Goal: Task Accomplishment & Management: Manage account settings

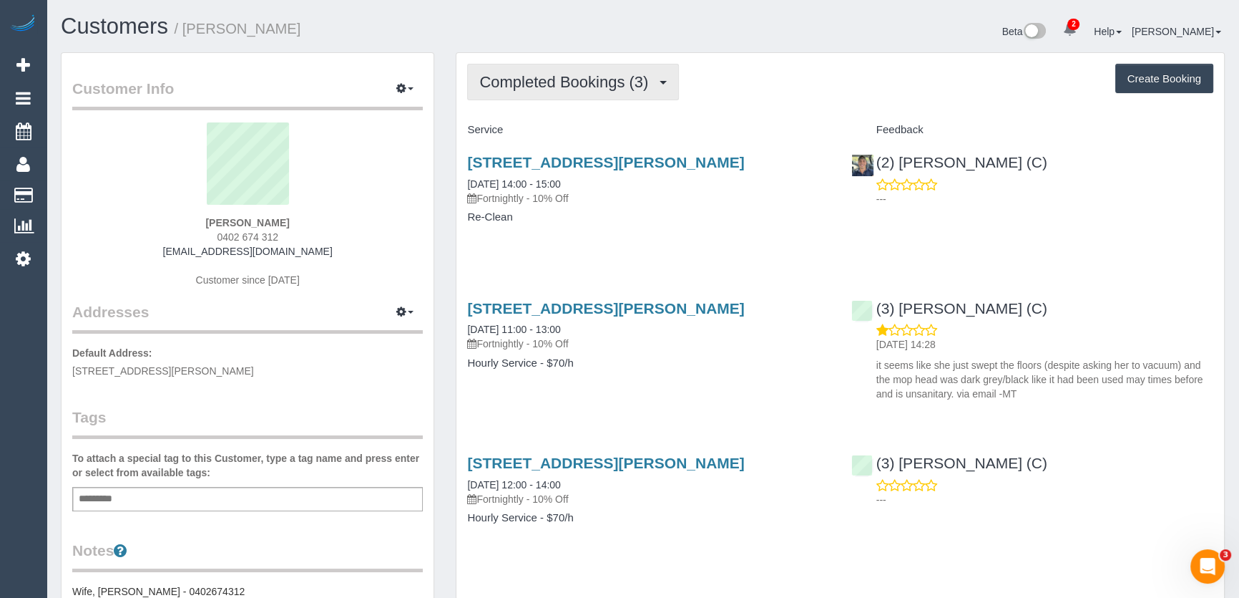
click at [622, 84] on span "Completed Bookings (3)" at bounding box center [567, 82] width 176 height 18
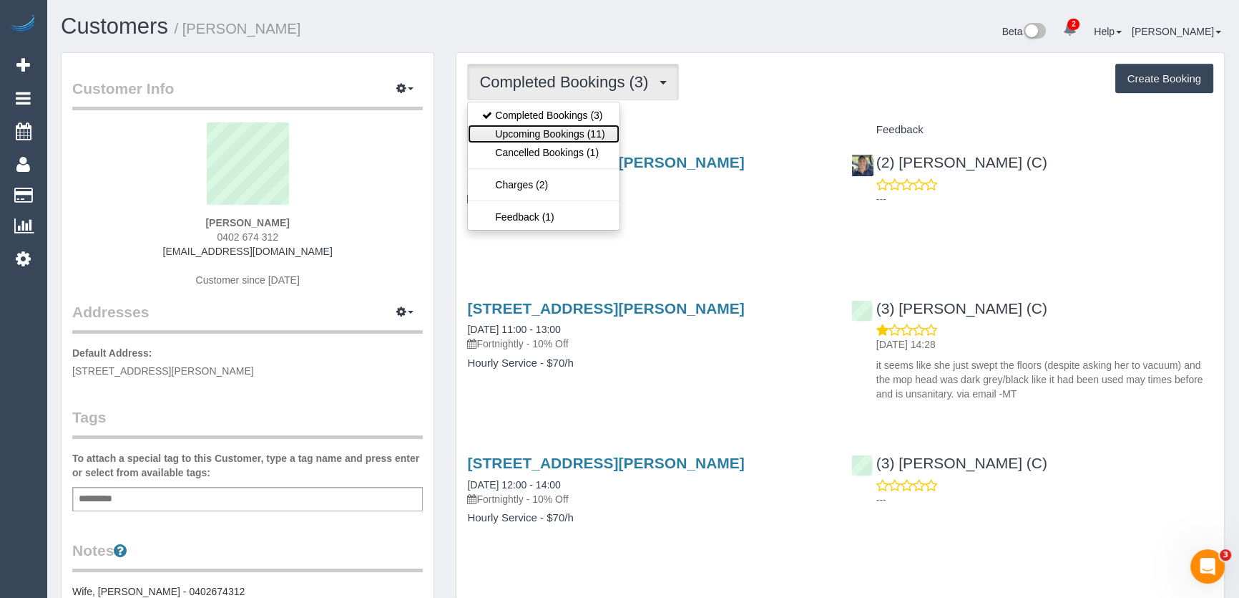
click at [595, 132] on link "Upcoming Bookings (11)" at bounding box center [543, 134] width 151 height 19
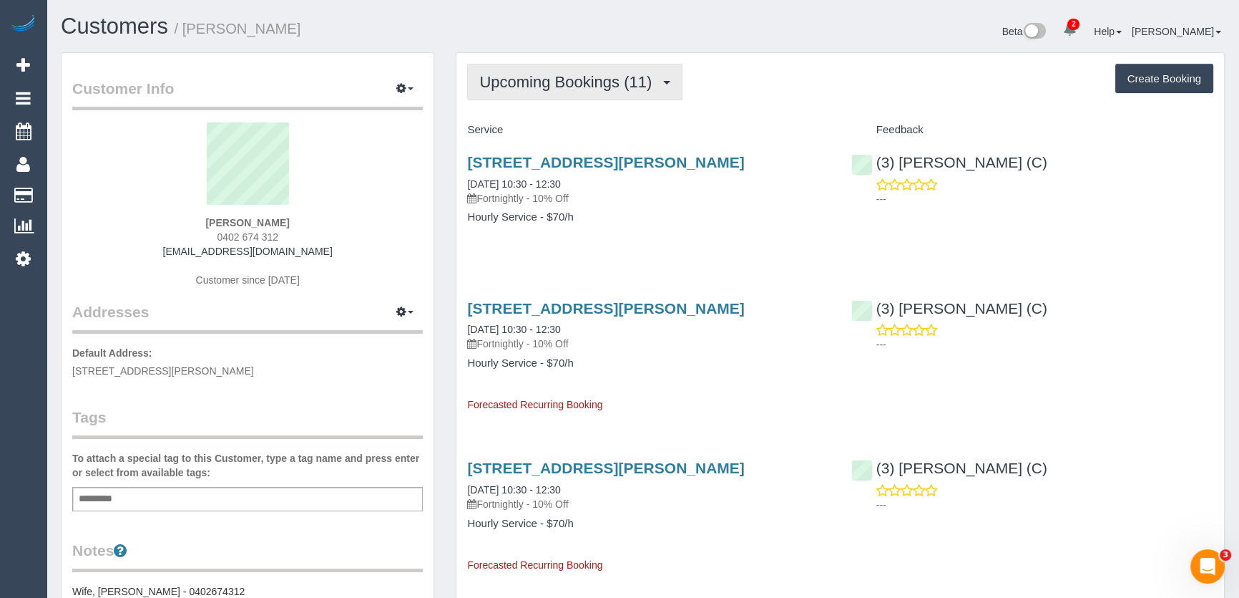
click at [559, 83] on span "Upcoming Bookings (11)" at bounding box center [569, 82] width 180 height 18
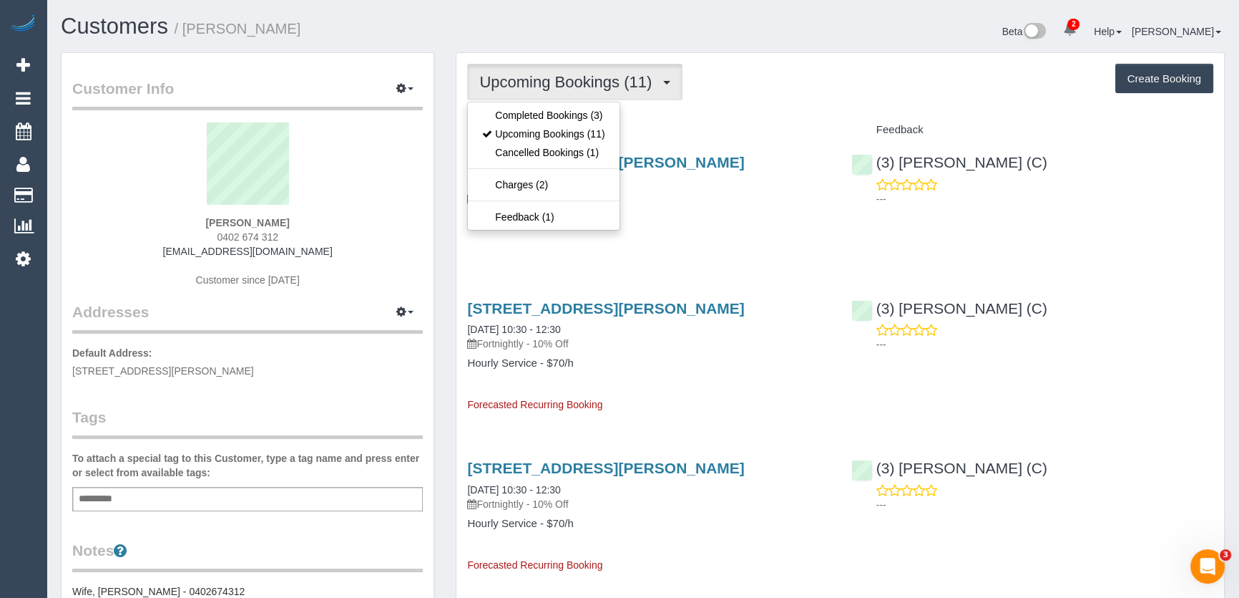
click at [665, 235] on div "12 Sanderson Street, Yarraville, VIC 3013 19/08/2025 10:30 - 12:30 Fortnightly …" at bounding box center [649, 197] width 384 height 110
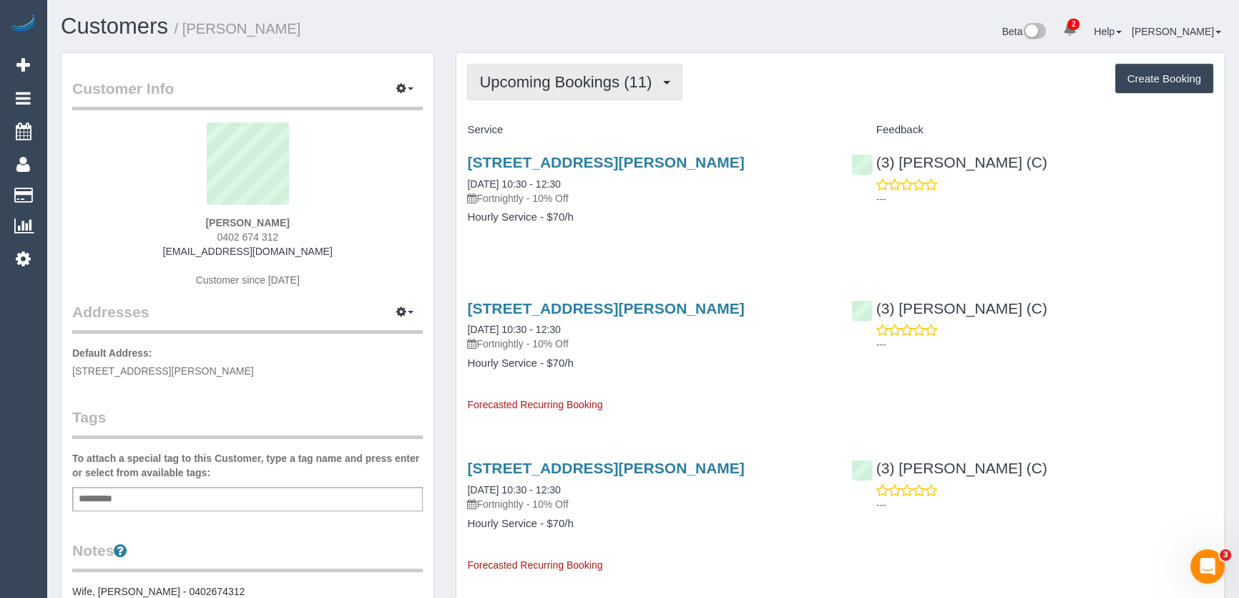
click at [580, 82] on span "Upcoming Bookings (11)" at bounding box center [569, 82] width 180 height 18
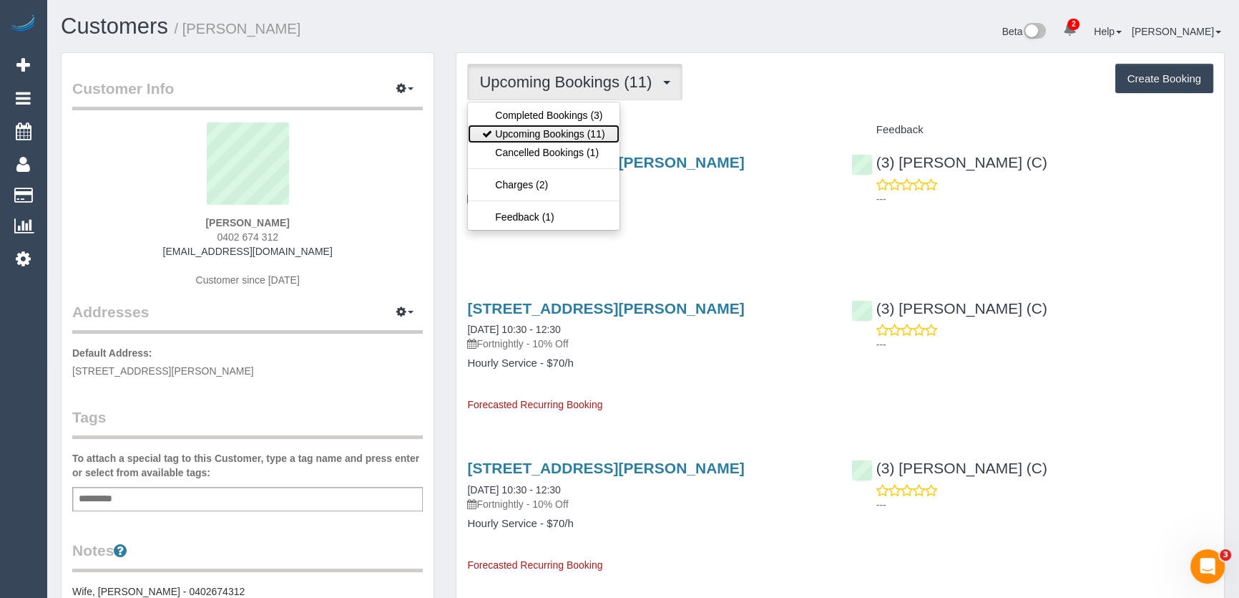
click at [568, 132] on link "Upcoming Bookings (11)" at bounding box center [543, 134] width 151 height 19
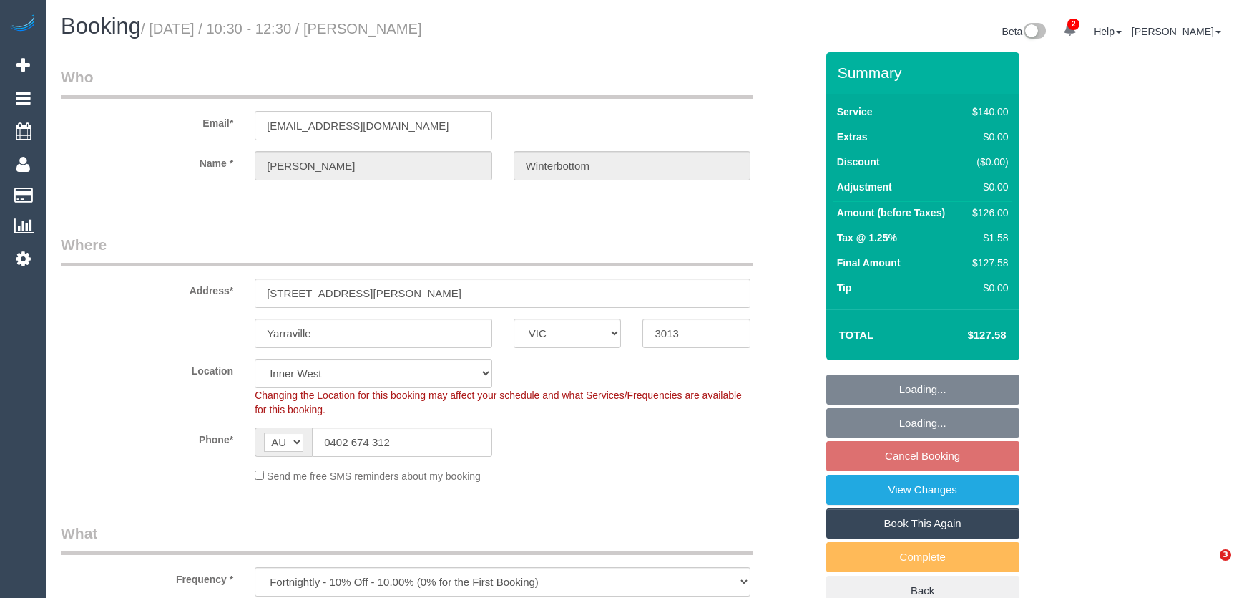
select select "VIC"
select select "number:27"
select select "number:14"
select select "number:19"
select select "number:22"
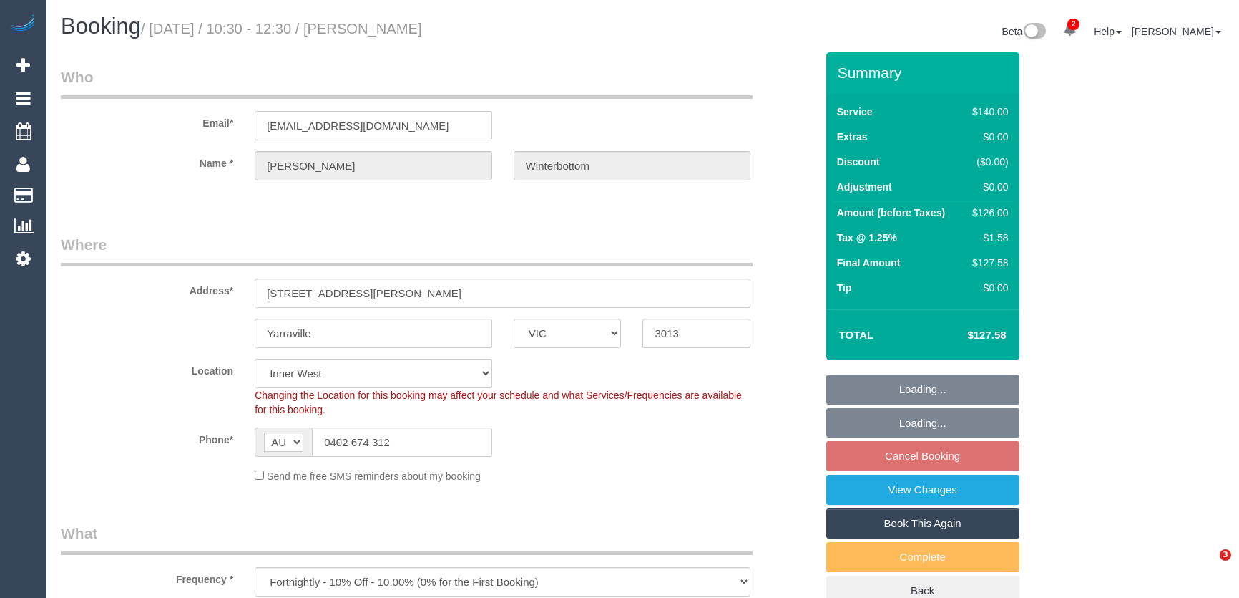
select select "number:35"
select select "number:26"
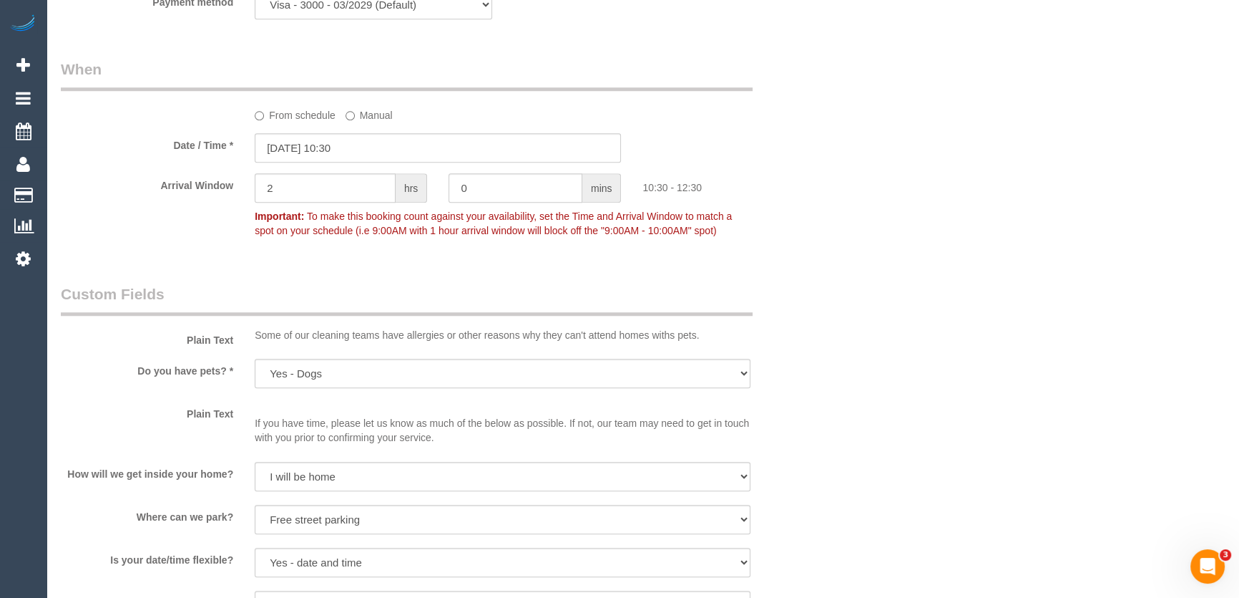
scroll to position [1366, 0]
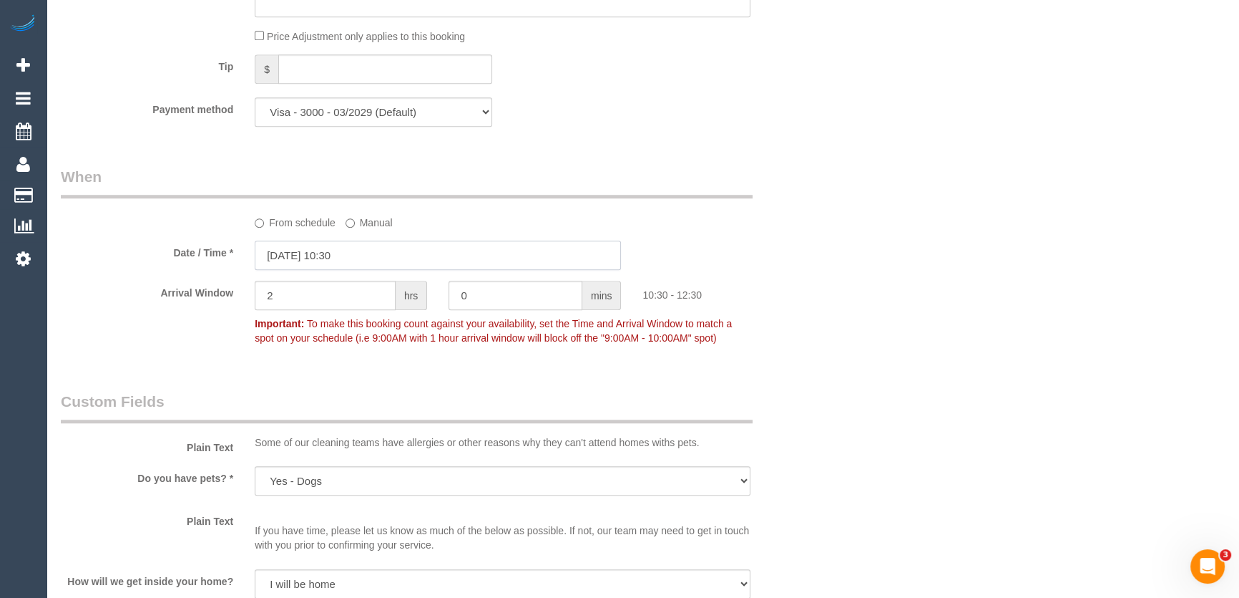
click at [372, 250] on input "19/08/2025 10:30" at bounding box center [438, 254] width 366 height 29
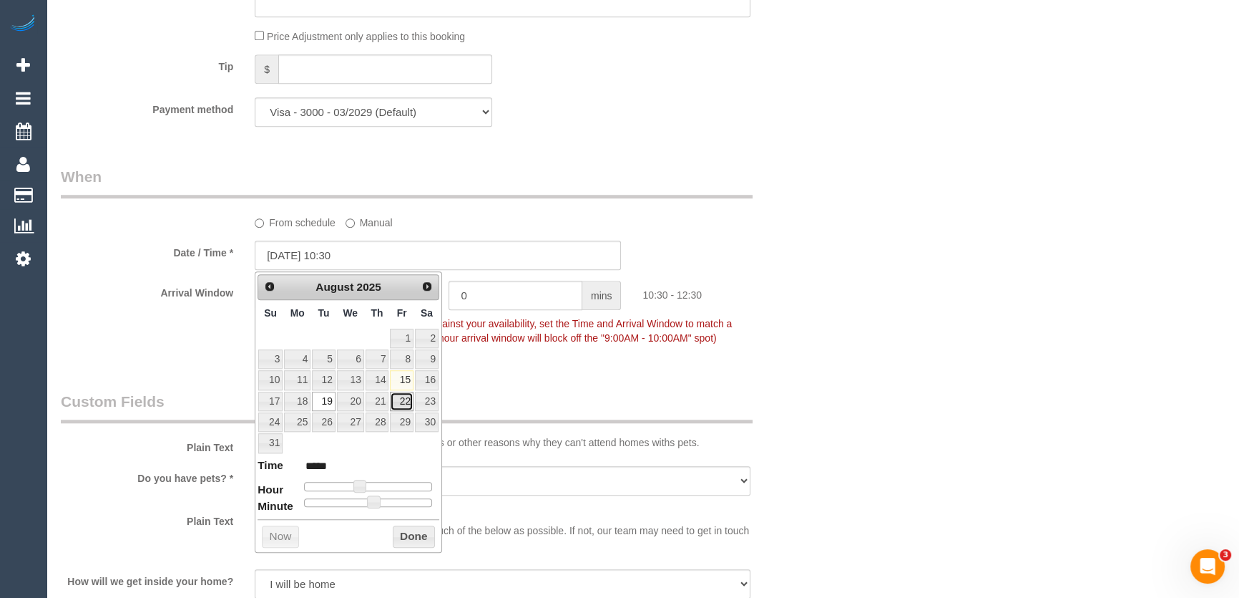
click at [404, 403] on link "22" at bounding box center [401, 400] width 23 height 19
type input "22/08/2025 11:30"
type input "*****"
type input "22/08/2025 12:30"
type input "*****"
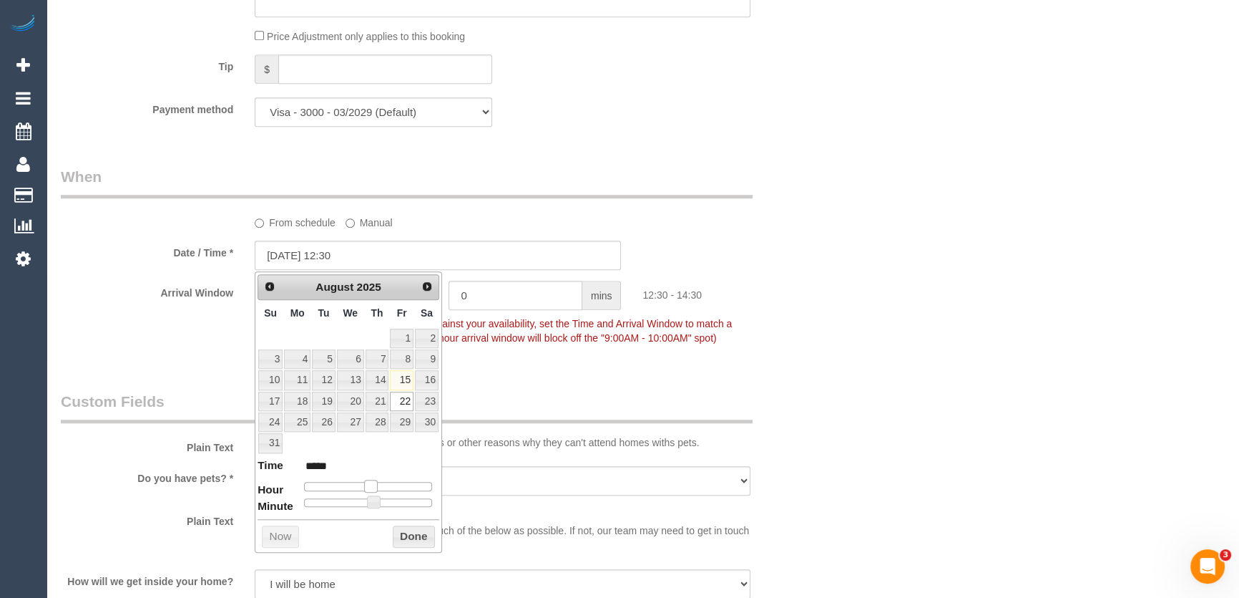
drag, startPoint x: 359, startPoint y: 482, endPoint x: 375, endPoint y: 480, distance: 16.5
click at [376, 484] on span at bounding box center [370, 485] width 13 height 13
click at [377, 484] on span at bounding box center [370, 485] width 13 height 13
type input "22/08/2025 13:30"
type input "*****"
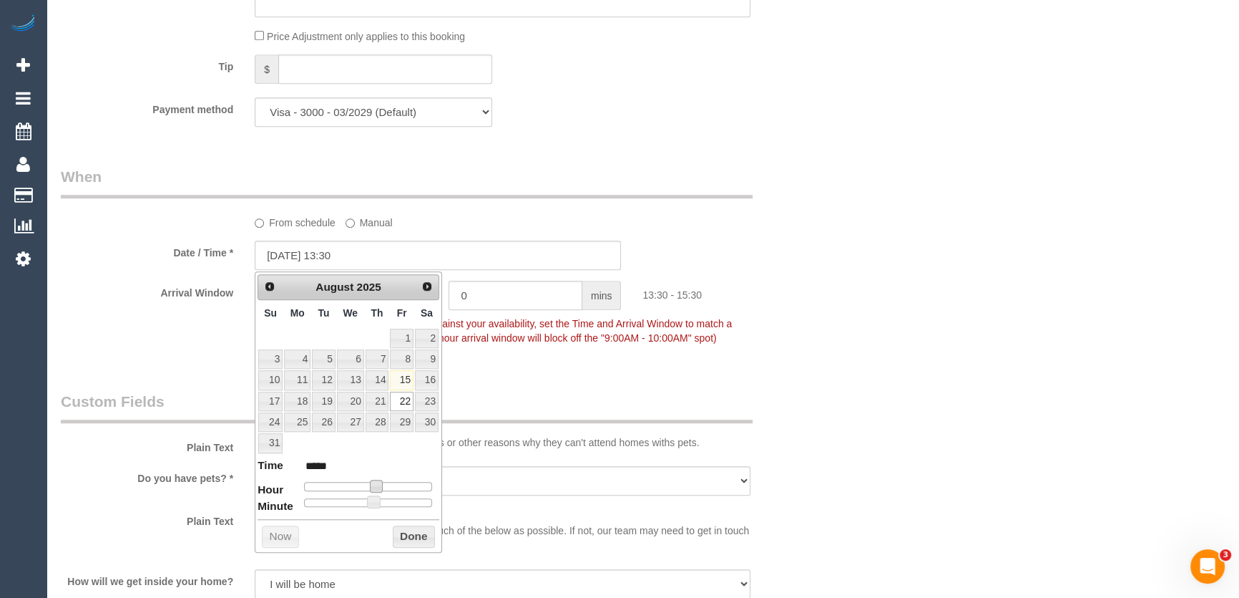
type input "22/08/2025 14:30"
type input "*****"
click at [379, 480] on span at bounding box center [381, 485] width 13 height 13
type input "22/08/2025 13:30"
type input "*****"
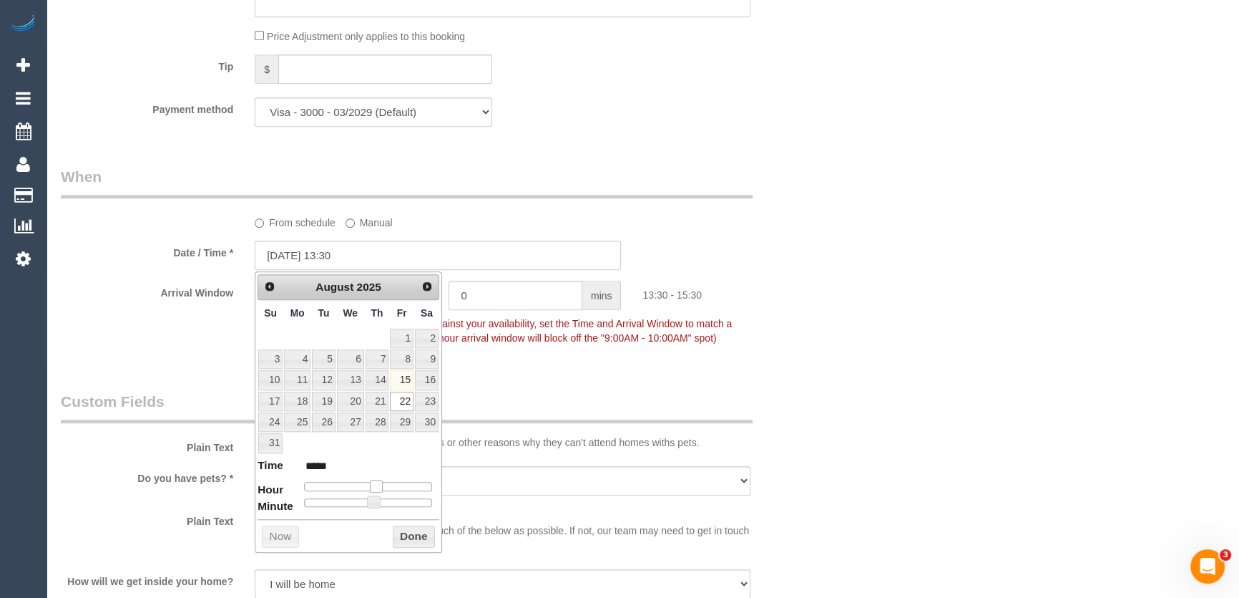
click at [377, 482] on span at bounding box center [376, 485] width 13 height 13
click at [370, 498] on span at bounding box center [373, 501] width 13 height 13
type input "22/08/2025 13:15"
type input "*****"
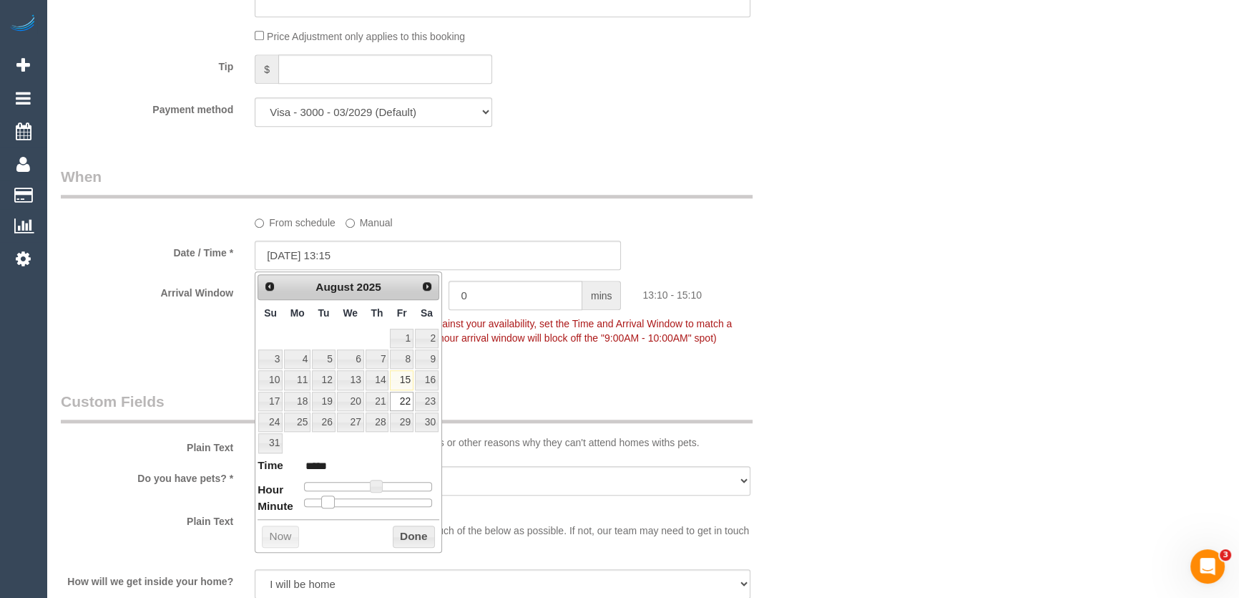
type input "22/08/2025 13:10"
type input "*****"
type input "22/08/2025 13:05"
type input "*****"
type input "22/08/2025 13:00"
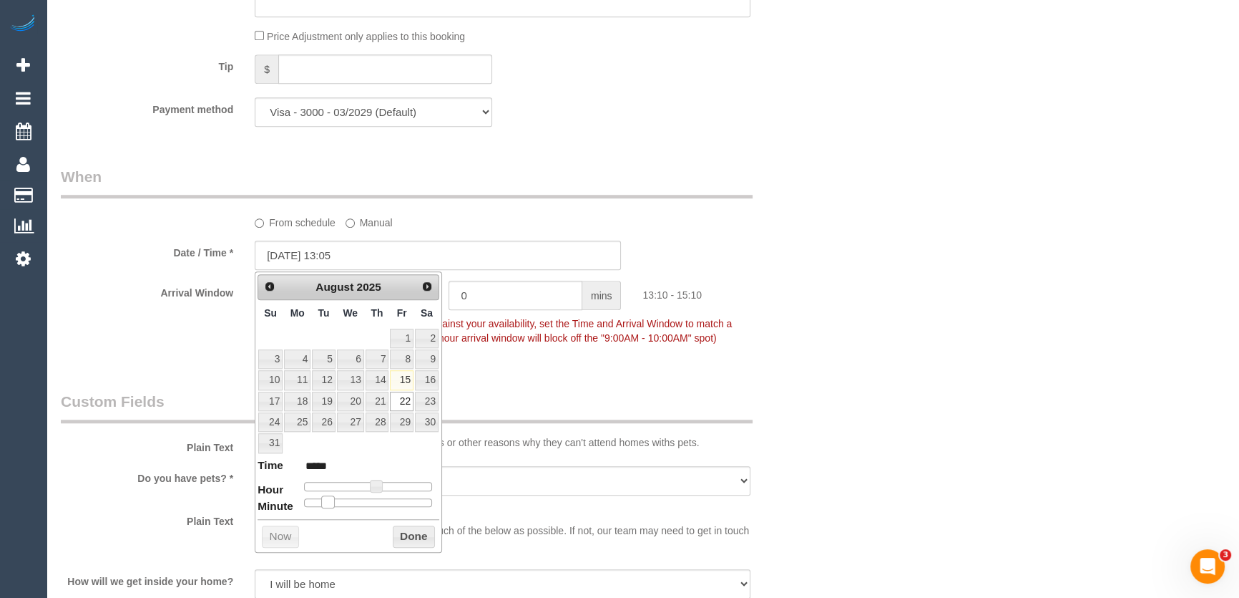
type input "*****"
drag, startPoint x: 349, startPoint y: 497, endPoint x: 288, endPoint y: 494, distance: 60.9
click at [288, 494] on dl "Time ***** Hour Minute Second Millisecond Microsecond Time Zone ***** ***** ***…" at bounding box center [349, 481] width 182 height 49
click at [636, 338] on span "To make this booking count against your availability, set the Time and Arrival …" at bounding box center [493, 331] width 477 height 26
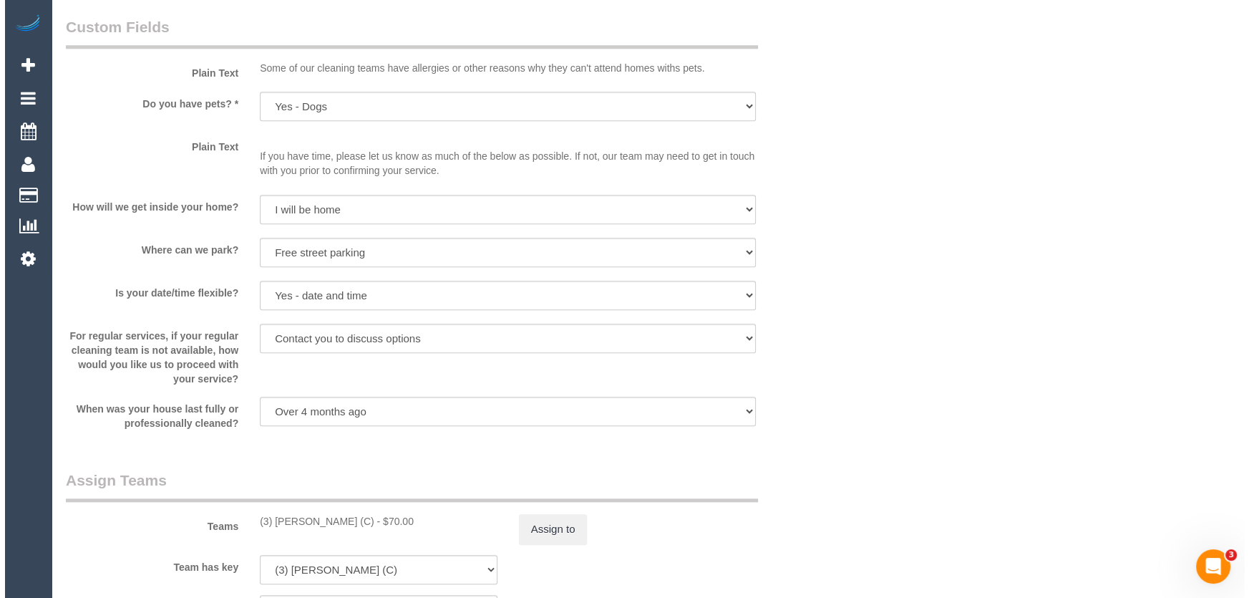
scroll to position [1886, 0]
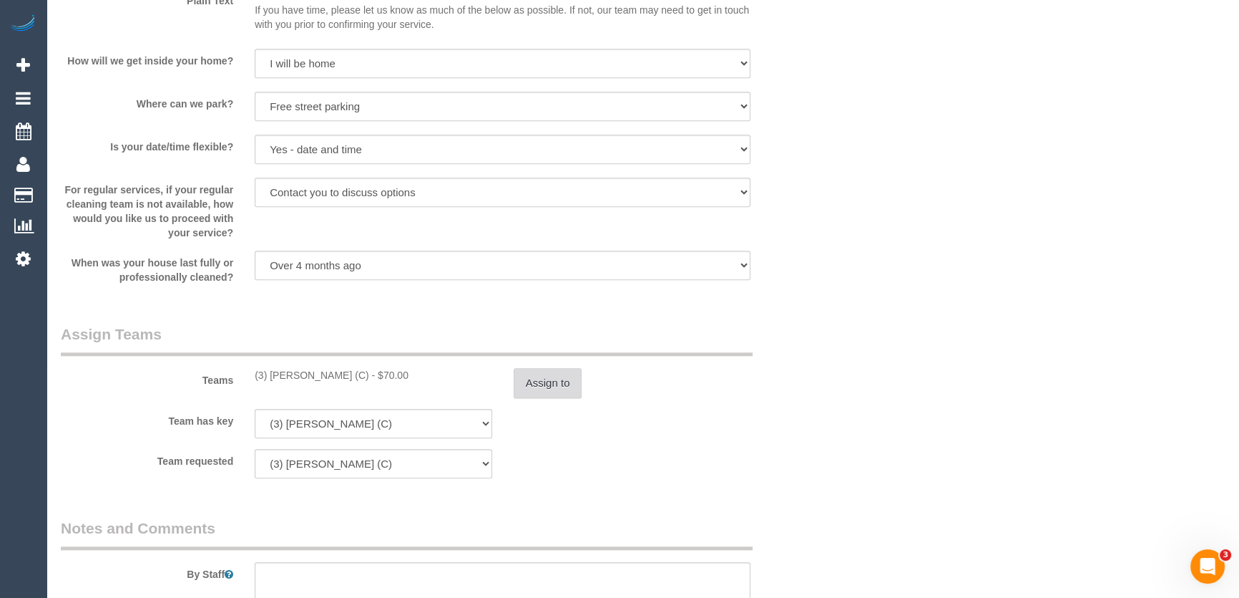
click at [553, 381] on button "Assign to" at bounding box center [548, 383] width 69 height 30
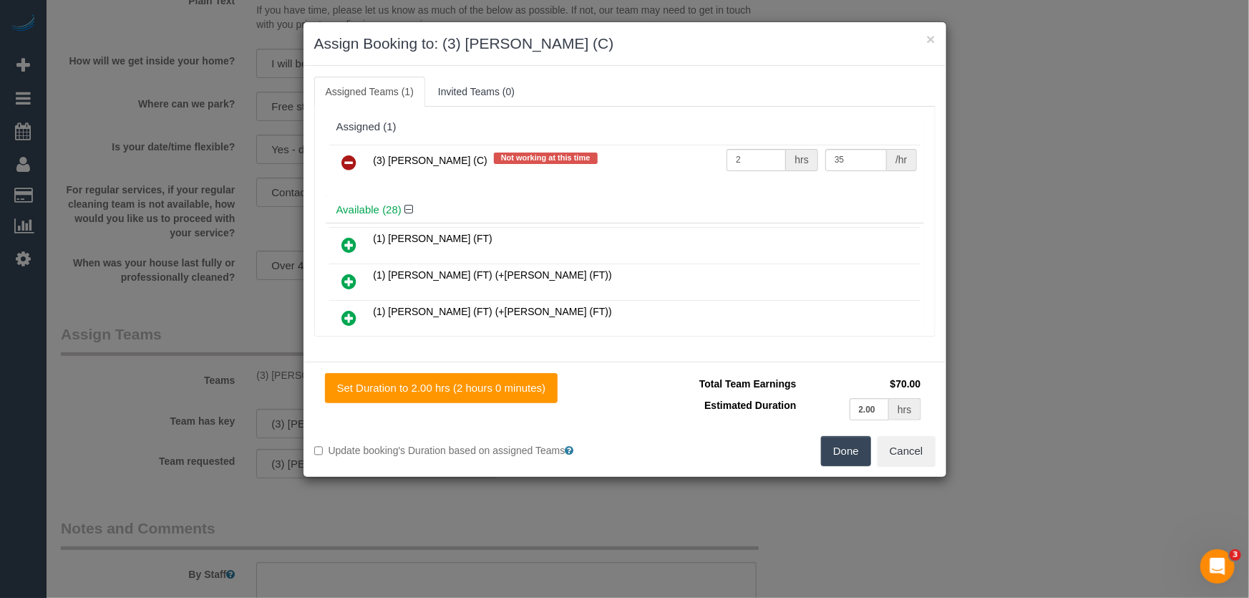
click at [346, 163] on icon at bounding box center [349, 162] width 15 height 17
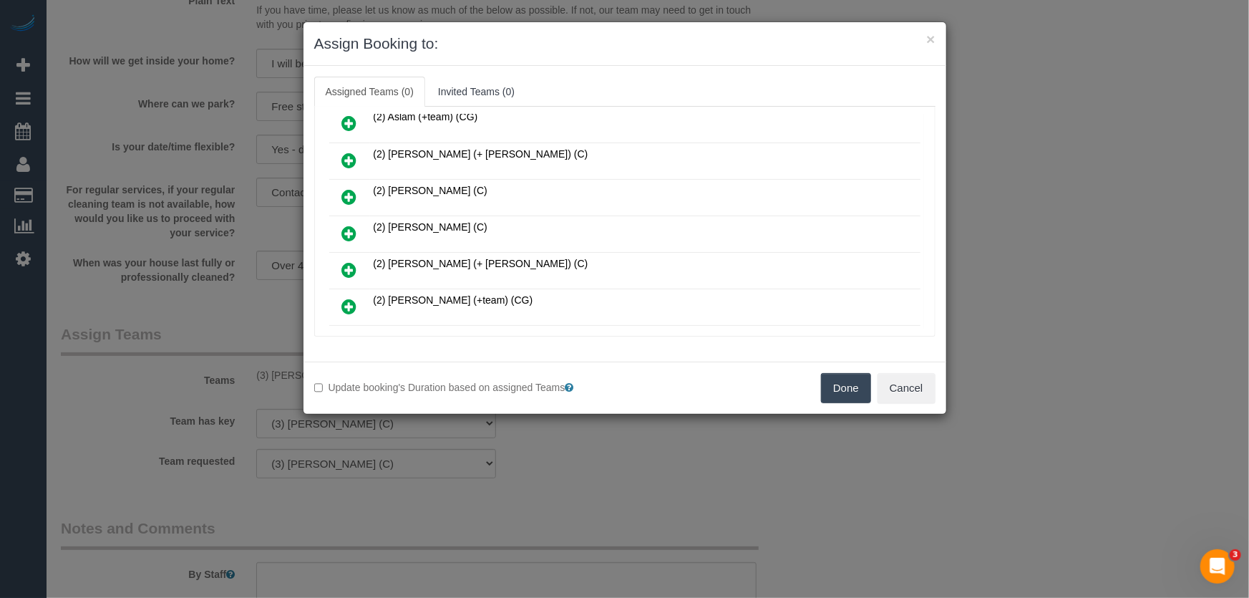
scroll to position [4551, 0]
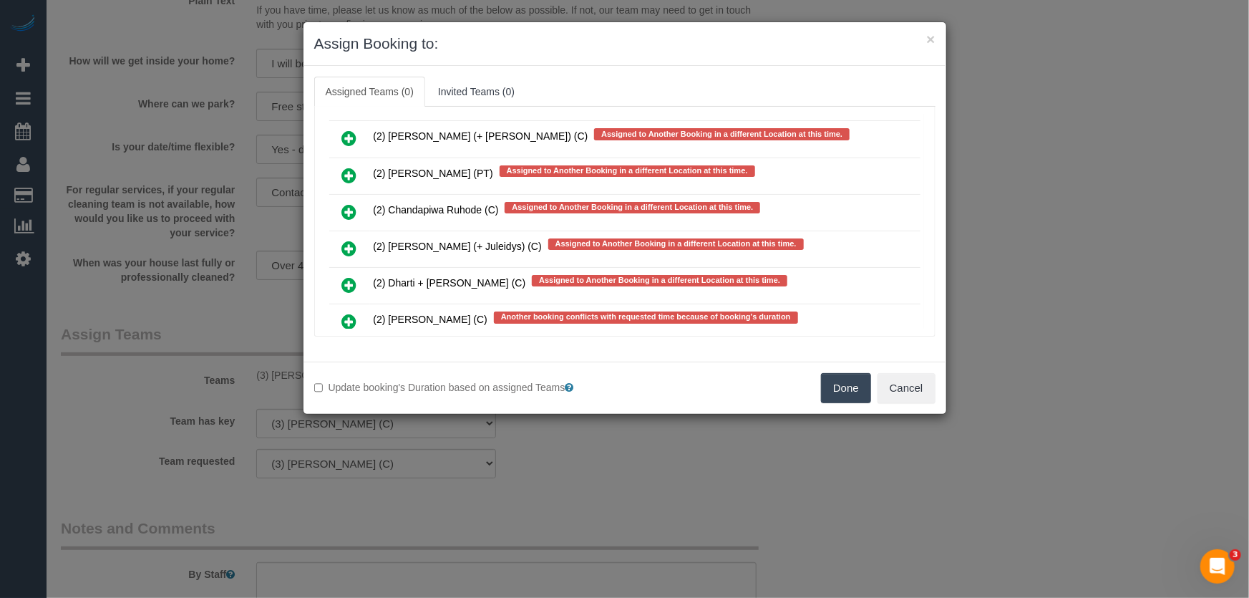
click at [336, 308] on link at bounding box center [350, 322] width 34 height 29
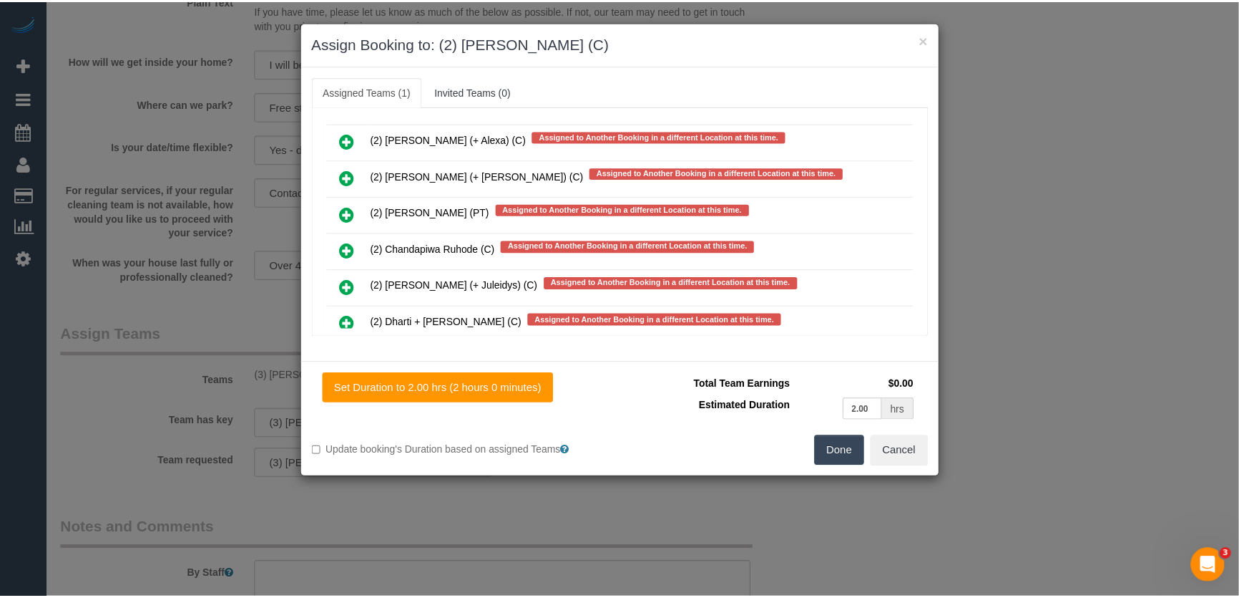
scroll to position [4590, 0]
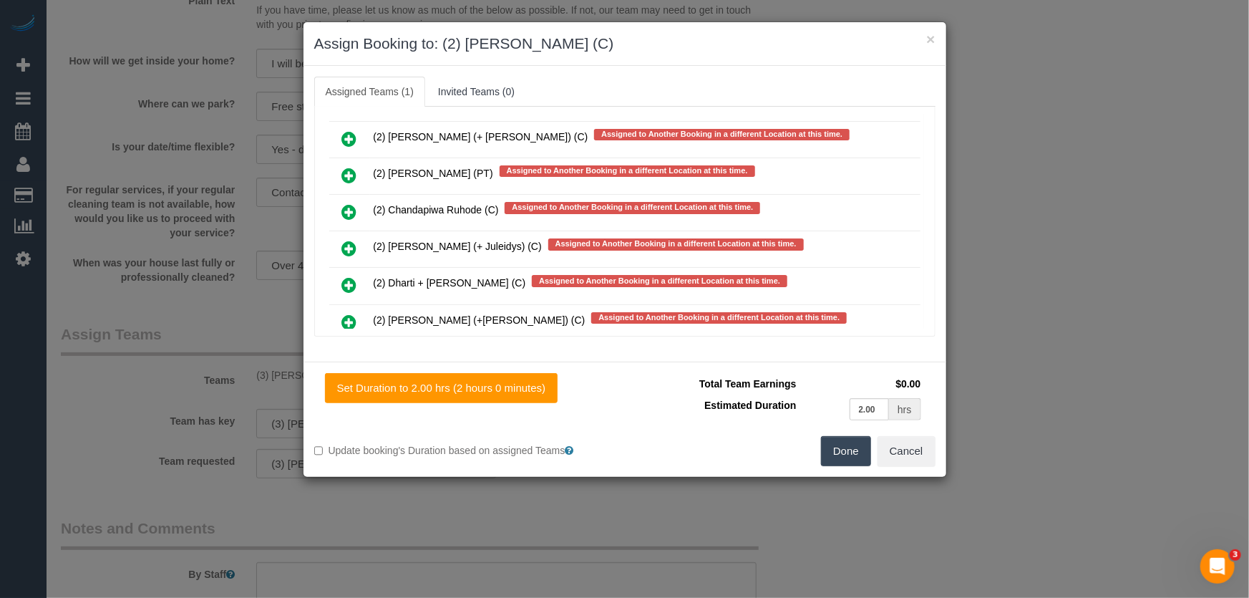
click at [839, 445] on button "Done" at bounding box center [846, 451] width 50 height 30
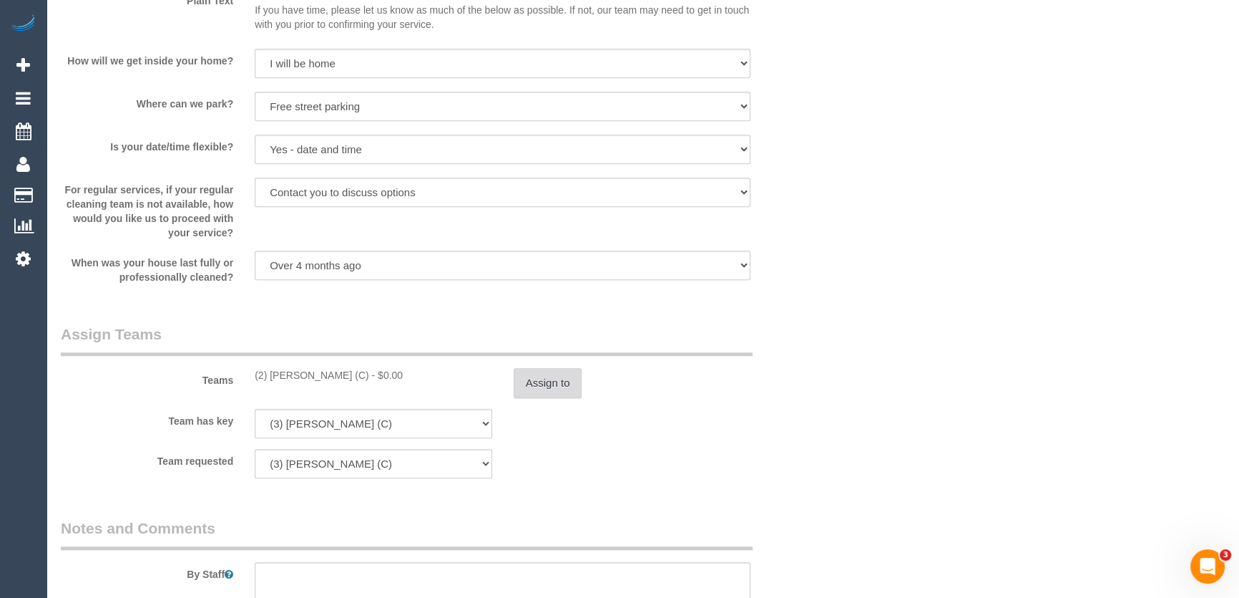
click at [549, 389] on button "Assign to" at bounding box center [548, 383] width 69 height 30
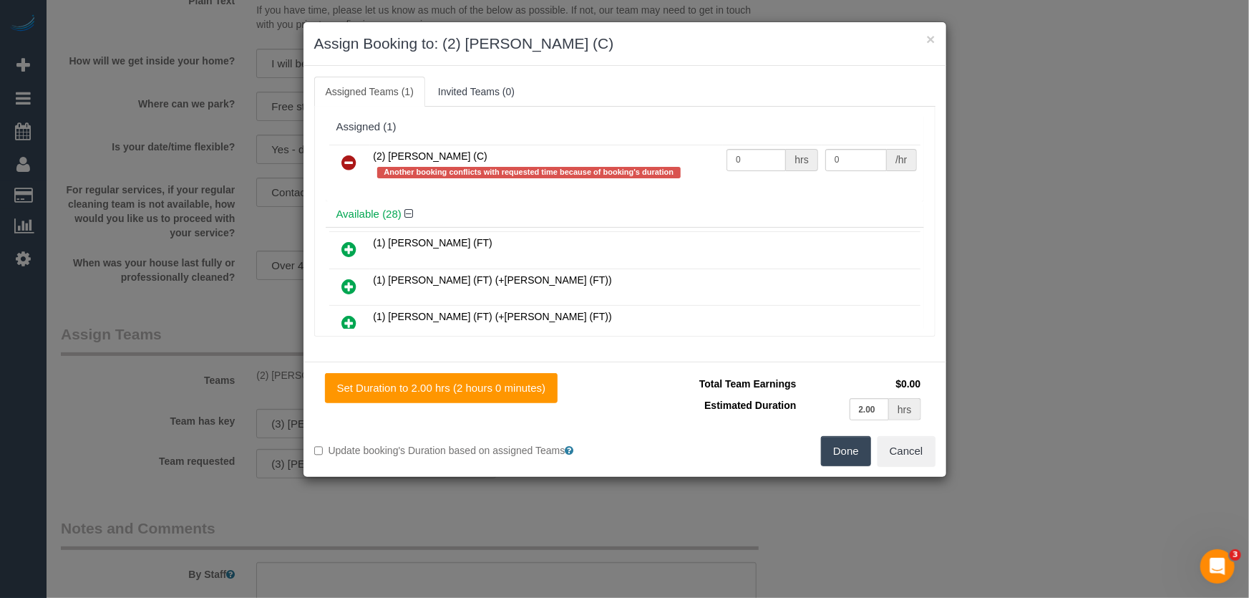
click at [764, 171] on td "0 hrs" at bounding box center [772, 165] width 99 height 41
click at [756, 164] on input "0" at bounding box center [755, 160] width 59 height 22
type input "2"
type input "35"
click at [852, 457] on button "Done" at bounding box center [846, 451] width 50 height 30
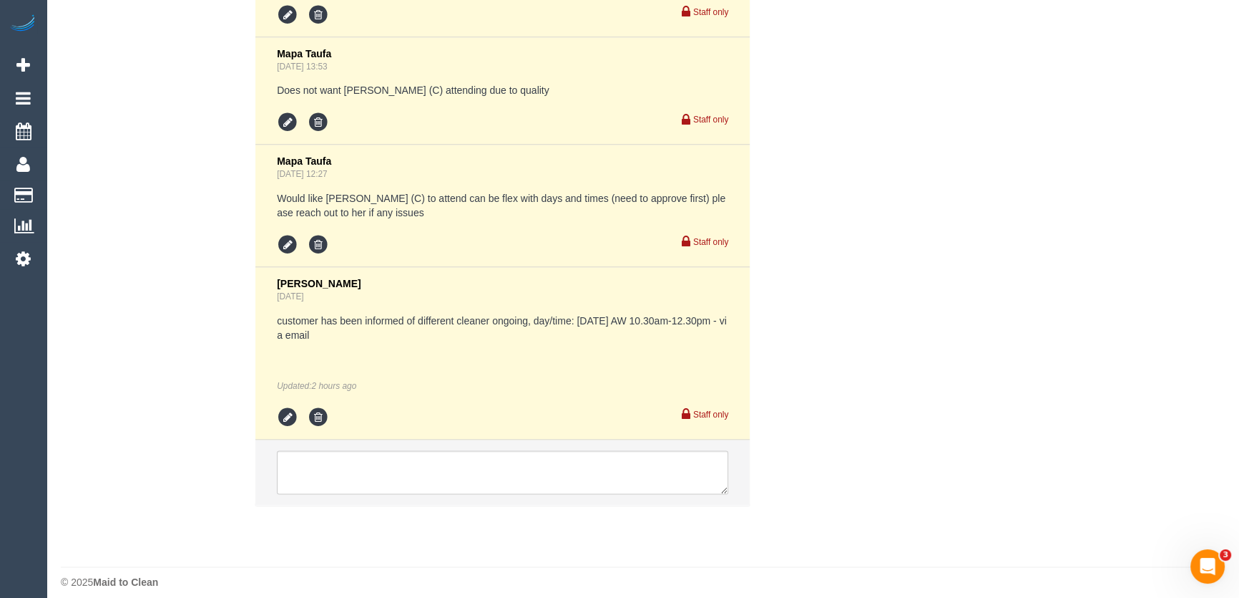
scroll to position [2892, 0]
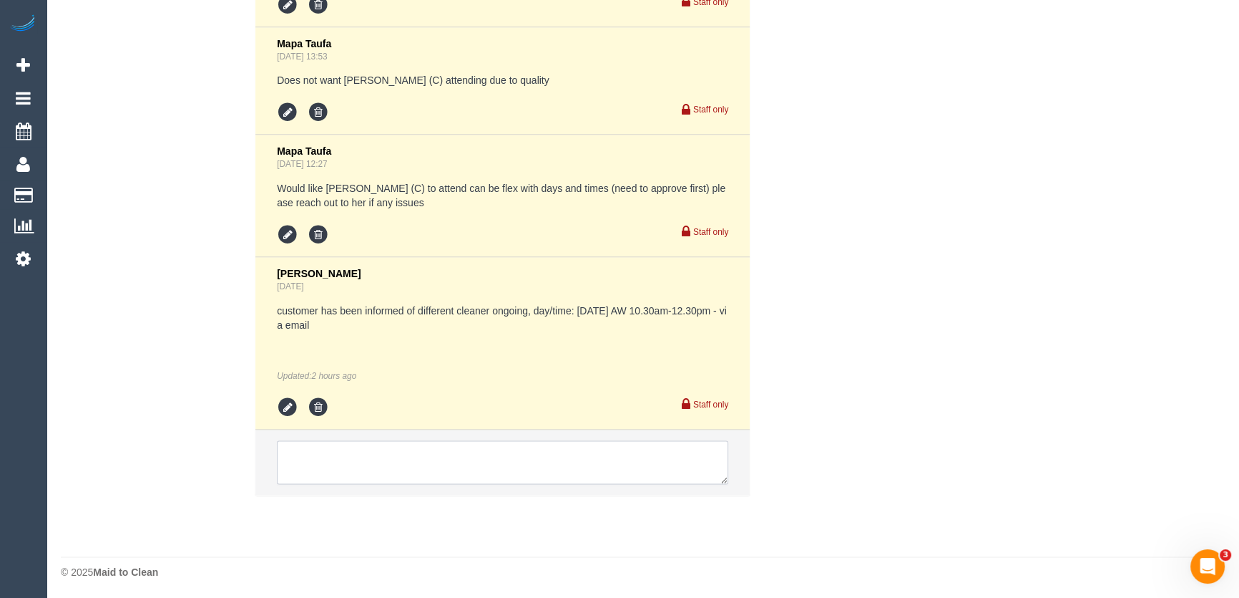
click at [401, 452] on textarea at bounding box center [503, 462] width 452 height 44
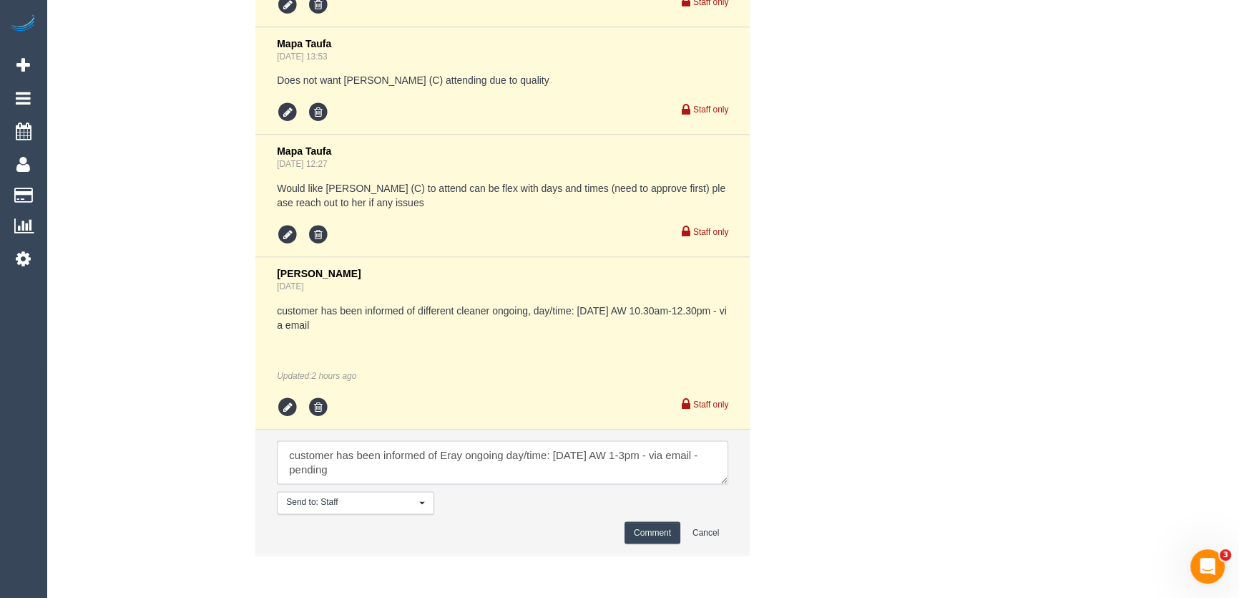
type textarea "customer has been informed of Eray ongoing day/time: Friday 22/8 AW 1-3pm - via…"
click at [664, 531] on button "Comment" at bounding box center [653, 532] width 56 height 22
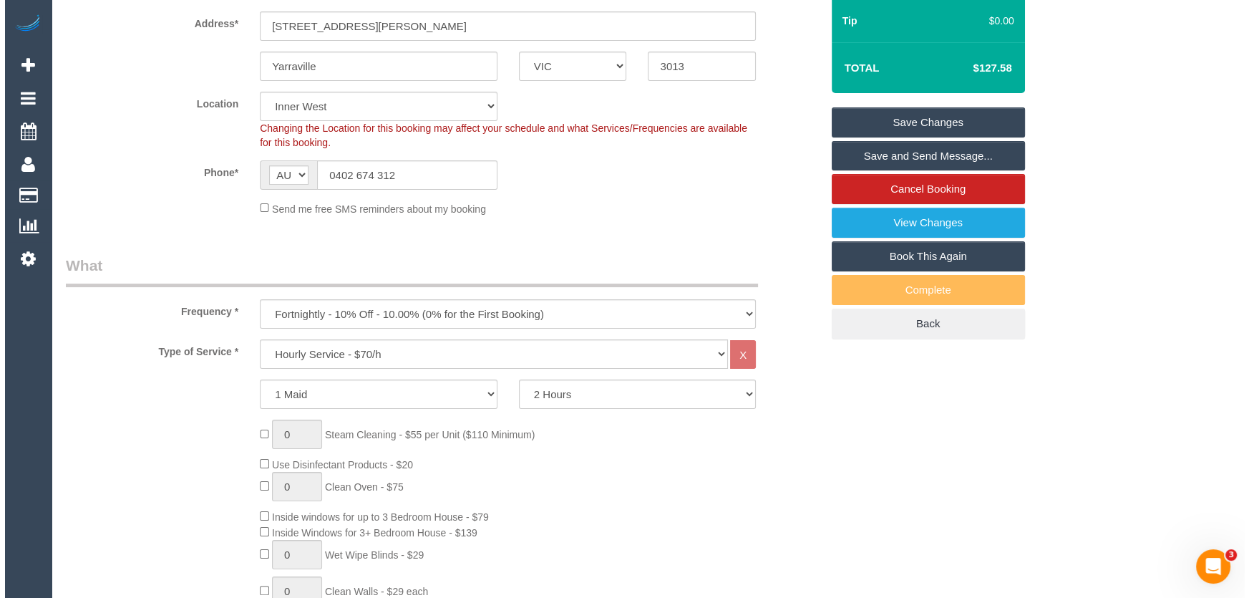
scroll to position [0, 0]
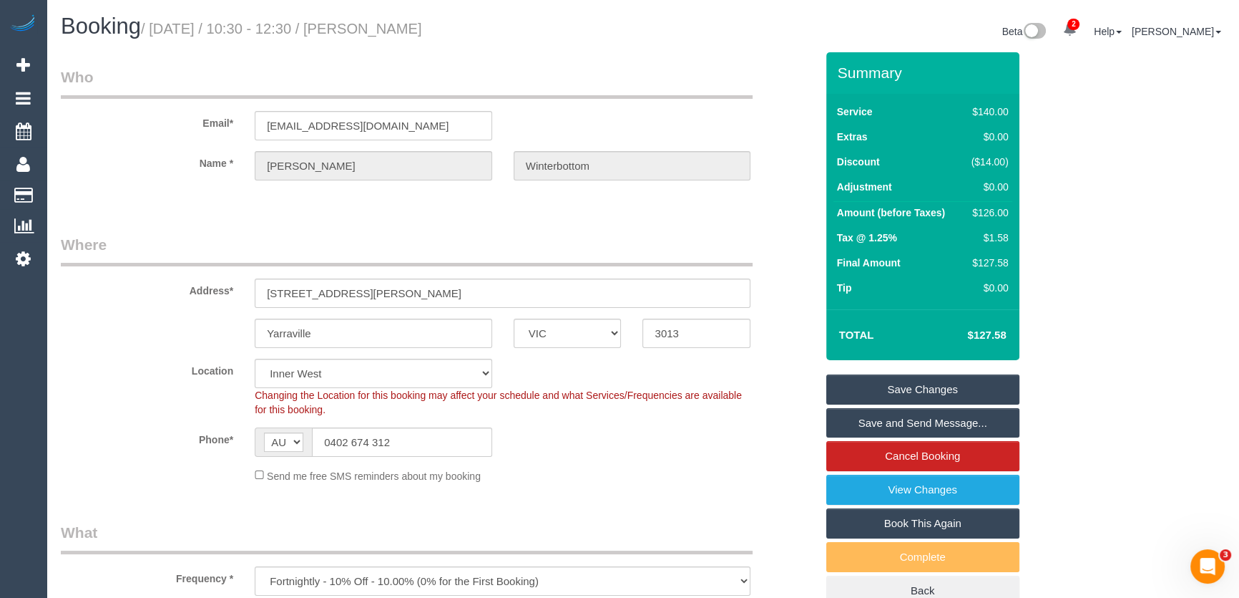
click at [391, 34] on small "/ August 19, 2025 / 10:30 - 12:30 / Danielle Winterbottom" at bounding box center [281, 29] width 281 height 16
copy small "Danielle Winterbottom"
click at [902, 382] on link "Save Changes" at bounding box center [923, 389] width 193 height 30
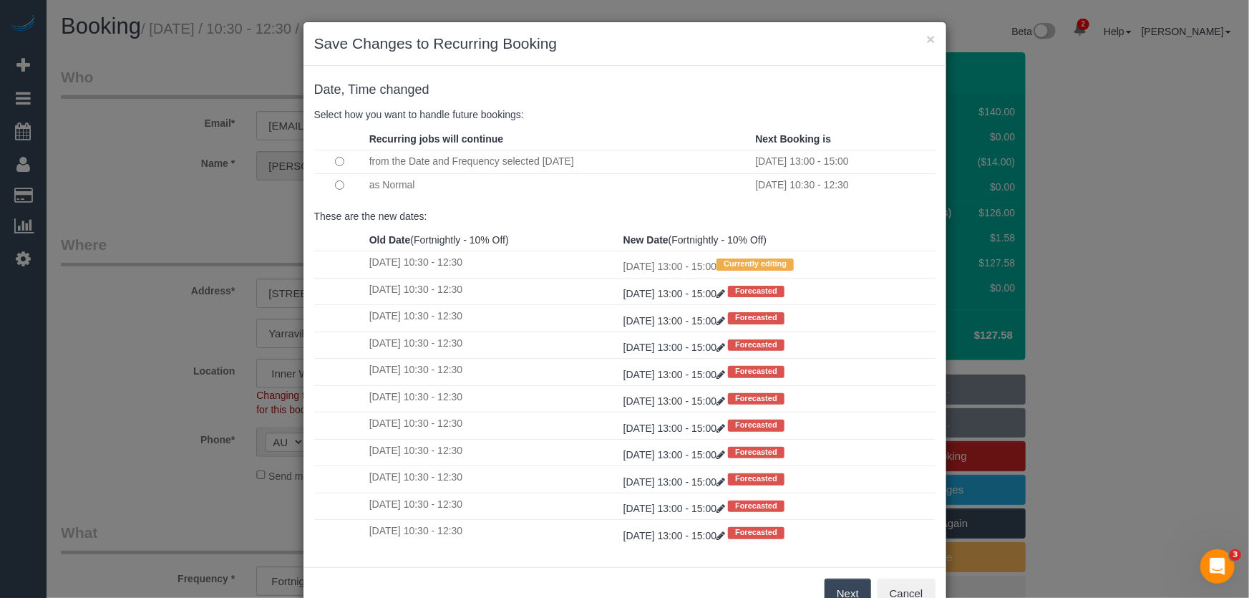
click at [845, 588] on button "Next" at bounding box center [847, 593] width 47 height 30
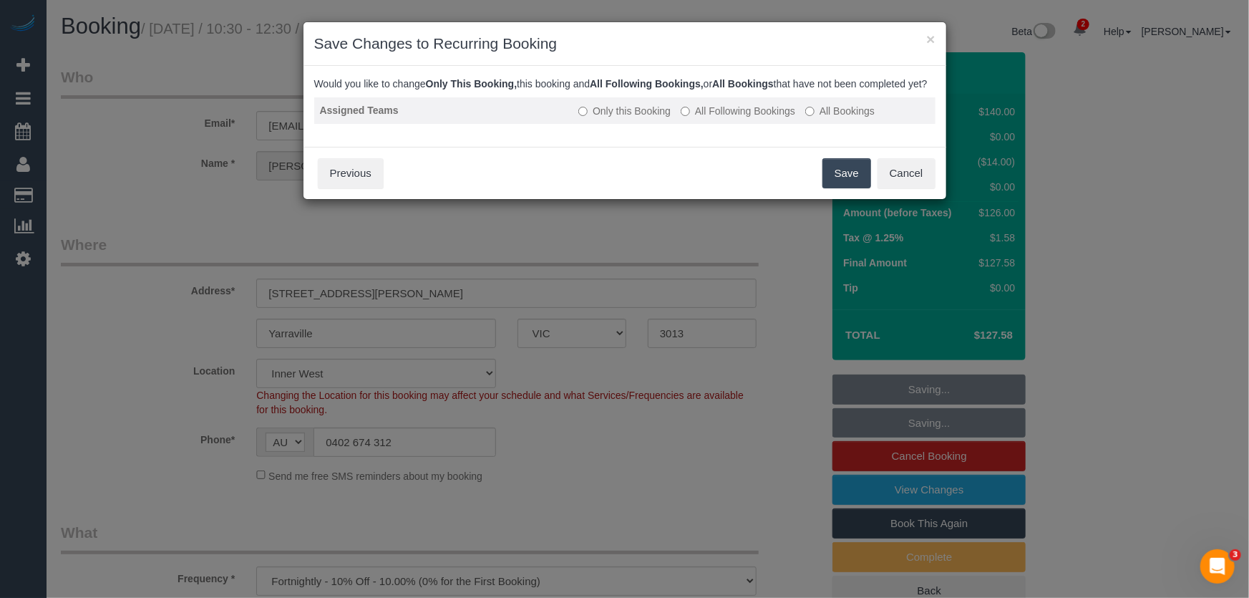
click at [743, 118] on label "All Following Bookings" at bounding box center [738, 111] width 114 height 14
click at [834, 185] on button "Save" at bounding box center [846, 173] width 49 height 30
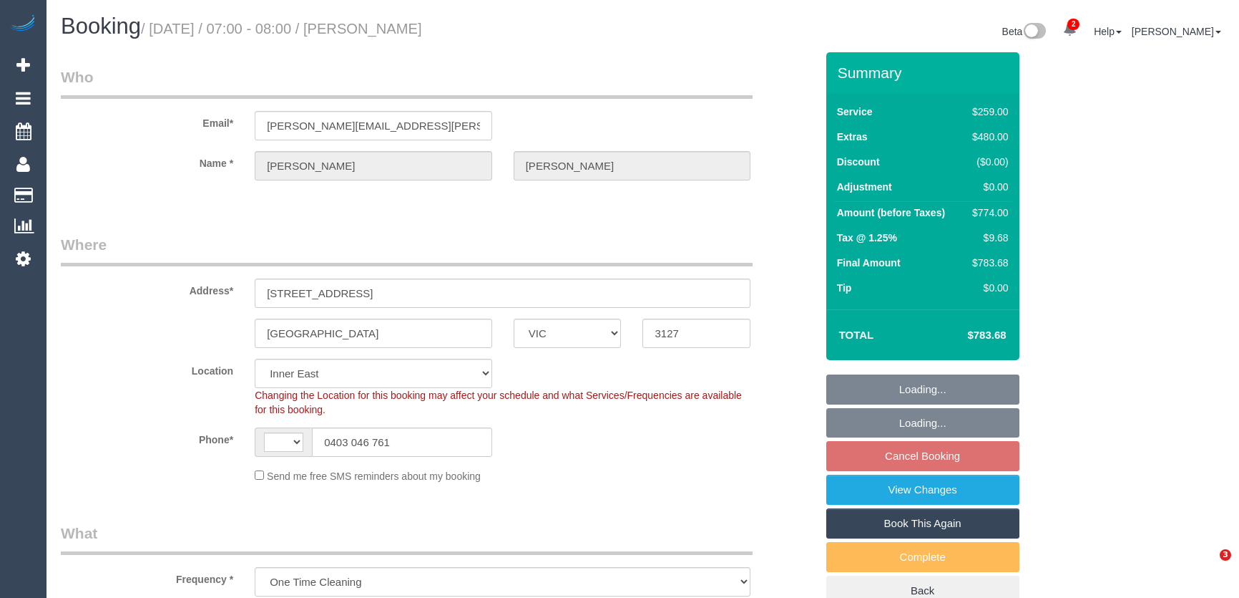
select select "VIC"
select select "object:828"
select select "string:AU"
select select "number:30"
select select "number:14"
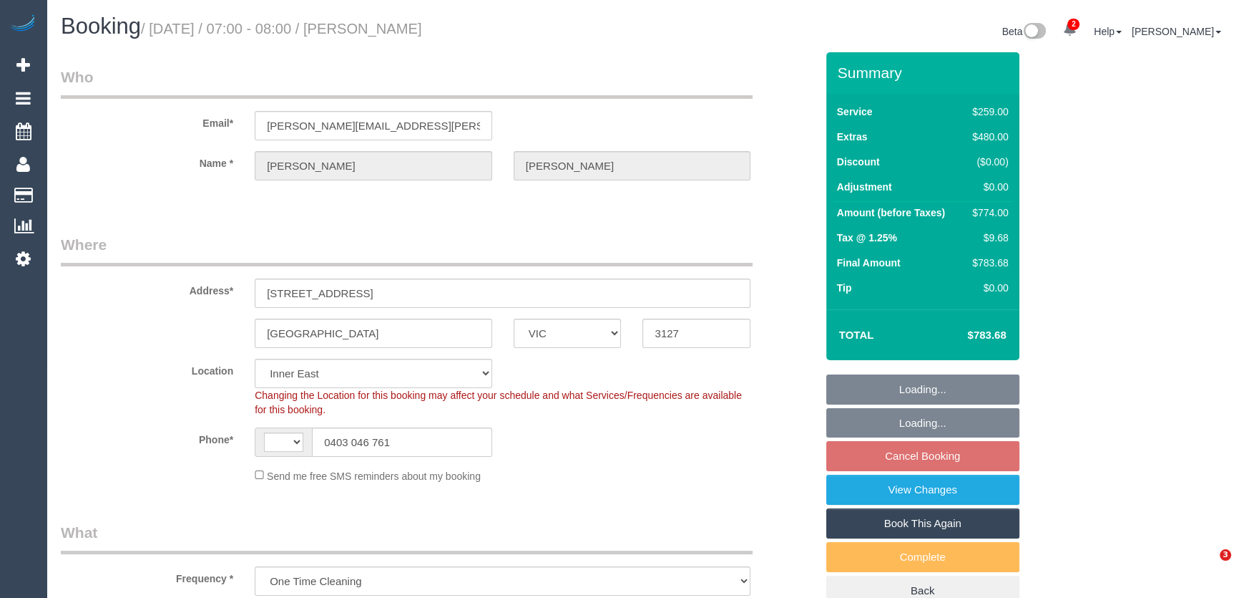
select select "number:19"
select select "number:36"
select select "number:11"
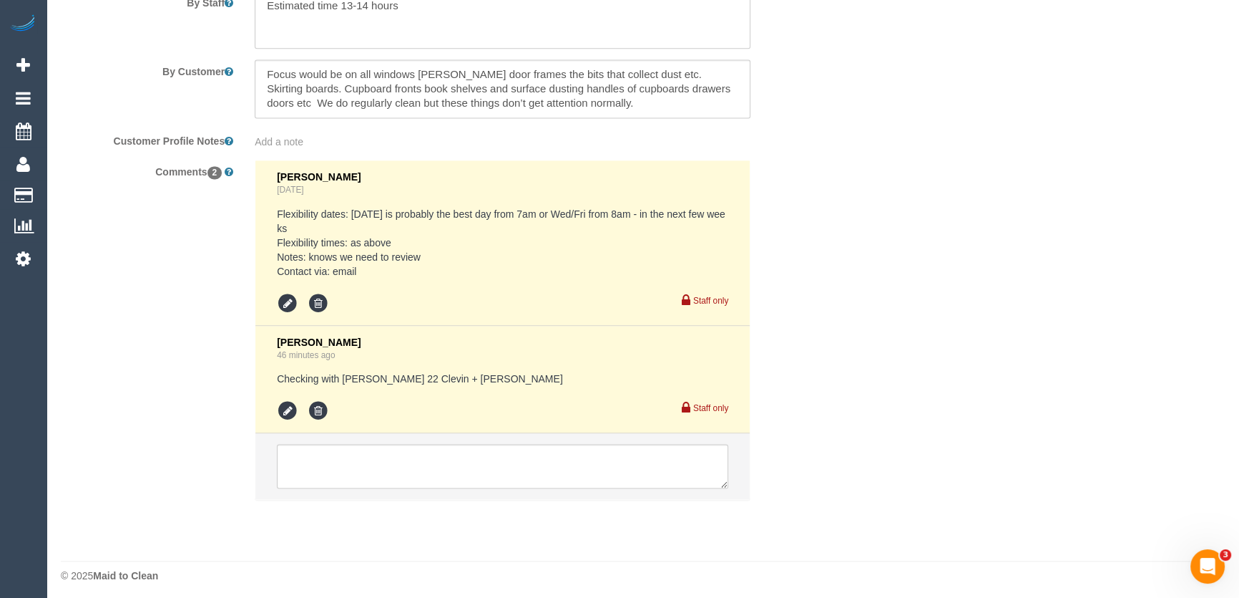
scroll to position [2502, 0]
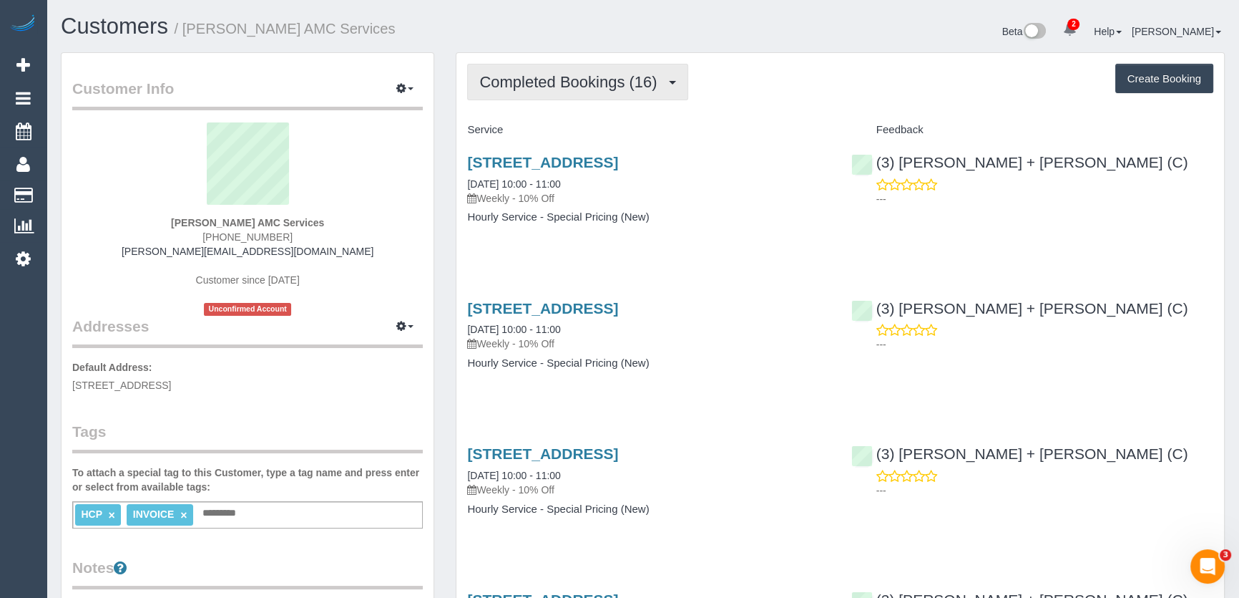
click at [527, 87] on span "Completed Bookings (16)" at bounding box center [571, 82] width 185 height 18
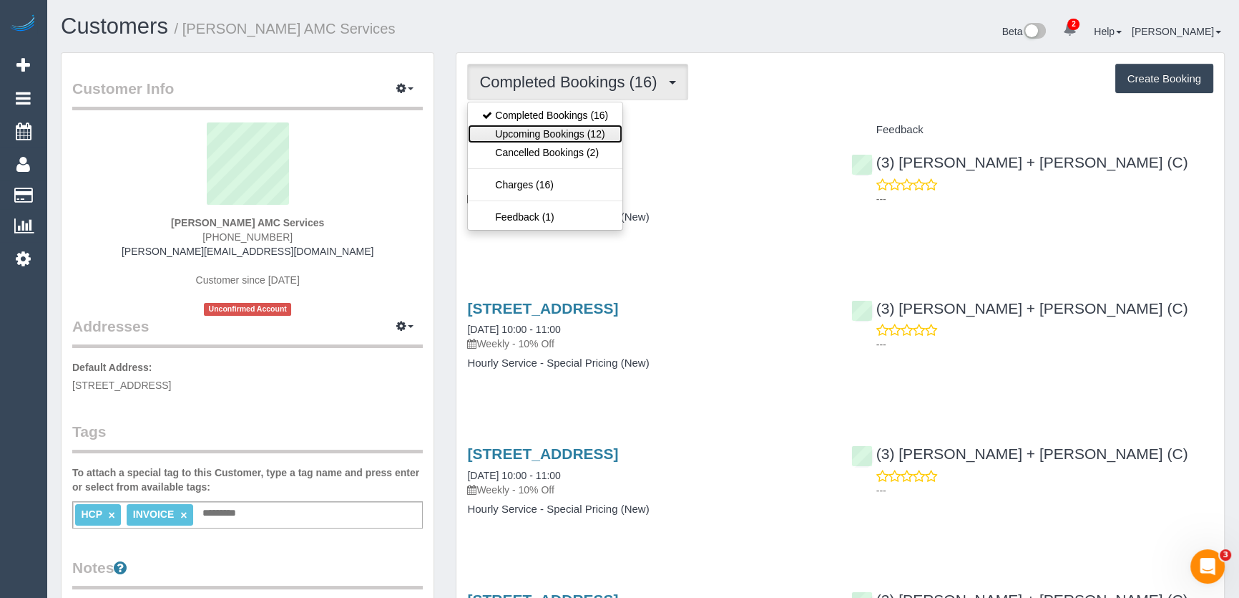
click at [526, 135] on link "Upcoming Bookings (12)" at bounding box center [545, 134] width 155 height 19
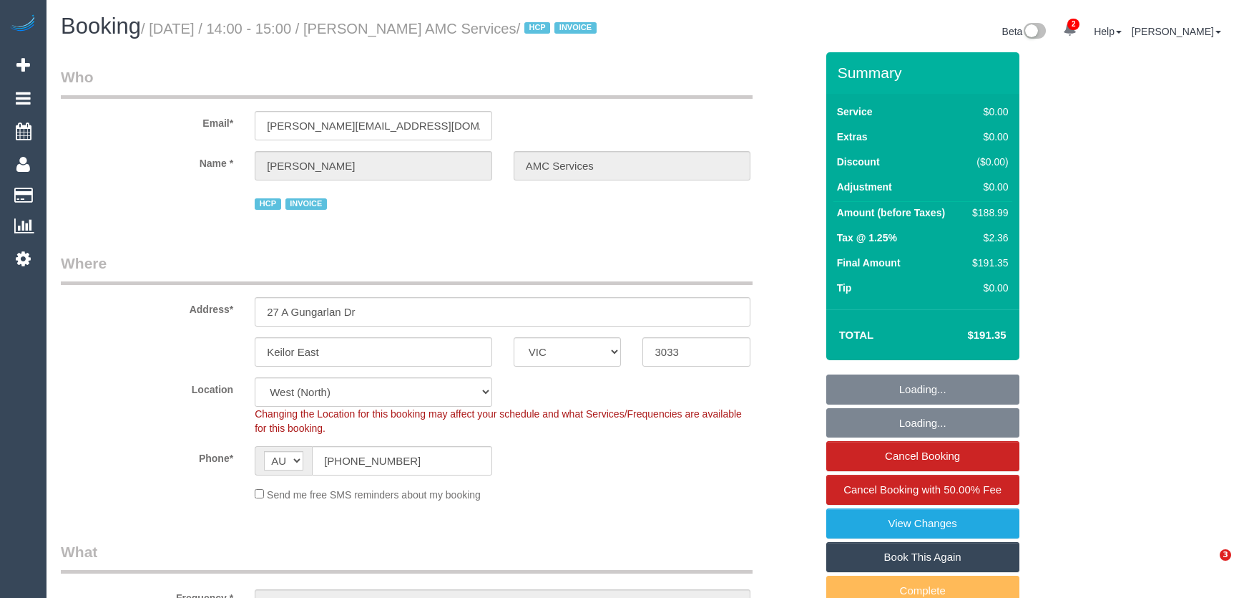
select select "VIC"
select select "240"
select select "number:28"
select select "number:14"
select select "number:19"
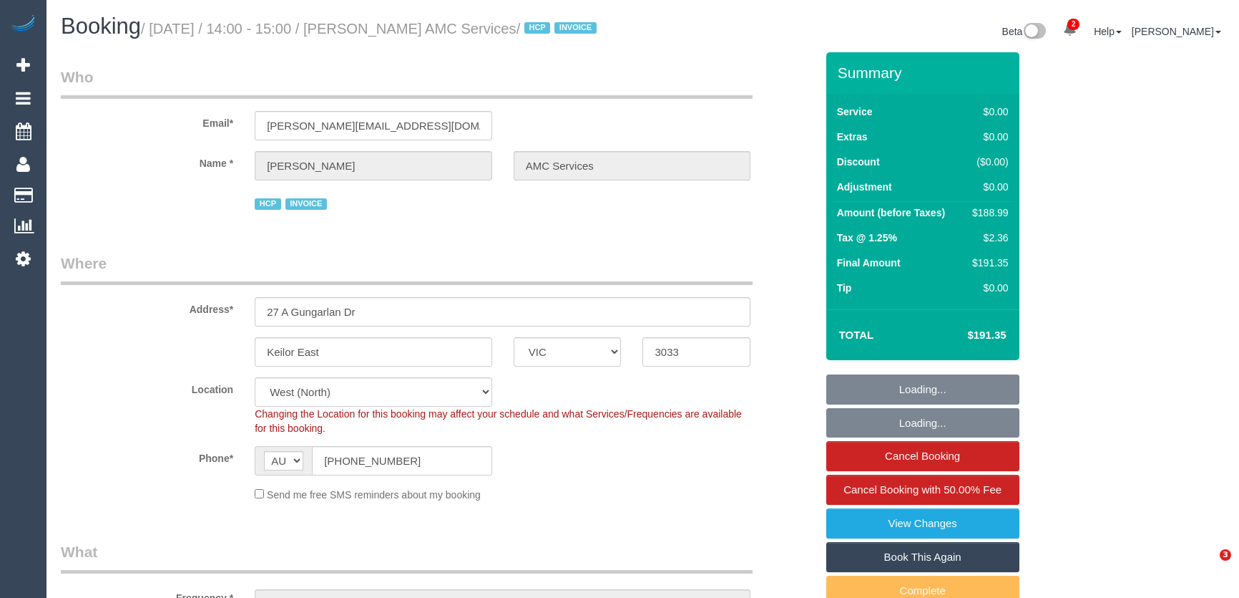
select select "number:24"
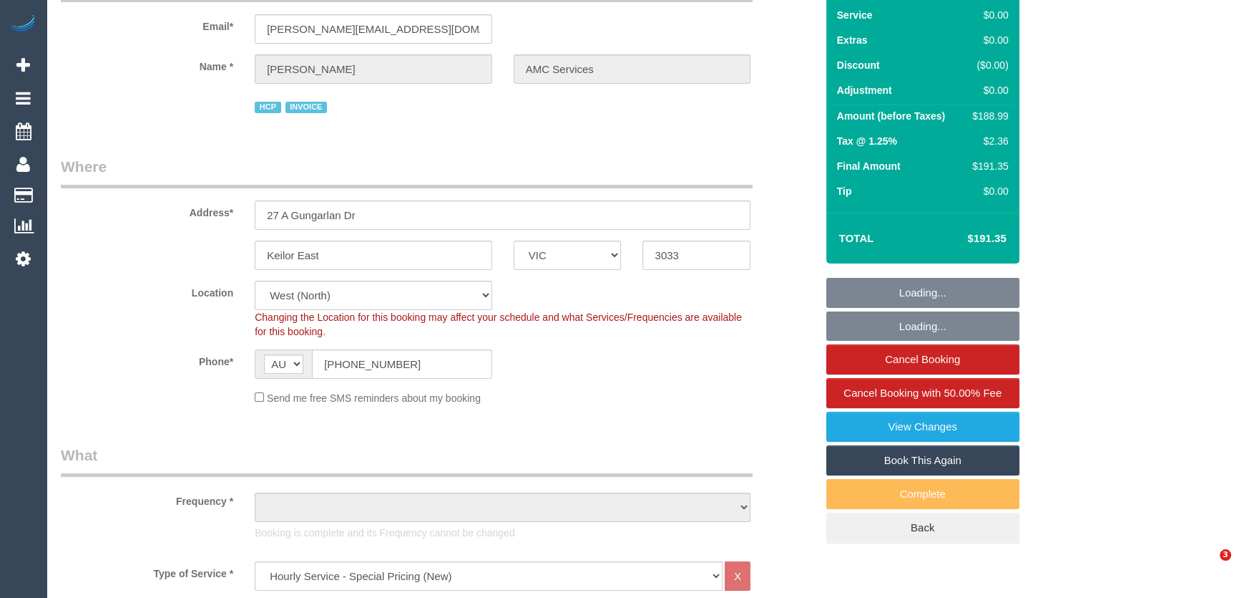
select select "object:1460"
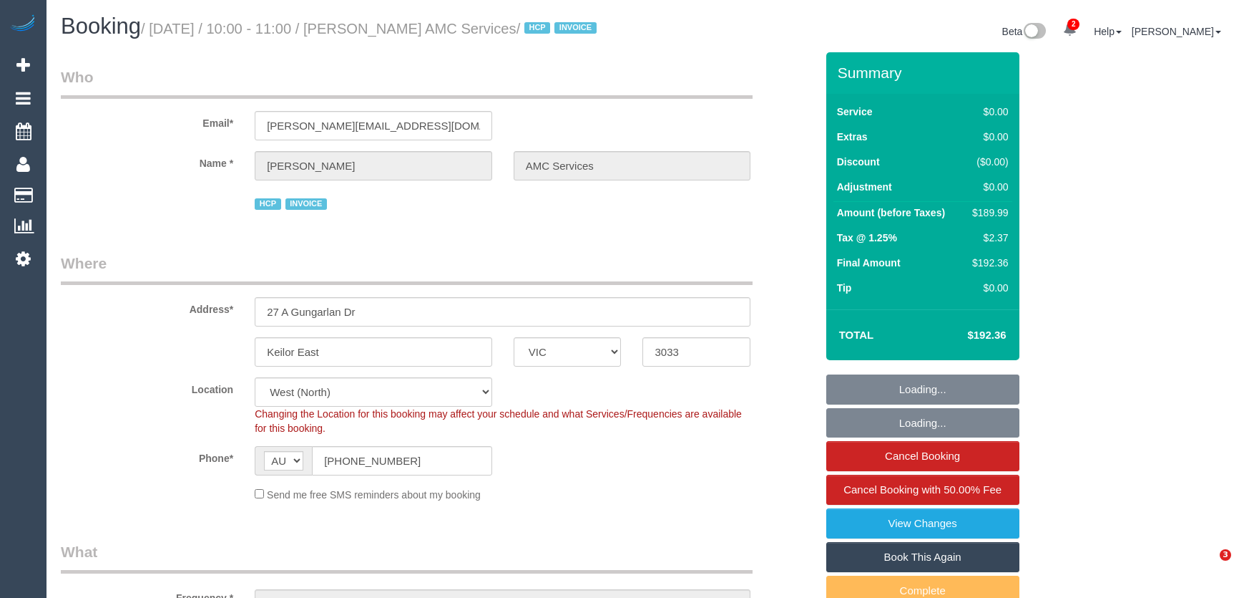
select select "VIC"
select select "240"
select select "number:28"
select select "number:14"
select select "number:19"
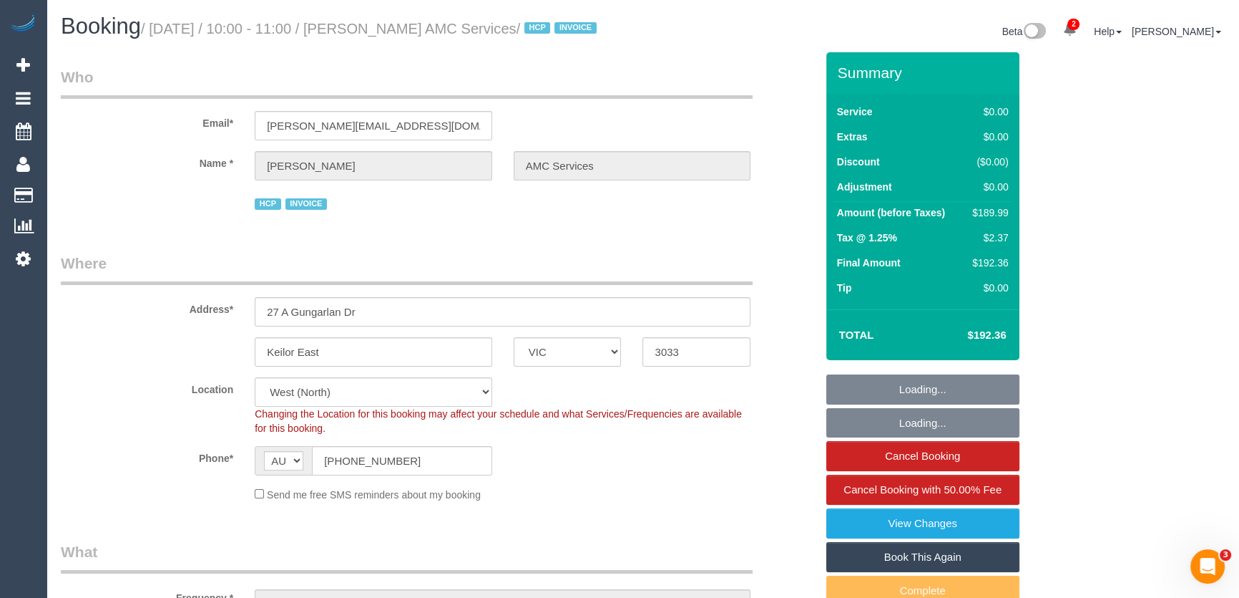
select select "number:24"
select select "VIC"
select select "240"
select select "number:28"
select select "number:14"
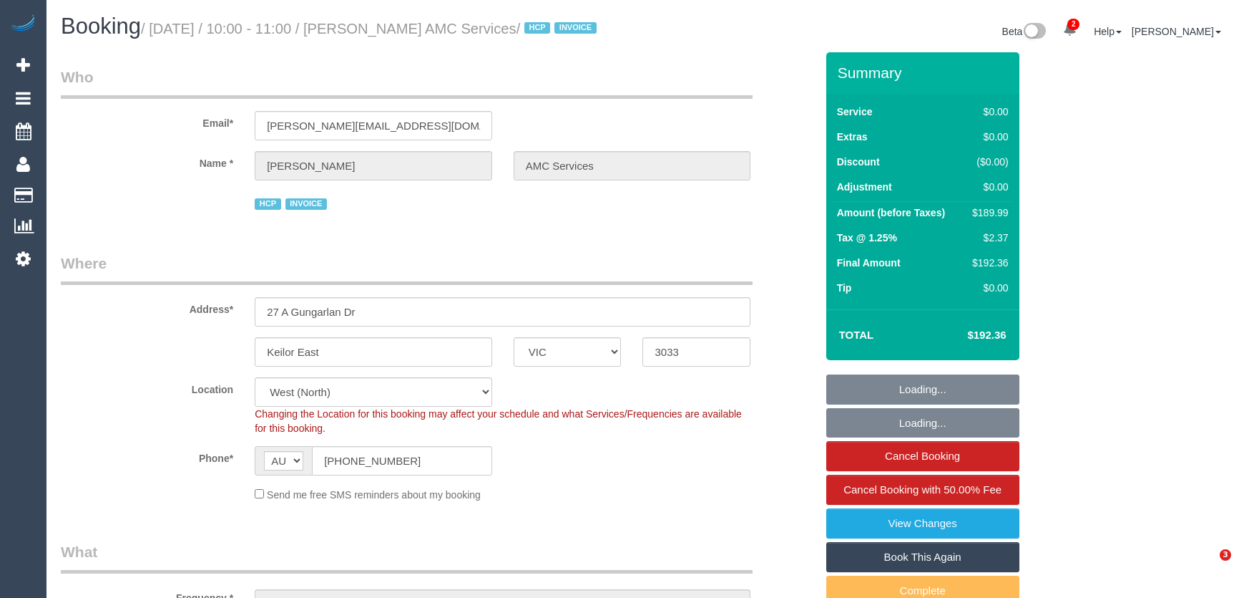
select select "number:19"
select select "number:24"
select select "VIC"
select select "180"
select select "number:28"
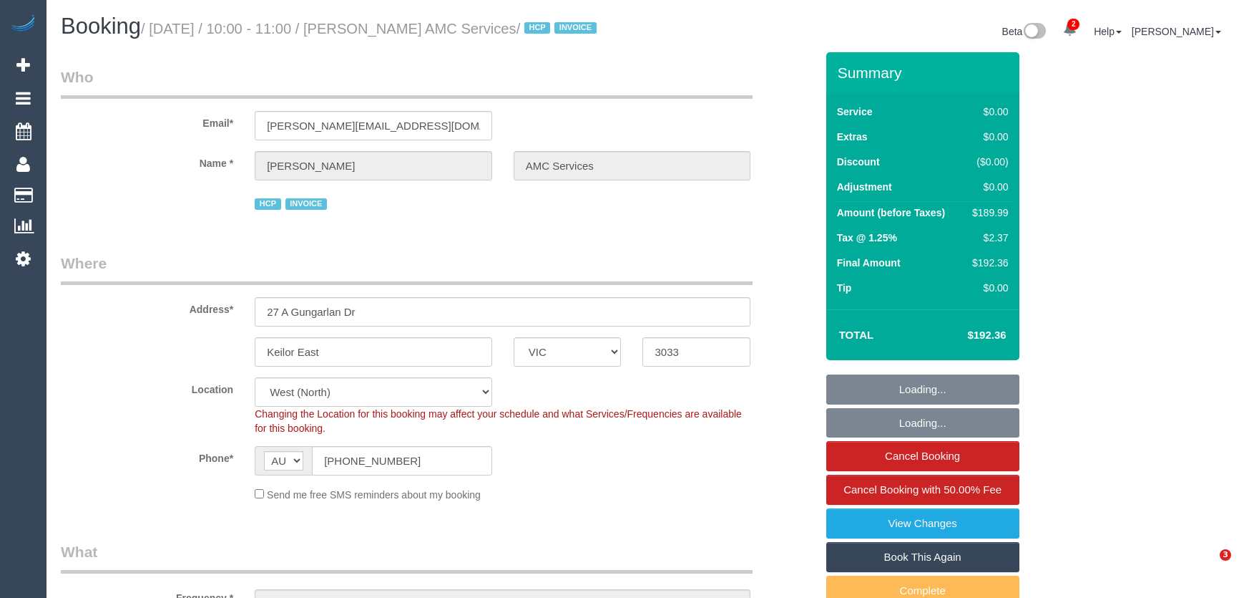
select select "number:14"
select select "number:19"
select select "number:24"
select select "VIC"
select select "240"
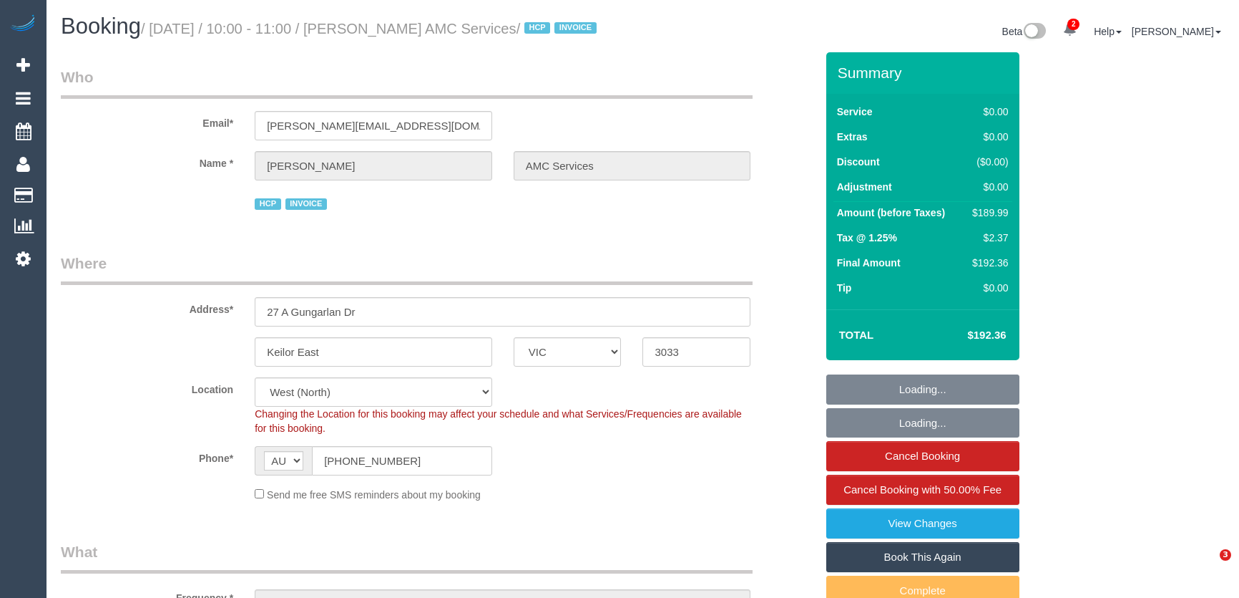
select select "number:28"
select select "number:14"
select select "number:19"
select select "number:24"
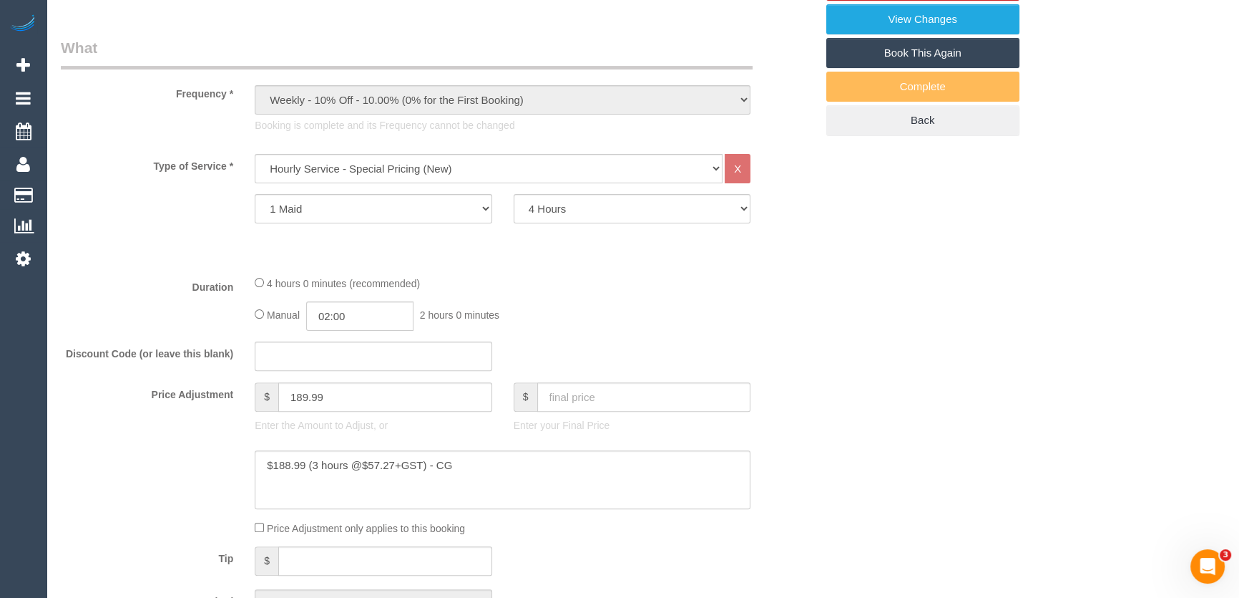
scroll to position [585, 0]
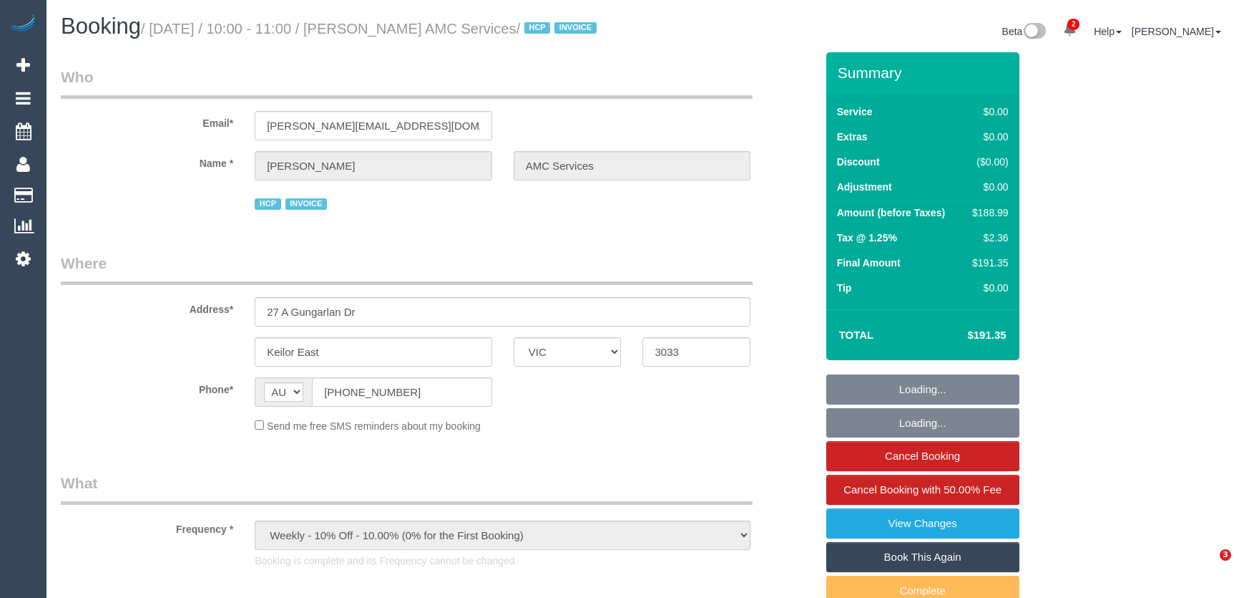
select select "VIC"
select select "number:28"
select select "number:14"
select select "number:19"
select select "number:24"
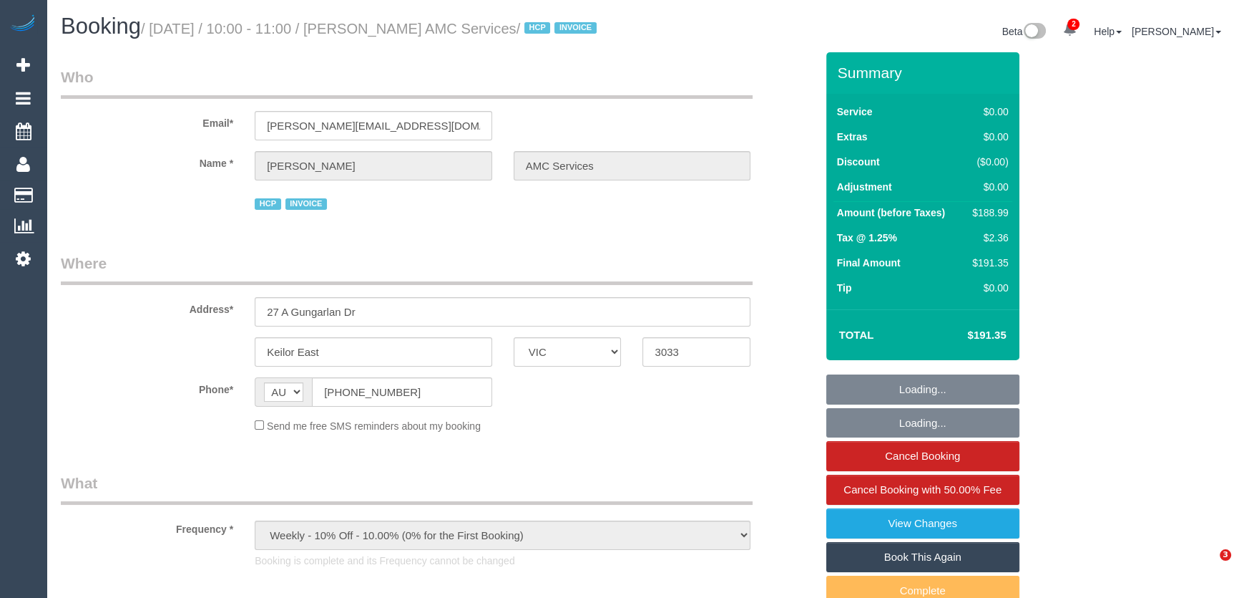
select select "240"
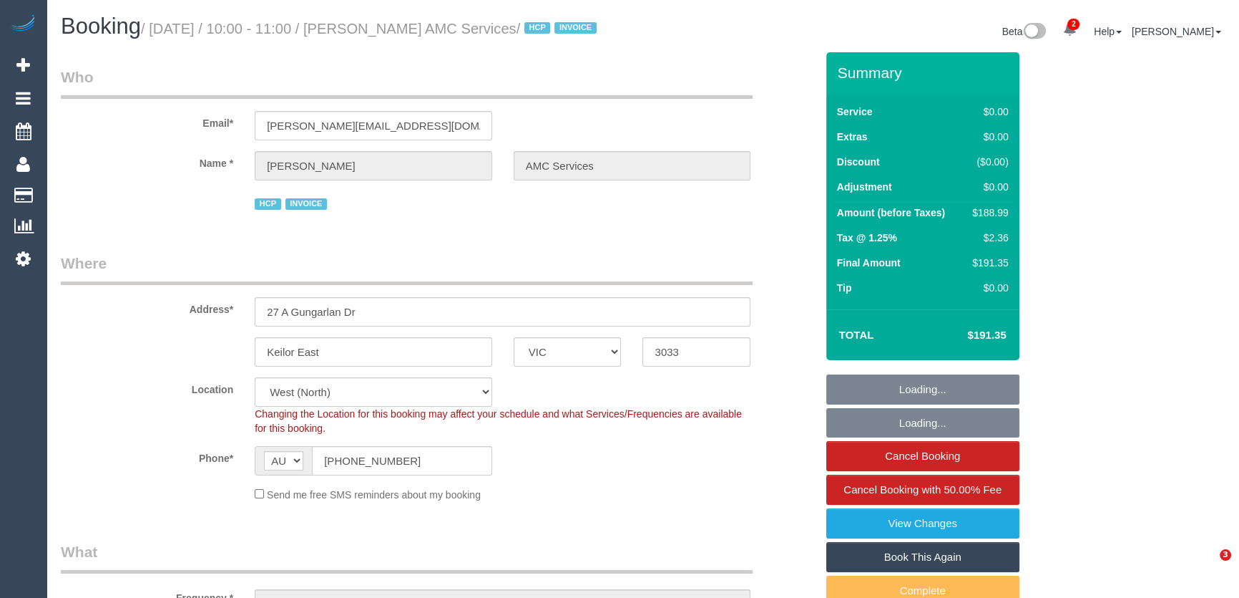
select select "object:1421"
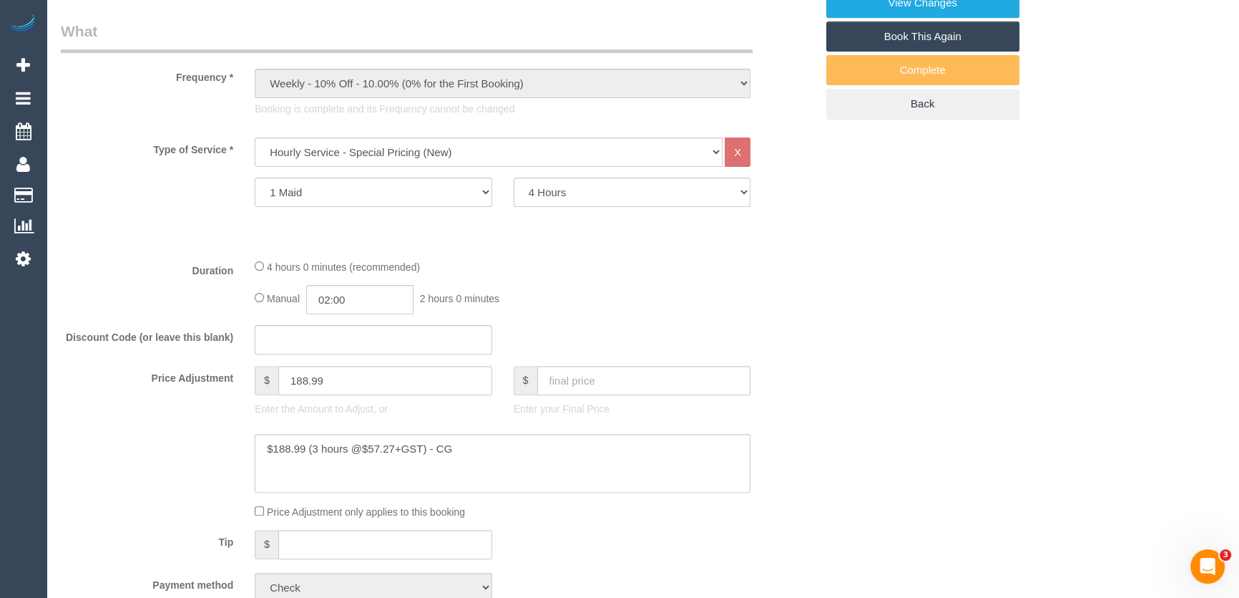
scroll to position [650, 0]
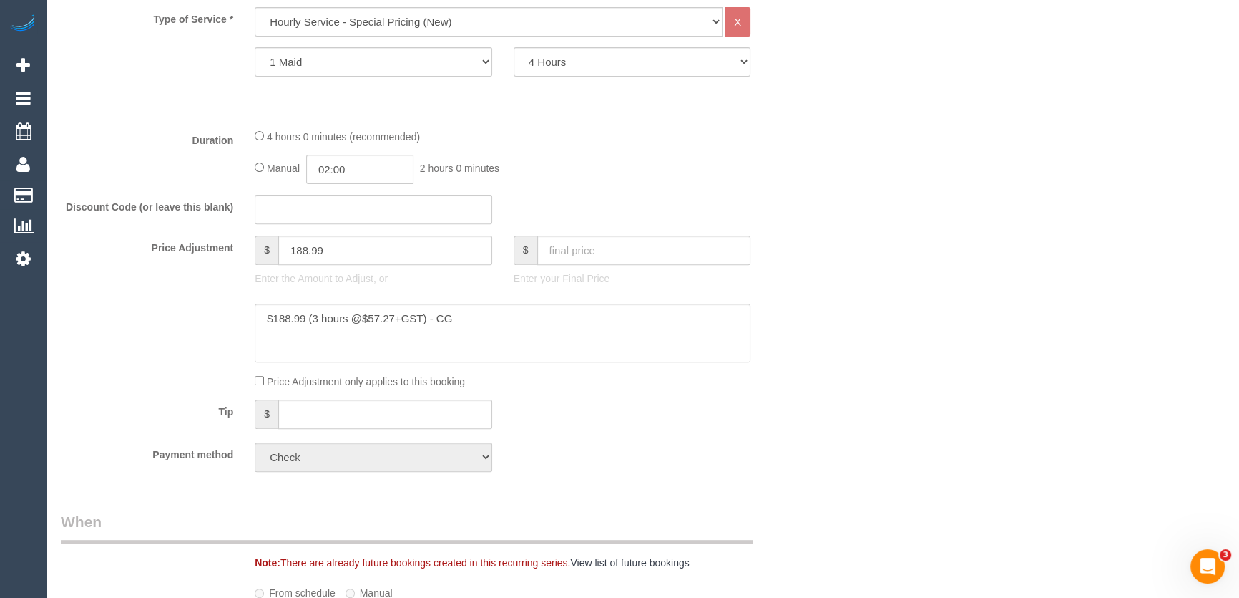
drag, startPoint x: 1137, startPoint y: 0, endPoint x: 820, endPoint y: 221, distance: 386.5
click at [820, 221] on div "Discount Code (or leave this blank)" at bounding box center [438, 210] width 776 height 30
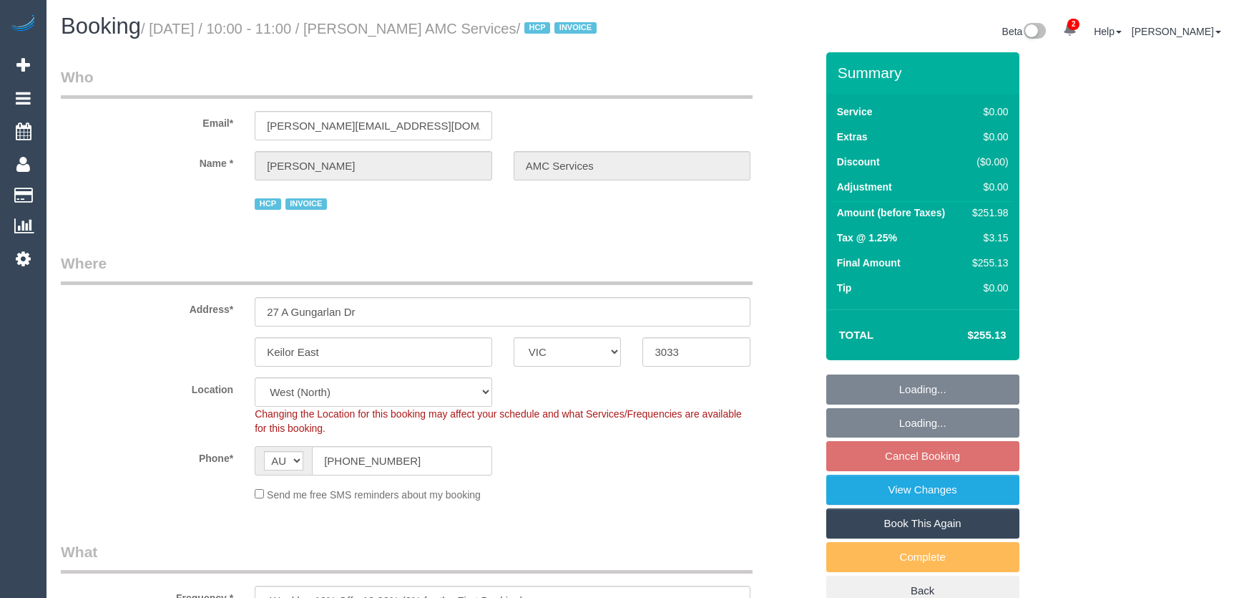
select select "VIC"
select select "object:1488"
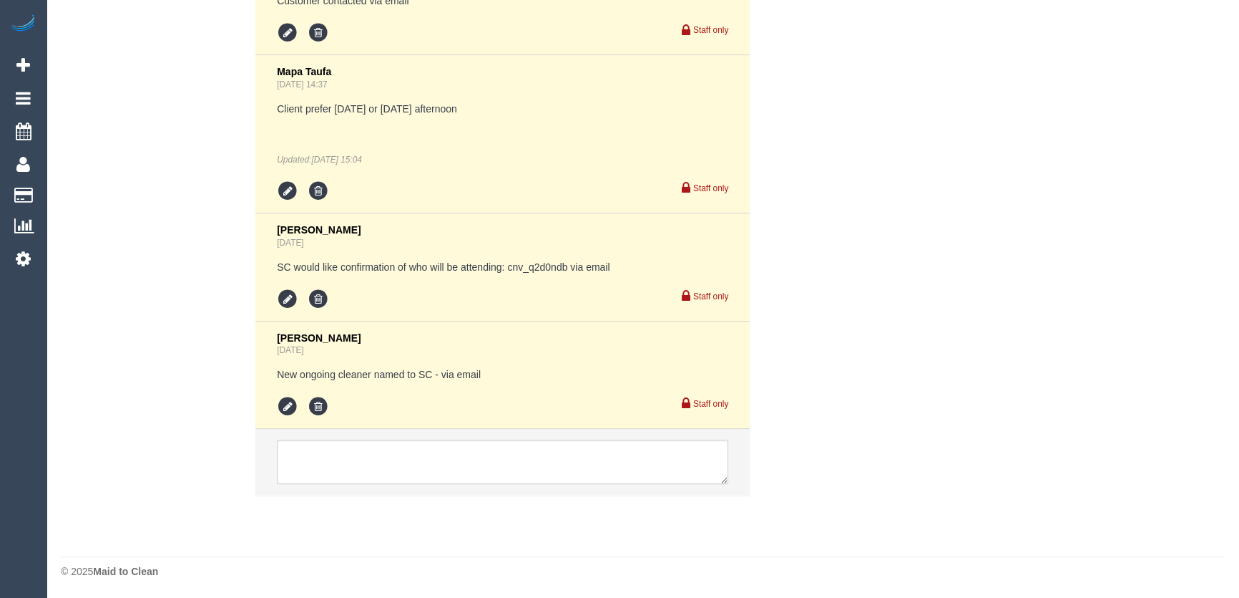
select select "240"
select select "number:28"
select select "number:14"
select select "number:19"
select select "number:24"
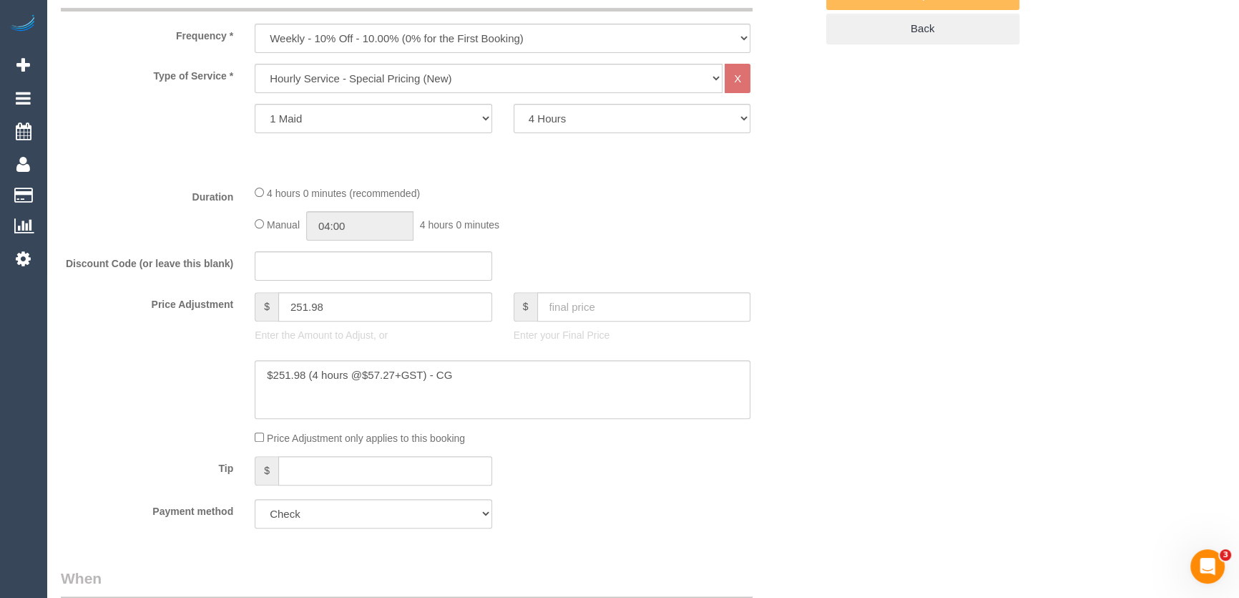
scroll to position [646, 0]
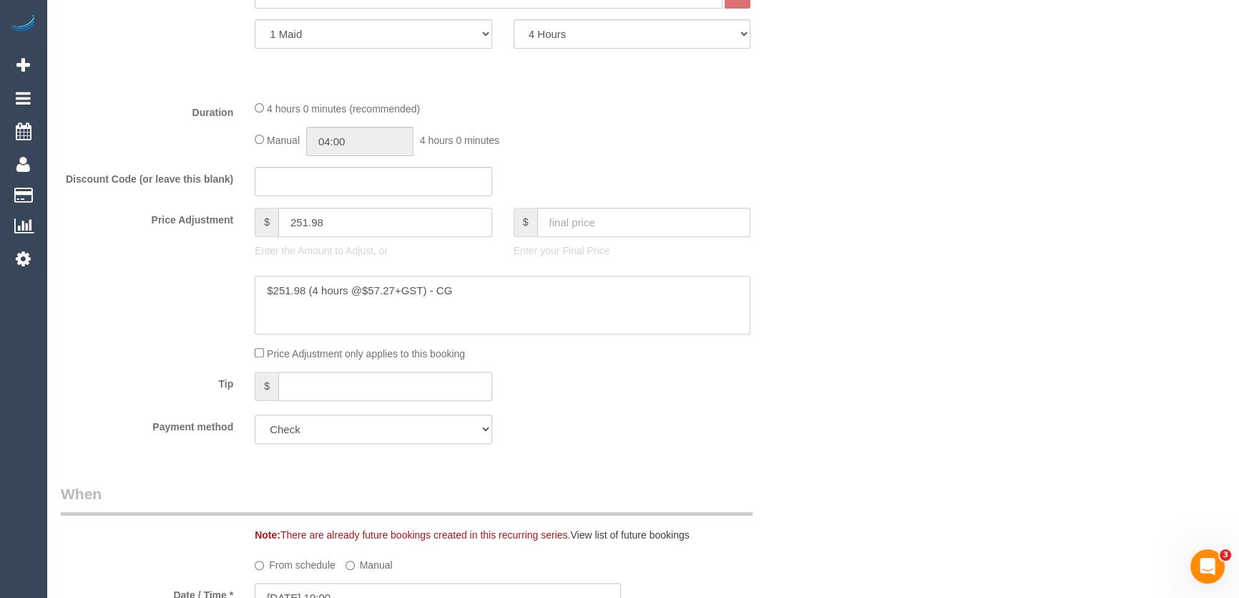
click at [306, 293] on textarea at bounding box center [503, 305] width 496 height 59
type textarea "$251.99 (4 hours @$57.27+GST) - CG"
click at [338, 225] on input "251.98" at bounding box center [385, 222] width 214 height 29
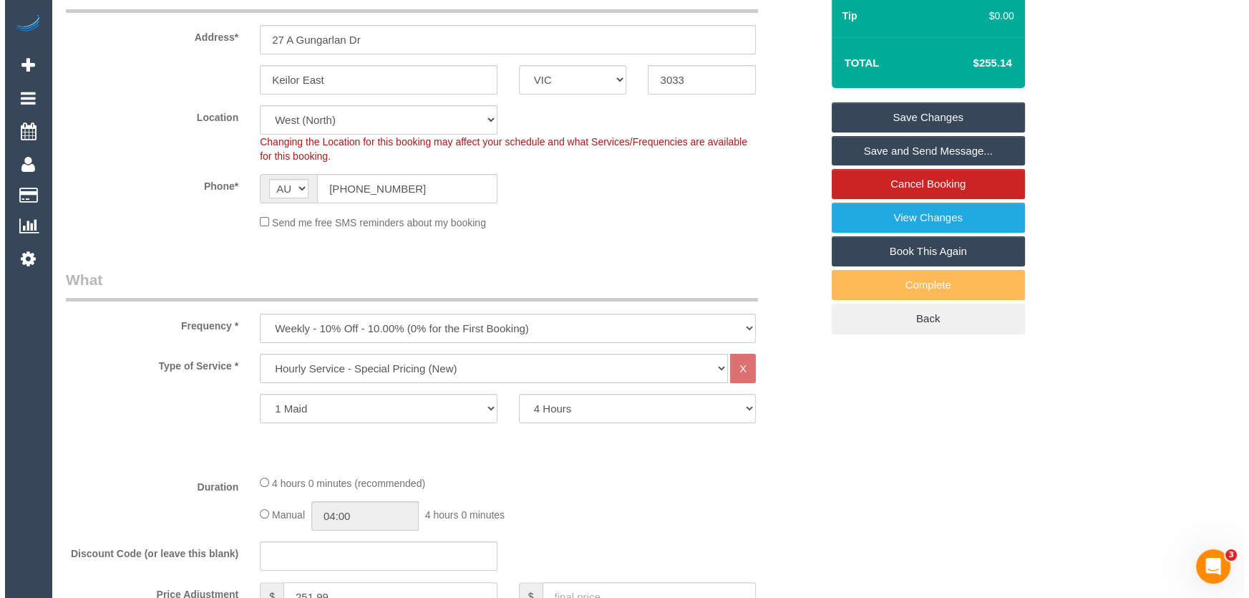
scroll to position [0, 0]
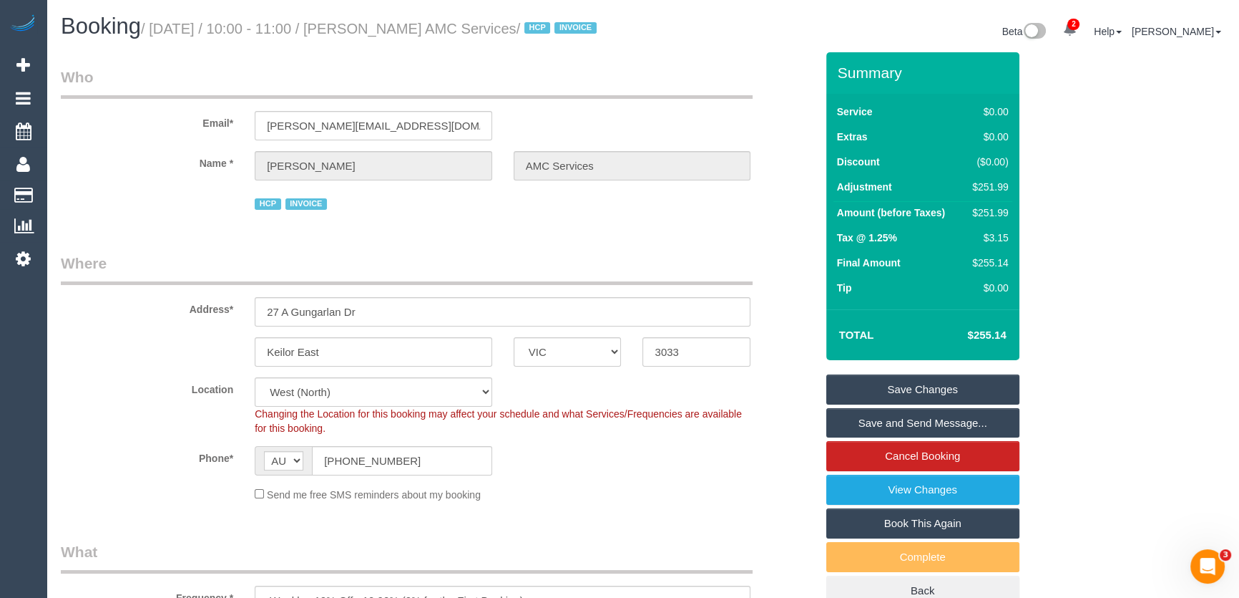
type input "251.99"
click at [914, 388] on link "Save Changes" at bounding box center [923, 389] width 193 height 30
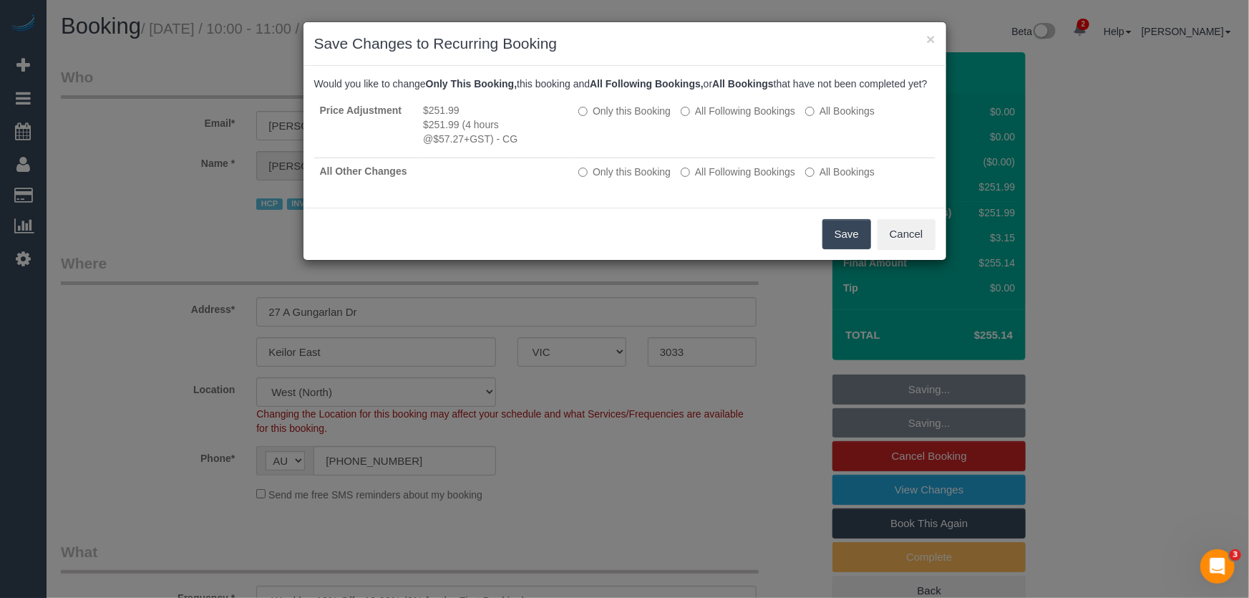
click at [849, 249] on button "Save" at bounding box center [846, 234] width 49 height 30
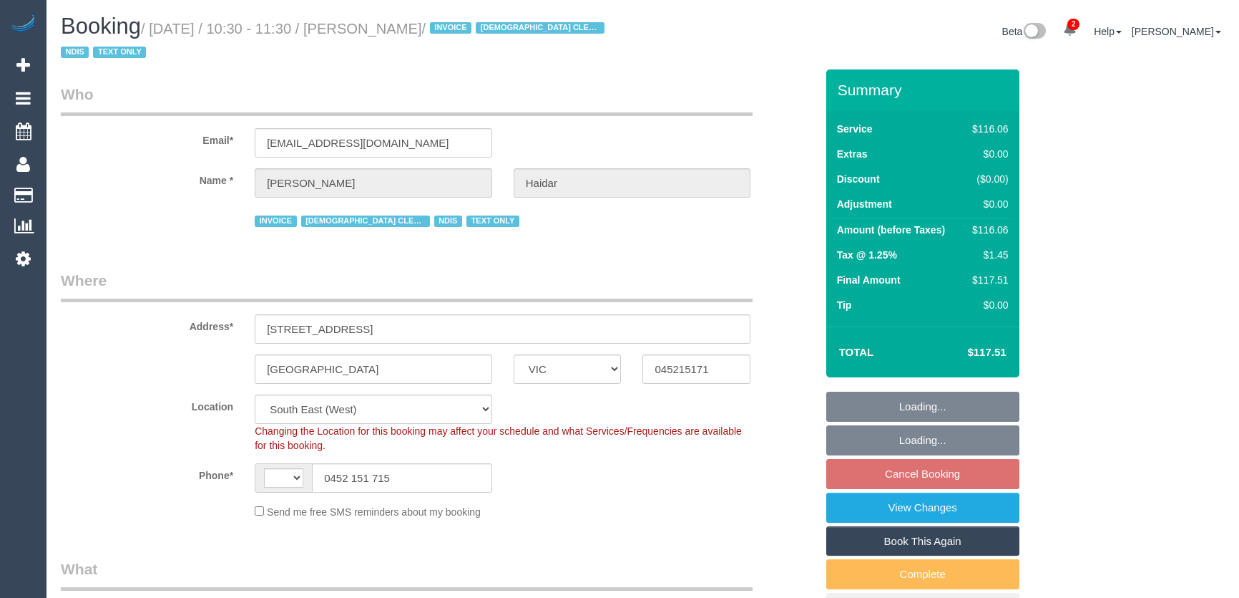
select select "VIC"
select select "string:AU"
select select "object:553"
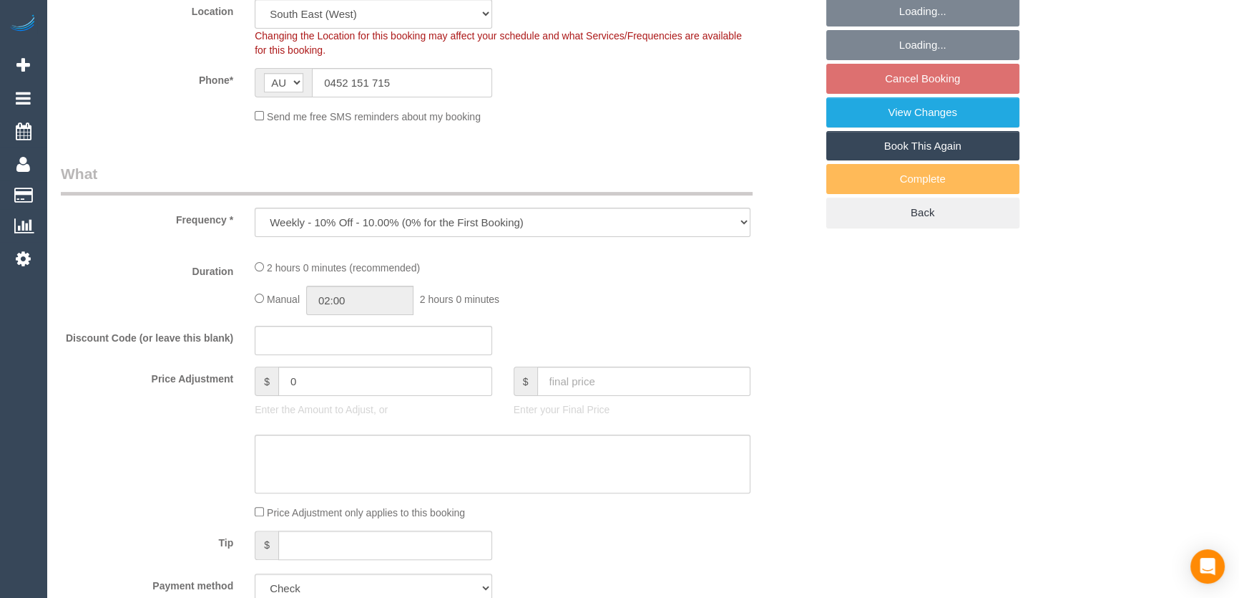
select select "number:27"
select select "number:14"
select select "number:19"
select select "number:36"
select select "number:35"
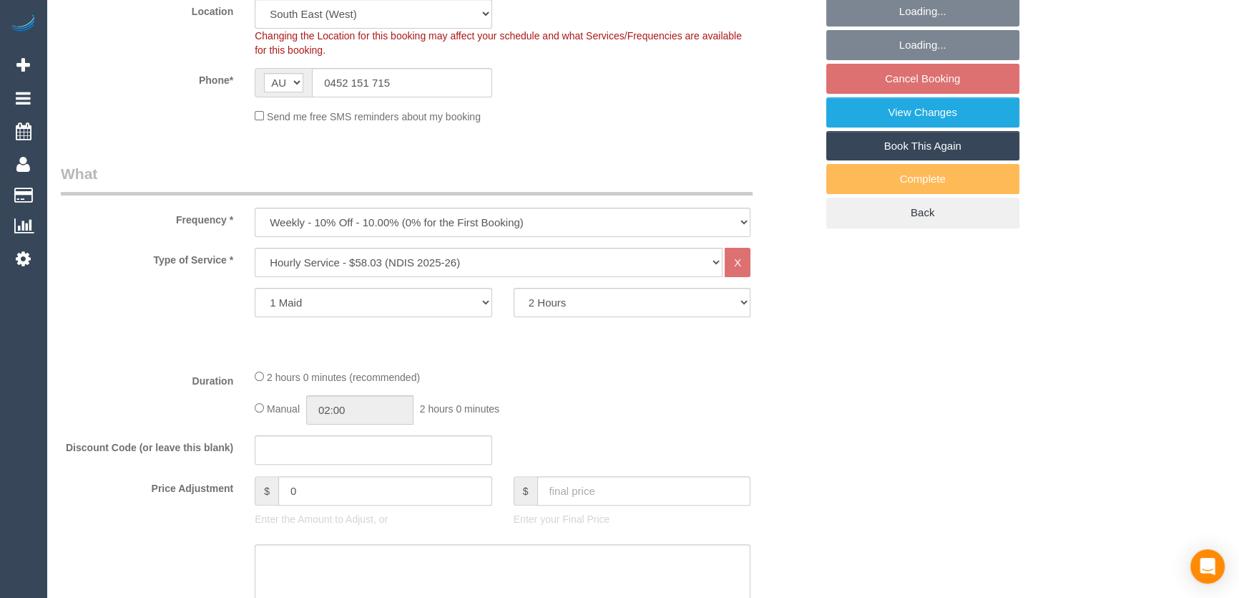
select select "object:1298"
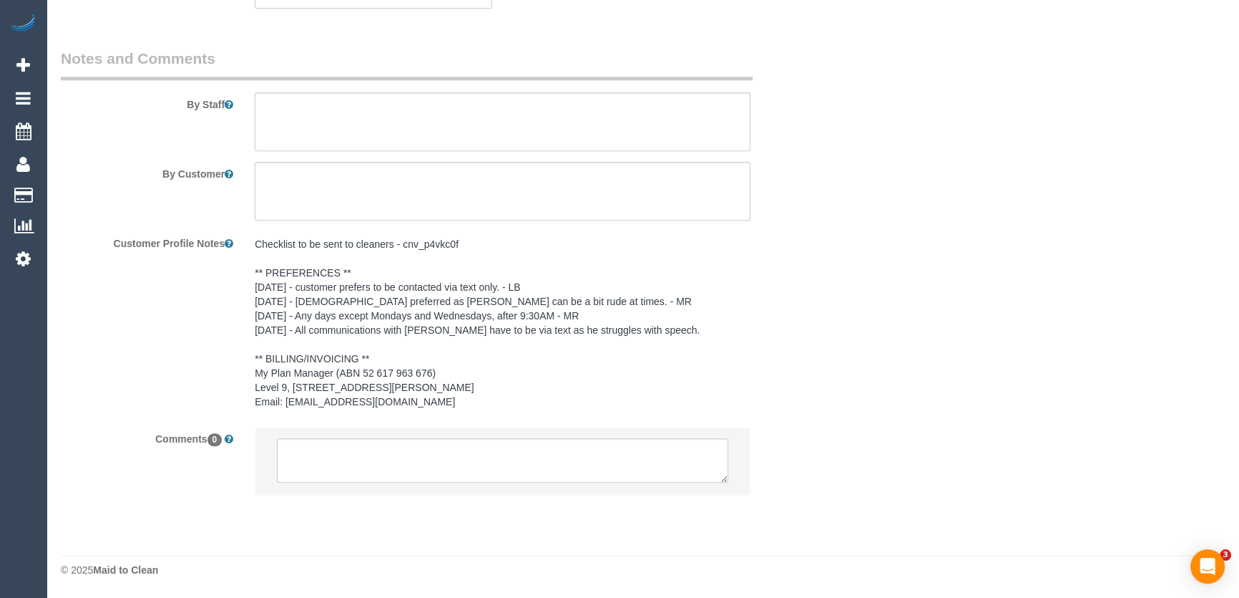
scroll to position [0, 0]
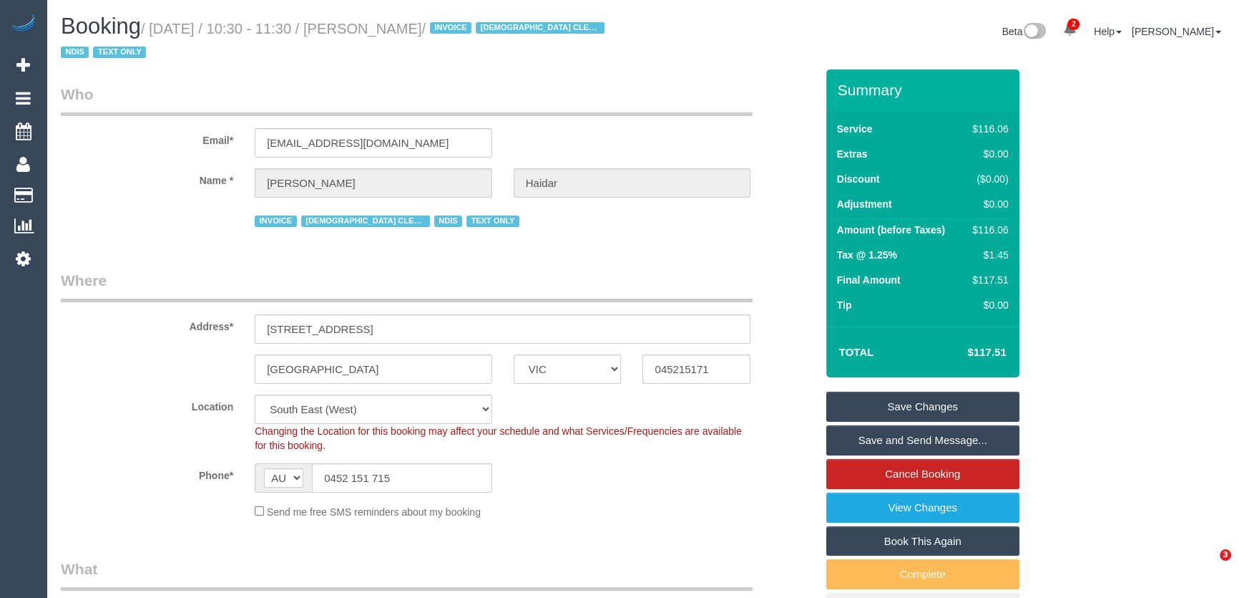
click at [887, 442] on link "Save and Send Message..." at bounding box center [923, 440] width 193 height 30
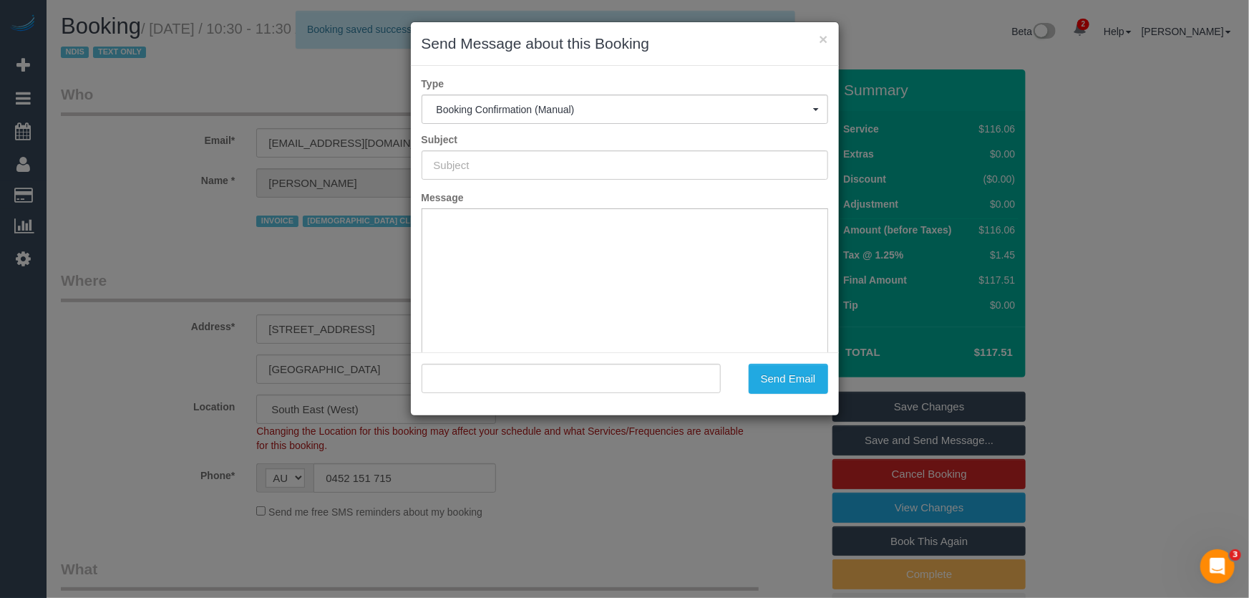
type input "Booking Confirmed"
type input ""[PERSON_NAME]" <[EMAIL_ADDRESS][DOMAIN_NAME]>"
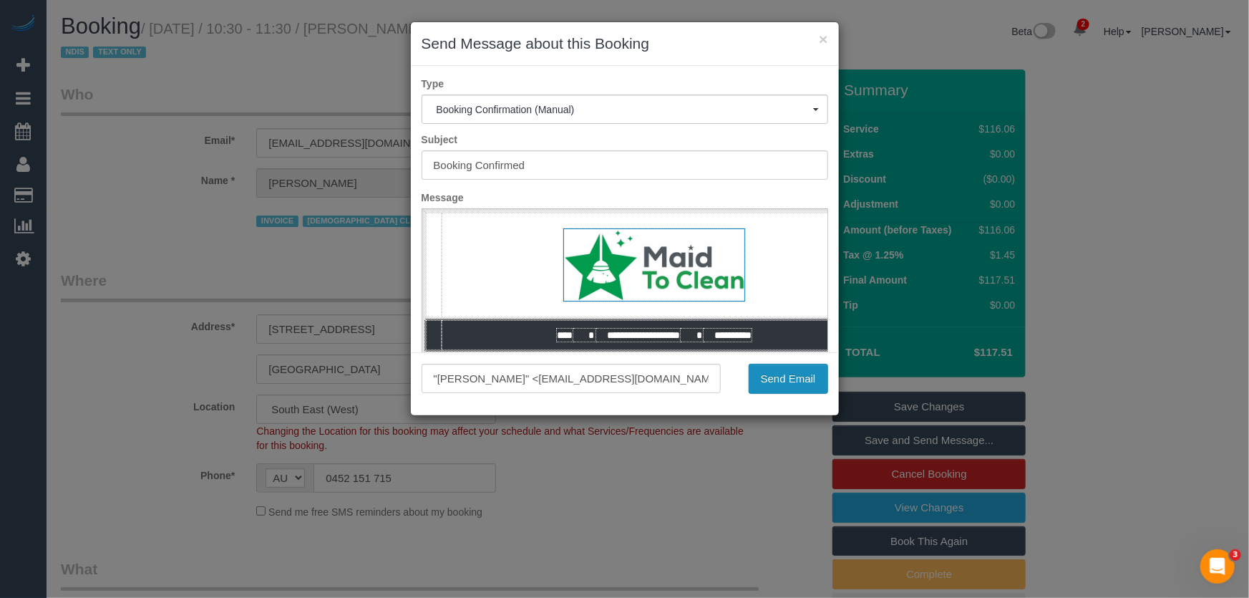
click at [776, 384] on button "Send Email" at bounding box center [788, 379] width 79 height 30
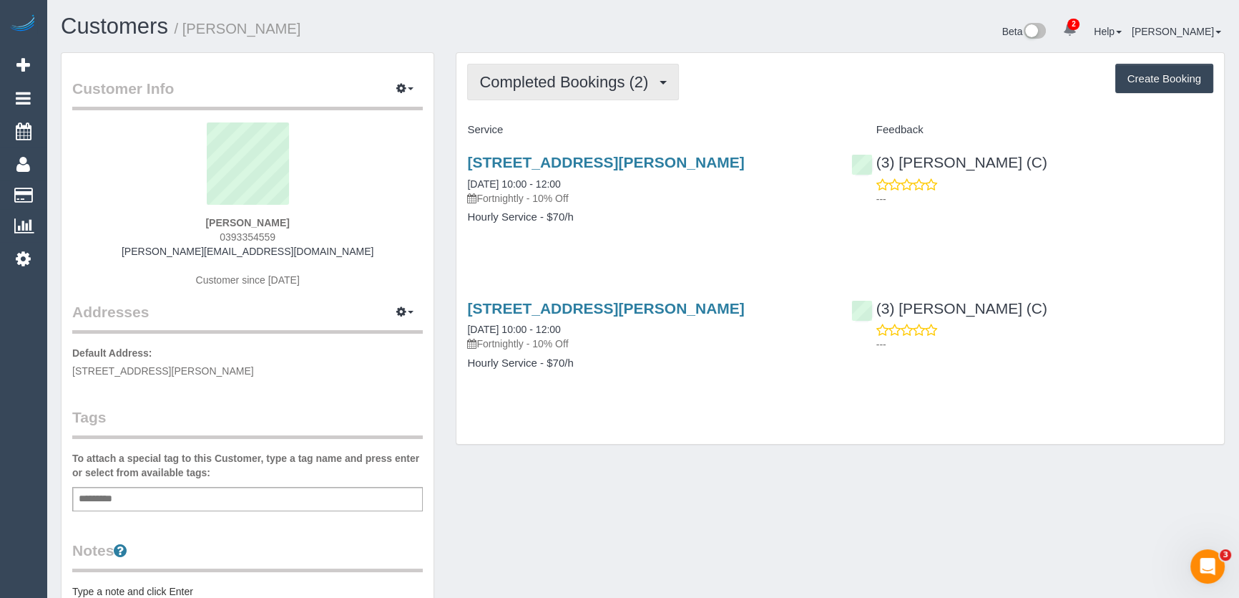
click at [510, 82] on span "Completed Bookings (2)" at bounding box center [567, 82] width 176 height 18
click at [550, 77] on span "Completed Bookings (2)" at bounding box center [567, 82] width 176 height 18
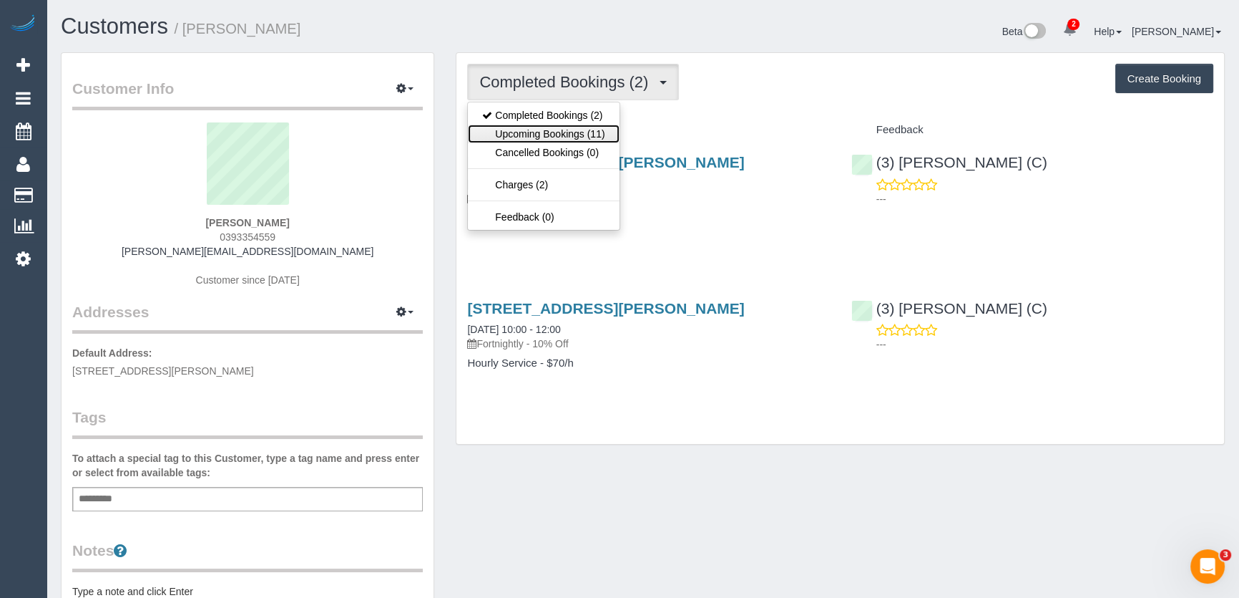
click at [547, 137] on link "Upcoming Bookings (11)" at bounding box center [543, 134] width 151 height 19
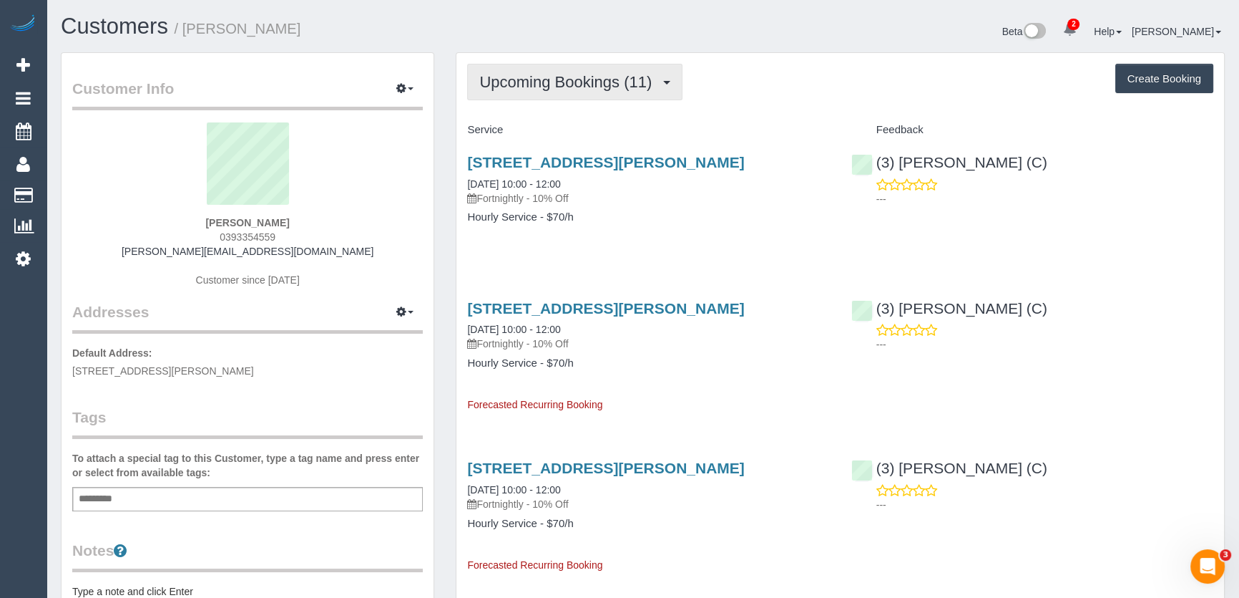
click at [532, 82] on span "Upcoming Bookings (11)" at bounding box center [569, 82] width 180 height 18
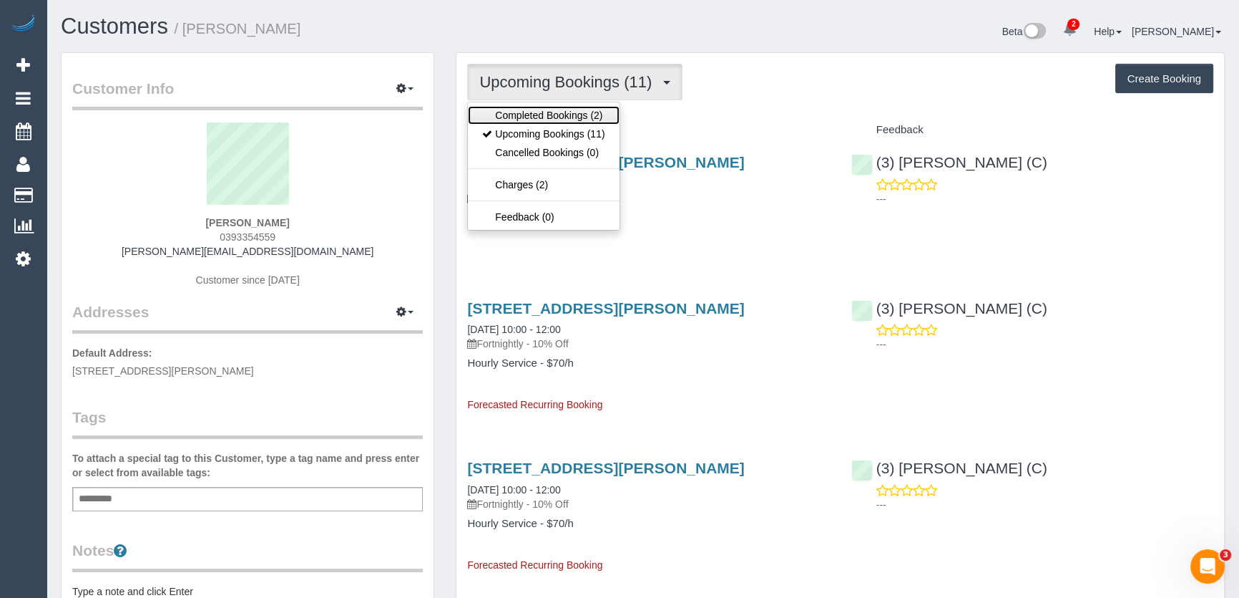
click at [535, 113] on link "Completed Bookings (2)" at bounding box center [543, 115] width 151 height 19
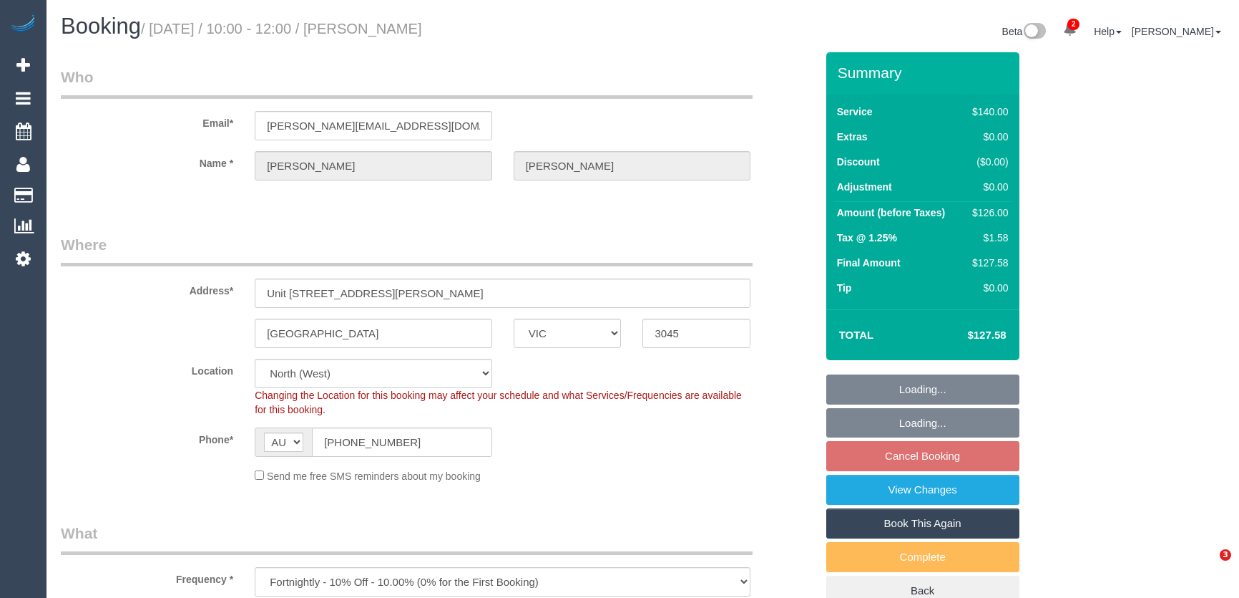
select select "VIC"
select select "number:28"
select select "number:17"
select select "number:21"
select select "number:23"
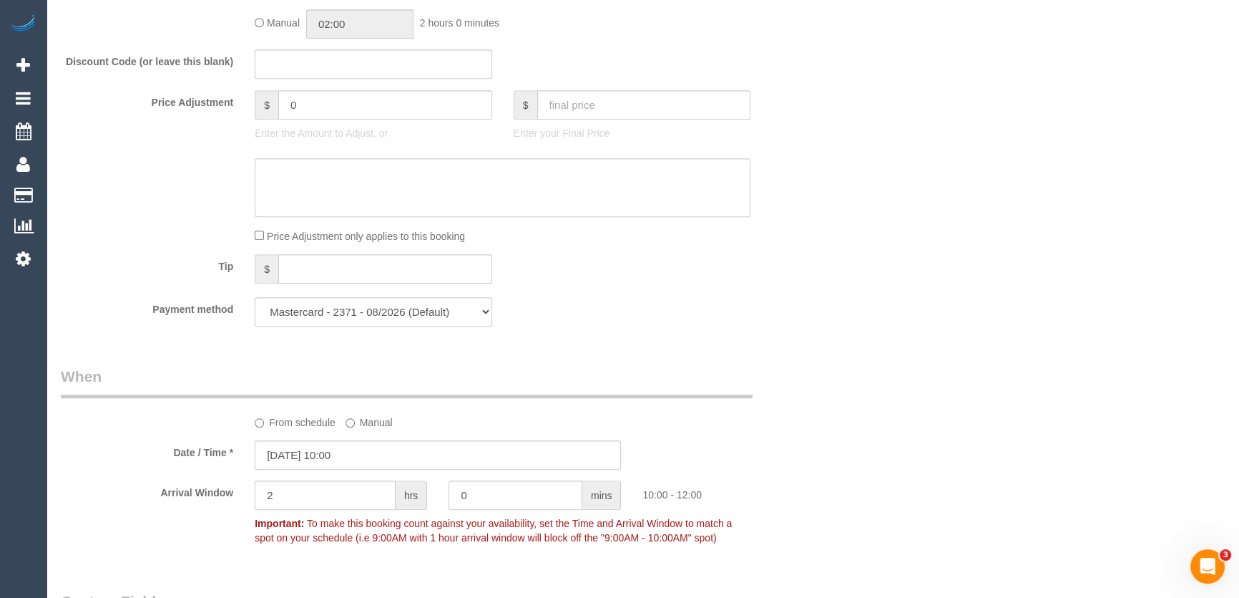
scroll to position [1171, 0]
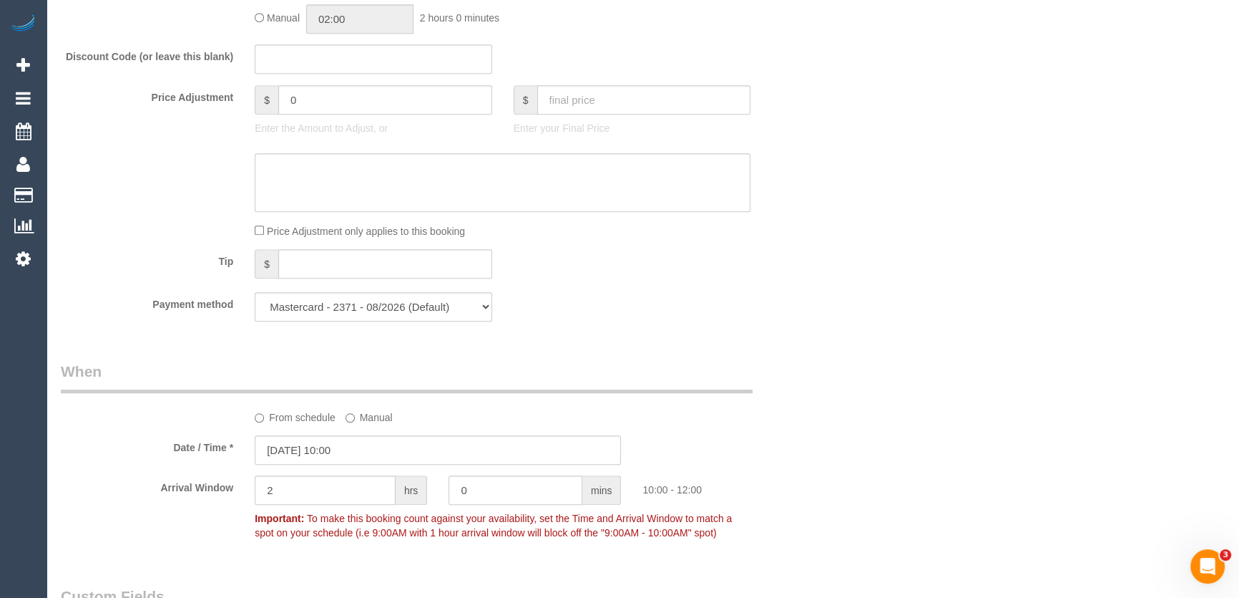
click at [544, 387] on div "Who Email* ryan@ecandf.com.au Name * Ryan Desouza Where Address* Unit 1B 8 MACE…" at bounding box center [438, 224] width 776 height 2686
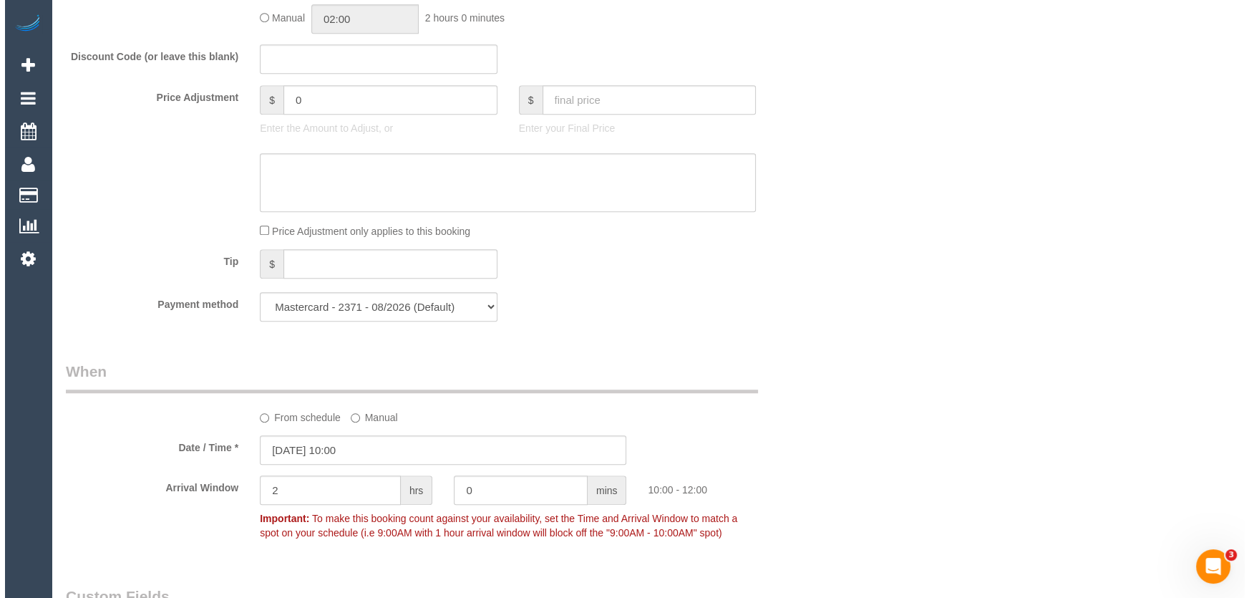
scroll to position [1886, 0]
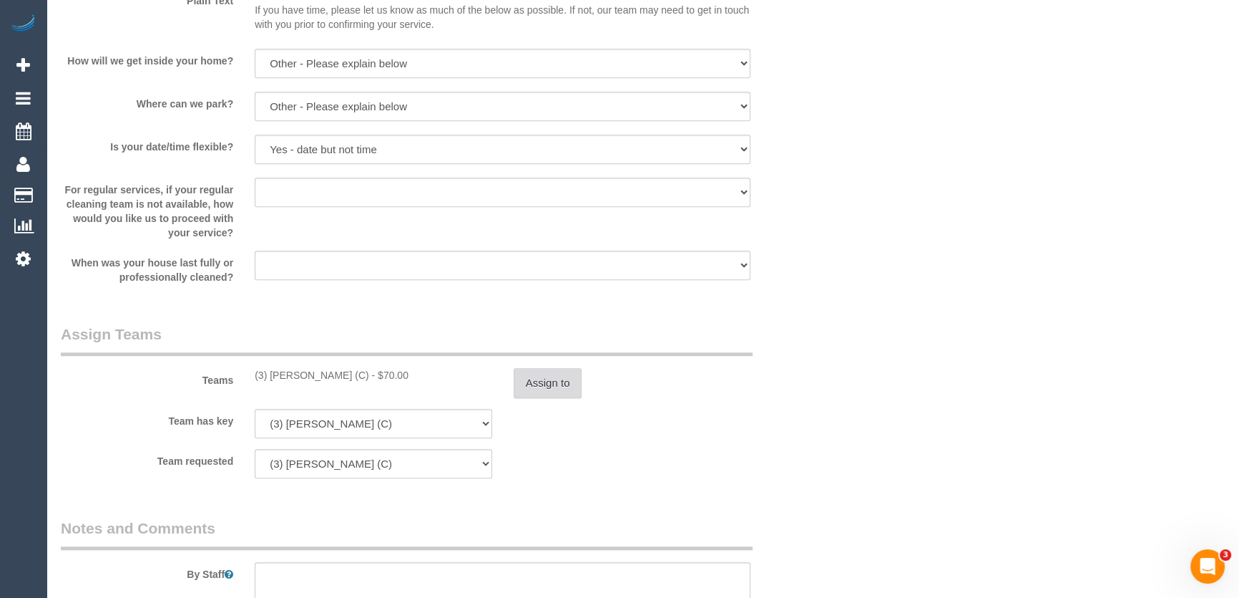
click at [545, 386] on button "Assign to" at bounding box center [548, 383] width 69 height 30
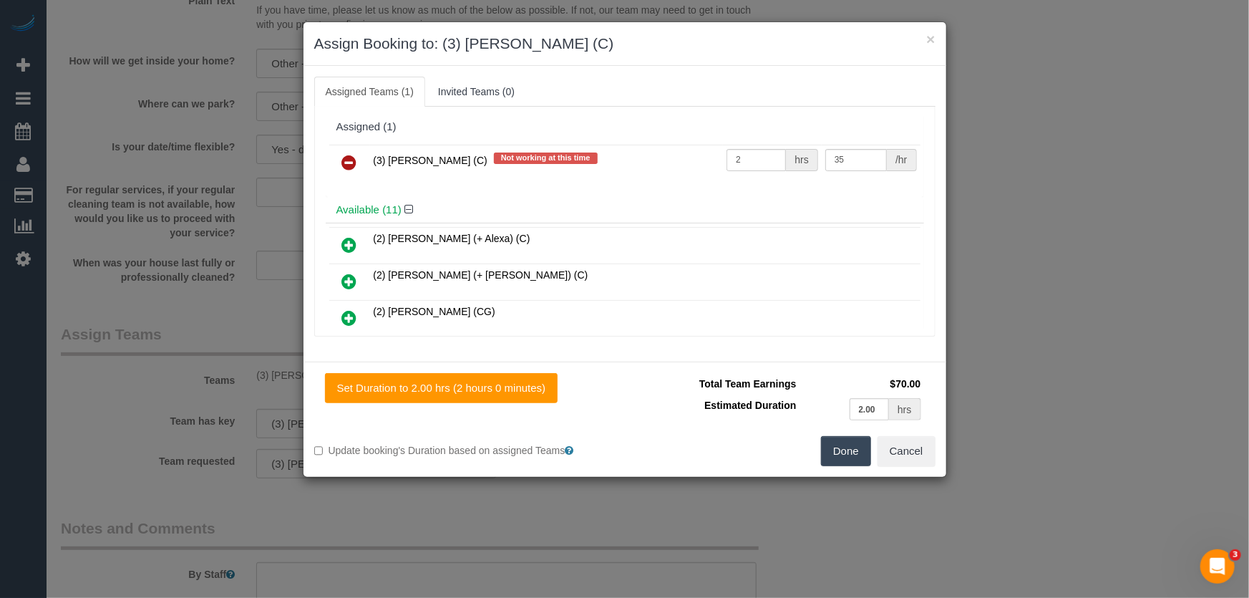
click at [354, 162] on icon at bounding box center [349, 162] width 15 height 17
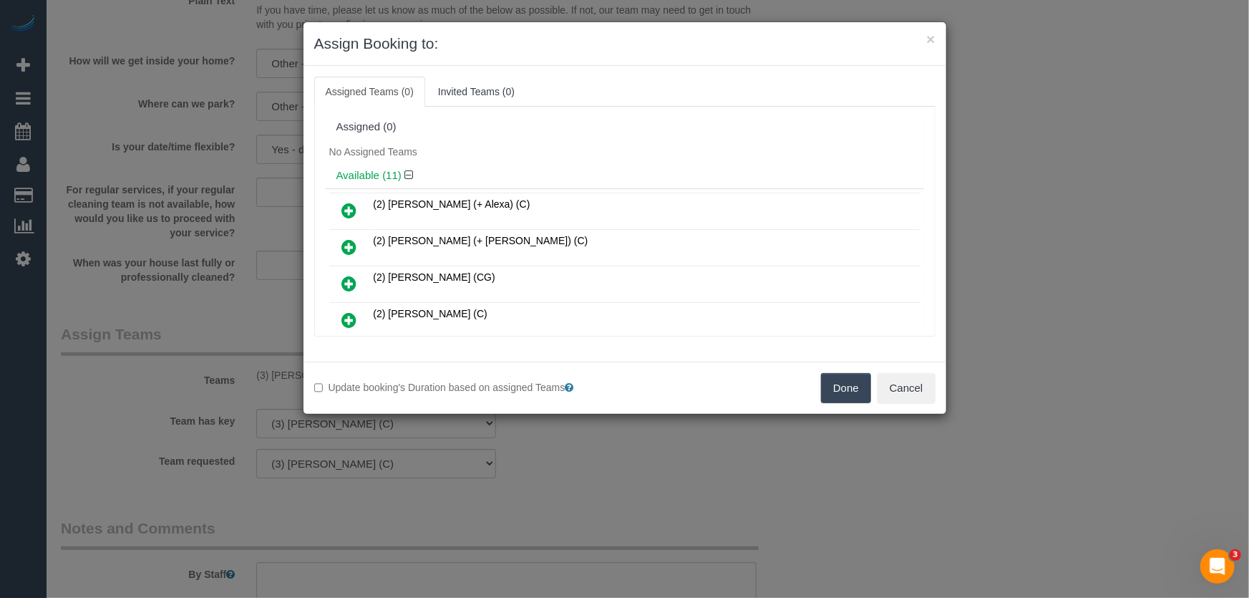
scroll to position [233, 0]
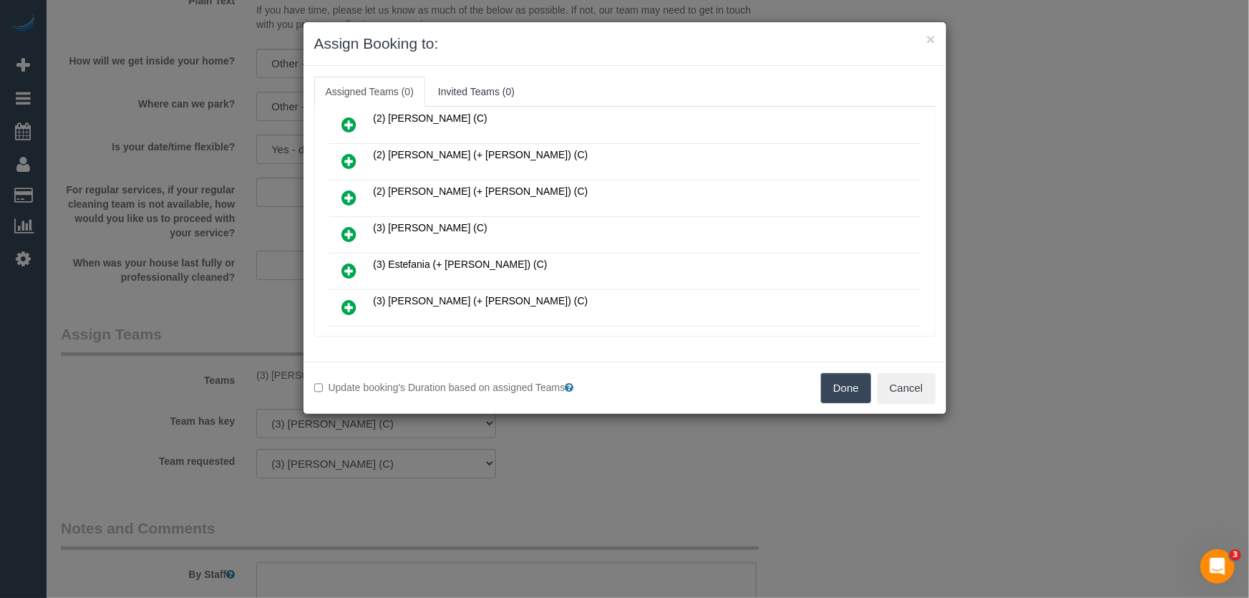
click at [349, 227] on icon at bounding box center [349, 233] width 15 height 17
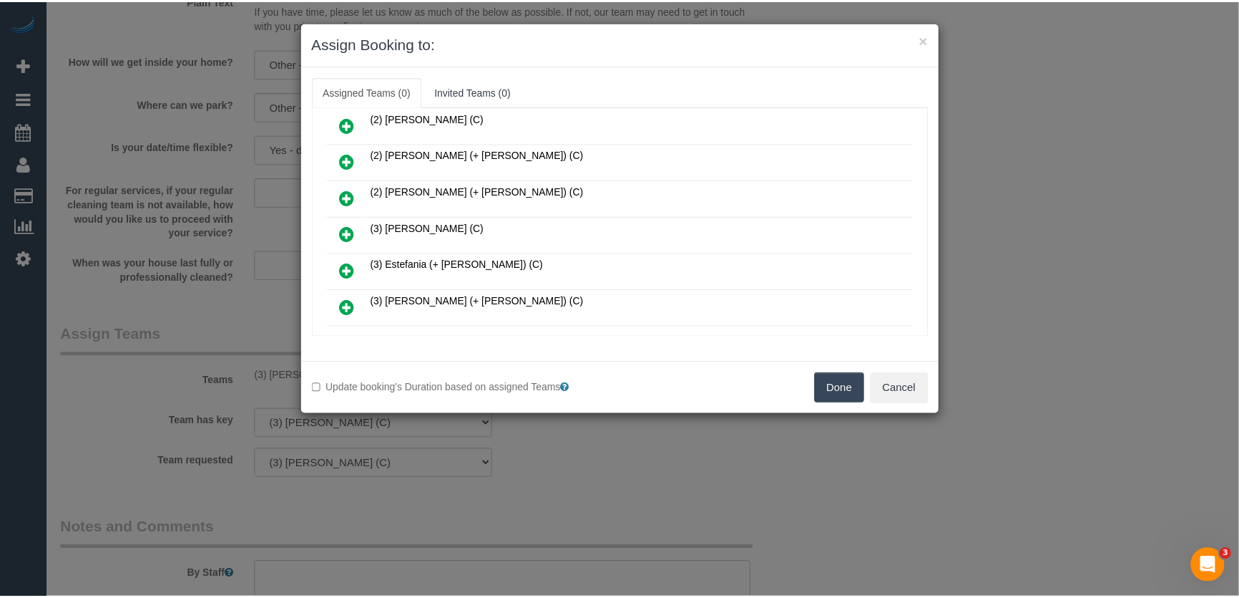
scroll to position [265, 0]
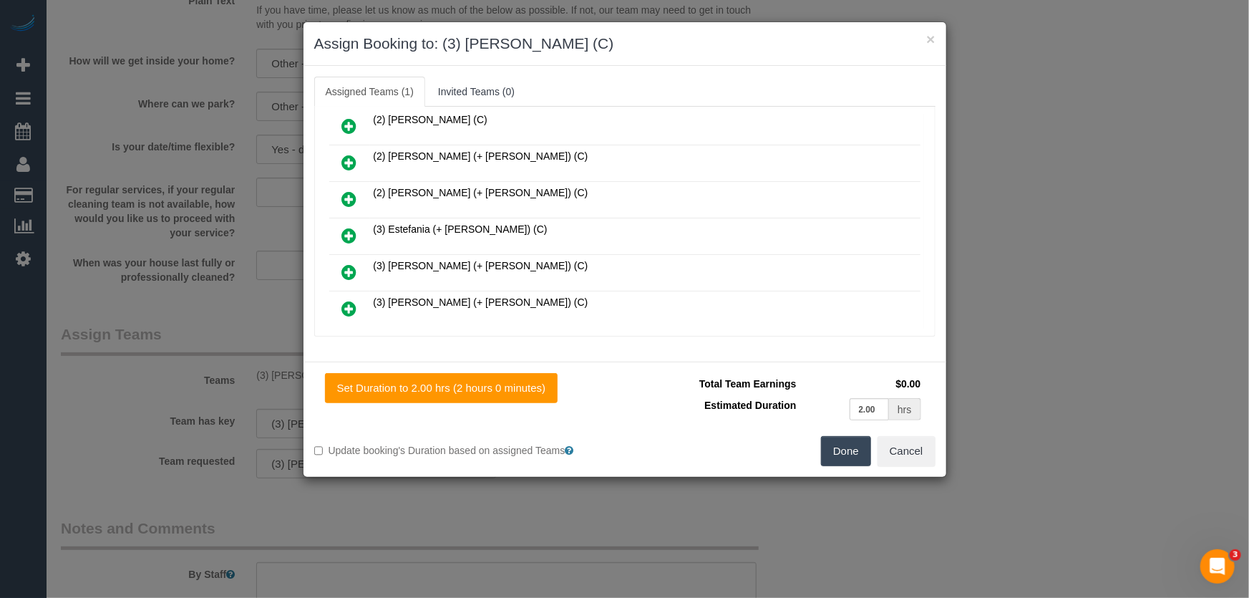
click at [834, 457] on button "Done" at bounding box center [846, 451] width 50 height 30
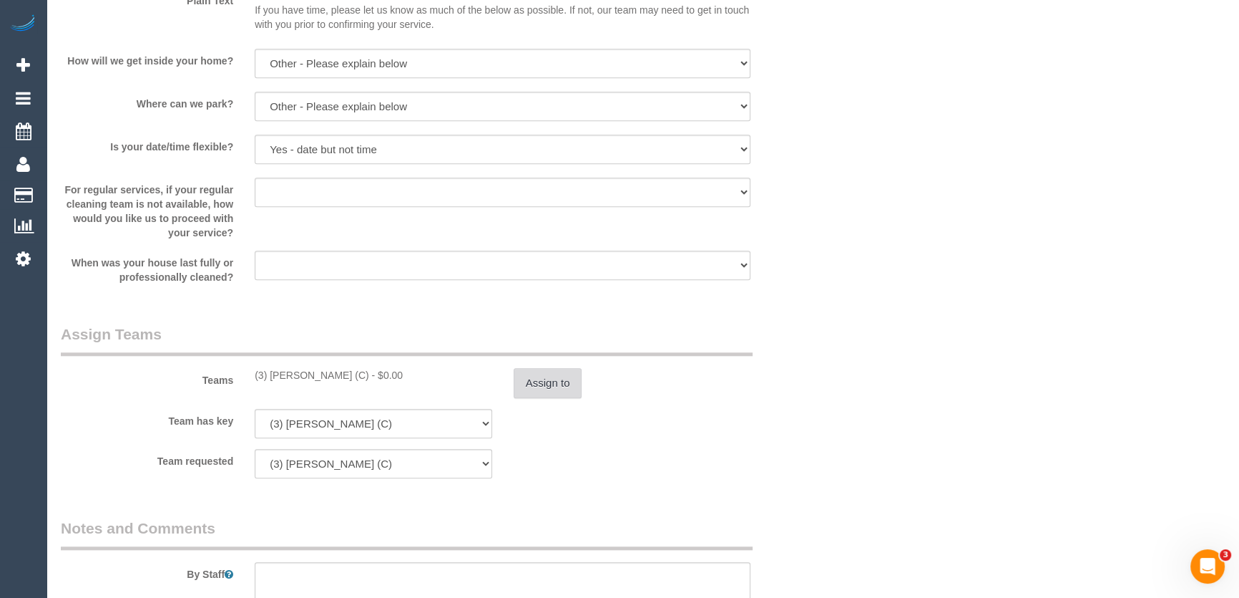
click at [542, 391] on button "Assign to" at bounding box center [548, 383] width 69 height 30
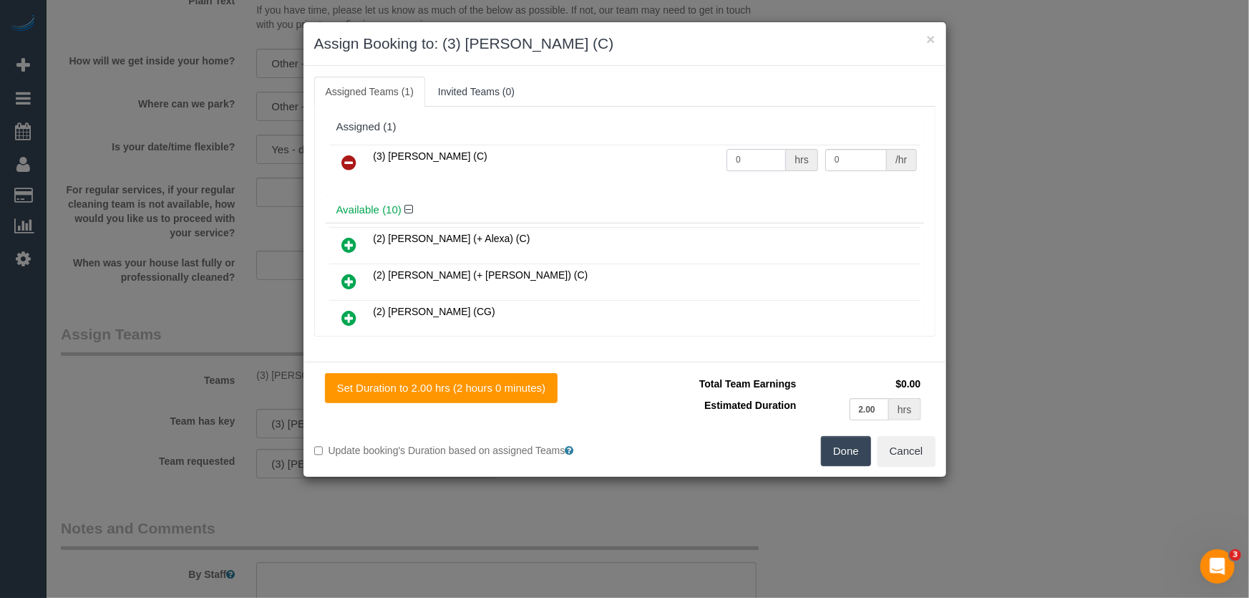
click at [754, 157] on input "0" at bounding box center [755, 160] width 59 height 22
type input "2"
type input "35"
click at [846, 452] on button "Done" at bounding box center [846, 451] width 50 height 30
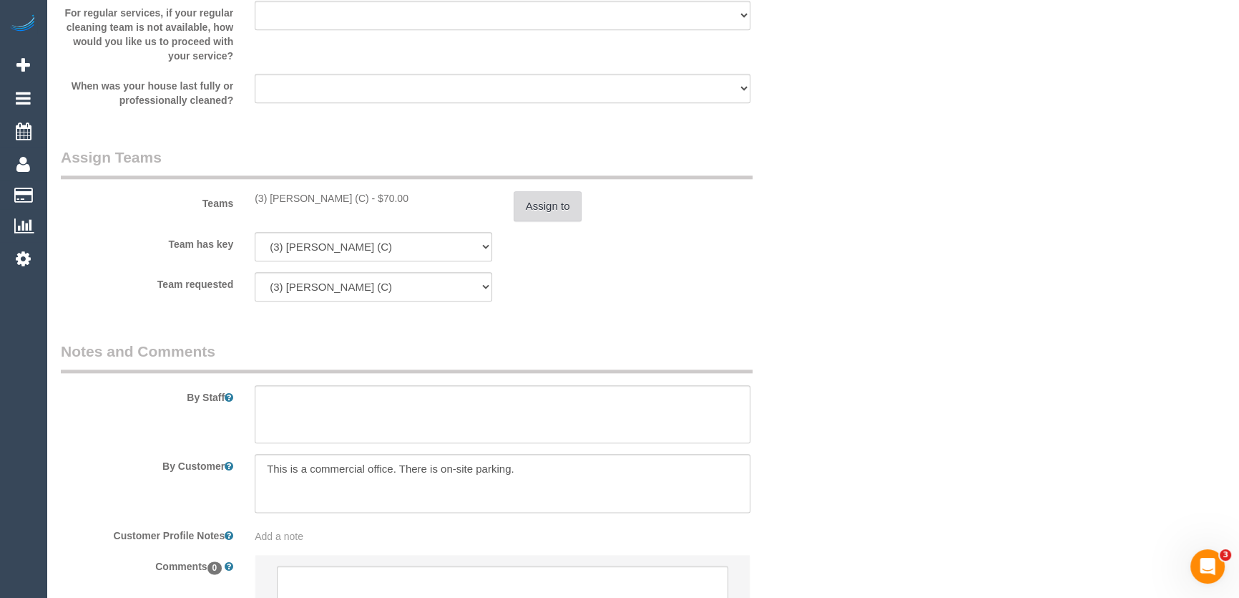
scroll to position [2190, 0]
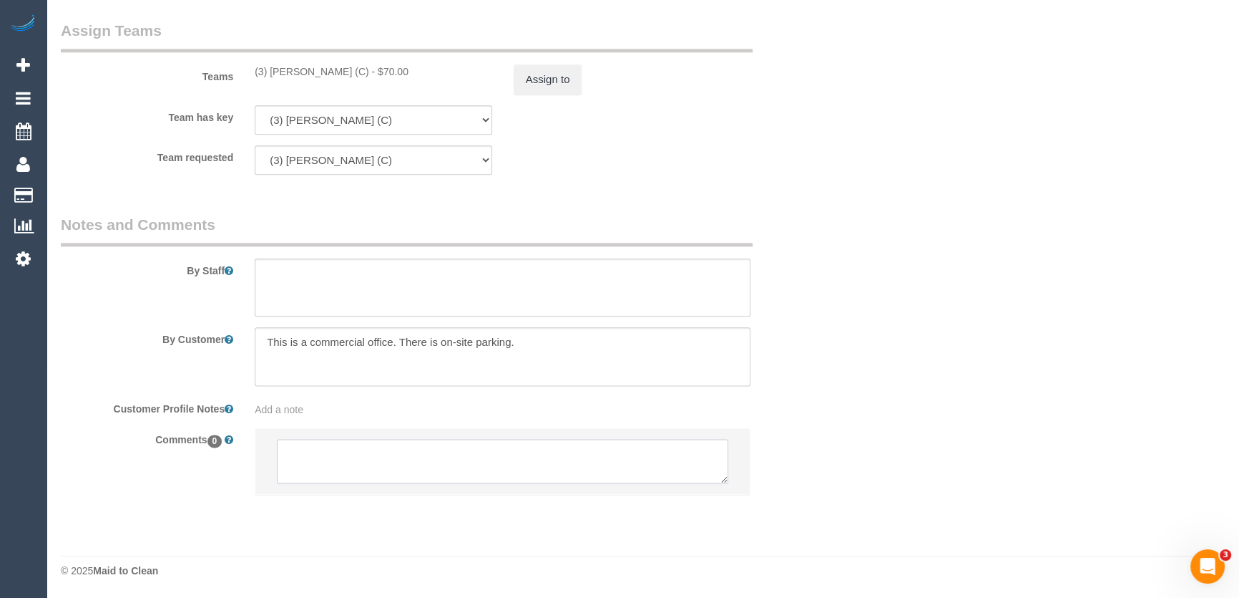
click at [343, 457] on textarea at bounding box center [503, 461] width 452 height 44
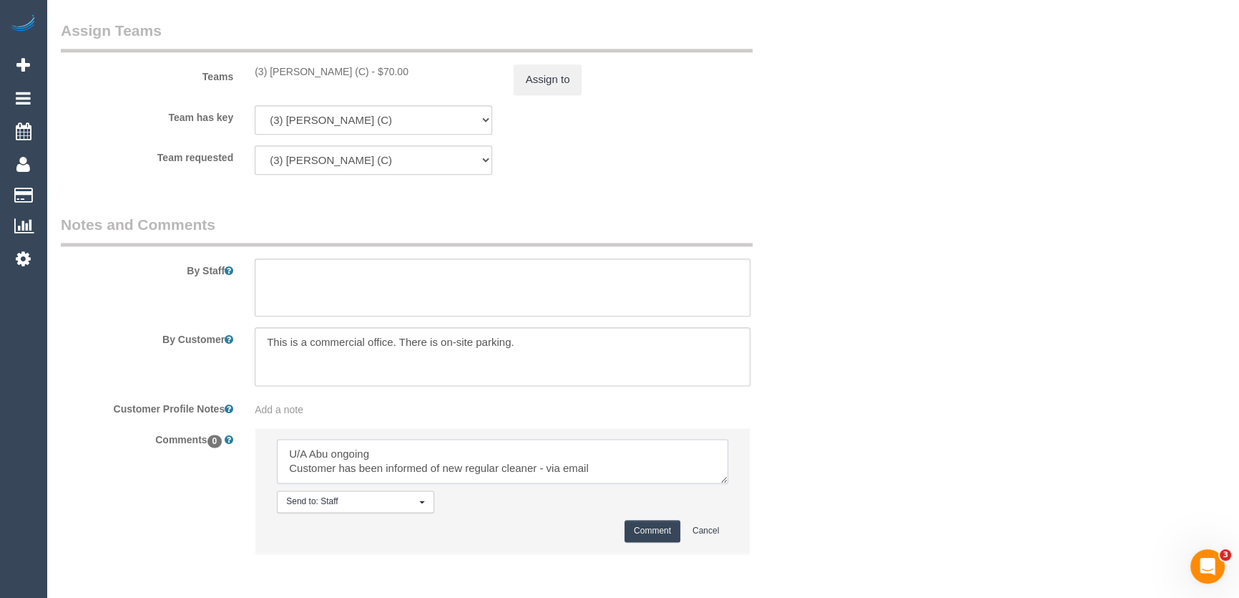
type textarea "U/A Abu ongoing Customer has been informed of new regular cleaner - via email"
click at [649, 535] on button "Comment" at bounding box center [653, 531] width 56 height 22
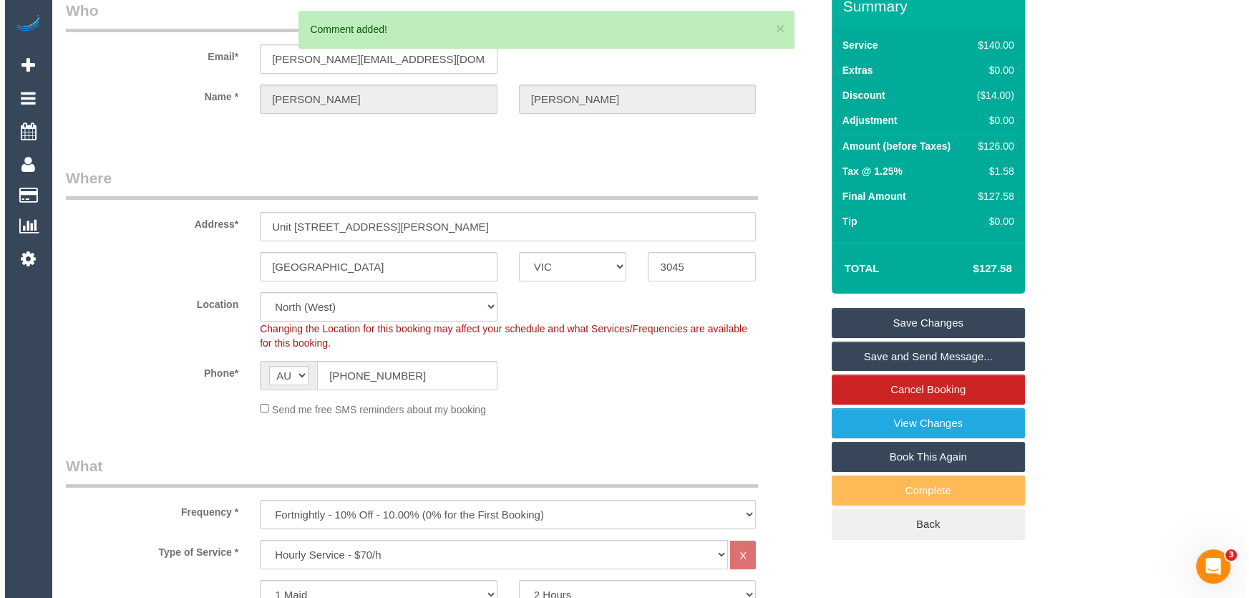
scroll to position [0, 0]
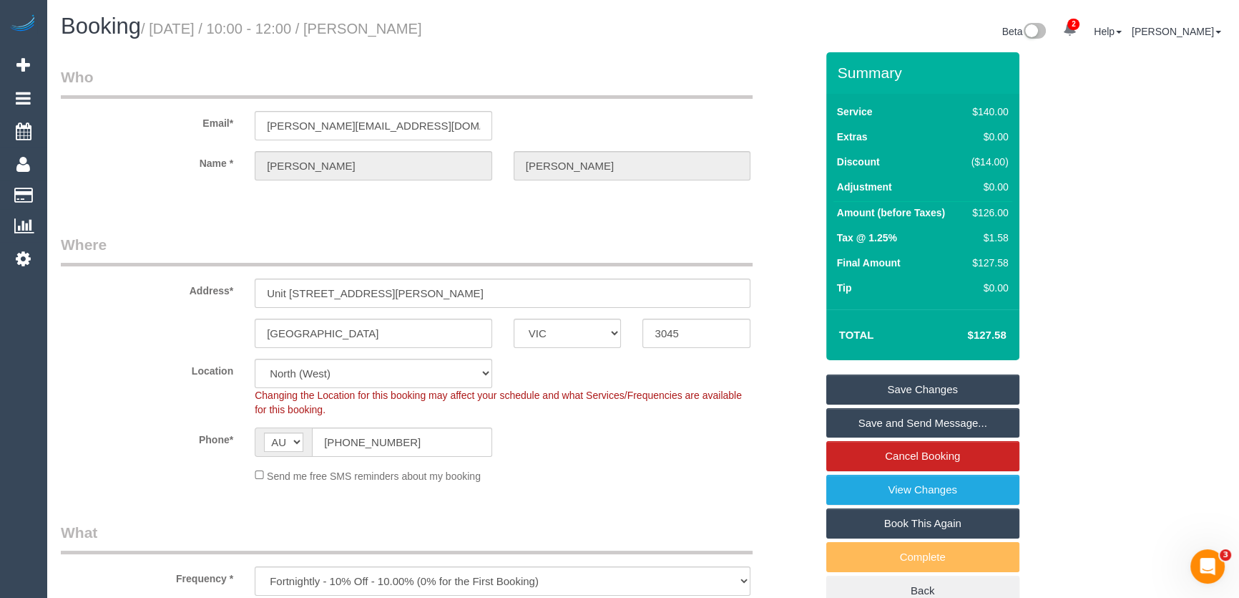
click at [393, 27] on small "/ August 19, 2025 / 10:00 - 12:00 / Ryan Desouza" at bounding box center [281, 29] width 281 height 16
copy small "Ryan Desouza"
click at [391, 125] on input "ryan@ecandf.com.au" at bounding box center [374, 125] width 238 height 29
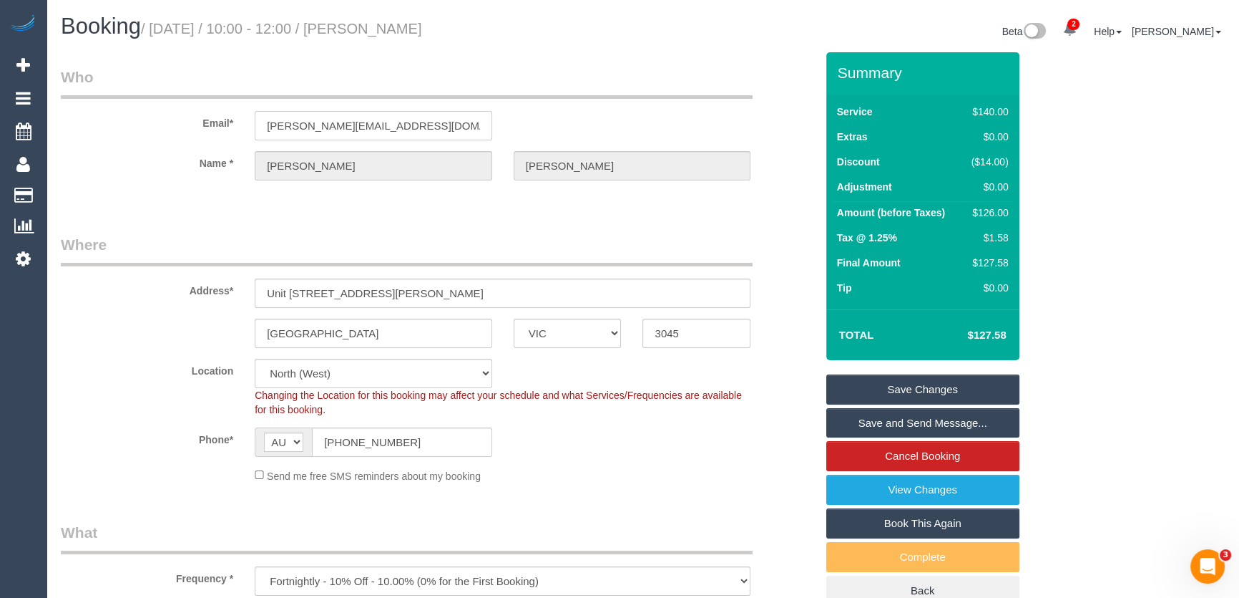
click at [391, 125] on input "ryan@ecandf.com.au" at bounding box center [374, 125] width 238 height 29
click at [904, 384] on link "Save Changes" at bounding box center [923, 389] width 193 height 30
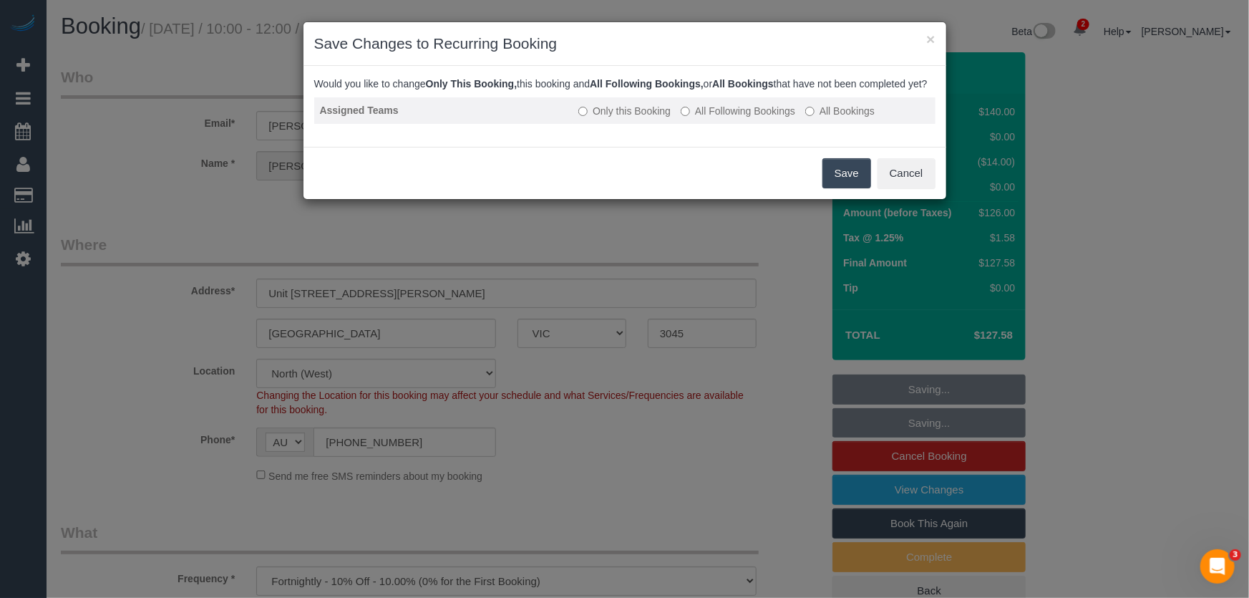
click at [733, 118] on label "All Following Bookings" at bounding box center [738, 111] width 114 height 14
click at [830, 178] on button "Save" at bounding box center [846, 173] width 49 height 30
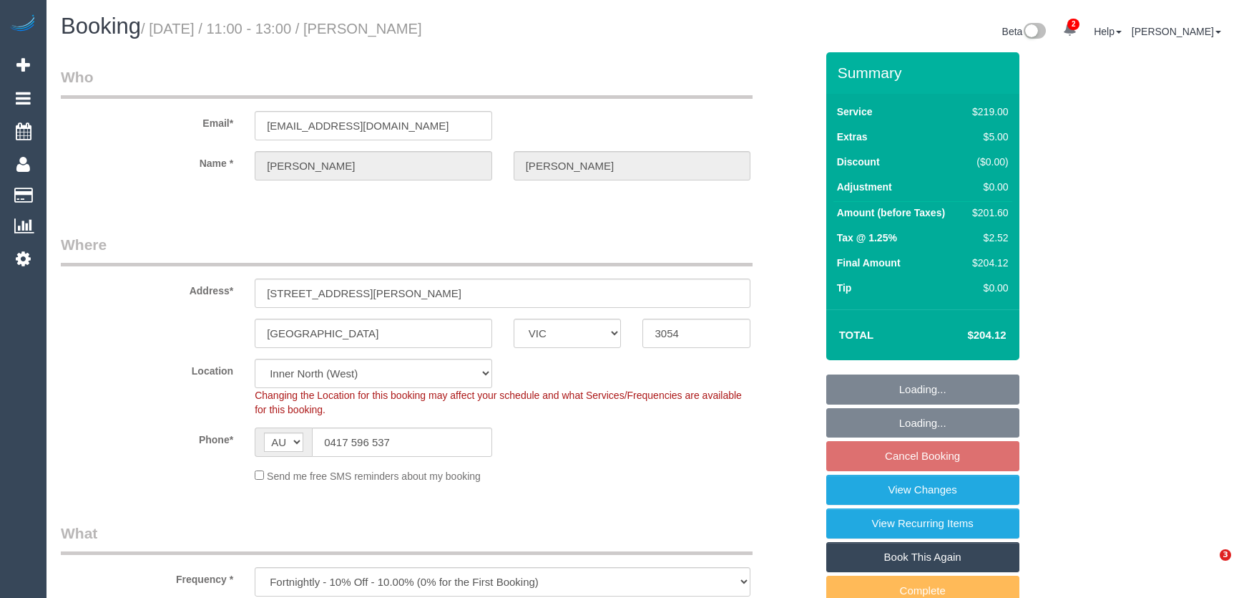
select select "VIC"
select select "number:28"
select select "number:14"
select select "number:19"
select select "number:24"
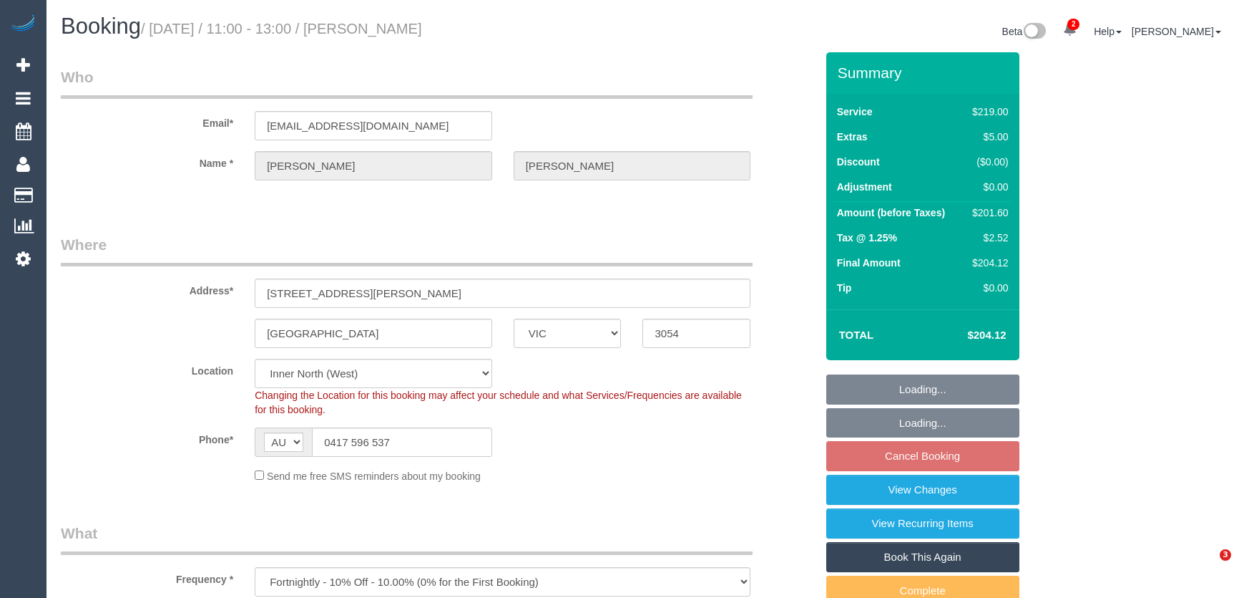
select select "number:26"
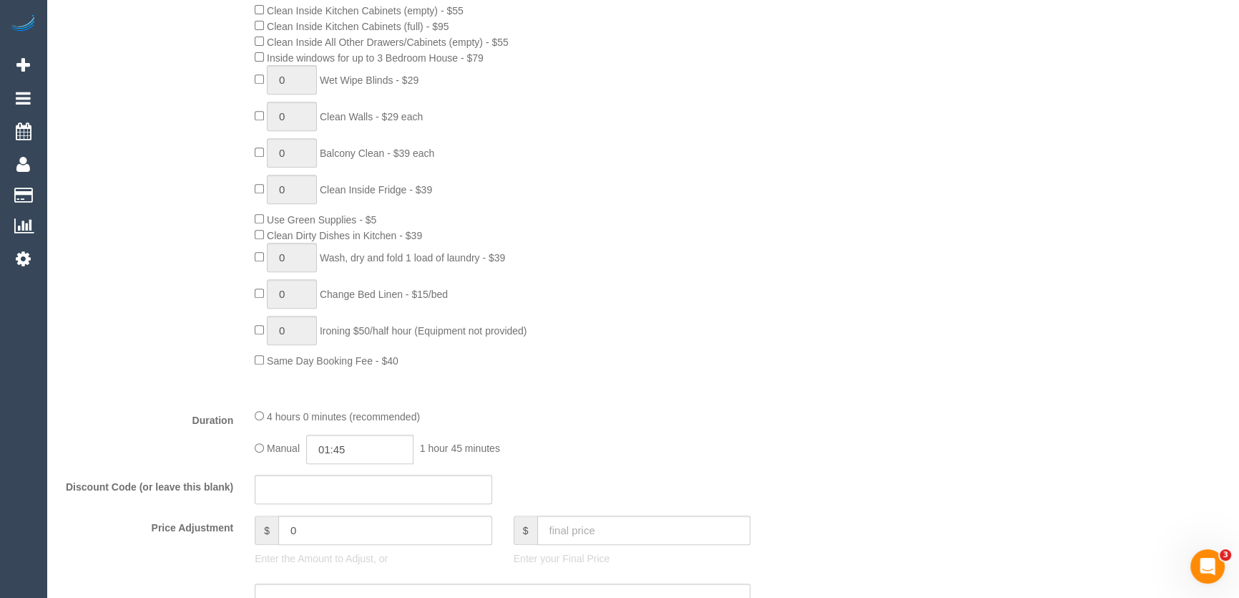
click at [379, 291] on span "Change Bed Linen - $15/bed" at bounding box center [384, 293] width 128 height 11
click at [372, 298] on span "Change Bed Linen - $15/bed" at bounding box center [384, 293] width 128 height 11
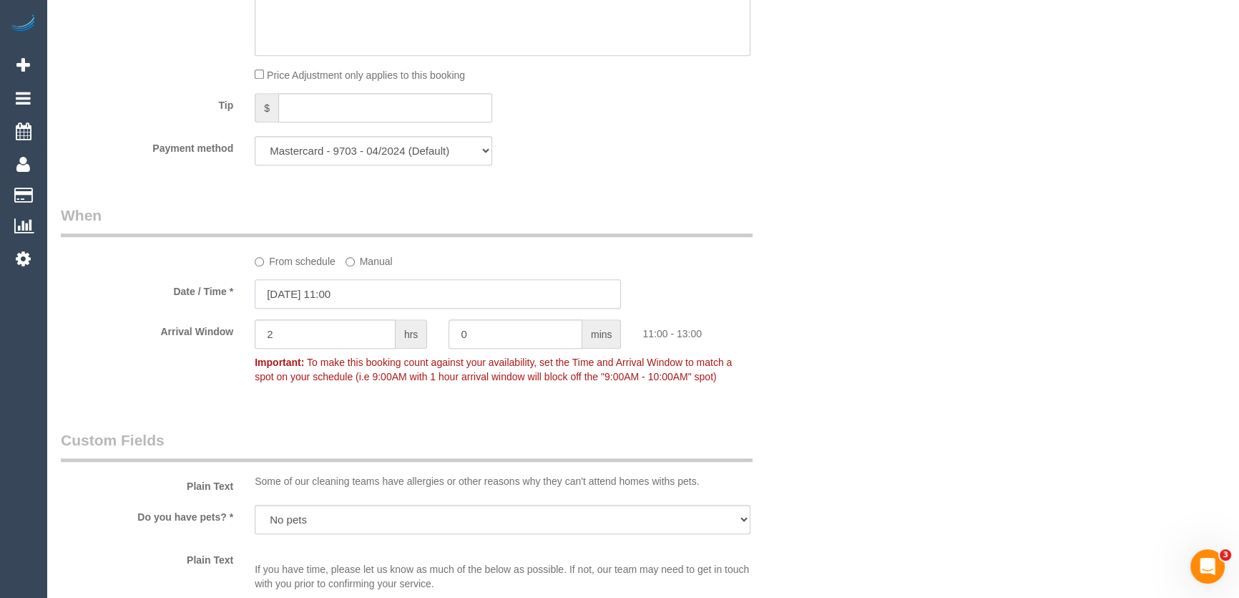
click at [379, 298] on input "[DATE] 11:00" at bounding box center [438, 293] width 366 height 29
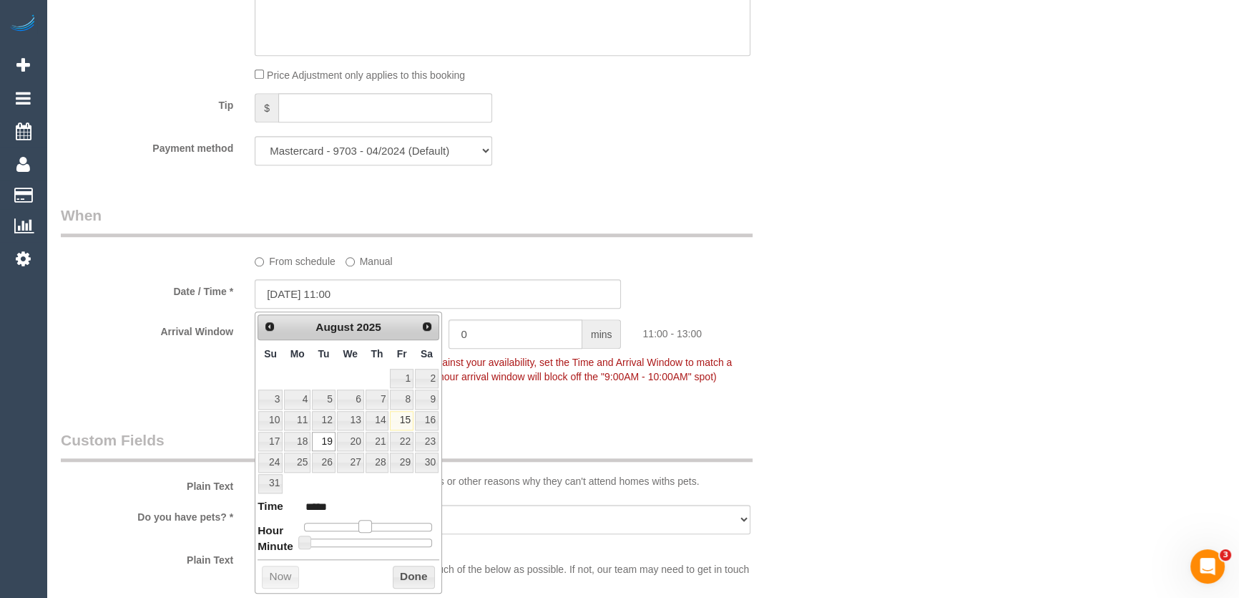
click at [362, 524] on span at bounding box center [365, 526] width 13 height 13
click at [360, 524] on span at bounding box center [365, 526] width 13 height 13
type input "[DATE] 10:00"
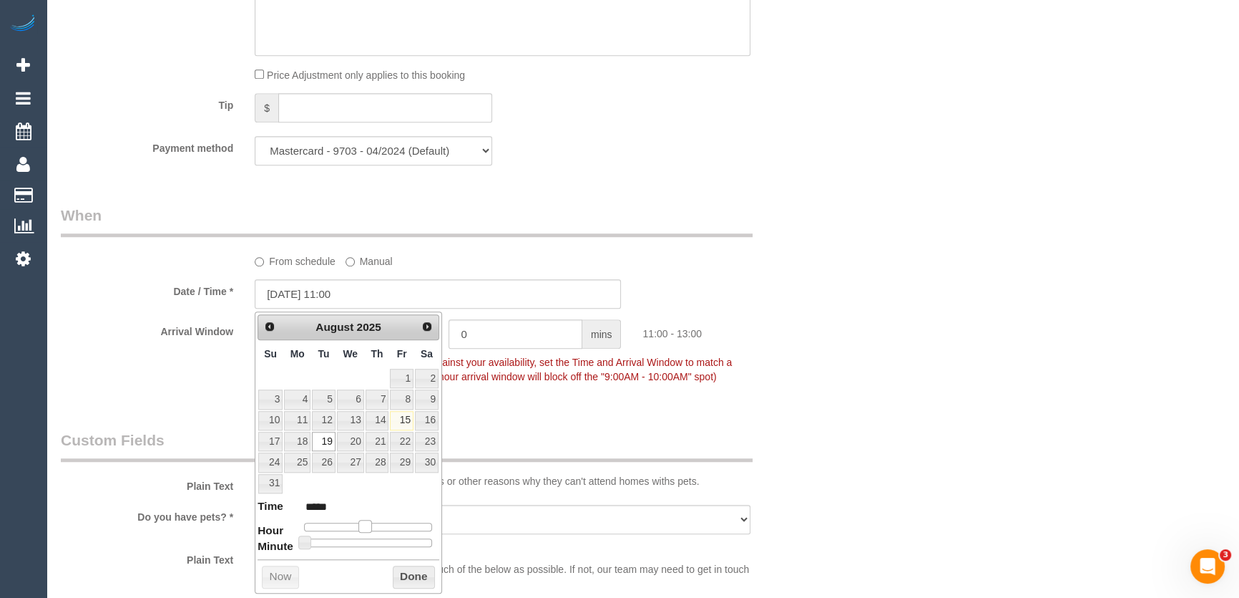
type input "*****"
type input "[DATE] 09:00"
type input "*****"
click at [359, 524] on span at bounding box center [365, 526] width 13 height 13
click at [357, 524] on span at bounding box center [354, 526] width 13 height 13
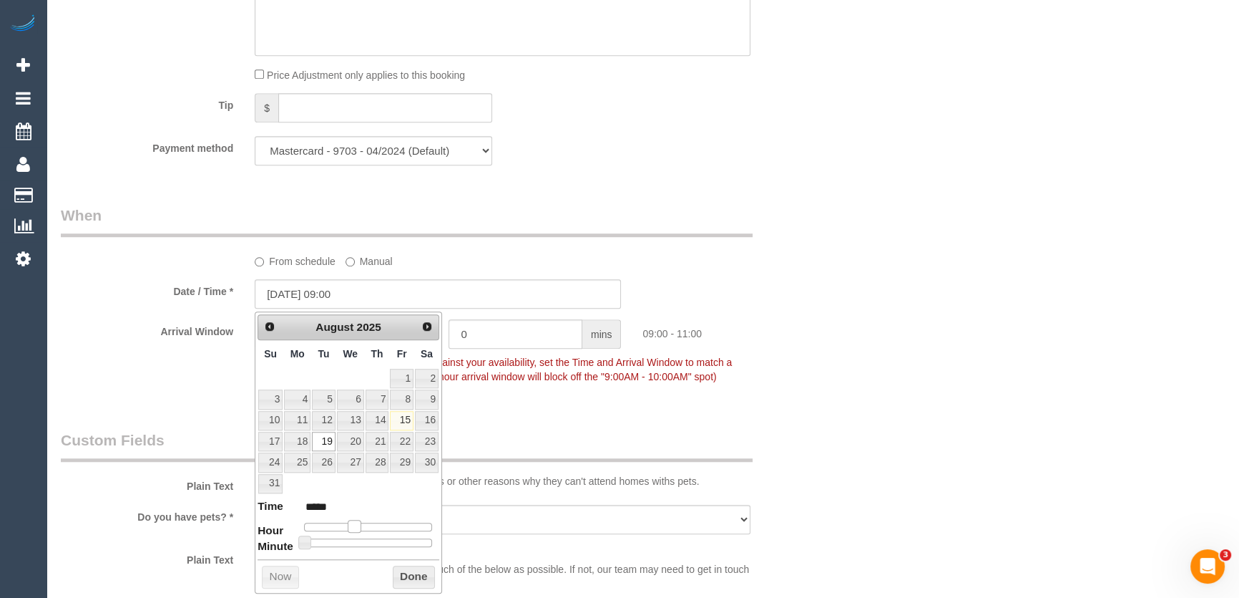
click at [357, 524] on span at bounding box center [354, 526] width 13 height 13
click at [356, 525] on span at bounding box center [354, 526] width 13 height 13
click at [357, 525] on span at bounding box center [354, 526] width 13 height 13
click at [358, 525] on span at bounding box center [354, 526] width 13 height 13
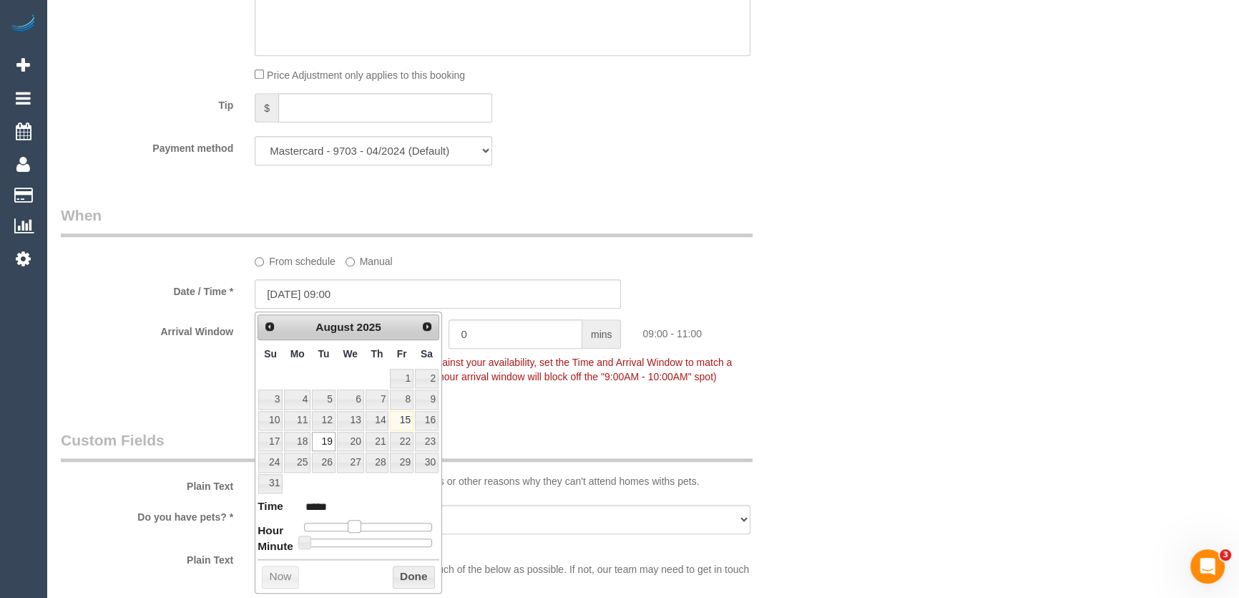
click at [360, 525] on span at bounding box center [354, 526] width 13 height 13
click at [357, 525] on span at bounding box center [354, 526] width 13 height 13
click at [361, 527] on span at bounding box center [354, 526] width 13 height 13
type input "19/08/2025 11:00"
type input "*****"
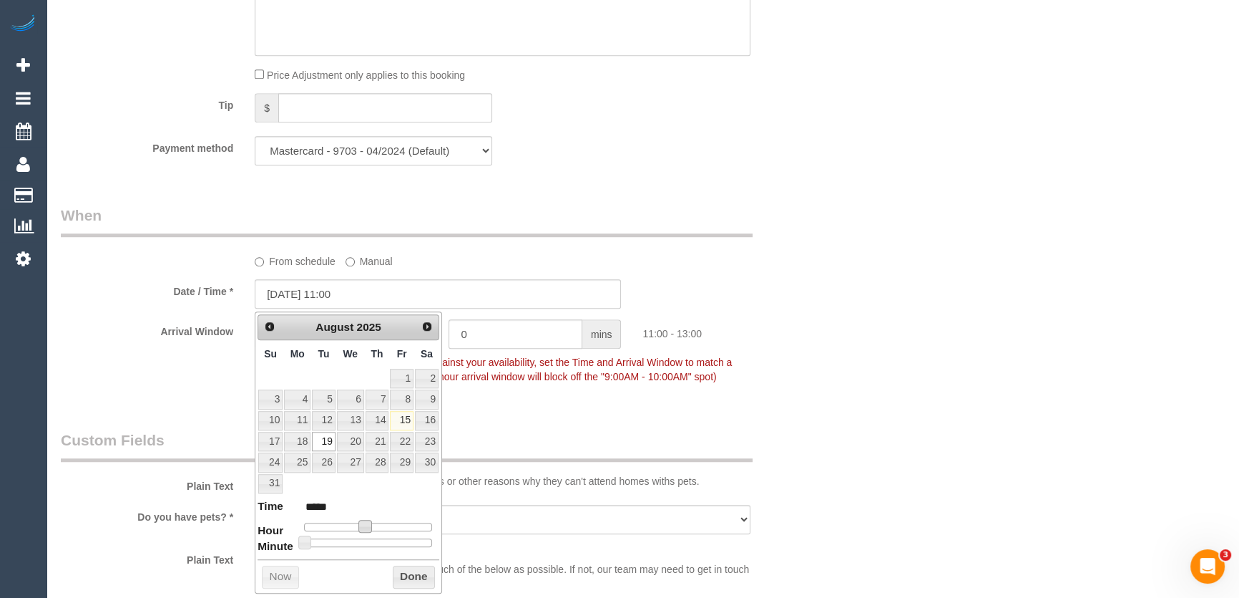
click at [359, 525] on span at bounding box center [365, 526] width 13 height 13
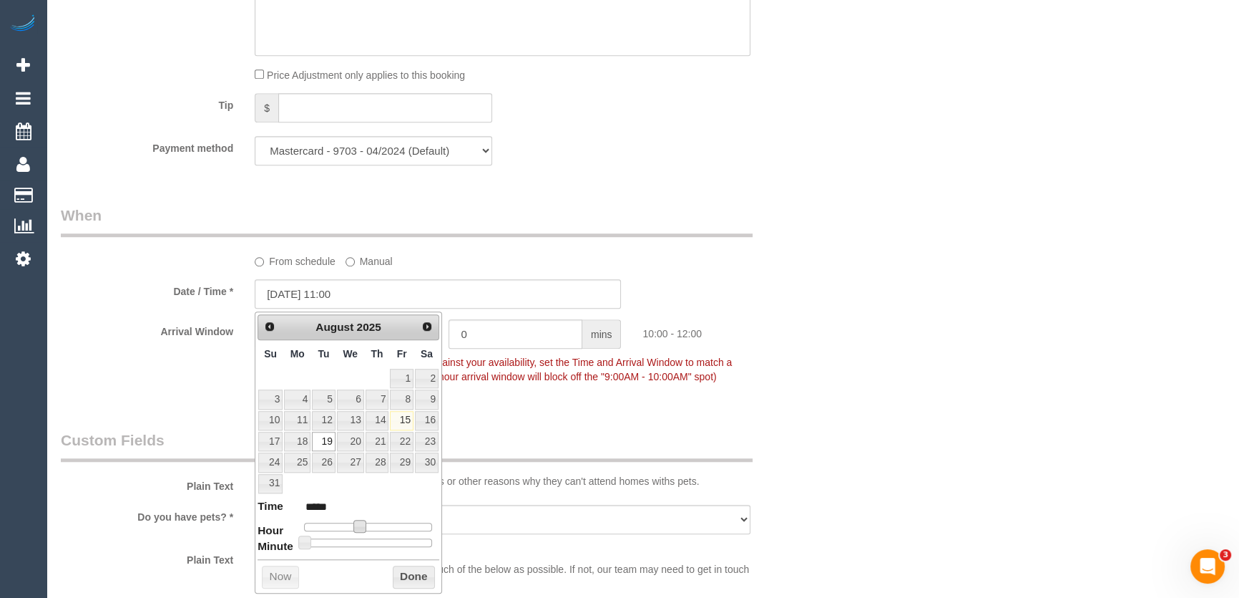
type input "19/08/2025 10:00"
type input "*****"
click at [557, 411] on div "Who Email* danielmcfarlane@hotmail.com Name * Daniel McFarlane Where Address* 2…" at bounding box center [438, 94] width 776 height 2817
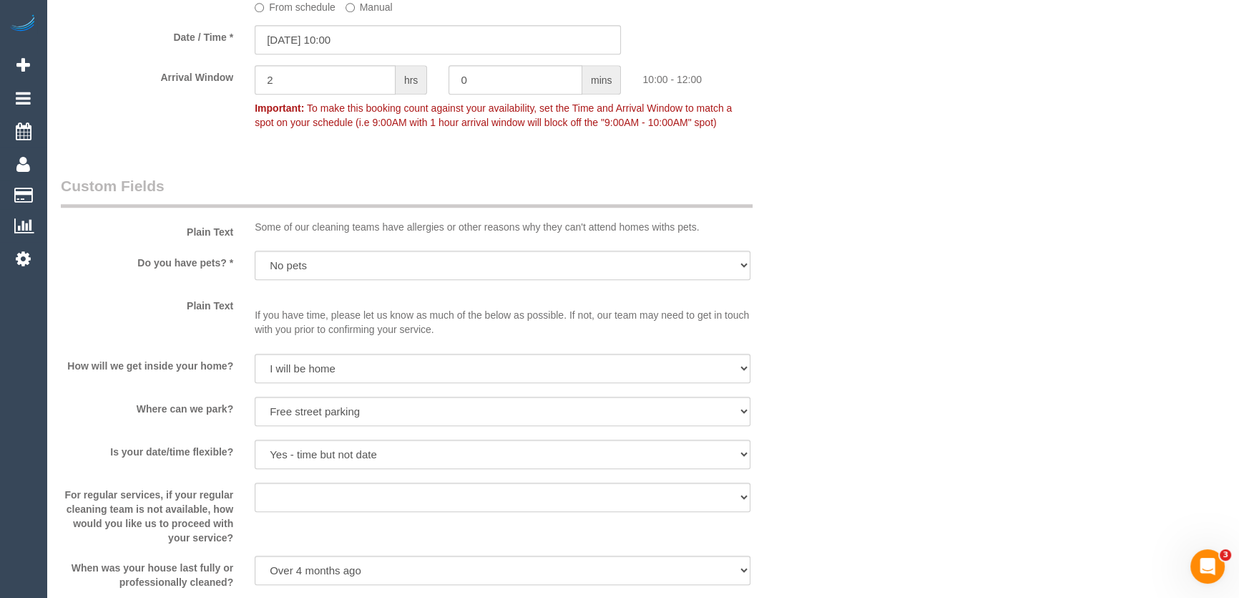
scroll to position [1626, 0]
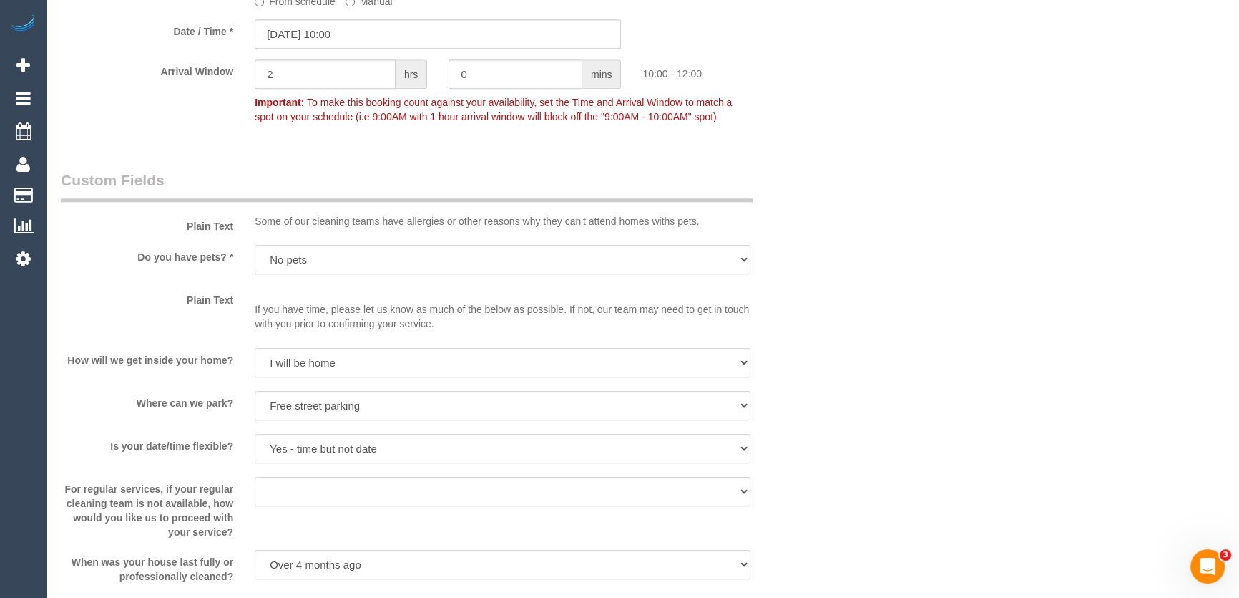
click at [552, 423] on div at bounding box center [503, 421] width 496 height 3
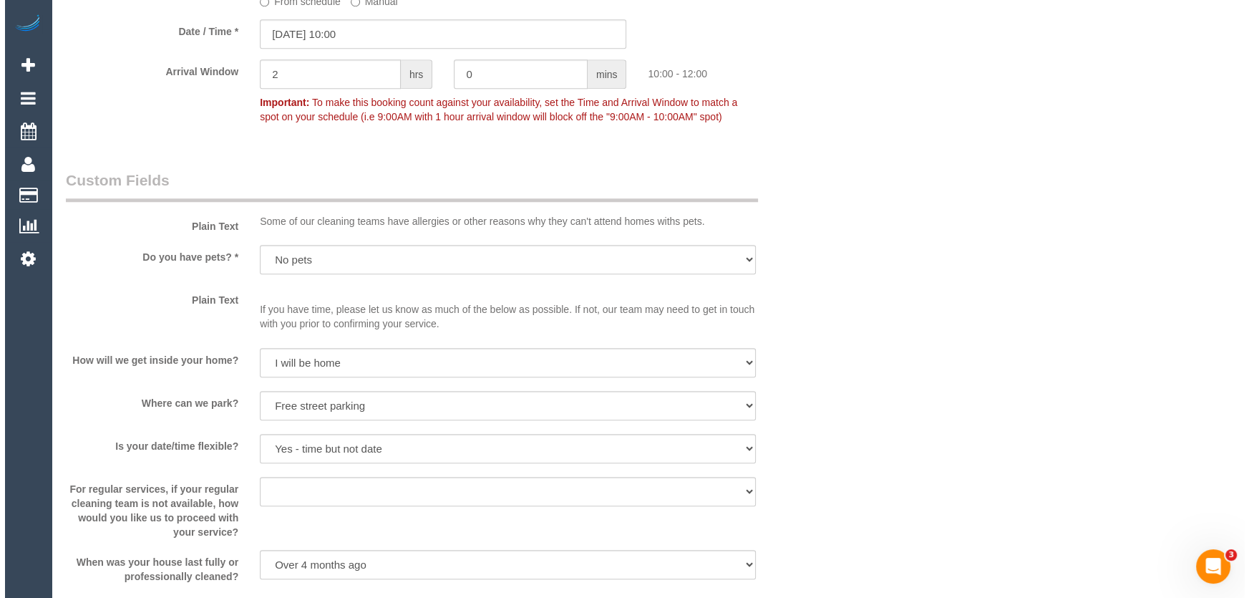
scroll to position [1886, 0]
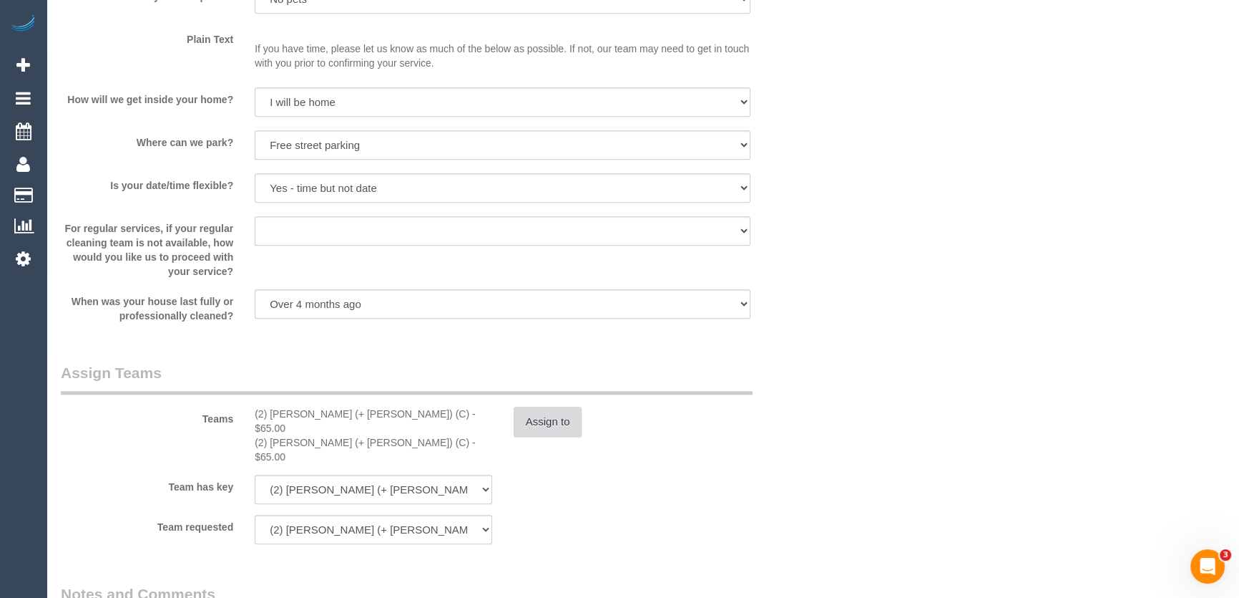
click at [548, 422] on button "Assign to" at bounding box center [548, 421] width 69 height 30
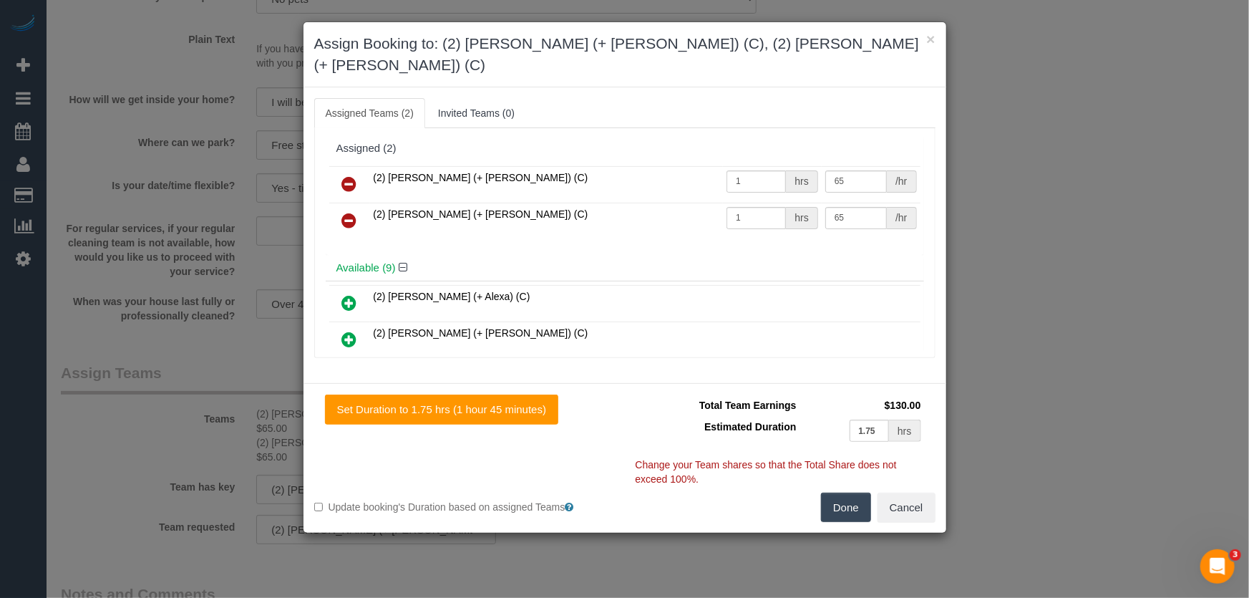
click at [350, 175] on icon at bounding box center [349, 183] width 15 height 17
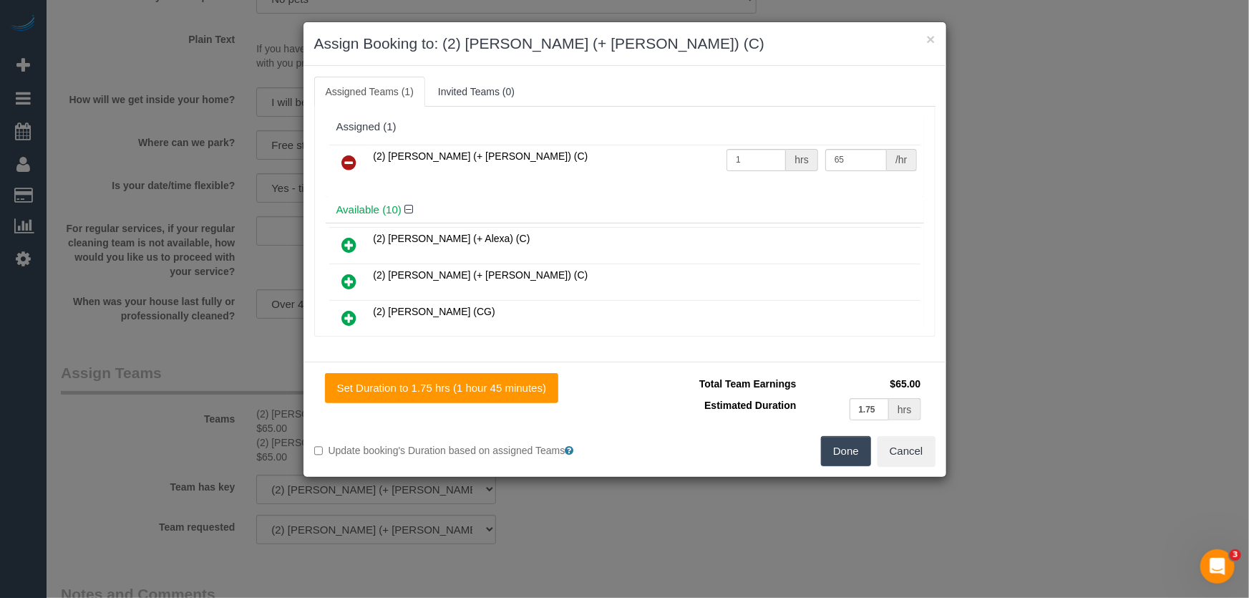
click at [350, 159] on icon at bounding box center [349, 162] width 15 height 17
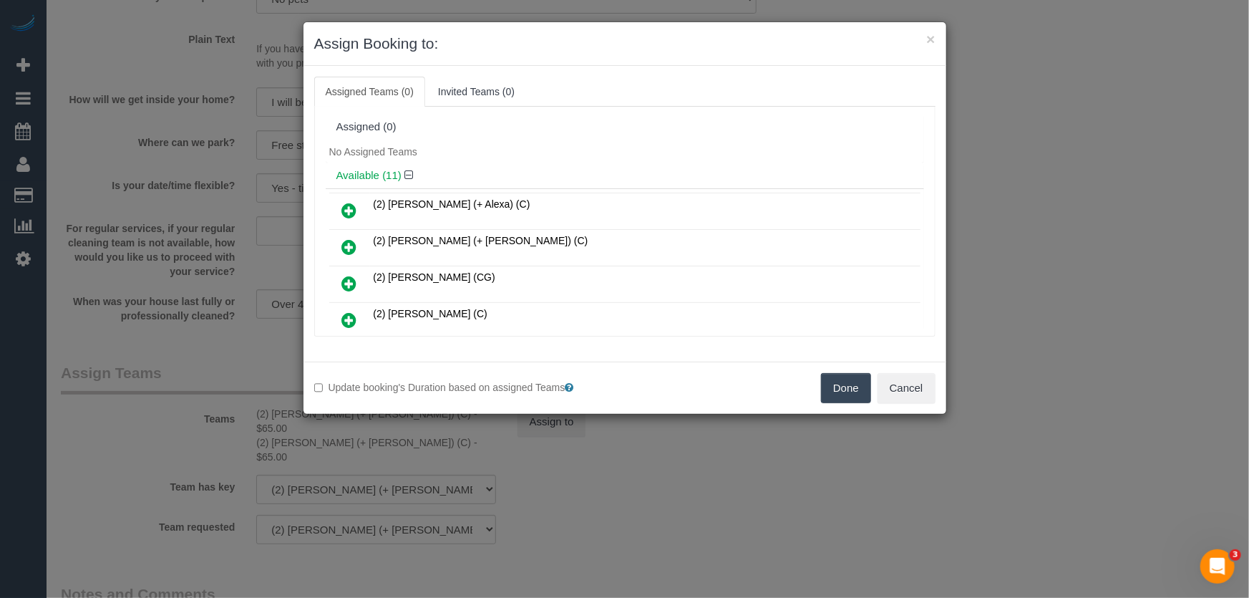
scroll to position [233, 0]
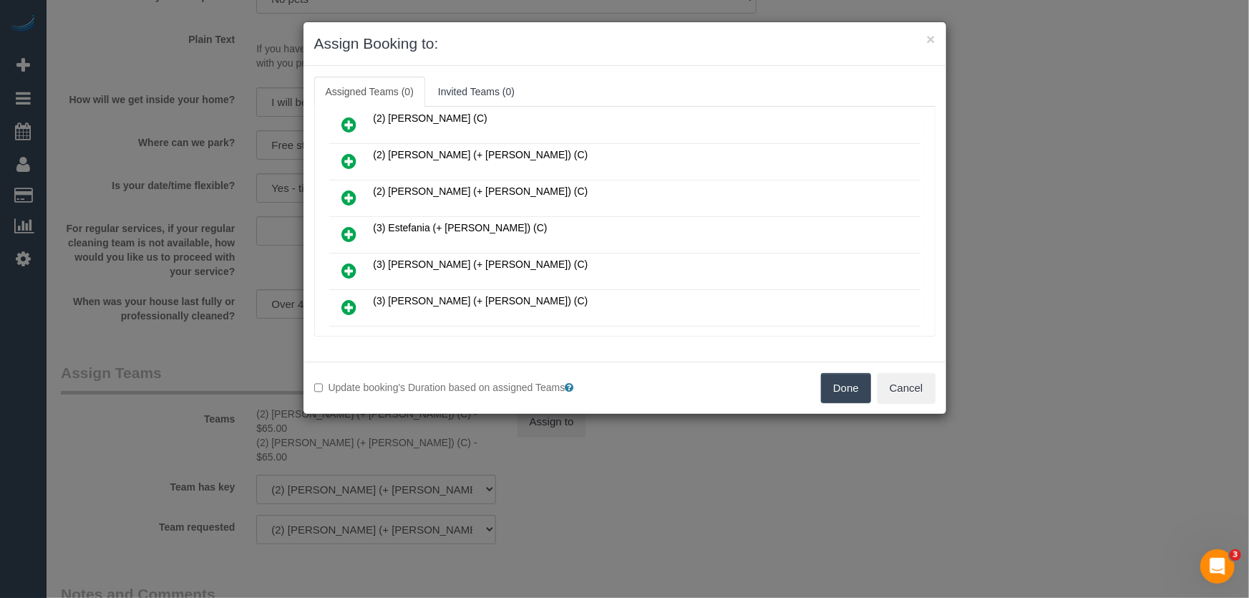
click at [350, 225] on icon at bounding box center [349, 233] width 15 height 17
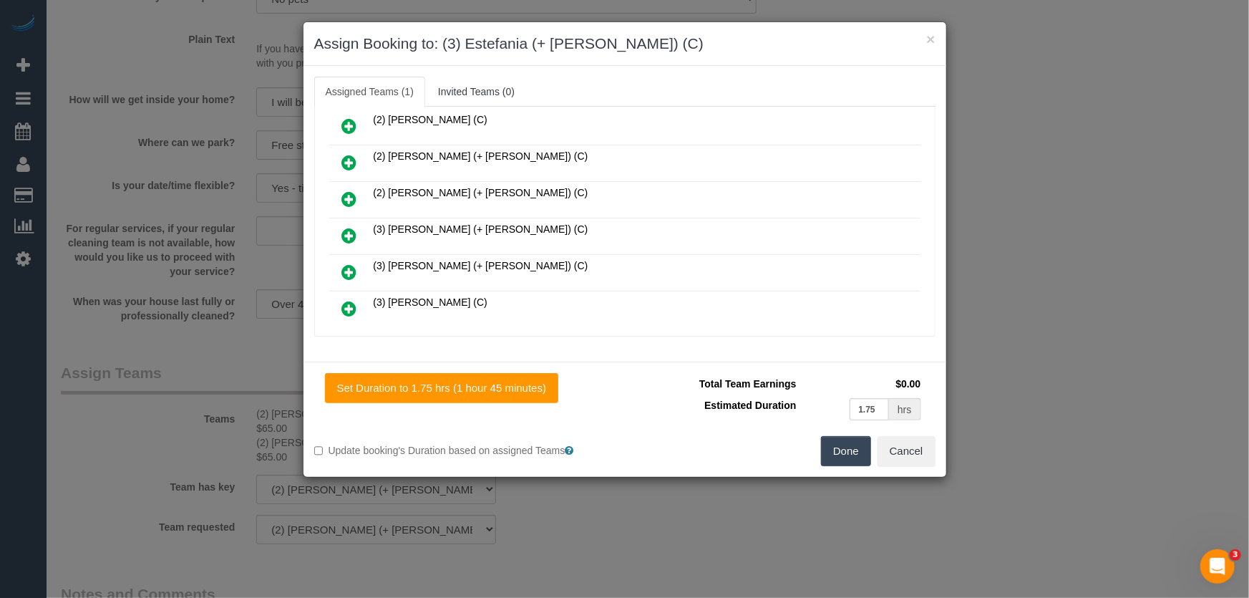
click at [350, 227] on icon at bounding box center [349, 235] width 15 height 17
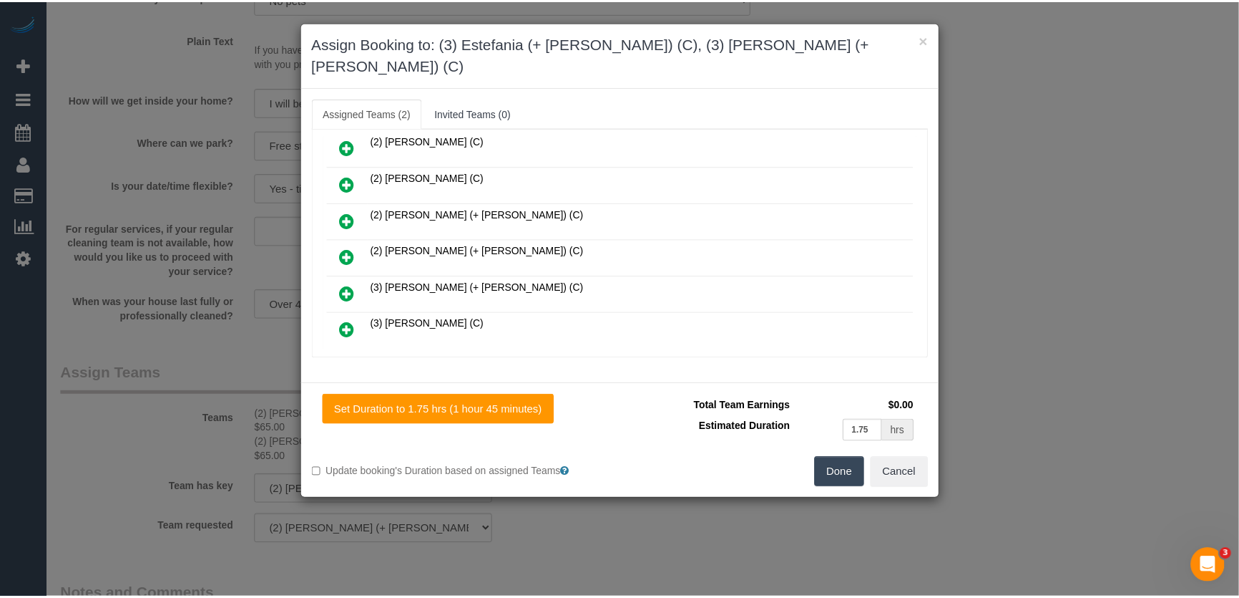
scroll to position [301, 0]
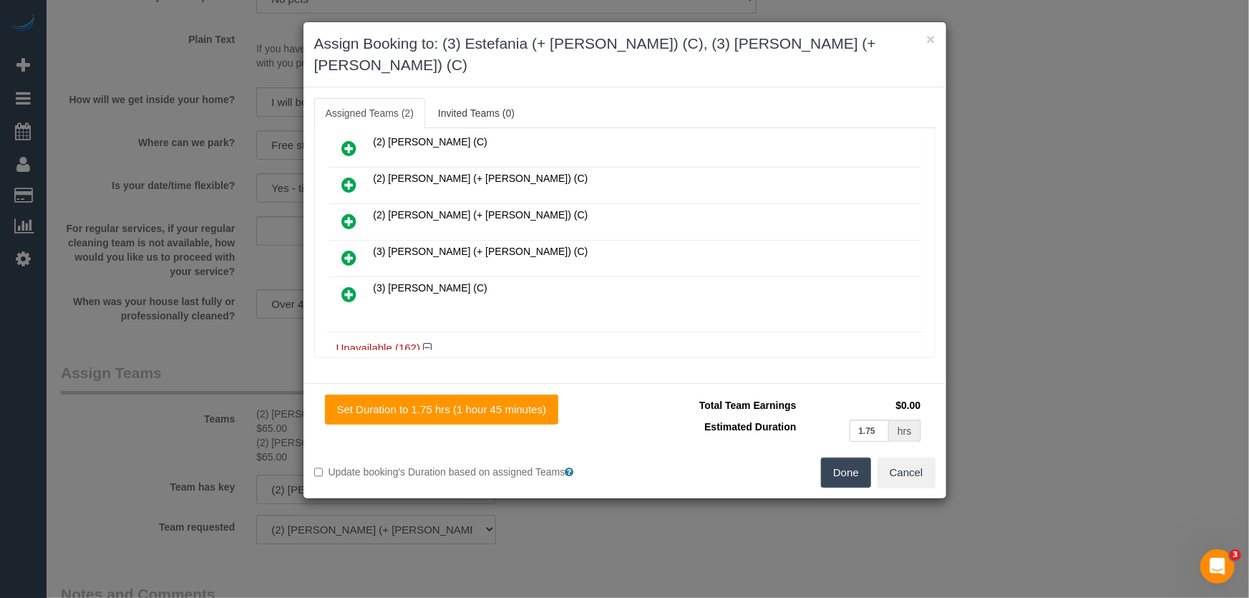
click at [858, 457] on button "Done" at bounding box center [846, 472] width 50 height 30
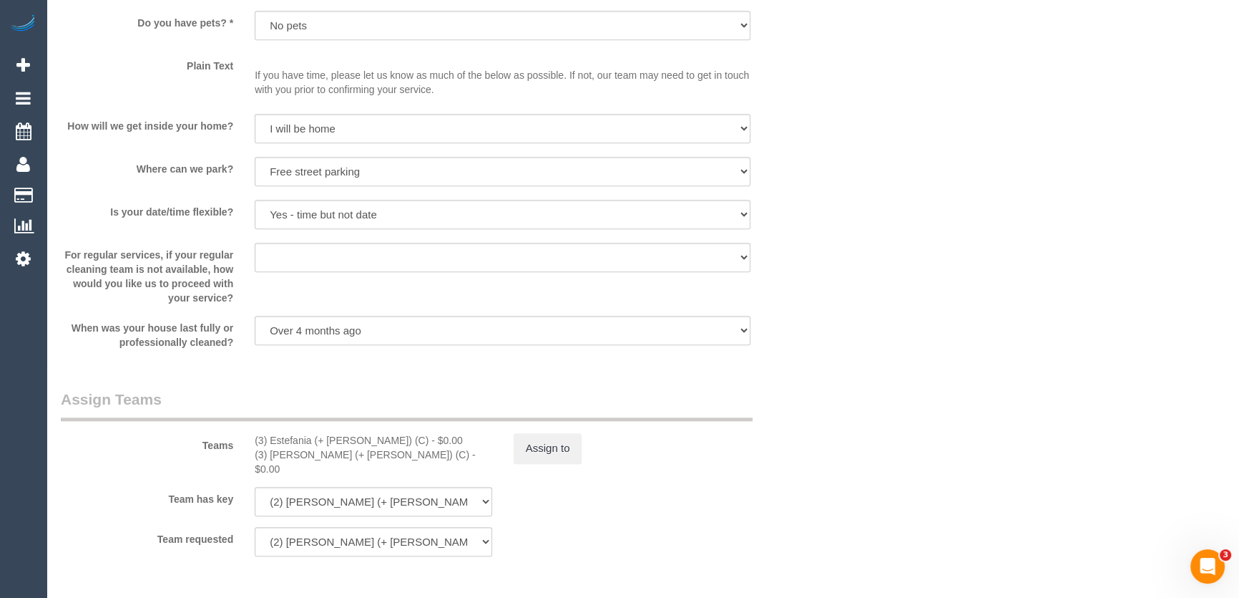
scroll to position [1951, 0]
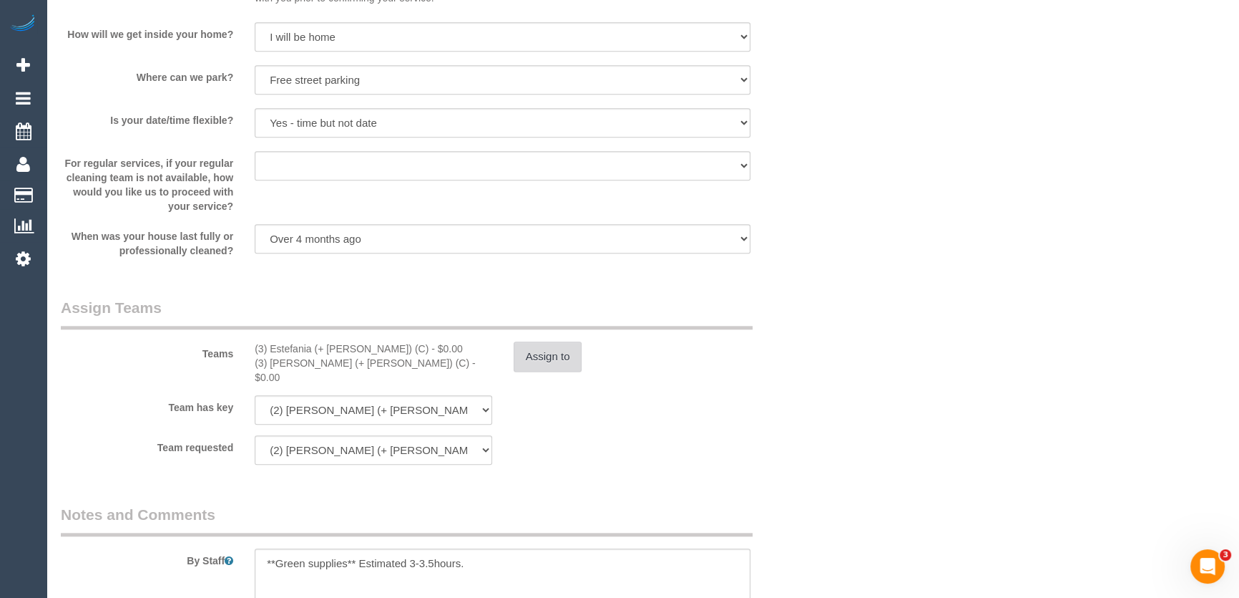
click at [549, 349] on button "Assign to" at bounding box center [548, 356] width 69 height 30
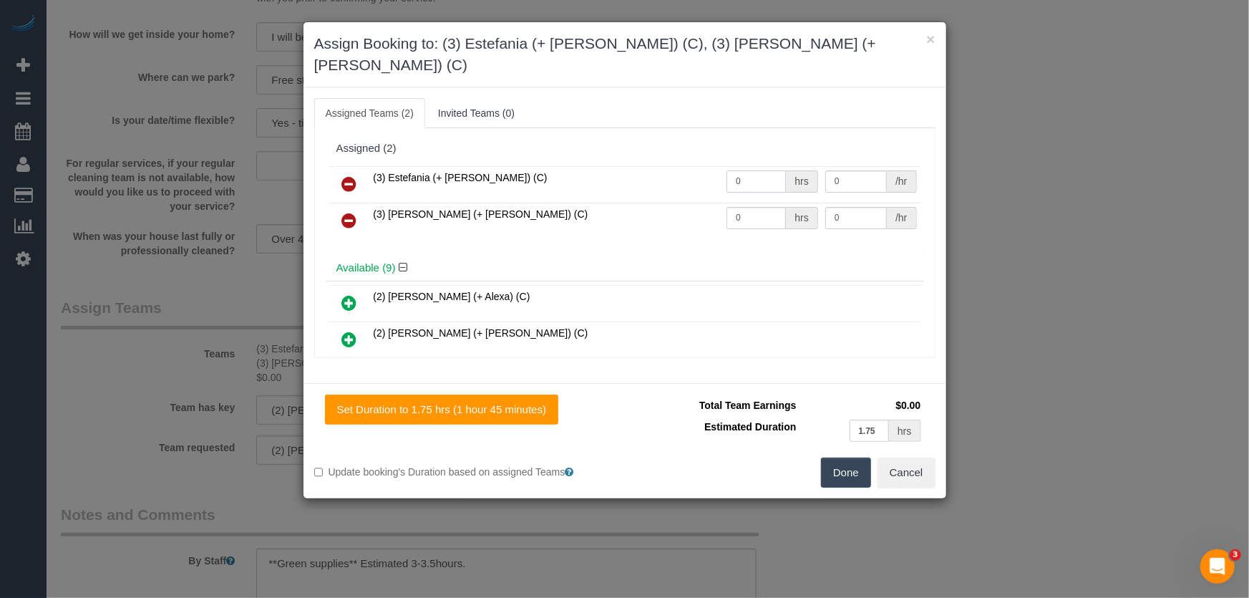
click at [747, 170] on input "0" at bounding box center [755, 181] width 59 height 22
type input "1"
type input "65"
click at [736, 207] on input "0" at bounding box center [755, 218] width 59 height 22
type input "1"
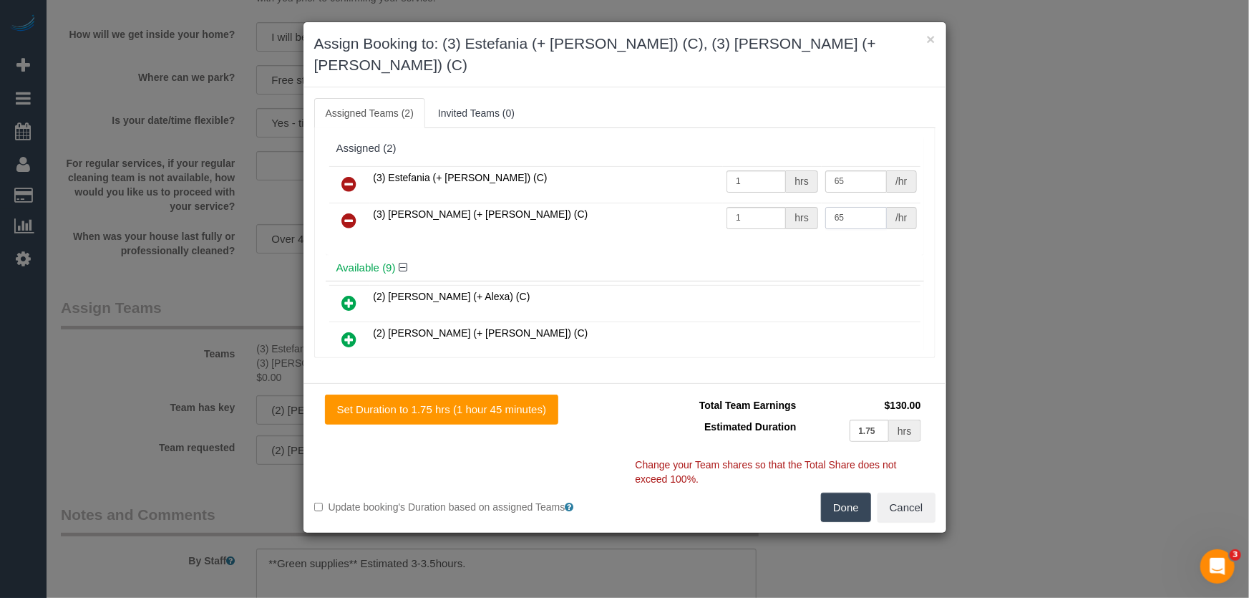
type input "65"
click at [849, 492] on button "Done" at bounding box center [846, 507] width 50 height 30
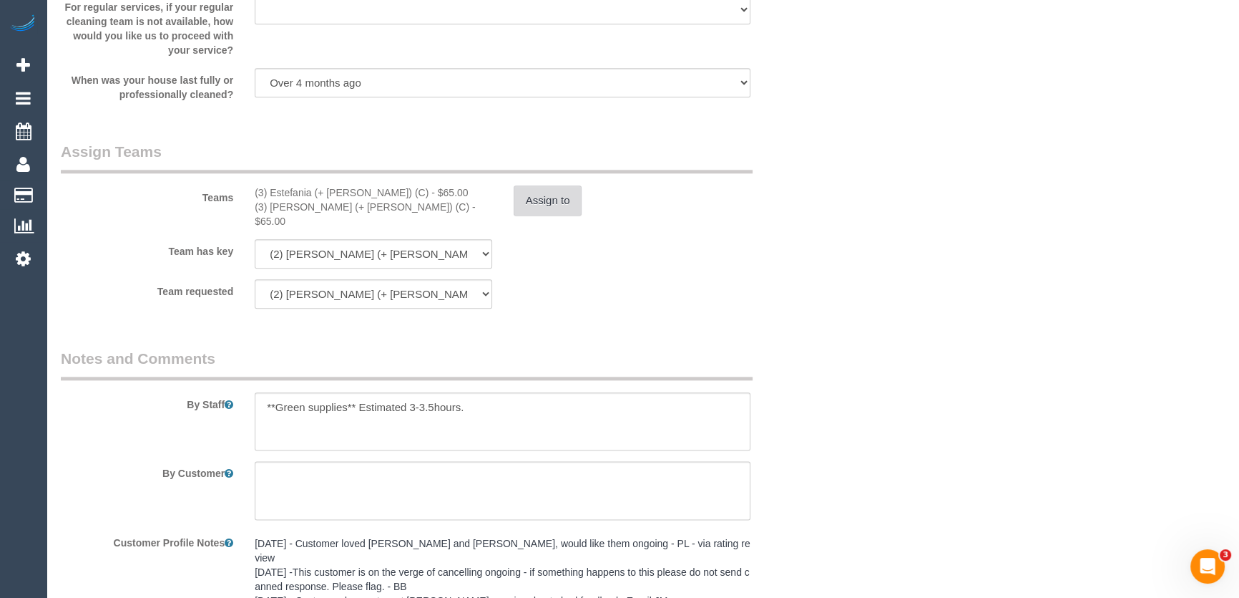
scroll to position [2147, 0]
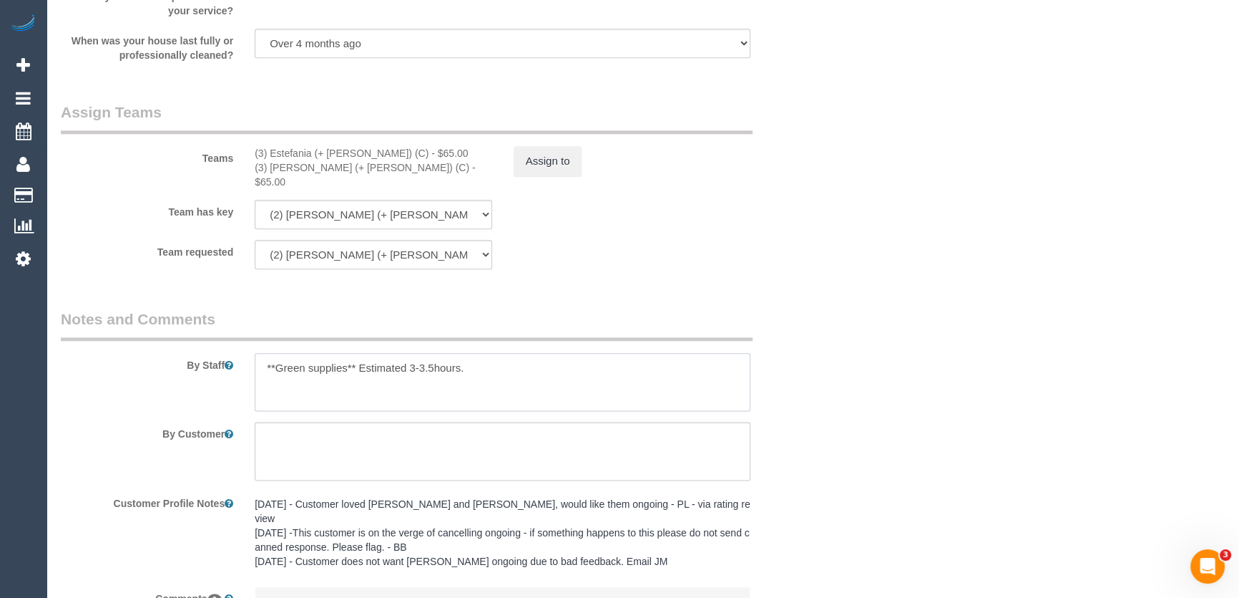
click at [259, 353] on textarea at bounding box center [503, 382] width 496 height 59
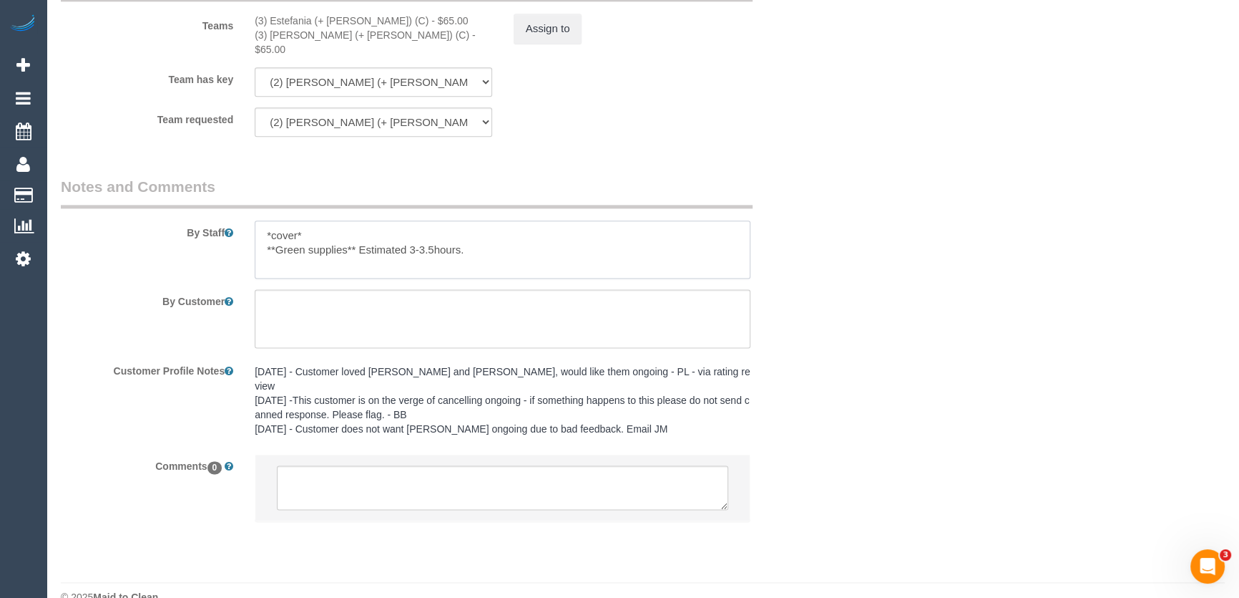
scroll to position [2280, 0]
type textarea "*cover* **Green supplies** Estimated 3-3.5hours."
click at [380, 464] on textarea at bounding box center [503, 486] width 452 height 44
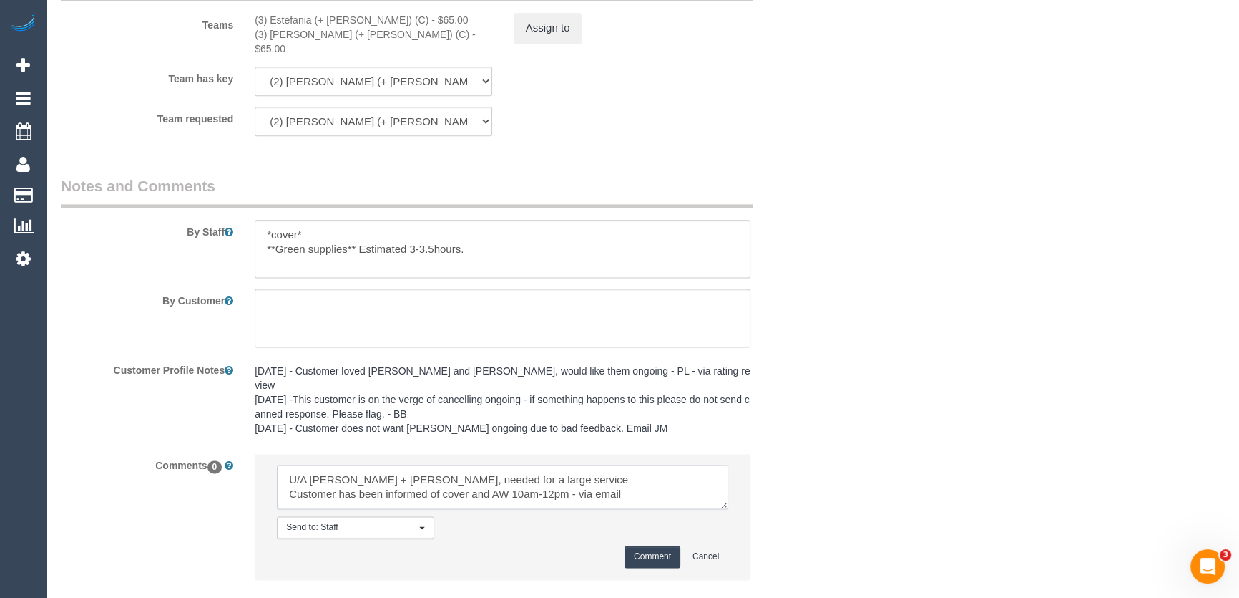
type textarea "U/A Shachi + Chirag, needed for a large service Customer has been informed of c…"
click at [650, 545] on button "Comment" at bounding box center [653, 556] width 56 height 22
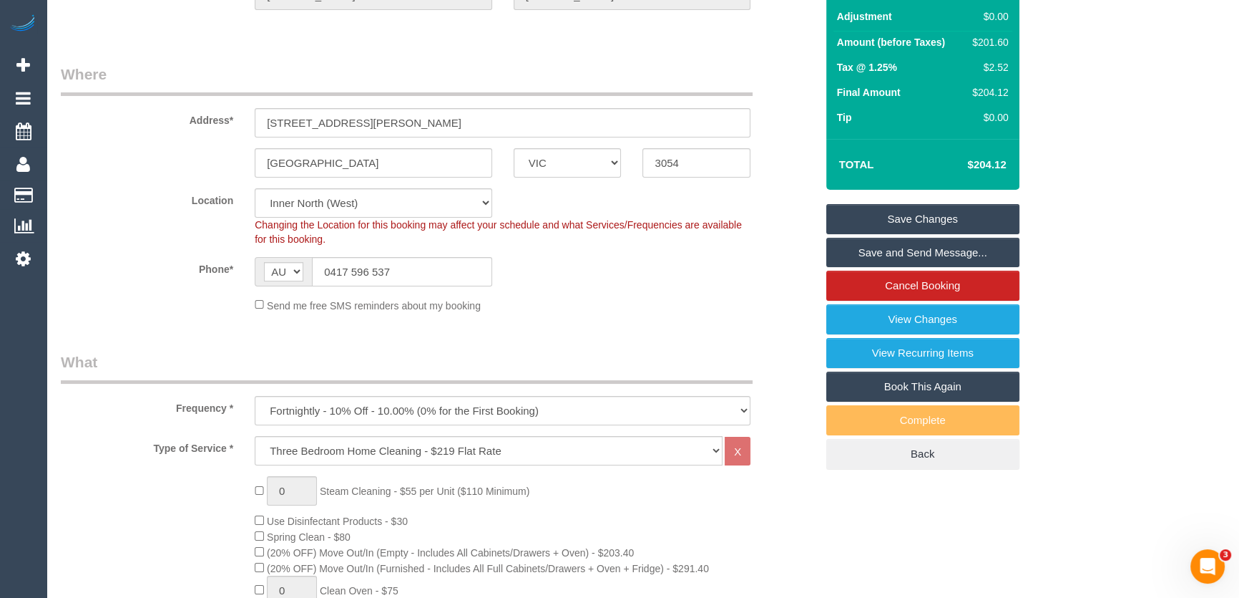
scroll to position [0, 0]
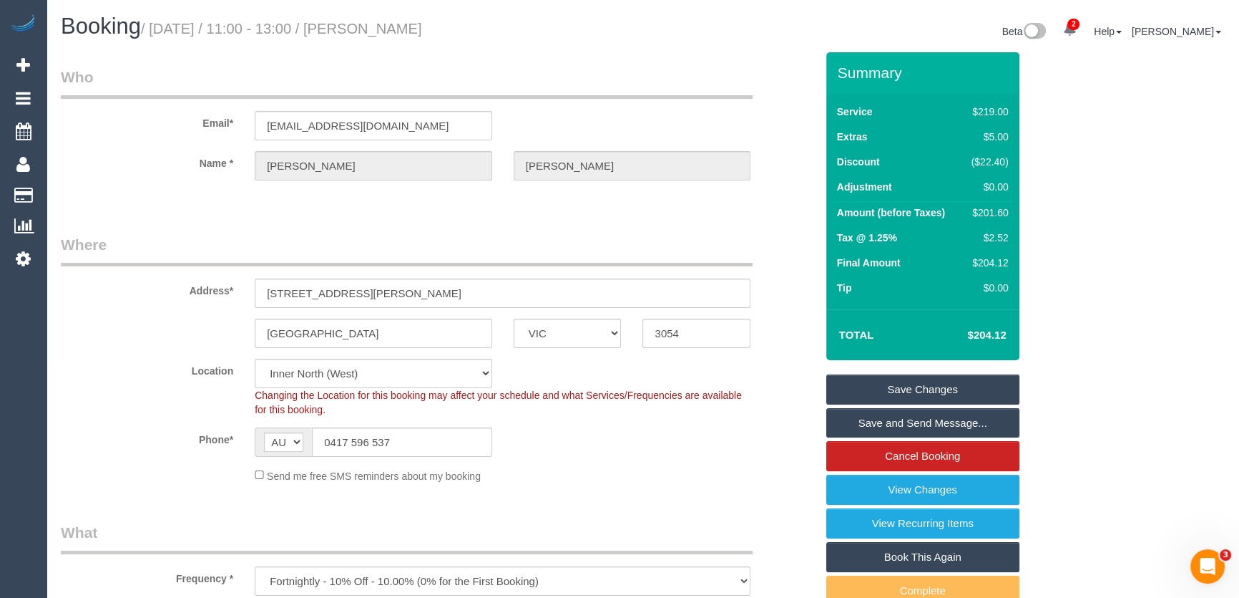
click at [385, 29] on small "/ August 19, 2025 / 11:00 - 13:00 / Daniel McFarlane" at bounding box center [281, 29] width 281 height 16
click at [387, 68] on legend "Who" at bounding box center [407, 83] width 692 height 32
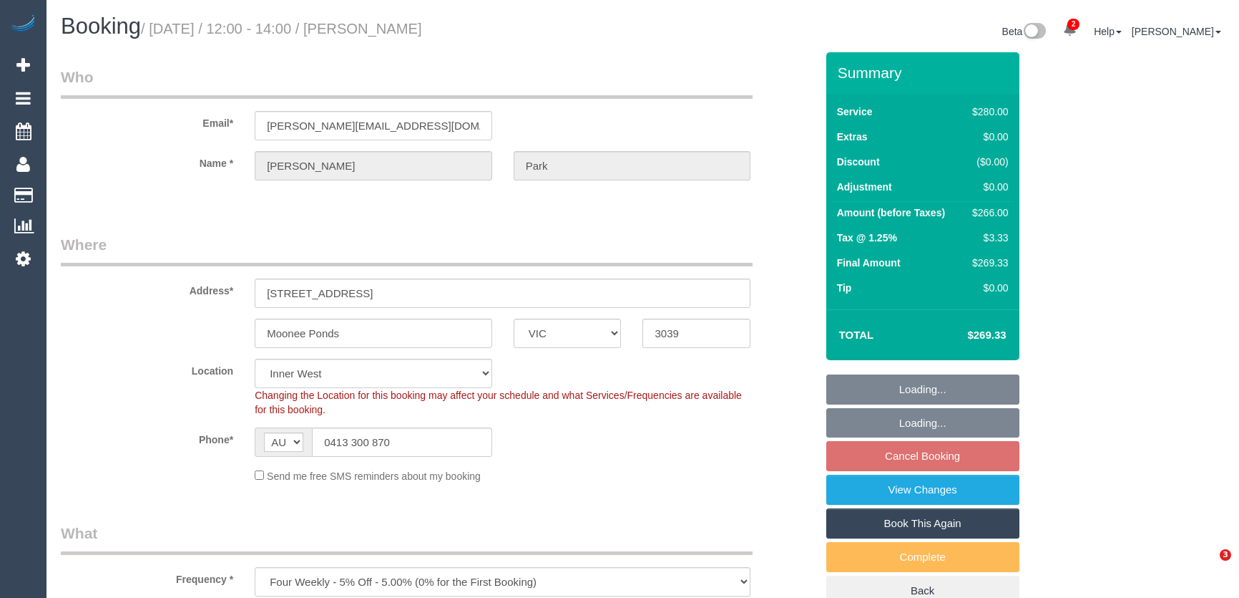
select select "VIC"
select select "240"
select select "string:stripe-pm_1Rbvvz2GScqysDRVLoYm9yfP"
select select "number:28"
select select "number:14"
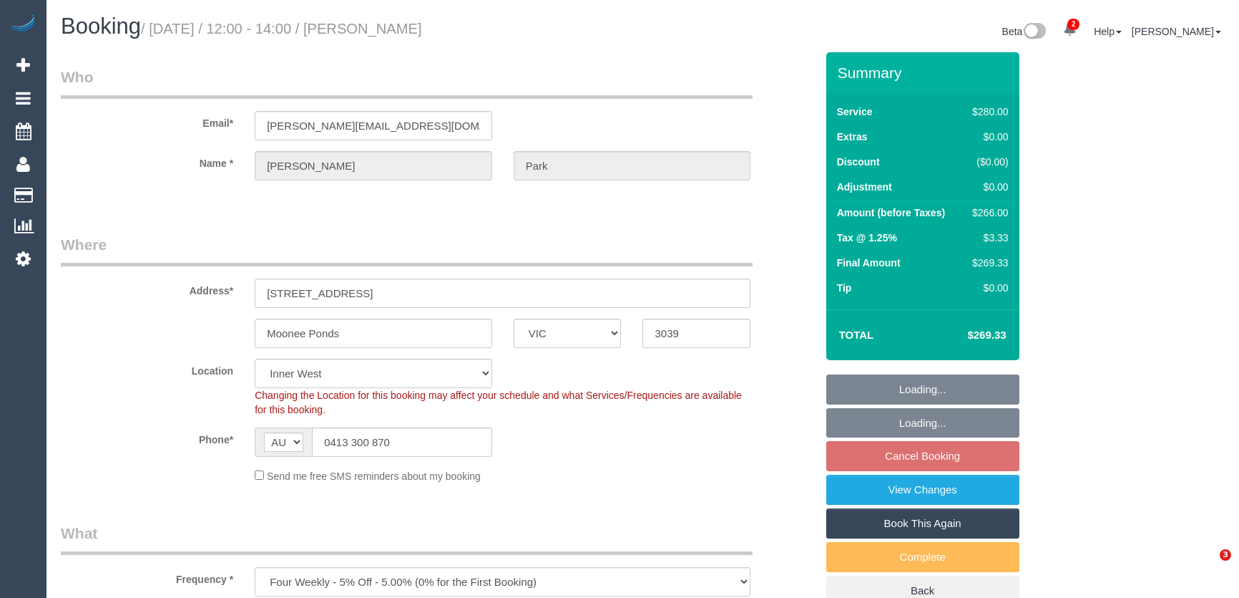
select select "number:19"
select select "number:23"
select select "object:1609"
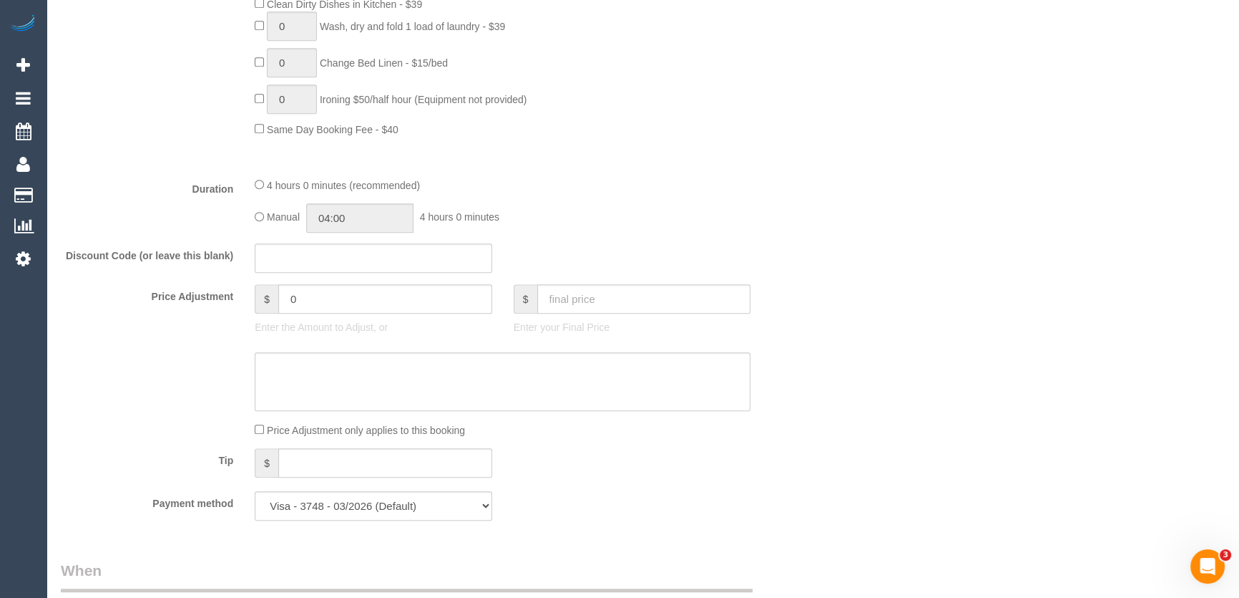
scroll to position [975, 0]
click at [386, 210] on input "04:00" at bounding box center [359, 214] width 107 height 29
click at [349, 238] on li "02:00" at bounding box center [345, 237] width 64 height 19
type input "02:00"
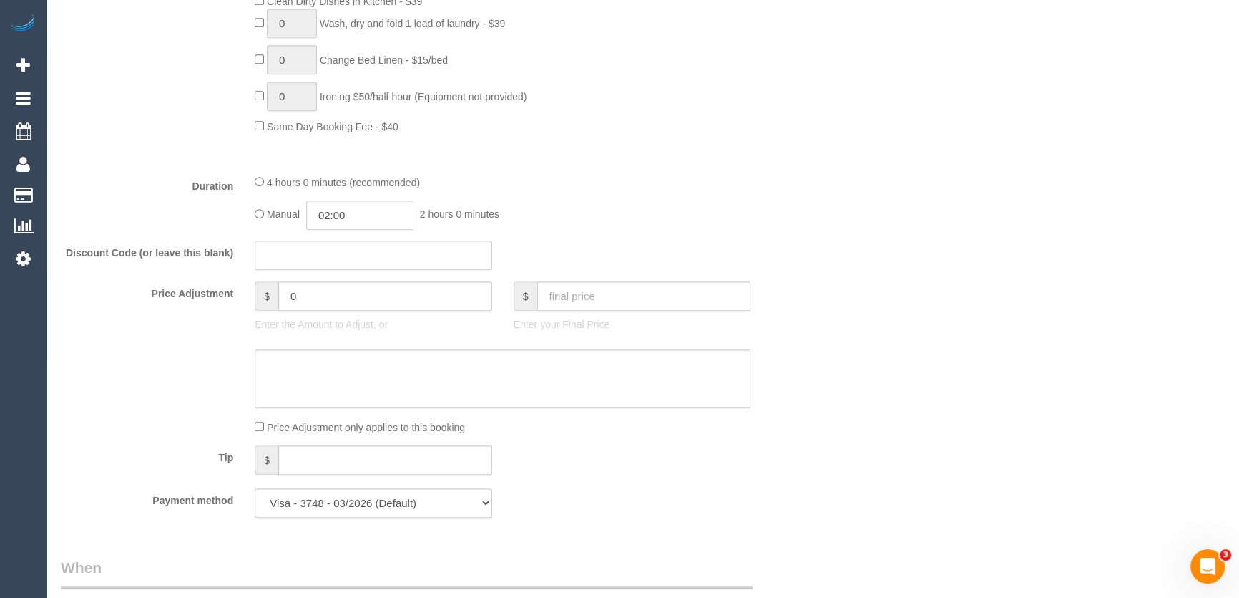
click at [663, 243] on div "Discount Code (or leave this blank)" at bounding box center [438, 255] width 776 height 30
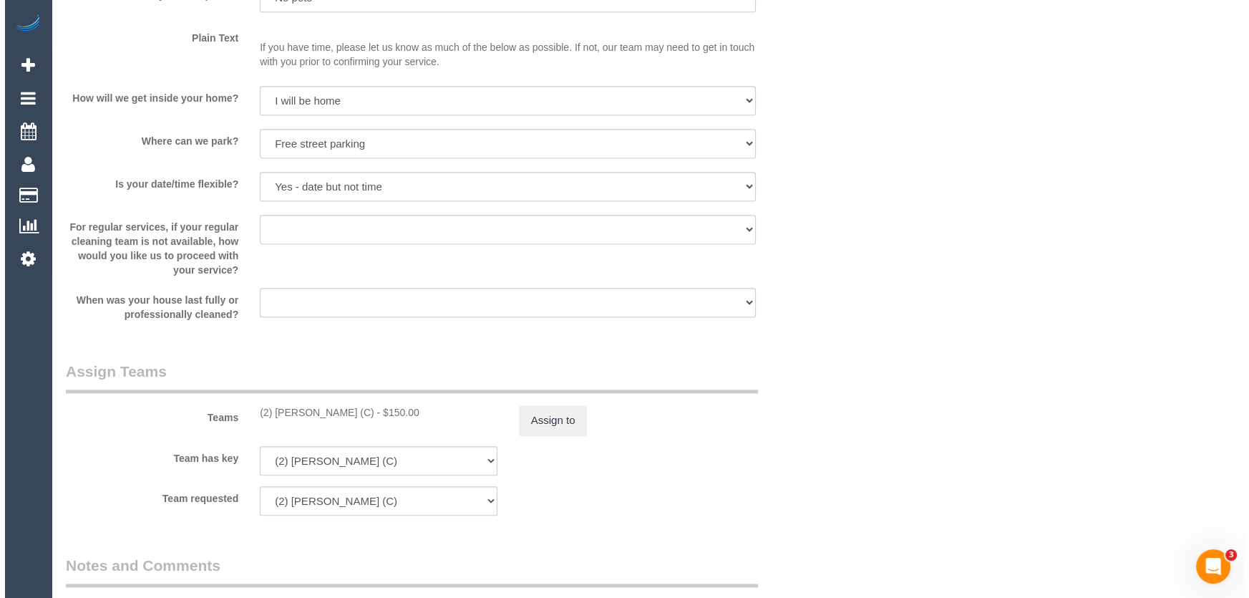
scroll to position [2017, 0]
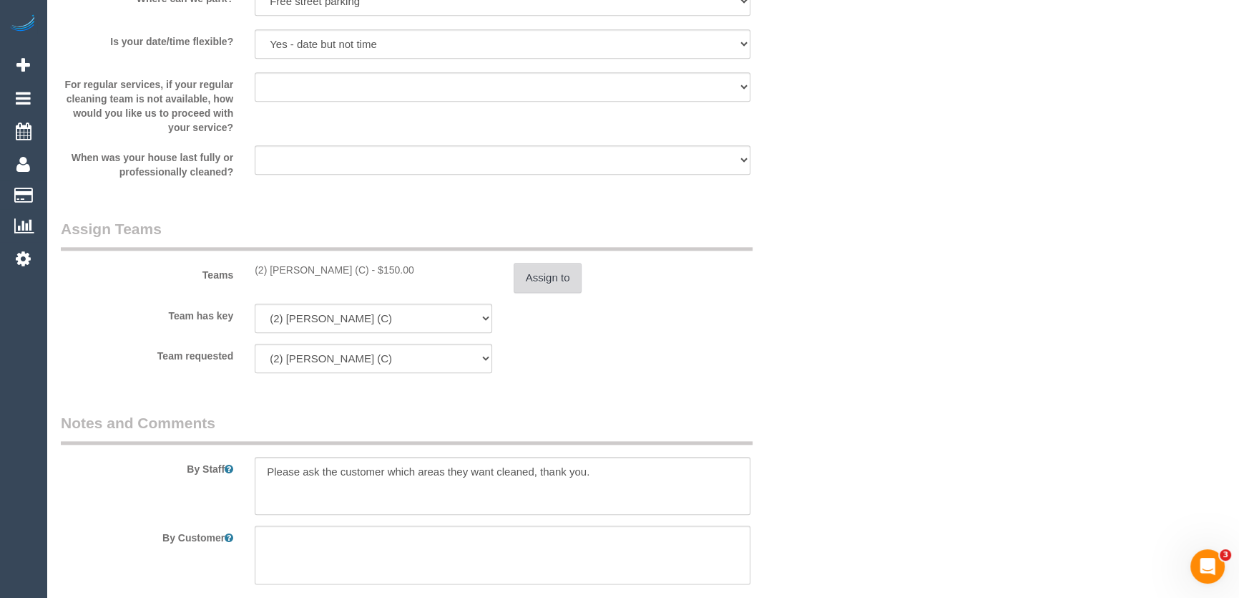
click at [558, 278] on button "Assign to" at bounding box center [548, 278] width 69 height 30
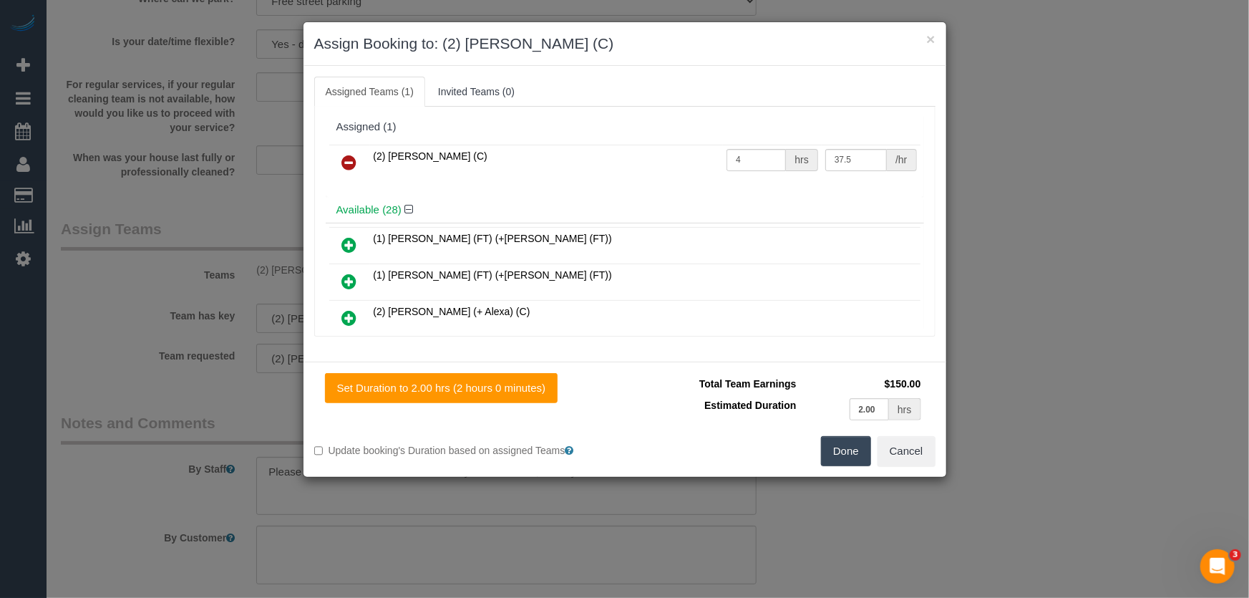
click at [350, 165] on icon at bounding box center [349, 162] width 15 height 17
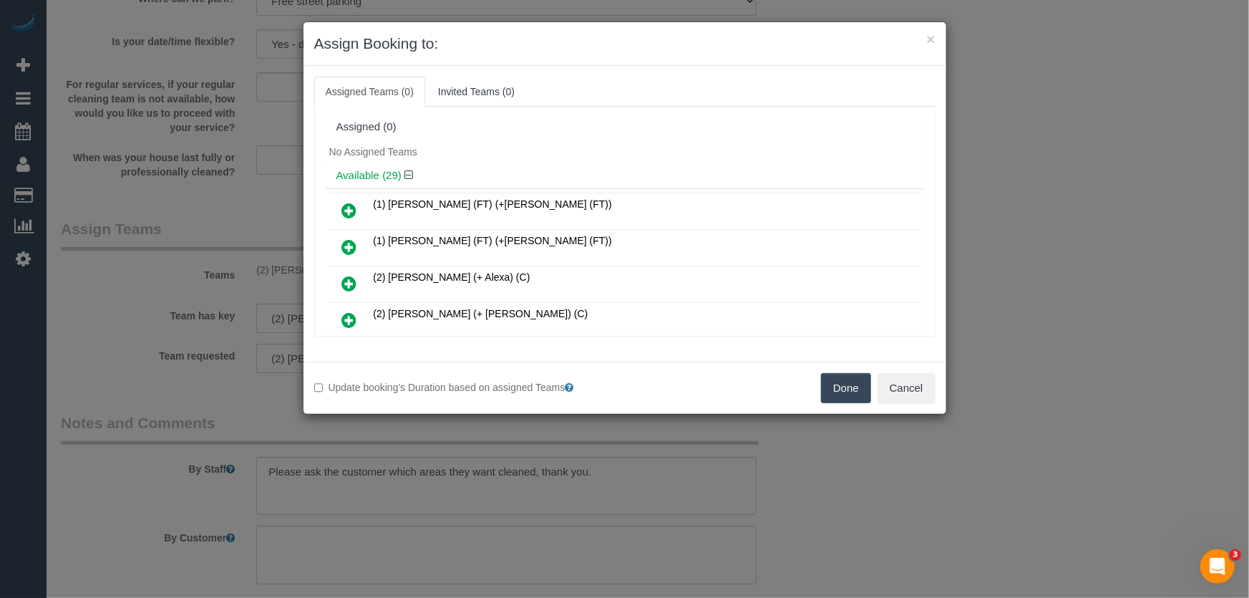
scroll to position [484, 0]
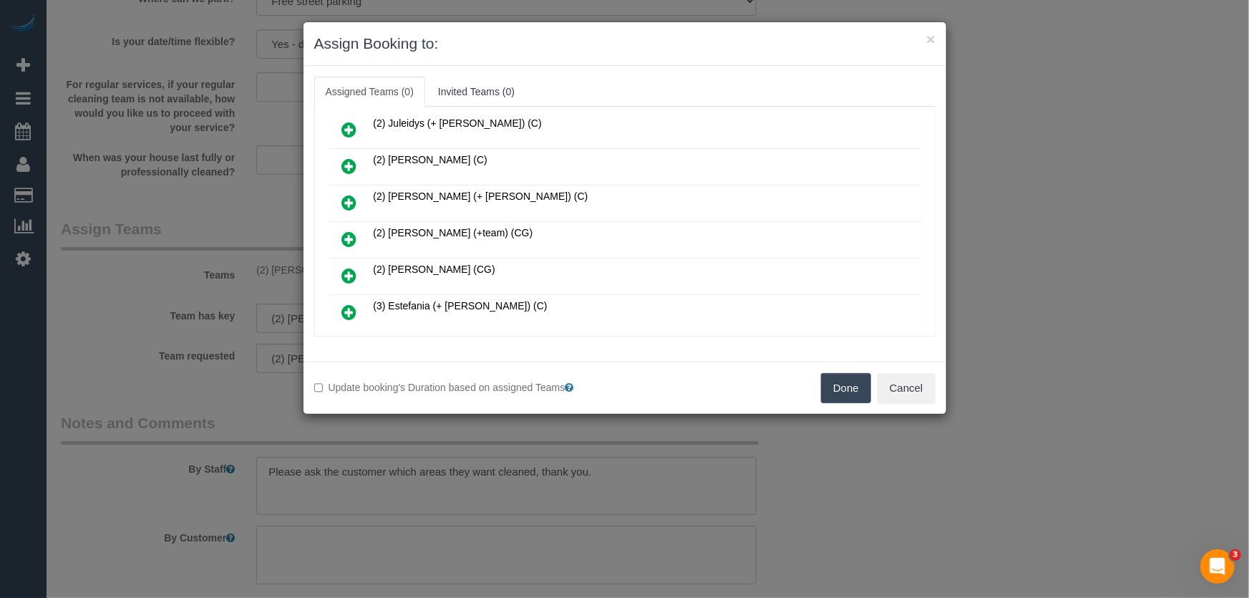
click at [346, 230] on icon at bounding box center [349, 238] width 15 height 17
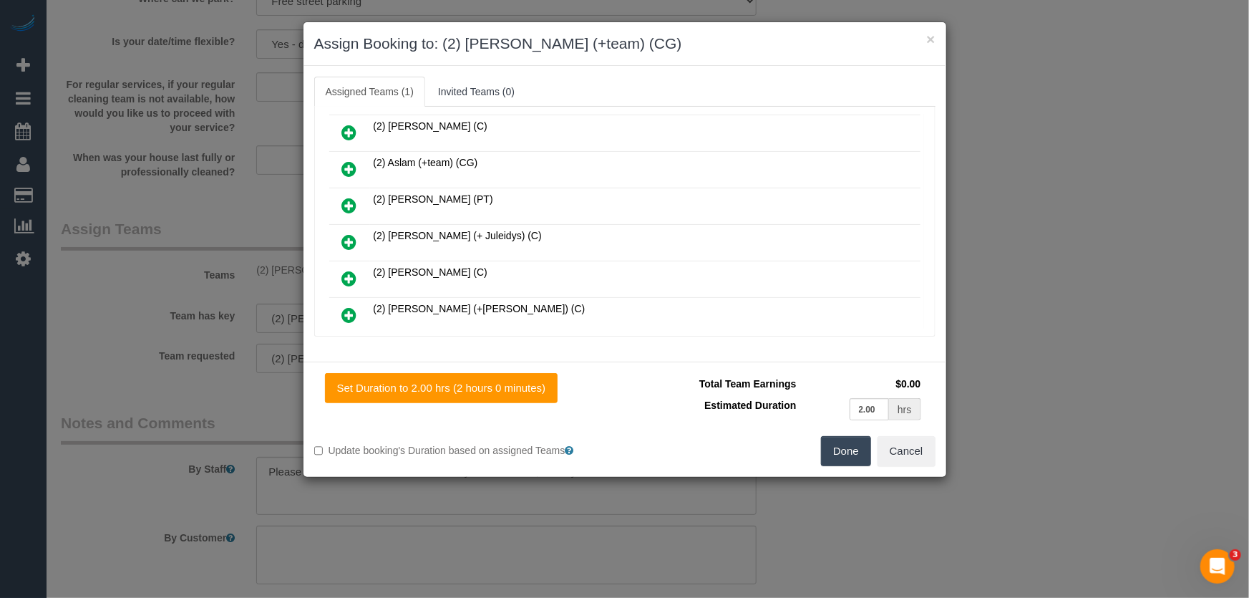
scroll to position [258, 0]
click at [343, 162] on icon at bounding box center [349, 170] width 15 height 17
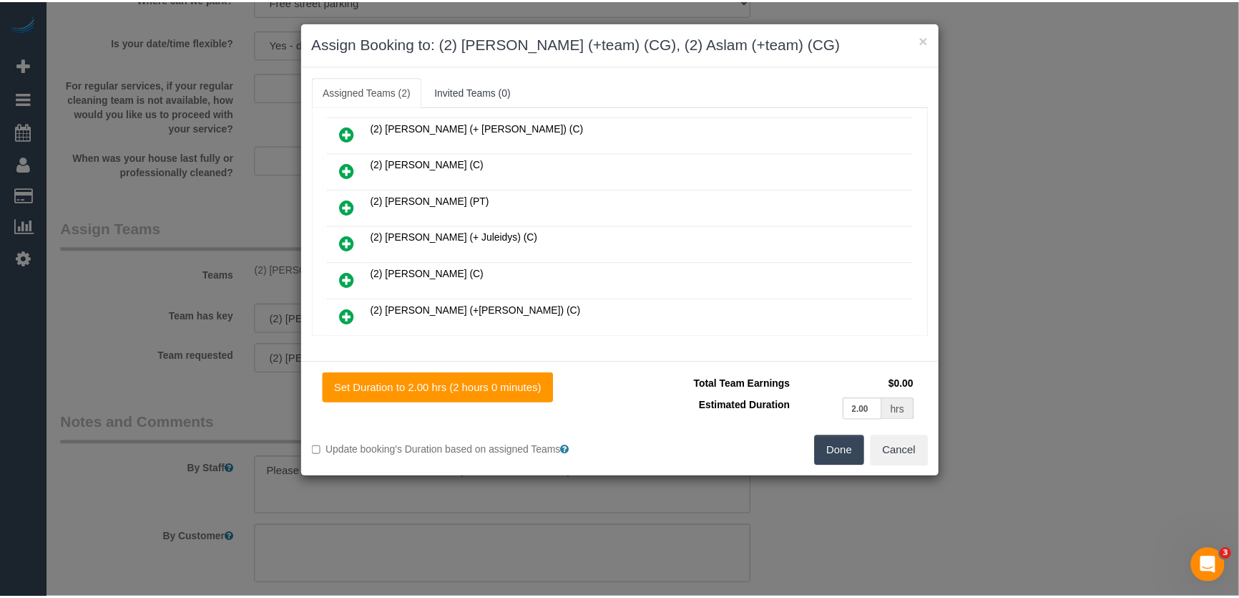
scroll to position [293, 0]
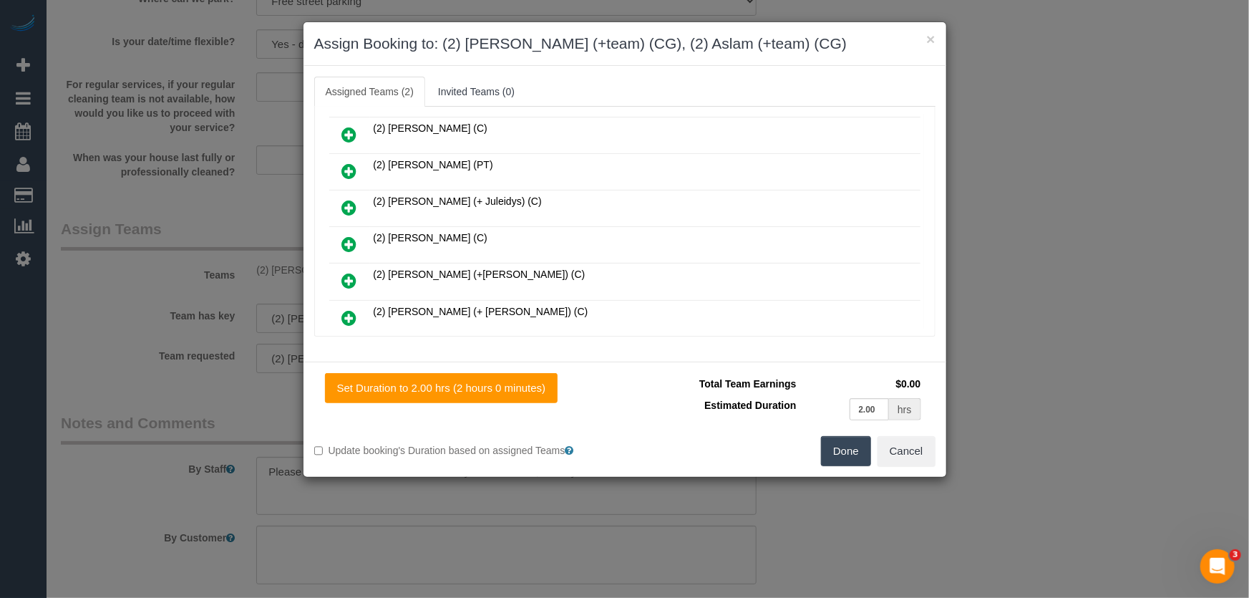
click at [844, 446] on button "Done" at bounding box center [846, 451] width 50 height 30
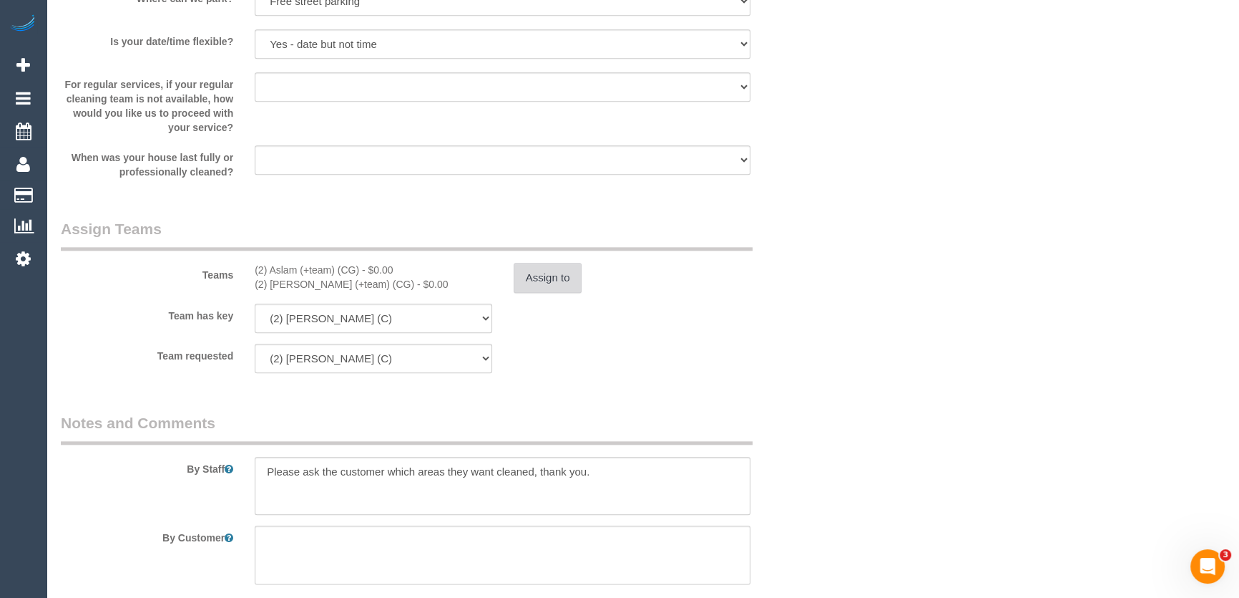
click at [535, 268] on button "Assign to" at bounding box center [548, 278] width 69 height 30
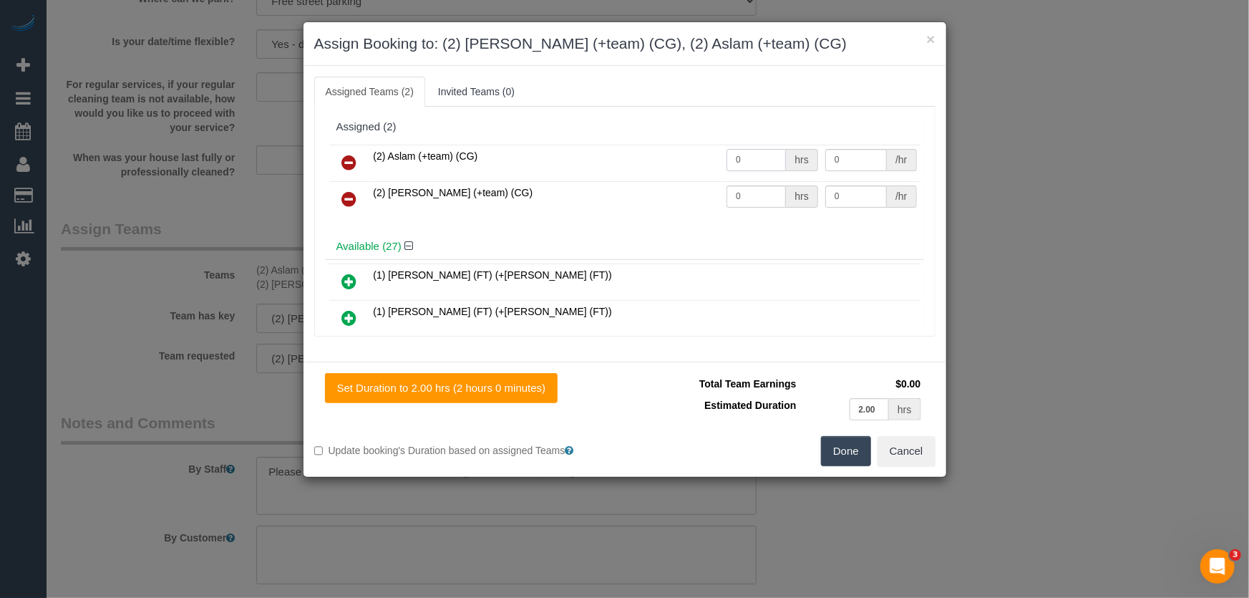
click at [765, 166] on input "0" at bounding box center [755, 160] width 59 height 22
type input "2"
type input "41.25"
click at [747, 196] on input "0" at bounding box center [755, 196] width 59 height 22
type input "2"
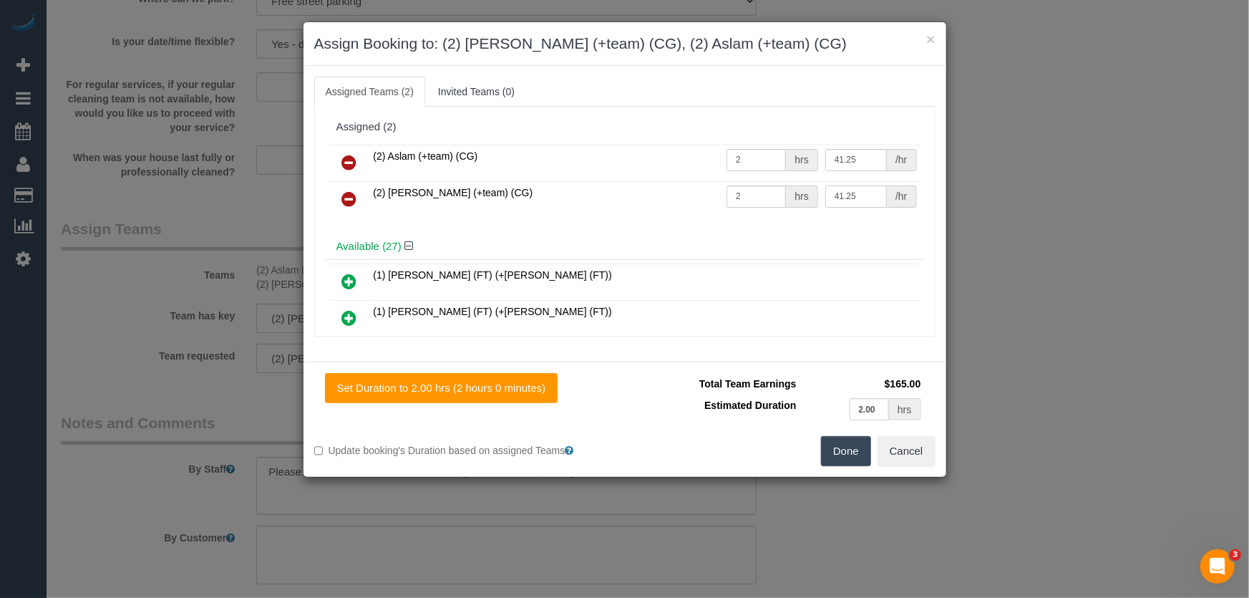
type input "41.25"
click at [841, 447] on button "Done" at bounding box center [846, 451] width 50 height 30
click at [839, 443] on div "Done Cancel" at bounding box center [785, 451] width 321 height 30
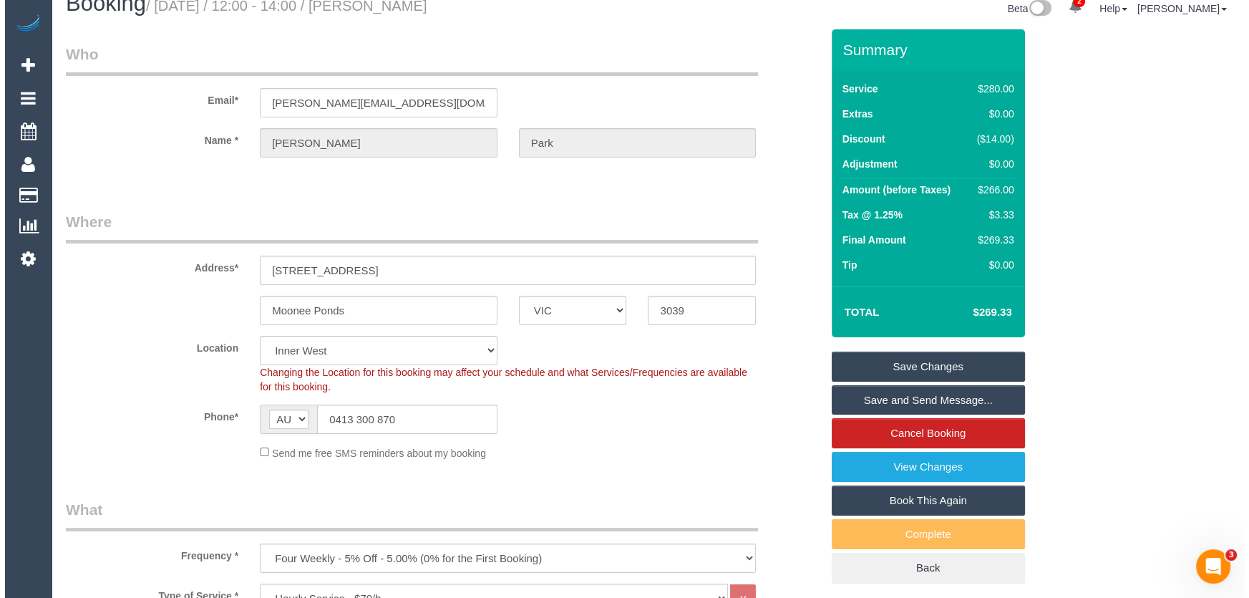
scroll to position [0, 0]
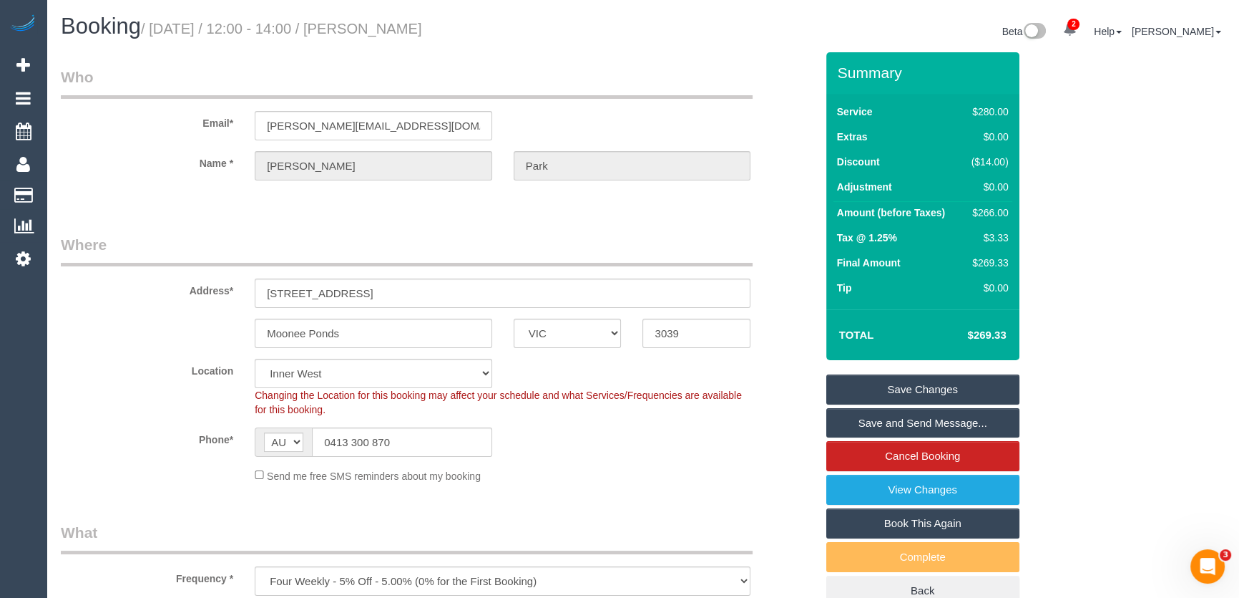
click at [393, 26] on small "/ August 22, 2025 / 12:00 - 14:00 / Michael Park" at bounding box center [281, 29] width 281 height 16
copy small "Michael Park"
click at [923, 381] on link "Save Changes" at bounding box center [923, 389] width 193 height 30
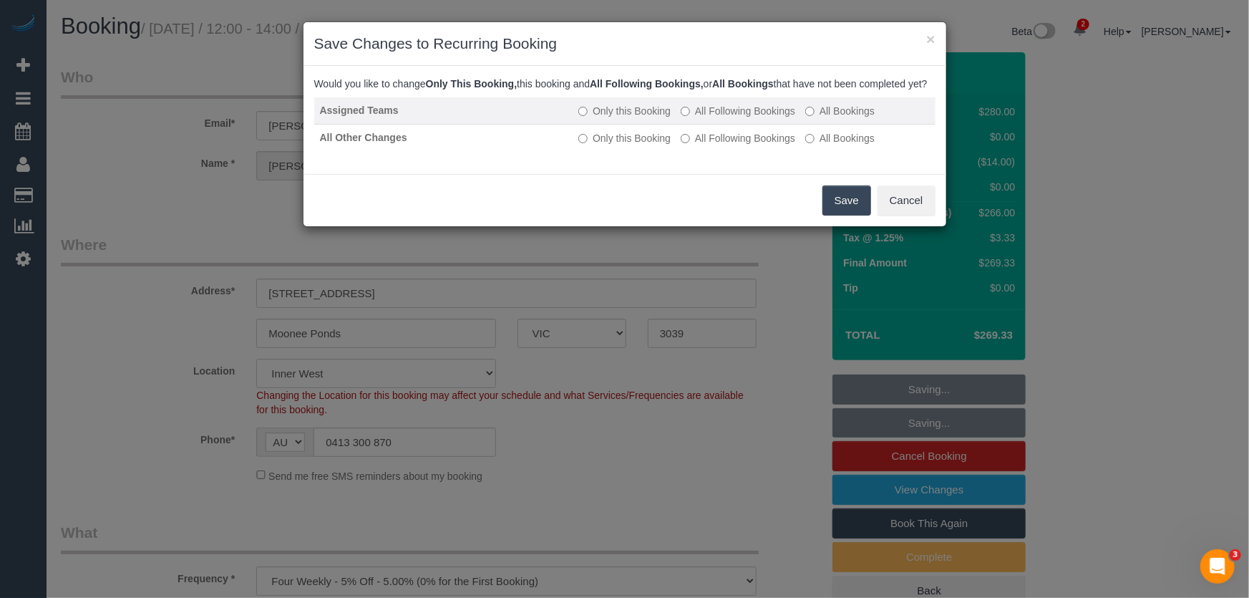
click at [743, 118] on label "All Following Bookings" at bounding box center [738, 111] width 114 height 14
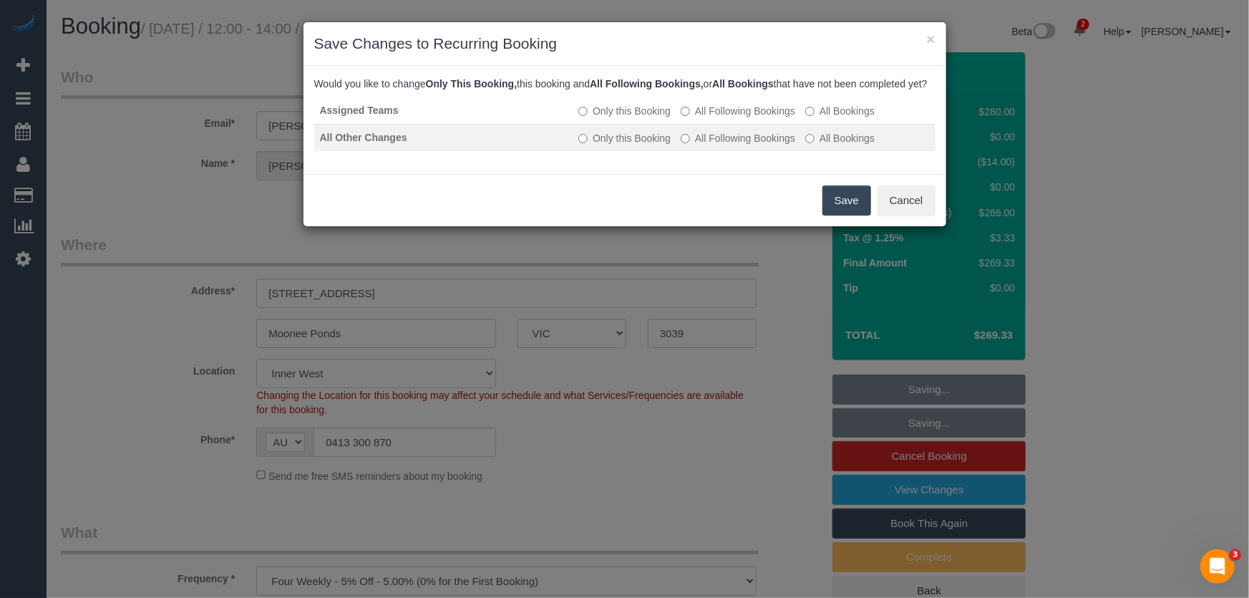
click at [744, 145] on label "All Following Bookings" at bounding box center [738, 138] width 114 height 14
click at [839, 213] on button "Save" at bounding box center [846, 200] width 49 height 30
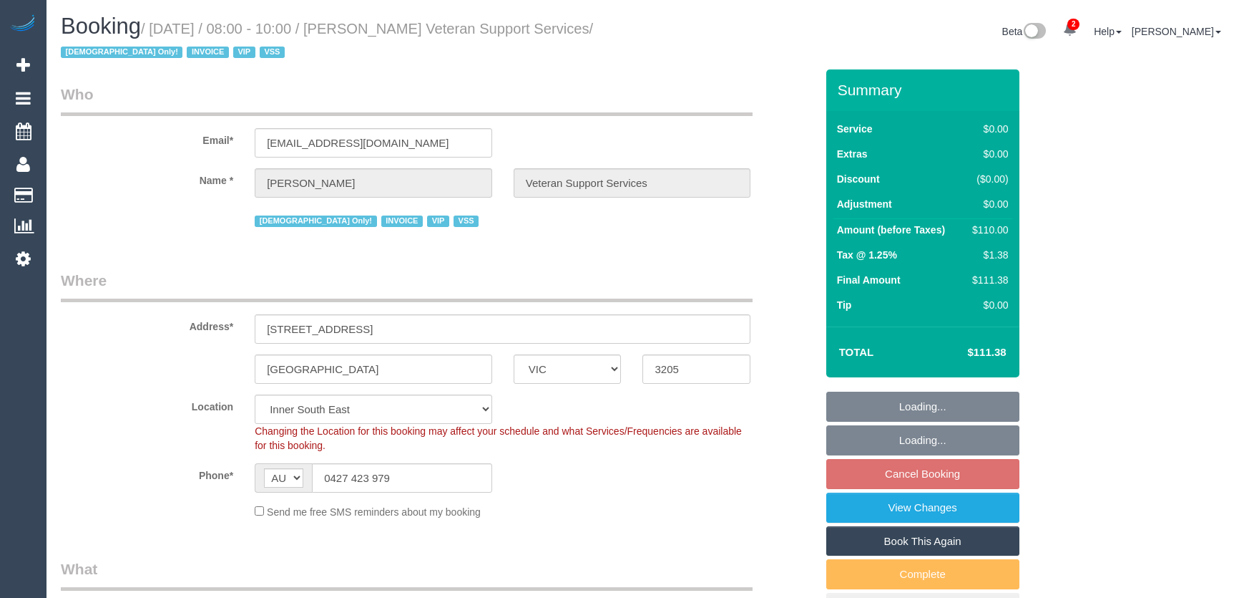
select select "VIC"
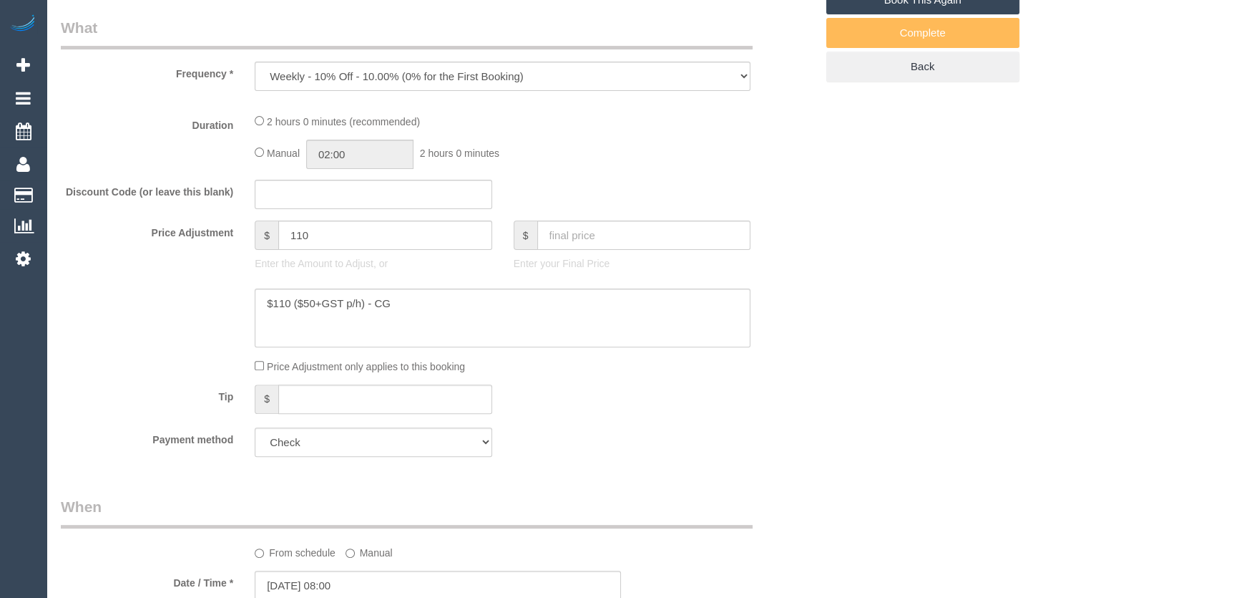
select select "120"
select select "number:27"
select select "number:14"
select select "number:19"
select select "number:36"
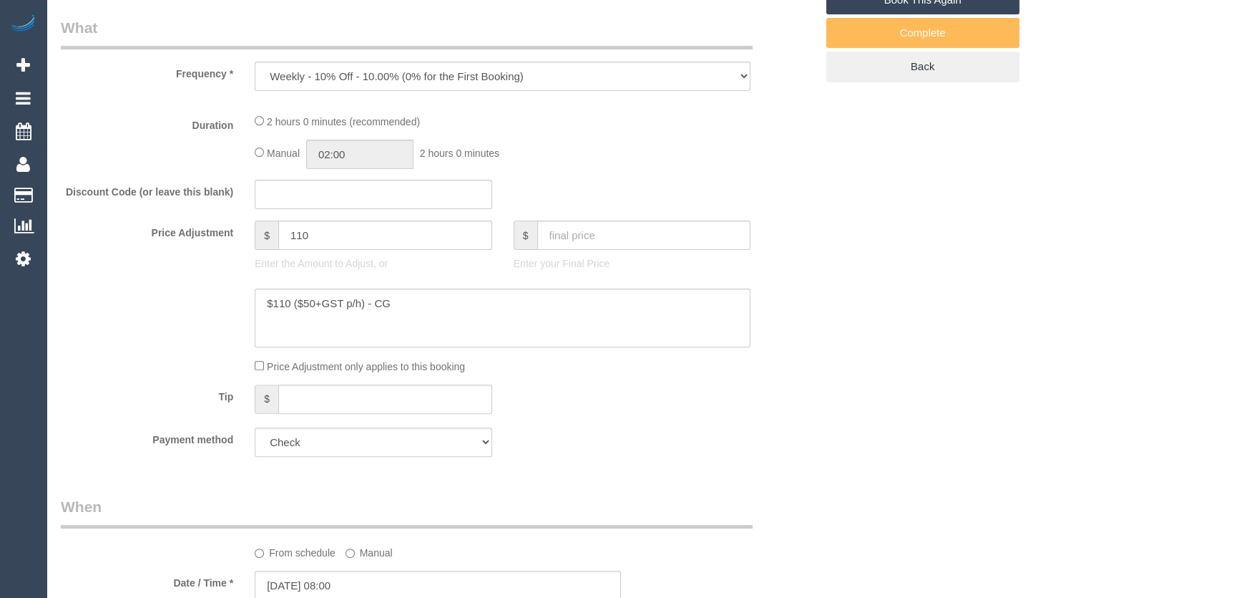
select select "number:34"
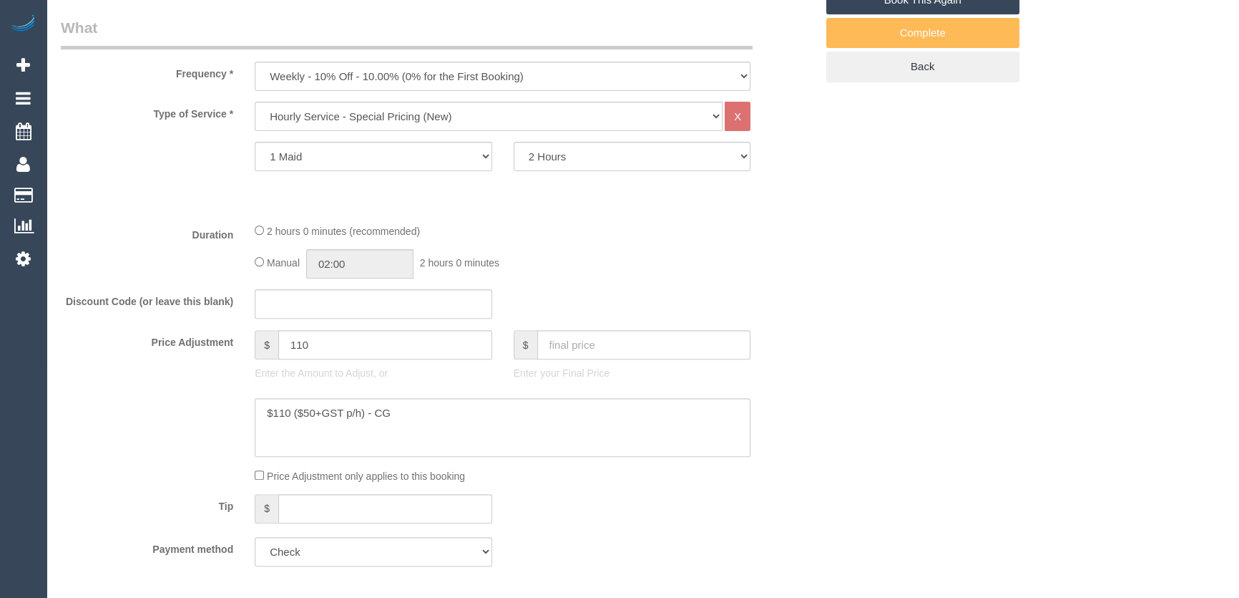
select select "object:1449"
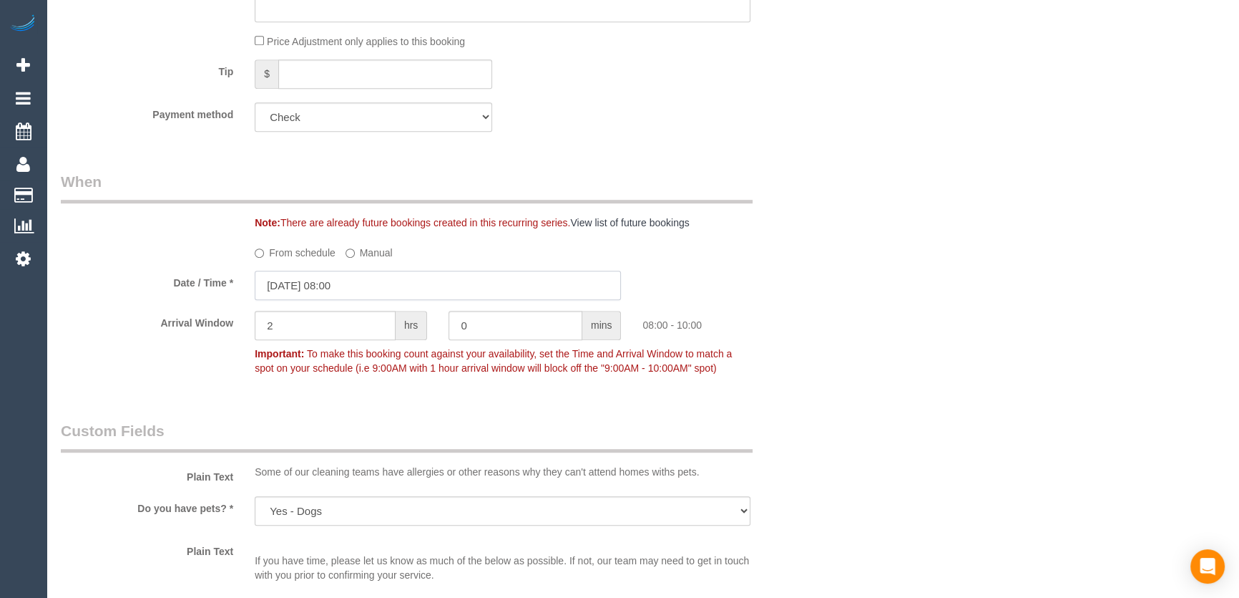
click at [381, 286] on input "[DATE] 08:00" at bounding box center [438, 284] width 366 height 29
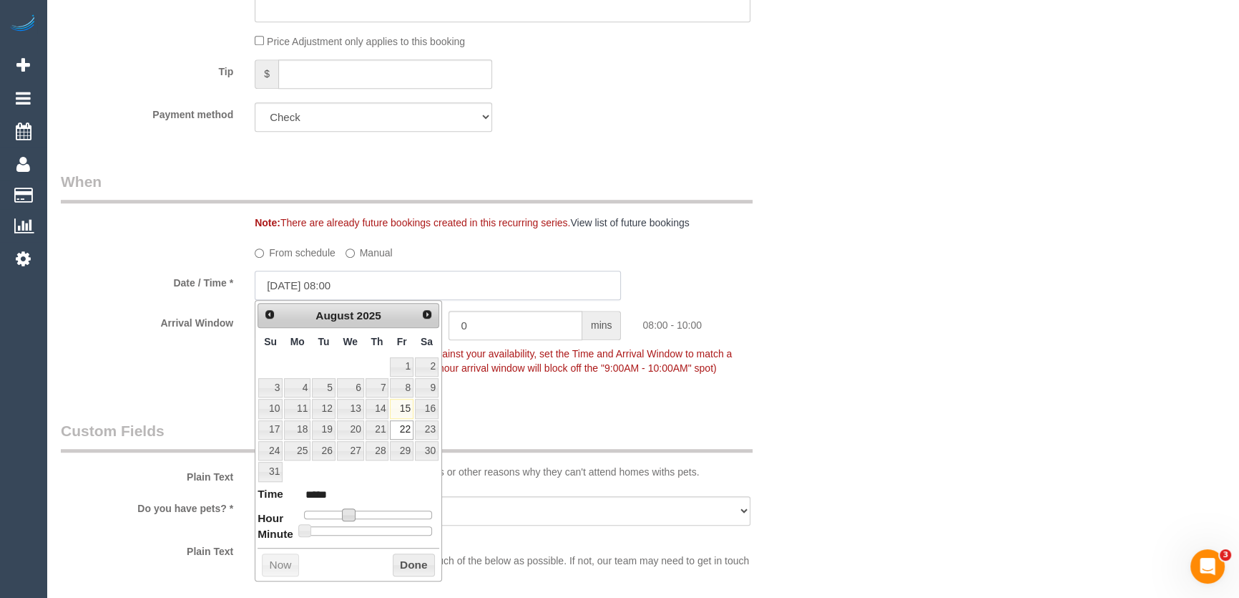
scroll to position [0, 0]
type input "[DATE] 09:00"
type input "*****"
drag, startPoint x: 347, startPoint y: 514, endPoint x: 361, endPoint y: 512, distance: 13.7
click at [356, 513] on span at bounding box center [354, 514] width 13 height 13
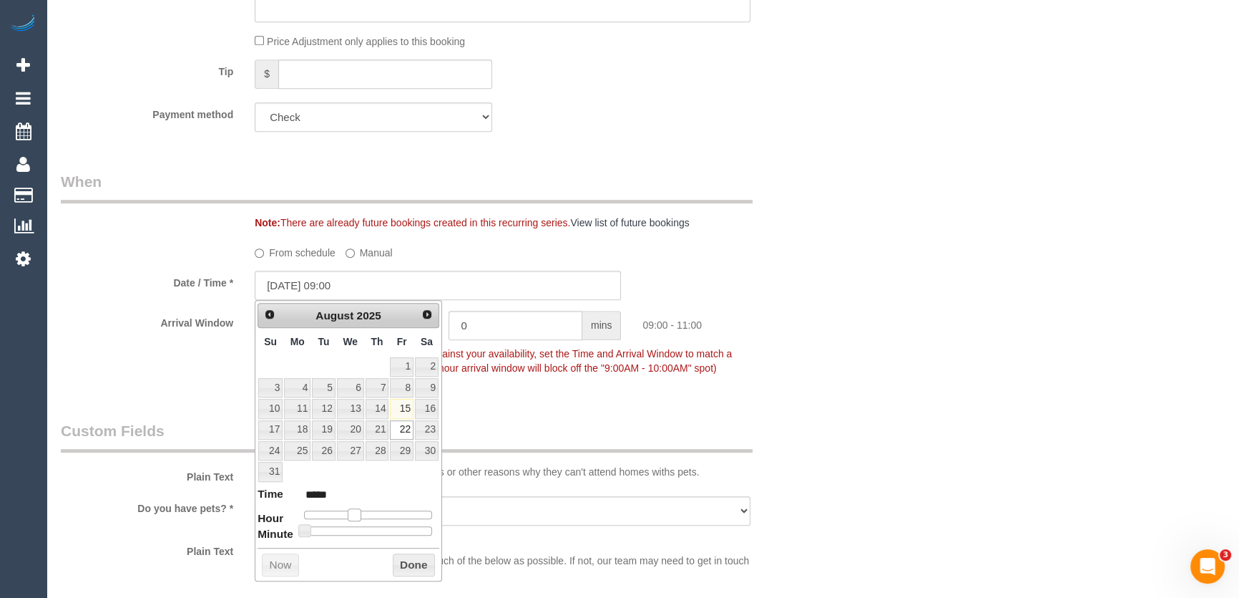
type input "[DATE] 10:00"
type input "*****"
click at [358, 512] on span at bounding box center [354, 514] width 13 height 13
click at [361, 512] on span at bounding box center [354, 514] width 13 height 13
click at [361, 512] on span at bounding box center [360, 514] width 13 height 13
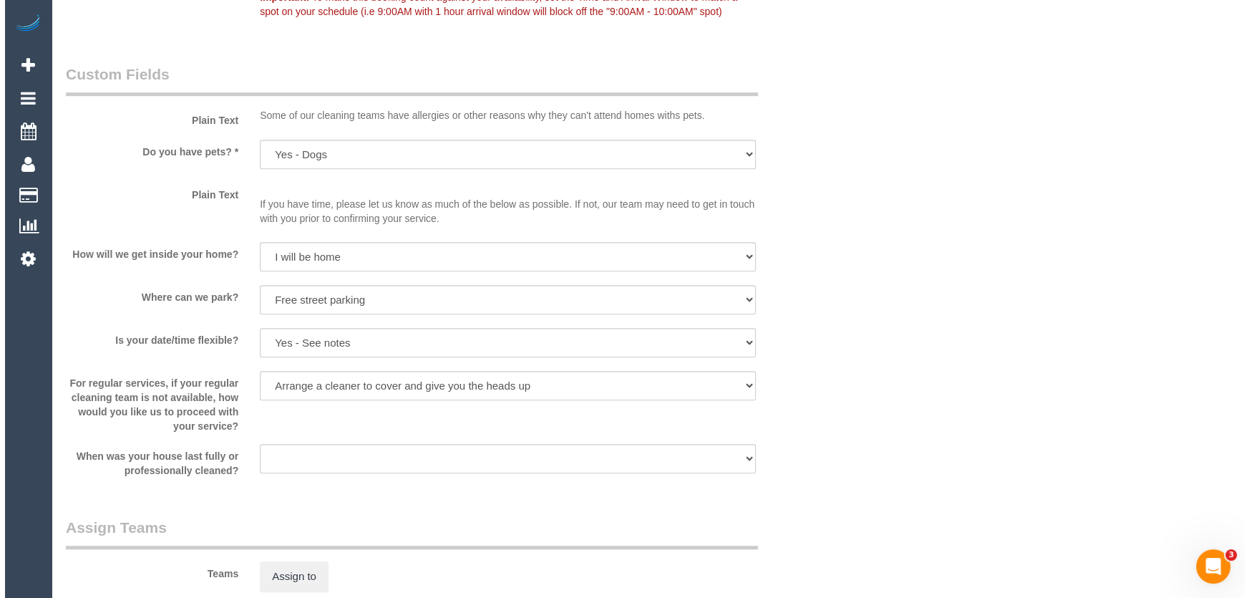
scroll to position [1431, 0]
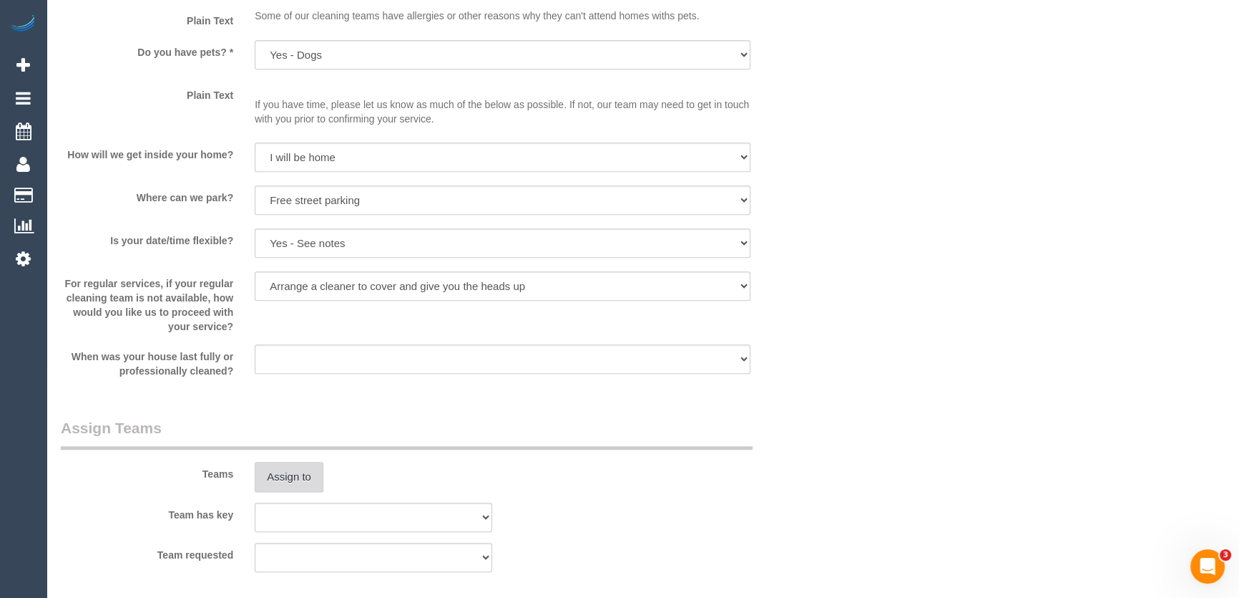
click at [293, 474] on button "Assign to" at bounding box center [289, 477] width 69 height 30
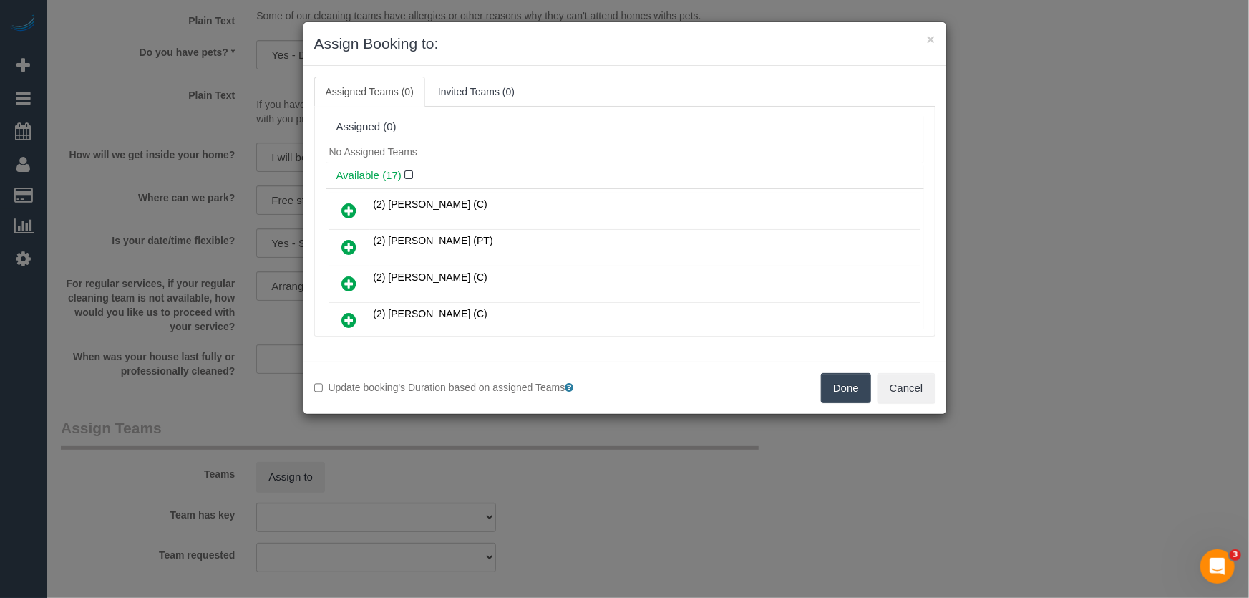
scroll to position [125, 0]
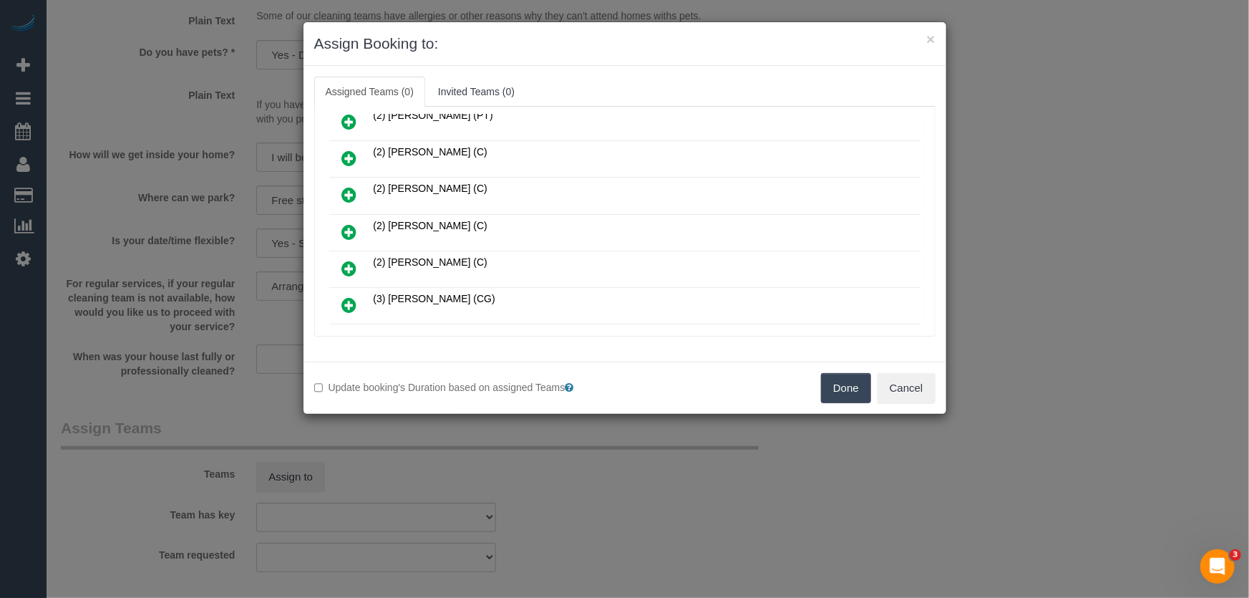
click at [346, 223] on icon at bounding box center [349, 231] width 15 height 17
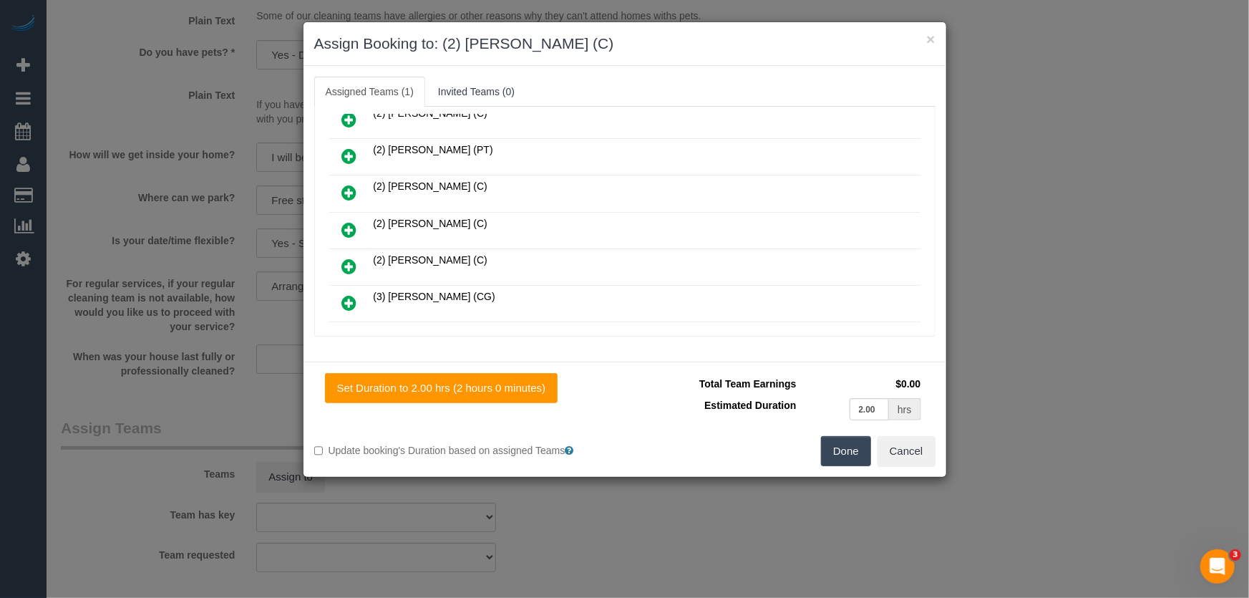
scroll to position [159, 0]
click at [846, 453] on button "Done" at bounding box center [846, 451] width 50 height 30
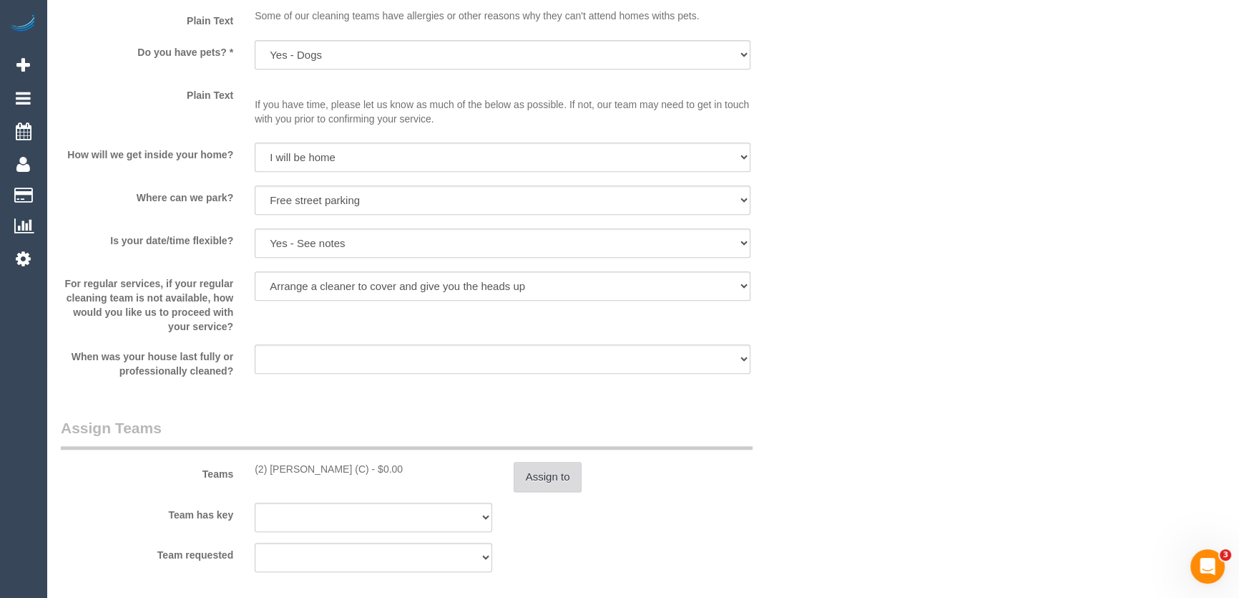
click at [568, 474] on button "Assign to" at bounding box center [548, 477] width 69 height 30
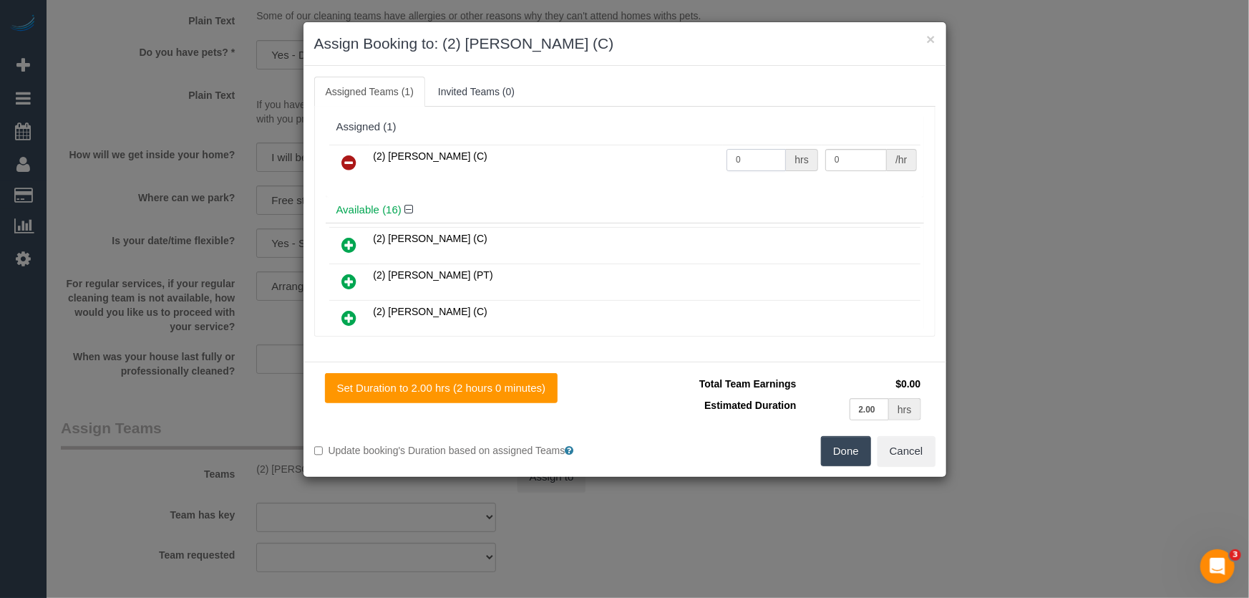
click at [738, 160] on input "0" at bounding box center [755, 160] width 59 height 22
type input "2"
type input "37.5"
click at [837, 448] on button "Done" at bounding box center [846, 451] width 50 height 30
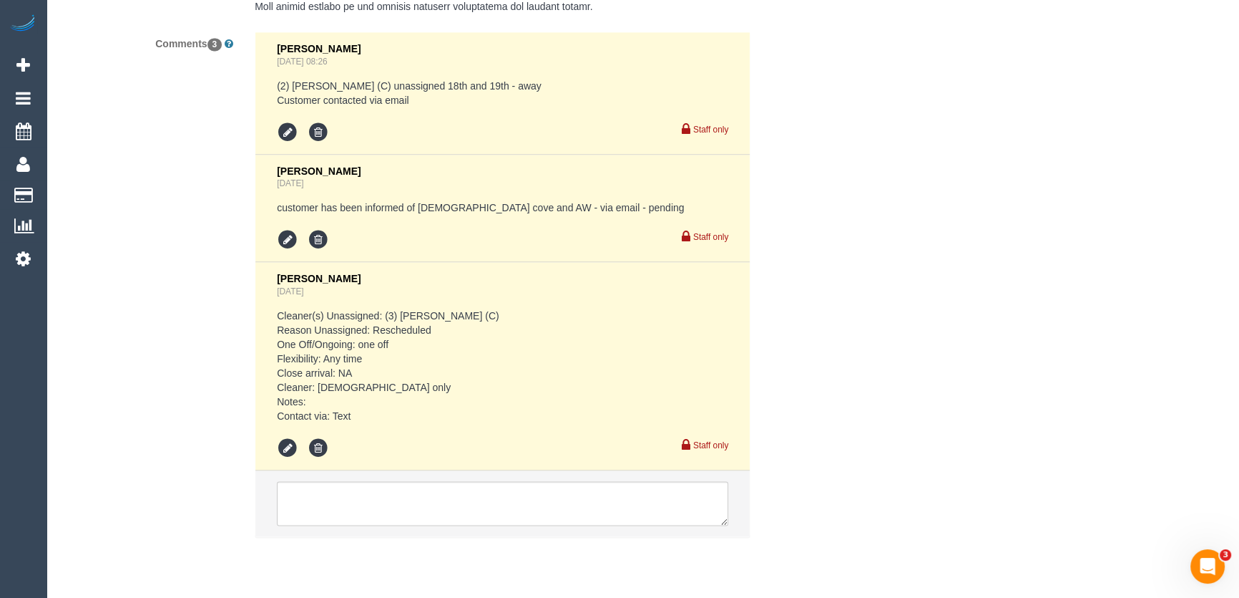
scroll to position [2672, 0]
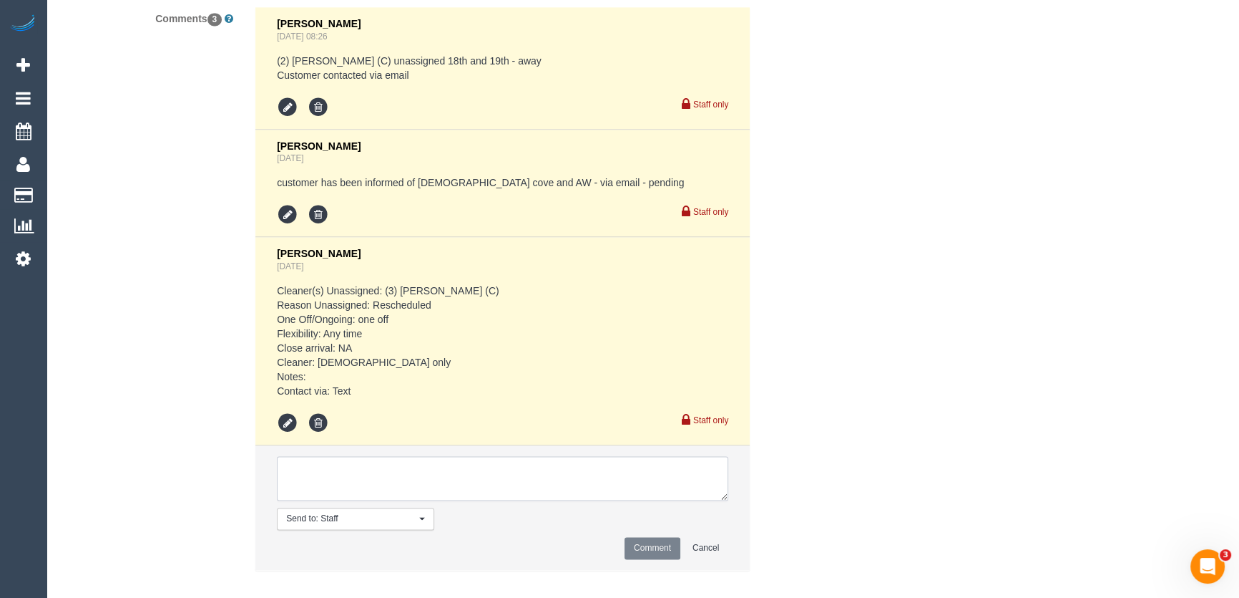
click at [335, 477] on textarea at bounding box center [503, 478] width 452 height 44
type textarea "customer has been informed of [DEMOGRAPHIC_DATA] cover cleaner and AW 10am-12pm…"
click at [654, 537] on button "Comment" at bounding box center [653, 548] width 56 height 22
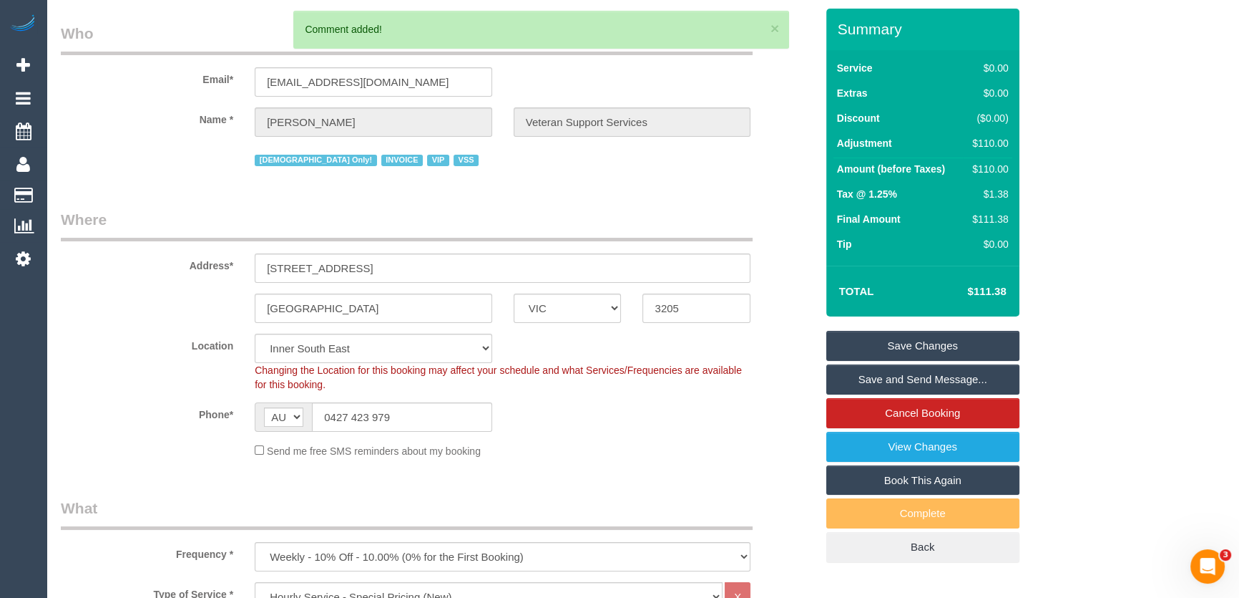
scroll to position [0, 0]
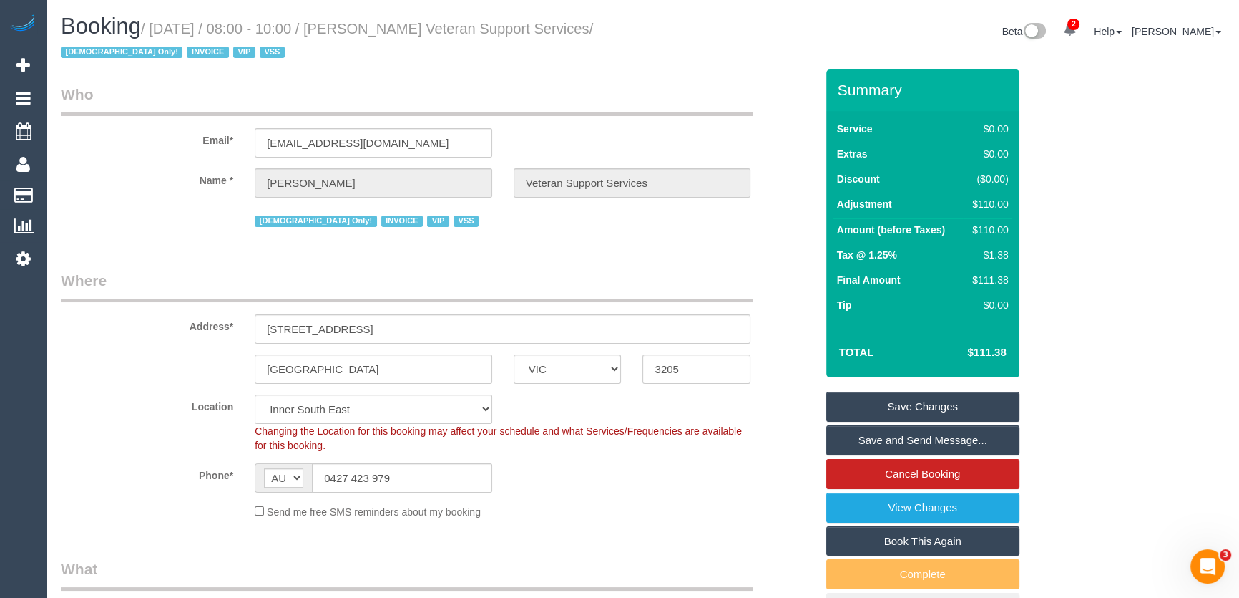
click at [387, 29] on small "/ [DATE] / 08:00 - 10:00 / [PERSON_NAME] Veteran Support Services / [DEMOGRAPHI…" at bounding box center [327, 41] width 532 height 40
copy small "[PERSON_NAME] Veteran Support Services"
click at [406, 147] on input "[EMAIL_ADDRESS][DOMAIN_NAME]" at bounding box center [374, 142] width 238 height 29
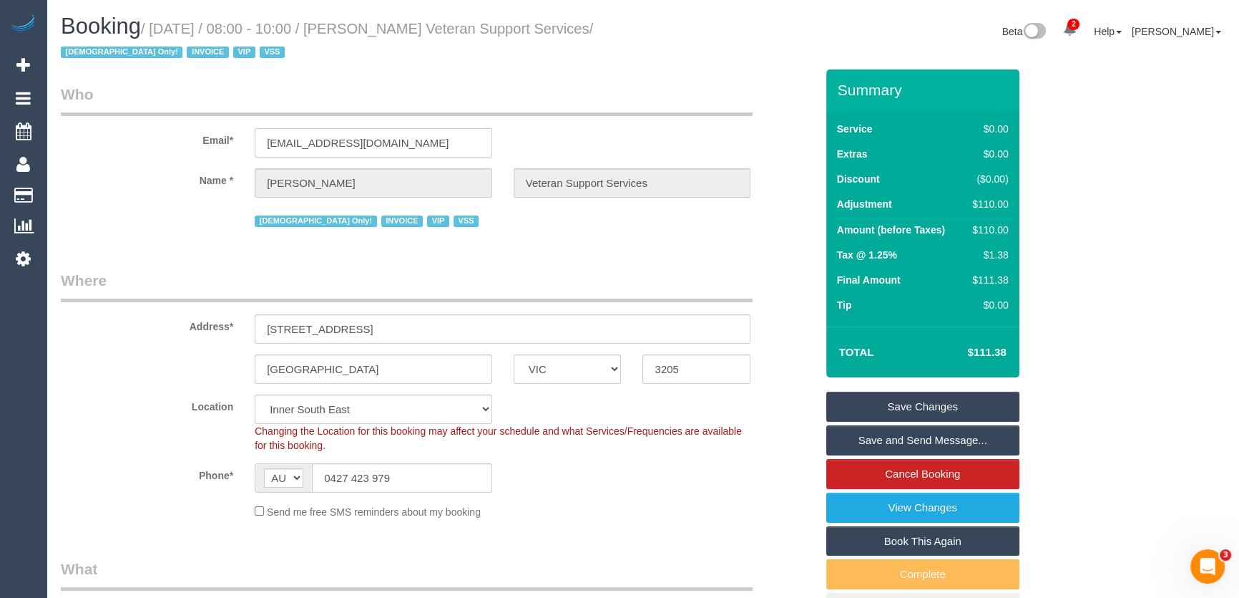
click at [406, 147] on input "[EMAIL_ADDRESS][DOMAIN_NAME]" at bounding box center [374, 142] width 238 height 29
click at [906, 434] on link "Save and Send Message..." at bounding box center [923, 440] width 193 height 30
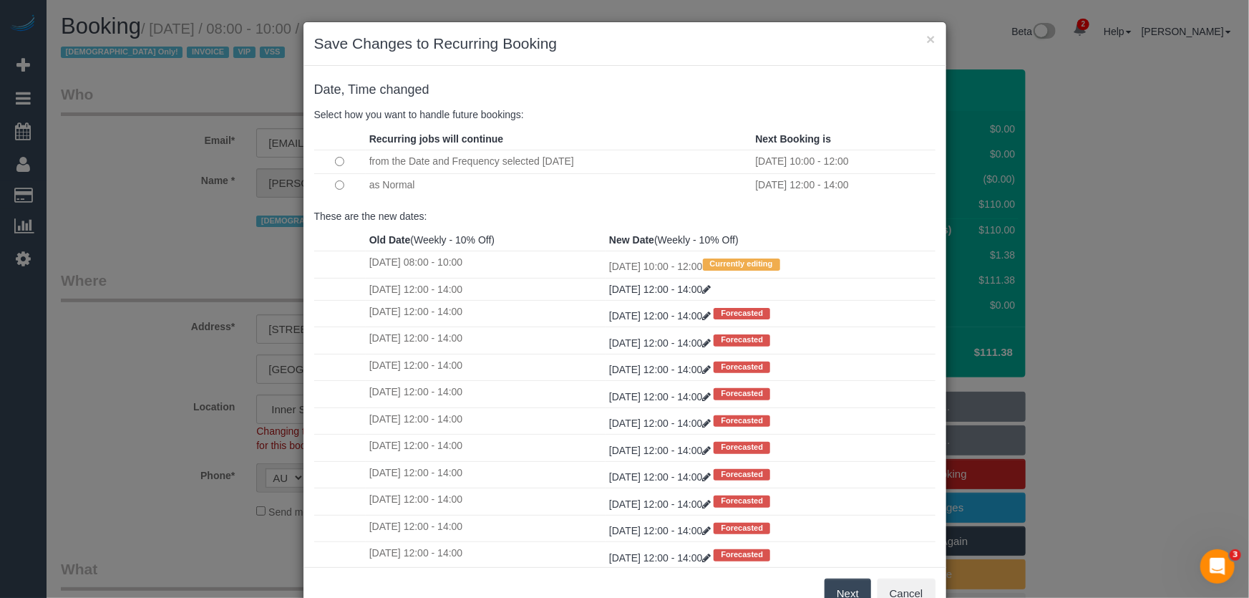
click at [840, 588] on button "Next" at bounding box center [847, 593] width 47 height 30
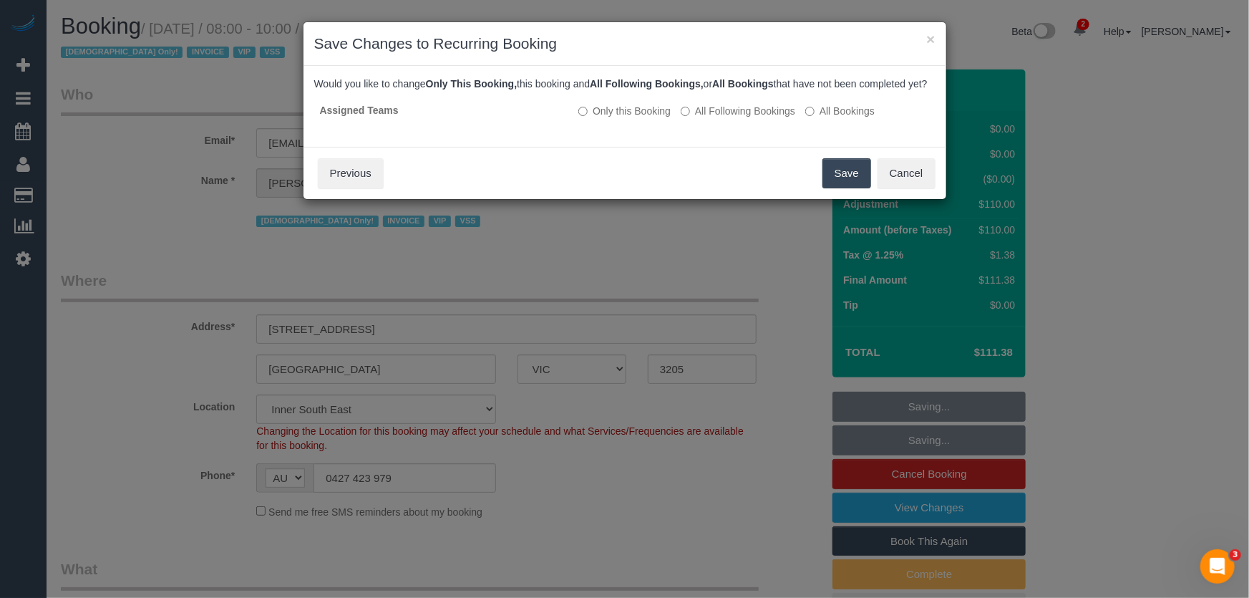
click at [842, 188] on button "Save" at bounding box center [846, 173] width 49 height 30
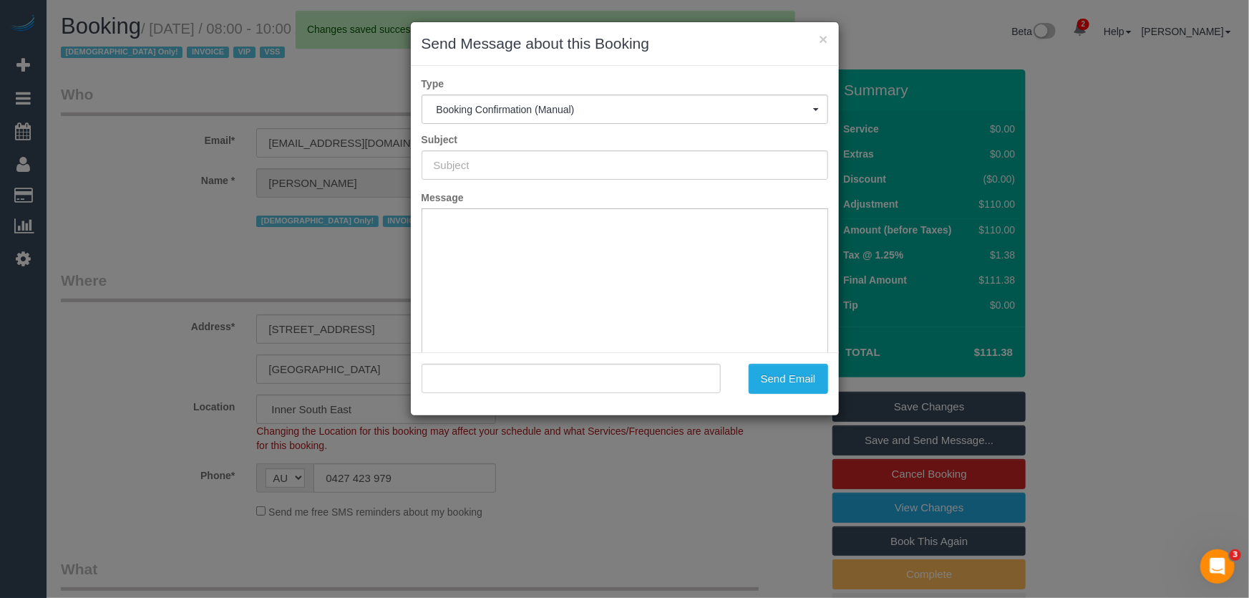
type input "Booking Confirmed"
type input ""Evelyne Ward Veteran Support Services" <evelyneward24@gmail.com>"
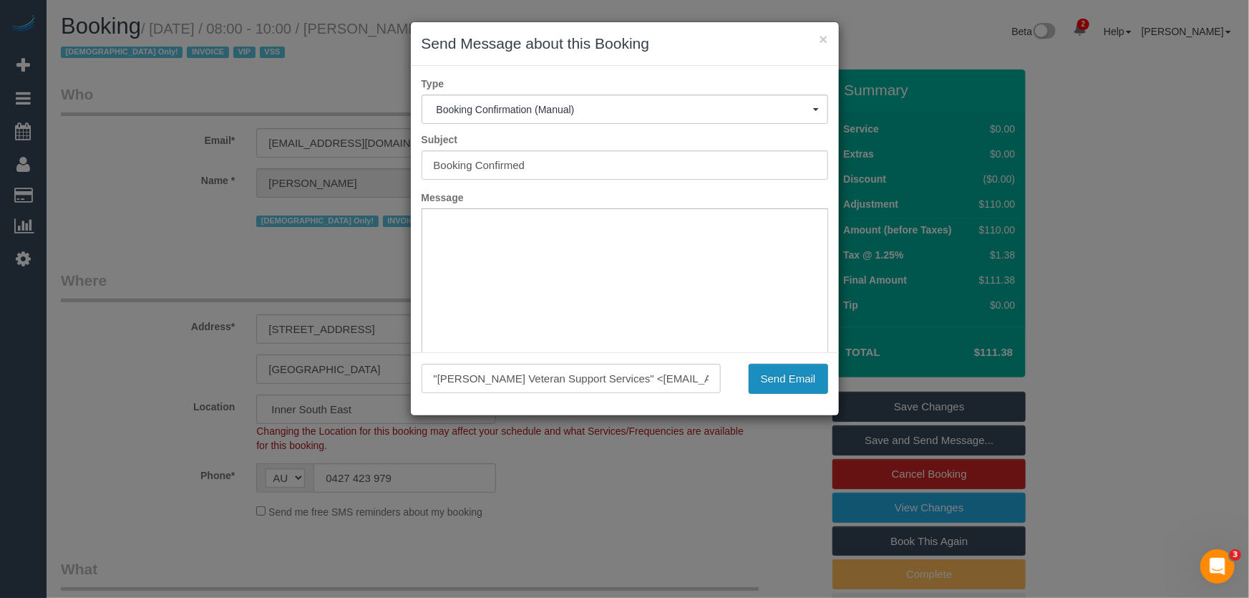
drag, startPoint x: 791, startPoint y: 384, endPoint x: 779, endPoint y: 388, distance: 12.9
click at [791, 384] on button "Send Email" at bounding box center [788, 379] width 79 height 30
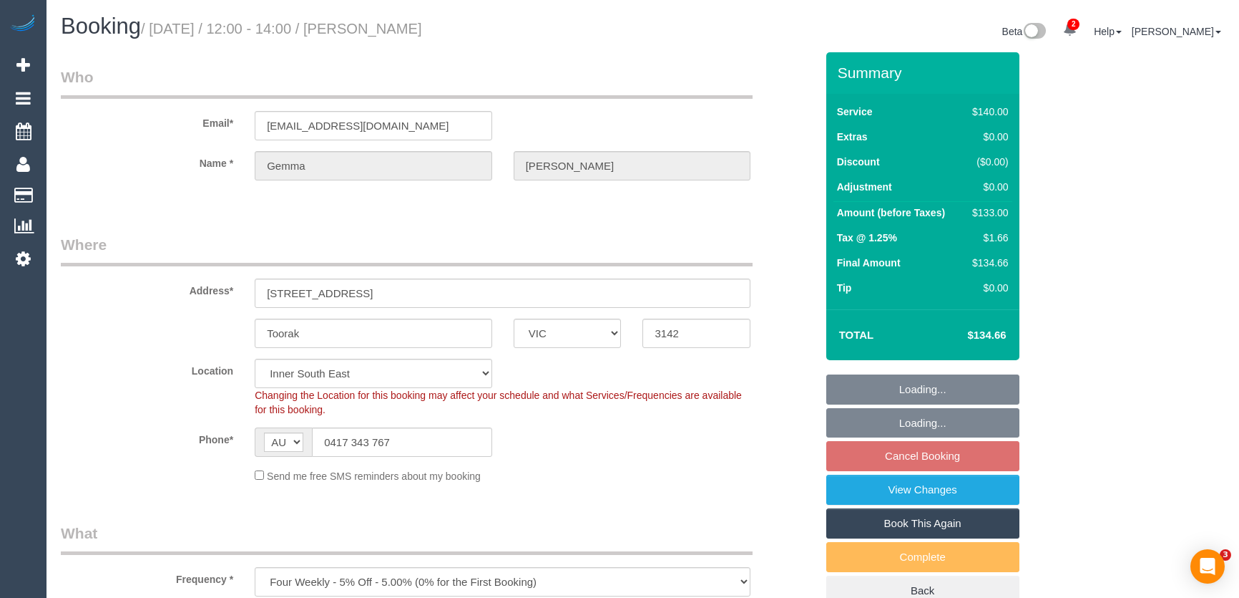
select select "VIC"
select select "number:28"
select select "number:14"
select select "number:19"
select select "number:24"
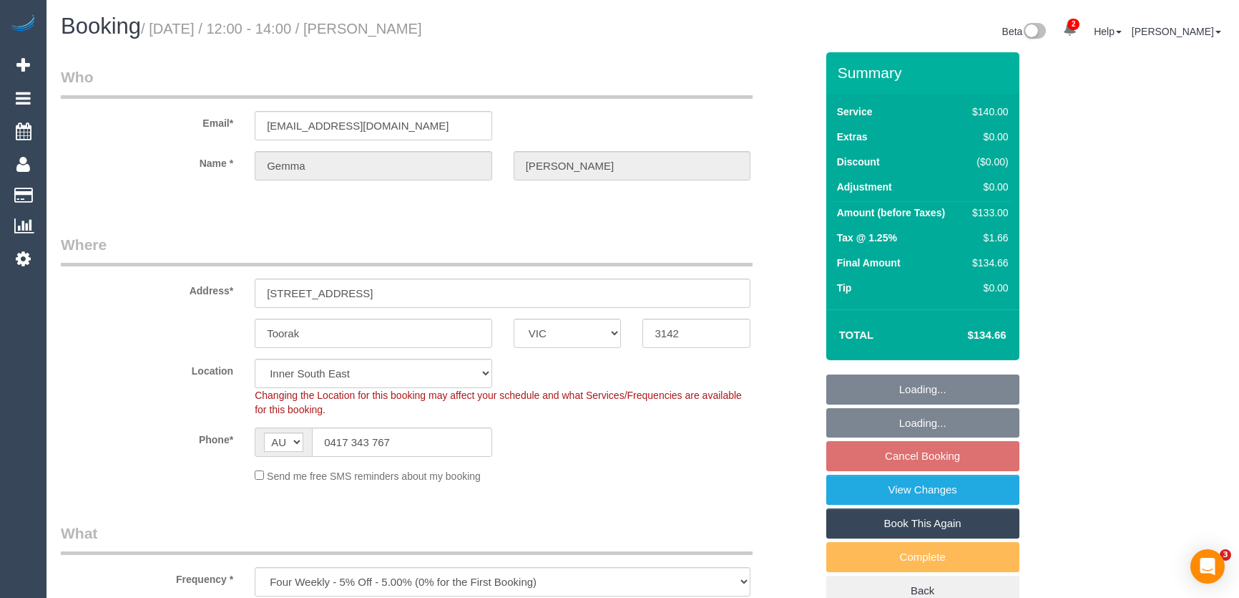
select select "number:34"
select select "number:13"
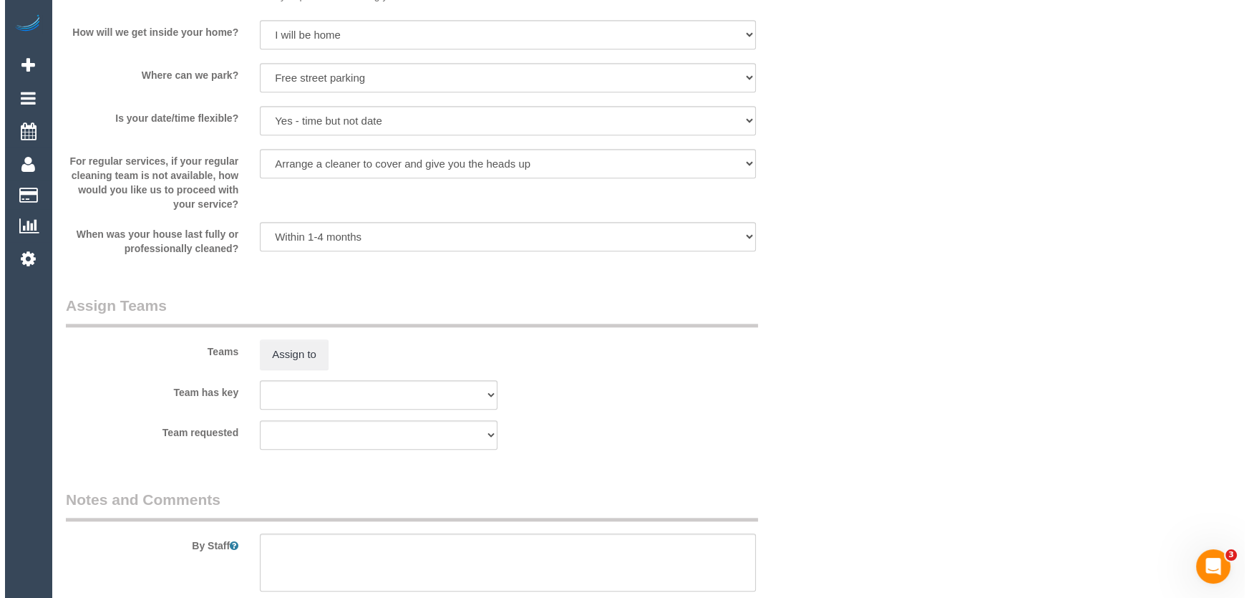
scroll to position [2017, 0]
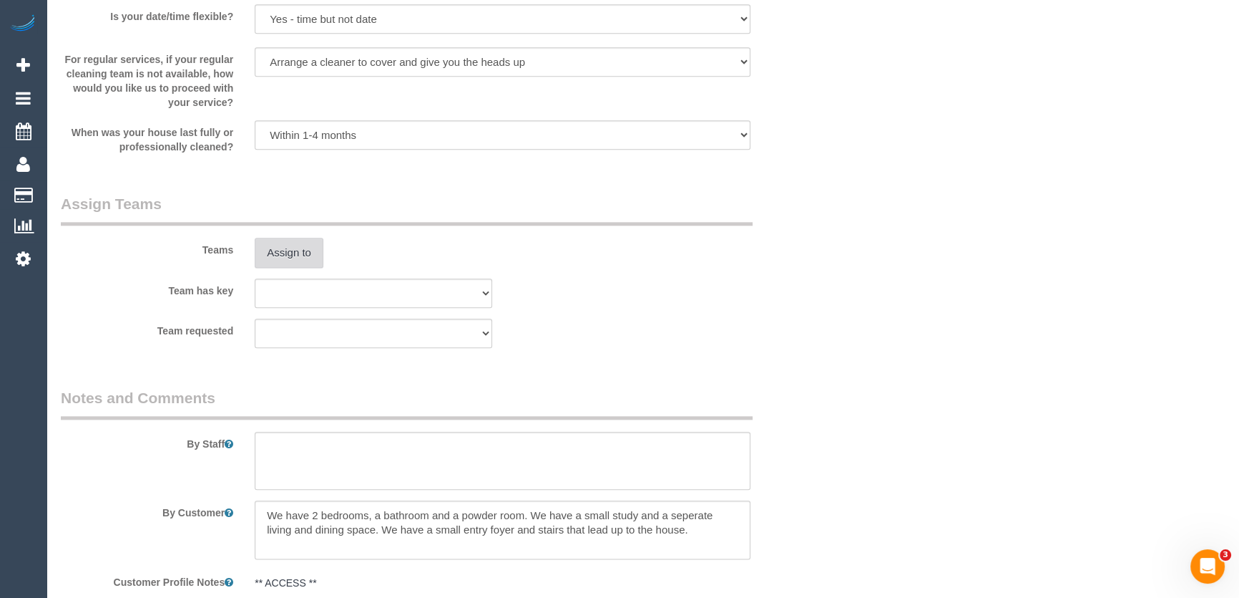
click at [288, 255] on button "Assign to" at bounding box center [289, 253] width 69 height 30
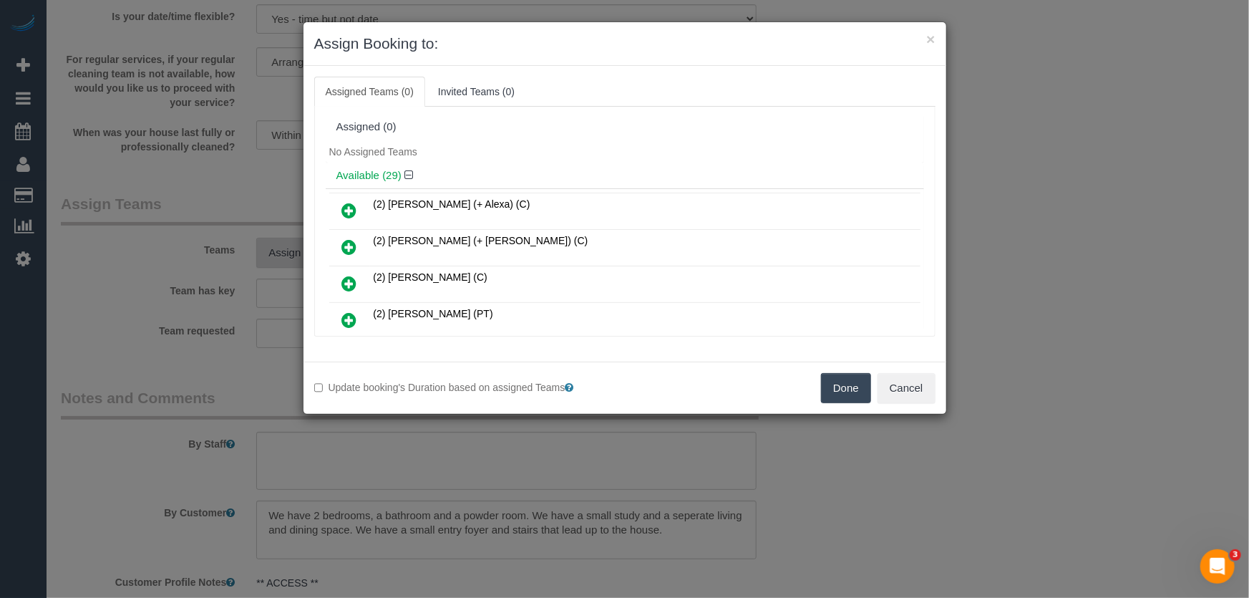
scroll to position [341, 0]
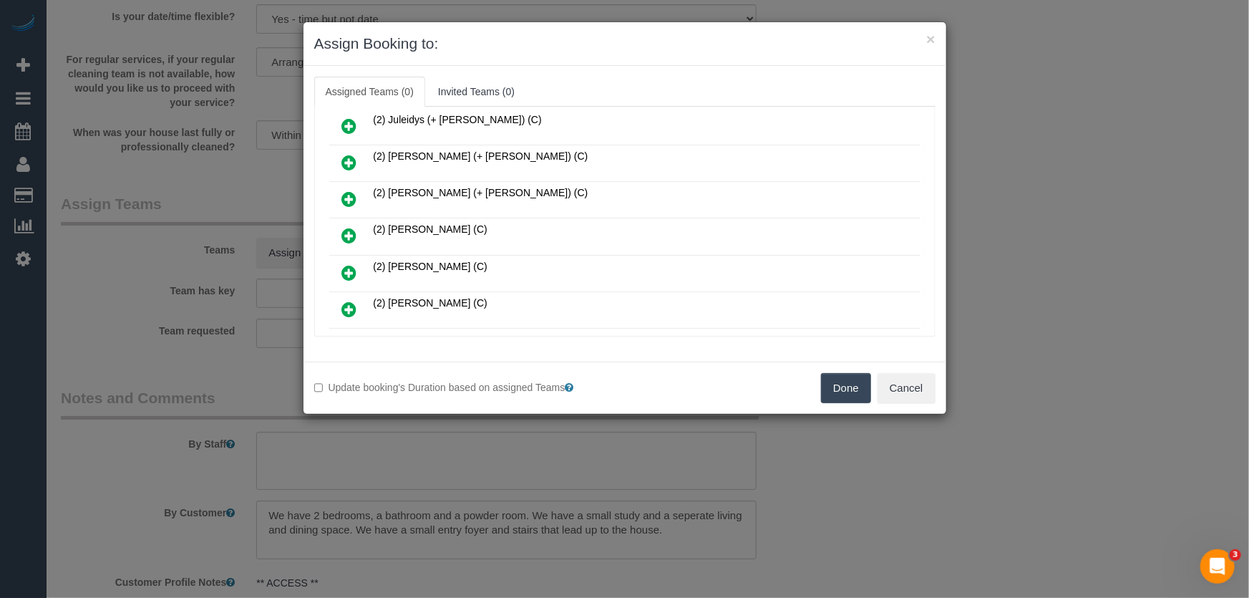
click at [351, 227] on icon at bounding box center [349, 235] width 15 height 17
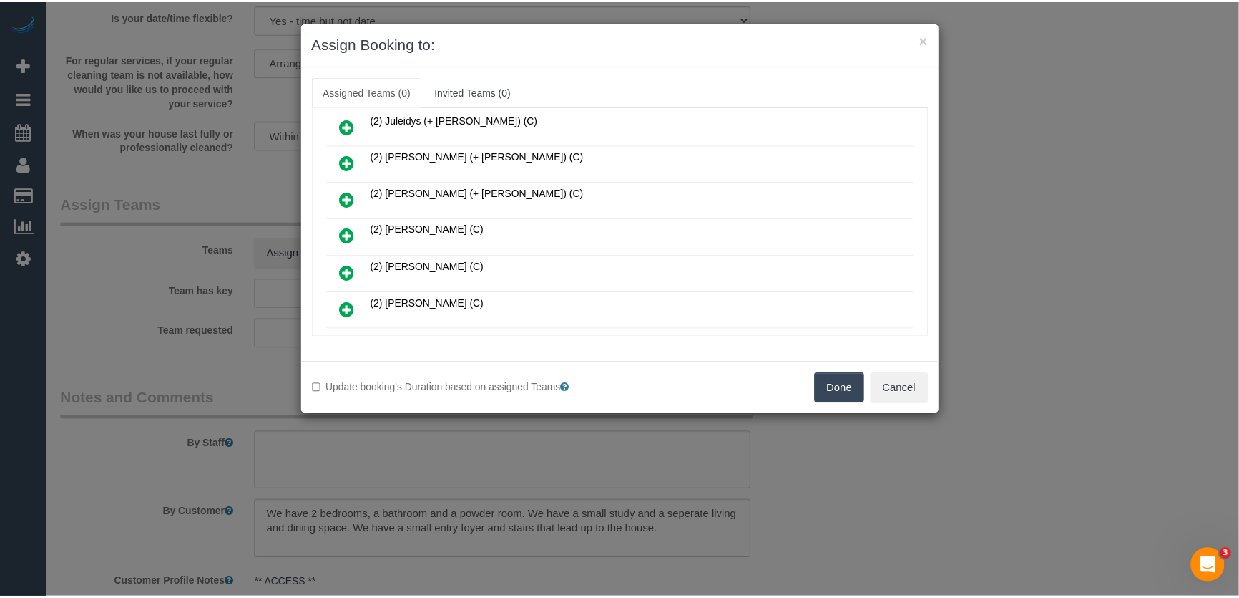
scroll to position [374, 0]
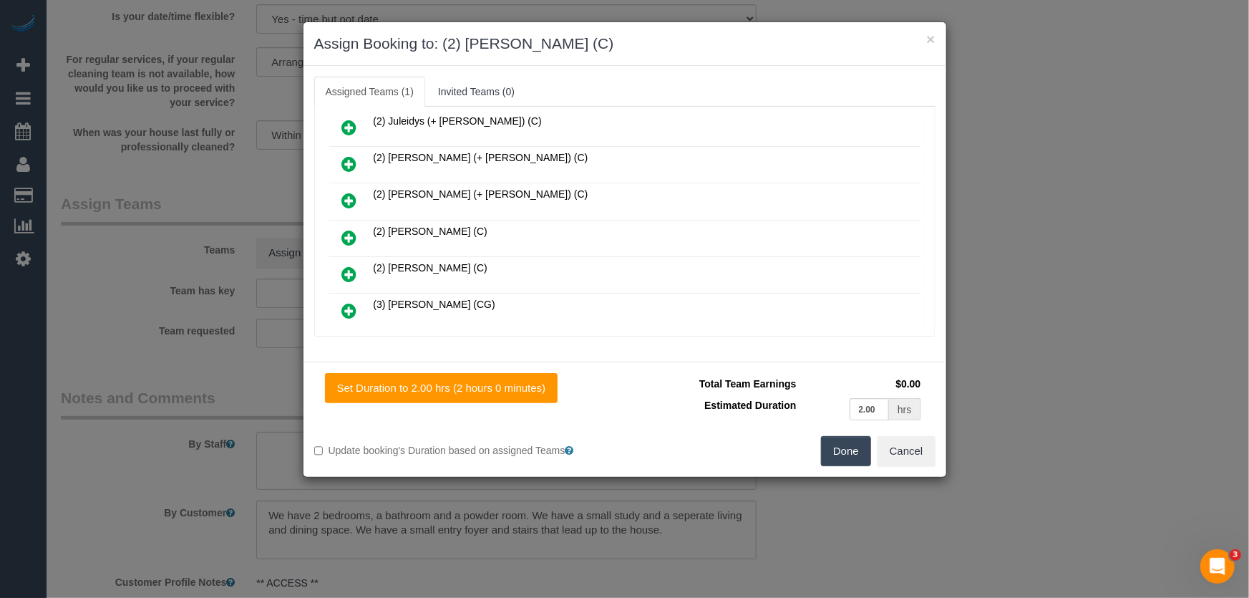
click at [844, 451] on button "Done" at bounding box center [846, 451] width 50 height 30
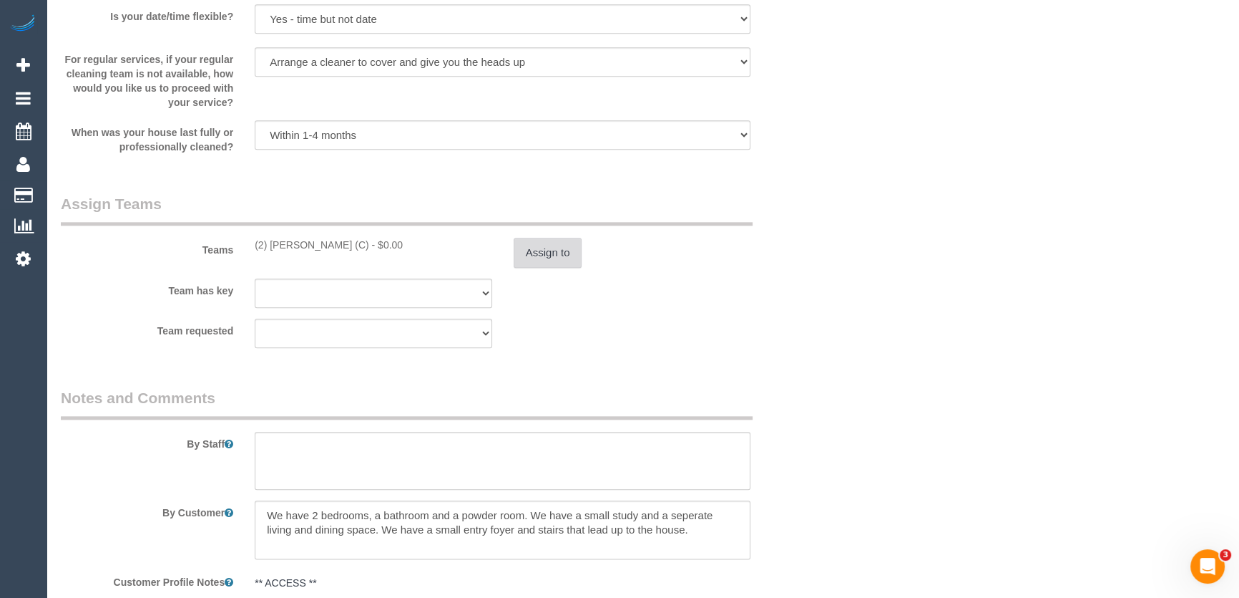
click at [559, 252] on button "Assign to" at bounding box center [548, 253] width 69 height 30
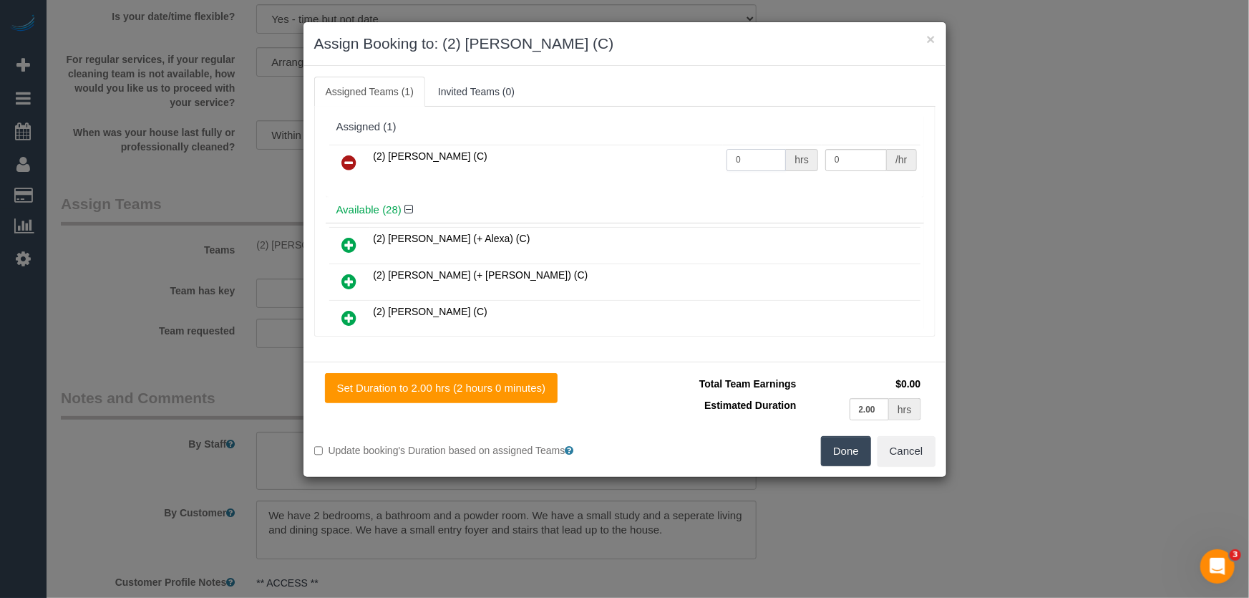
click at [746, 161] on input "0" at bounding box center [755, 160] width 59 height 22
type input "2"
type input "37.5"
click at [839, 454] on button "Done" at bounding box center [846, 451] width 50 height 30
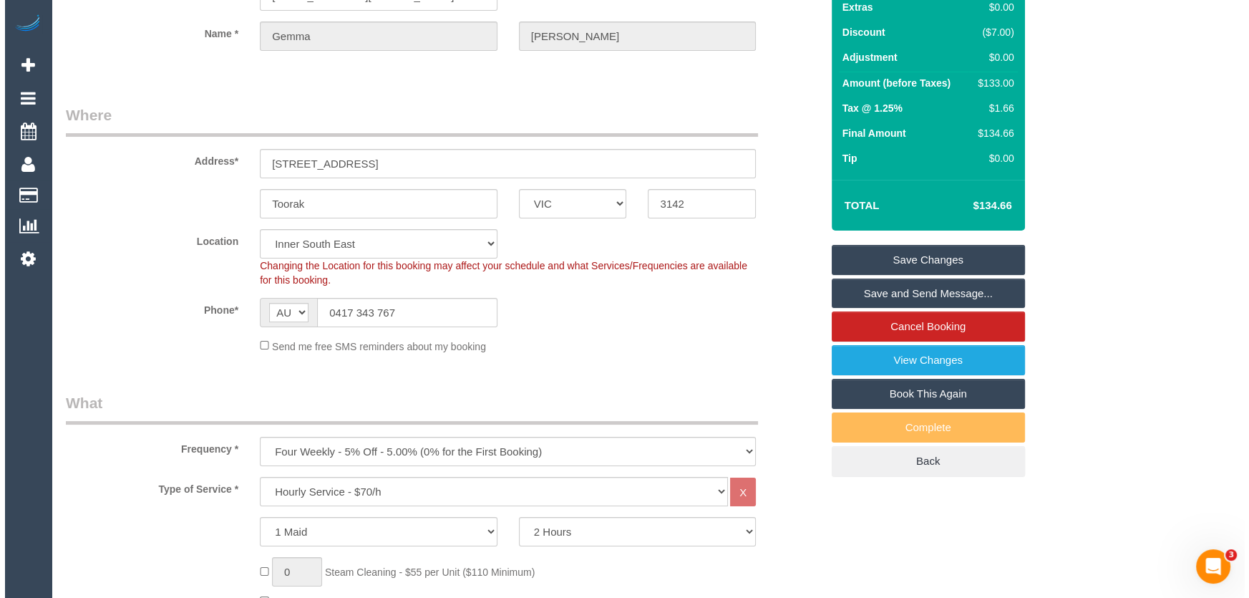
scroll to position [0, 0]
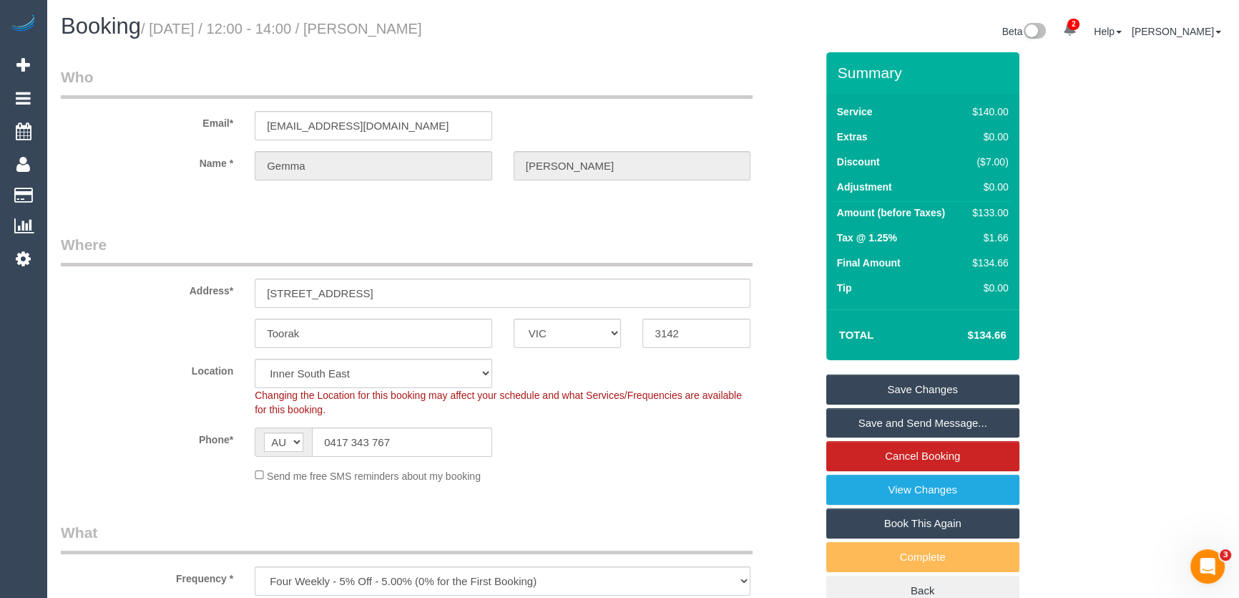
click at [394, 28] on small "/ August 22, 2025 / 12:00 - 14:00 / Gemma McLeod" at bounding box center [281, 29] width 281 height 16
copy small "Gemma McLeod"
click at [854, 421] on link "Save and Send Message..." at bounding box center [923, 423] width 193 height 30
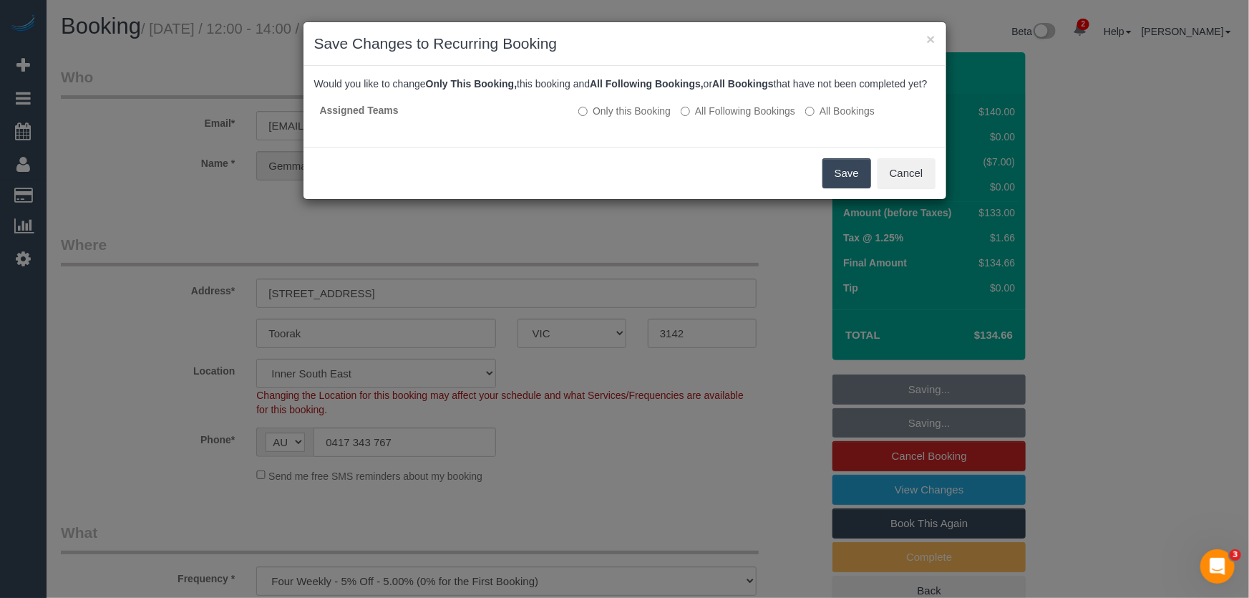
drag, startPoint x: 842, startPoint y: 188, endPoint x: 816, endPoint y: 196, distance: 26.9
click at [843, 188] on button "Save" at bounding box center [846, 173] width 49 height 30
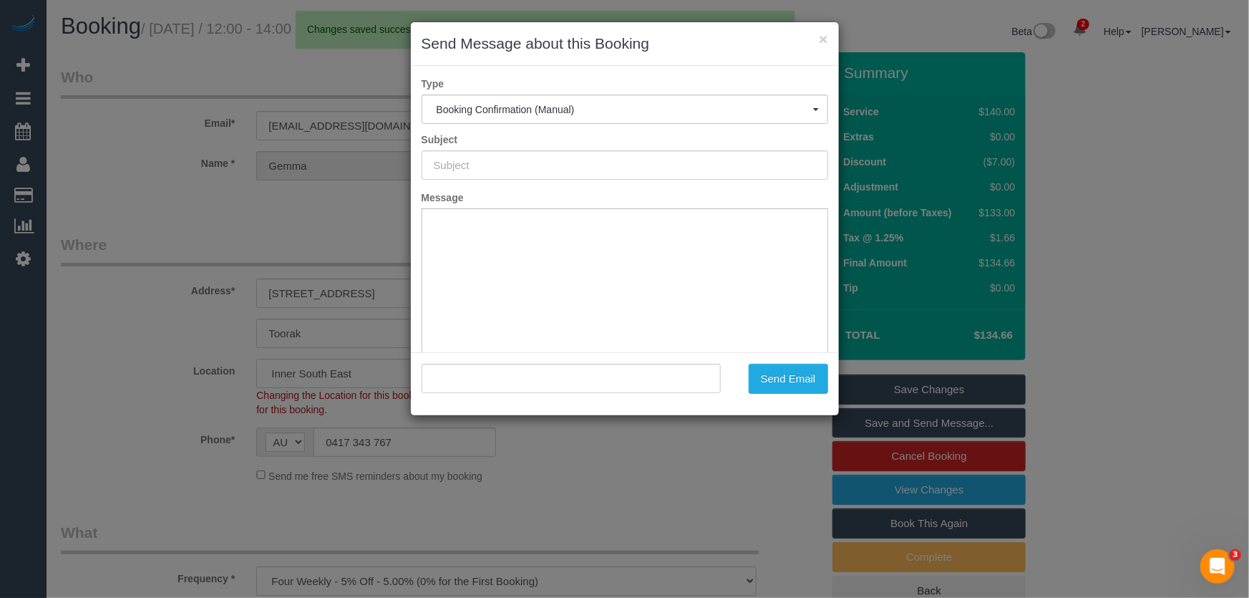
type input "Booking Confirmed"
type input ""Gemma McLeod" <mcleodgrx@gmail.com>"
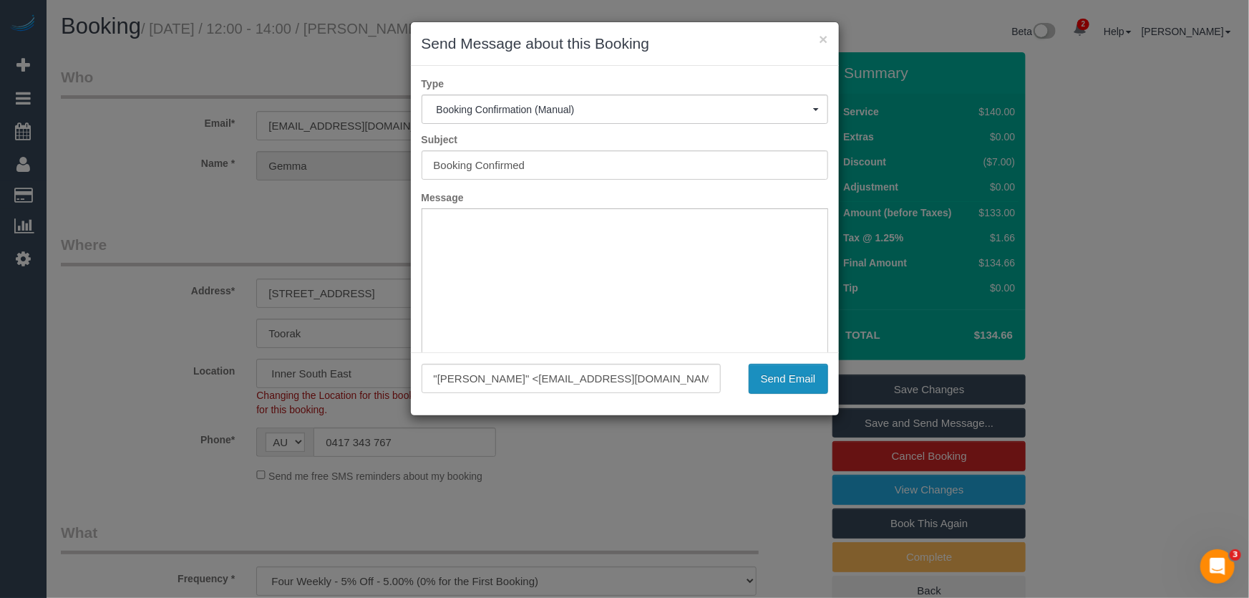
click at [794, 384] on button "Send Email" at bounding box center [788, 379] width 79 height 30
click at [787, 447] on div "× Send Message about this Booking Type Booking Confirmation (Manual) Booking Co…" at bounding box center [624, 299] width 1249 height 598
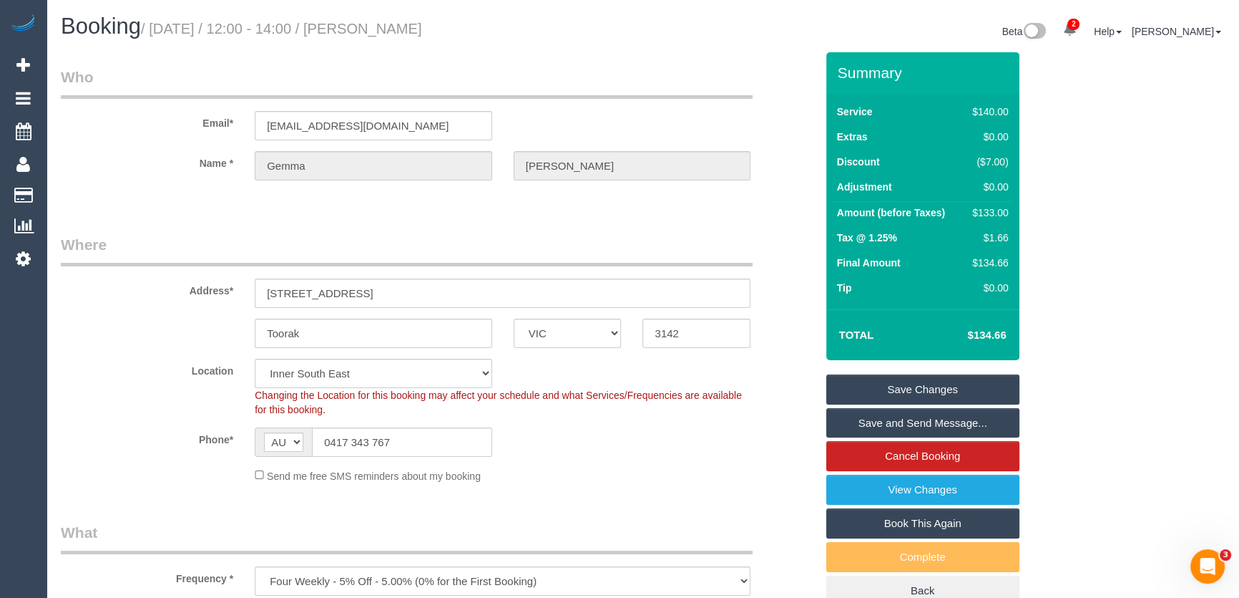
click at [900, 430] on link "Save and Send Message..." at bounding box center [923, 423] width 193 height 30
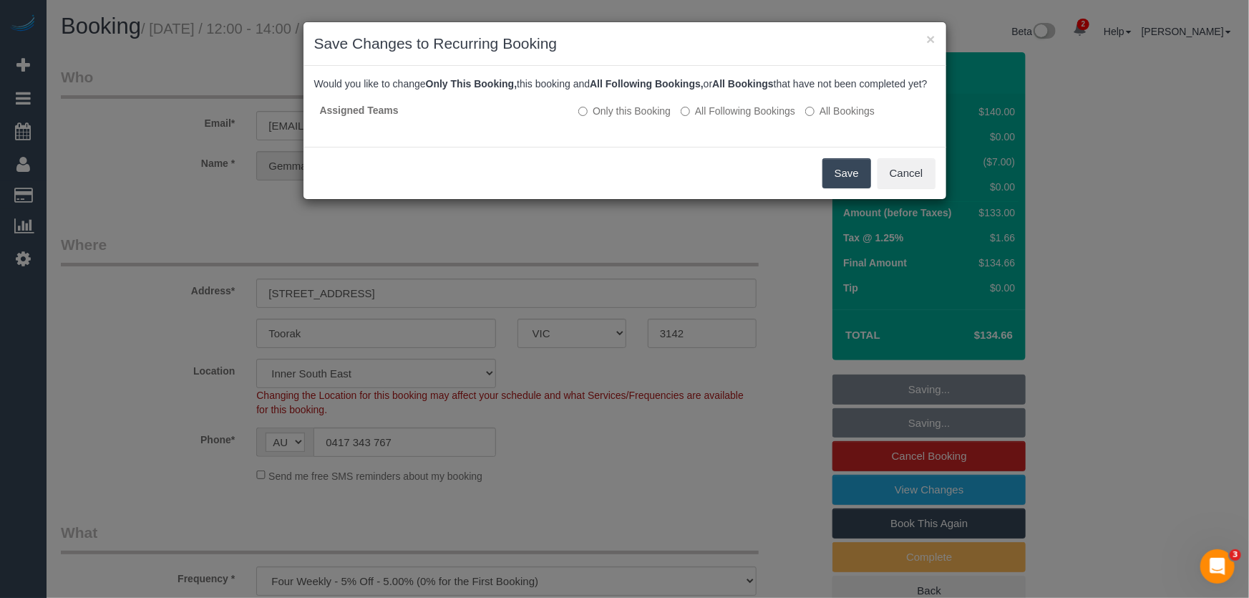
click at [845, 183] on button "Save" at bounding box center [846, 173] width 49 height 30
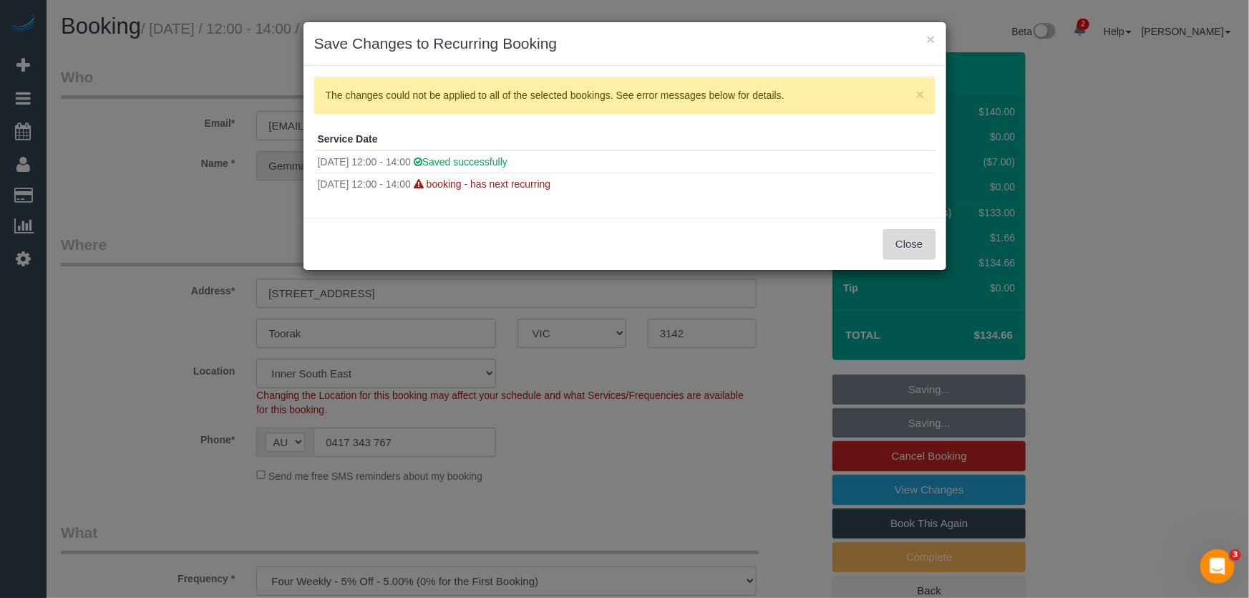
click at [910, 248] on button "Close" at bounding box center [909, 244] width 52 height 30
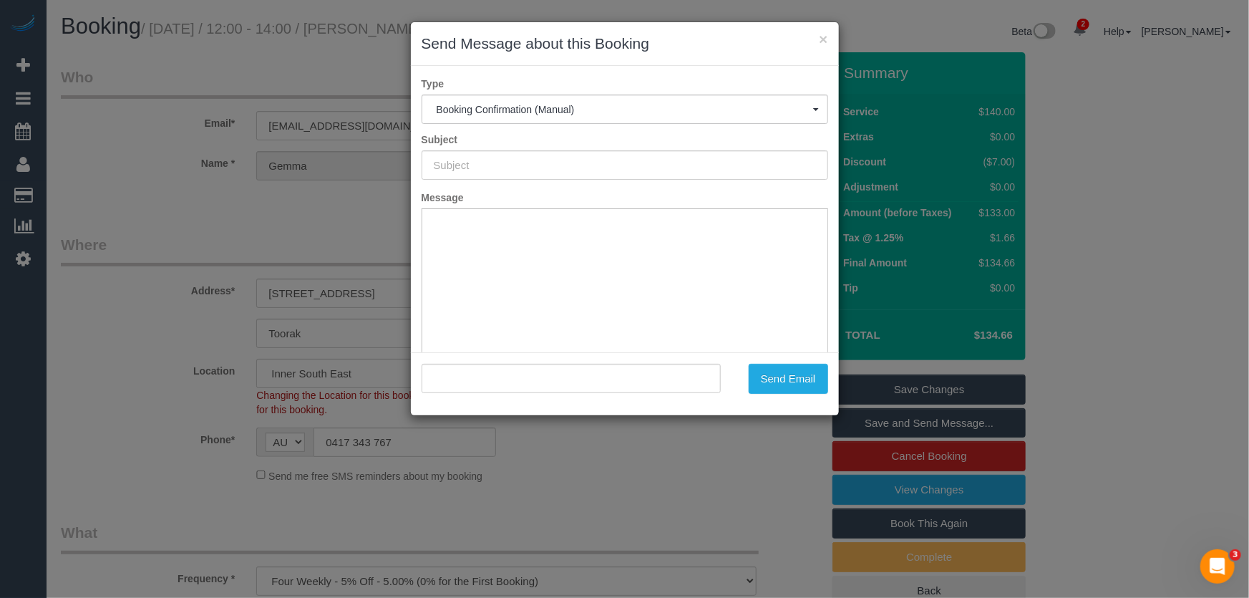
type input "Booking Confirmed"
type input ""Gemma McLeod" <mcleodgrx@gmail.com>"
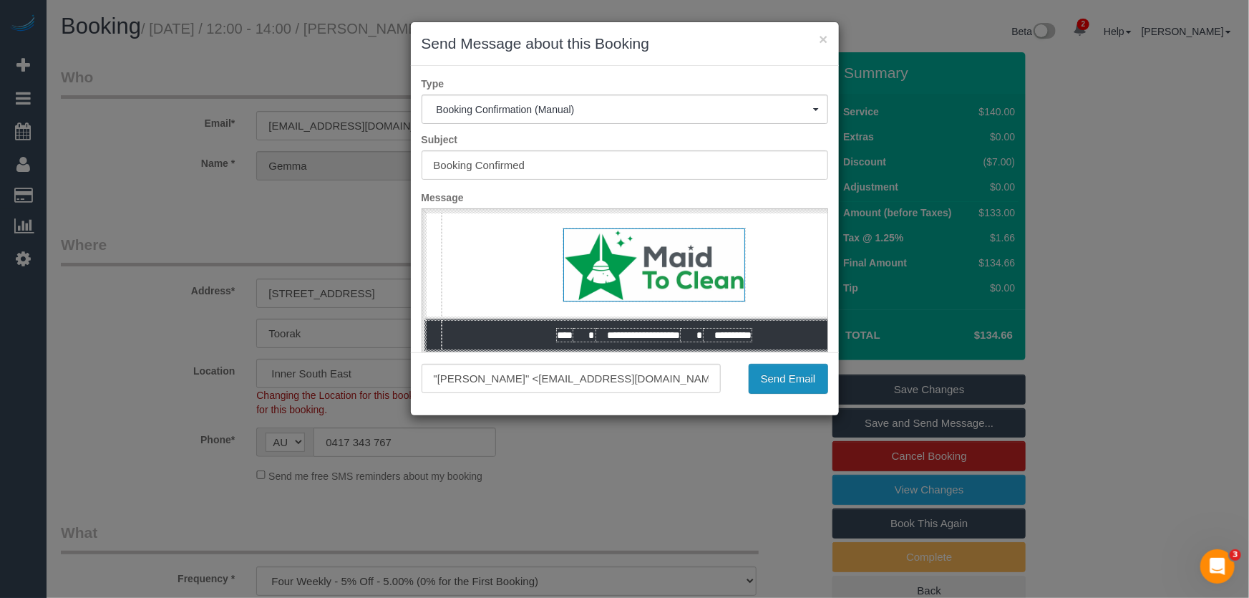
drag, startPoint x: 788, startPoint y: 377, endPoint x: 779, endPoint y: 378, distance: 8.6
click at [789, 377] on button "Send Email" at bounding box center [788, 379] width 79 height 30
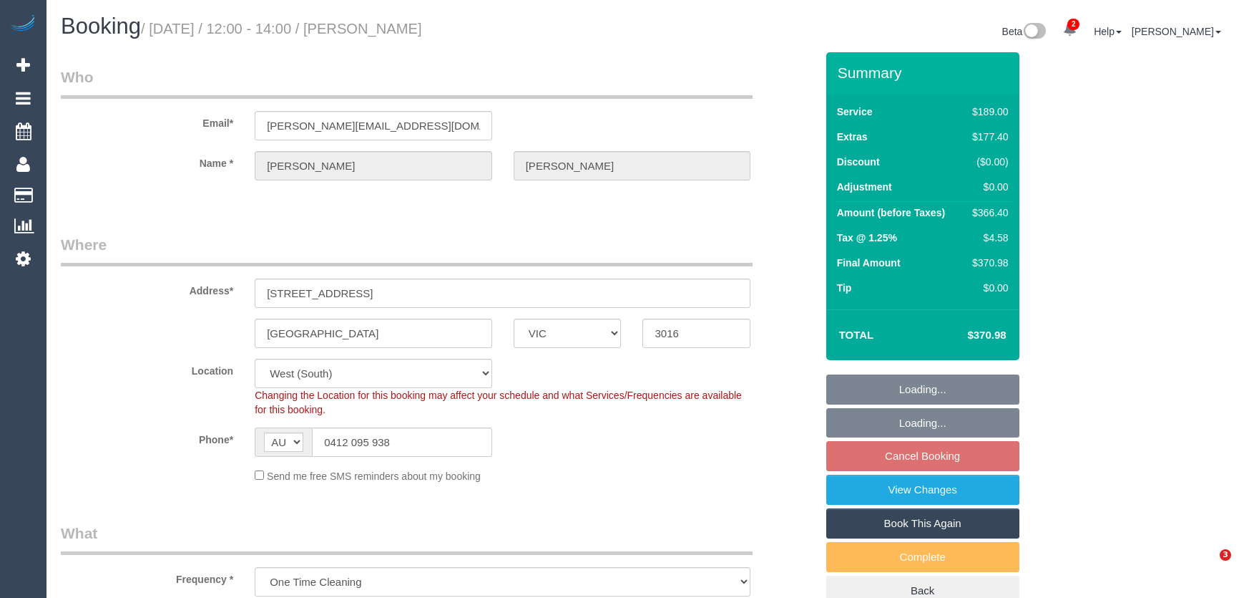
select select "VIC"
select select "string:stripe-pm_1Rlfv42GScqysDRVc8XM8WbO"
select select "number:29"
select select "number:14"
select select "number:19"
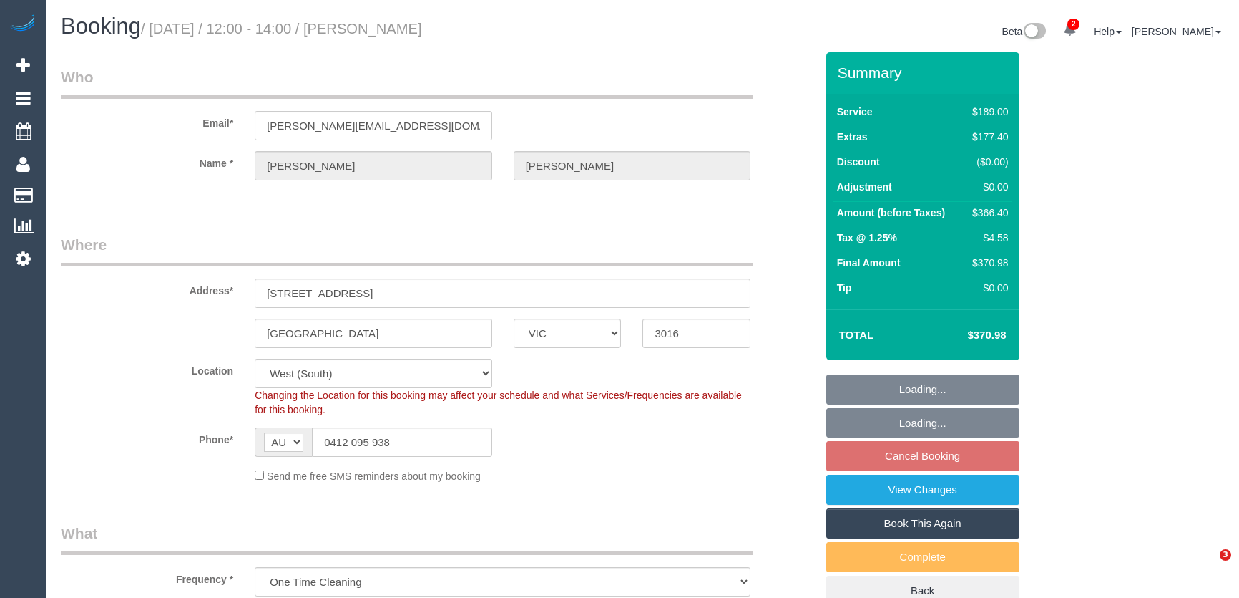
select select "number:24"
select select "number:26"
select select "spot3"
select select "VIC"
select select "string:stripe-pm_1Nhmke2GScqysDRVHxOxJaGC"
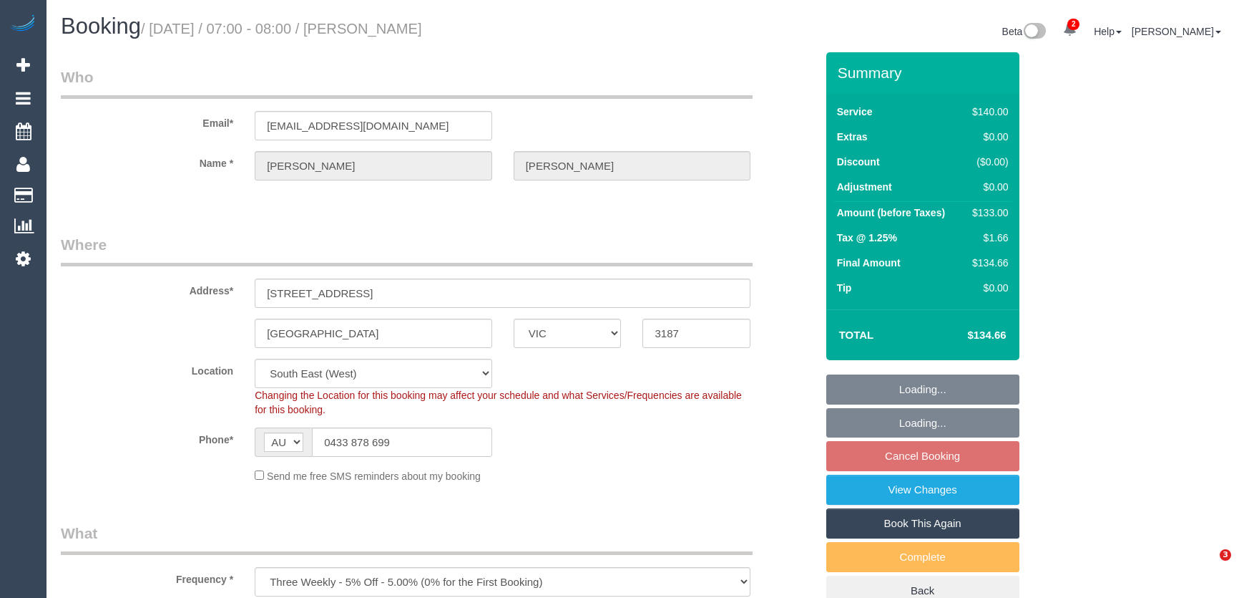
select select "number:27"
select select "number:14"
select select "number:19"
select select "number:23"
select select "number:12"
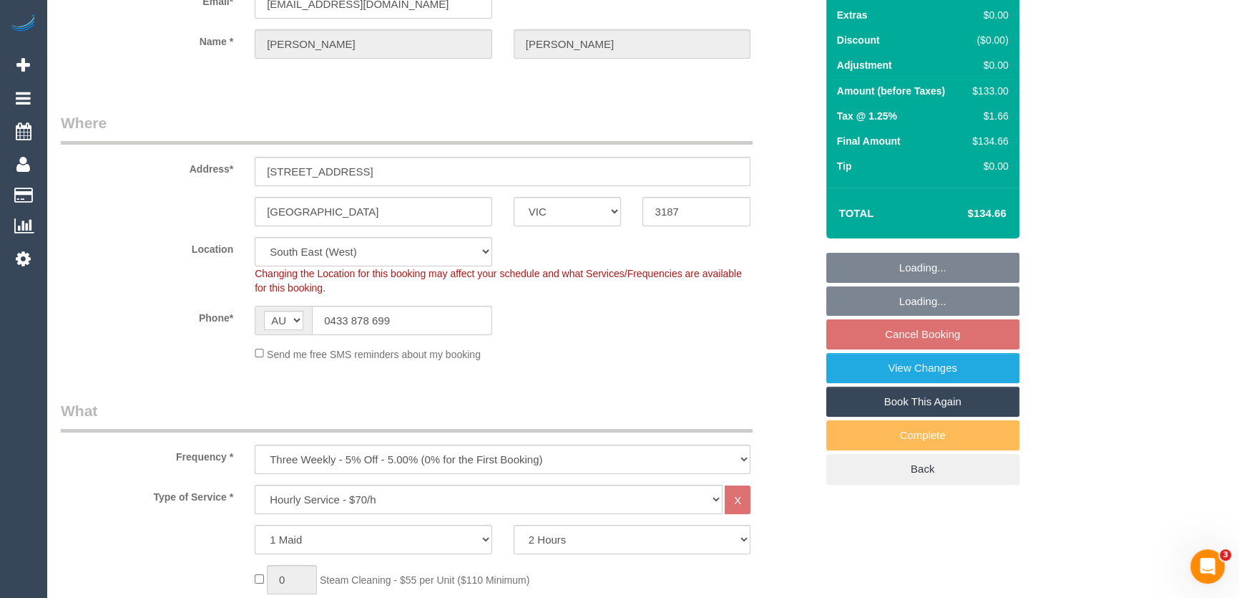
select select "object:857"
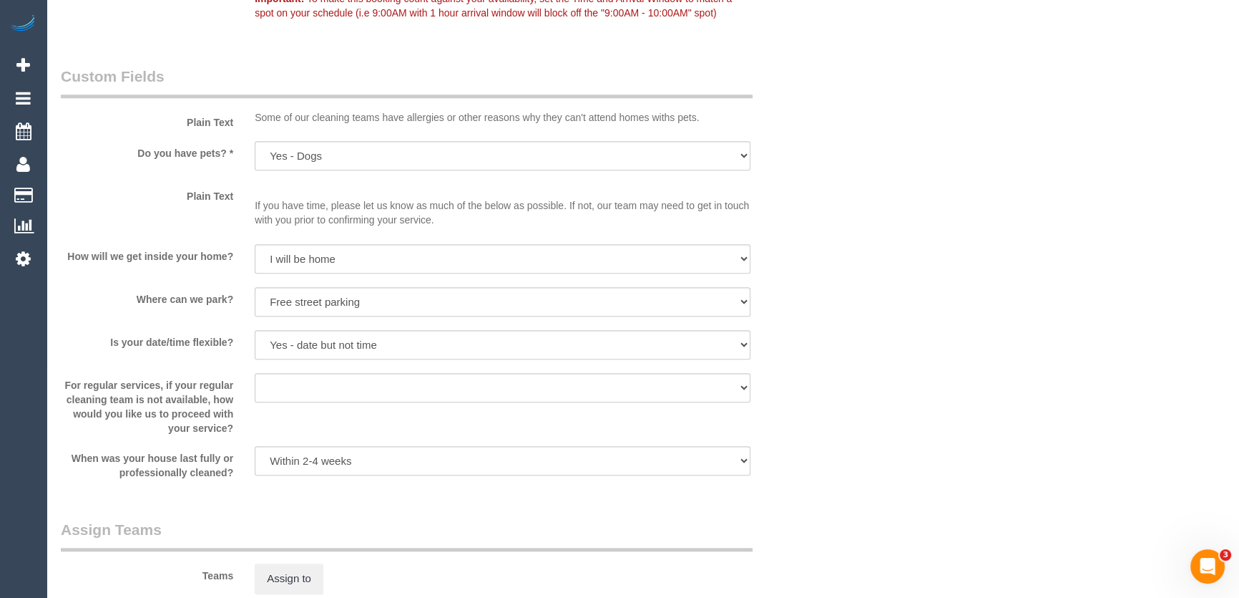
scroll to position [1791, 0]
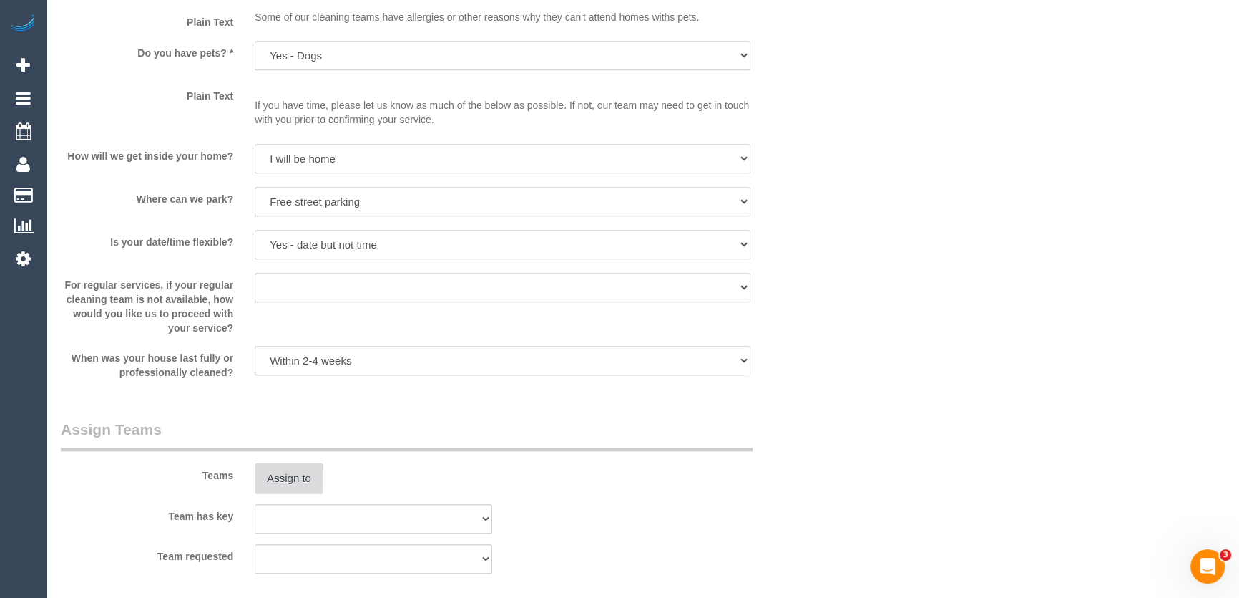
click at [292, 463] on button "Assign to" at bounding box center [289, 478] width 69 height 30
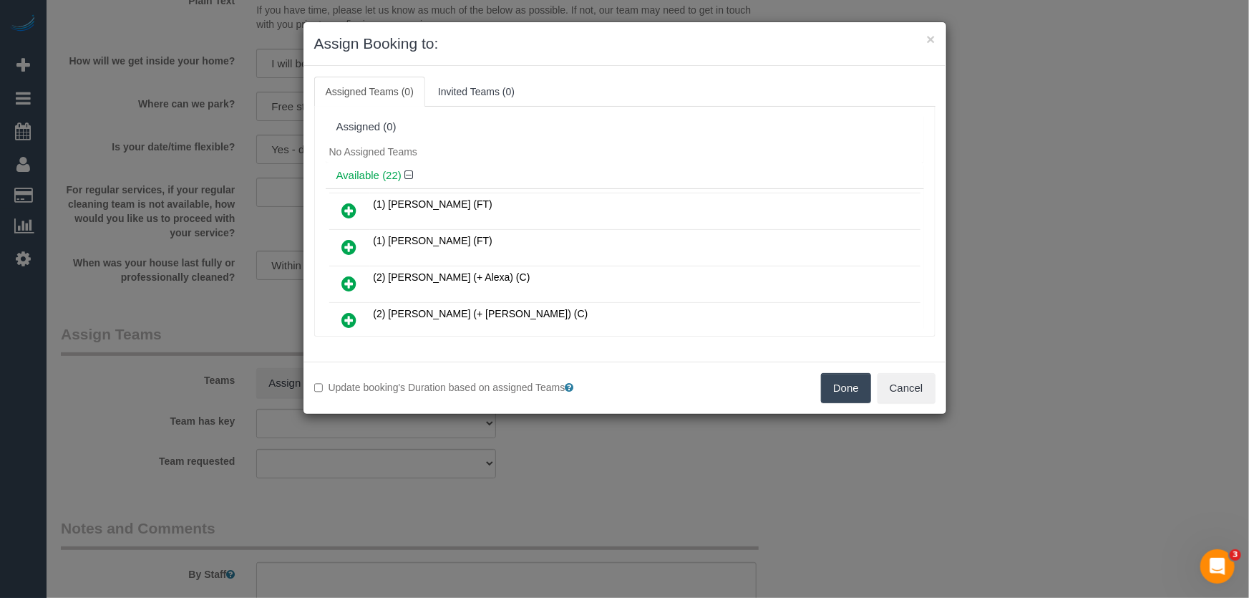
scroll to position [1018, 0]
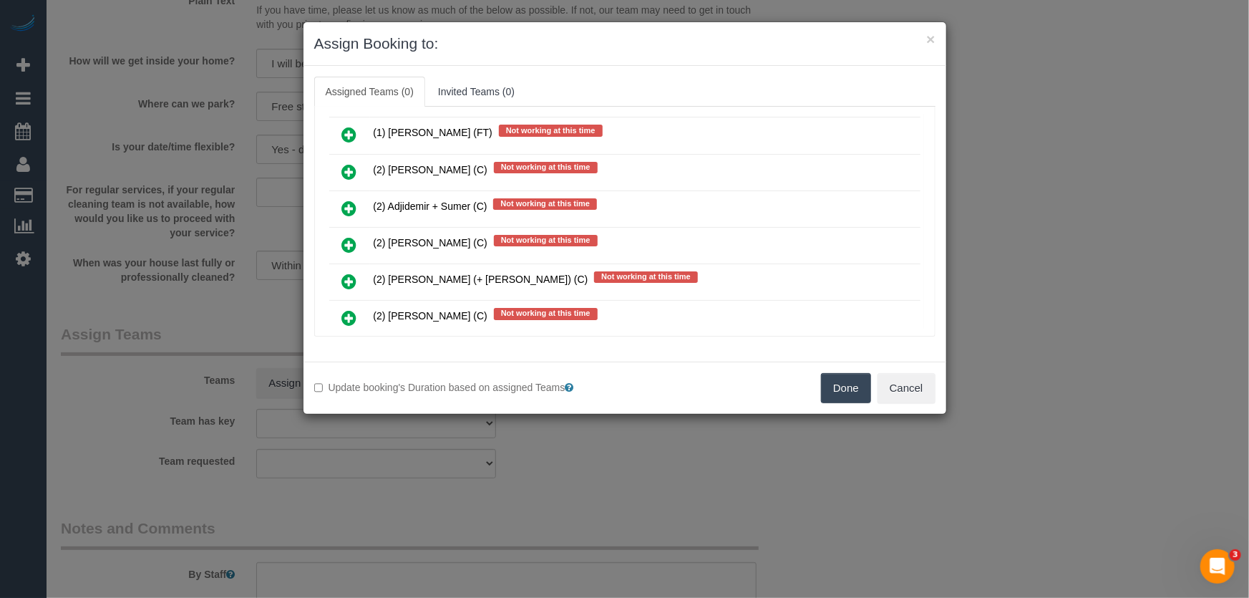
click at [343, 236] on icon at bounding box center [349, 244] width 15 height 17
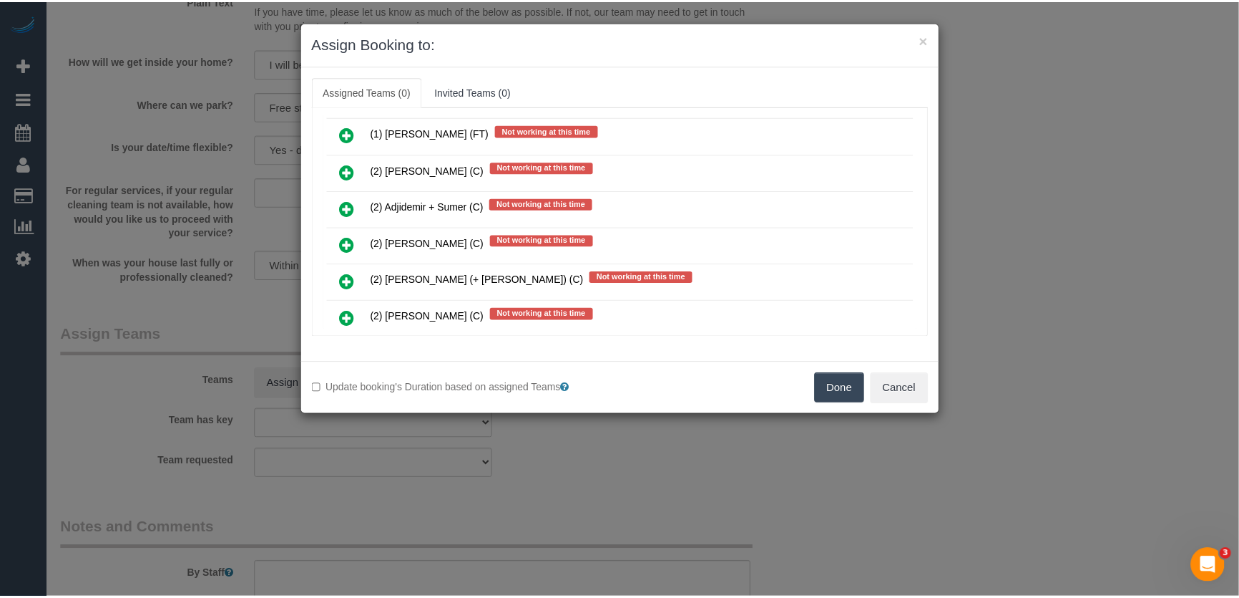
scroll to position [1052, 0]
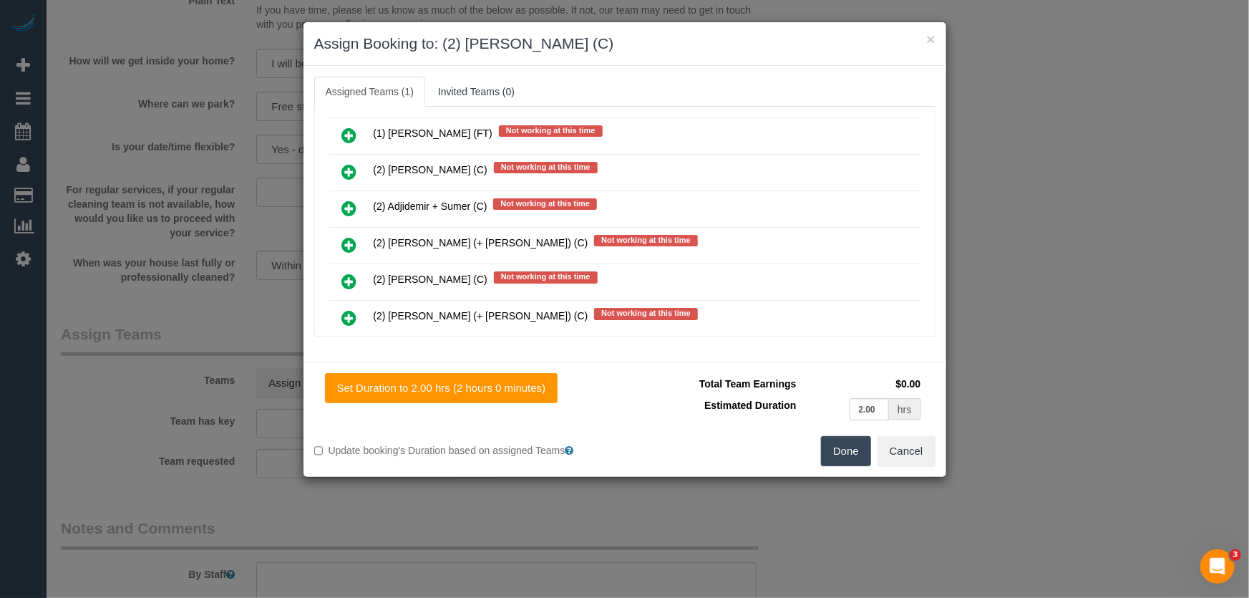
click at [839, 458] on button "Done" at bounding box center [846, 451] width 50 height 30
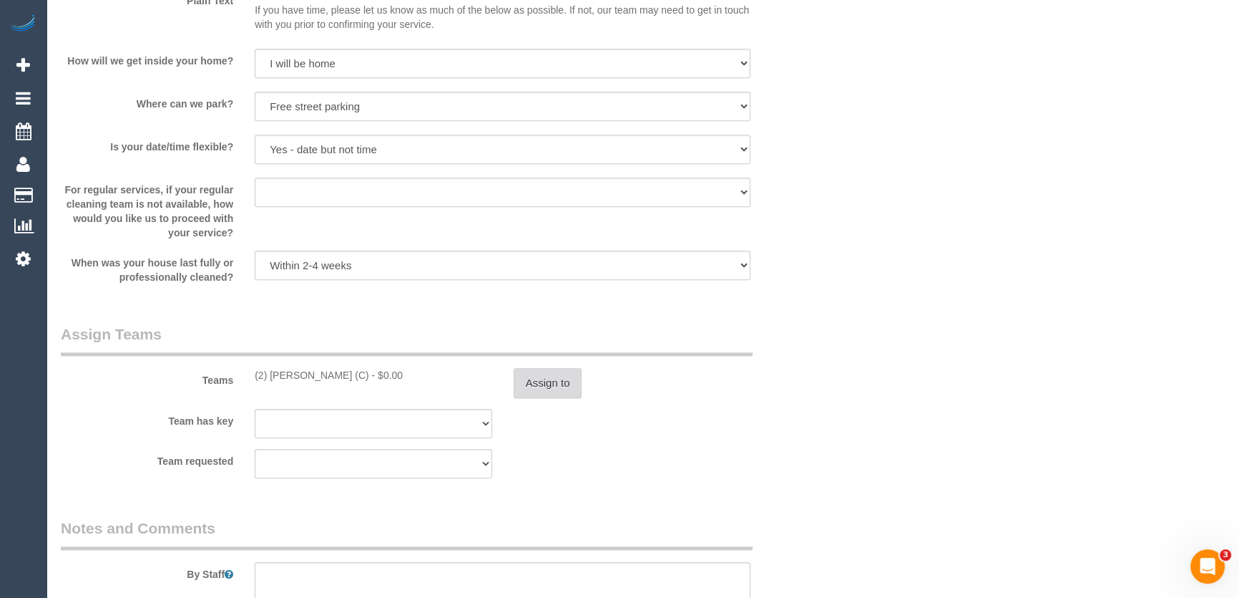
click at [542, 378] on button "Assign to" at bounding box center [548, 383] width 69 height 30
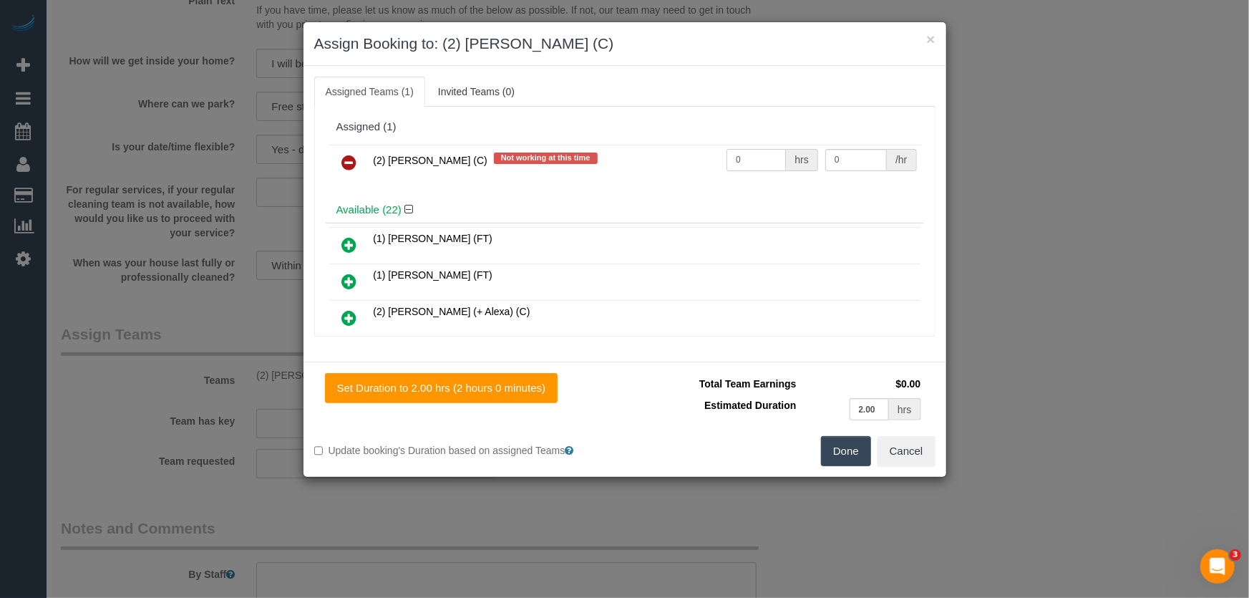
click at [742, 162] on input "0" at bounding box center [755, 160] width 59 height 22
type input "2"
click at [835, 445] on button "Done" at bounding box center [846, 451] width 50 height 30
type input "37.5"
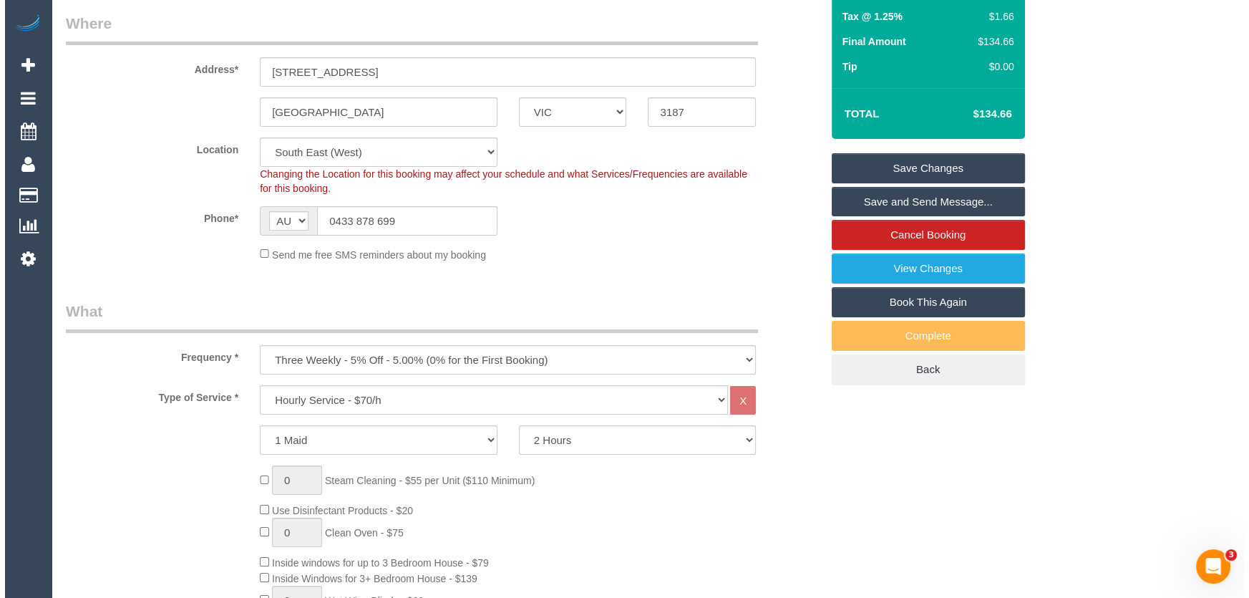
scroll to position [0, 0]
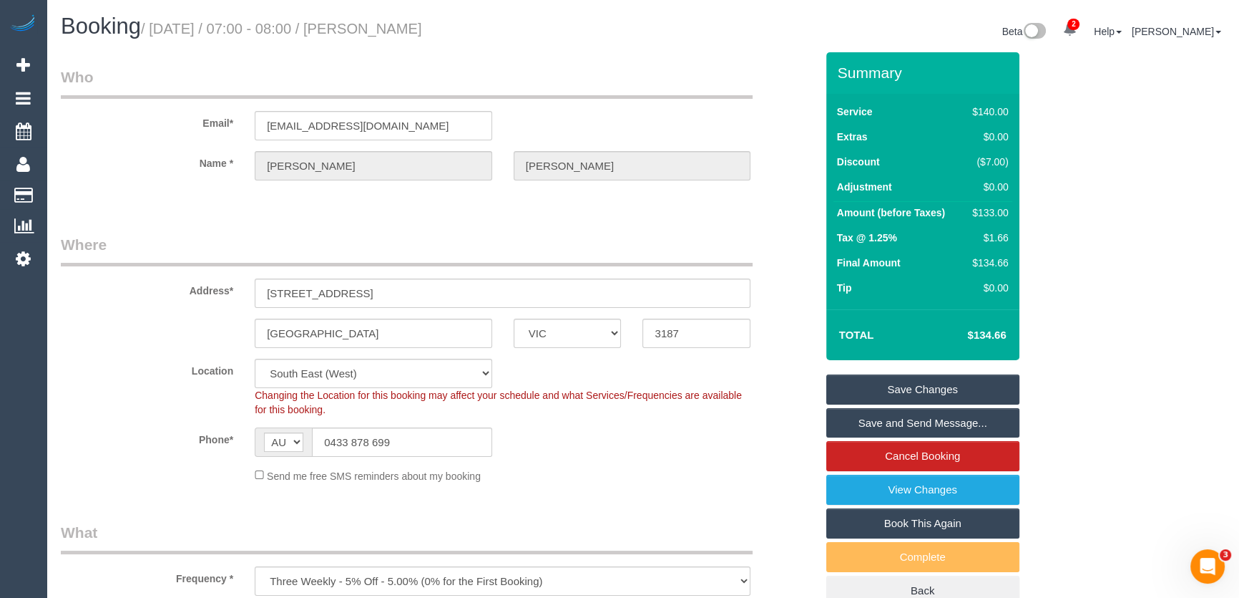
click at [395, 32] on small "/ August 22, 2025 / 07:00 - 08:00 / Samuel Hui" at bounding box center [281, 29] width 281 height 16
copy small "Samuel Hui"
click at [855, 425] on link "Save and Send Message..." at bounding box center [923, 423] width 193 height 30
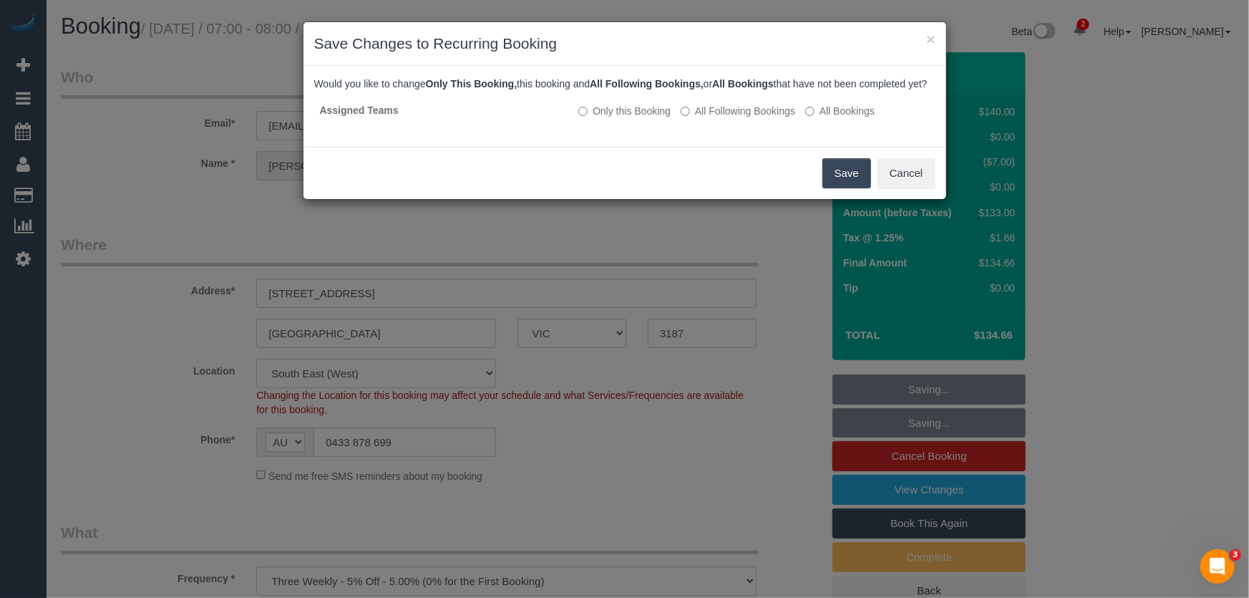
click at [837, 188] on button "Save" at bounding box center [846, 173] width 49 height 30
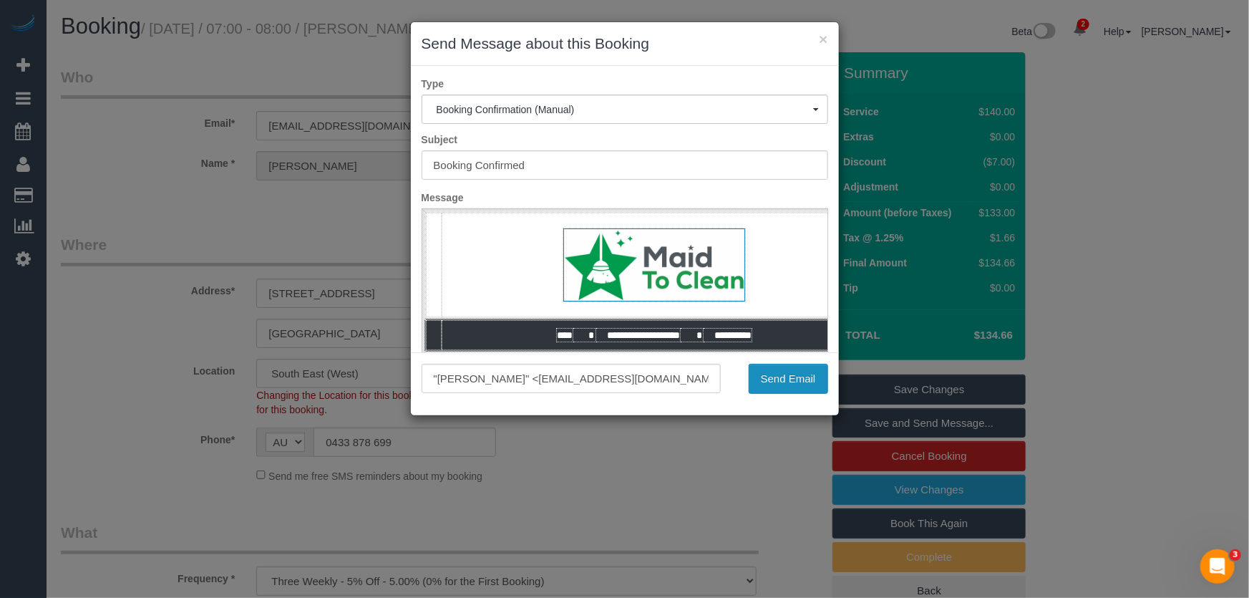
click at [778, 379] on button "Send Email" at bounding box center [788, 379] width 79 height 30
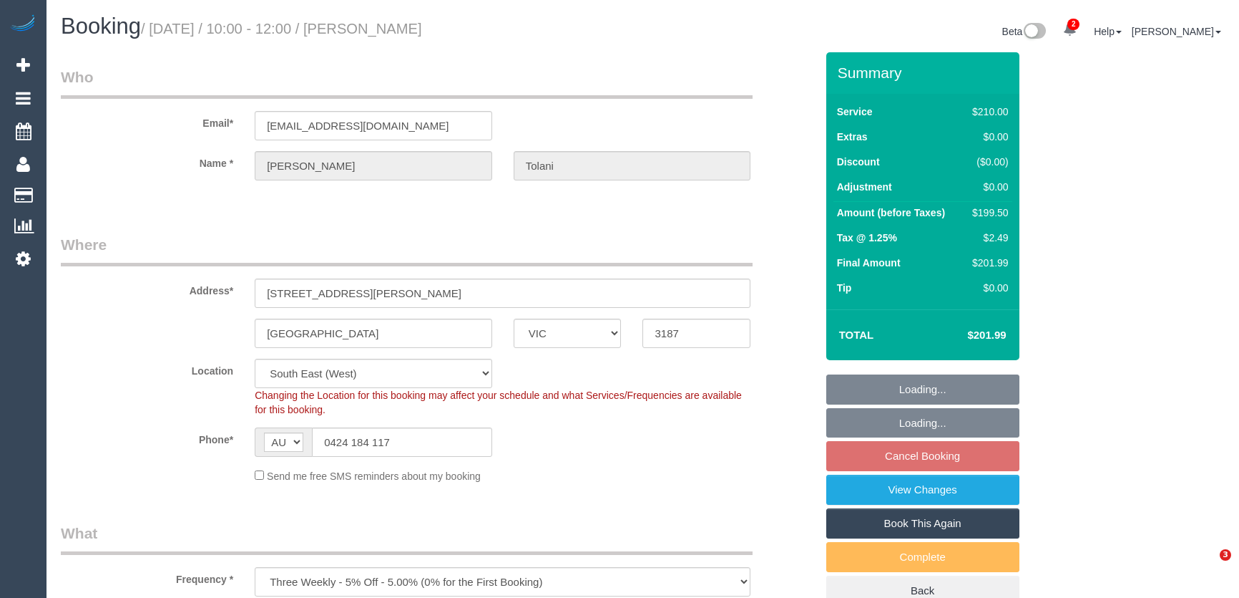
select select "VIC"
select select "180"
select select "number:29"
select select "number:14"
select select "number:18"
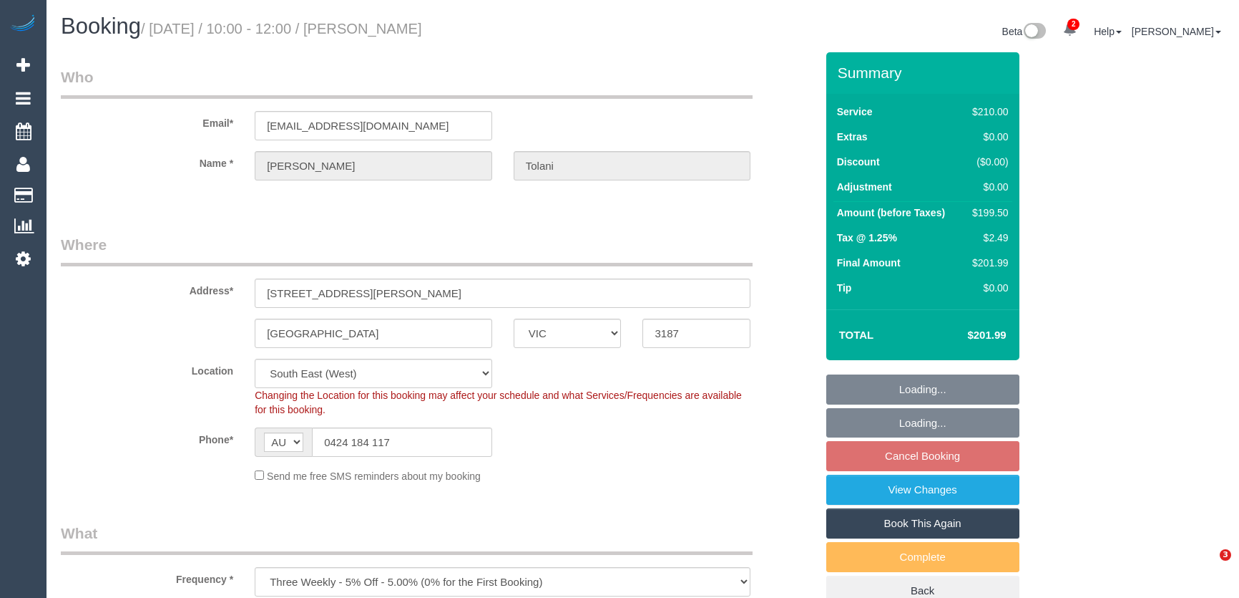
select select "number:34"
select select "number:12"
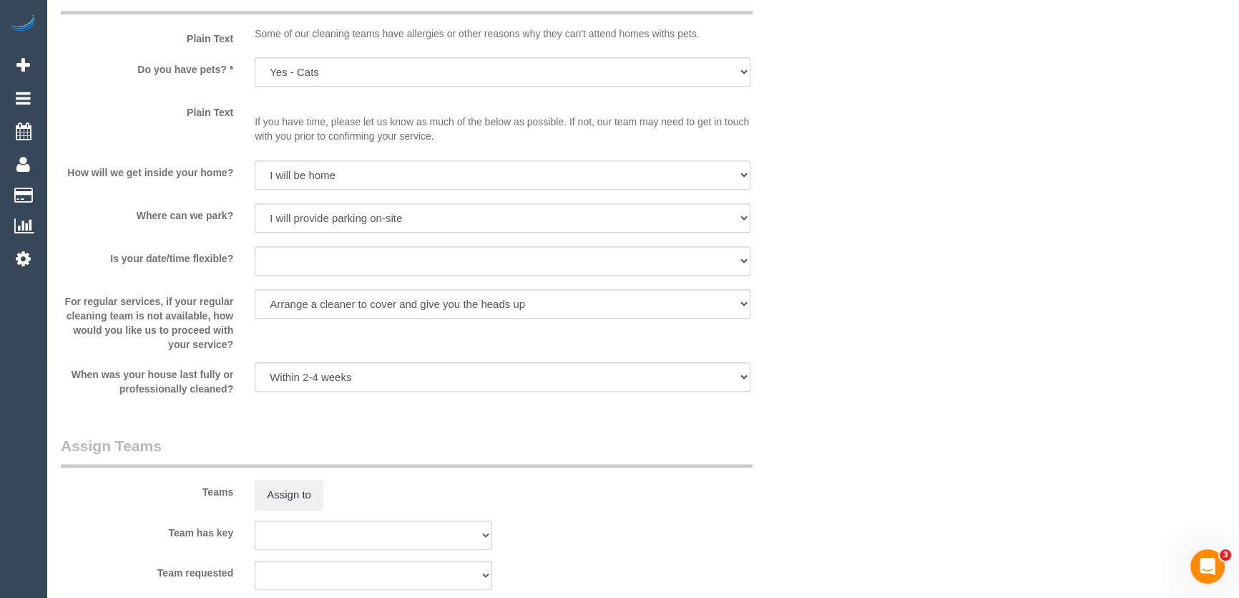
scroll to position [1886, 0]
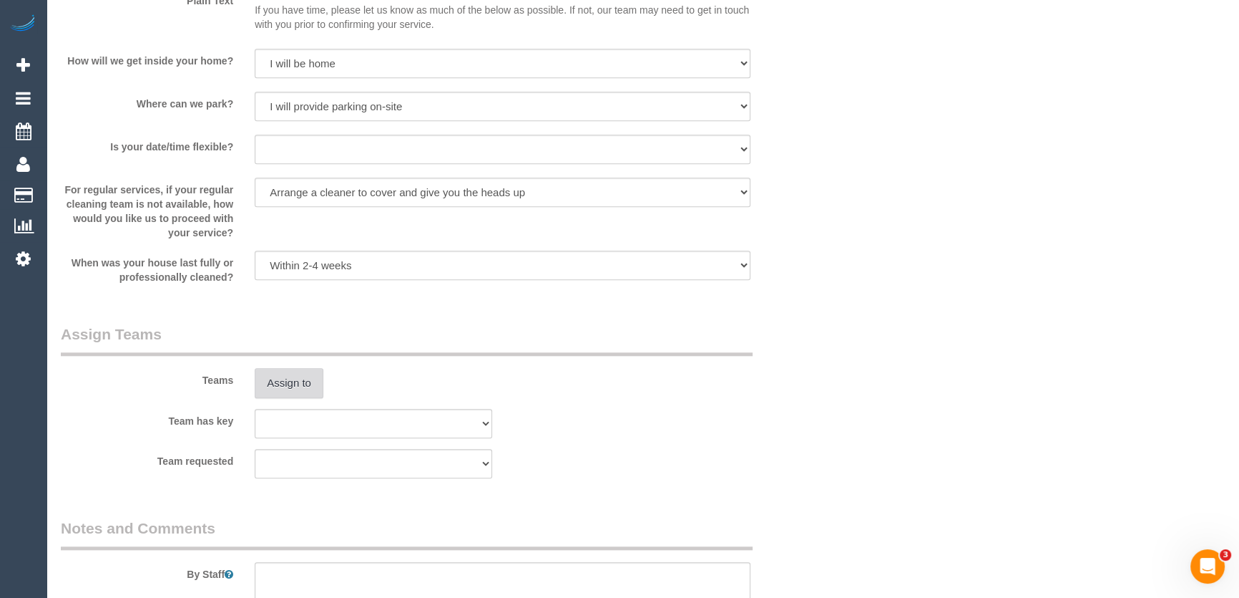
click at [285, 380] on button "Assign to" at bounding box center [289, 383] width 69 height 30
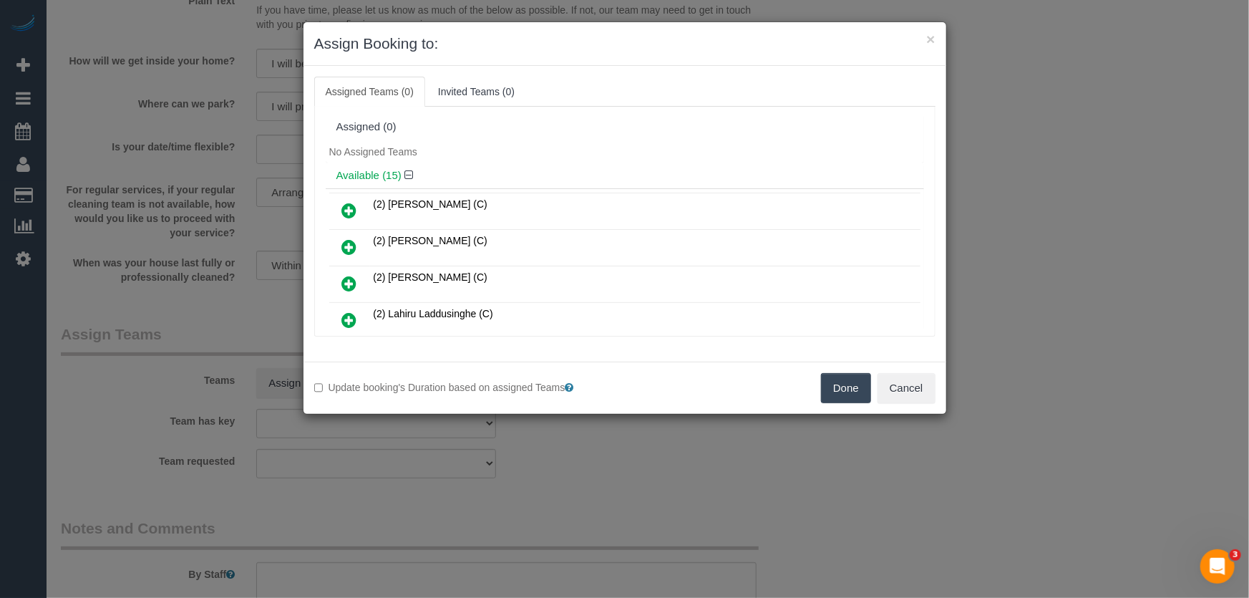
click at [351, 208] on icon at bounding box center [349, 210] width 15 height 17
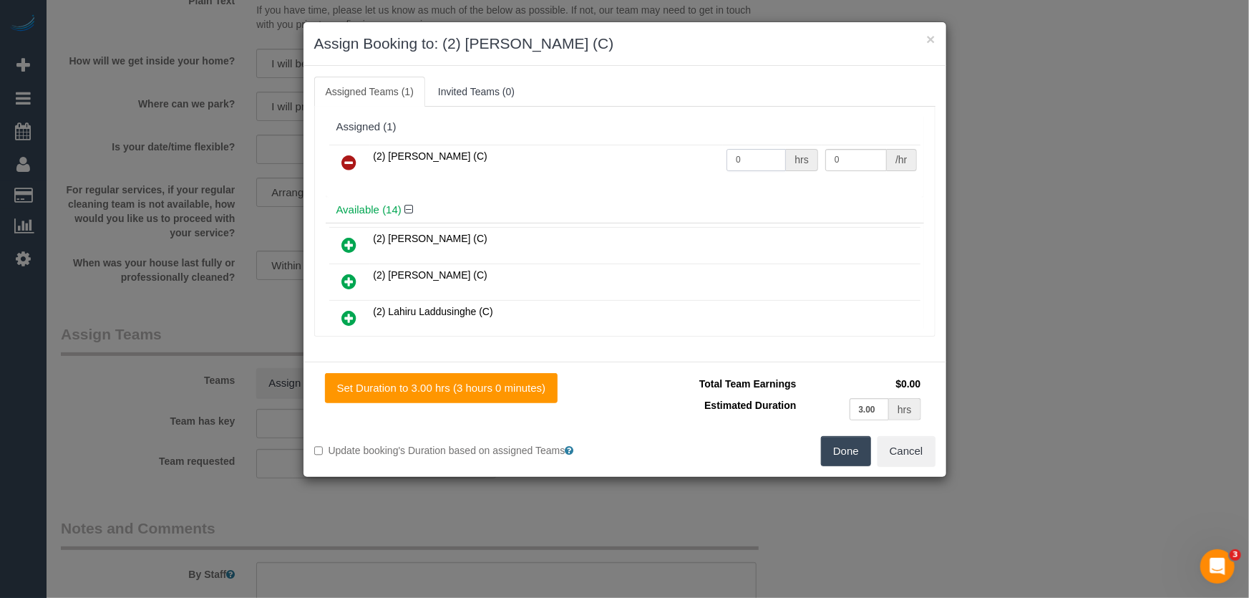
click at [756, 162] on input "0" at bounding box center [755, 160] width 59 height 22
type input "3"
type input "37.5"
click at [845, 458] on button "Done" at bounding box center [846, 451] width 50 height 30
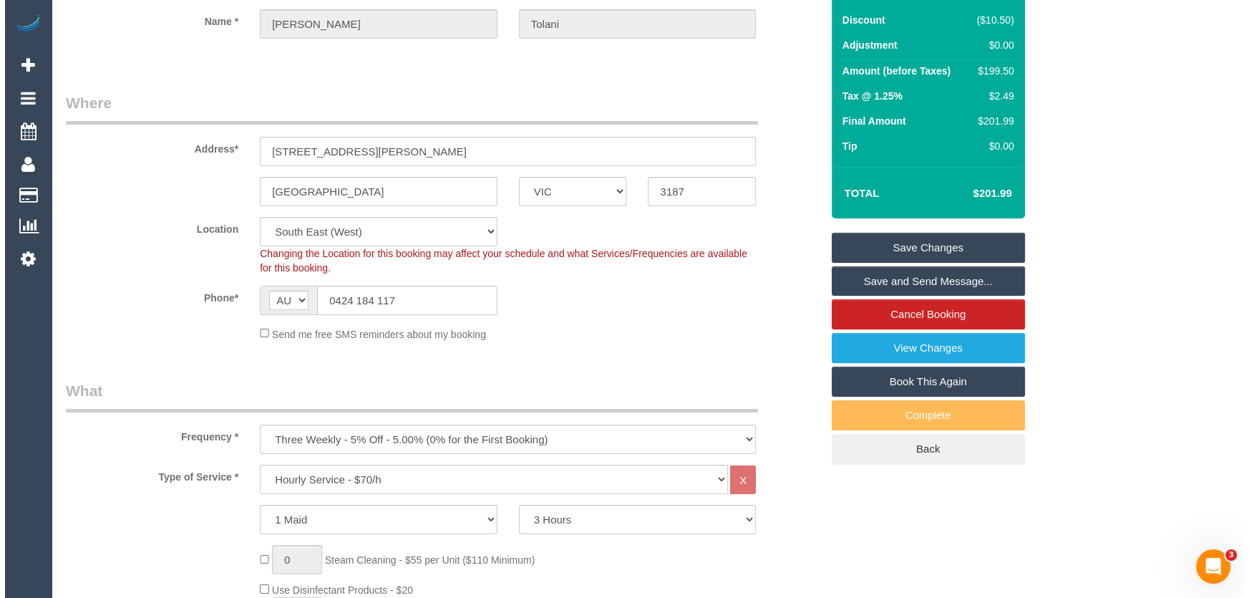
scroll to position [0, 0]
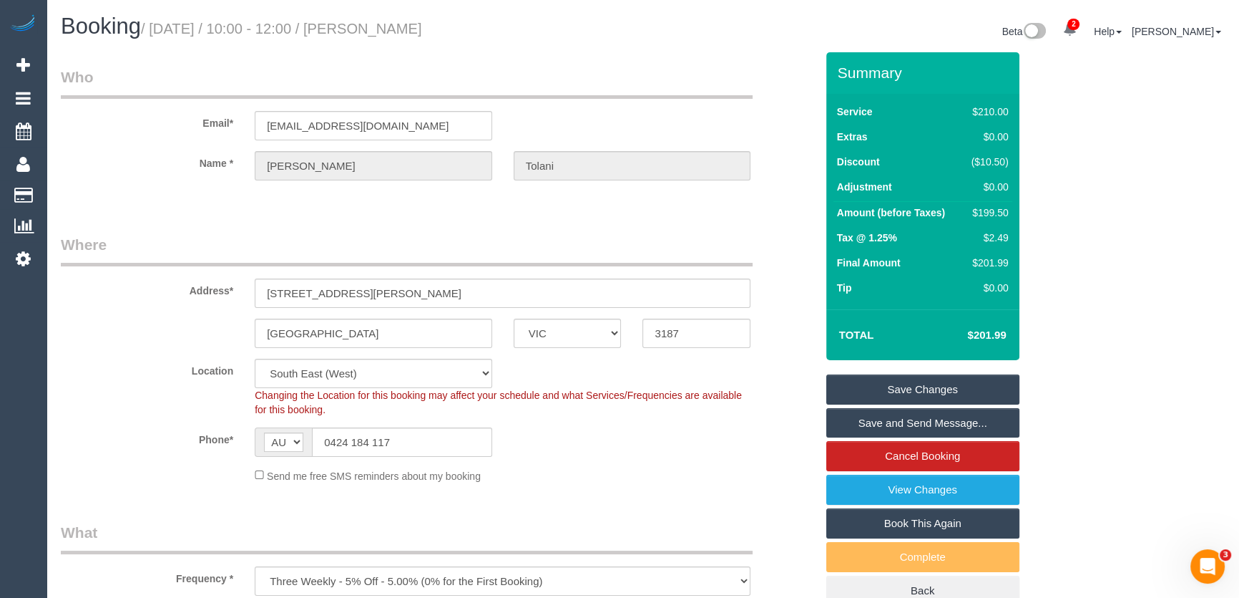
click at [392, 31] on small "/ [DATE] / 10:00 - 12:00 / [PERSON_NAME]" at bounding box center [281, 29] width 281 height 16
copy small "[PERSON_NAME]"
click at [882, 422] on link "Save and Send Message..." at bounding box center [923, 423] width 193 height 30
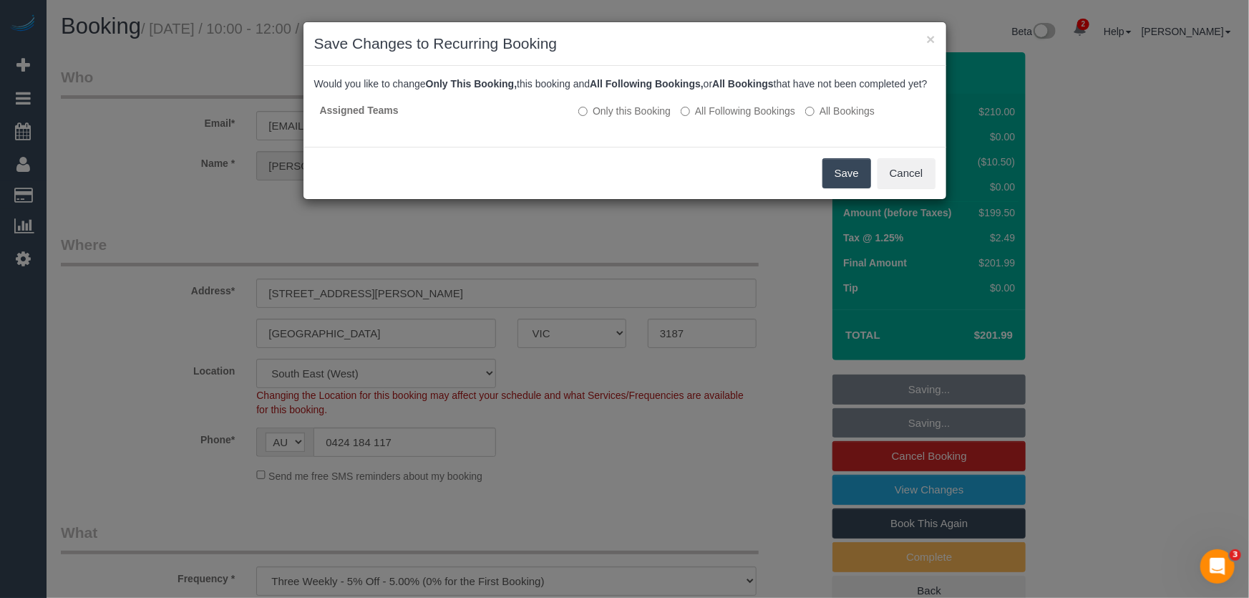
click at [841, 187] on button "Save" at bounding box center [846, 173] width 49 height 30
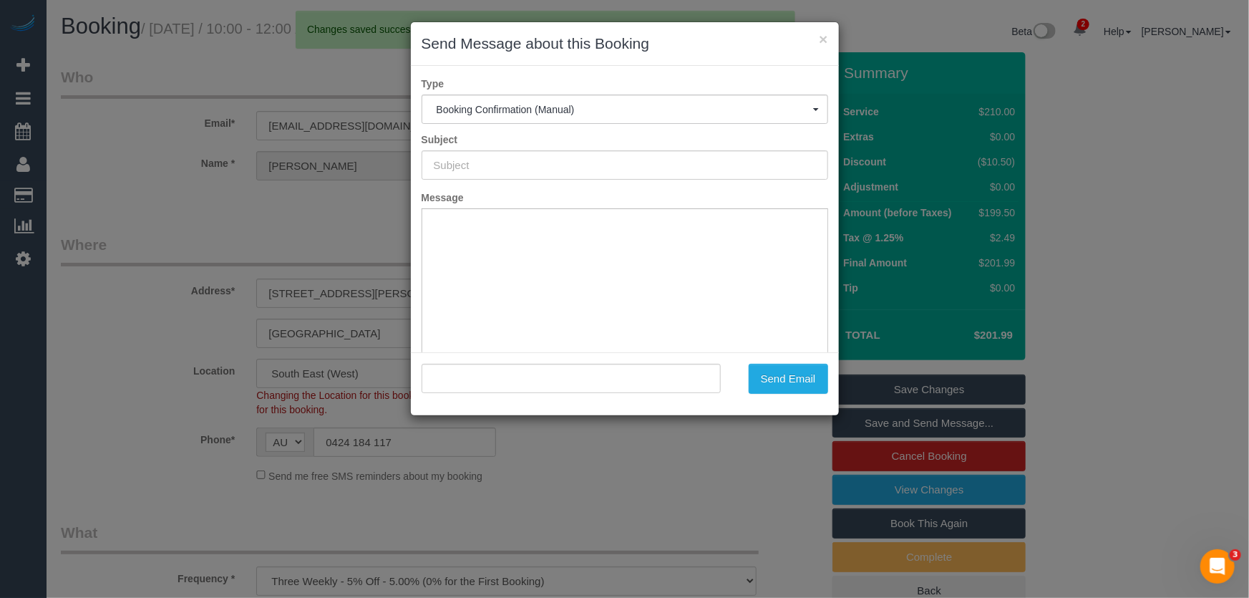
type input "Booking Confirmed"
type input ""Bhavna Tolani" <btolaniz@gmail.com>"
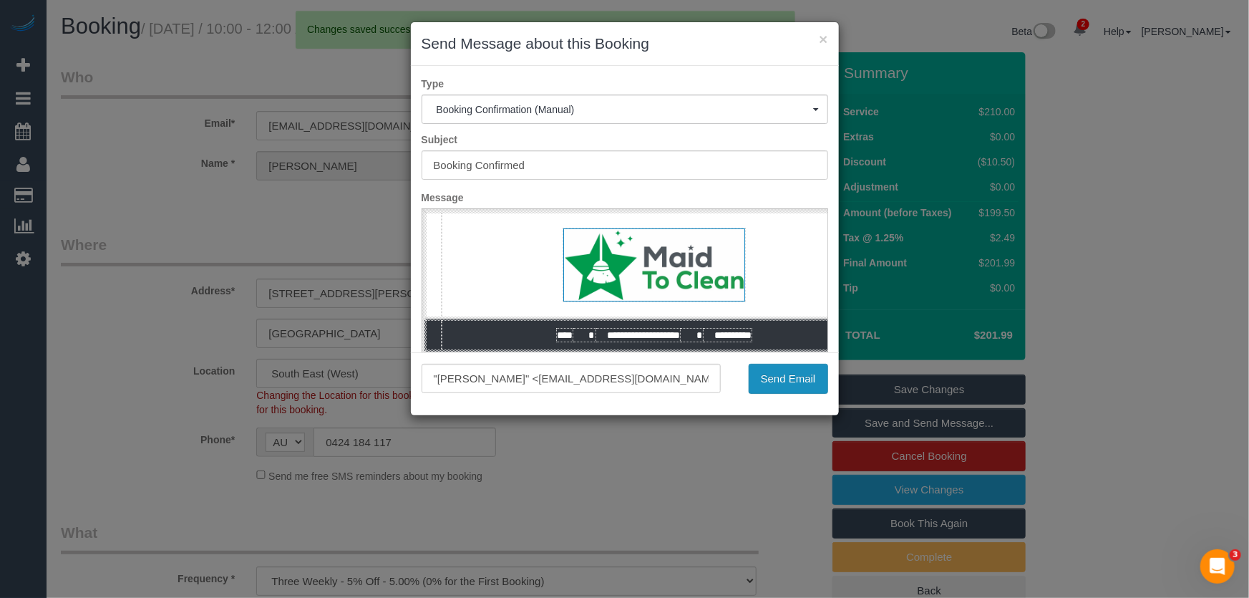
click at [796, 382] on button "Send Email" at bounding box center [788, 379] width 79 height 30
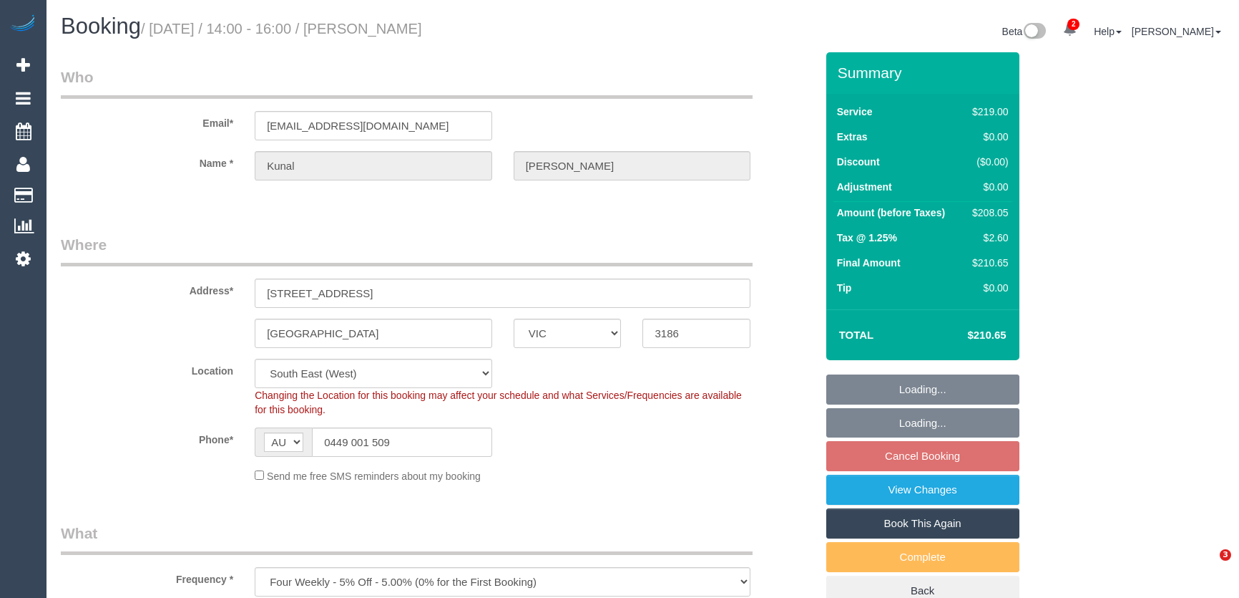
select select "VIC"
select select "number:27"
select select "number:14"
select select "number:19"
select select "number:24"
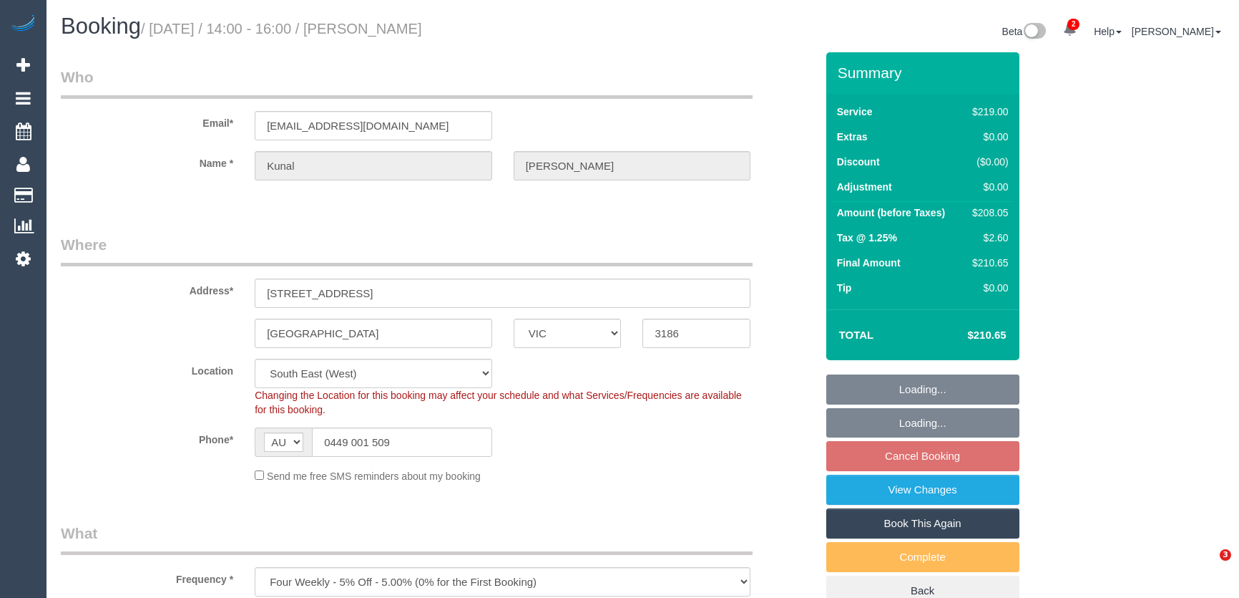
select select "number:34"
select select "number:12"
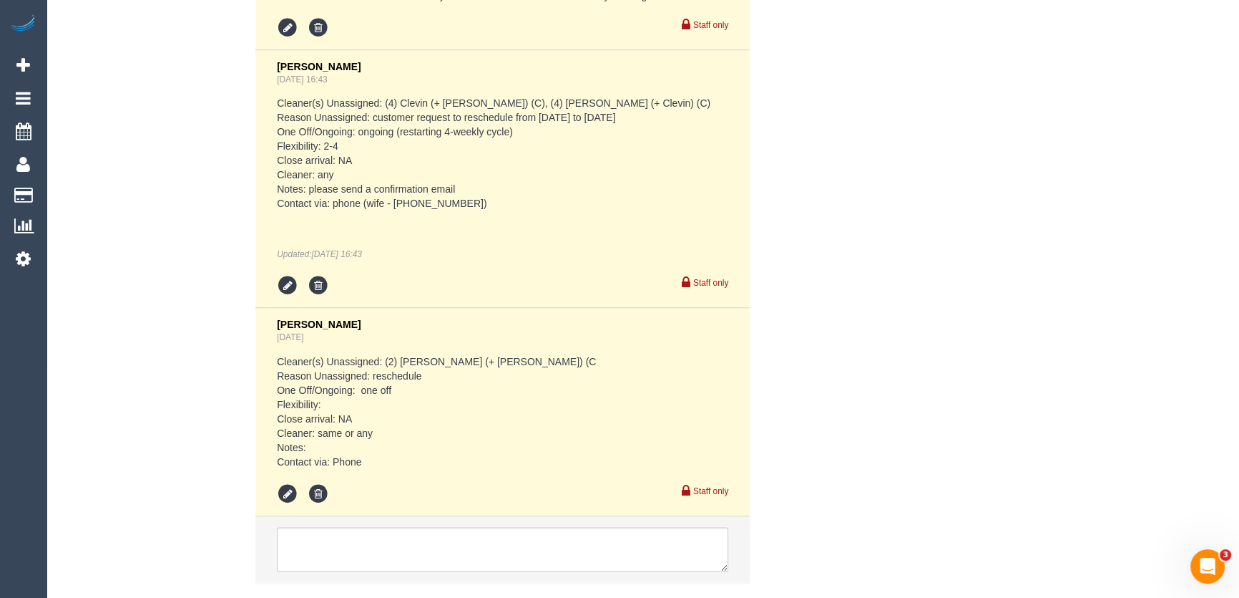
scroll to position [2862, 0]
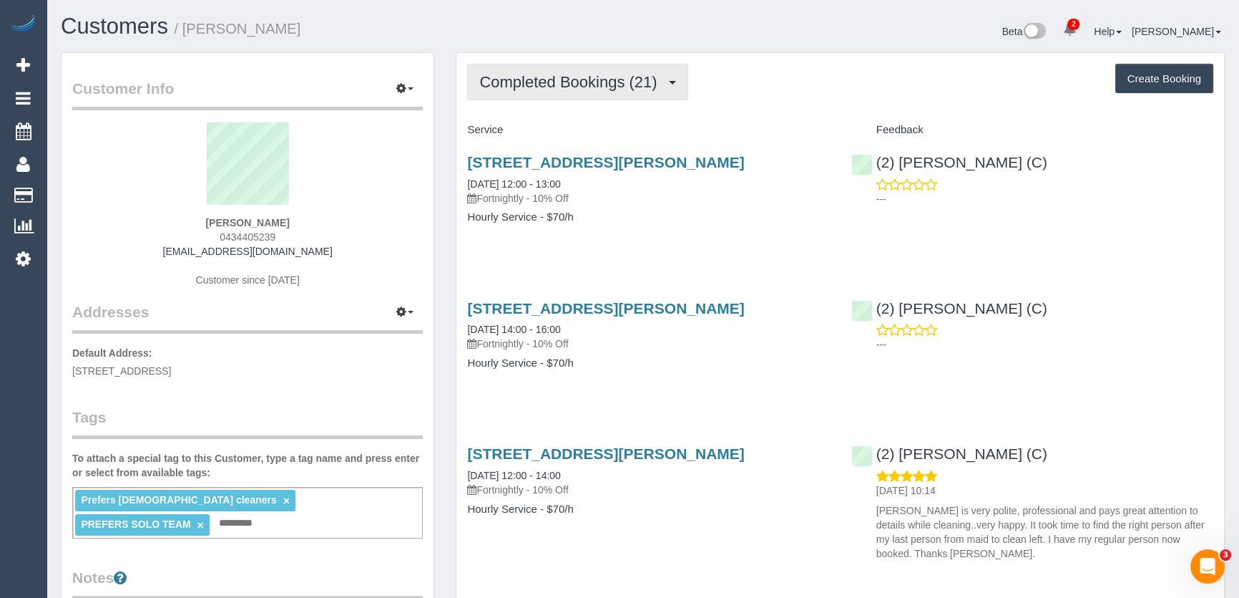
click at [661, 85] on span "Completed Bookings (21)" at bounding box center [571, 82] width 185 height 18
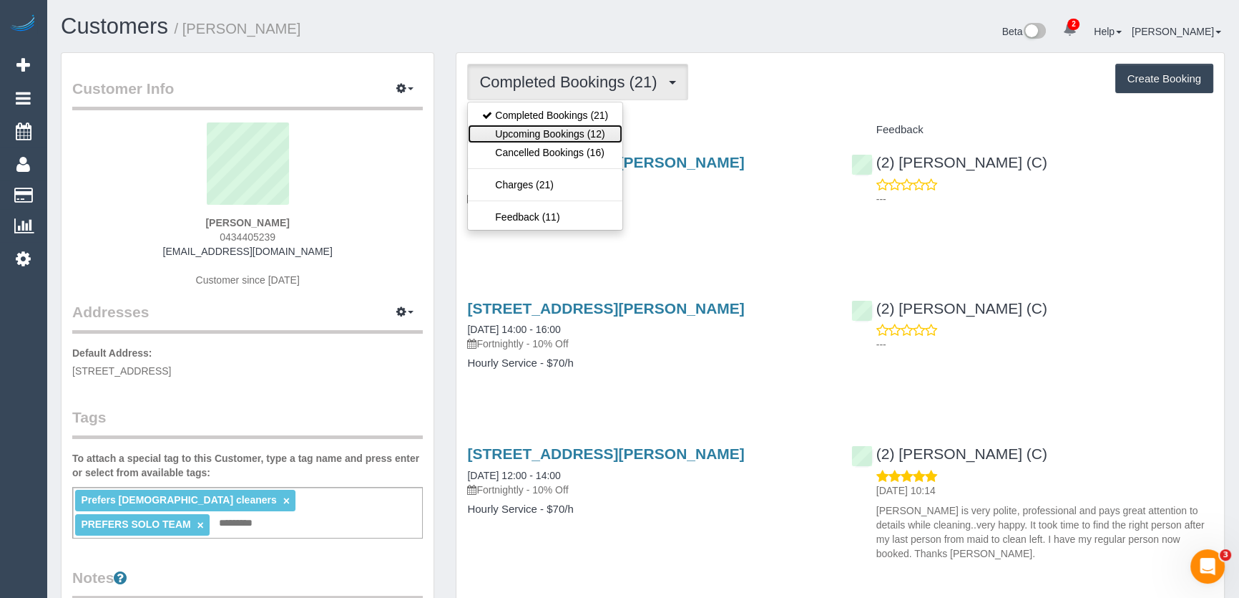
click at [600, 133] on link "Upcoming Bookings (12)" at bounding box center [545, 134] width 155 height 19
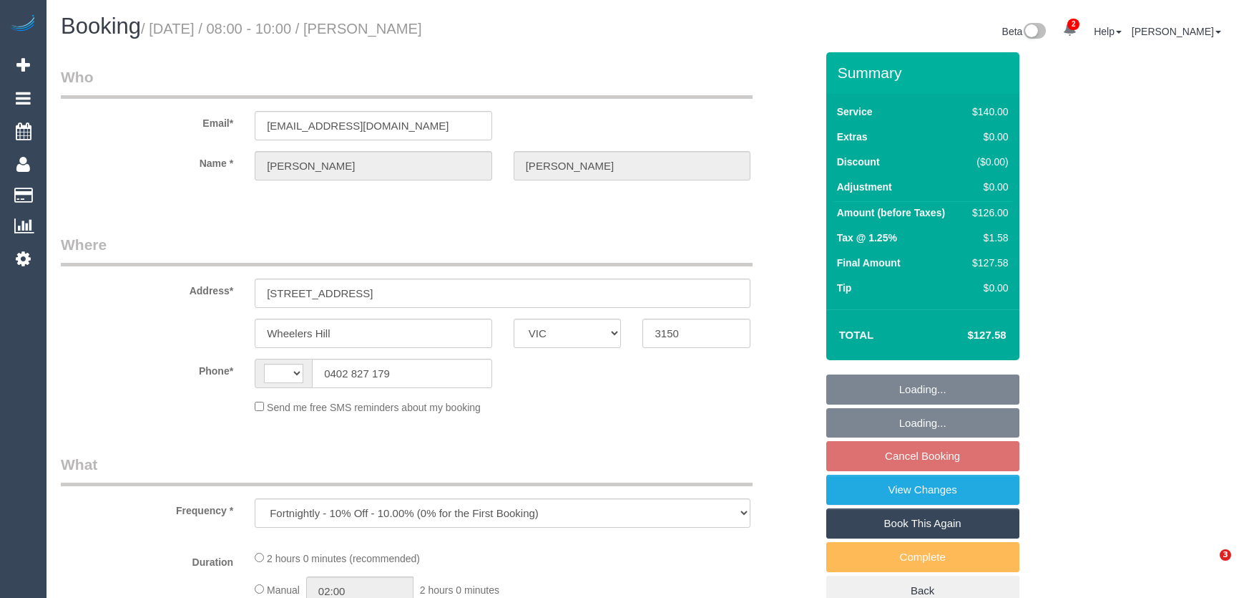
select select "VIC"
select select "string:AU"
select select "number:27"
select select "number:14"
select select "number:18"
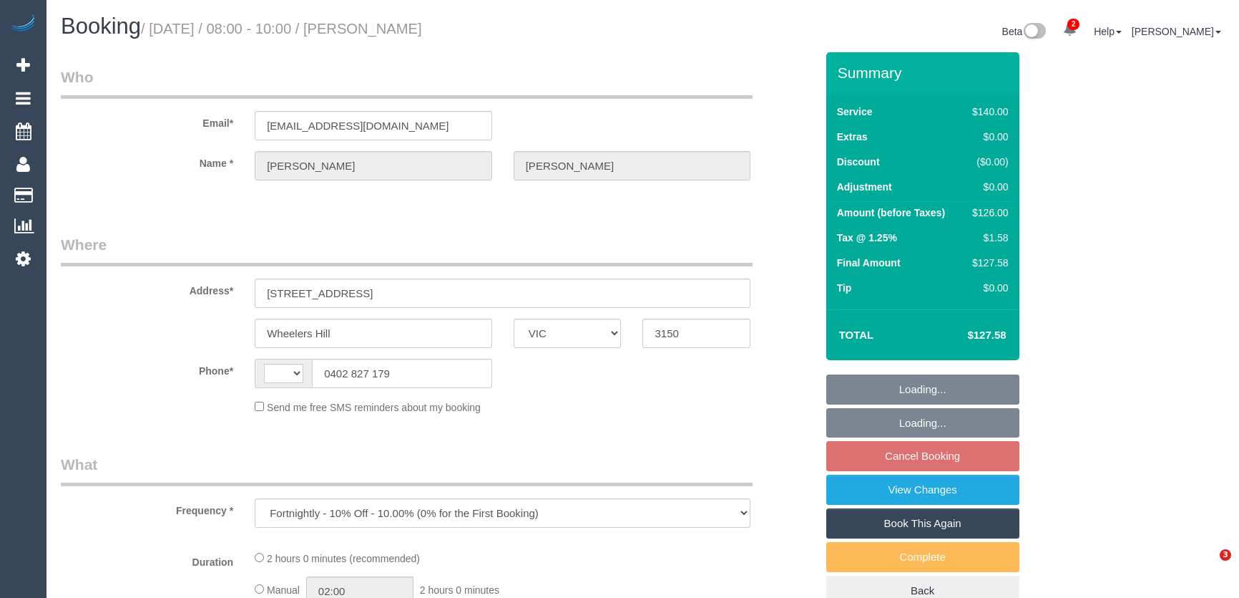
select select "number:24"
select select "number:34"
select select "number:11"
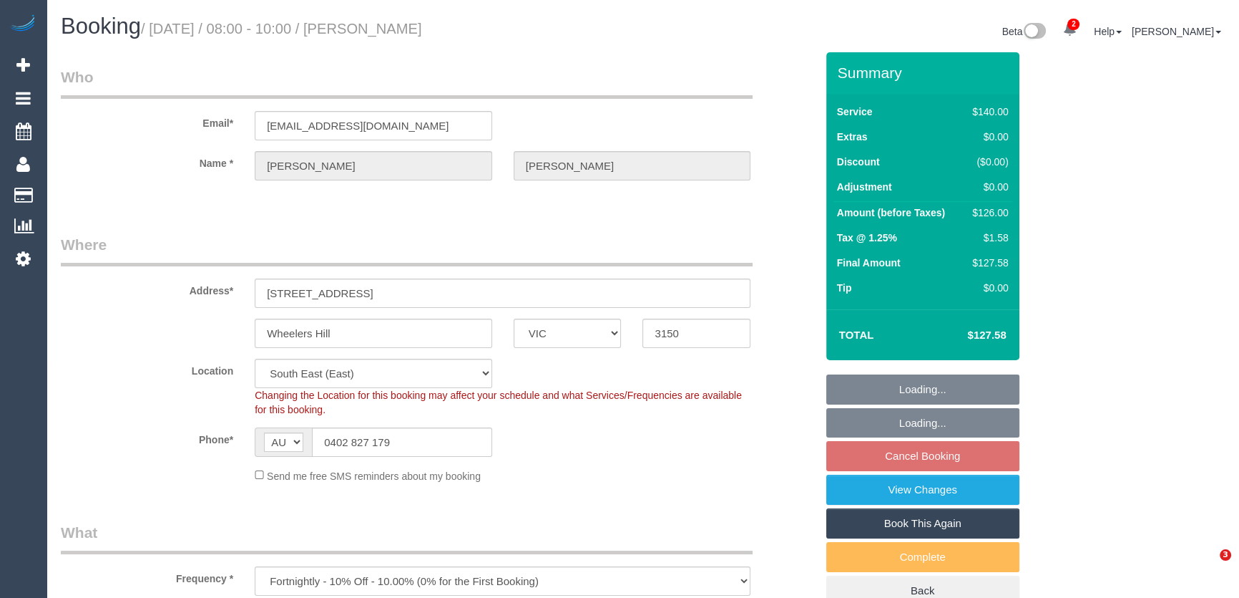
select select "object:1375"
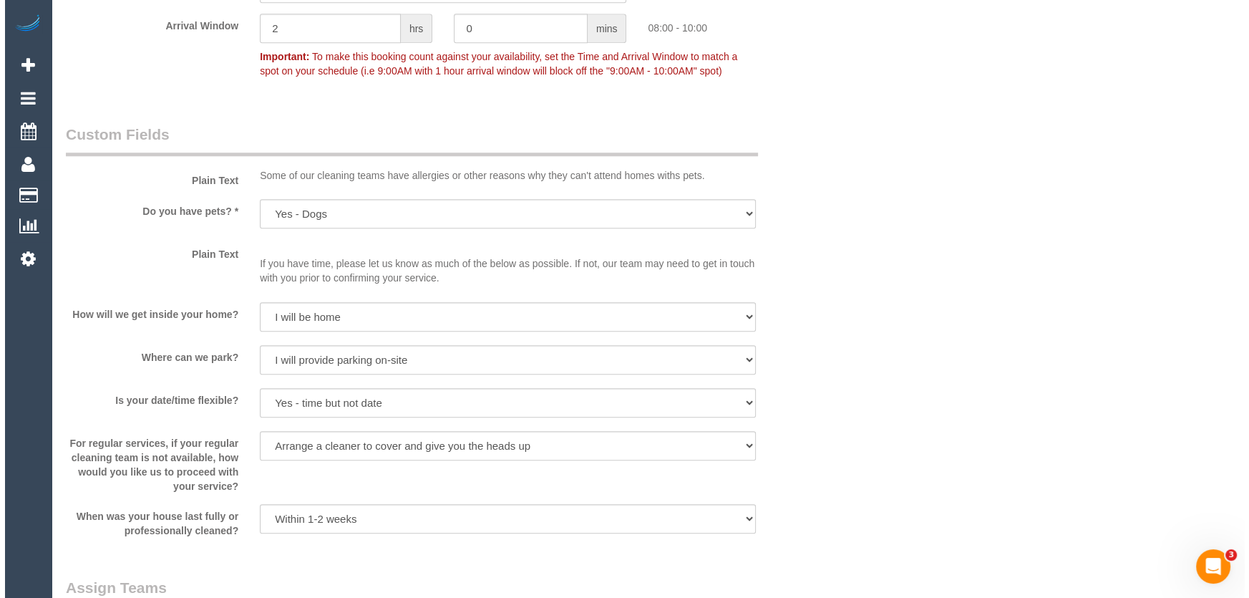
scroll to position [1756, 0]
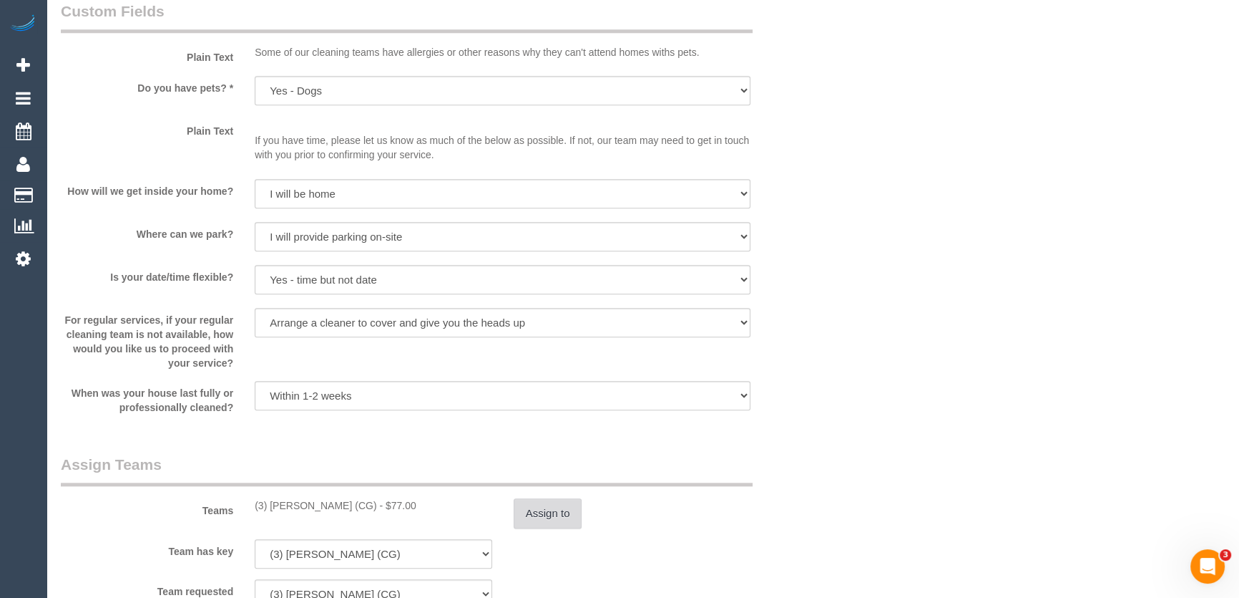
click at [556, 518] on button "Assign to" at bounding box center [548, 513] width 69 height 30
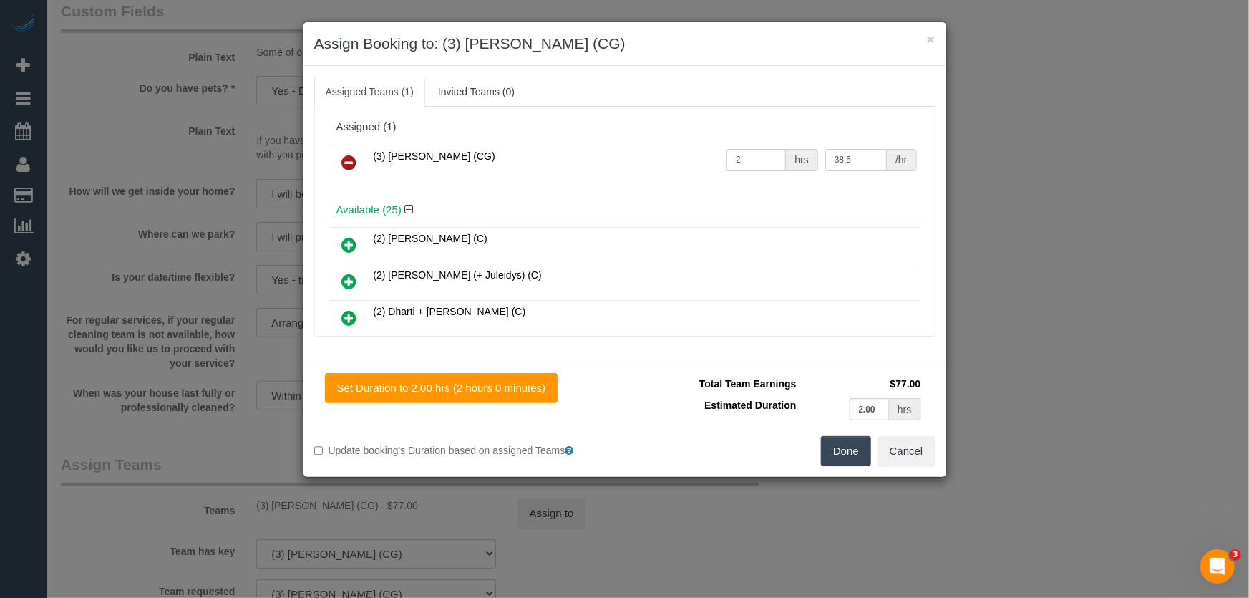
click at [348, 164] on icon at bounding box center [349, 162] width 15 height 17
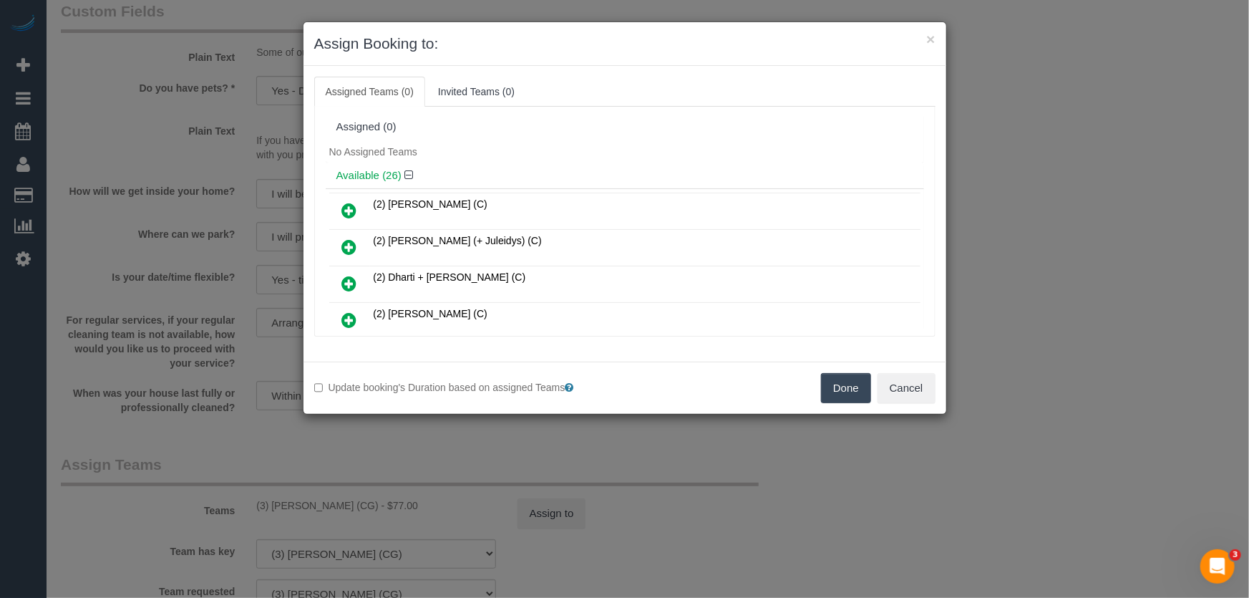
scroll to position [341, 0]
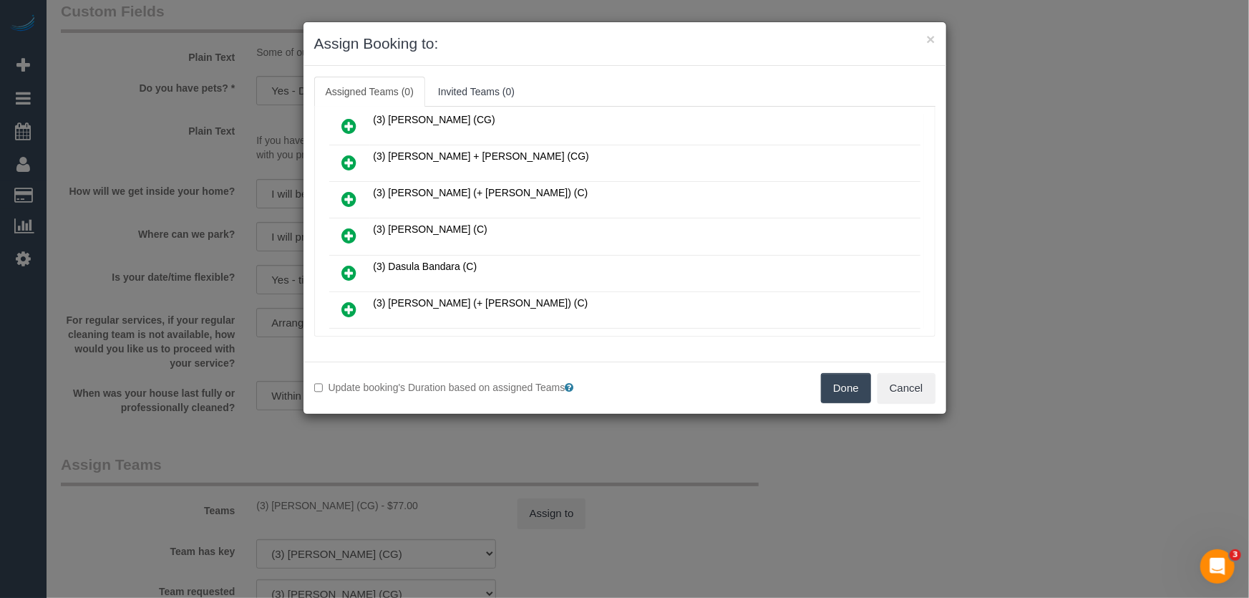
click at [345, 229] on icon at bounding box center [349, 235] width 15 height 17
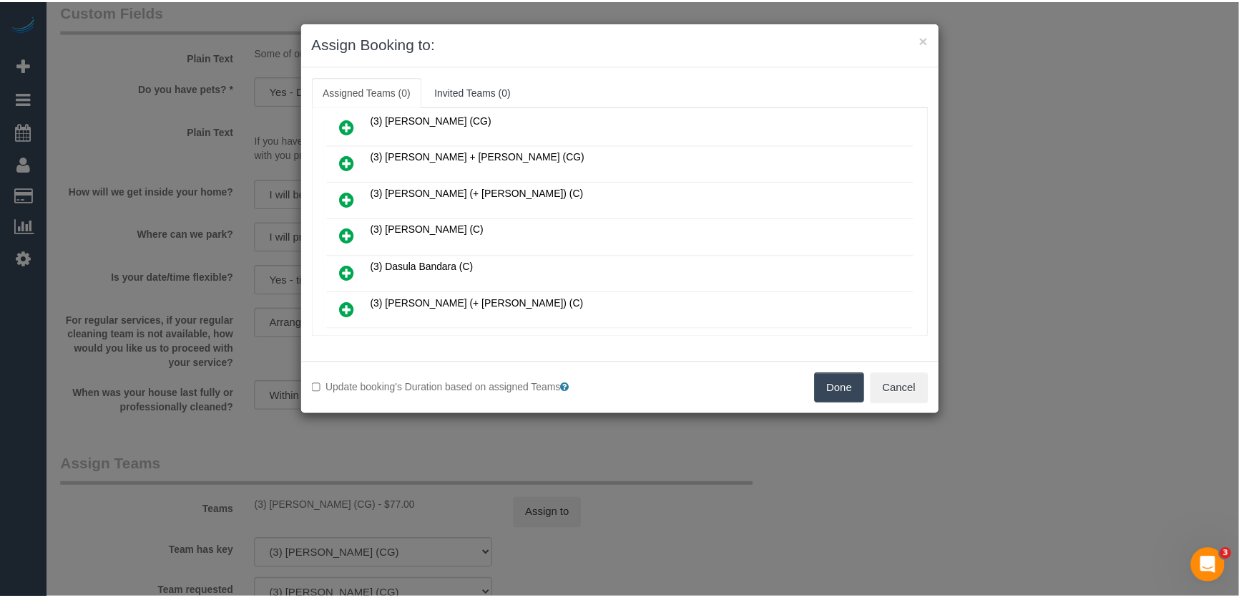
scroll to position [374, 0]
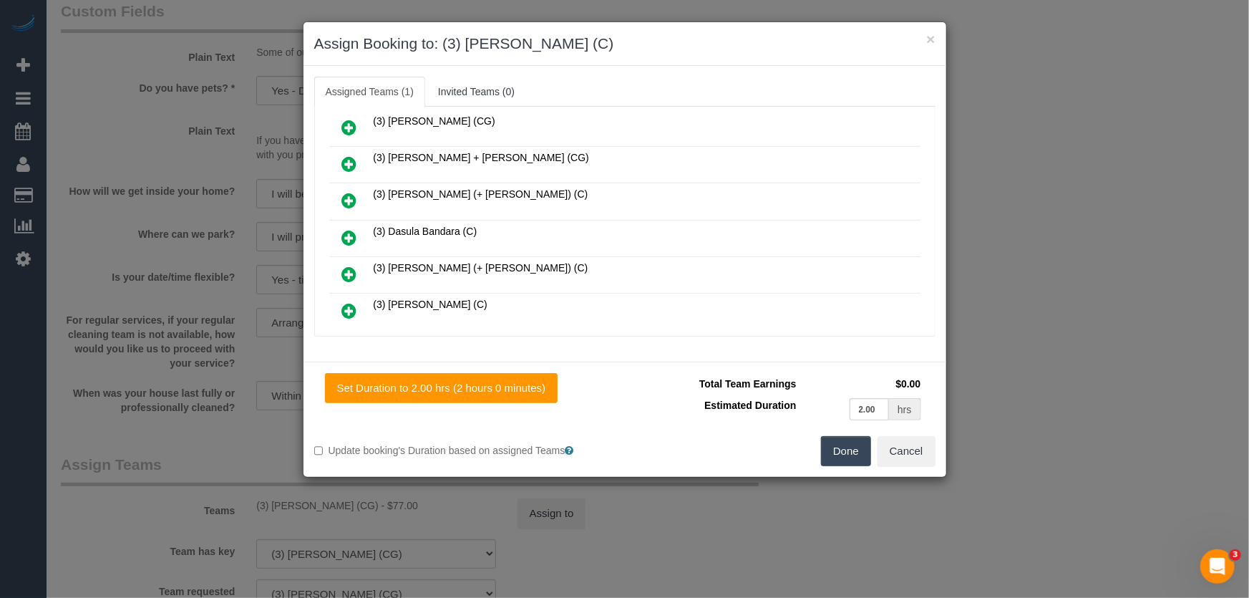
click at [834, 458] on button "Done" at bounding box center [846, 451] width 50 height 30
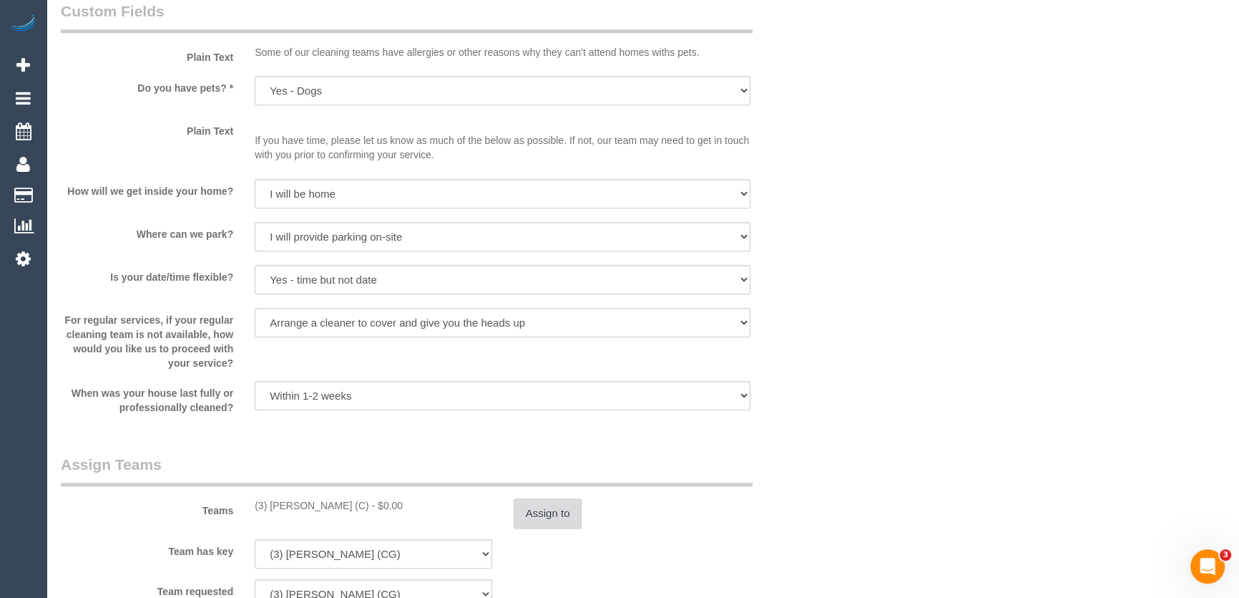
click at [549, 517] on button "Assign to" at bounding box center [548, 513] width 69 height 30
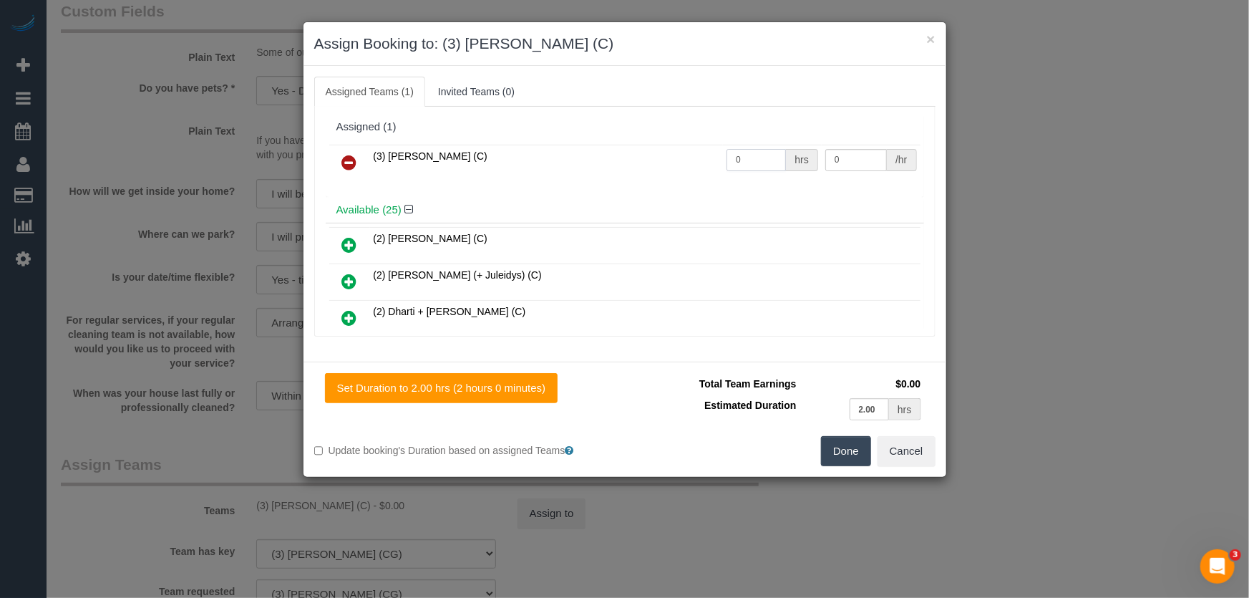
click at [748, 160] on input "0" at bounding box center [755, 160] width 59 height 22
type input "2"
type input "35"
click at [854, 455] on button "Done" at bounding box center [846, 451] width 50 height 30
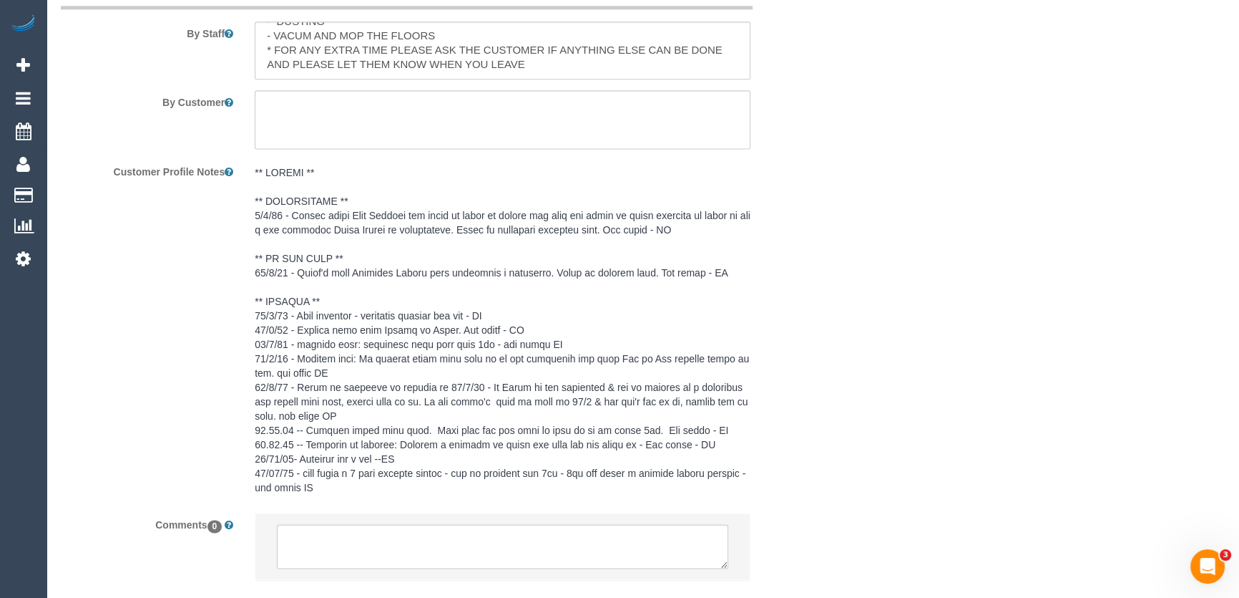
scroll to position [2512, 0]
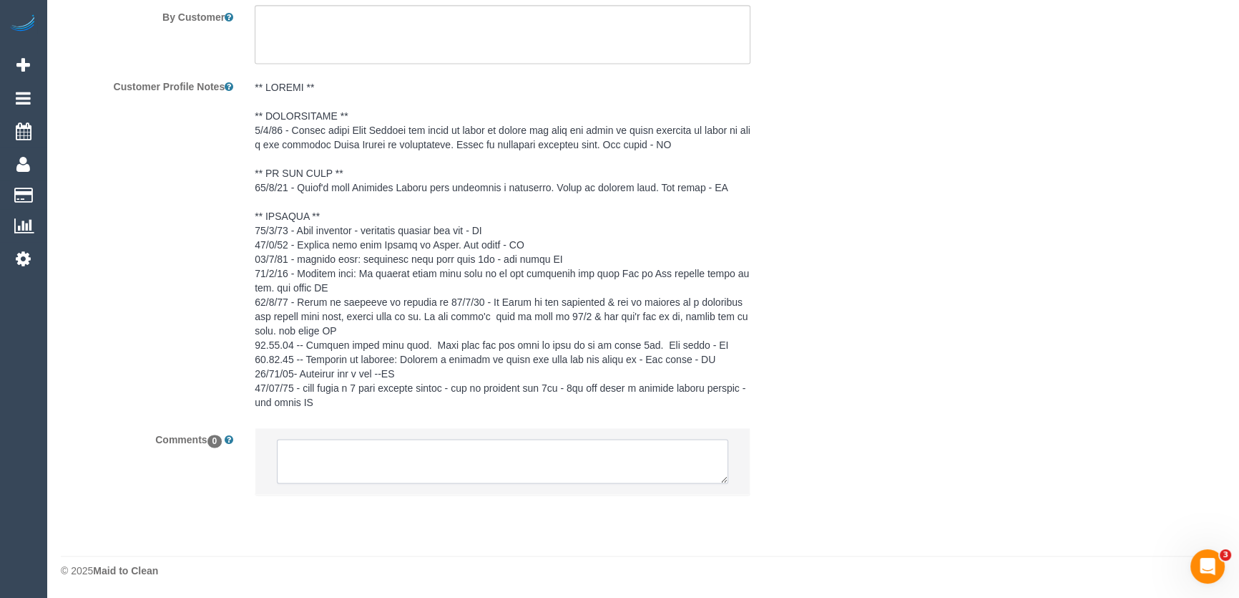
click at [332, 459] on textarea at bounding box center [503, 461] width 452 height 44
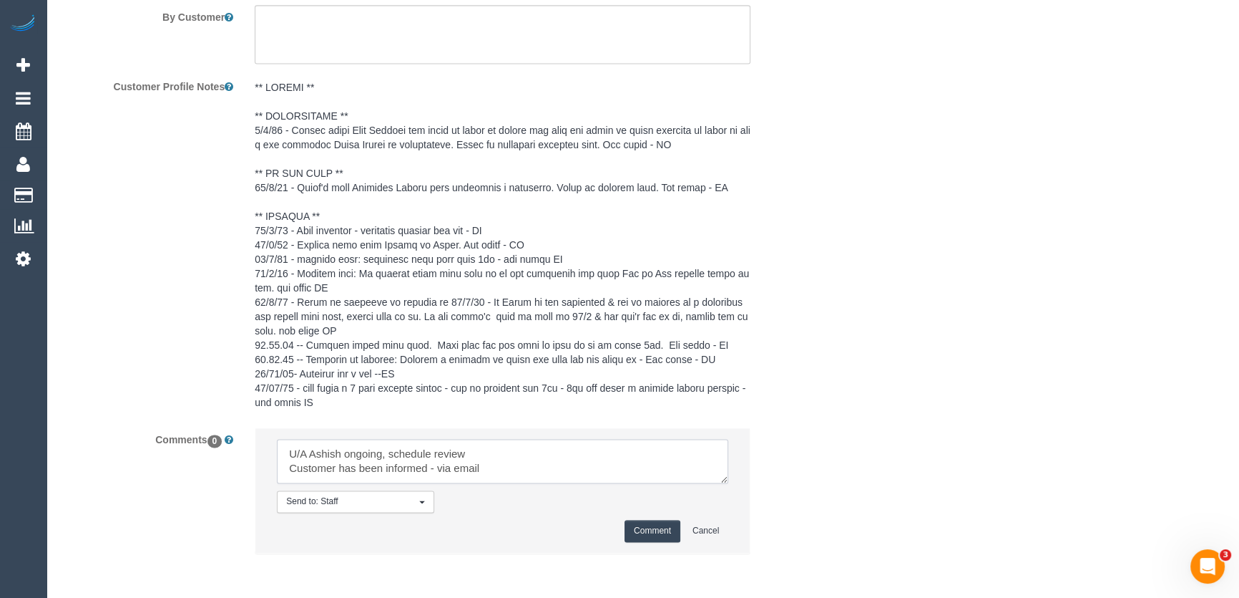
type textarea "U/A Ashish ongoing, schedule review Customer has been informed - via email"
click at [643, 536] on button "Comment" at bounding box center [653, 531] width 56 height 22
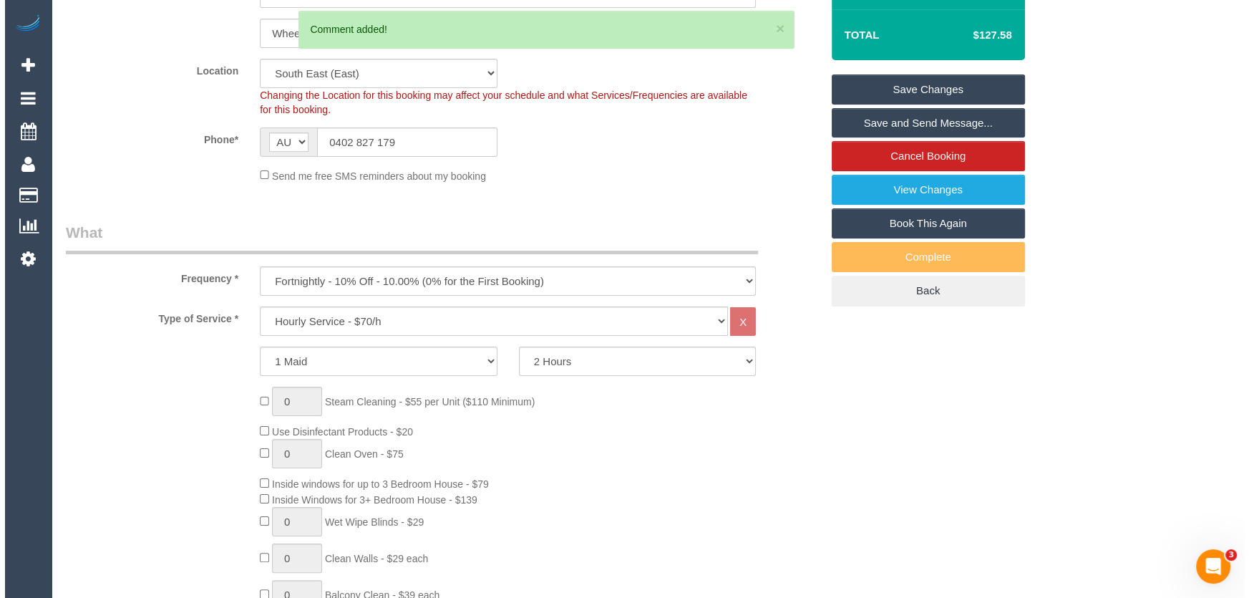
scroll to position [0, 0]
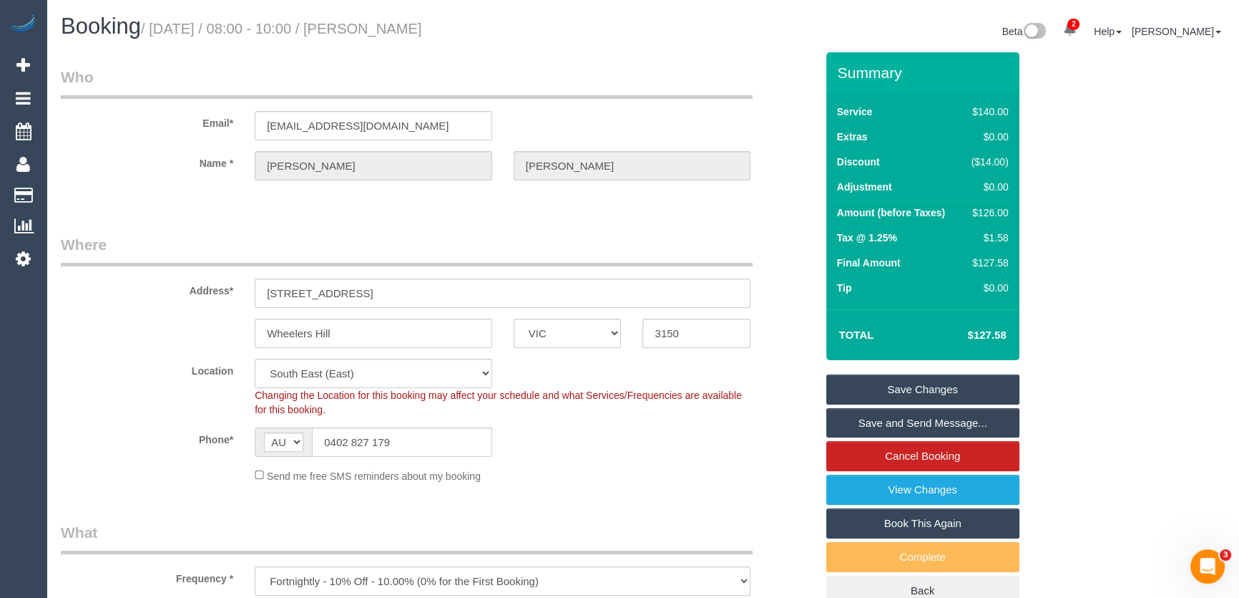
click at [386, 28] on small "/ August 22, 2025 / 08:00 - 10:00 / Tracy Hoareau" at bounding box center [281, 29] width 281 height 16
copy small "Tracy Hoareau"
click at [430, 123] on input "rainbowsnation@yahoo.com.au" at bounding box center [374, 125] width 238 height 29
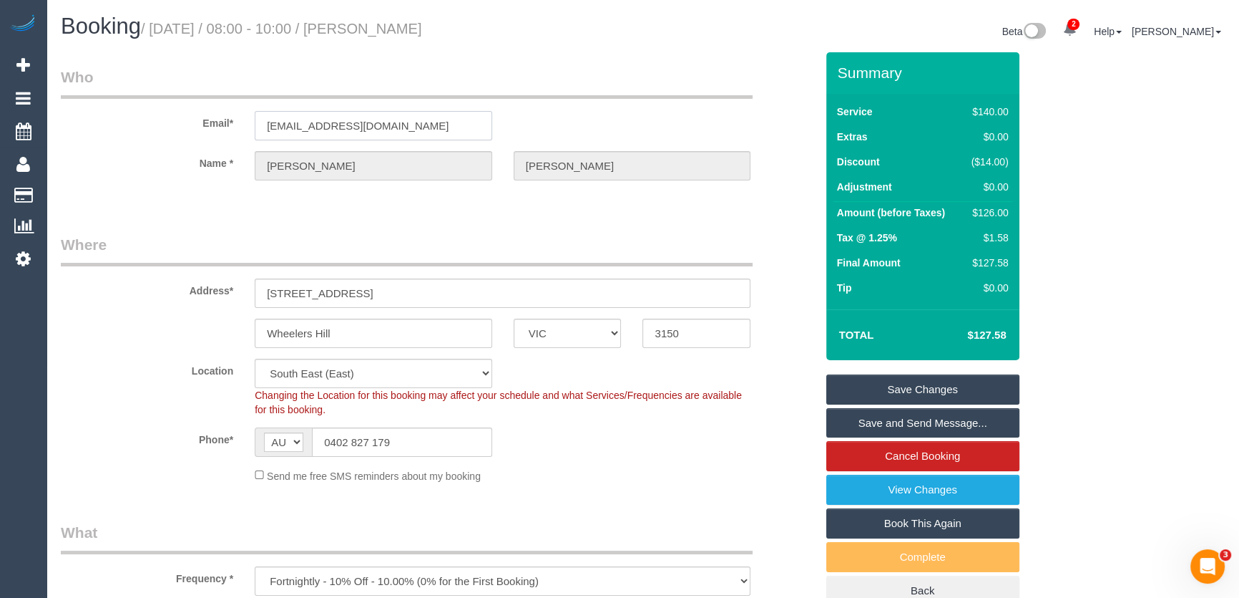
click at [430, 123] on input "rainbowsnation@yahoo.com.au" at bounding box center [374, 125] width 238 height 29
click at [870, 388] on link "Save Changes" at bounding box center [923, 389] width 193 height 30
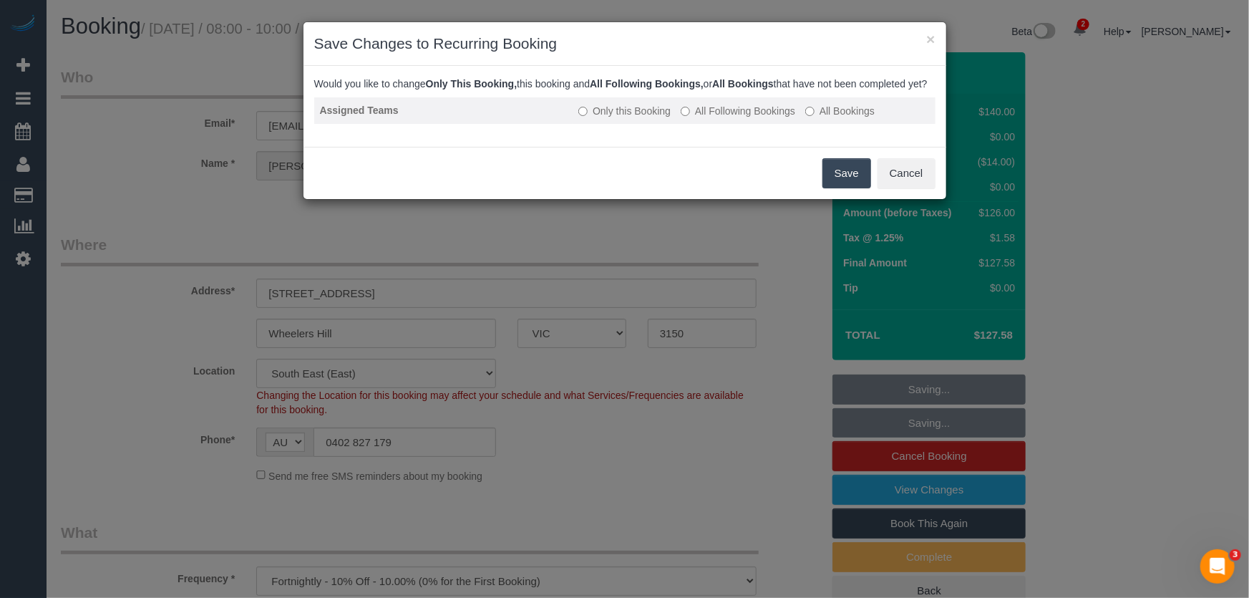
click at [713, 118] on label "All Following Bookings" at bounding box center [738, 111] width 114 height 14
click at [844, 185] on button "Save" at bounding box center [846, 173] width 49 height 30
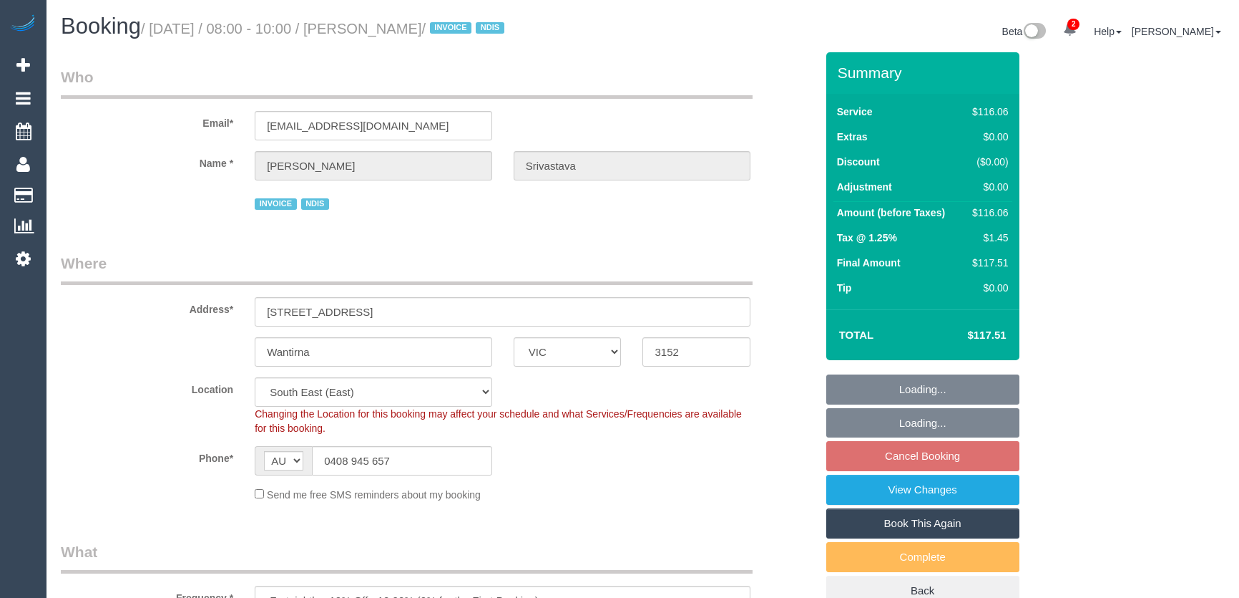
select select "VIC"
select select "number:32"
select select "number:14"
select select "number:18"
select select "number:36"
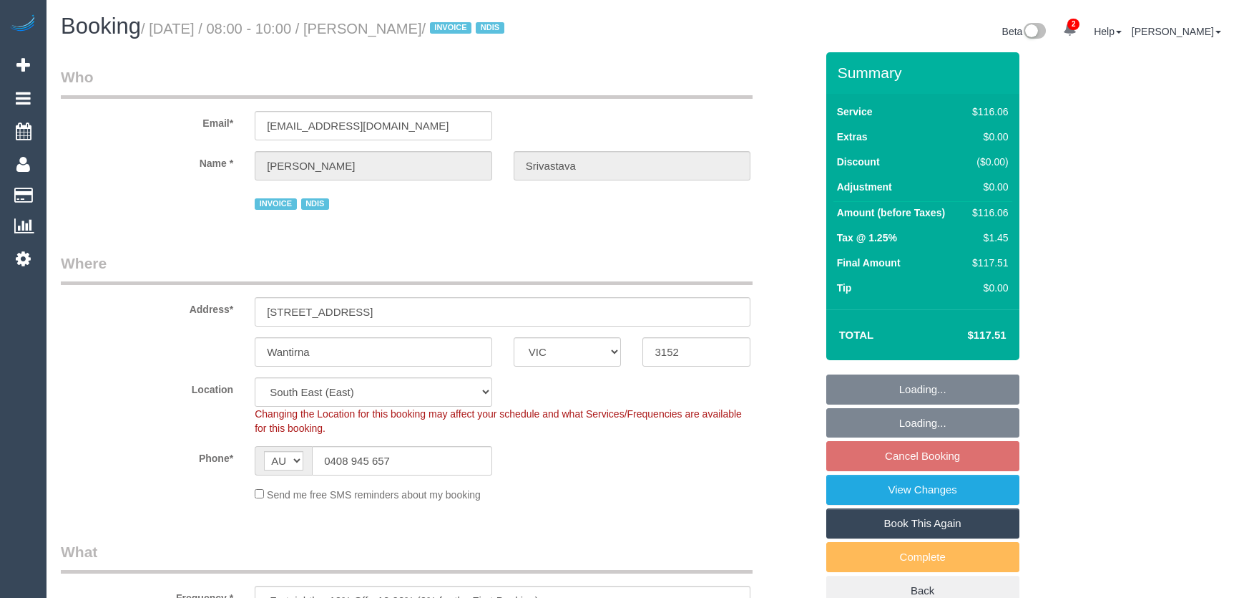
select select "number:35"
select select "VIC"
select select "number:28"
select select "number:14"
select select "number:21"
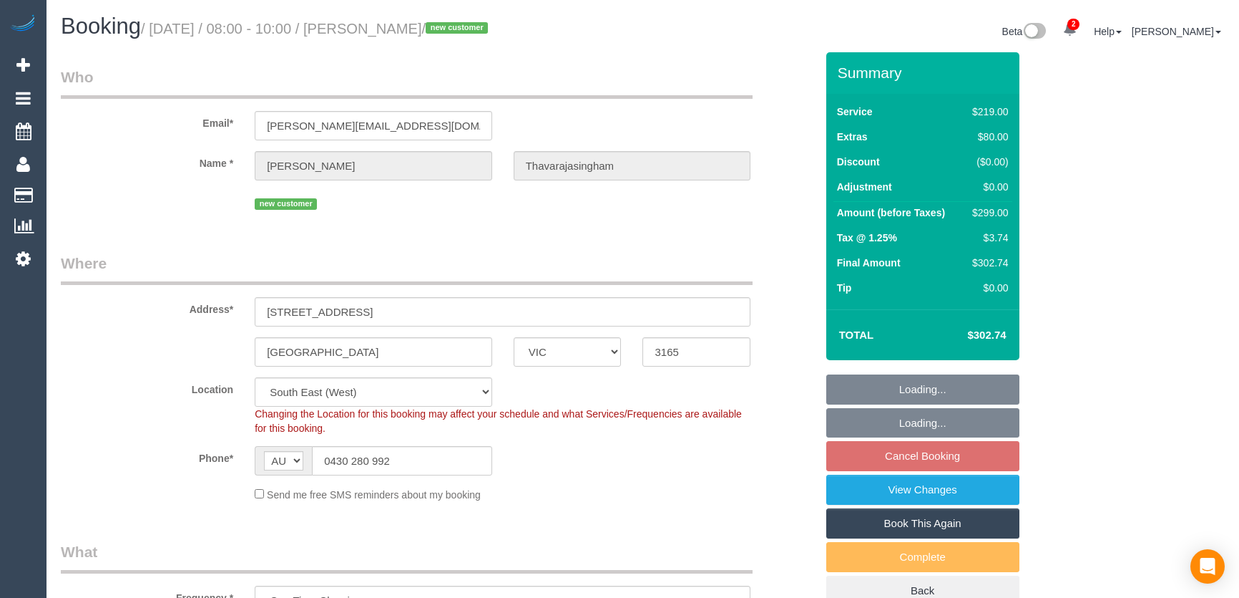
select select "number:22"
select select "number:34"
select select "number:26"
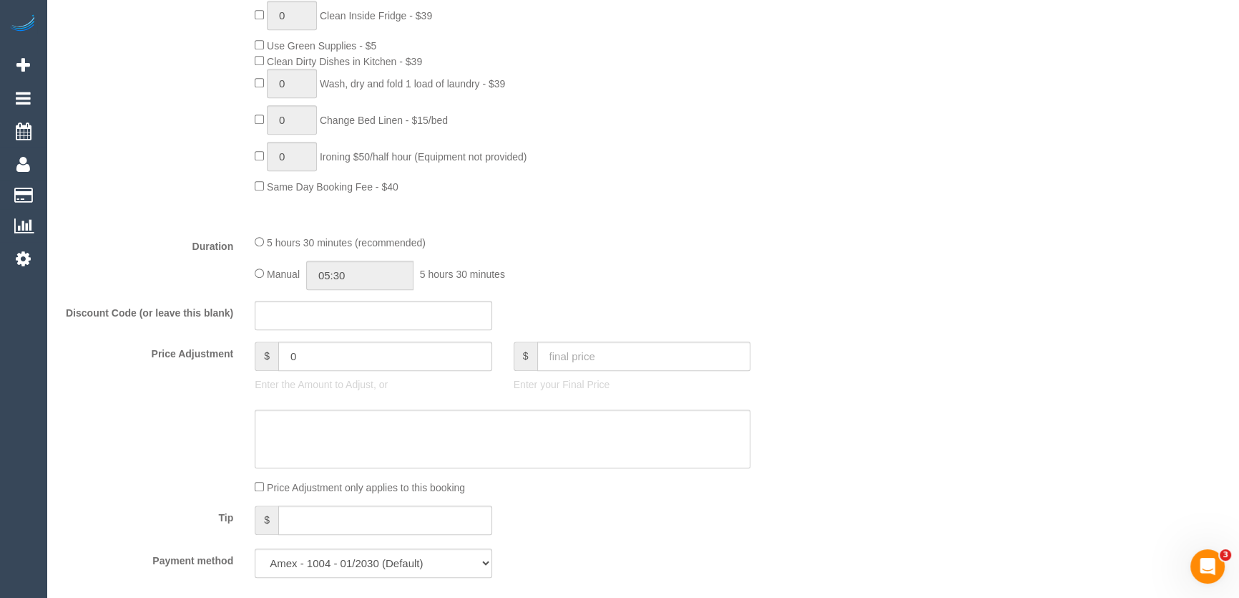
scroll to position [975, 0]
click at [374, 276] on input "05:30" at bounding box center [359, 272] width 107 height 29
click at [357, 309] on li "02:30" at bounding box center [345, 312] width 64 height 19
click at [364, 278] on input "02:30" at bounding box center [359, 272] width 107 height 29
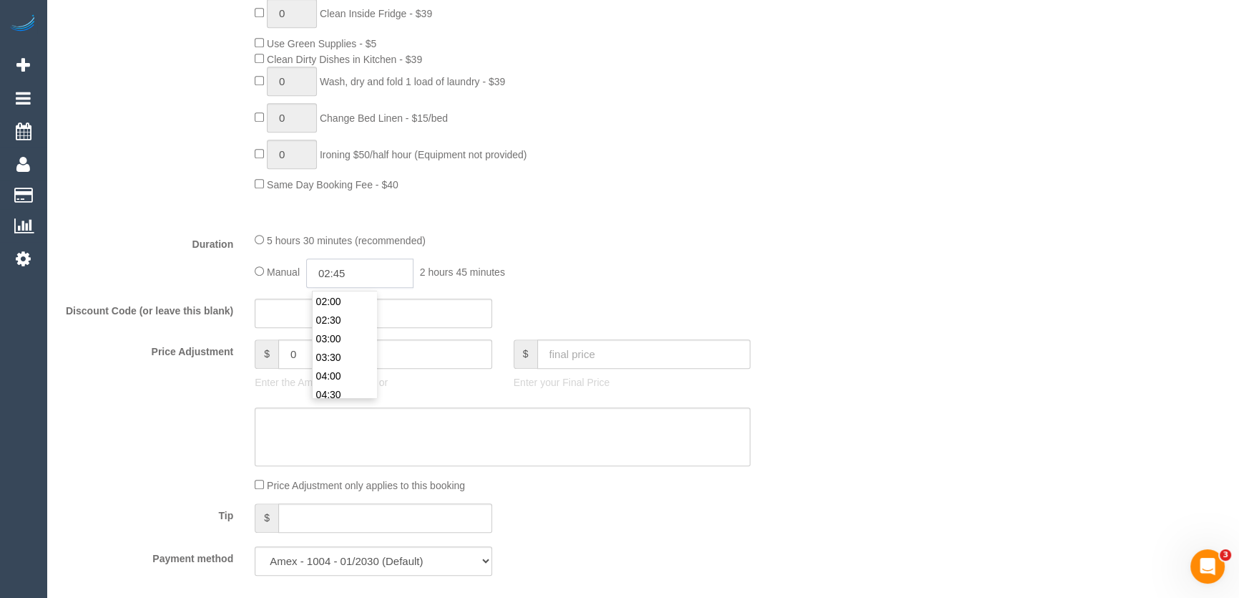
type input "02:45"
click at [730, 260] on div "5 hours 30 minutes (recommended) Manual 02:45 2 hours 45 minutes" at bounding box center [502, 260] width 517 height 56
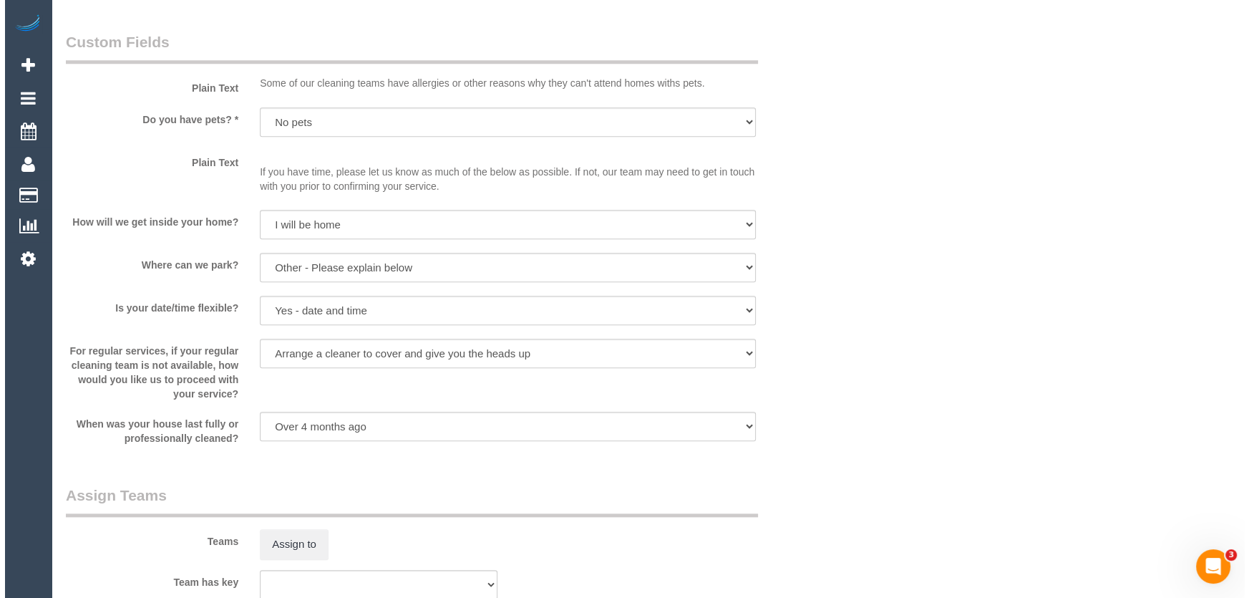
scroll to position [1951, 0]
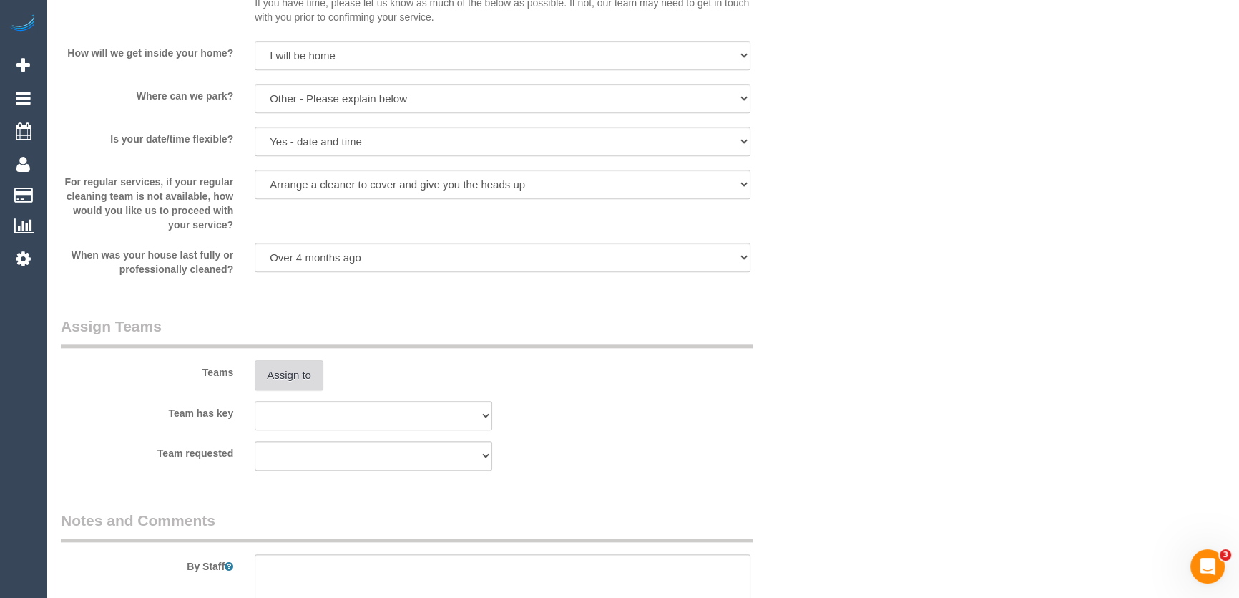
click at [293, 366] on button "Assign to" at bounding box center [289, 375] width 69 height 30
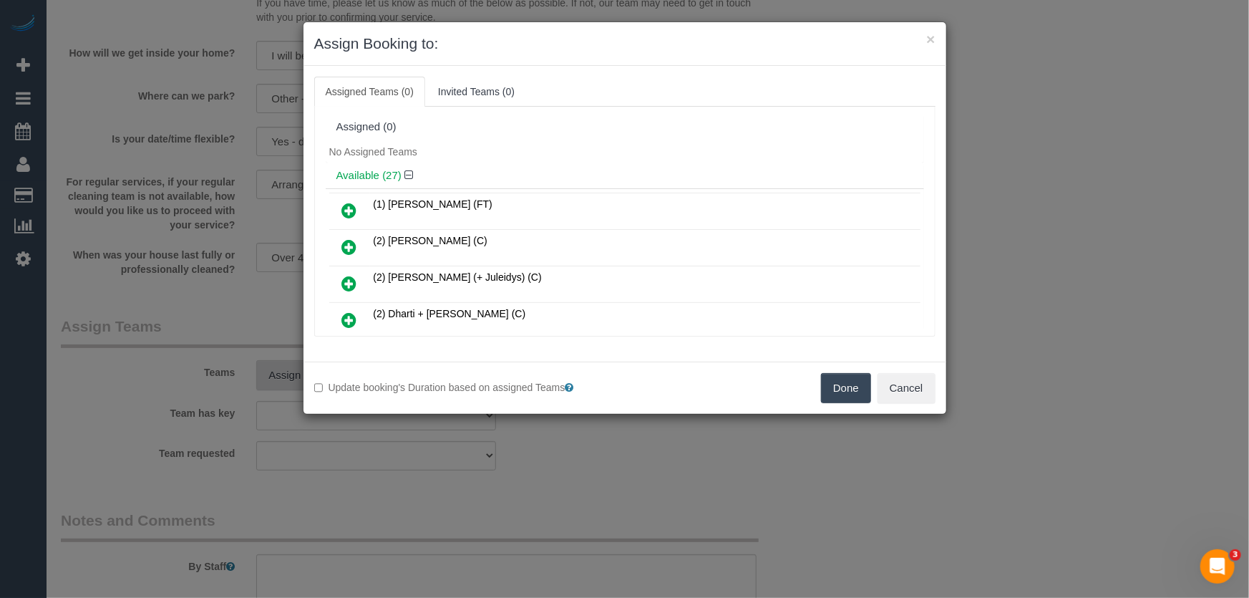
scroll to position [591, 0]
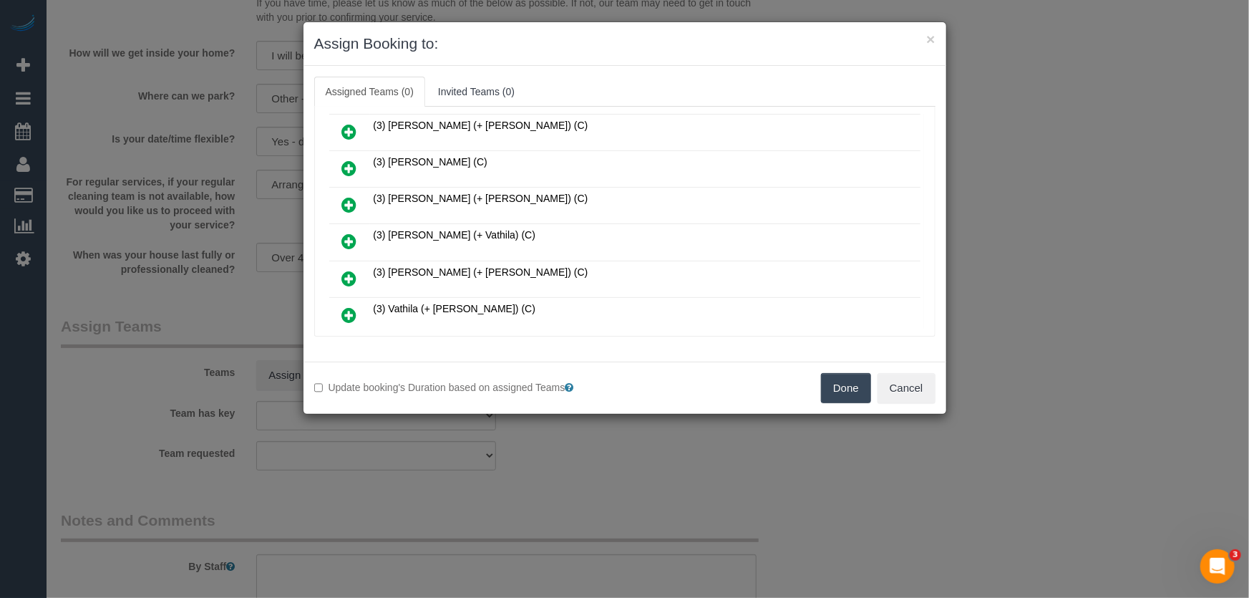
click at [345, 233] on icon at bounding box center [349, 241] width 15 height 17
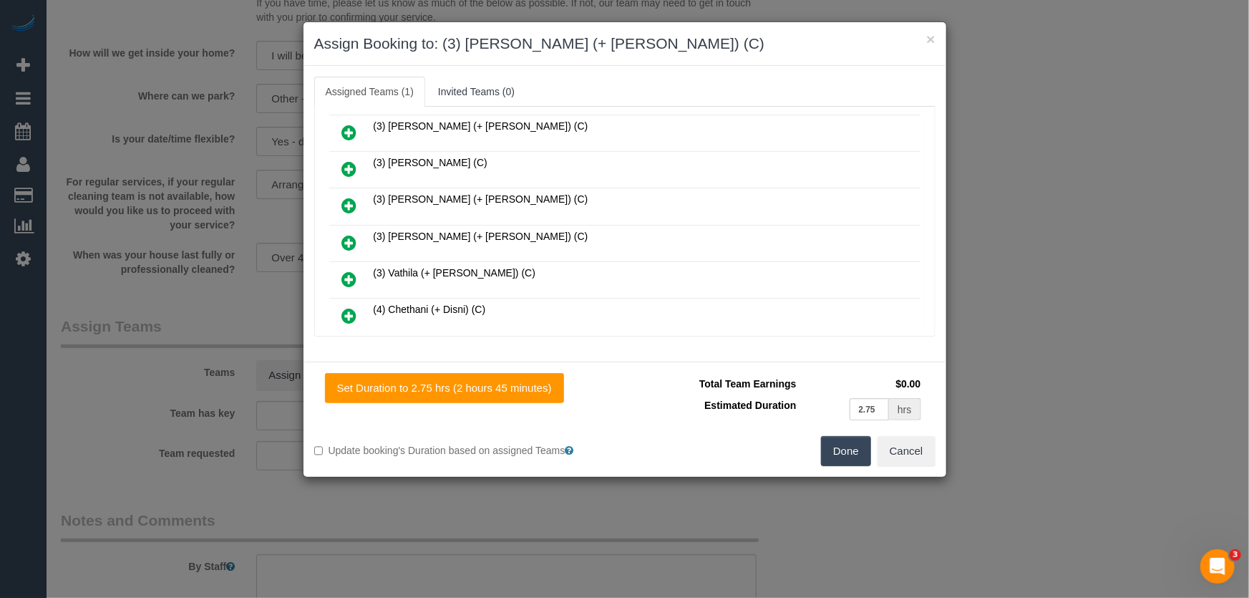
click at [348, 270] on icon at bounding box center [349, 278] width 15 height 17
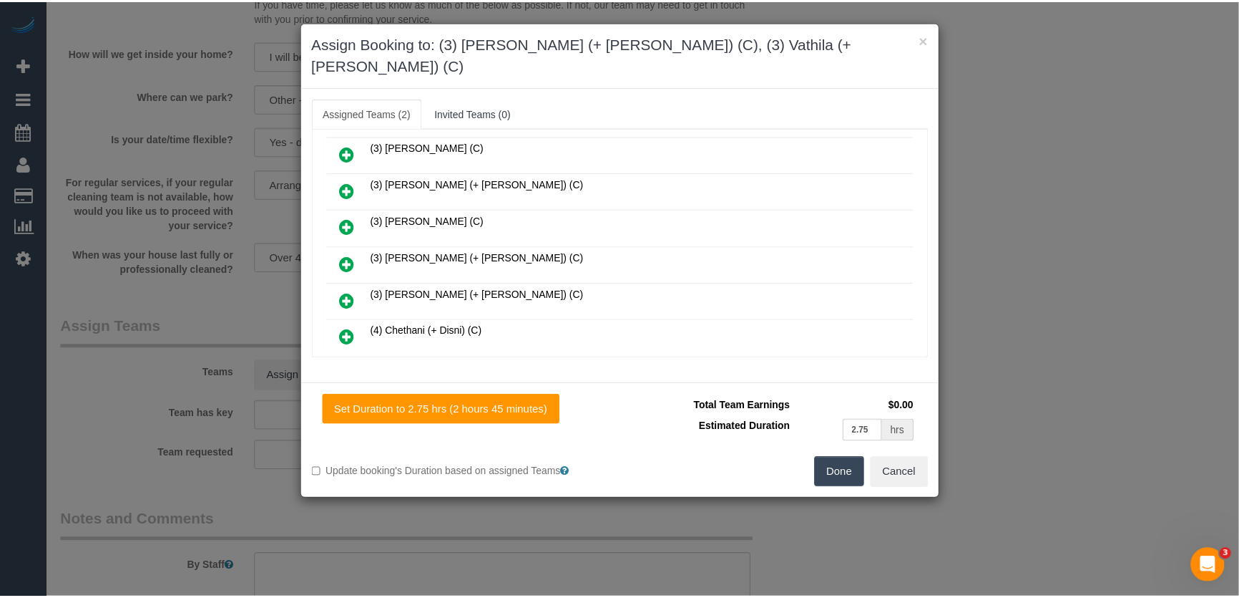
scroll to position [661, 0]
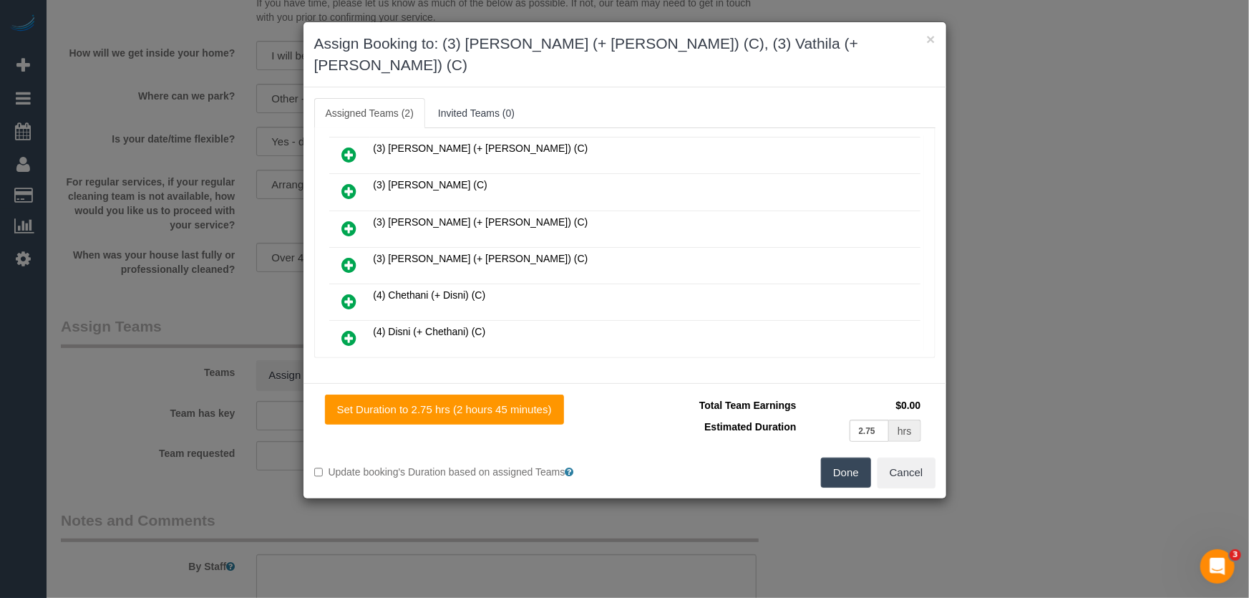
click at [847, 457] on button "Done" at bounding box center [846, 472] width 50 height 30
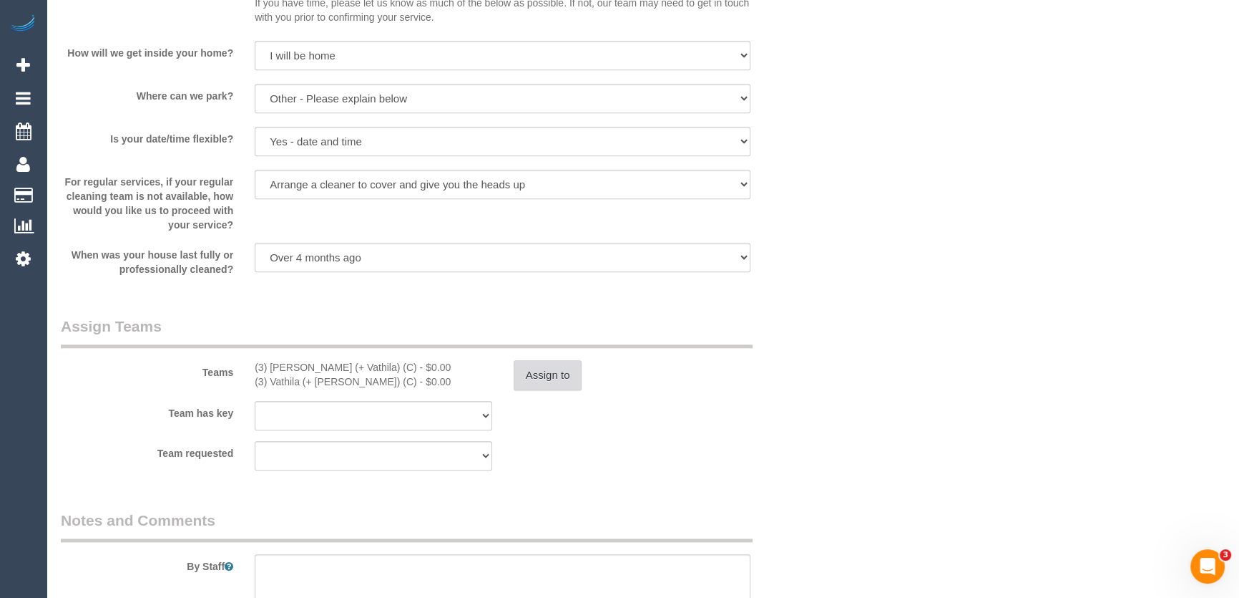
click at [560, 384] on button "Assign to" at bounding box center [548, 375] width 69 height 30
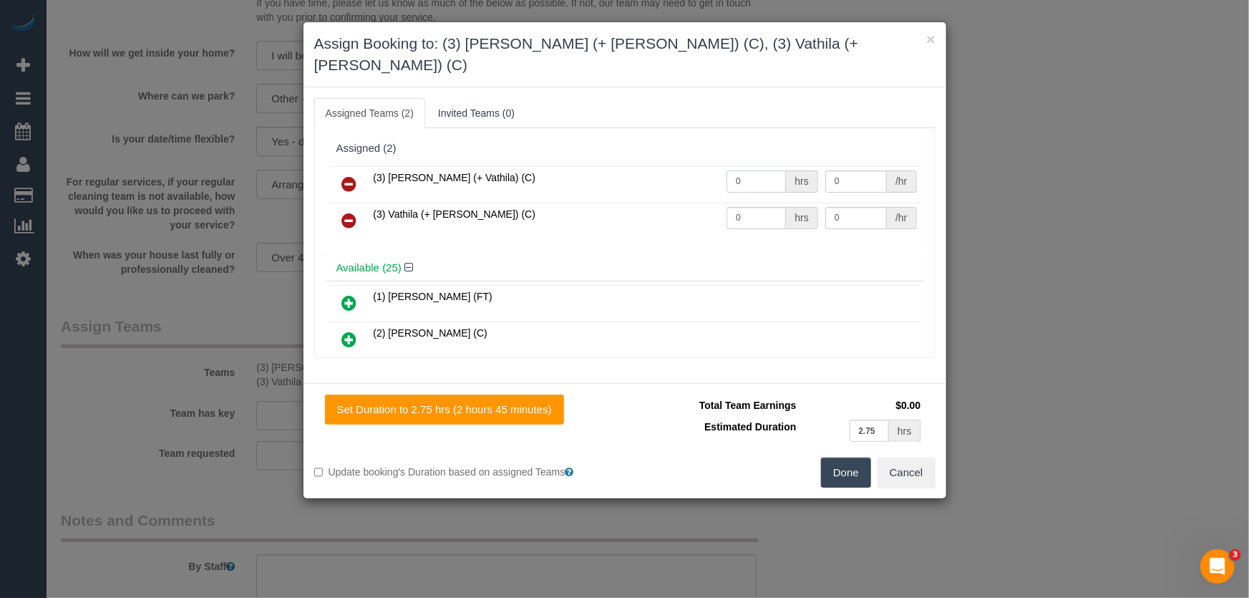
click at [748, 170] on input "0" at bounding box center [755, 181] width 59 height 22
type input "1"
type input "95"
click at [751, 207] on input "0" at bounding box center [755, 218] width 59 height 22
type input "1"
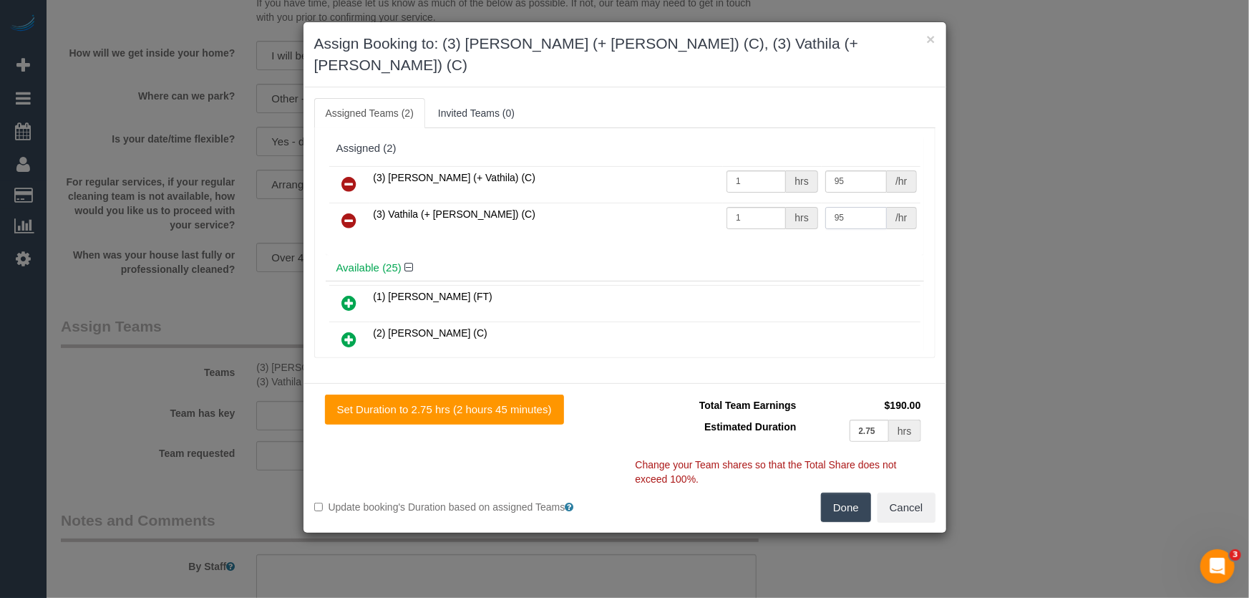
type input "95"
drag, startPoint x: 847, startPoint y: 480, endPoint x: 779, endPoint y: 475, distance: 68.9
click at [848, 492] on button "Done" at bounding box center [846, 507] width 50 height 30
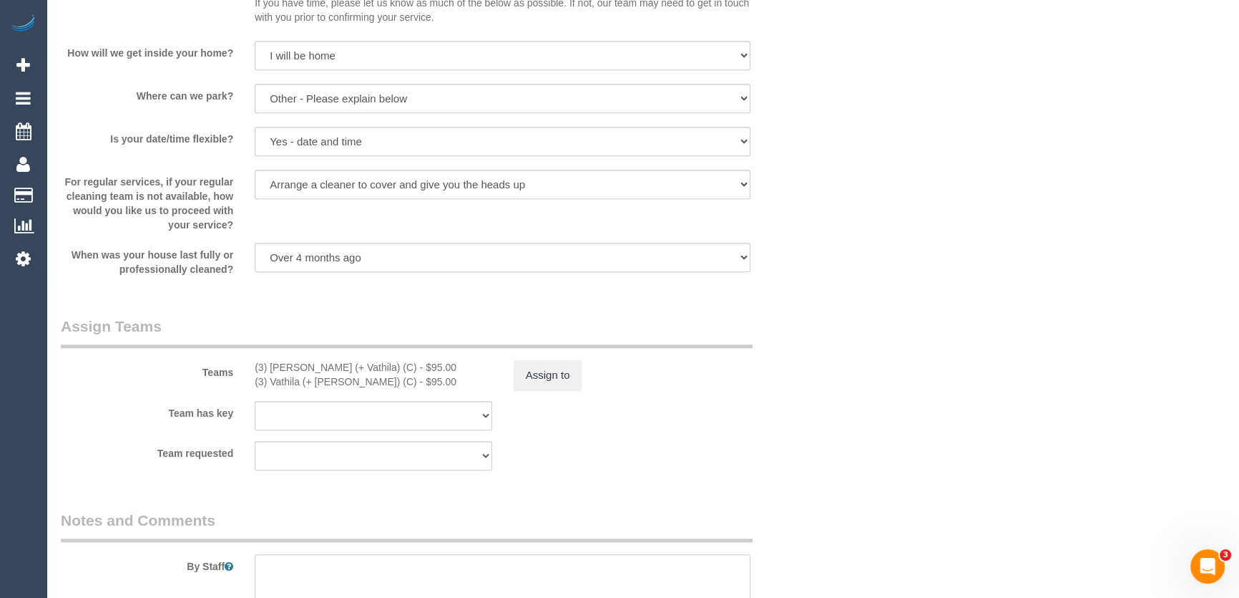
click at [316, 573] on textarea at bounding box center [503, 583] width 496 height 59
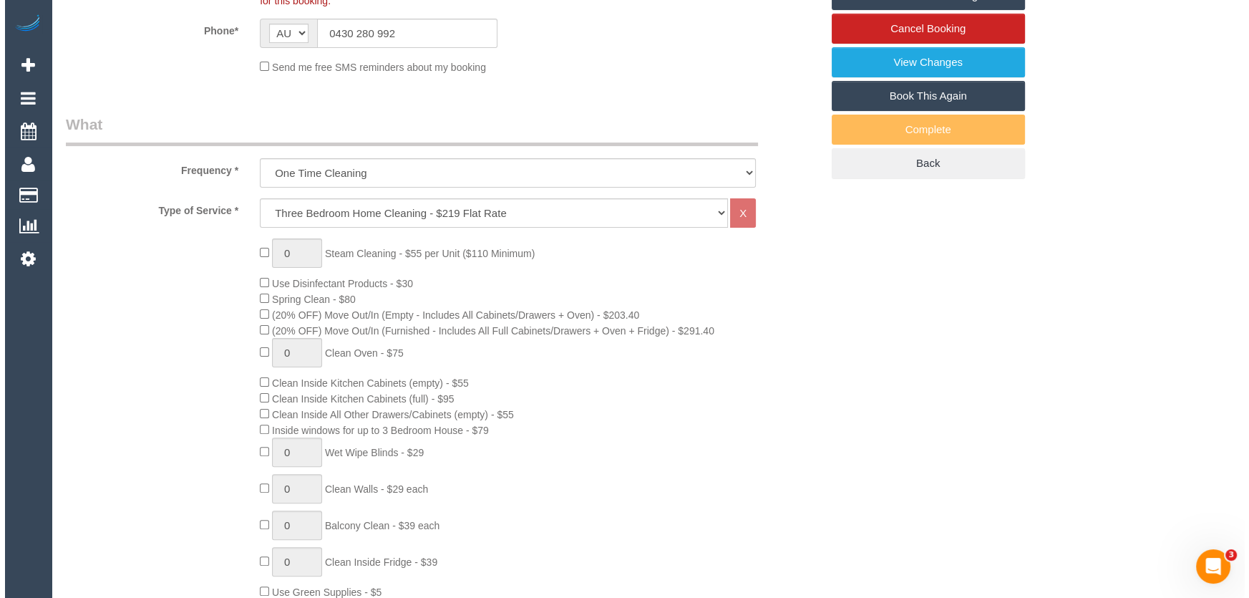
scroll to position [0, 0]
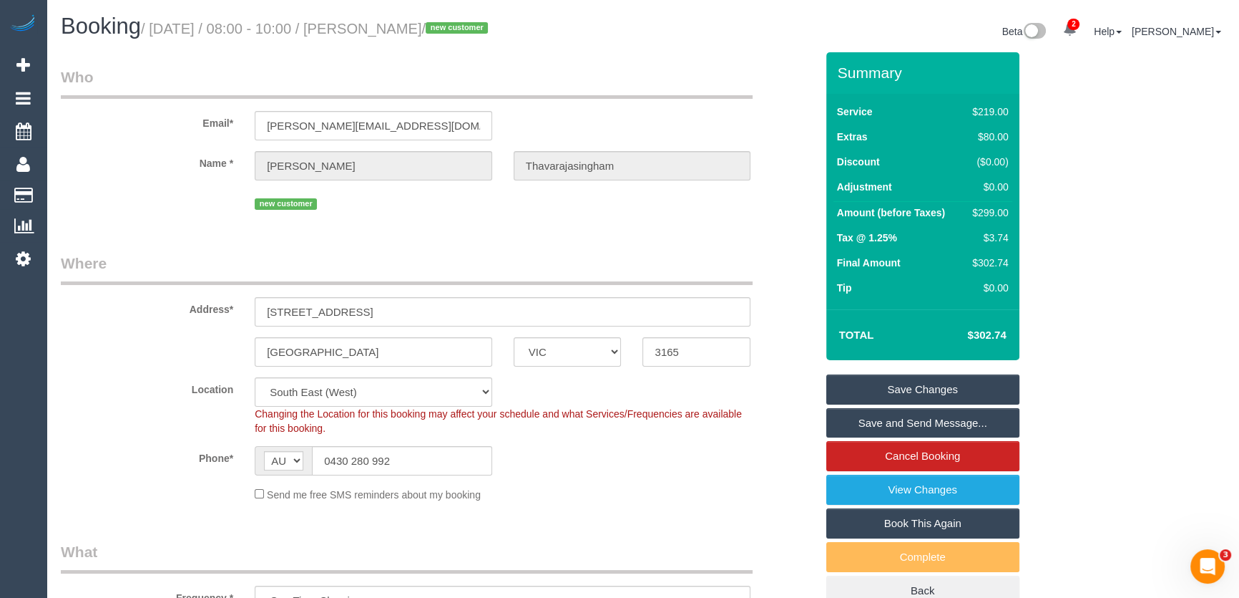
type textarea "Estimated time: 4.5-5.5 hours"
click at [388, 28] on small "/ August 22, 2025 / 08:00 - 10:00 / Rachel Thavarajasingham / new customer" at bounding box center [316, 29] width 351 height 16
copy small "Rachel Thavarajasingham"
click at [860, 422] on link "Save and Send Message..." at bounding box center [923, 423] width 193 height 30
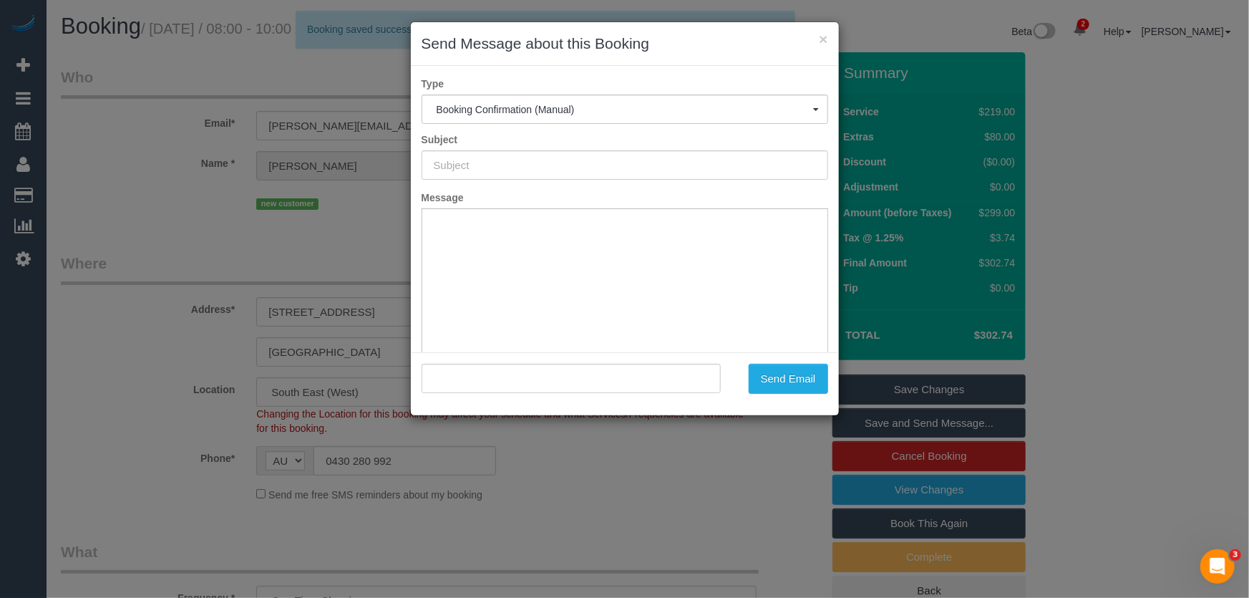
type input "Booking Confirmed"
type input ""Rachel Thavarajasingham" <rachel.thava@gmail.com>"
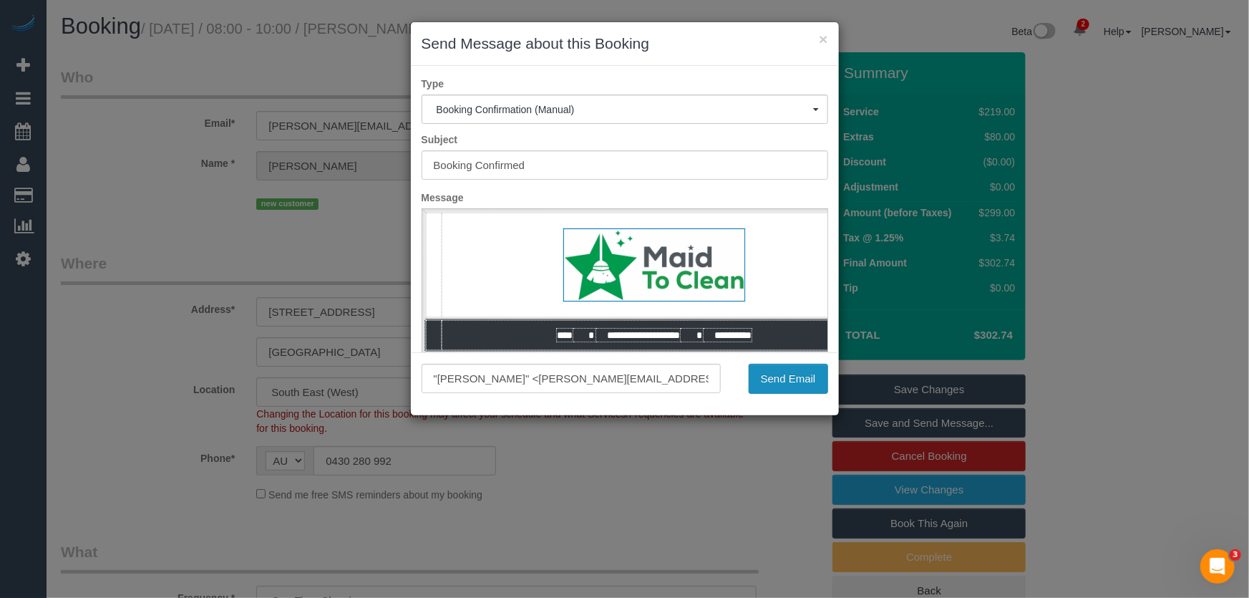
click at [779, 383] on button "Send Email" at bounding box center [788, 379] width 79 height 30
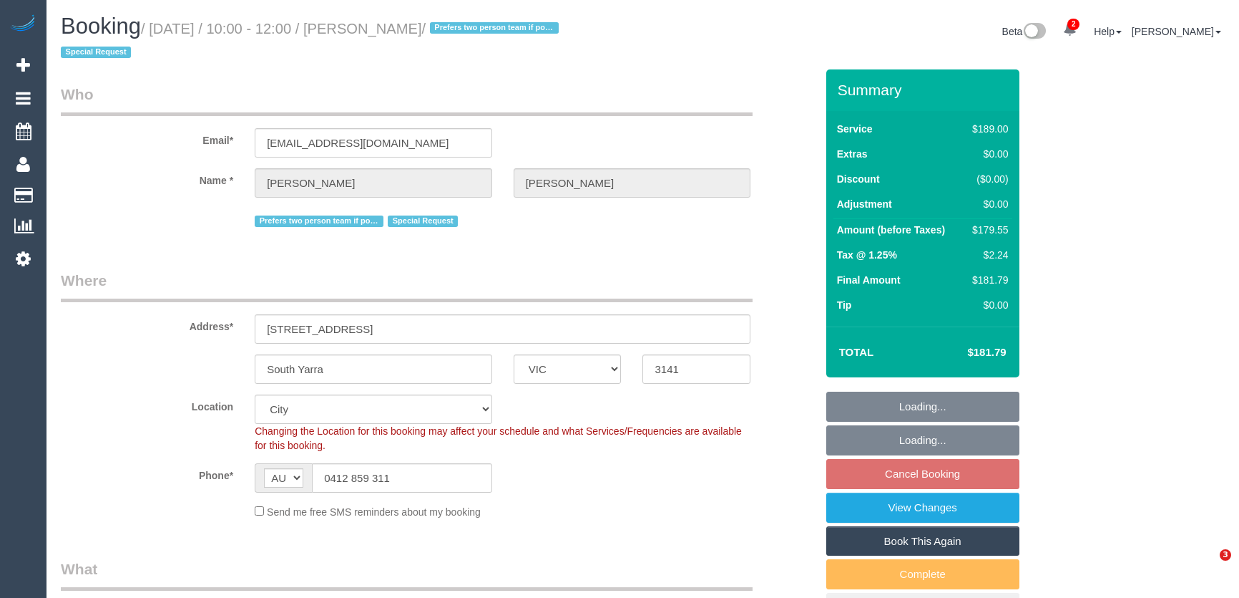
select select "VIC"
select select "number:28"
select select "number:14"
select select "number:21"
select select "number:24"
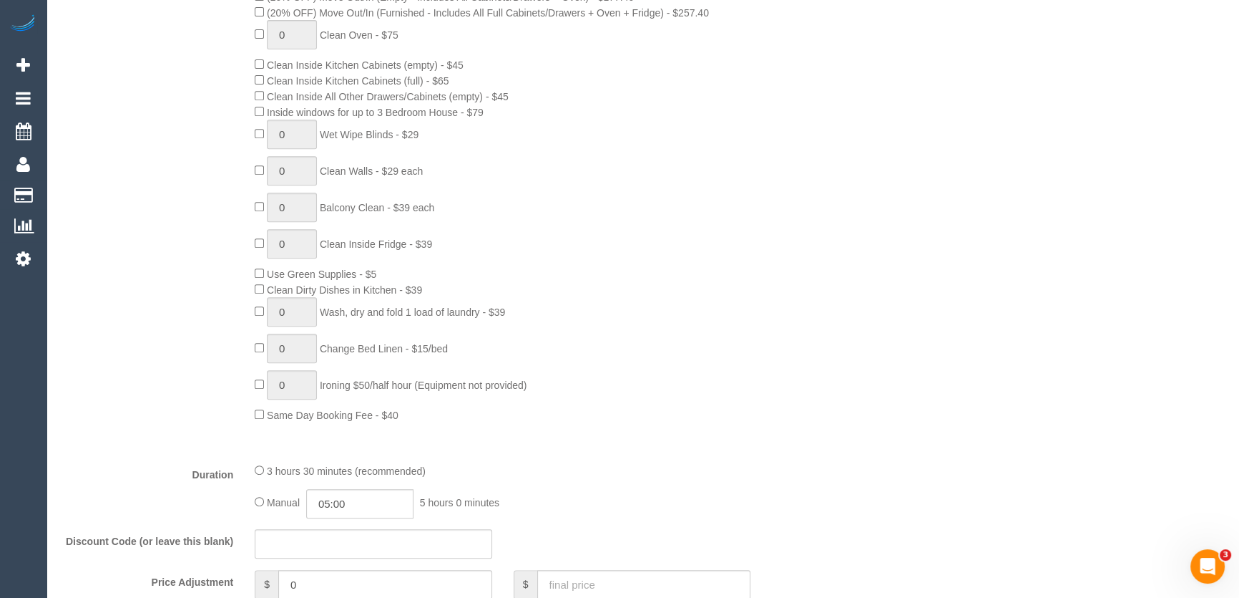
scroll to position [910, 0]
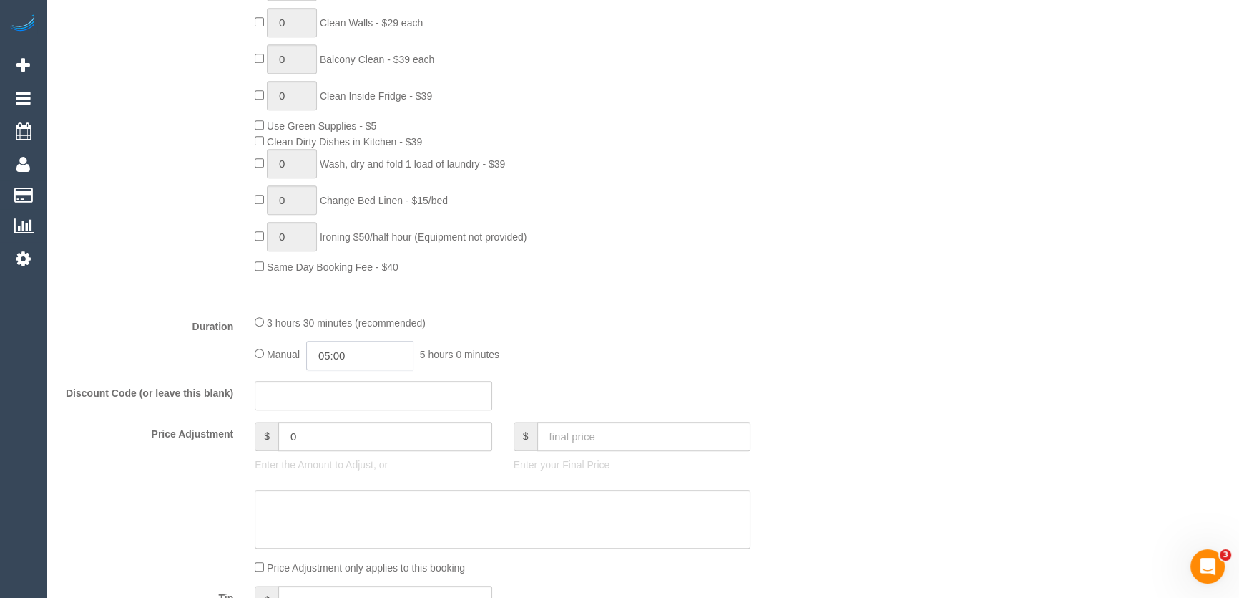
click at [369, 355] on input "05:00" at bounding box center [359, 355] width 107 height 29
click at [359, 397] on li "01:30" at bounding box center [345, 403] width 64 height 19
click at [356, 357] on input "01:30" at bounding box center [359, 355] width 107 height 29
type input "01:45"
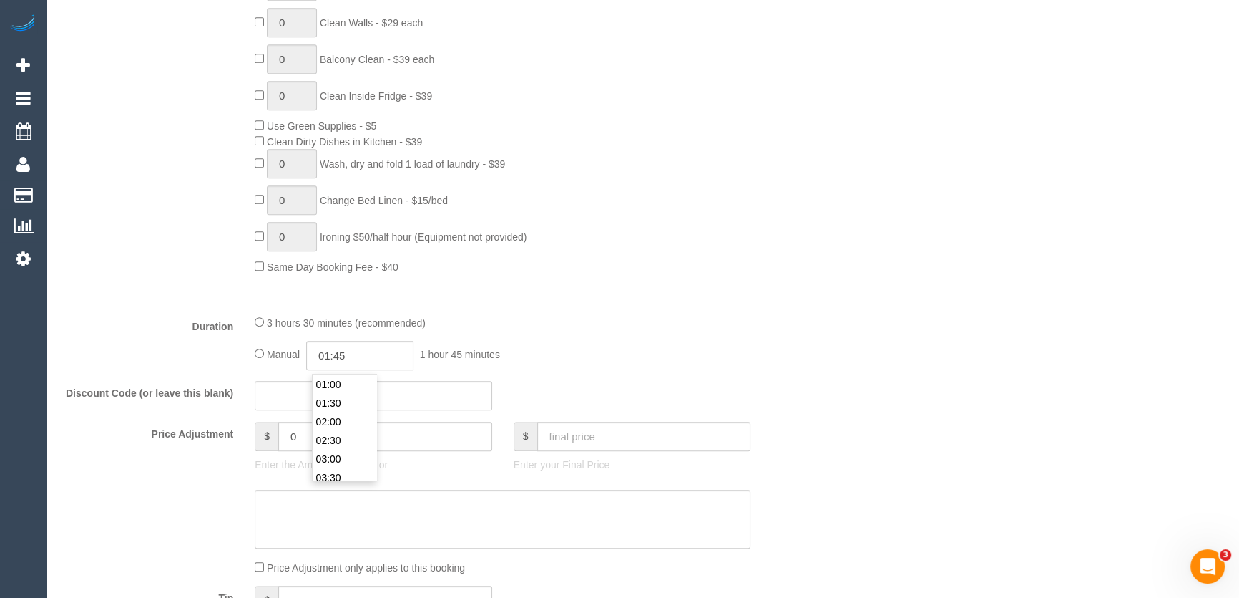
click at [615, 326] on div "3 hours 30 minutes (recommended)" at bounding box center [503, 322] width 496 height 16
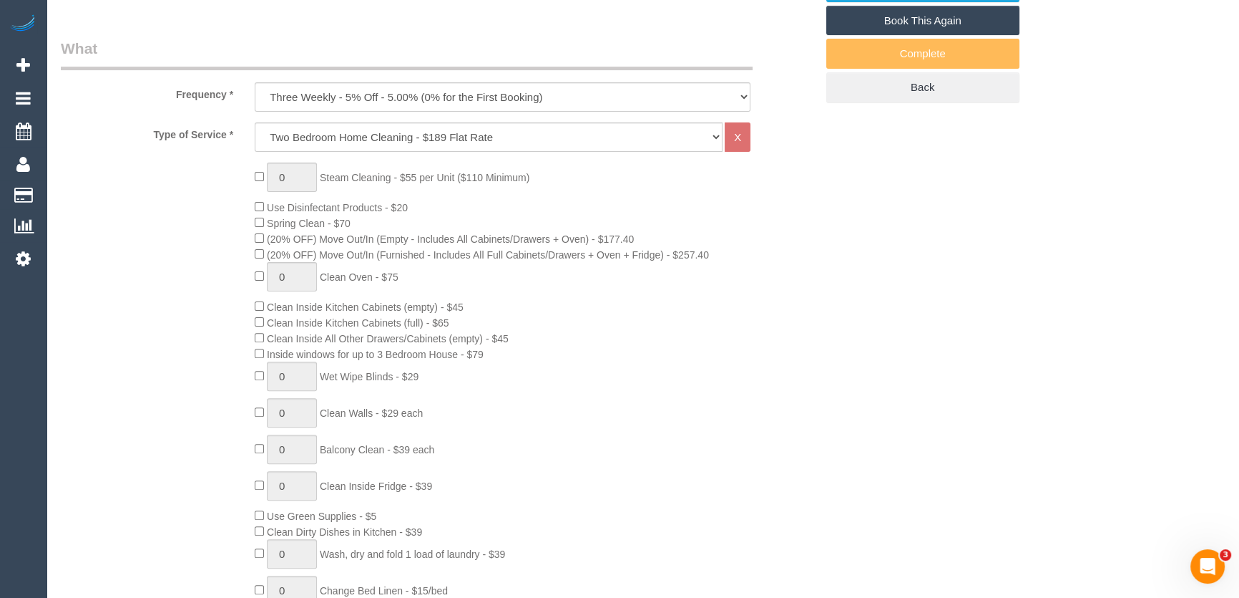
scroll to position [195, 0]
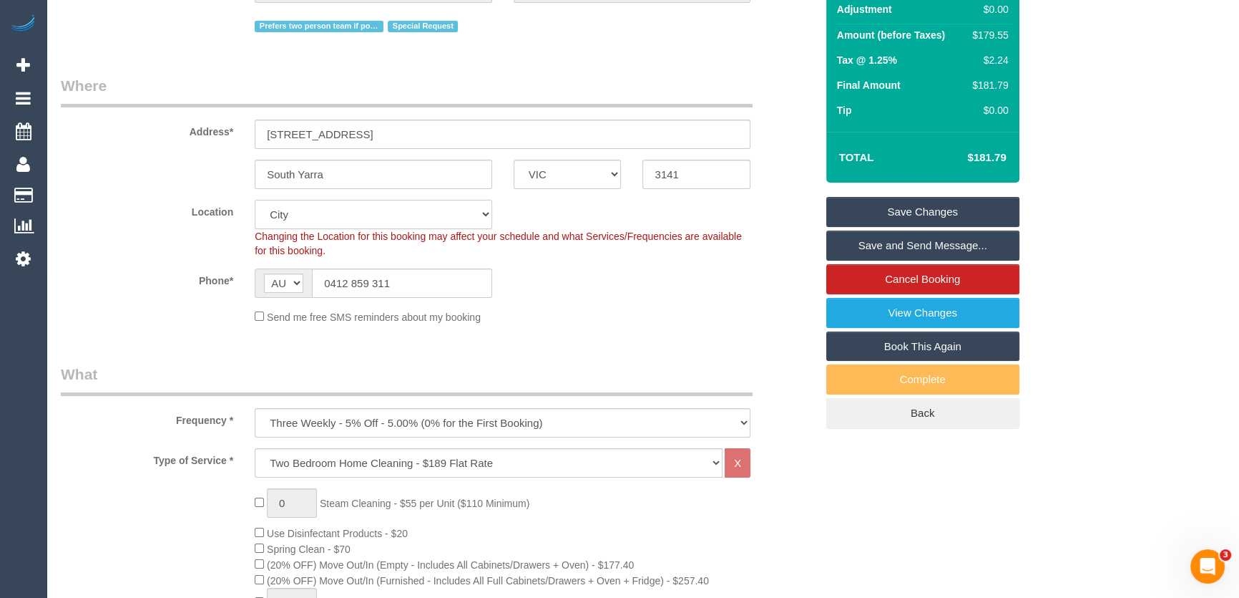
click at [287, 215] on select "Office City East (North) East (South) Inner East Inner North (East) Inner North…" at bounding box center [374, 214] width 238 height 29
select select "50"
click at [255, 200] on select "Office City East (North) East (South) Inner East Inner North (East) Inner North…" at bounding box center [374, 214] width 238 height 29
click at [165, 297] on sui-booking-location "Location Office City East (North) East (South) Inner East Inner North (East) In…" at bounding box center [438, 262] width 755 height 125
select select "object:1616"
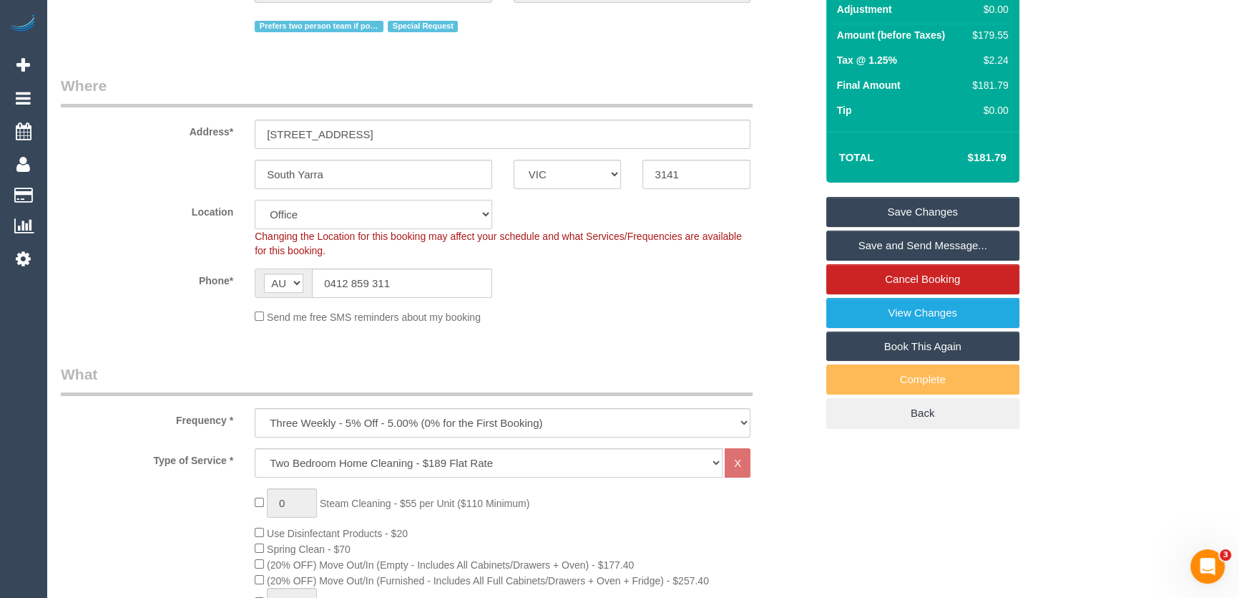
click at [338, 212] on select "Office City East (North) East (South) Inner East Inner North (East) Inner North…" at bounding box center [374, 214] width 238 height 29
select select "55"
click at [255, 200] on select "Office City East (North) East (South) Inner East Inner North (East) Inner North…" at bounding box center [374, 214] width 238 height 29
select select "object:2891"
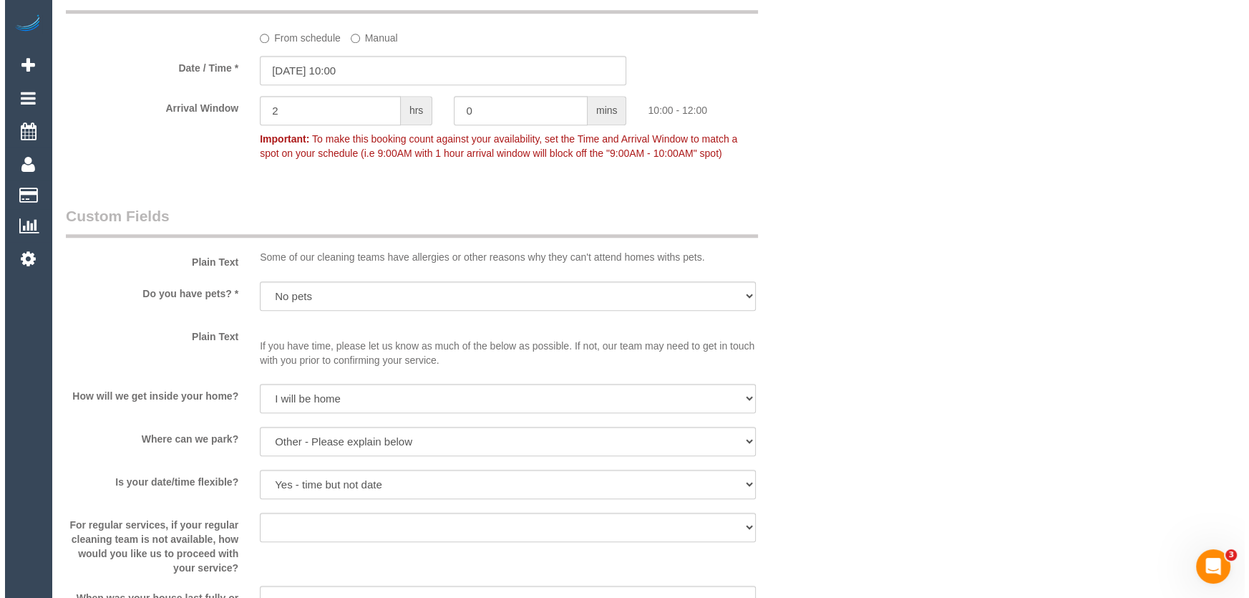
scroll to position [1886, 0]
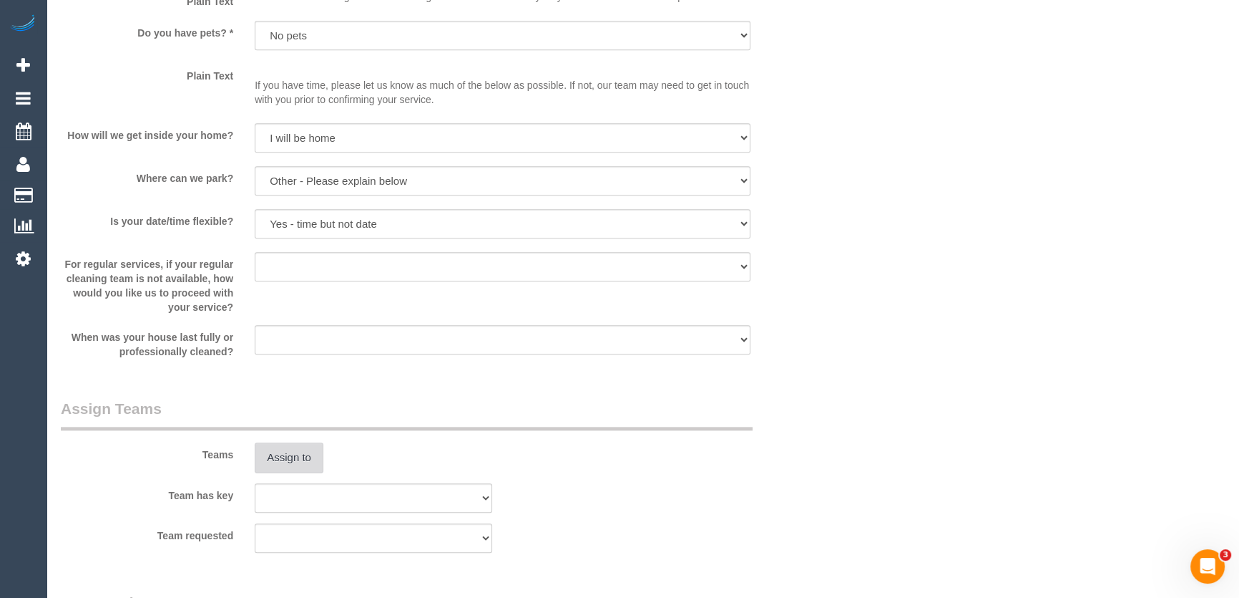
click at [291, 453] on button "Assign to" at bounding box center [289, 457] width 69 height 30
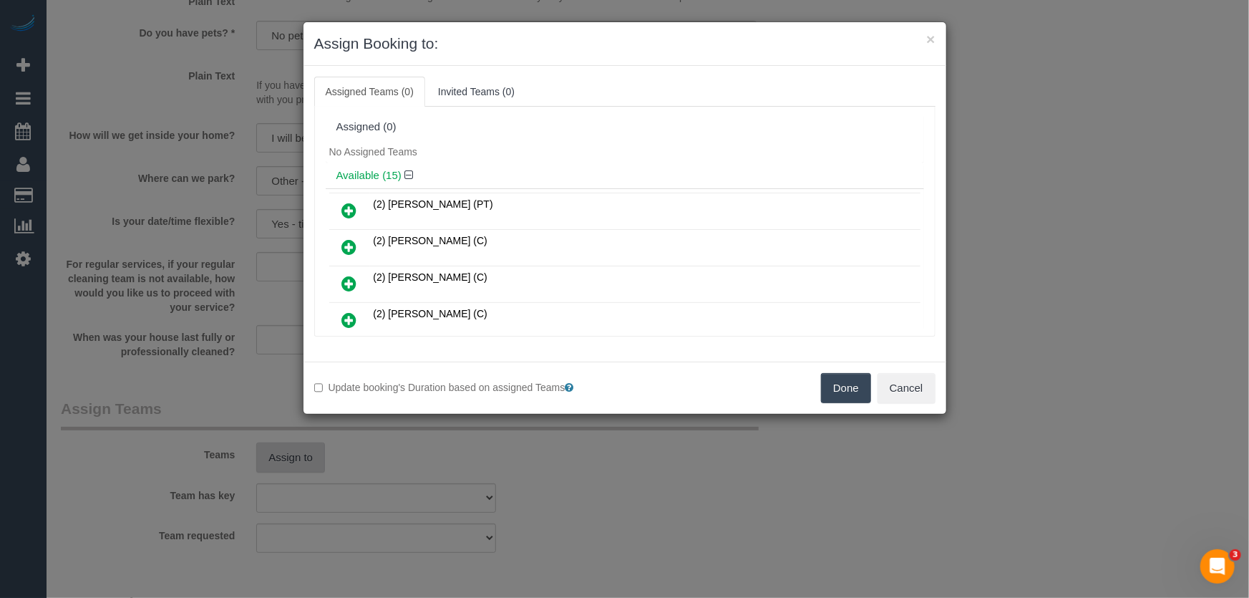
scroll to position [341, 0]
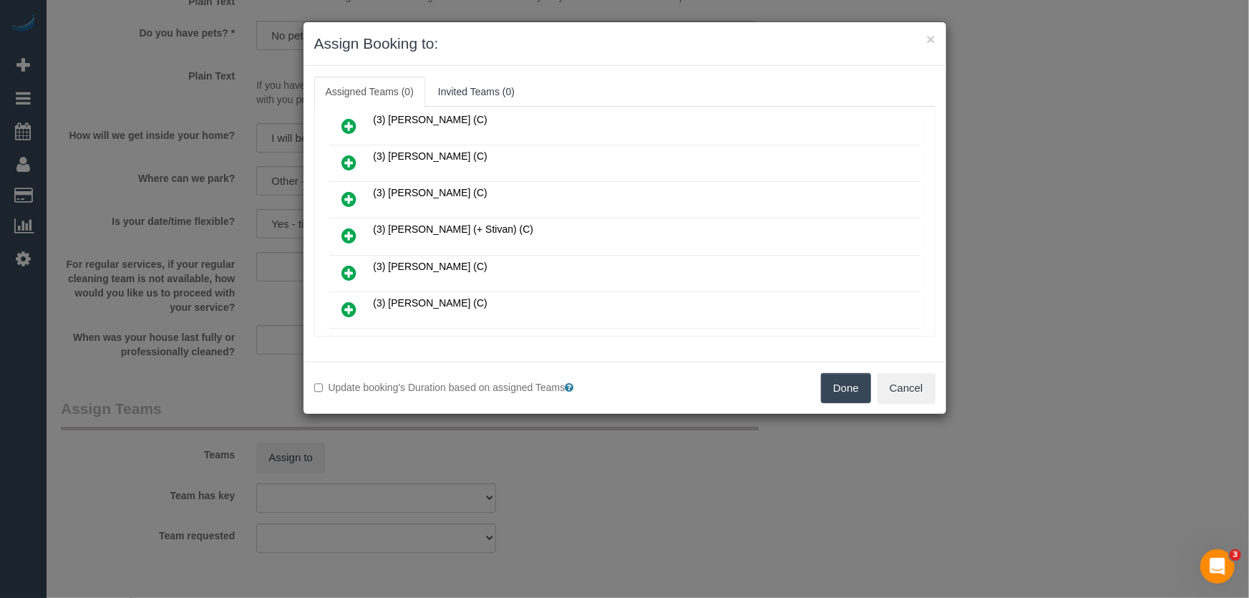
click at [344, 227] on icon at bounding box center [349, 235] width 15 height 17
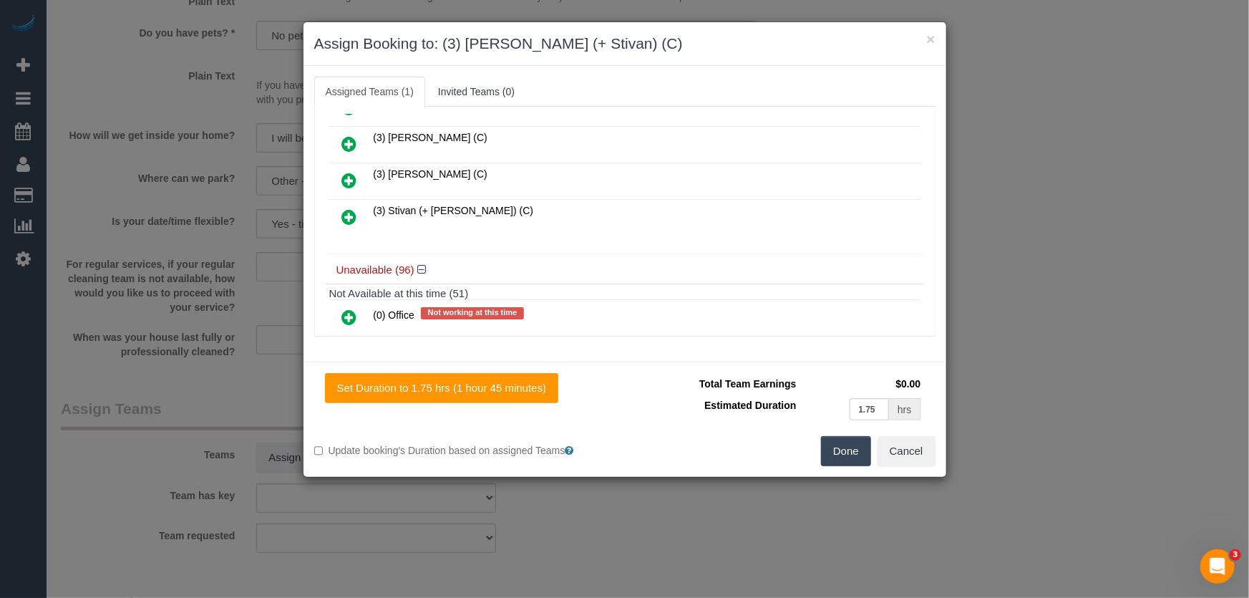
click at [345, 208] on icon at bounding box center [349, 216] width 15 height 17
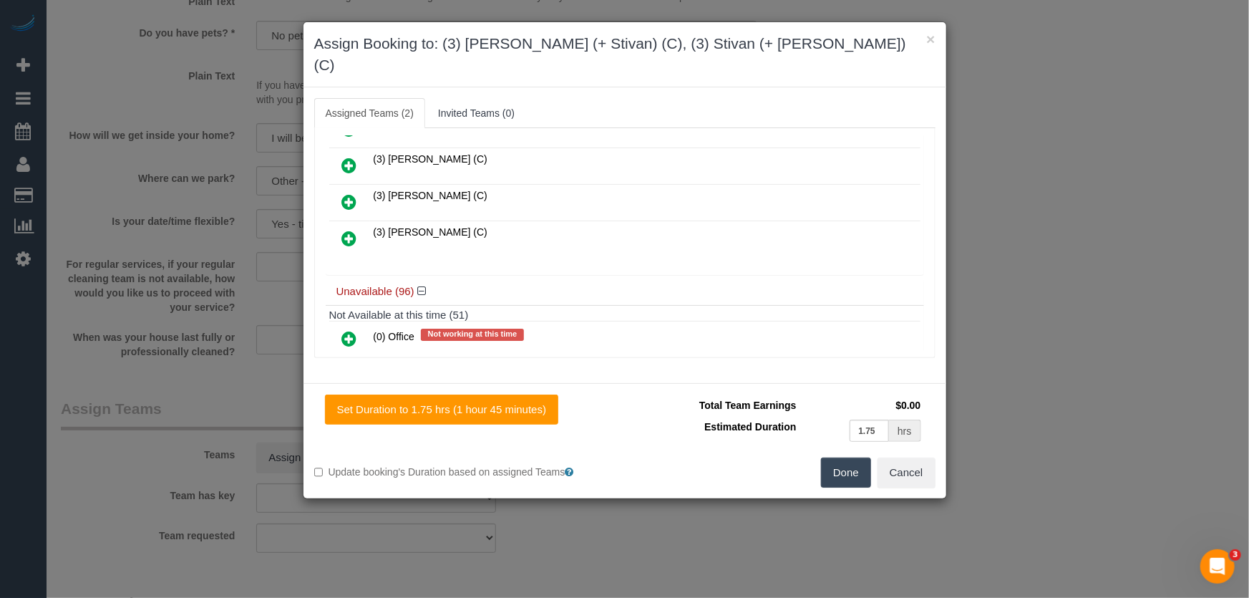
scroll to position [540, 0]
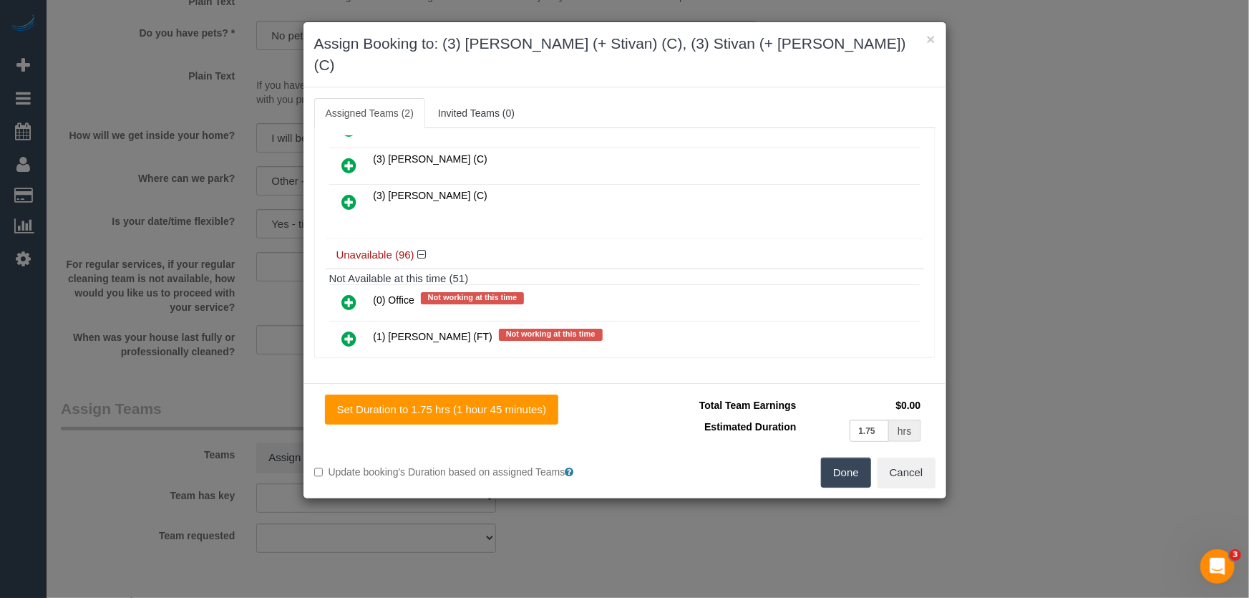
click at [861, 458] on button "Done" at bounding box center [846, 472] width 50 height 30
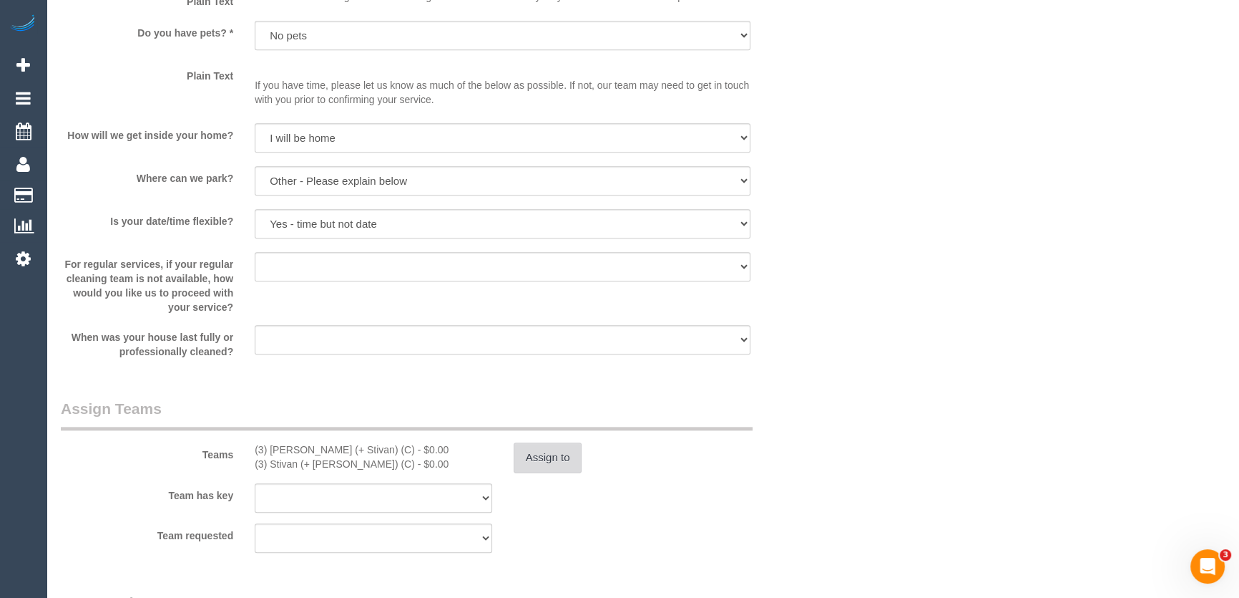
click at [557, 457] on button "Assign to" at bounding box center [548, 457] width 69 height 30
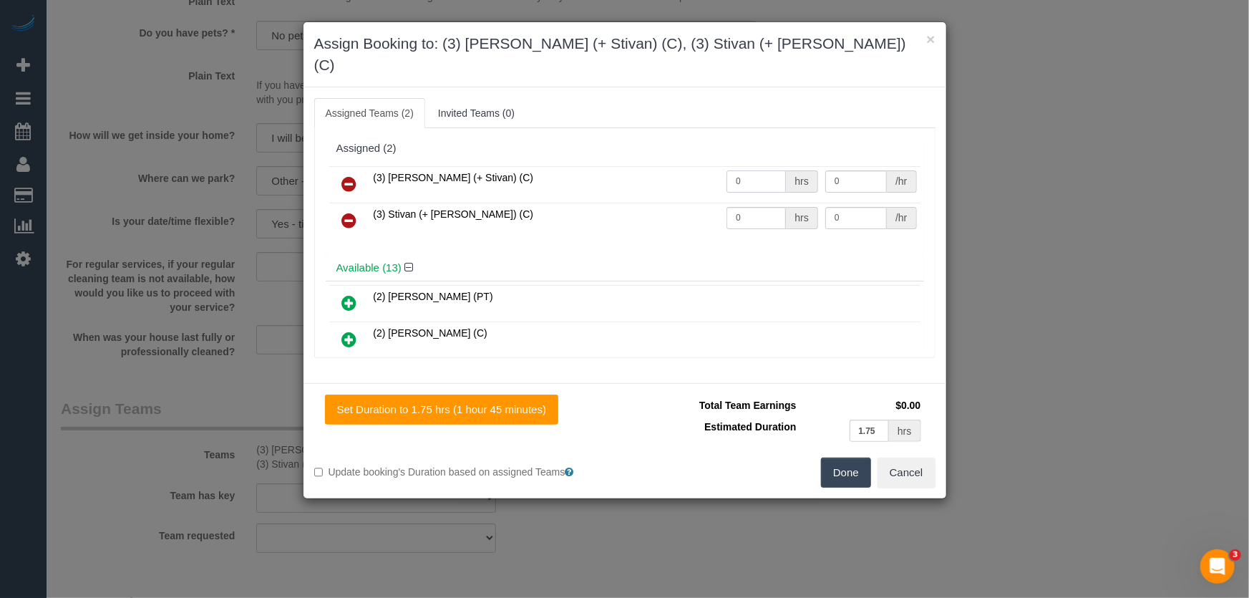
click at [742, 170] on input "0" at bounding box center [755, 181] width 59 height 22
type input "1"
type input "57.5"
click at [742, 207] on input "0" at bounding box center [755, 218] width 59 height 22
type input "1"
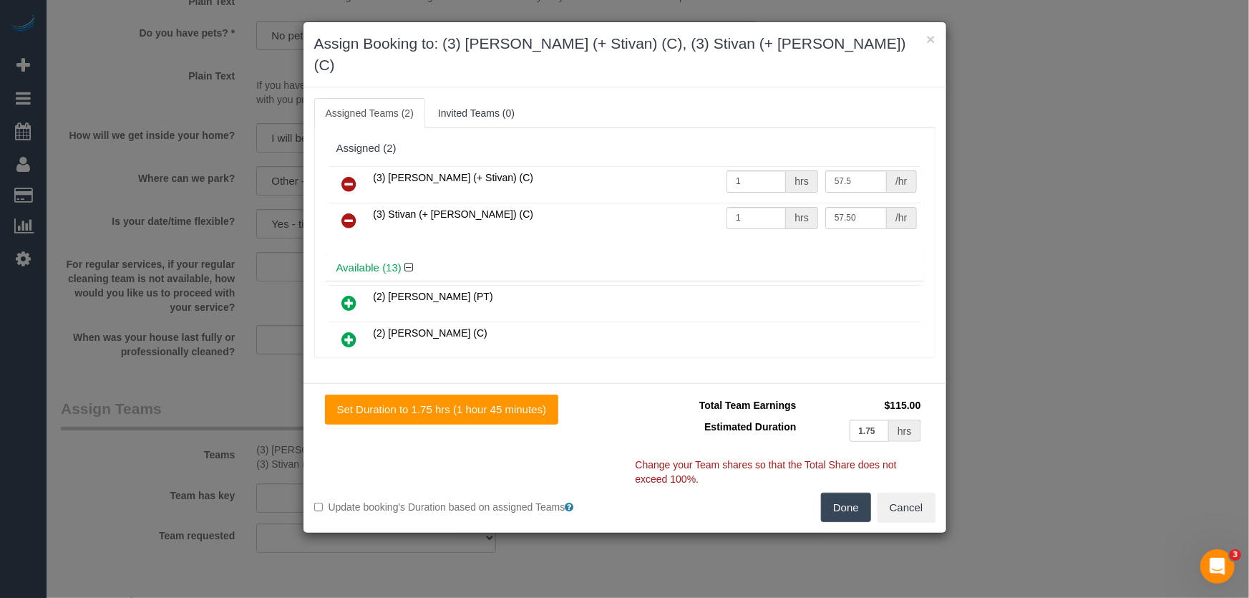
click at [844, 492] on button "Done" at bounding box center [846, 507] width 50 height 30
type input "57.5"
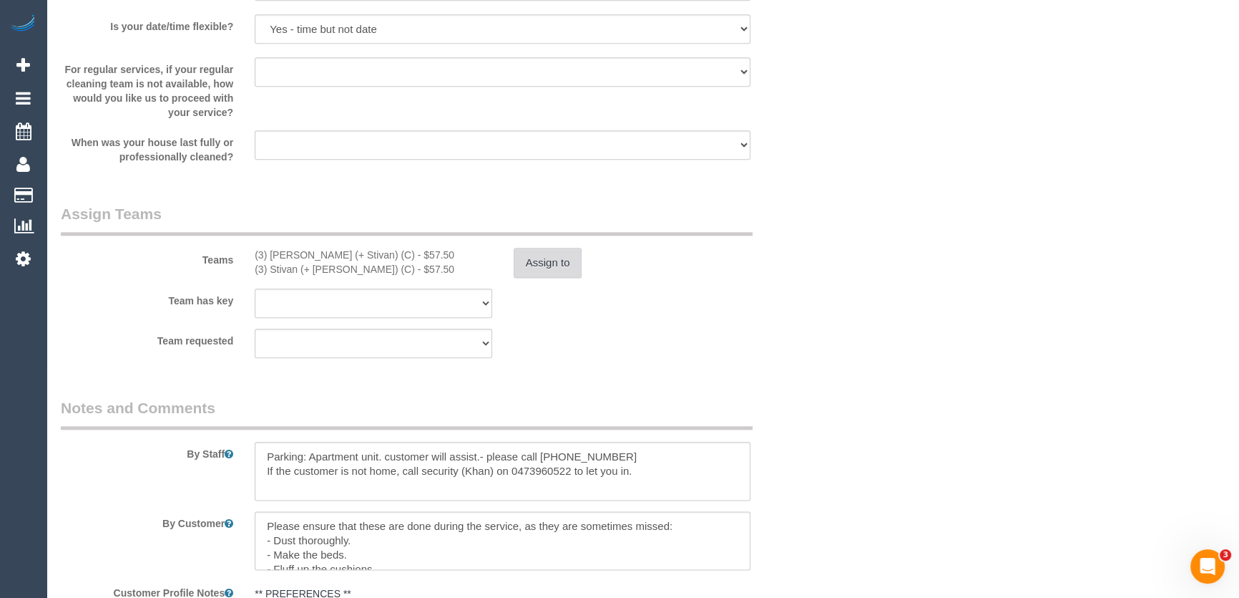
scroll to position [2082, 0]
click at [263, 457] on textarea at bounding box center [503, 470] width 496 height 59
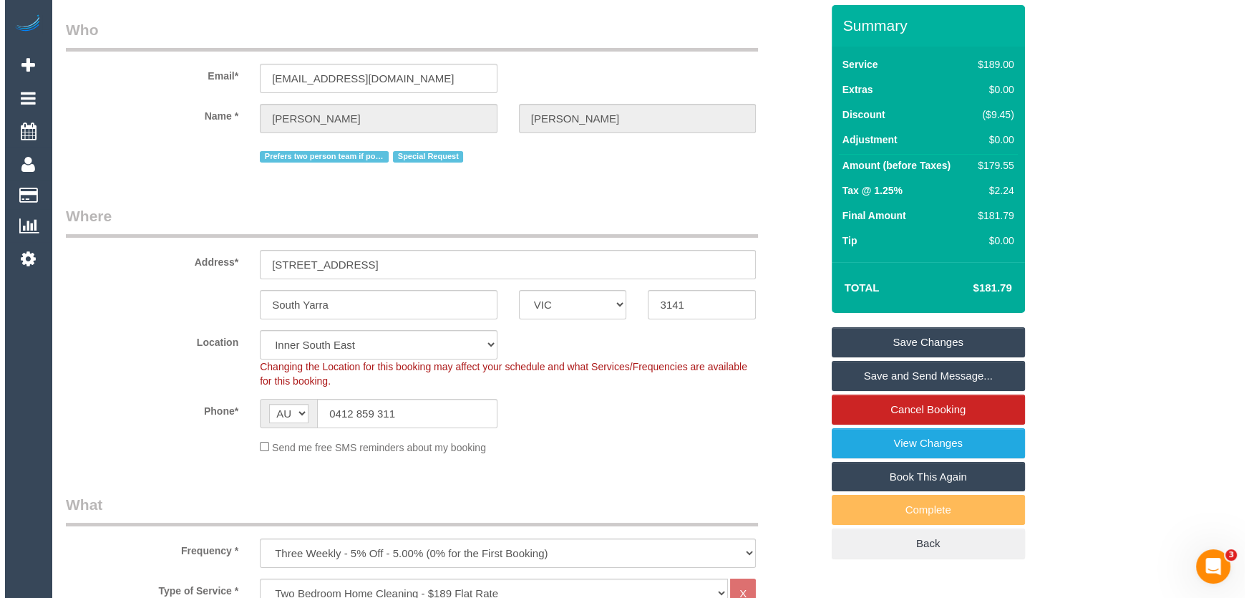
scroll to position [0, 0]
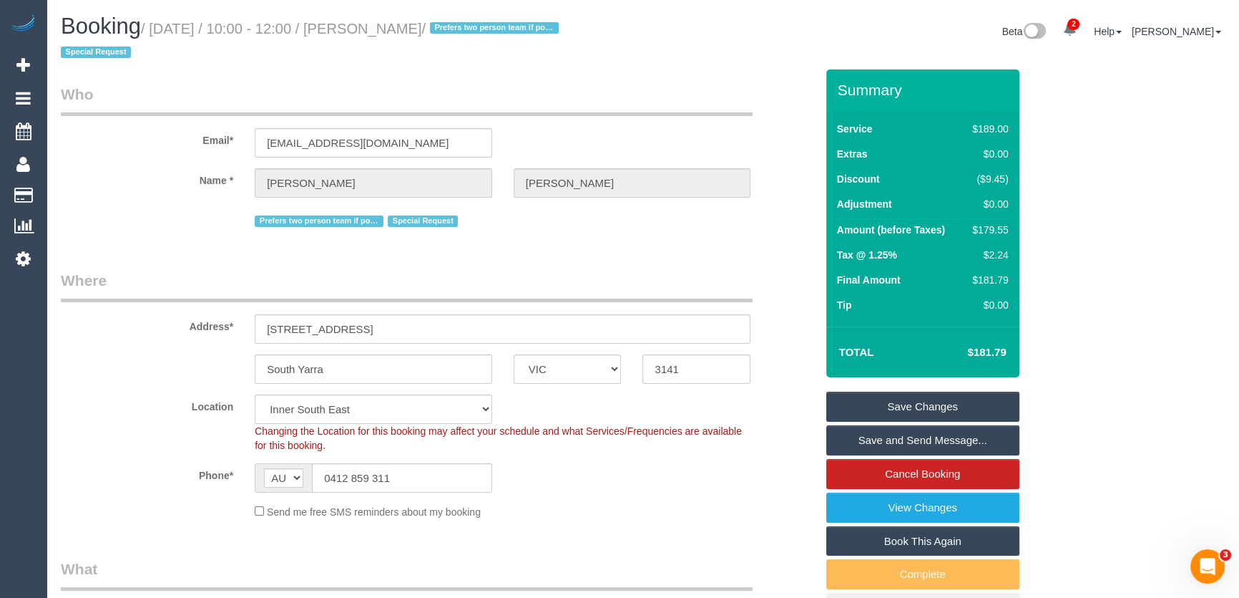
type textarea "Estimated time: 3-3.5 hours Parking: Apartment unit. customer will assist.- ple…"
click at [394, 29] on small "/ August 22, 2025 / 10:00 - 12:00 / Bernadette Barakat / Prefers two person tea…" at bounding box center [312, 41] width 502 height 40
copy small "Bernadette Barakat"
click at [866, 437] on link "Save and Send Message..." at bounding box center [923, 440] width 193 height 30
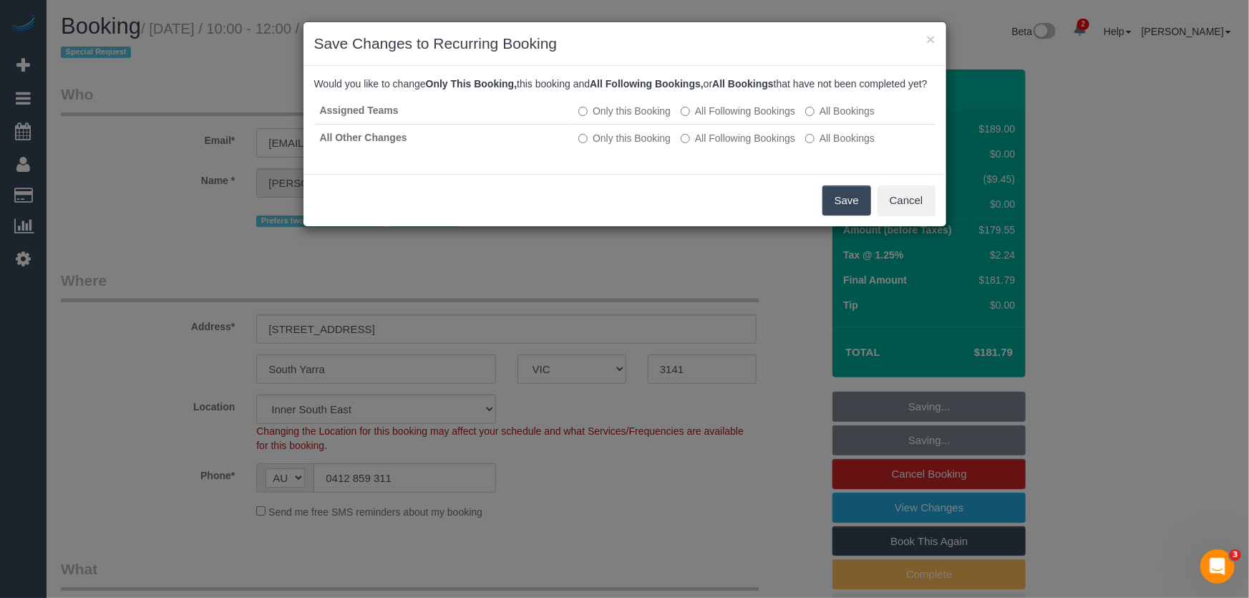
click at [852, 215] on button "Save" at bounding box center [846, 200] width 49 height 30
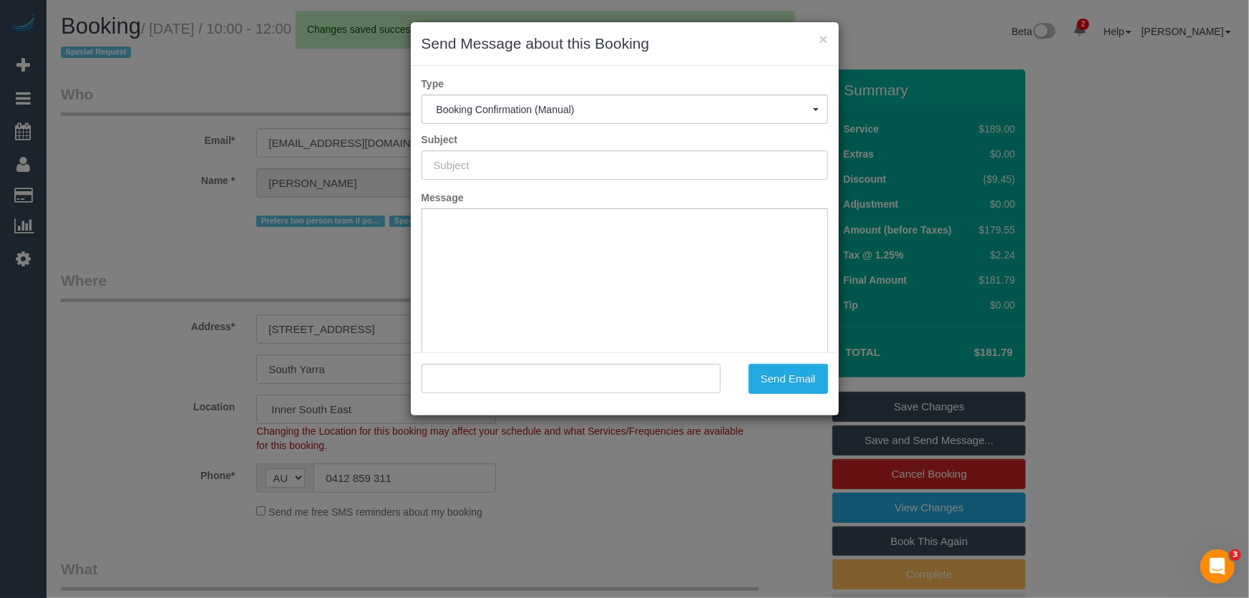
type input "Booking Confirmed"
type input ""Bernadette Barakat" <bbkoletti11@gmail.com>"
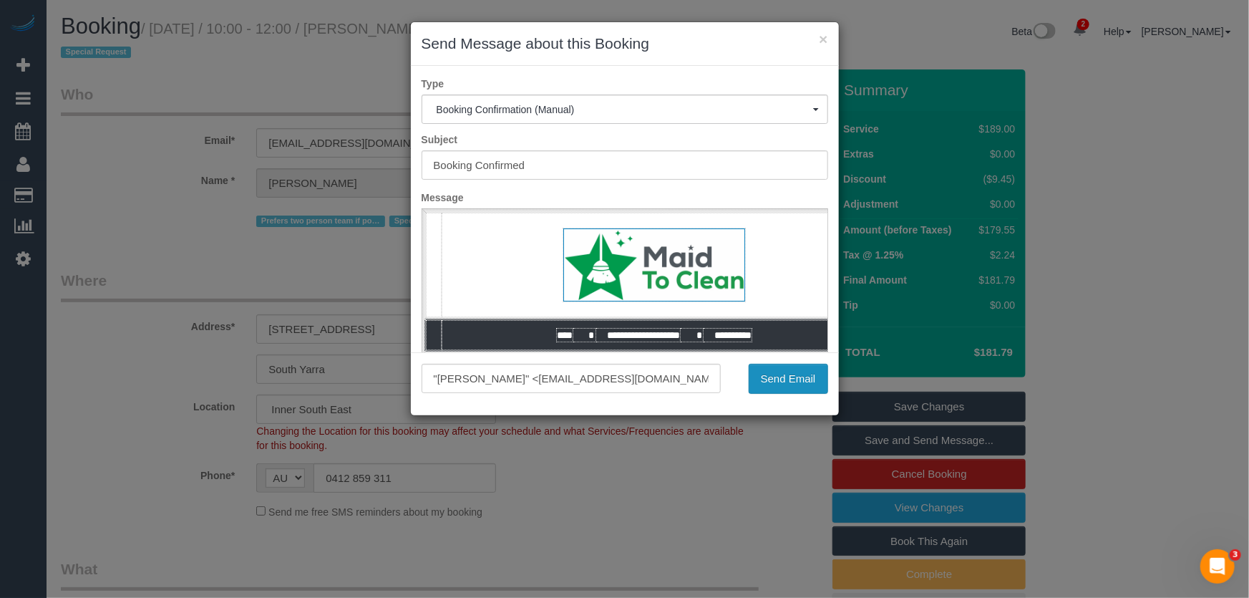
click at [776, 381] on button "Send Email" at bounding box center [788, 379] width 79 height 30
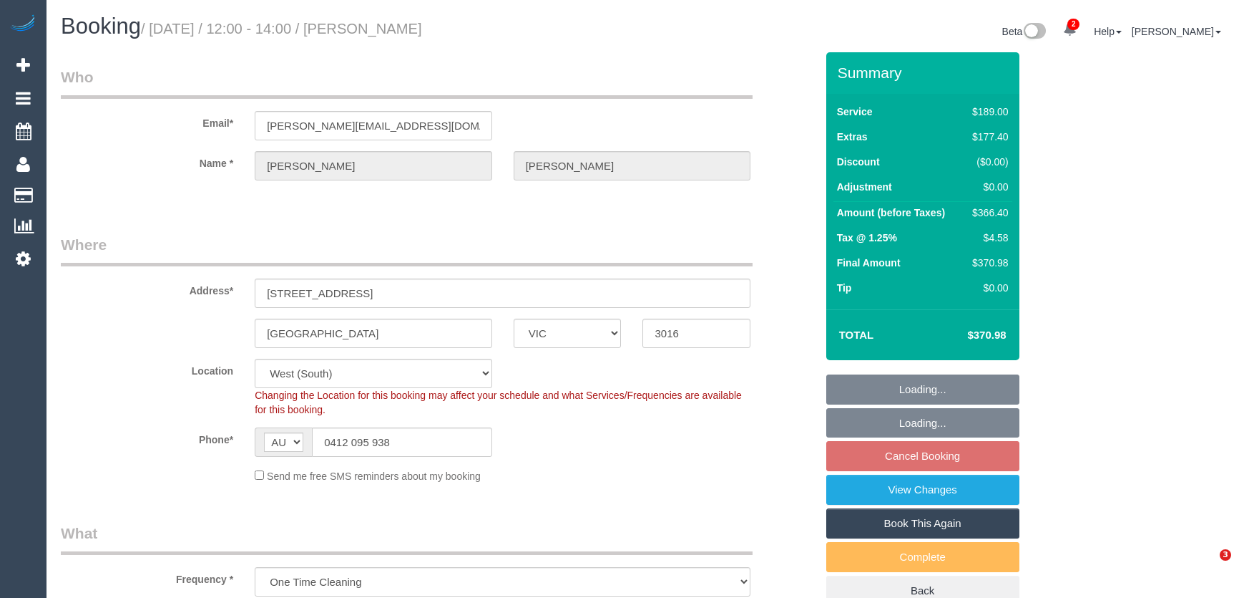
select select "VIC"
select select "string:stripe-pm_1Rlfv42GScqysDRVc8XM8WbO"
select select "number:29"
select select "number:14"
select select "number:19"
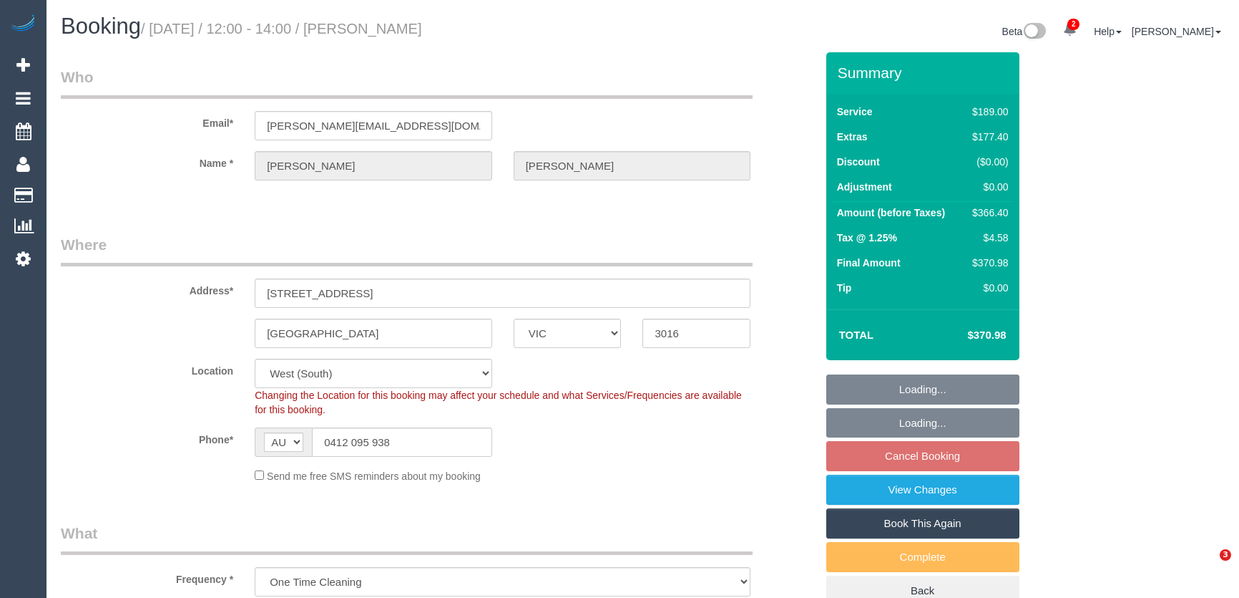
select select "number:24"
select select "number:26"
click at [420, 444] on input "0412 095 938" at bounding box center [402, 441] width 180 height 29
select select "spot3"
click at [421, 444] on input "0412 095 938" at bounding box center [402, 441] width 180 height 29
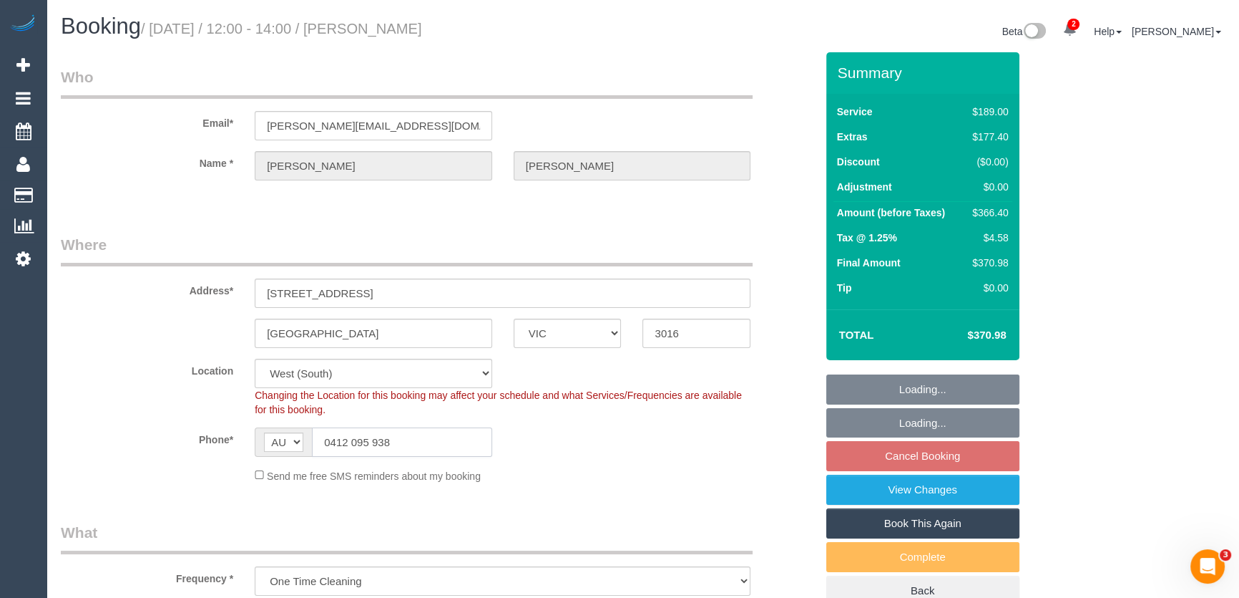
click at [421, 444] on input "0412 095 938" at bounding box center [402, 441] width 180 height 29
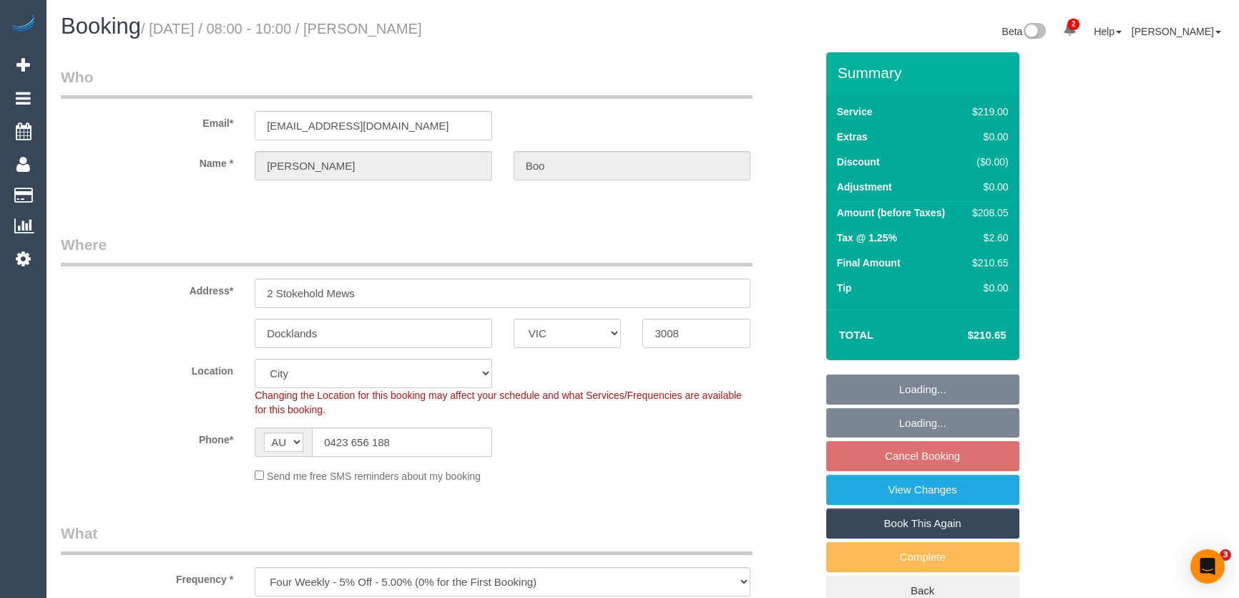
select select "VIC"
select select "string:stripe-pm_1Mb2sn2GScqysDRV3LqaYVhB"
select select "number:27"
select select "number:14"
select select "number:19"
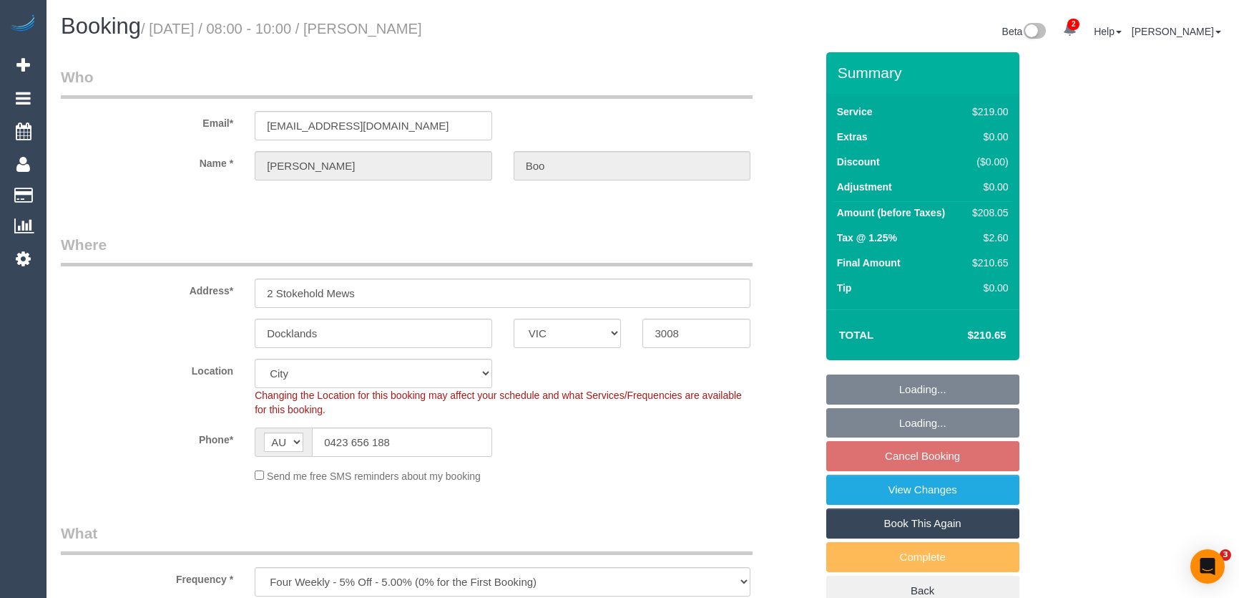
select select "number:24"
select select "number:34"
select select "number:13"
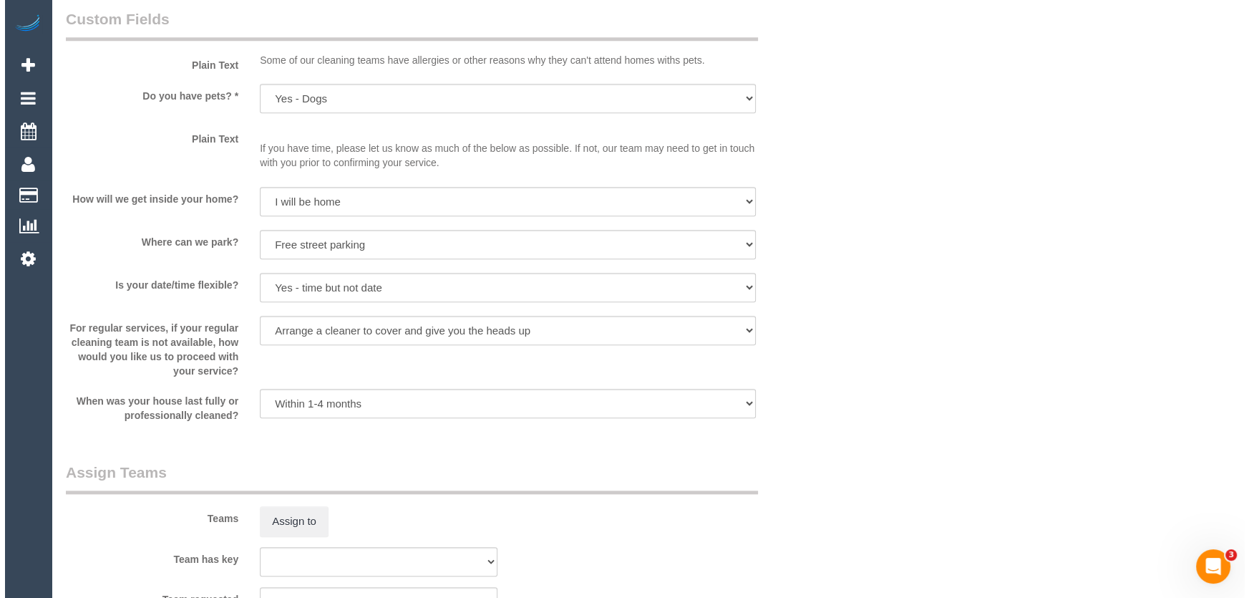
scroll to position [1886, 0]
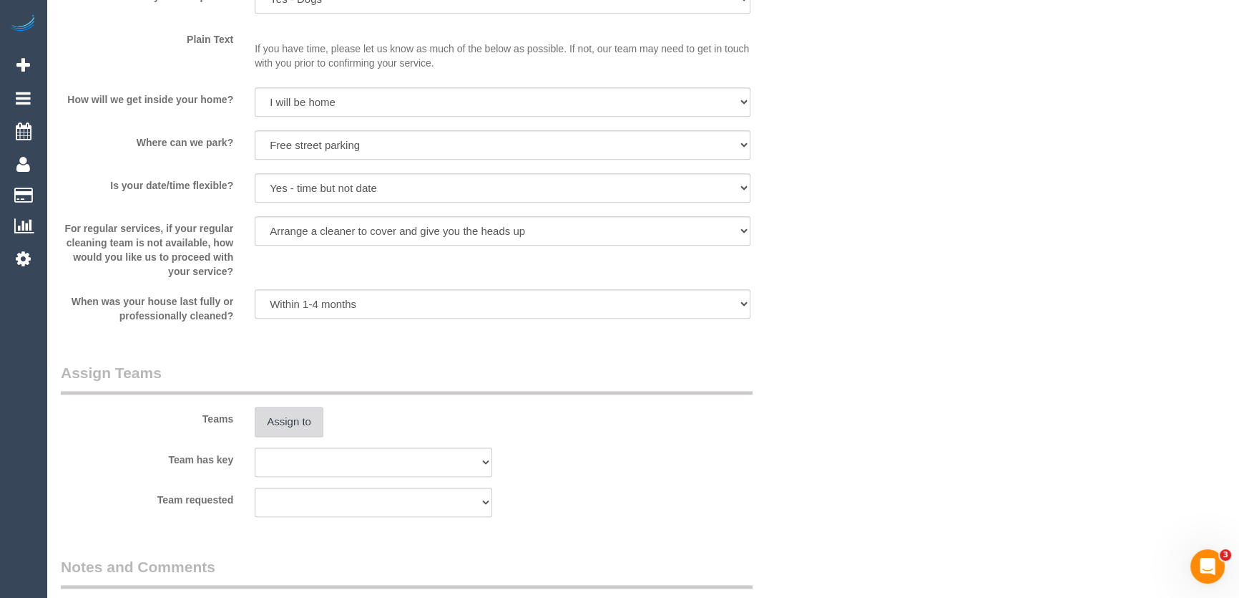
click at [291, 429] on button "Assign to" at bounding box center [289, 421] width 69 height 30
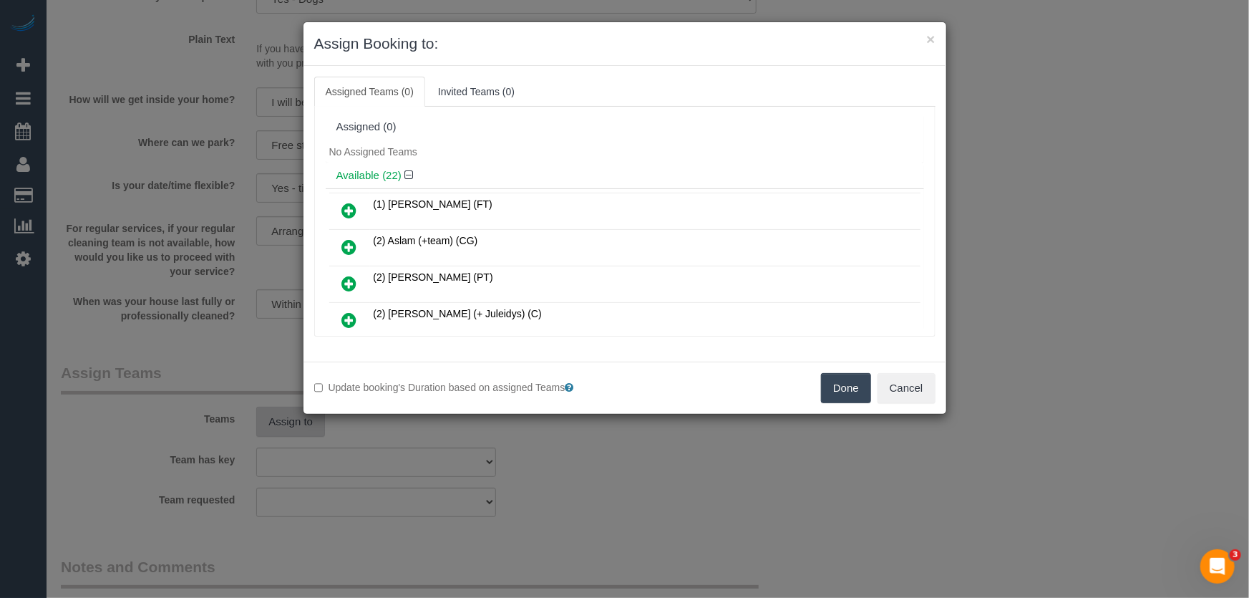
scroll to position [412, 0]
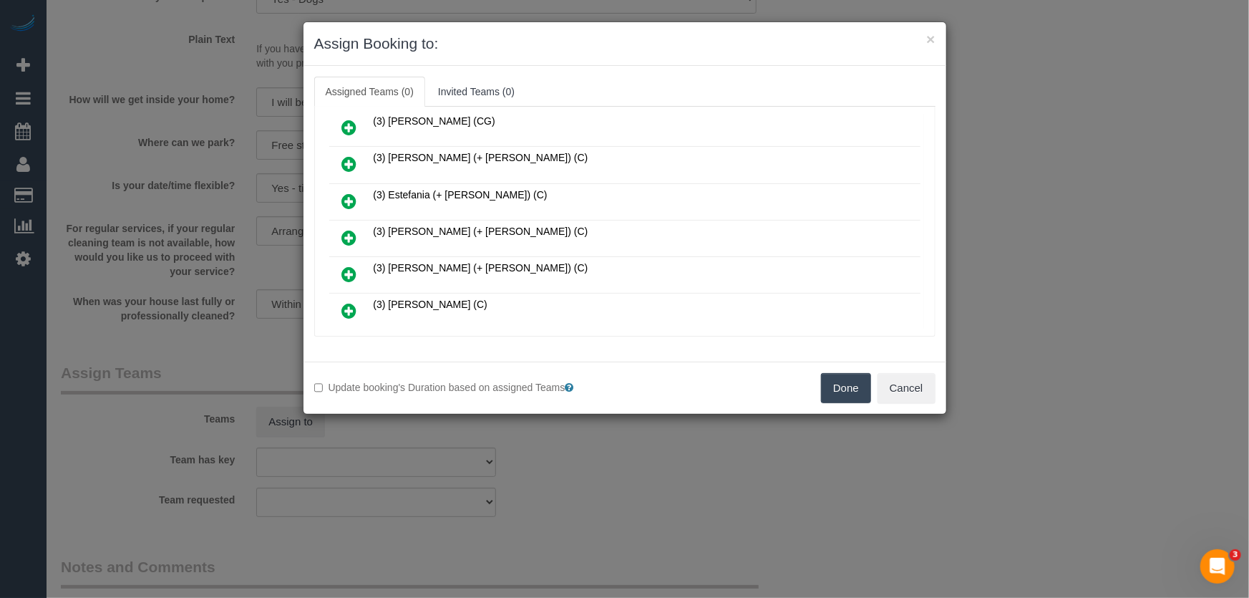
click at [351, 229] on icon at bounding box center [349, 237] width 15 height 17
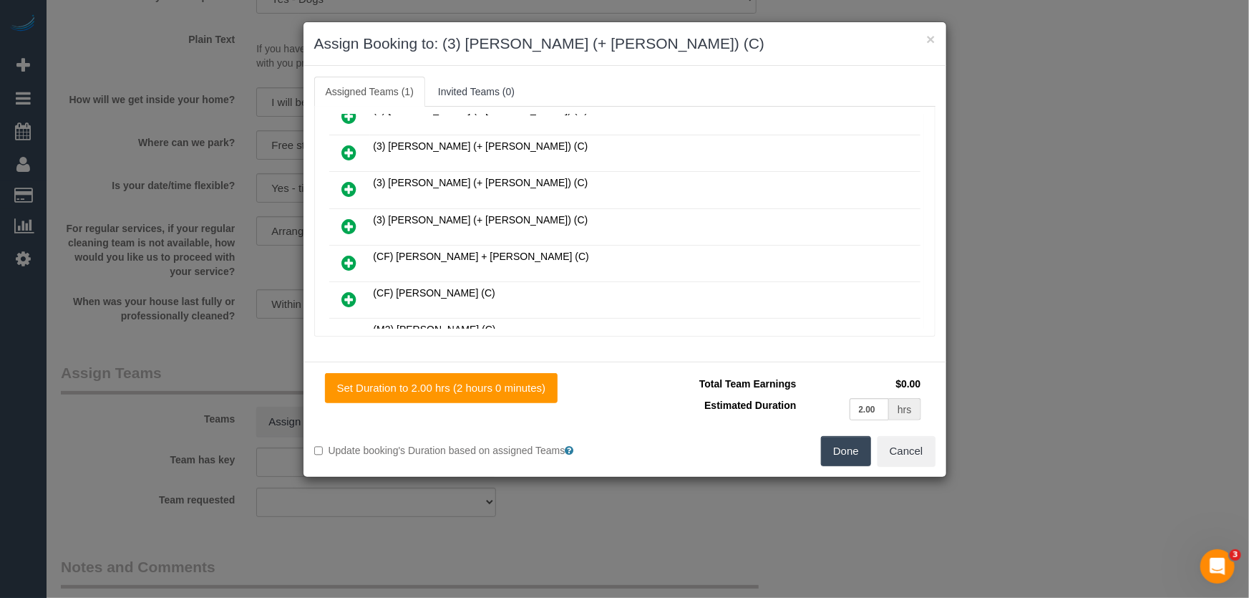
click at [351, 218] on icon at bounding box center [349, 226] width 15 height 17
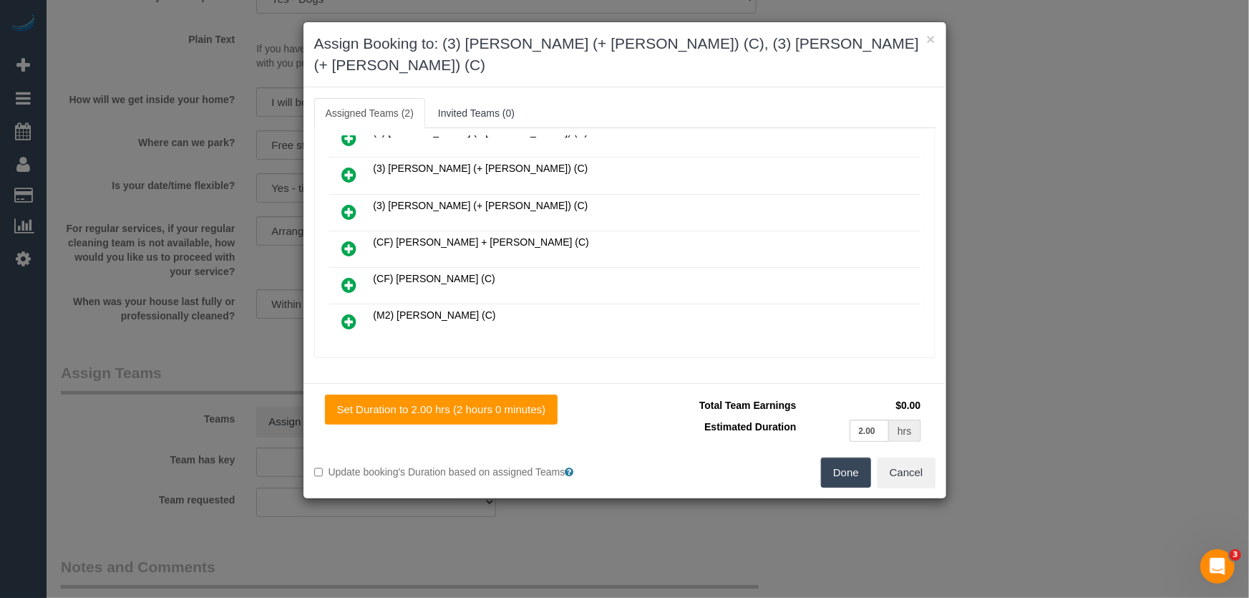
click at [844, 457] on button "Done" at bounding box center [846, 472] width 50 height 30
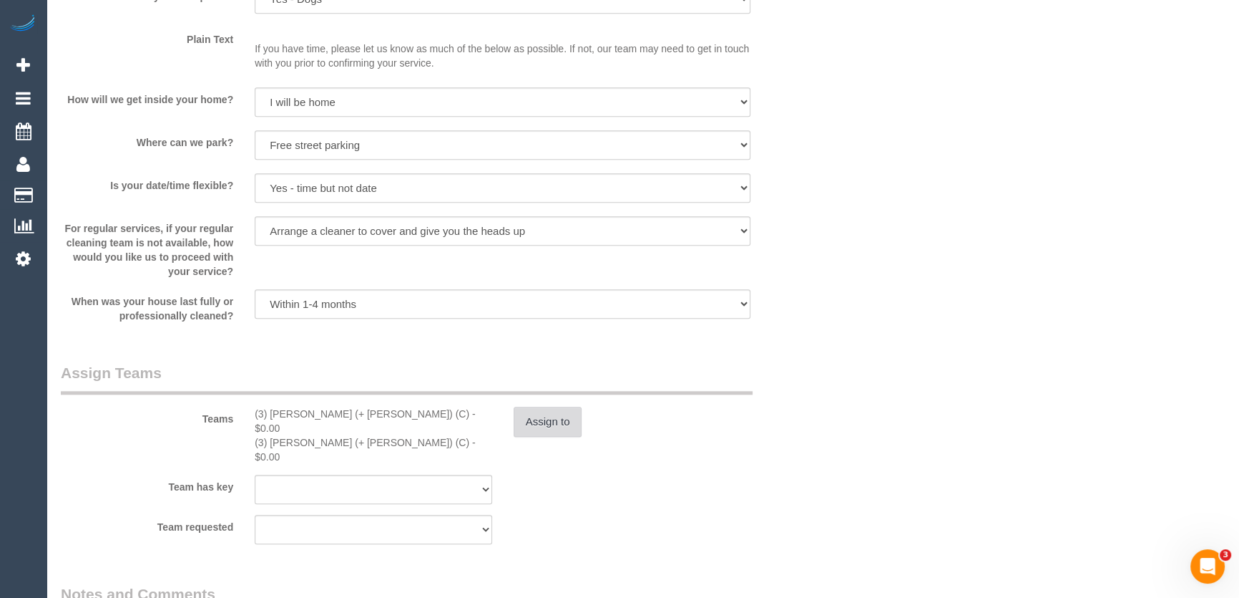
click at [567, 424] on button "Assign to" at bounding box center [548, 421] width 69 height 30
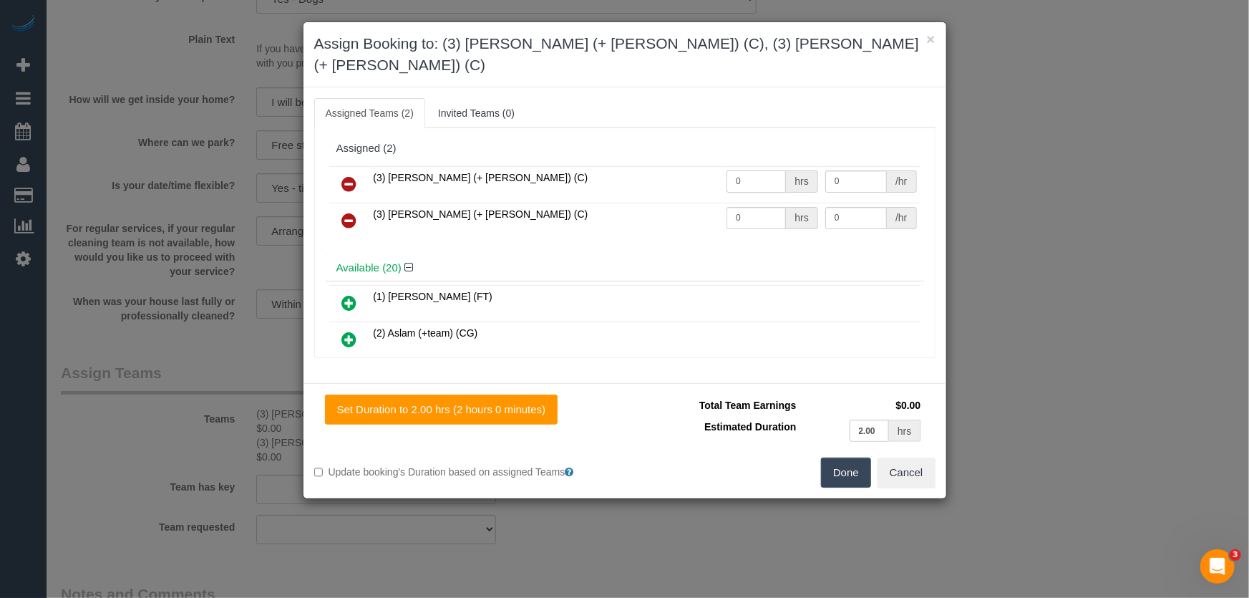
click at [749, 170] on input "0" at bounding box center [755, 181] width 59 height 22
type input "1"
type input "65"
click at [751, 207] on input "0" at bounding box center [755, 218] width 59 height 22
type input "1"
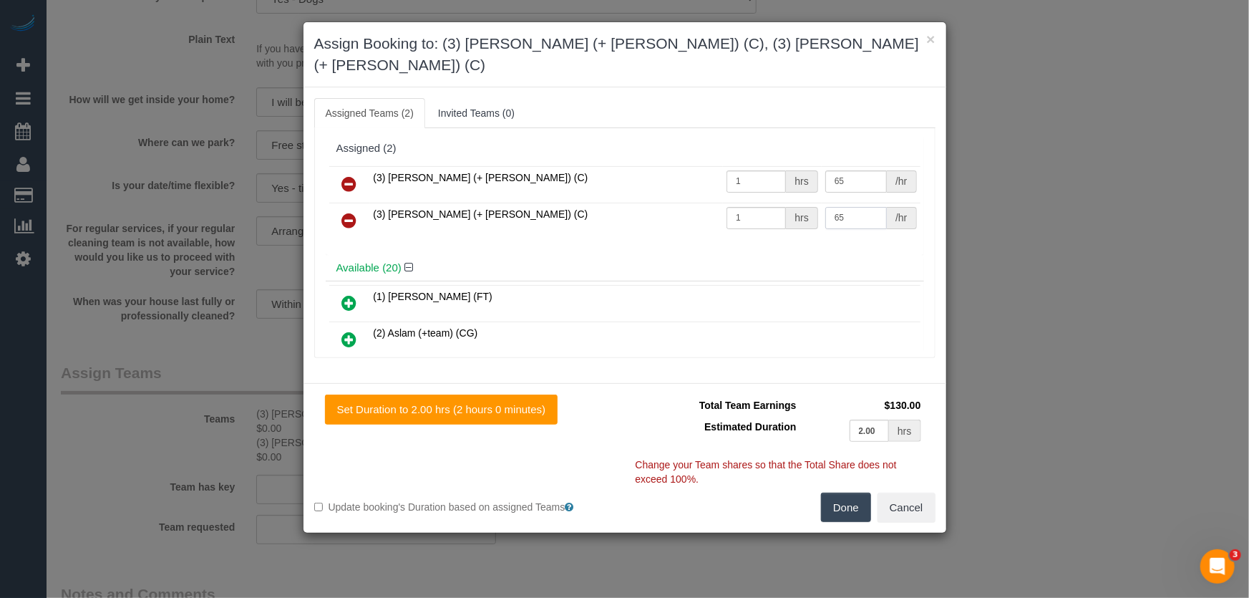
type input "65"
click at [855, 492] on button "Done" at bounding box center [846, 507] width 50 height 30
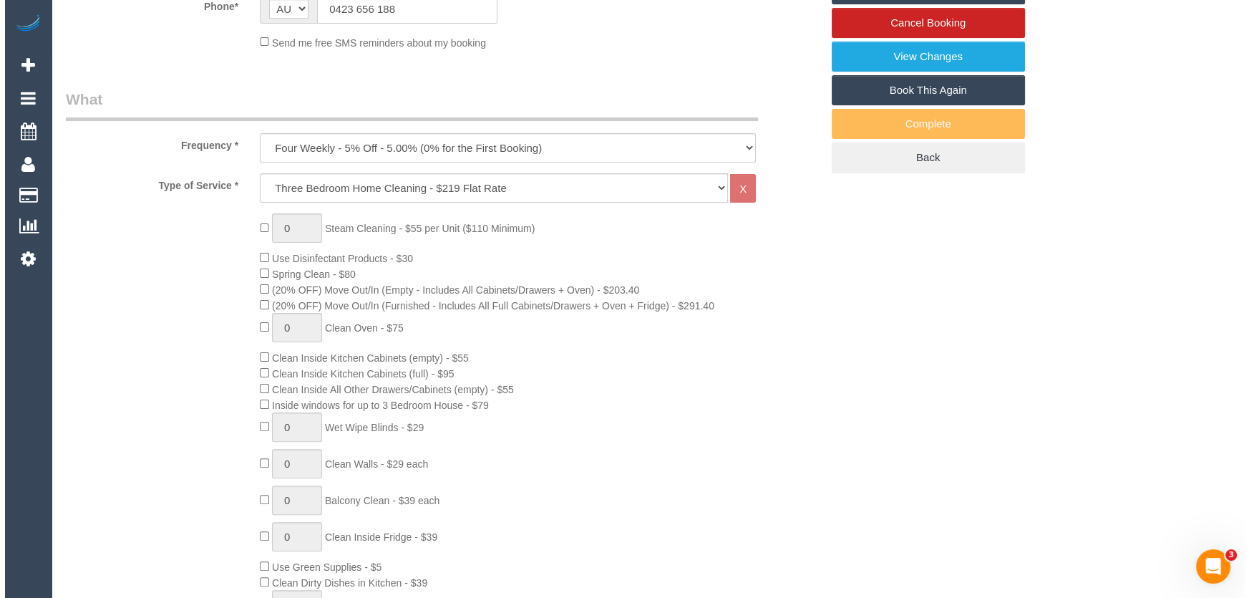
scroll to position [0, 0]
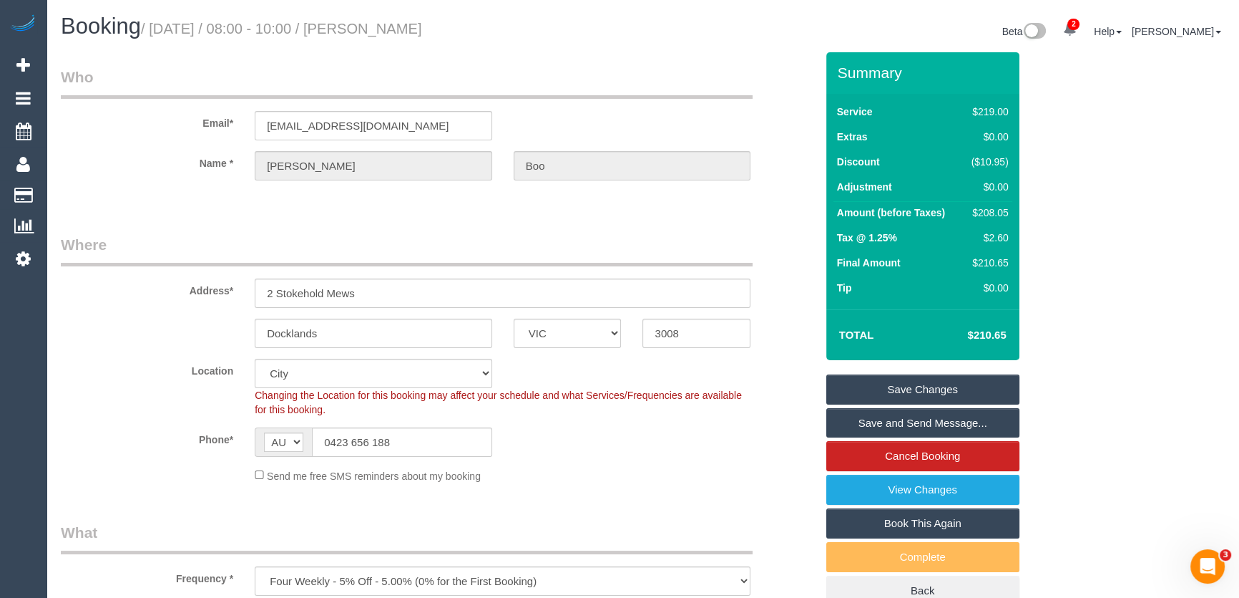
click at [372, 26] on small "/ August 22, 2025 / 08:00 - 10:00 / Ann Boo" at bounding box center [281, 29] width 281 height 16
copy small "Ann Boo"
click at [876, 423] on link "Save and Send Message..." at bounding box center [923, 423] width 193 height 30
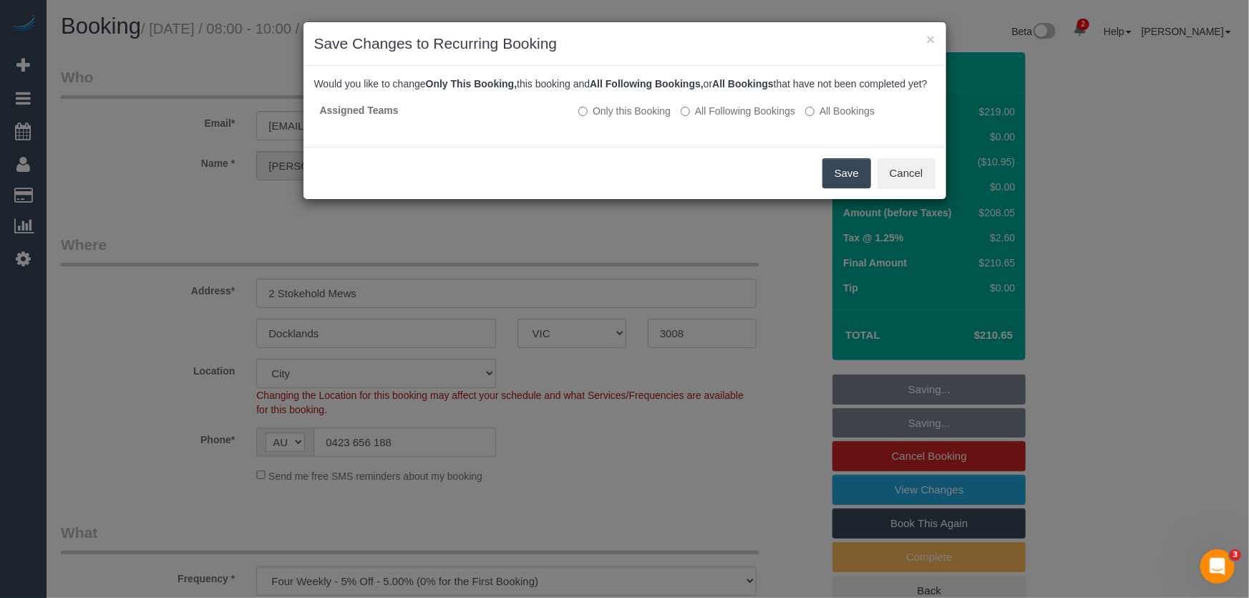
click at [838, 188] on button "Save" at bounding box center [846, 173] width 49 height 30
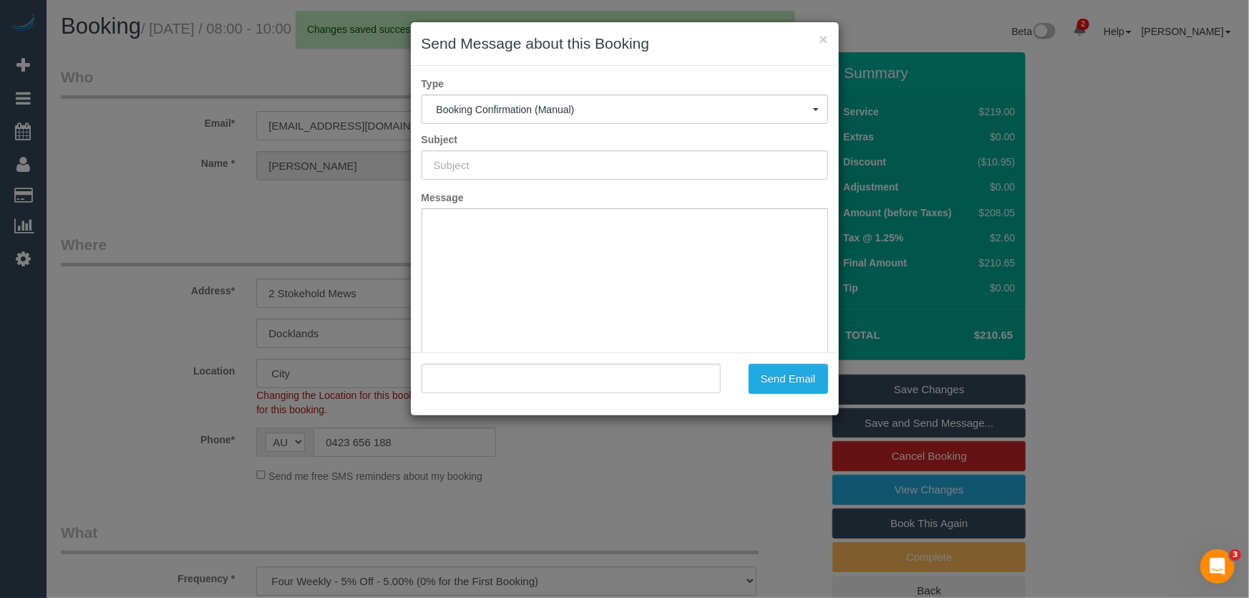
type input "Booking Confirmed"
type input ""Ann Boo" <alwaesboo@gmail.com>"
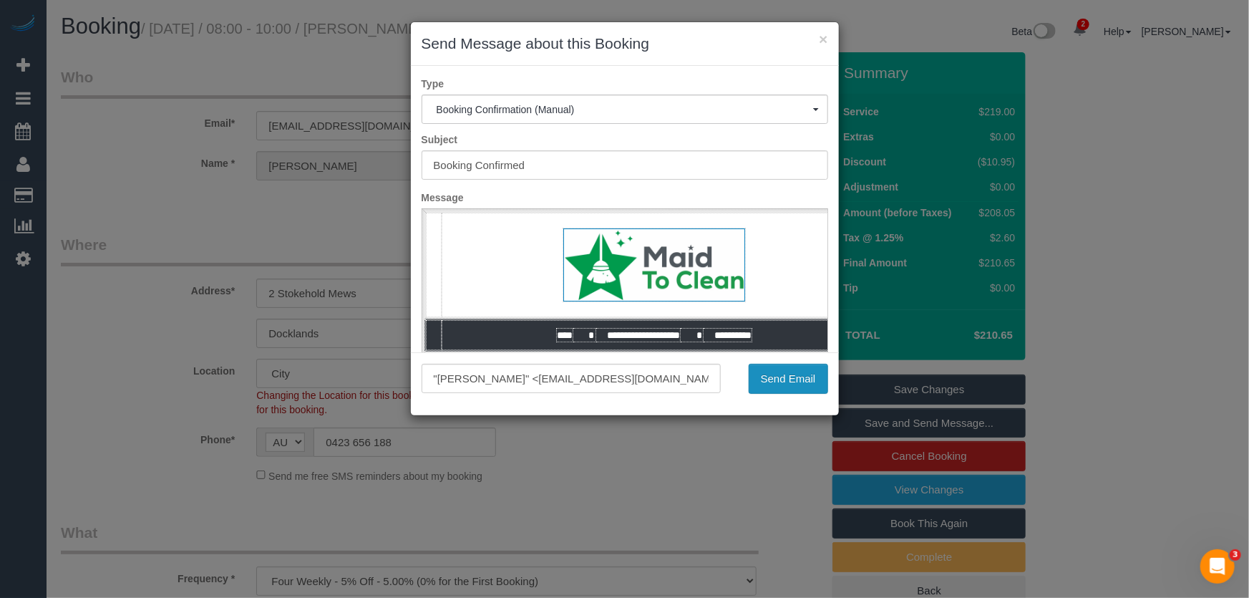
click at [779, 376] on button "Send Email" at bounding box center [788, 379] width 79 height 30
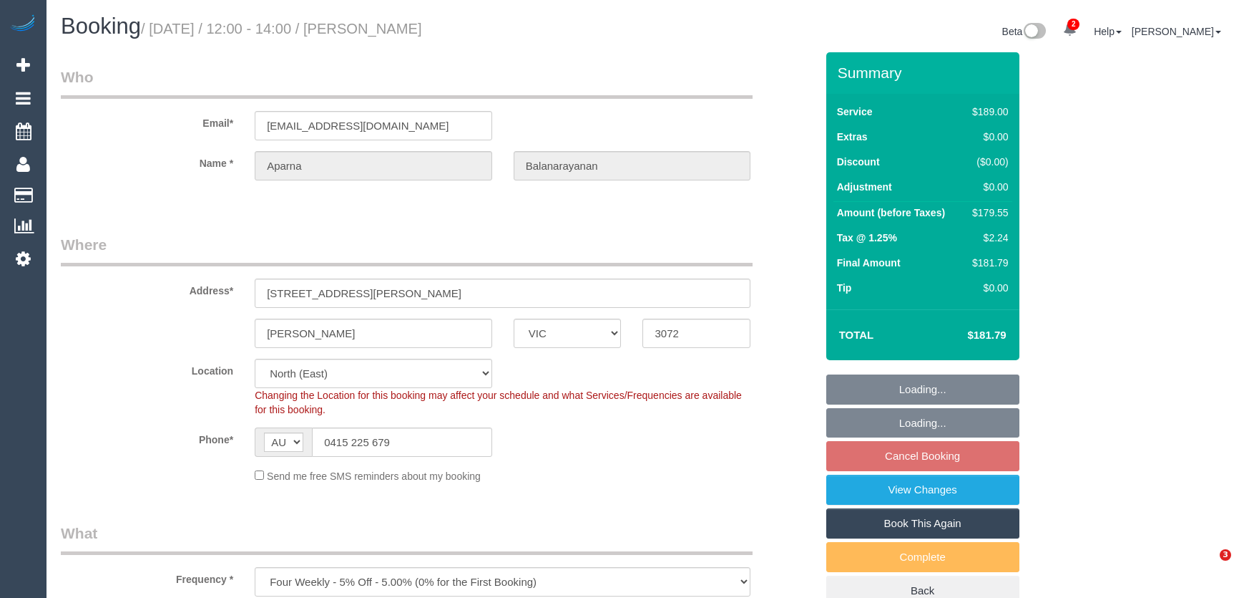
select select "VIC"
select select "string:stripe-pm_1QtMhP2GScqysDRVv2nQZZXL"
select select "number:27"
select select "number:14"
select select "number:18"
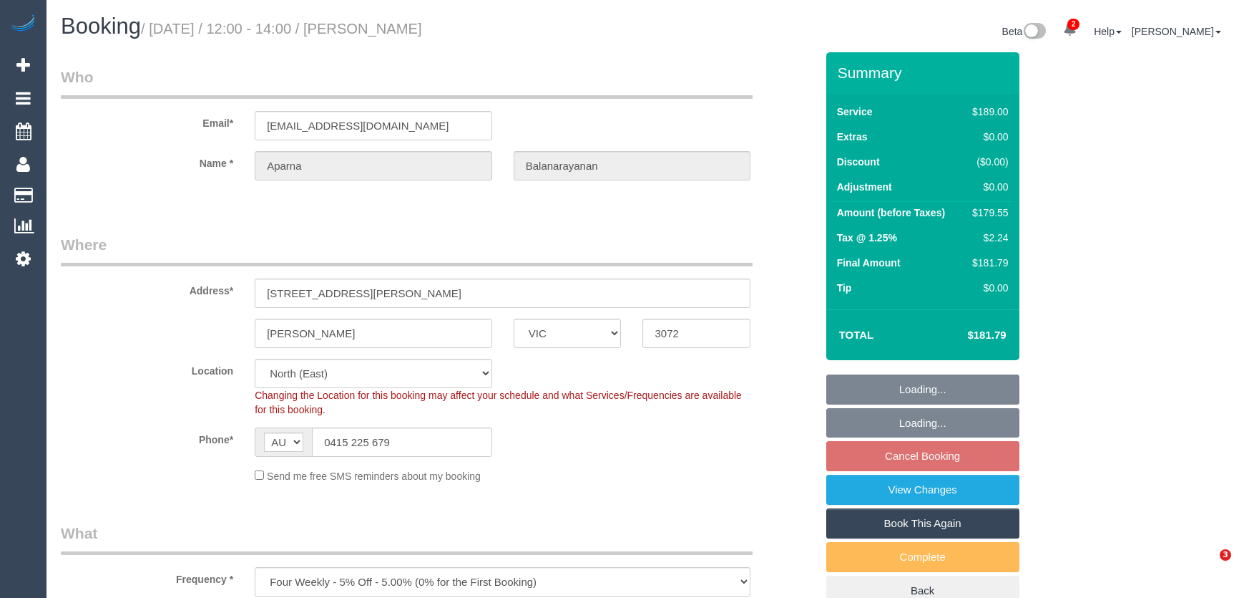
select select "number:24"
select select "number:34"
select select "number:11"
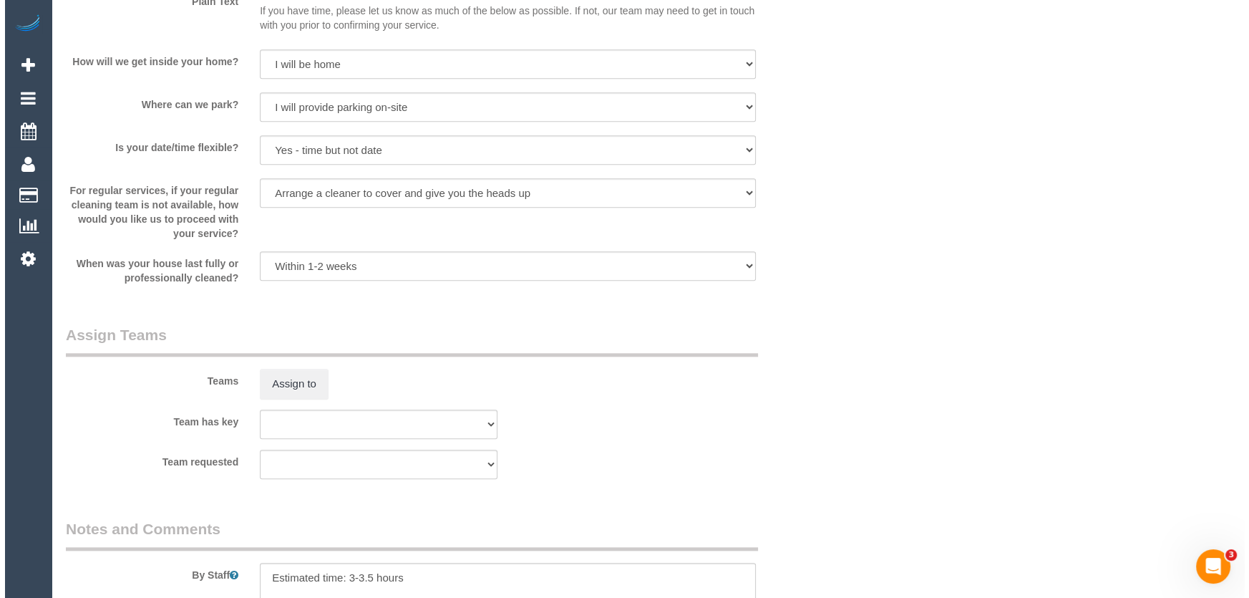
scroll to position [2017, 0]
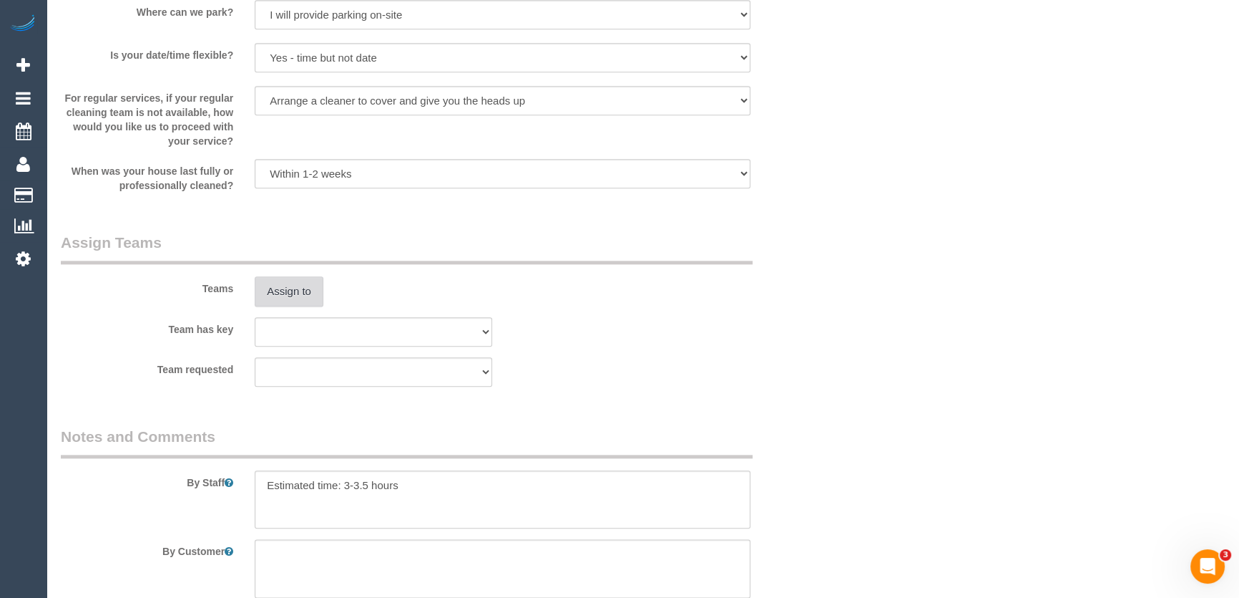
click at [275, 295] on button "Assign to" at bounding box center [289, 291] width 69 height 30
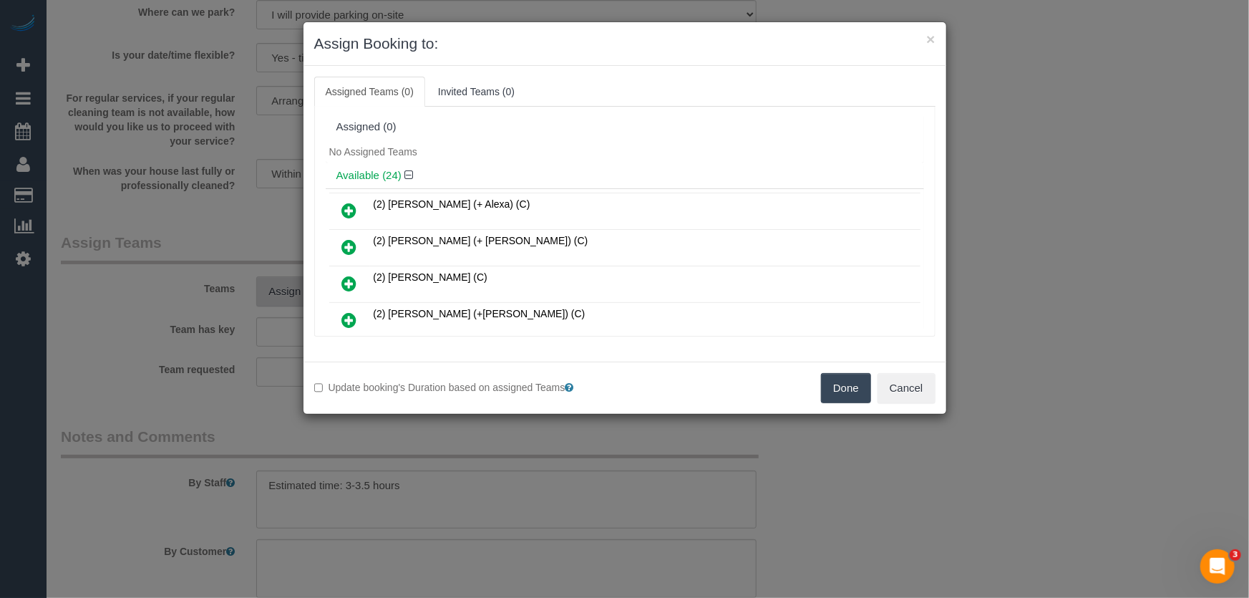
scroll to position [734, 0]
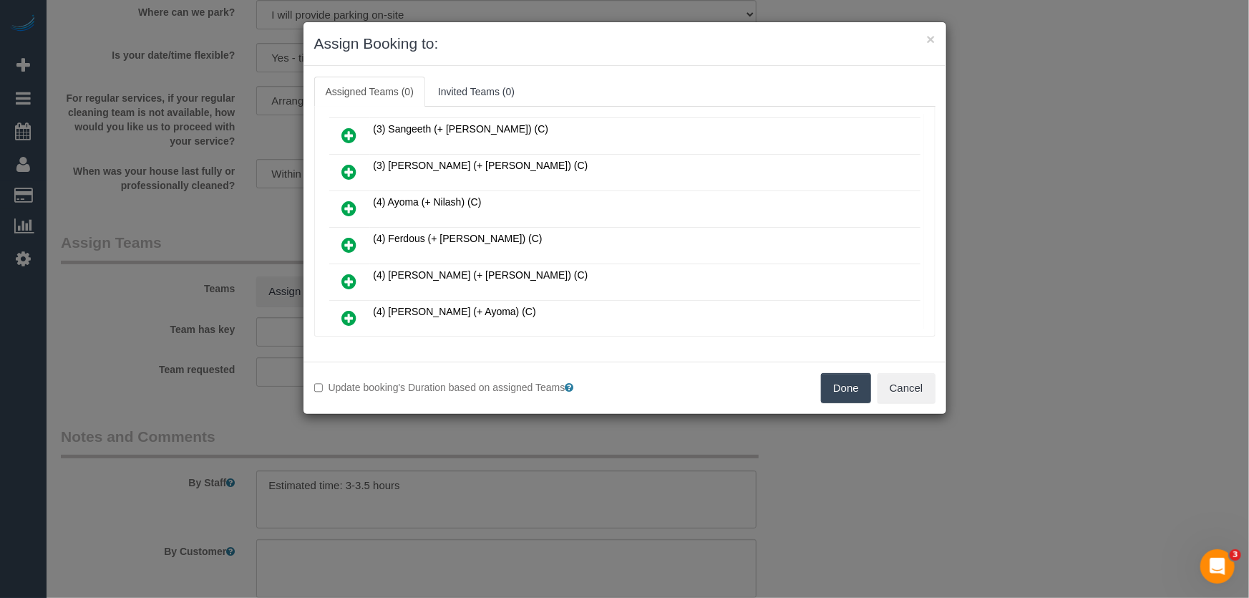
click at [351, 236] on icon at bounding box center [349, 244] width 15 height 17
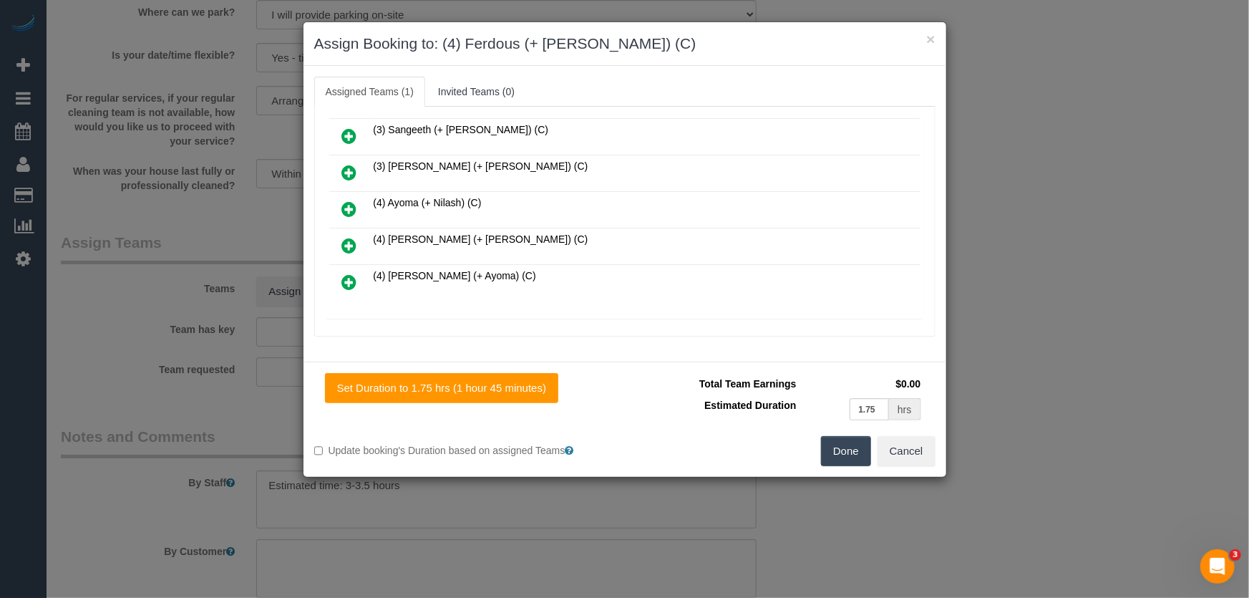
click at [351, 237] on icon at bounding box center [349, 245] width 15 height 17
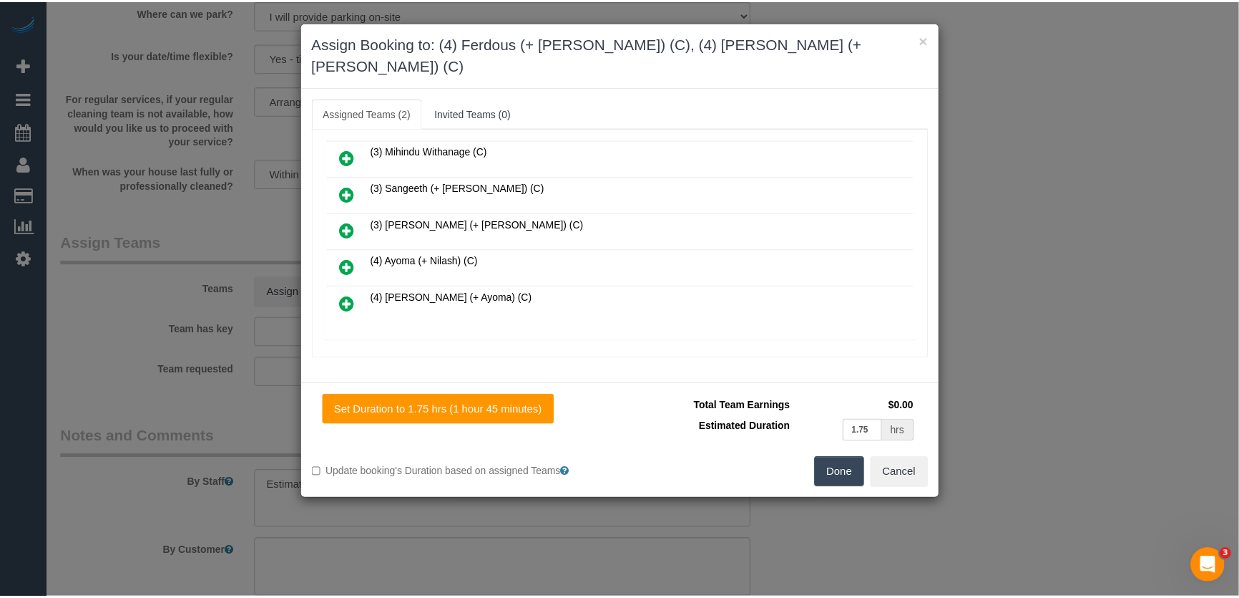
scroll to position [804, 0]
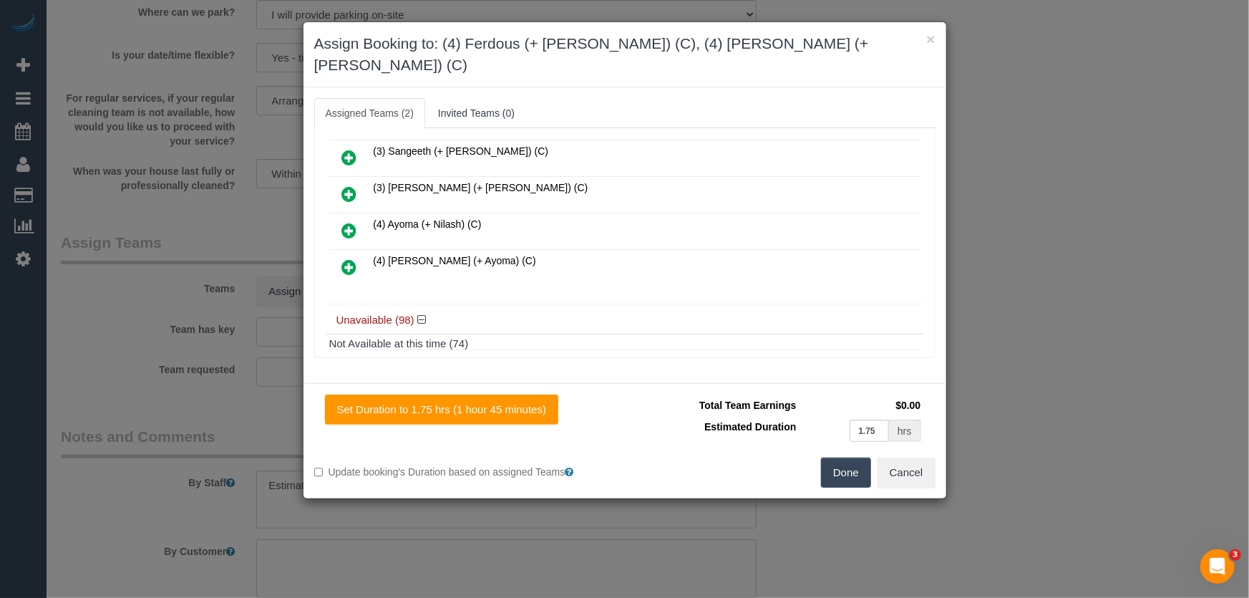
click at [844, 457] on button "Done" at bounding box center [846, 472] width 50 height 30
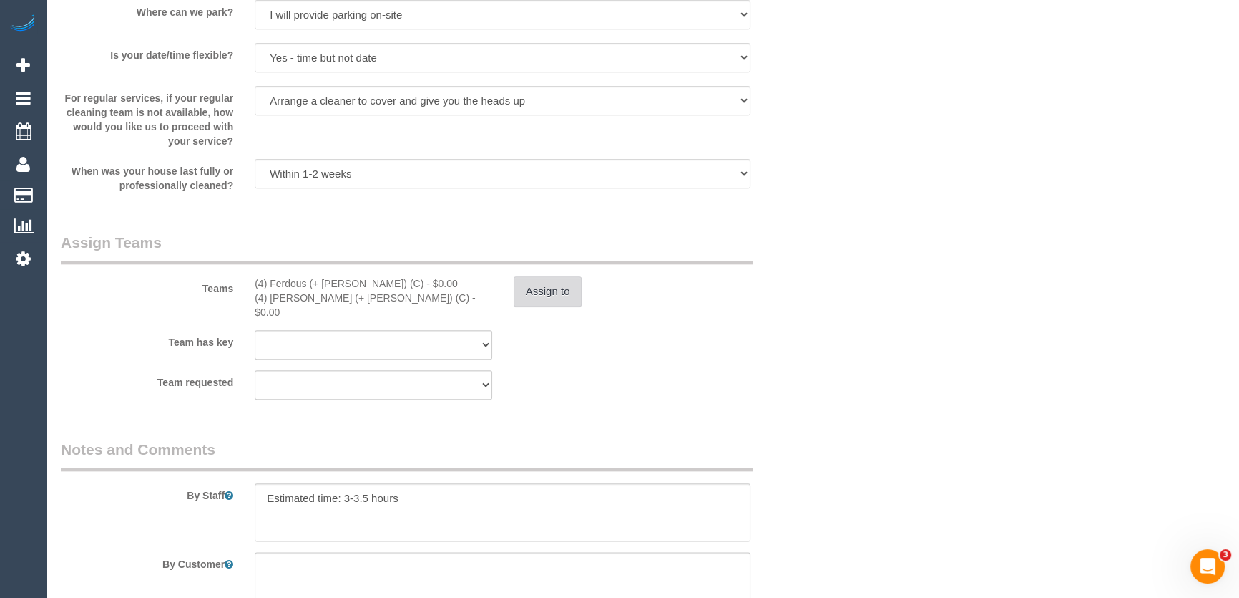
click at [535, 298] on button "Assign to" at bounding box center [548, 291] width 69 height 30
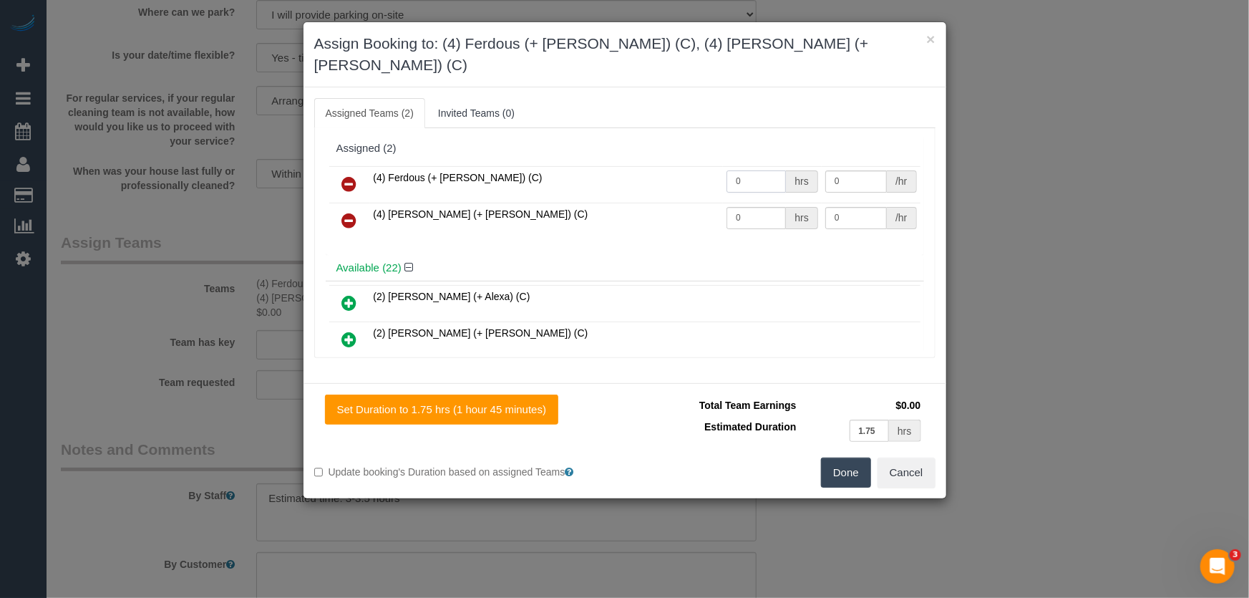
click at [750, 170] on input "0" at bounding box center [755, 181] width 59 height 22
type input "1"
click at [757, 207] on input "0" at bounding box center [755, 218] width 59 height 22
type input "57.5"
type input "1"
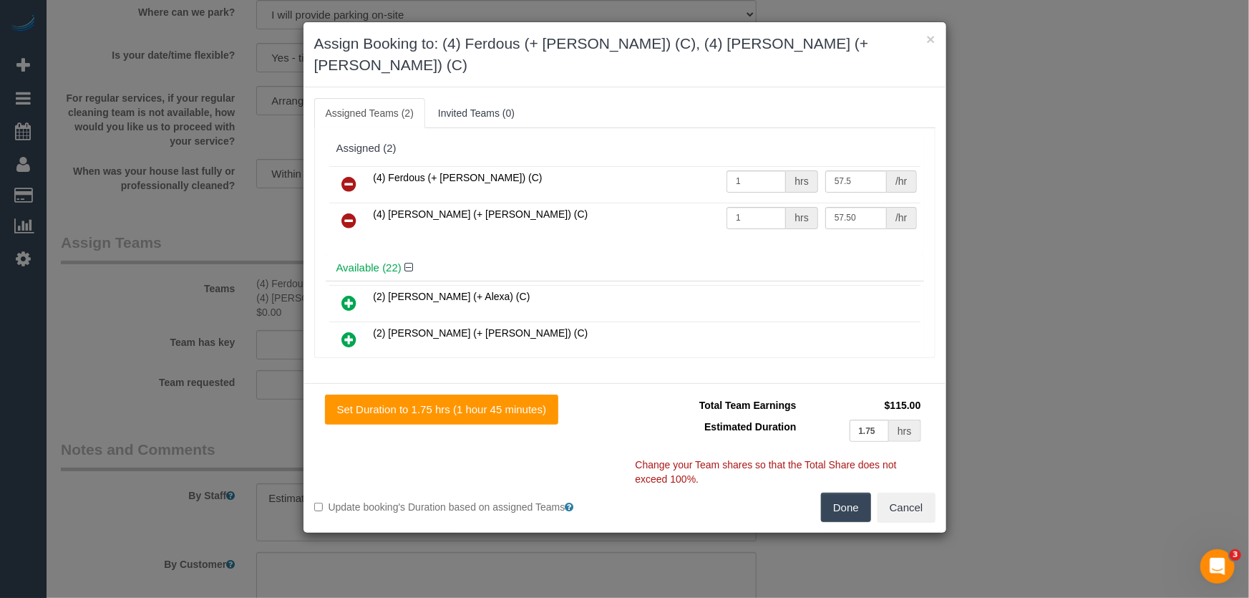
click at [846, 492] on button "Done" at bounding box center [846, 507] width 50 height 30
type input "57.5"
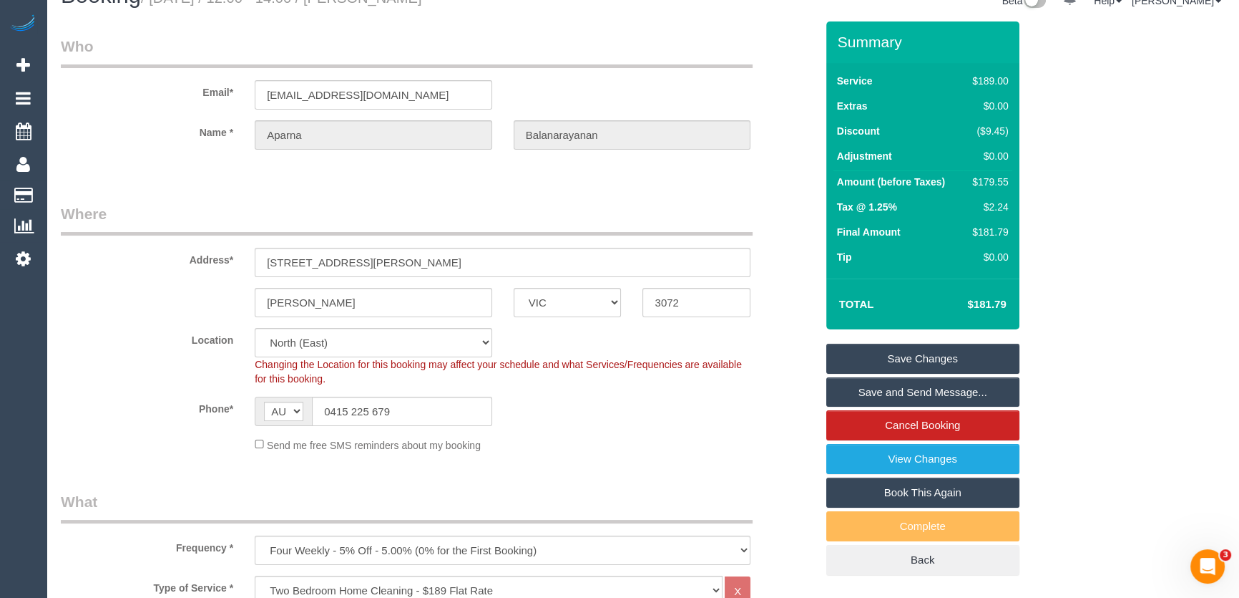
scroll to position [0, 0]
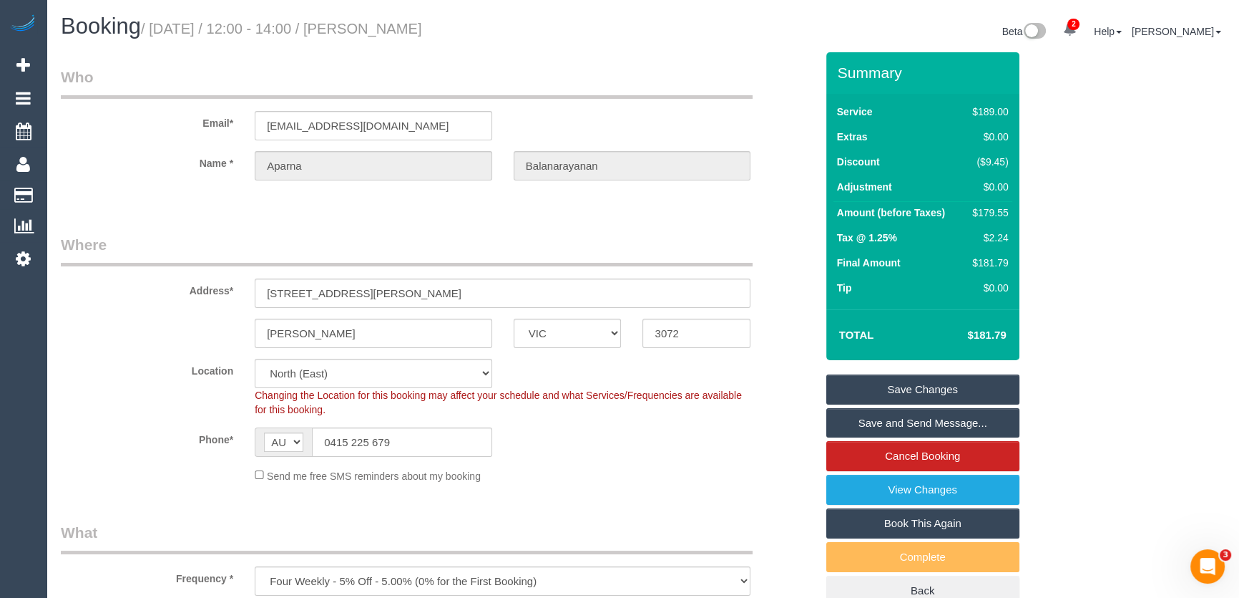
click at [391, 34] on small "/ August 22, 2025 / 12:00 - 14:00 / Aparna Balanarayanan" at bounding box center [281, 29] width 281 height 16
copy small "Aparna Balanarayanan"
drag, startPoint x: 902, startPoint y: 422, endPoint x: 693, endPoint y: 464, distance: 213.2
click at [902, 422] on link "Save and Send Message..." at bounding box center [923, 423] width 193 height 30
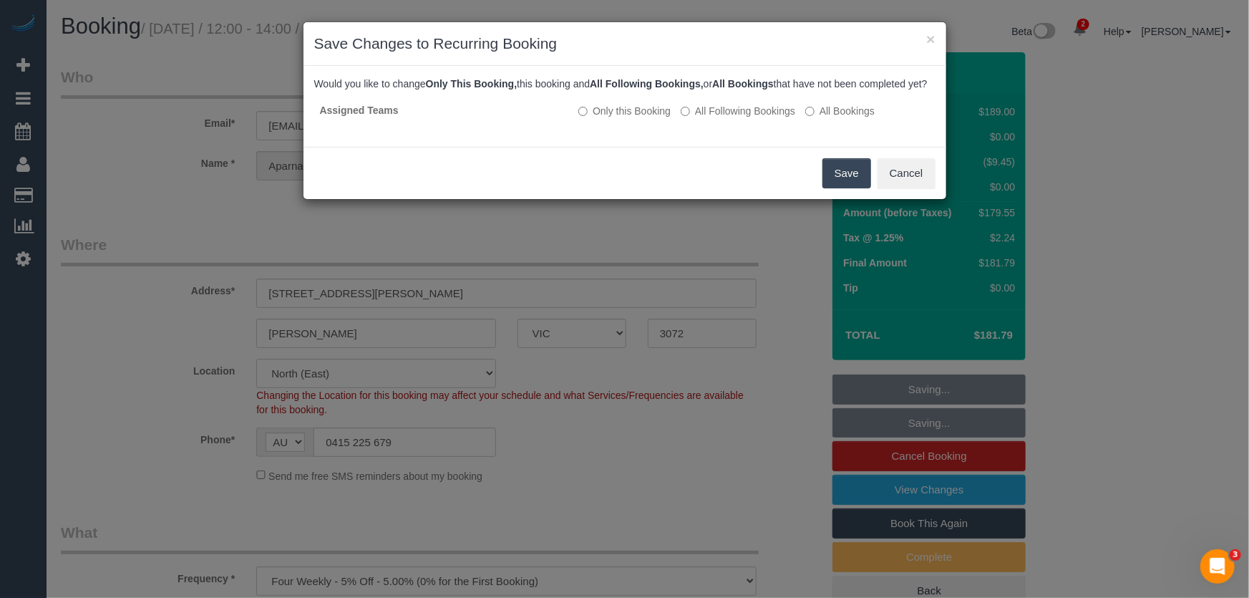
click at [839, 188] on button "Save" at bounding box center [846, 173] width 49 height 30
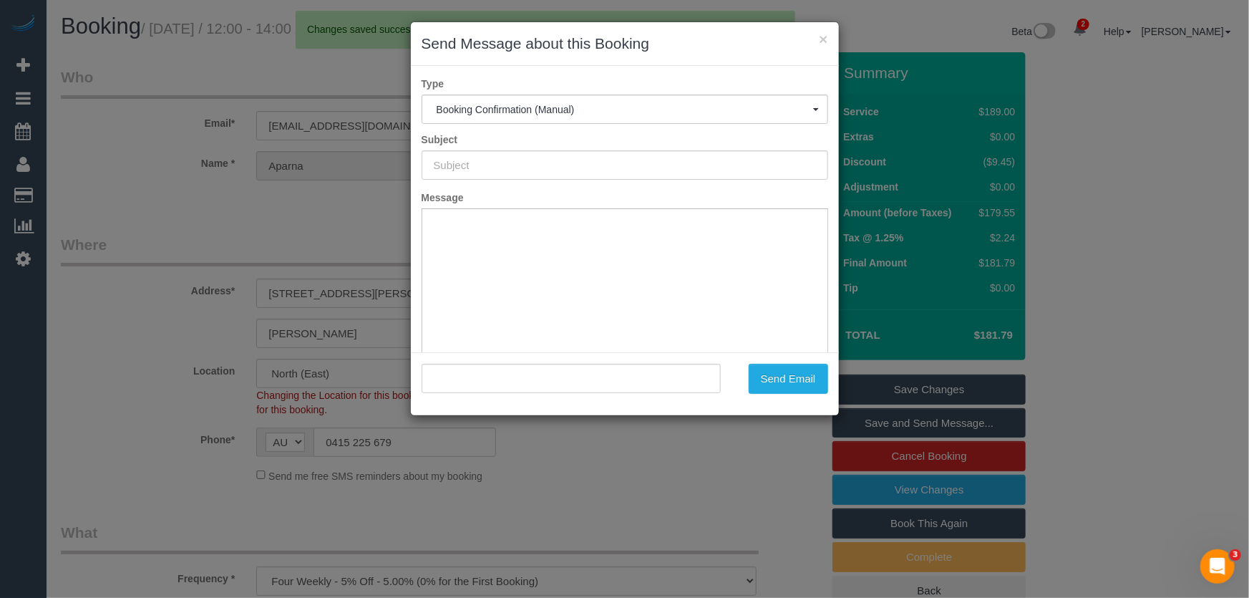
type input "Booking Confirmed"
type input ""Aparna Balanarayanan" <aparnabalan23@hotmail.com>"
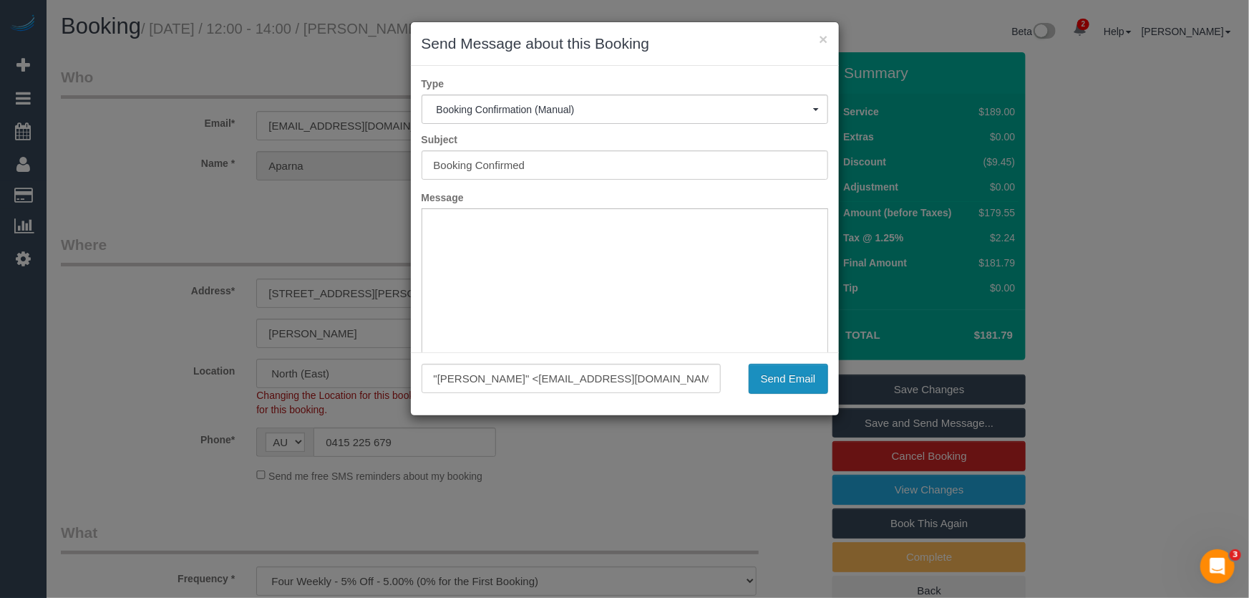
click at [784, 381] on button "Send Email" at bounding box center [788, 379] width 79 height 30
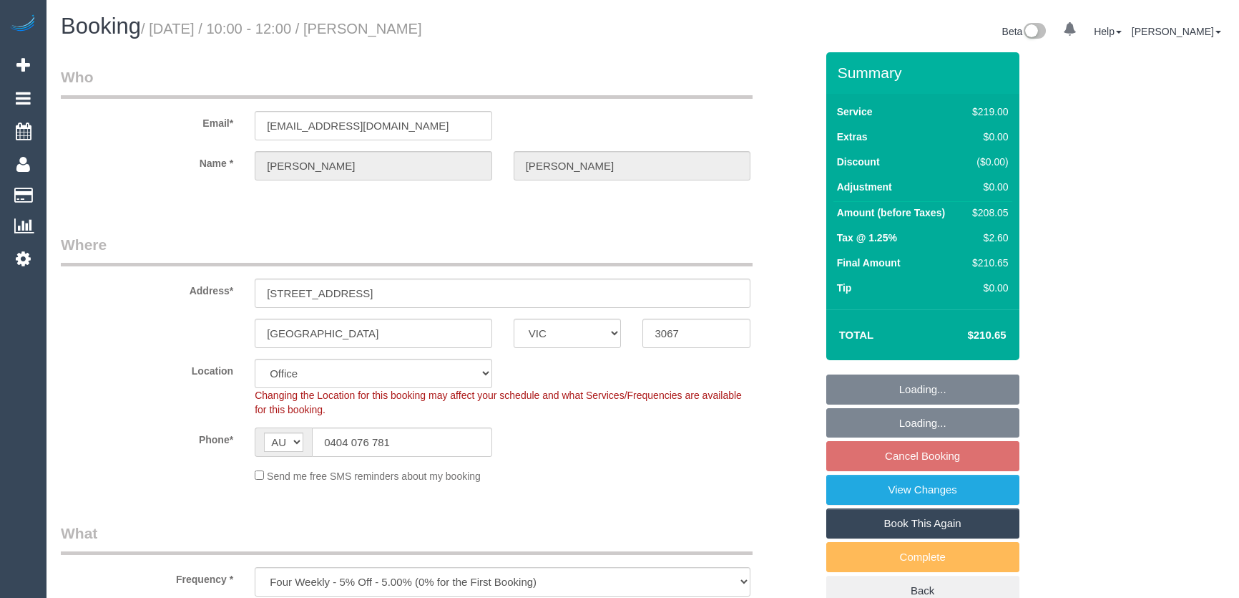
select select "VIC"
select select "object:2106"
select select "number:29"
select select "number:14"
select select "number:21"
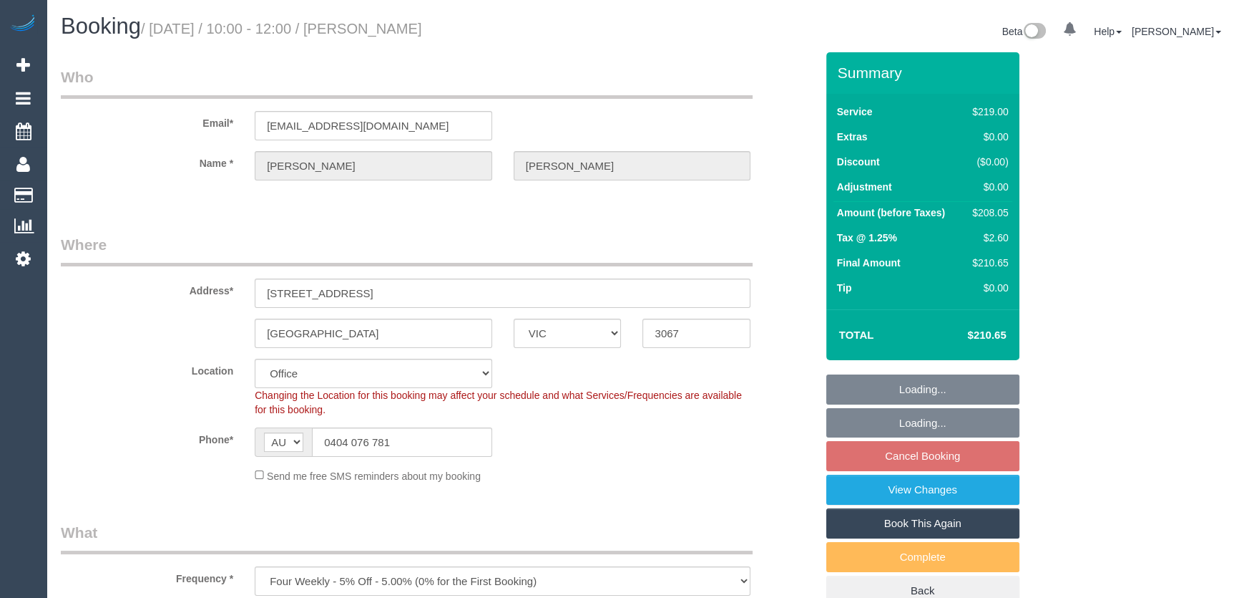
select select "number:22"
select select "number:34"
select select "number:11"
click at [258, 88] on legend "Who" at bounding box center [407, 83] width 692 height 32
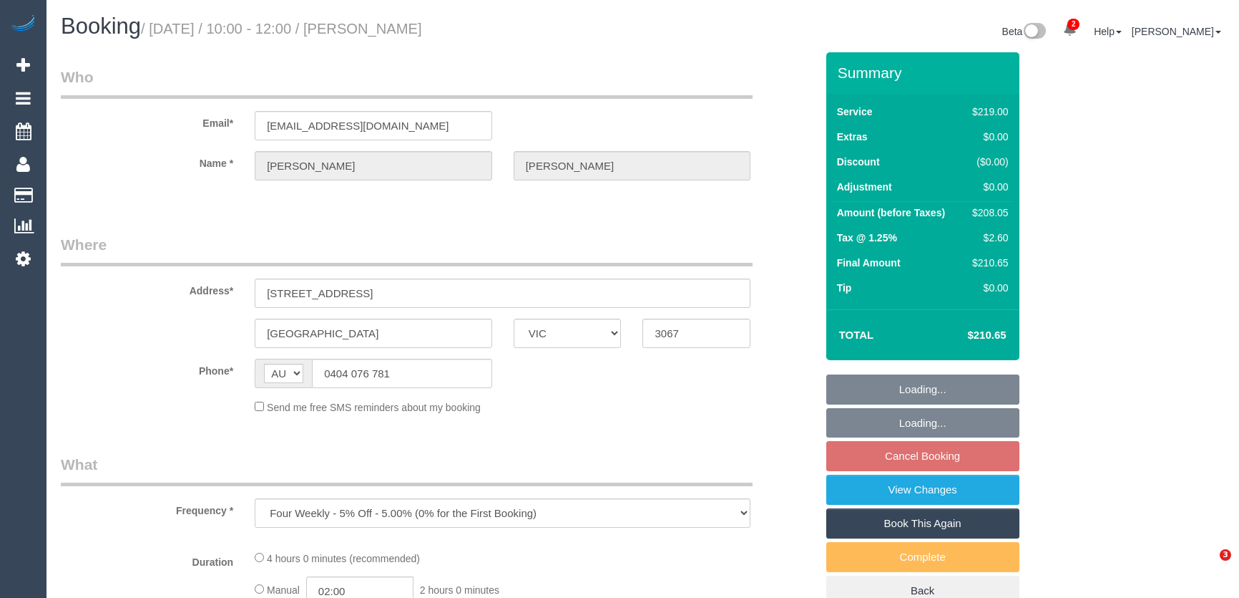
select select "VIC"
select select "string:stripe-pm_1NOYwq2GScqysDRVRjm2bxhj"
select select "number:29"
select select "number:14"
select select "number:21"
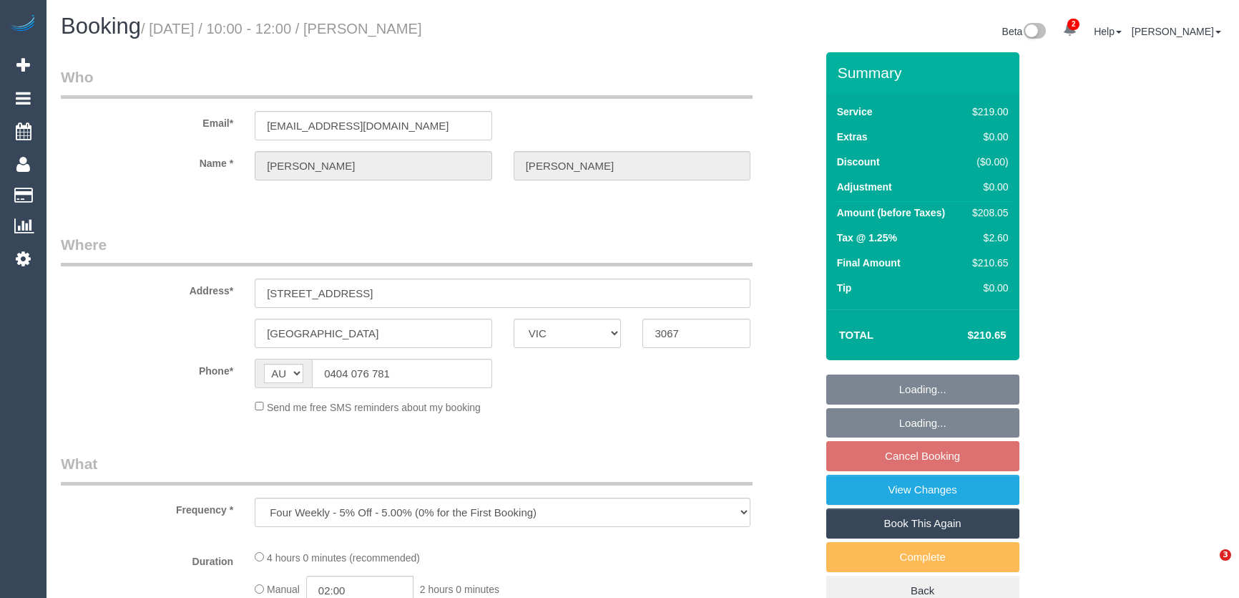
select select "number:22"
select select "number:34"
select select "number:11"
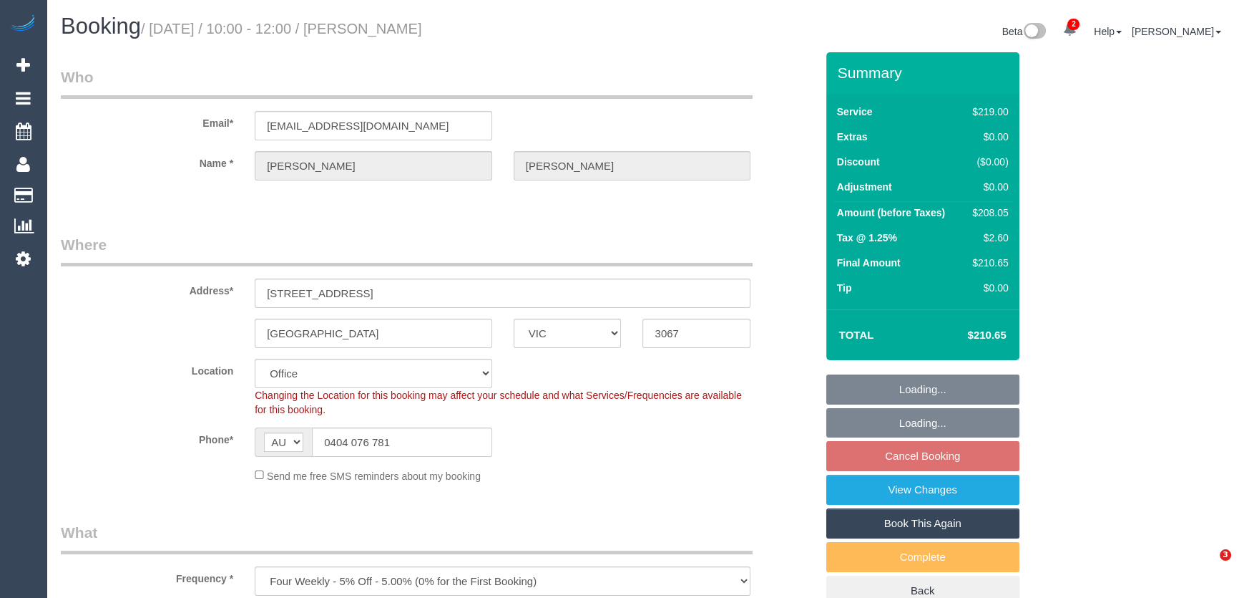
select select "object:2106"
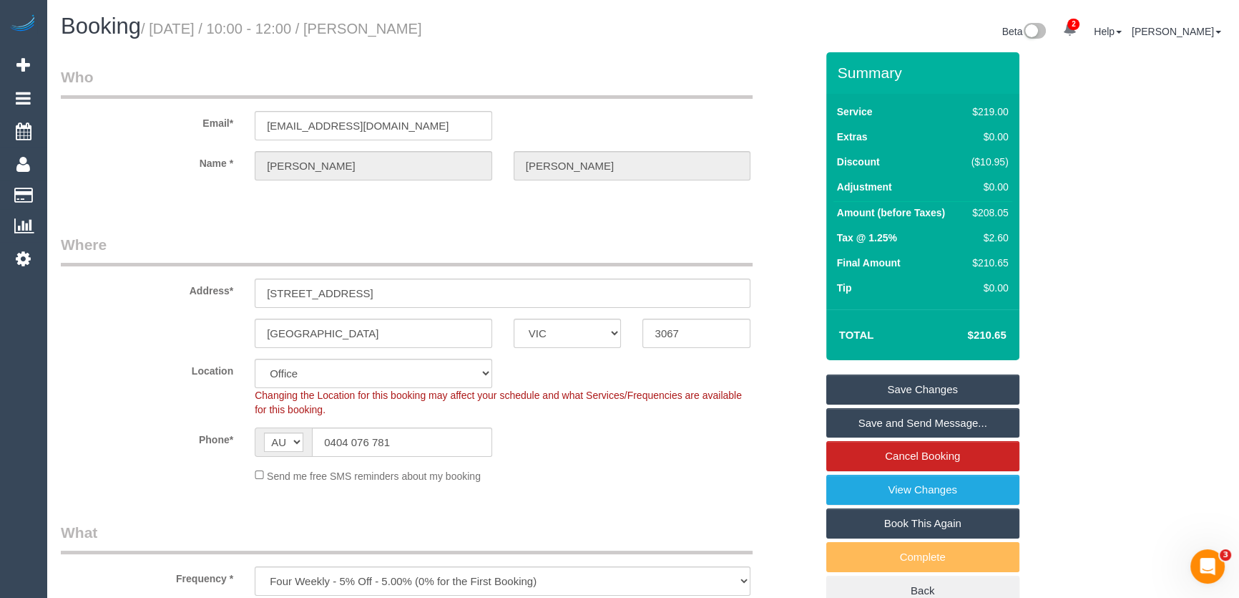
scroll to position [585, 0]
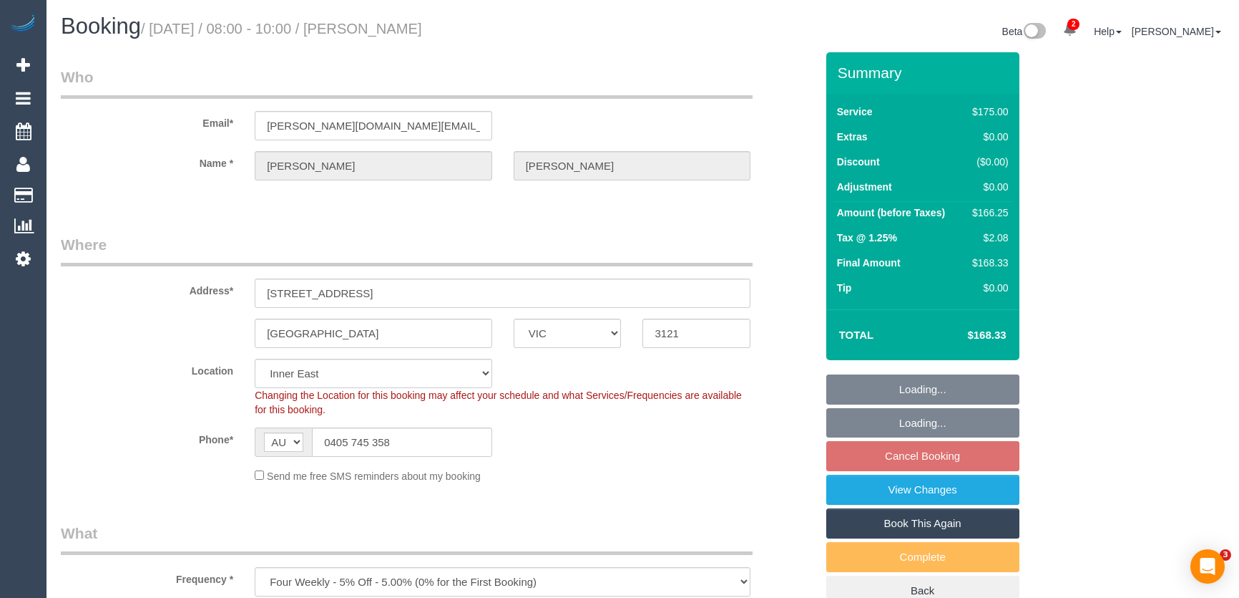
select select "VIC"
select select "150"
select select "number:28"
select select "number:14"
select select "number:18"
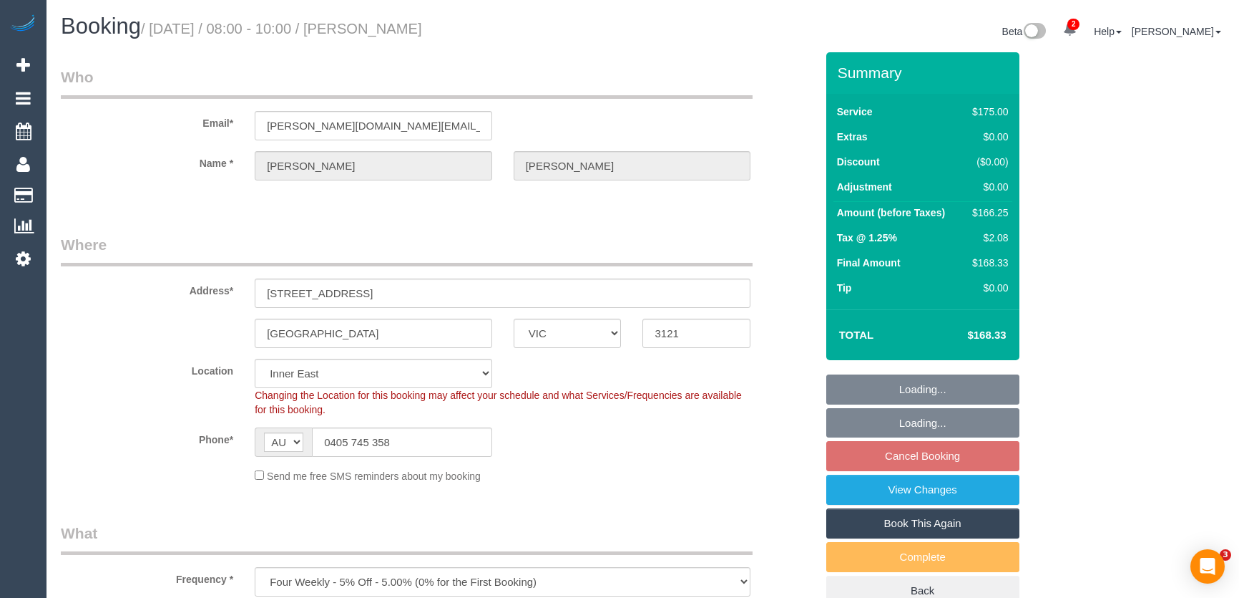
select select "number:24"
select select "number:13"
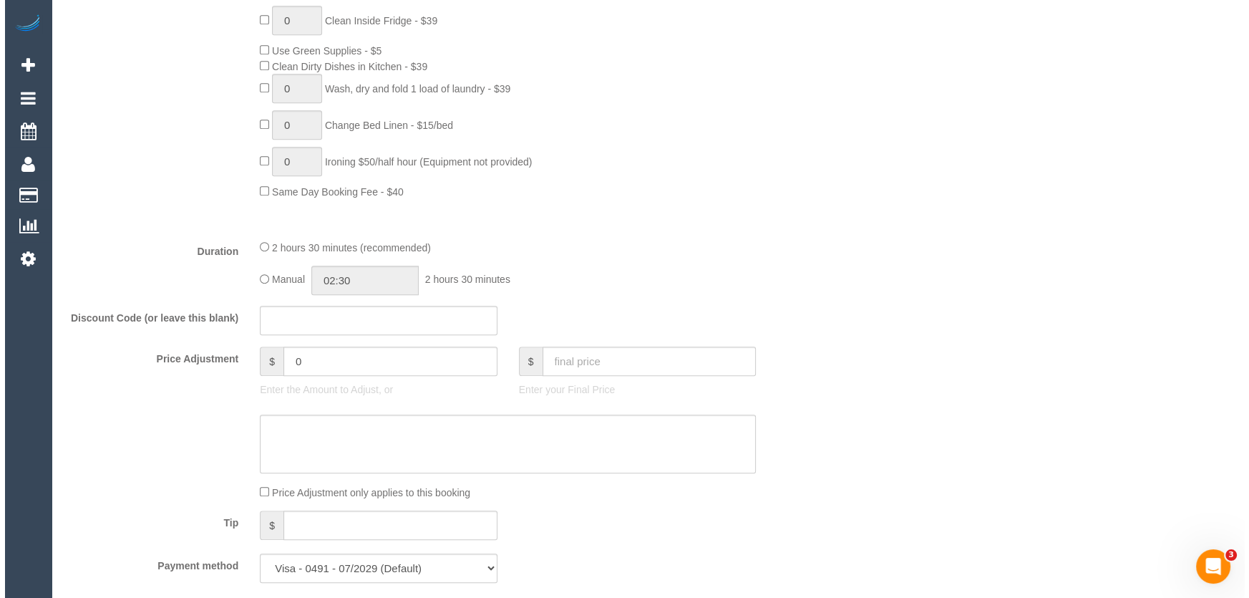
scroll to position [2017, 0]
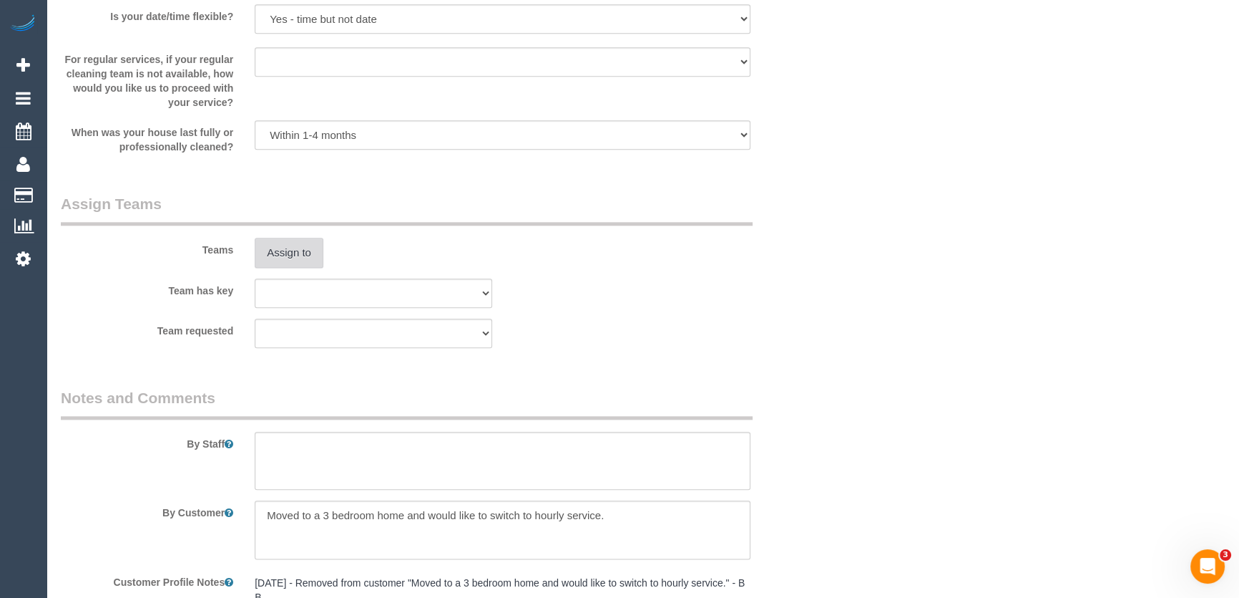
click at [286, 254] on button "Assign to" at bounding box center [289, 253] width 69 height 30
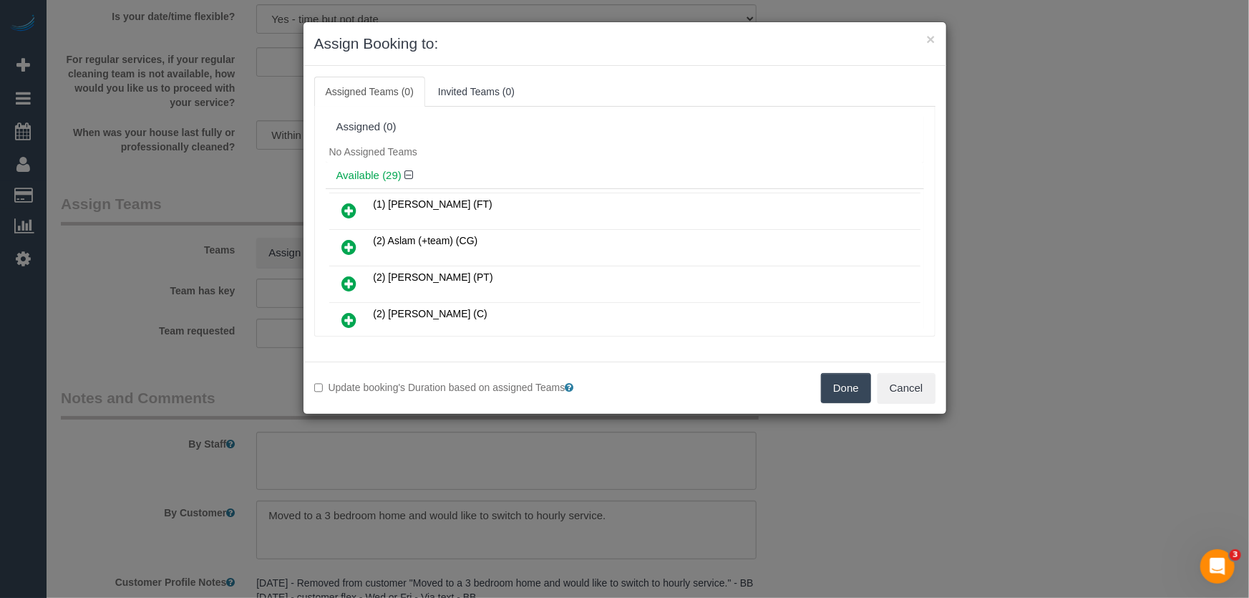
scroll to position [2629, 0]
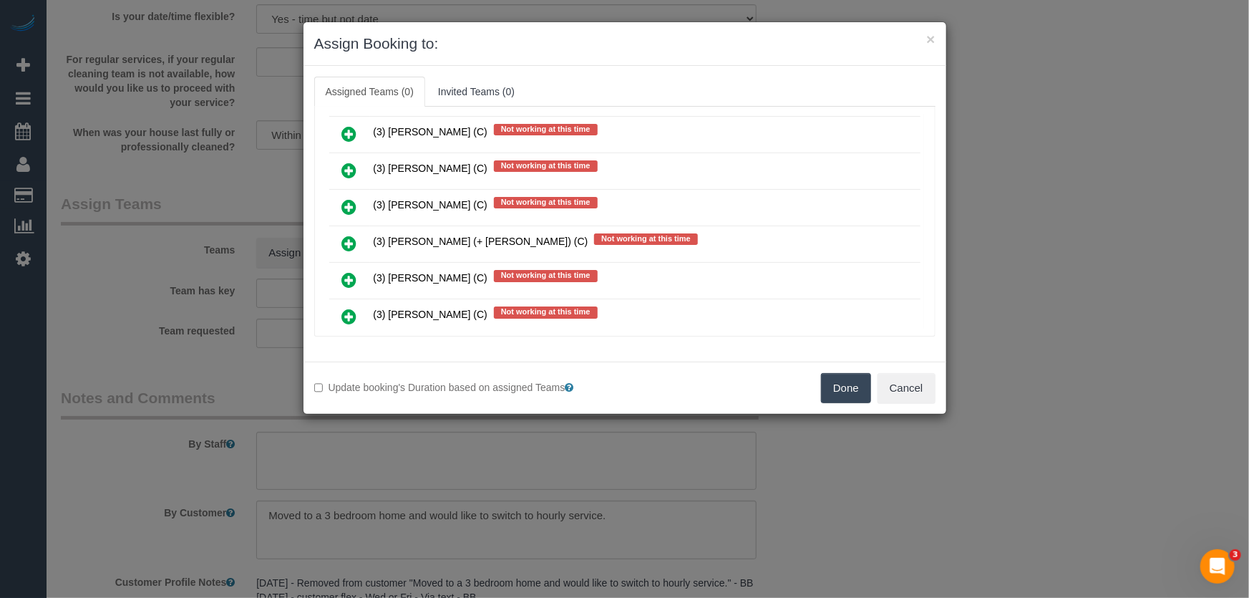
click at [350, 271] on icon at bounding box center [349, 279] width 15 height 17
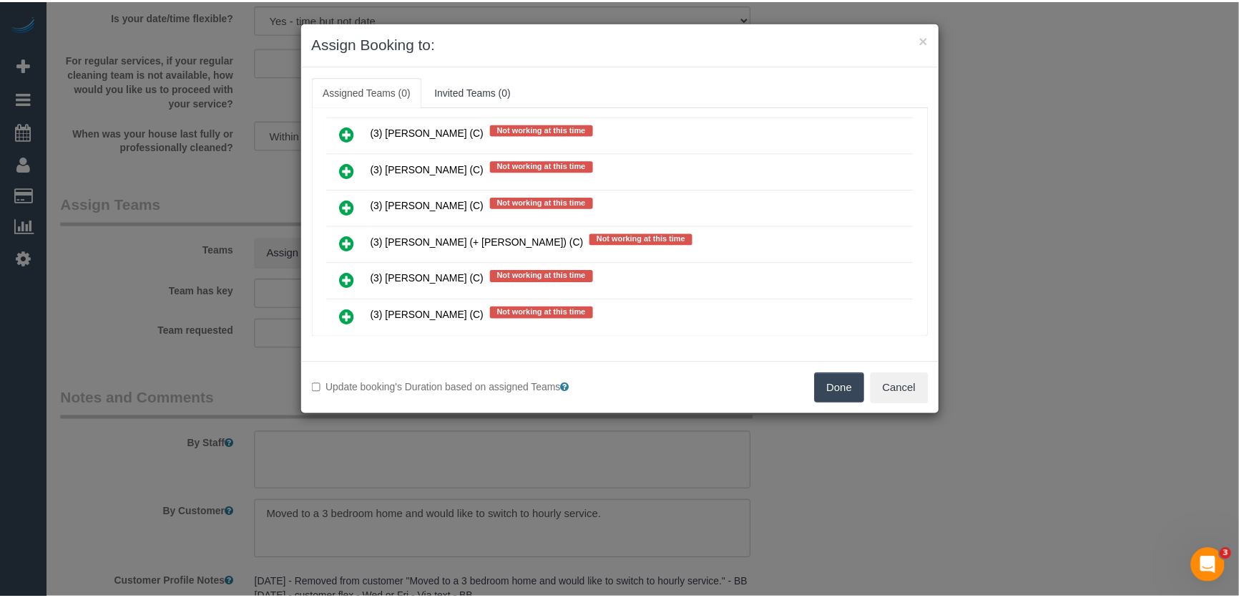
scroll to position [2663, 0]
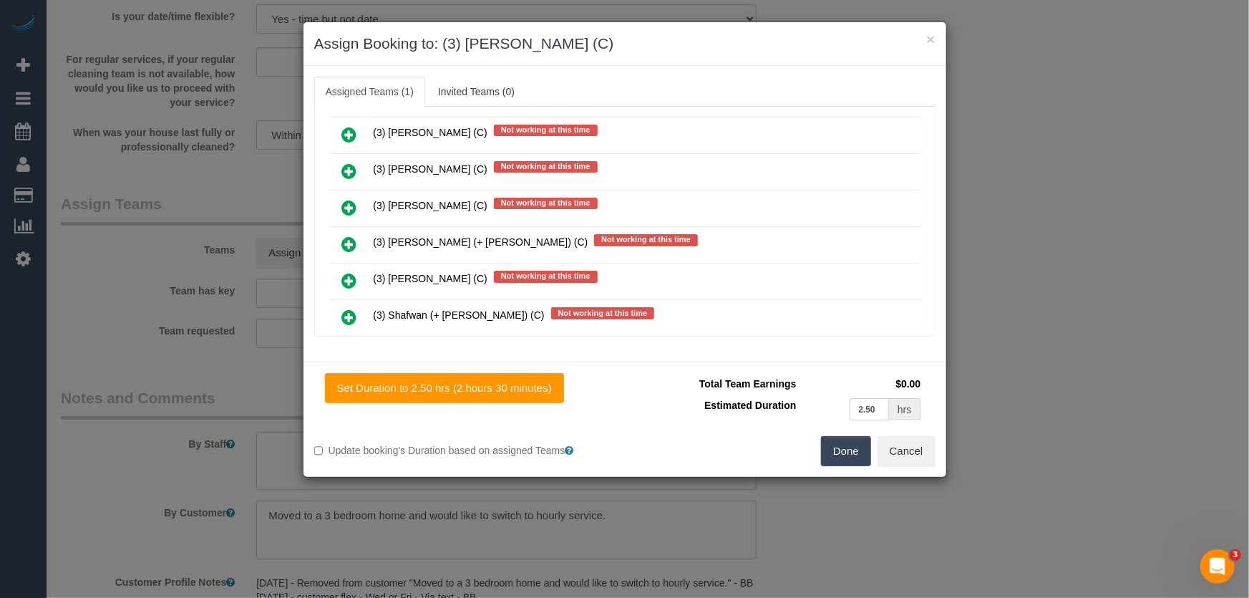
click at [847, 454] on button "Done" at bounding box center [846, 451] width 50 height 30
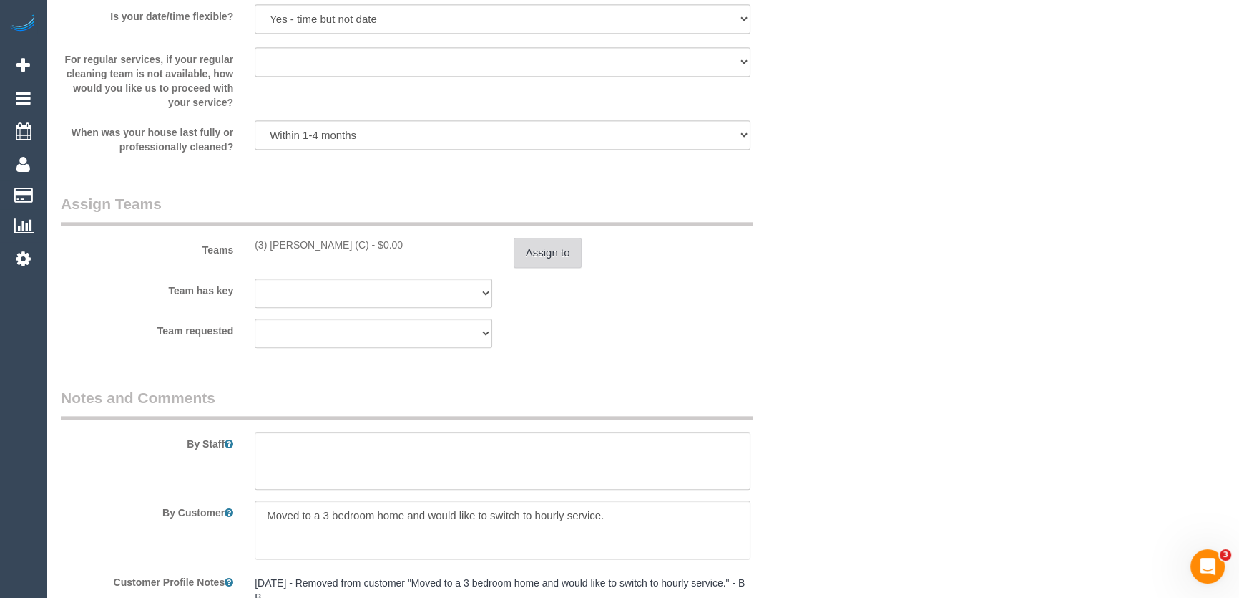
click at [544, 248] on button "Assign to" at bounding box center [548, 253] width 69 height 30
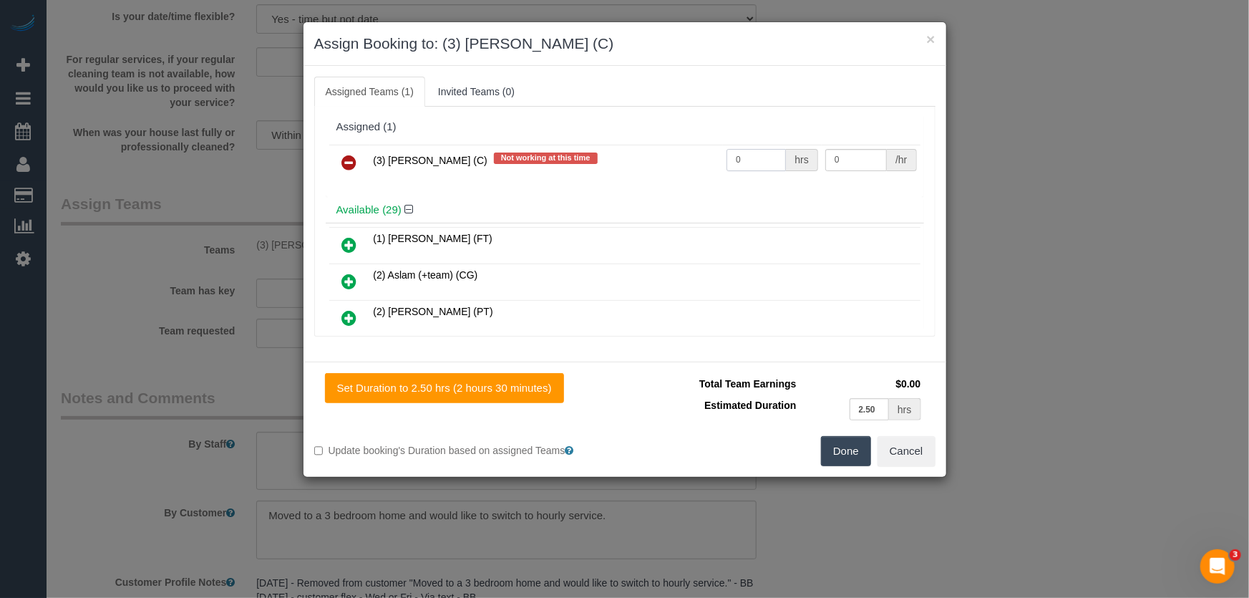
click at [755, 165] on input "0" at bounding box center [755, 160] width 59 height 22
type input "2.5"
type input "35"
click at [837, 455] on button "Done" at bounding box center [846, 451] width 50 height 30
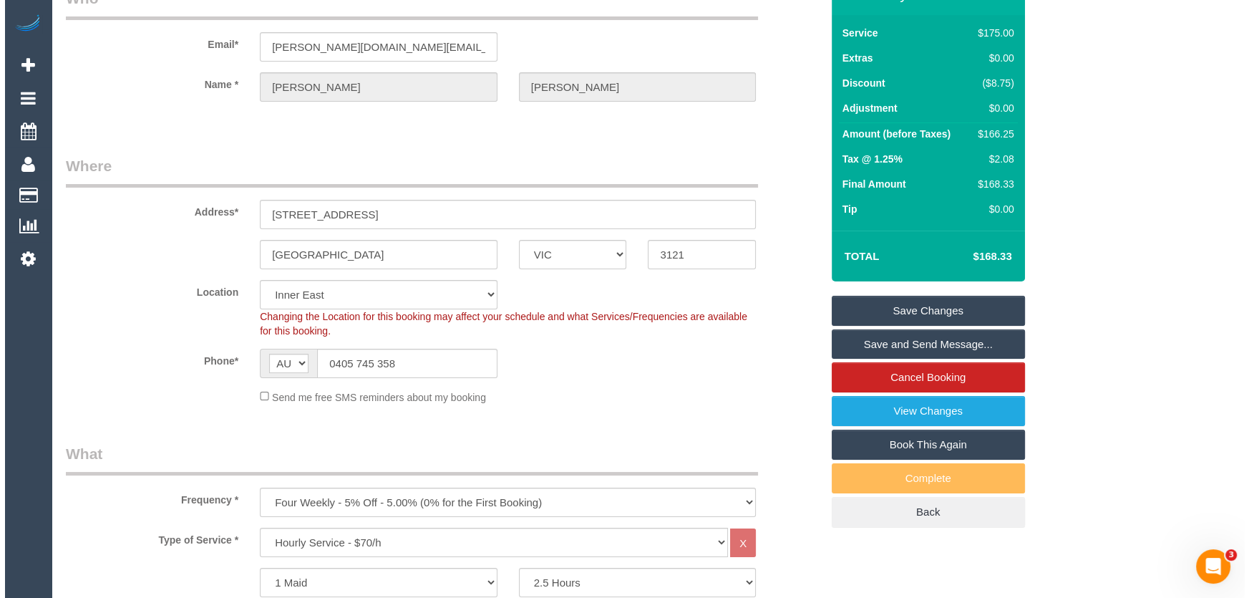
scroll to position [0, 0]
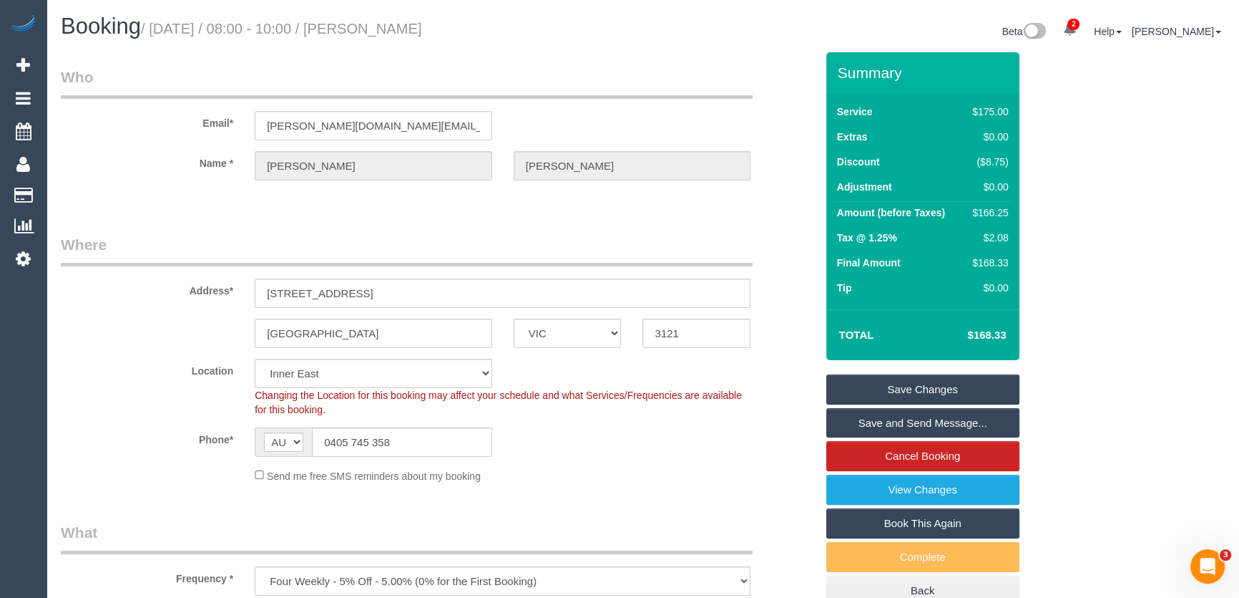
click at [380, 26] on small "/ August 22, 2025 / 08:00 - 10:00 / Haley Bullen" at bounding box center [281, 29] width 281 height 16
copy small "Haley Bullen"
click at [864, 419] on link "Save and Send Message..." at bounding box center [923, 423] width 193 height 30
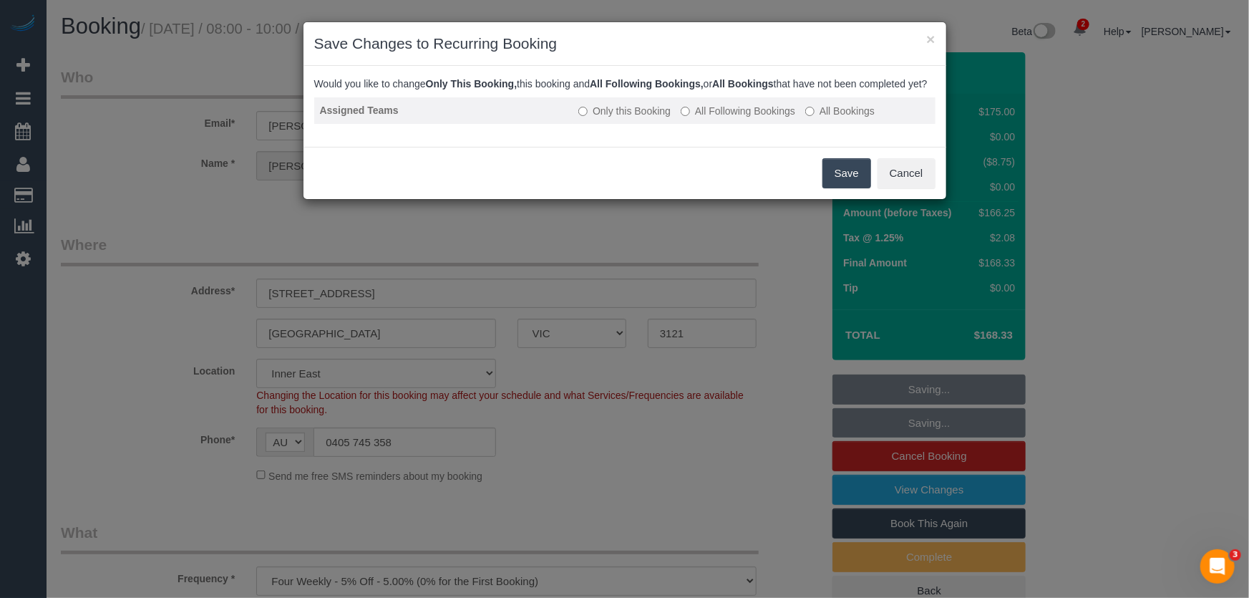
click at [724, 118] on label "All Following Bookings" at bounding box center [738, 111] width 114 height 14
click at [849, 188] on button "Save" at bounding box center [846, 173] width 49 height 30
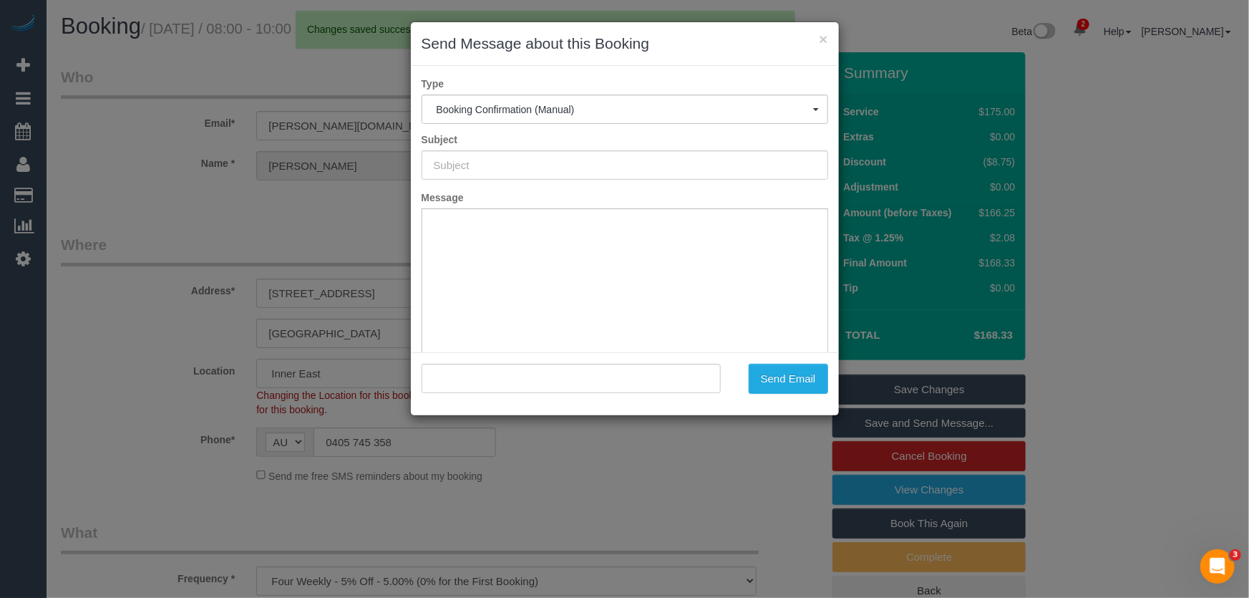
type input "Booking Confirmed"
type input ""Haley Bullen" <bullen.business.solutions@gmail.com>"
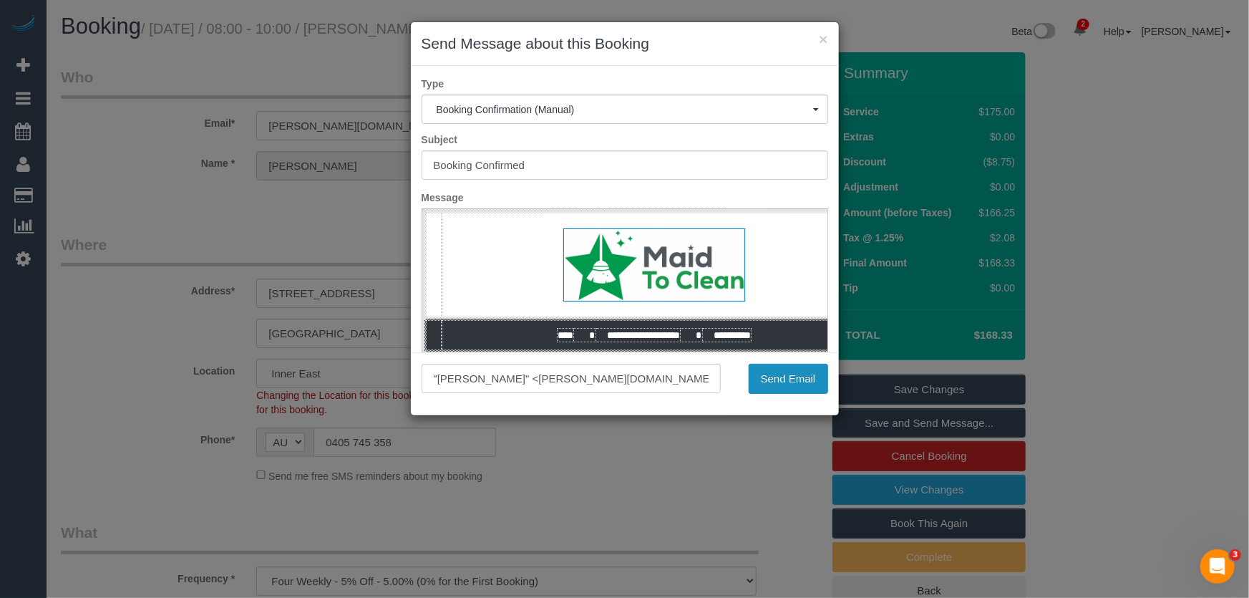
click at [782, 386] on button "Send Email" at bounding box center [788, 379] width 79 height 30
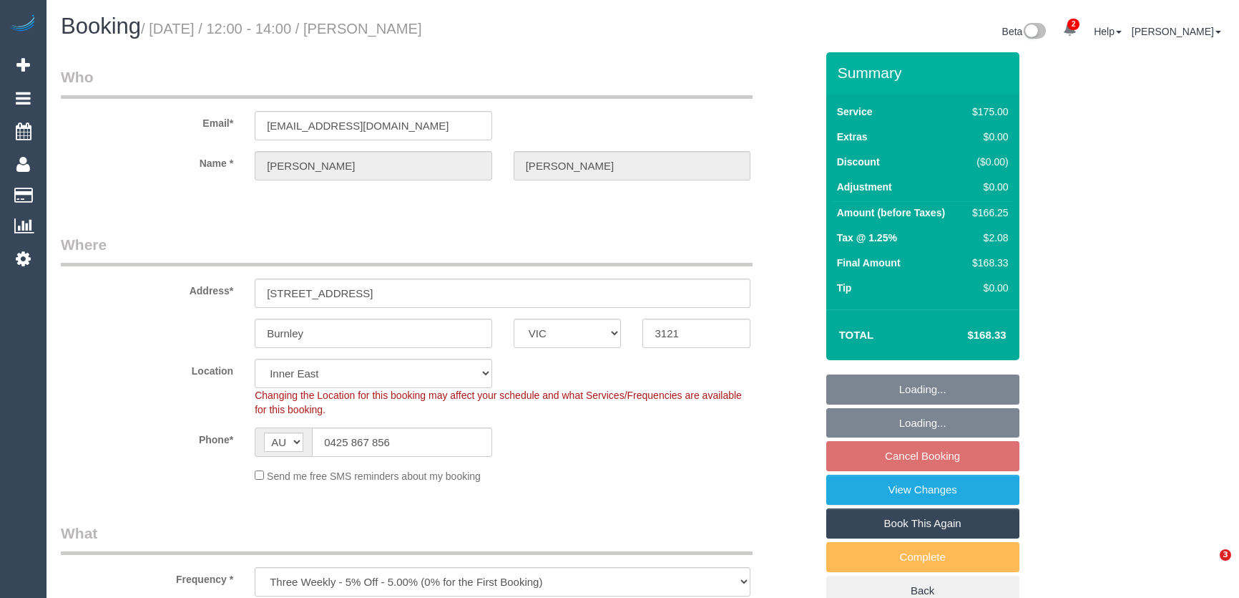
select select "VIC"
select select "150"
select select "string:stripe-pm_1QukcC2GScqysDRV0e1Eb17A"
select select "number:27"
select select "number:14"
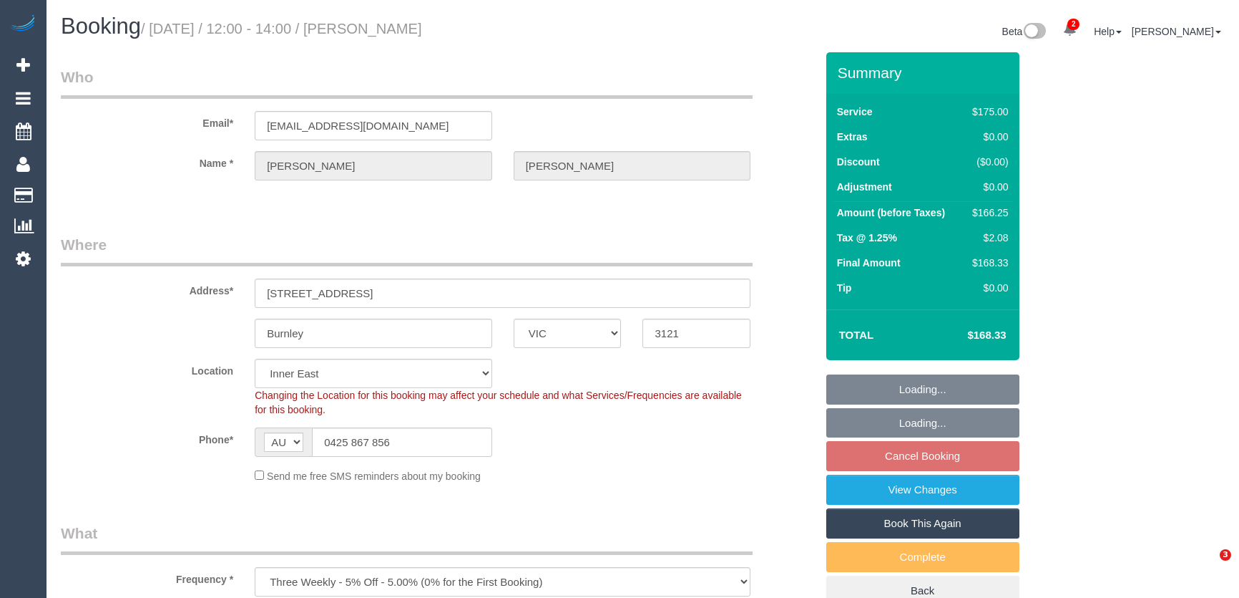
select select "number:19"
select select "number:24"
select select "number:33"
select select "number:11"
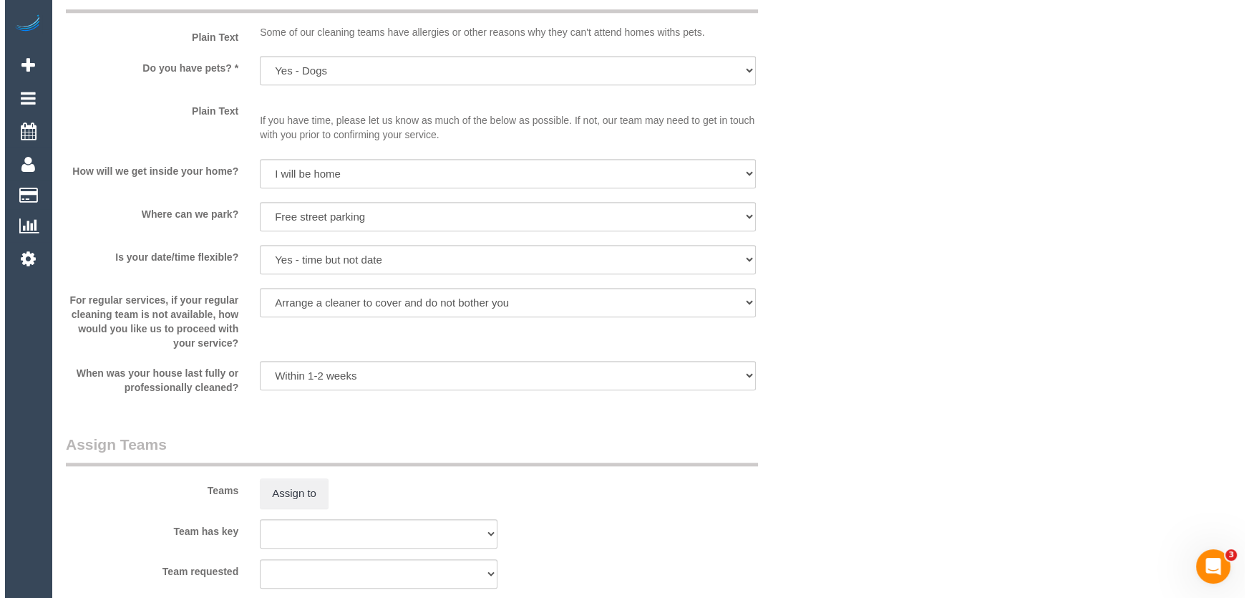
scroll to position [1886, 0]
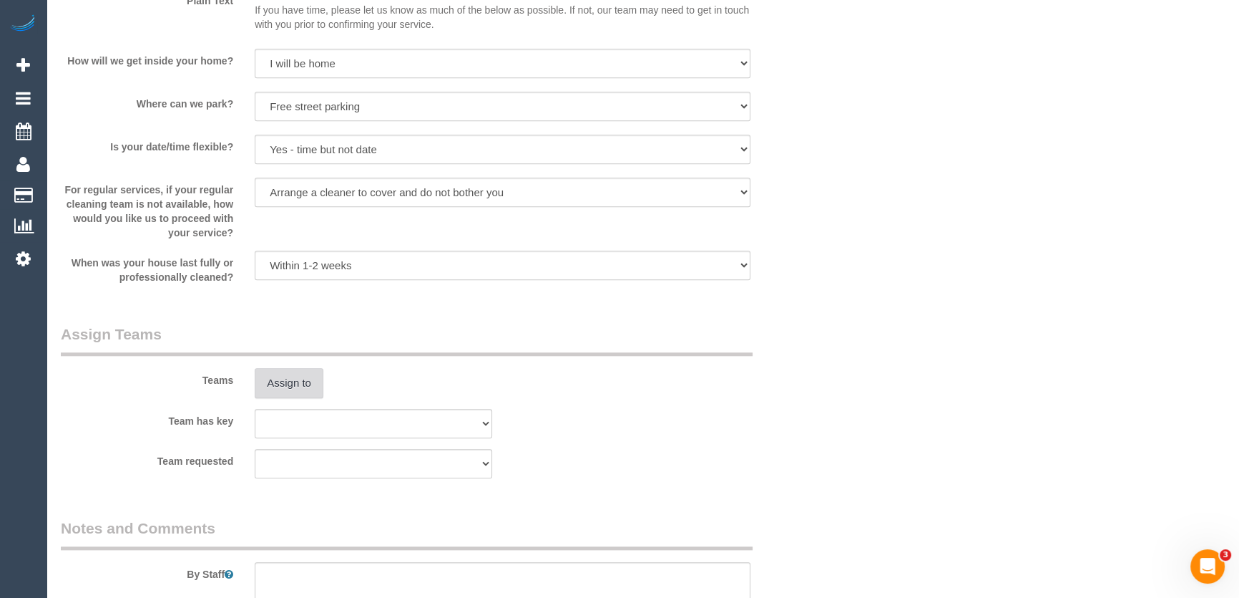
click at [300, 387] on button "Assign to" at bounding box center [289, 383] width 69 height 30
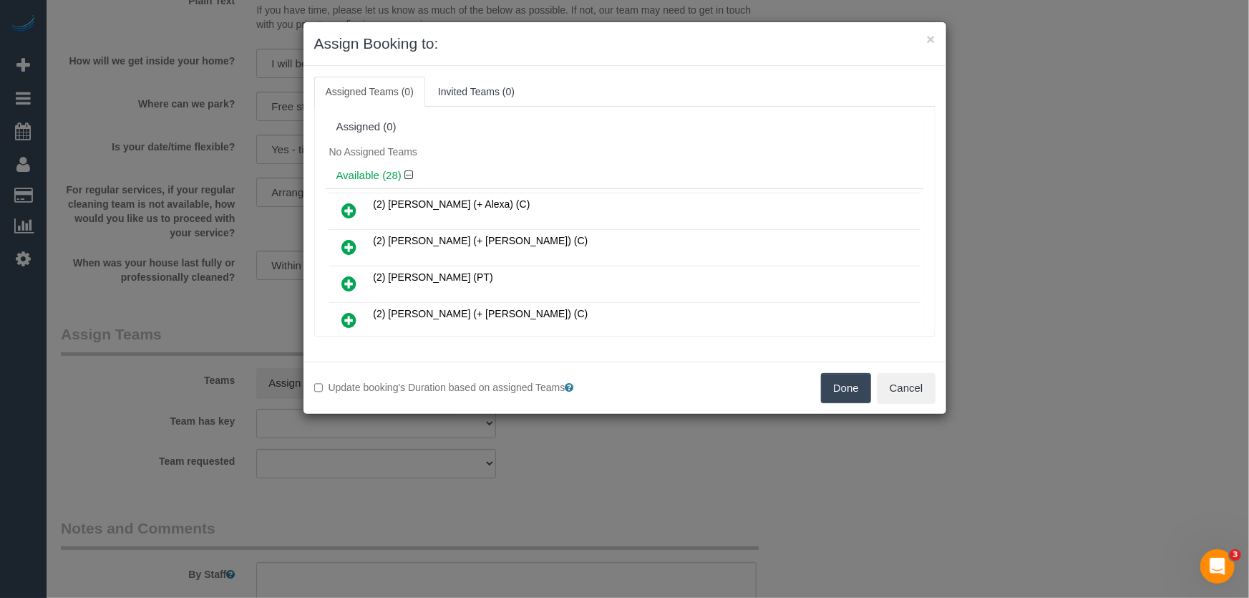
scroll to position [734, 0]
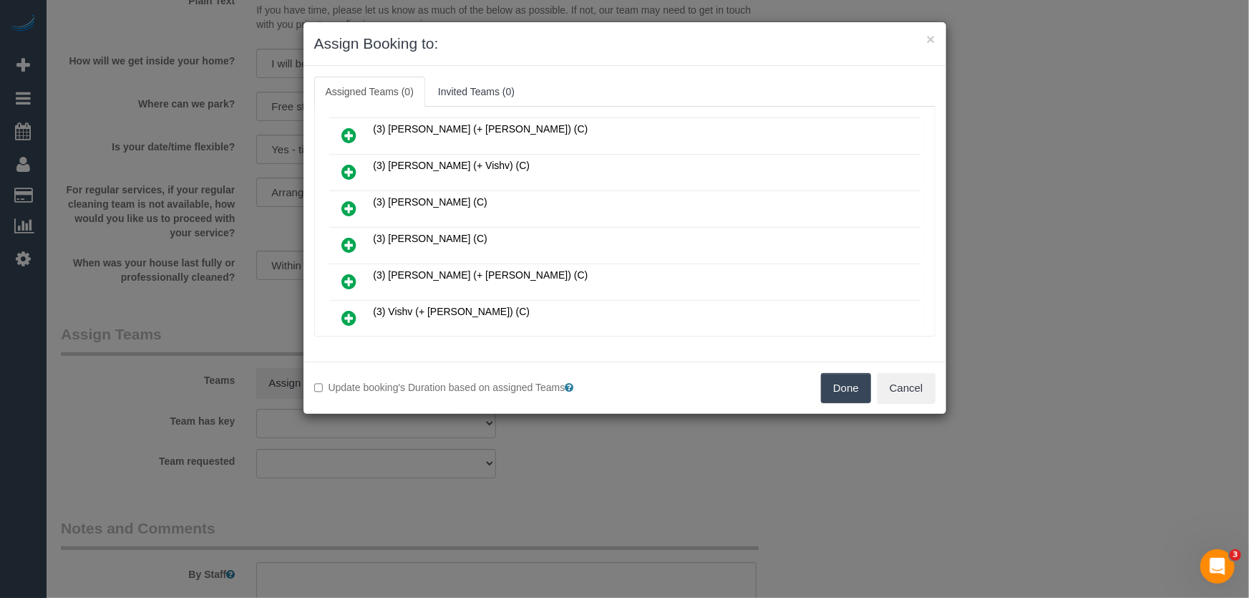
click at [349, 236] on icon at bounding box center [349, 244] width 15 height 17
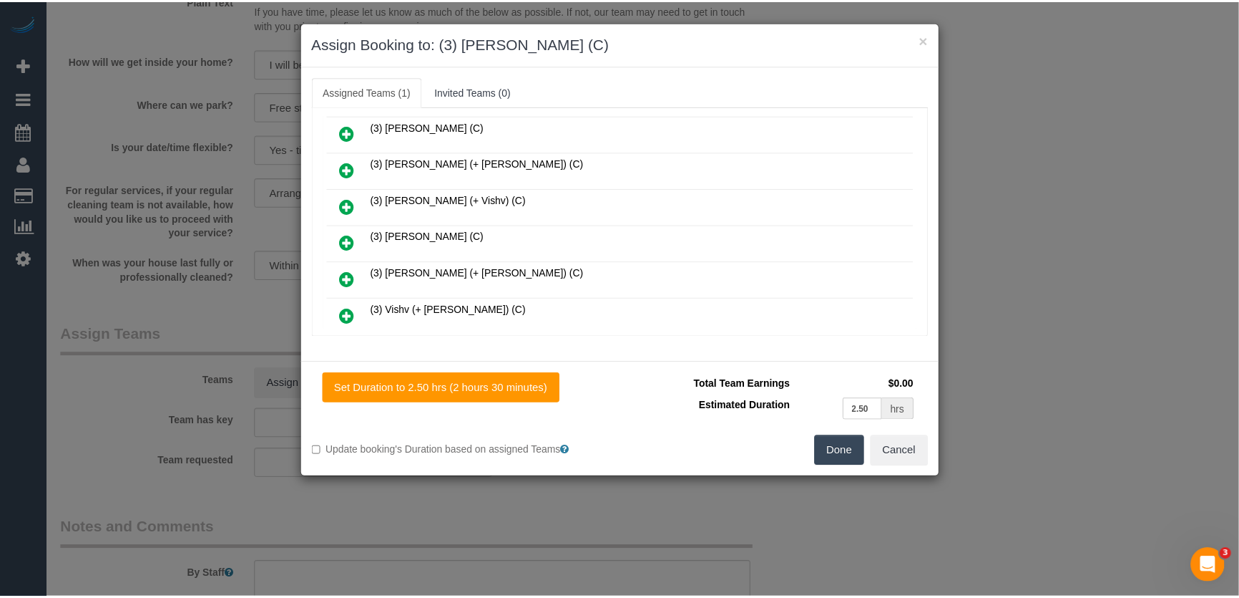
scroll to position [768, 0]
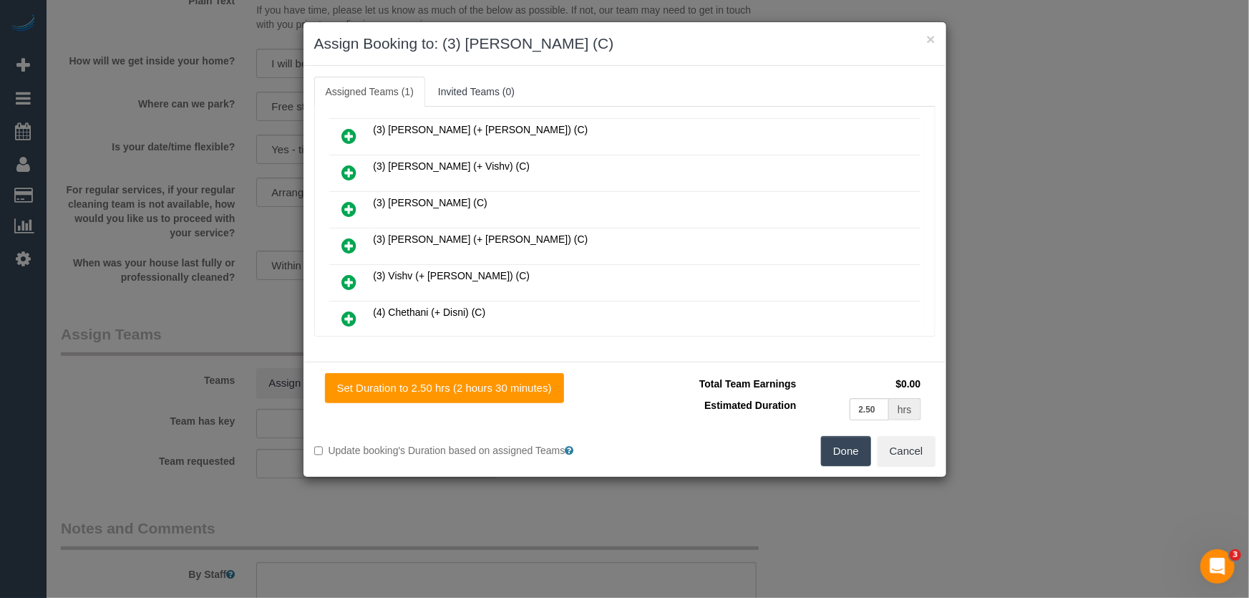
click at [832, 451] on button "Done" at bounding box center [846, 451] width 50 height 30
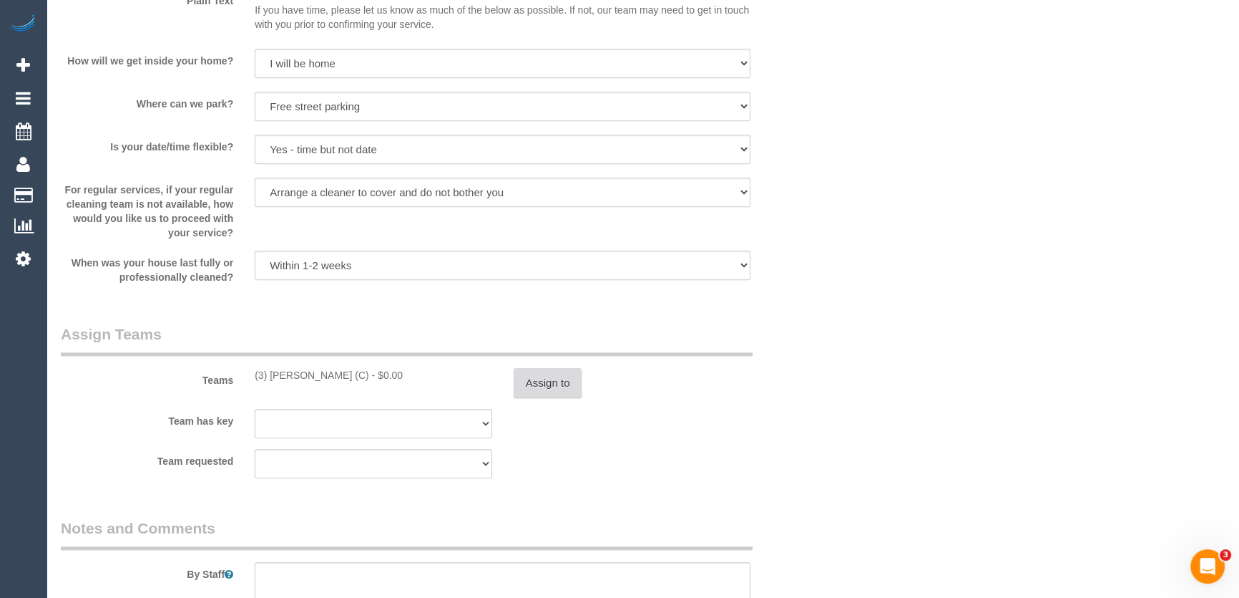
click at [552, 379] on button "Assign to" at bounding box center [548, 383] width 69 height 30
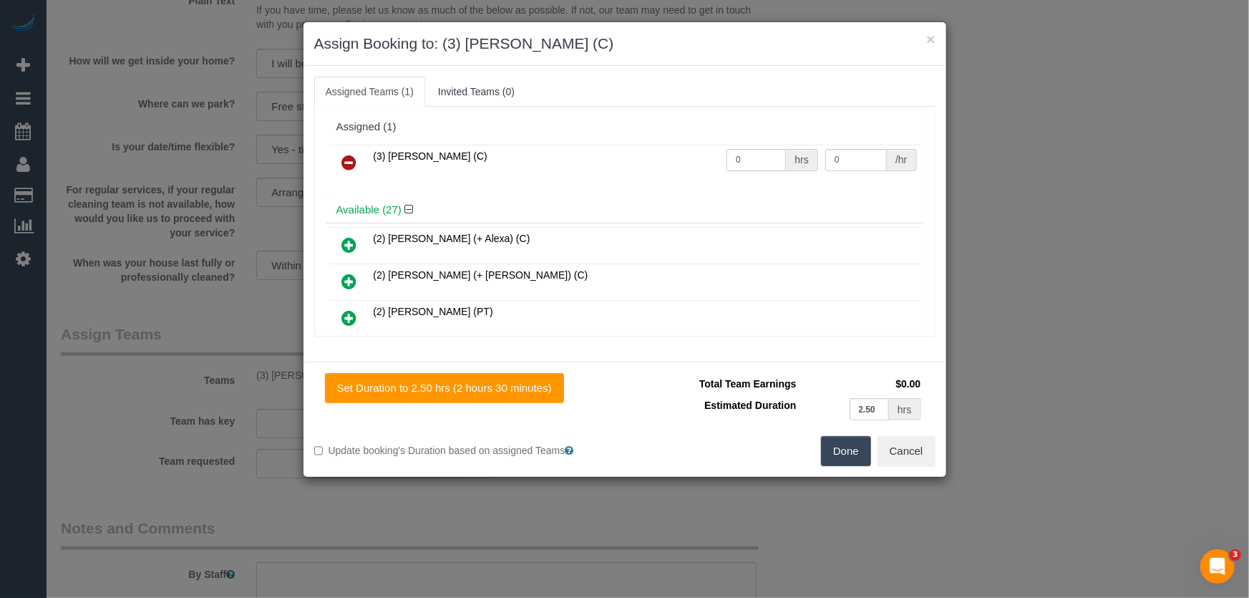
click at [759, 162] on input "0" at bounding box center [755, 160] width 59 height 22
type input "2.5"
type input "35"
click at [852, 443] on button "Done" at bounding box center [846, 451] width 50 height 30
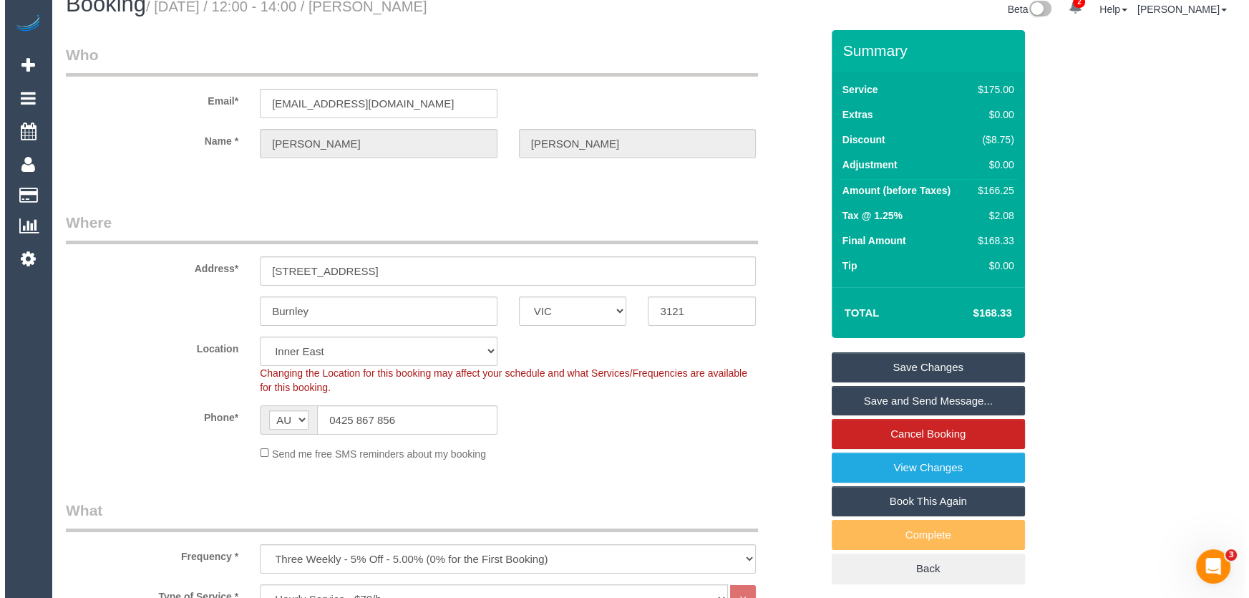
scroll to position [0, 0]
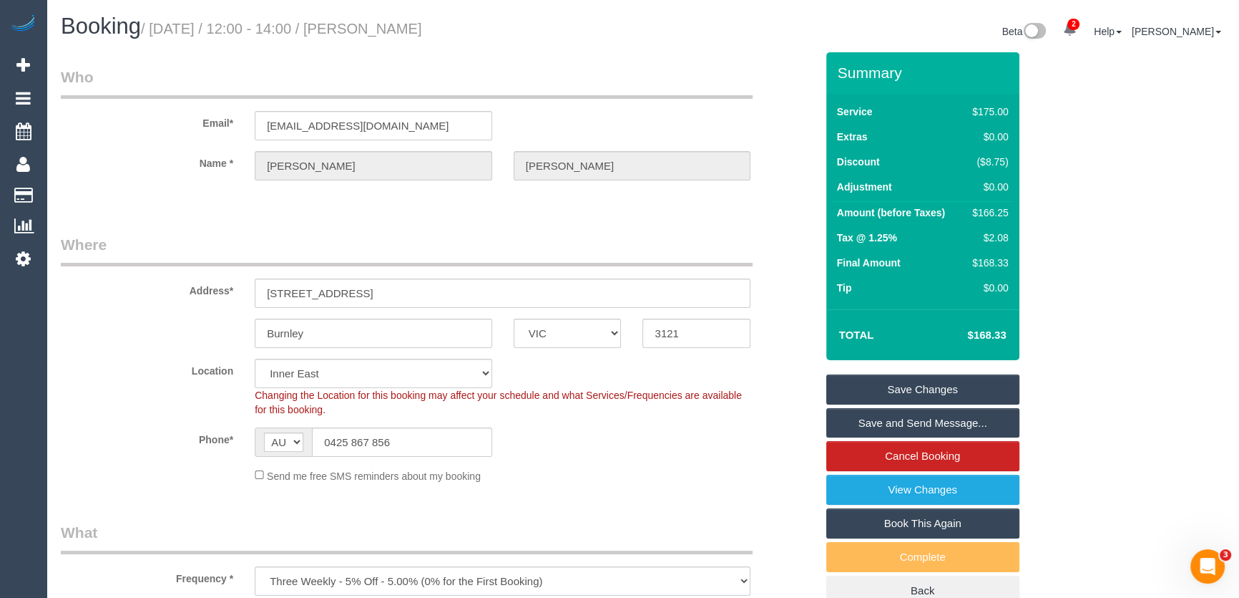
click at [396, 29] on small "/ August 22, 2025 / 12:00 - 14:00 / Eleonora Kay" at bounding box center [281, 29] width 281 height 16
copy small "Eleonora Kay"
click at [884, 422] on link "Save and Send Message..." at bounding box center [923, 423] width 193 height 30
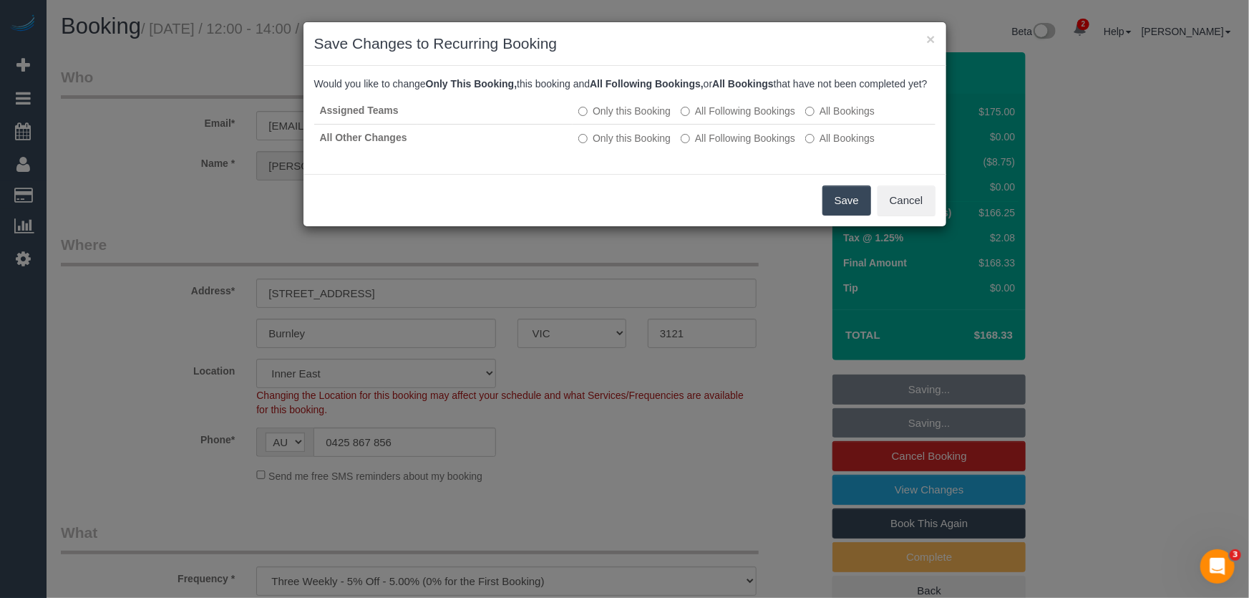
click at [831, 215] on button "Save" at bounding box center [846, 200] width 49 height 30
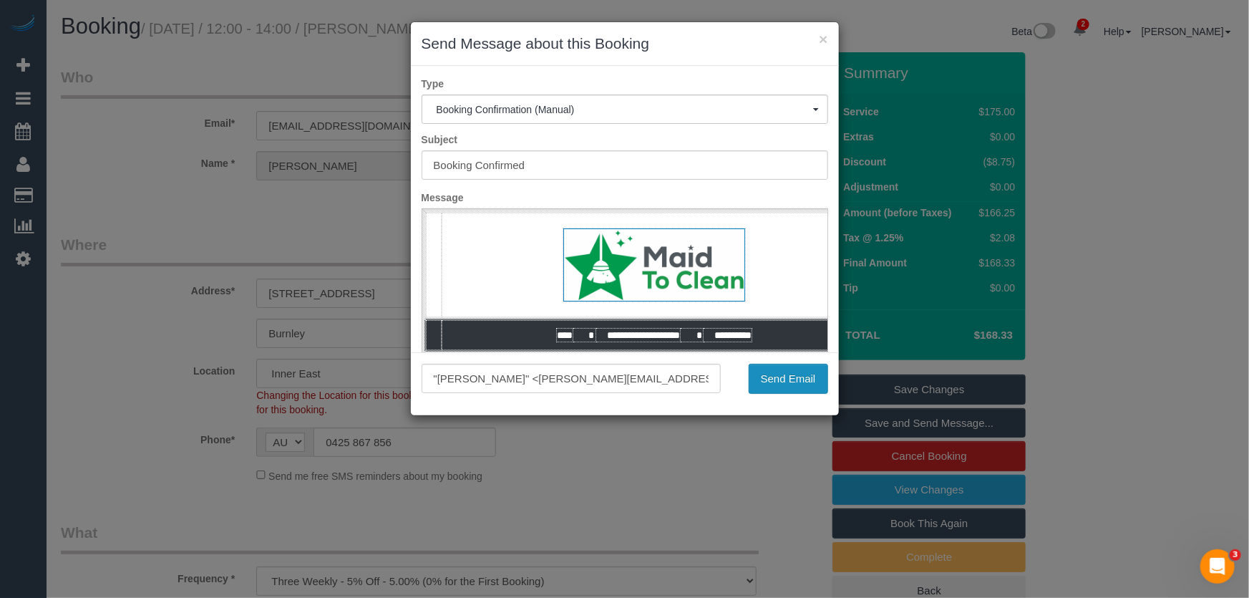
click at [784, 382] on button "Send Email" at bounding box center [788, 379] width 79 height 30
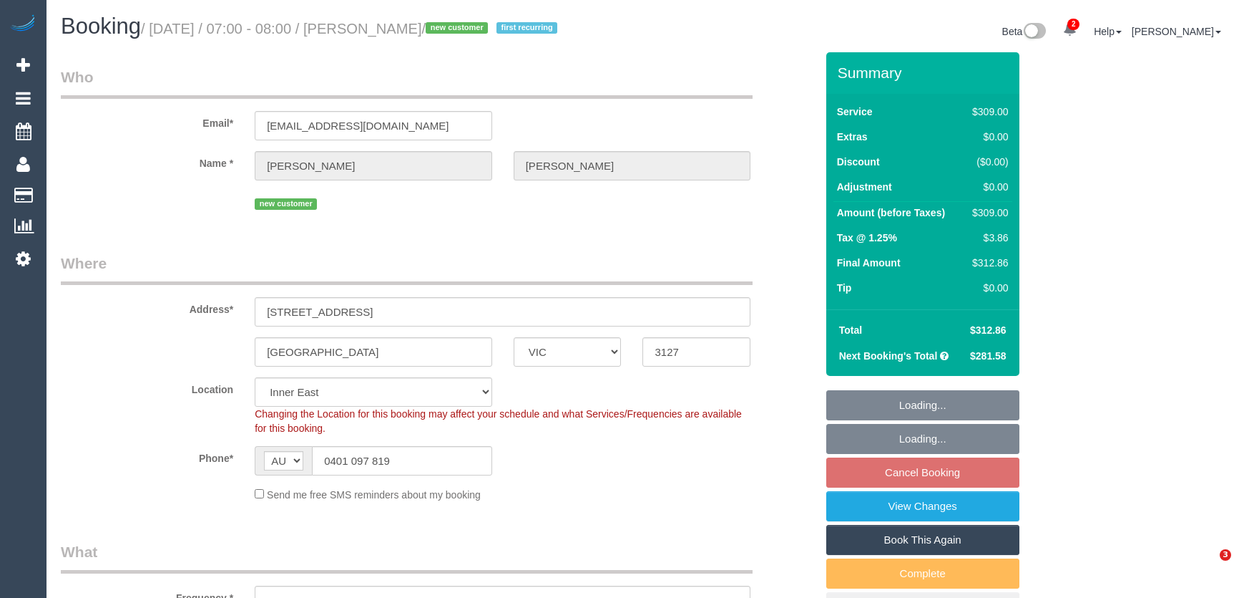
select select "VIC"
select select "number:28"
select select "number:14"
select select "number:19"
select select "number:22"
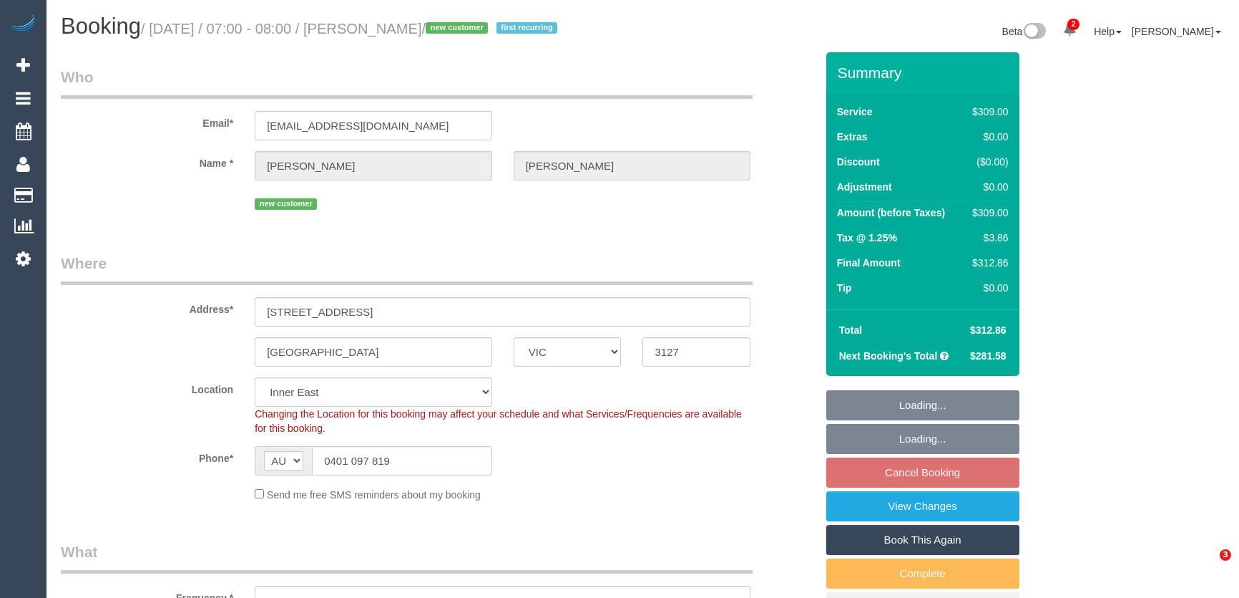
select select "number:34"
select select "number:13"
select select "object:1418"
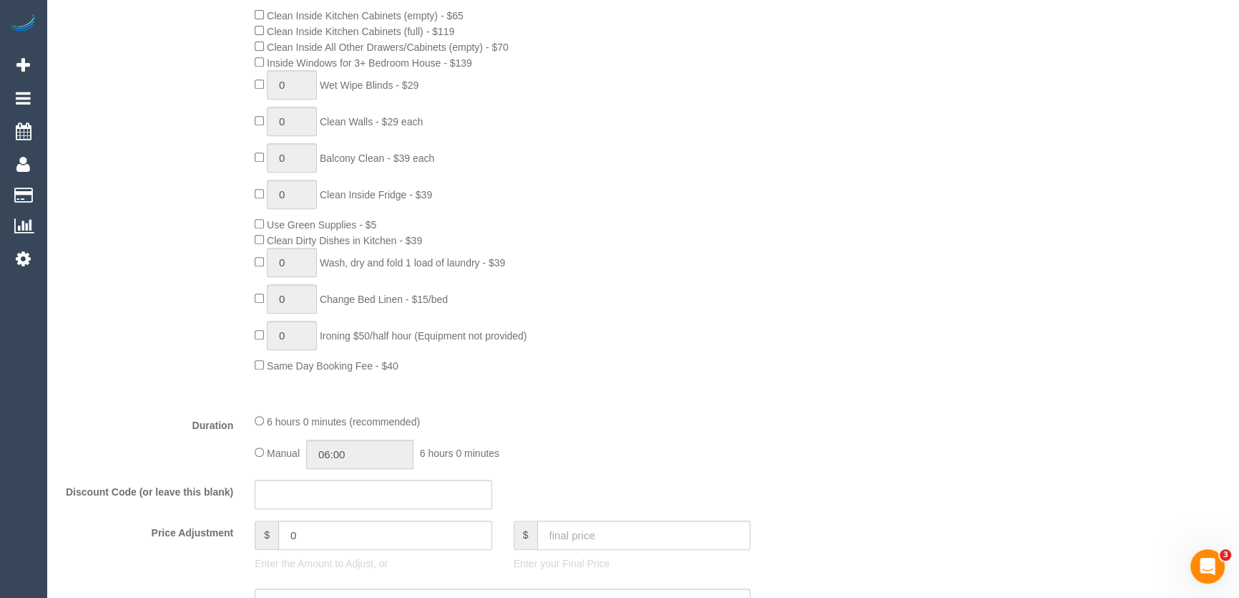
scroll to position [910, 0]
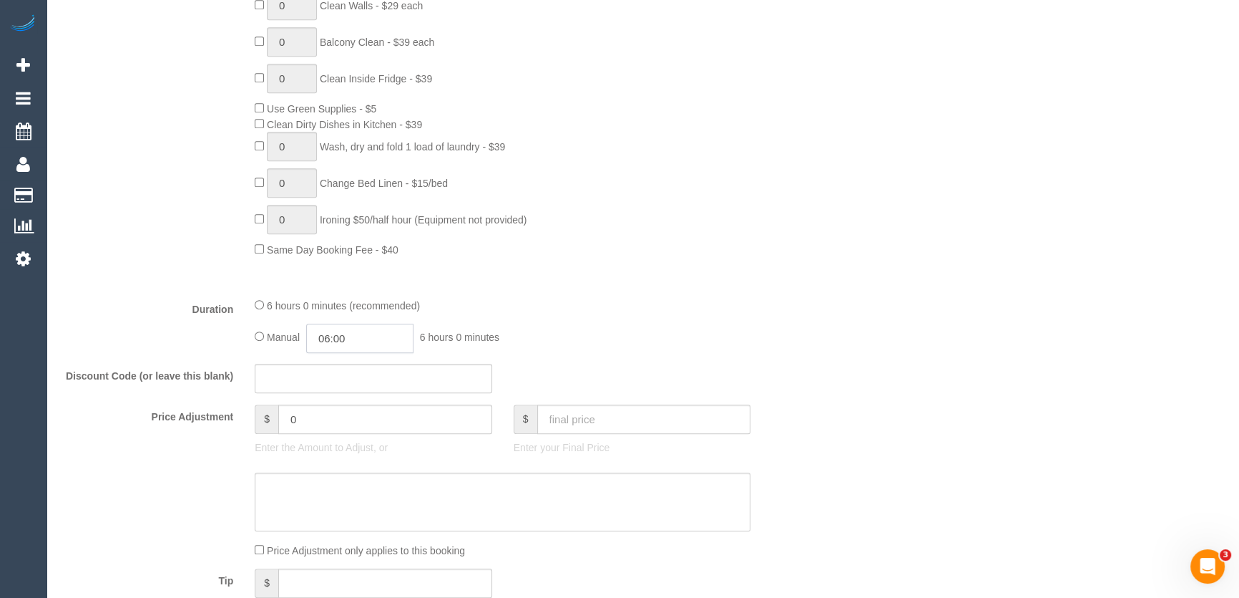
click at [382, 353] on input "06:00" at bounding box center [359, 337] width 107 height 29
type input "03:00"
click at [351, 396] on li "03:00" at bounding box center [345, 395] width 64 height 19
click at [620, 353] on div "Manual 03:00 3 hours 0 minutes" at bounding box center [503, 337] width 496 height 29
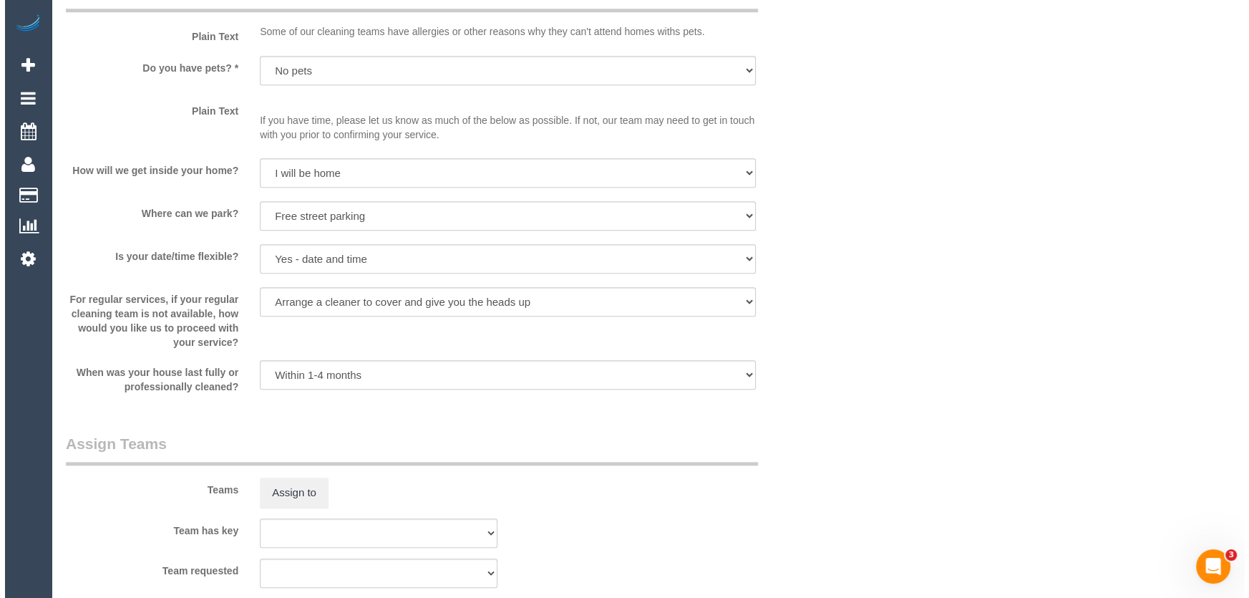
scroll to position [1951, 0]
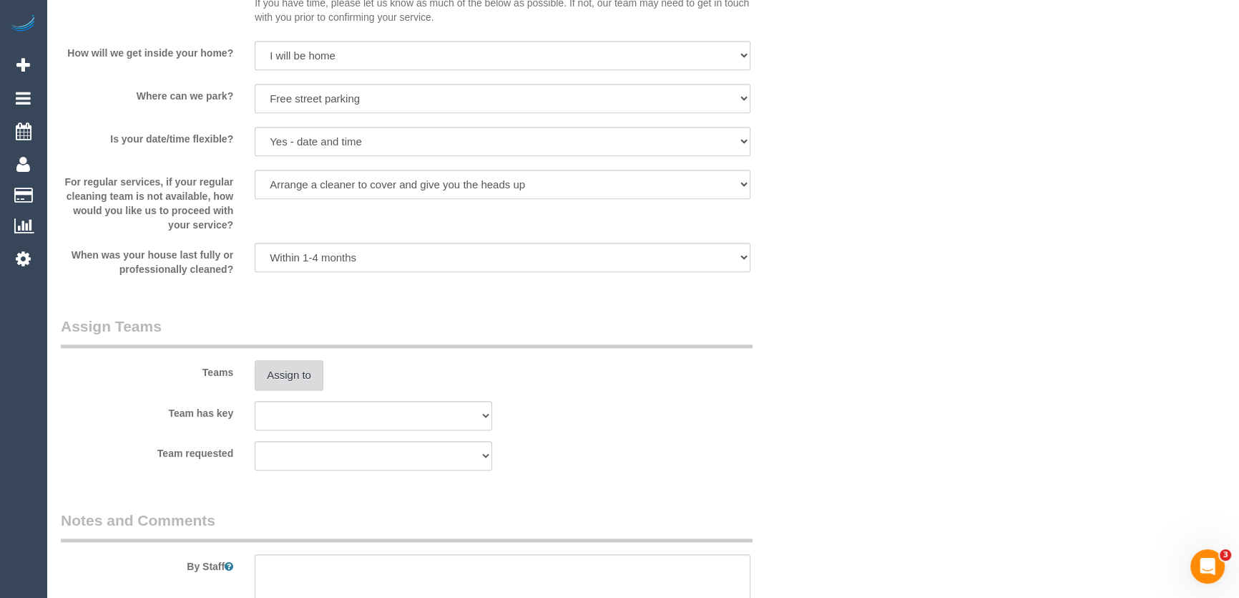
click at [282, 390] on button "Assign to" at bounding box center [289, 375] width 69 height 30
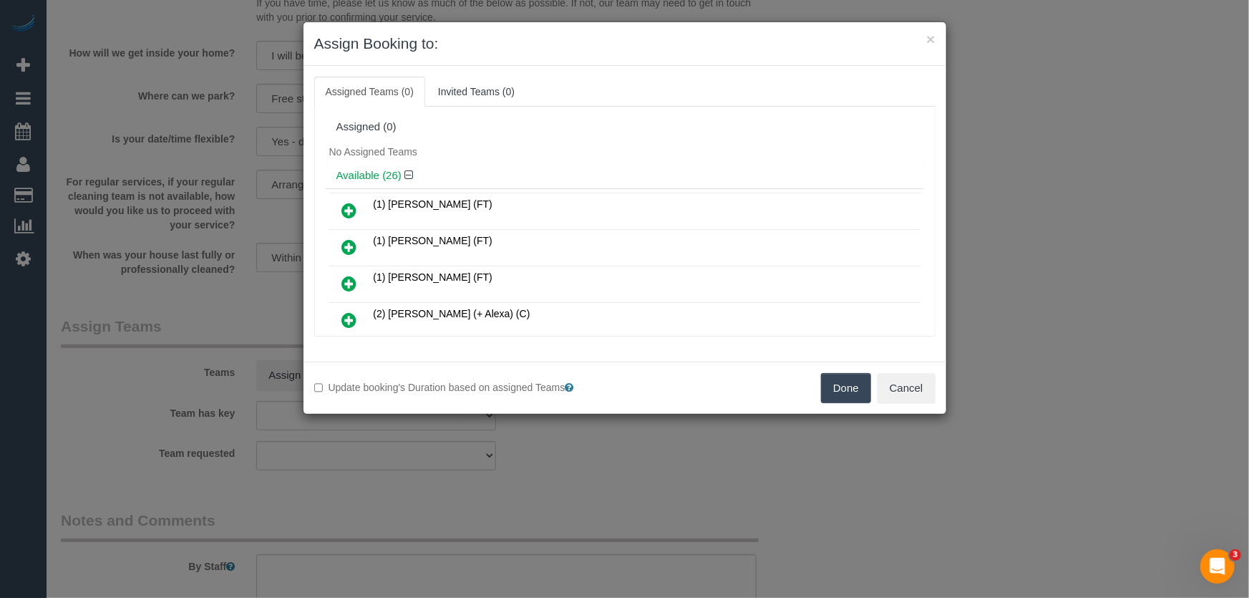
scroll to position [698, 0]
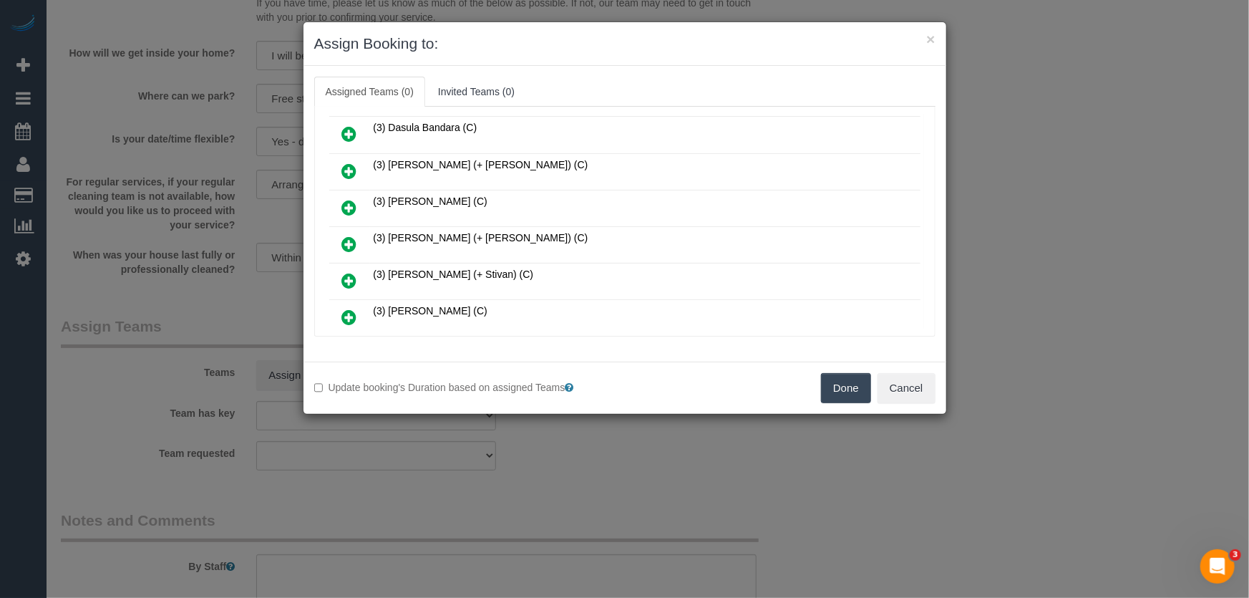
click at [346, 235] on icon at bounding box center [349, 243] width 15 height 17
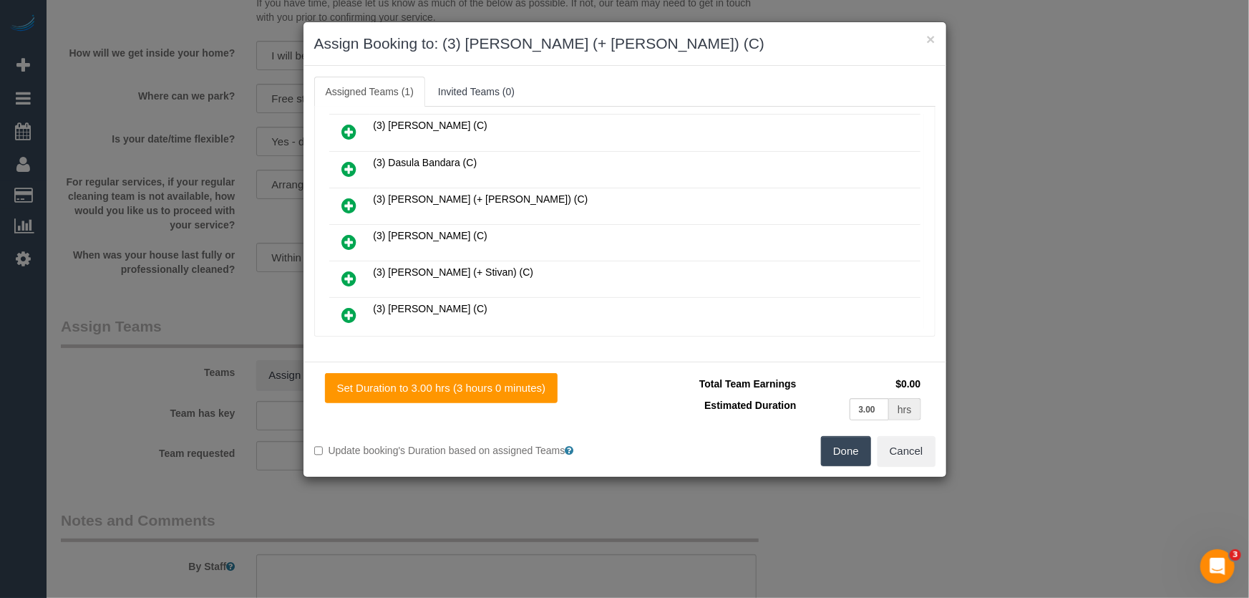
scroll to position [732, 0]
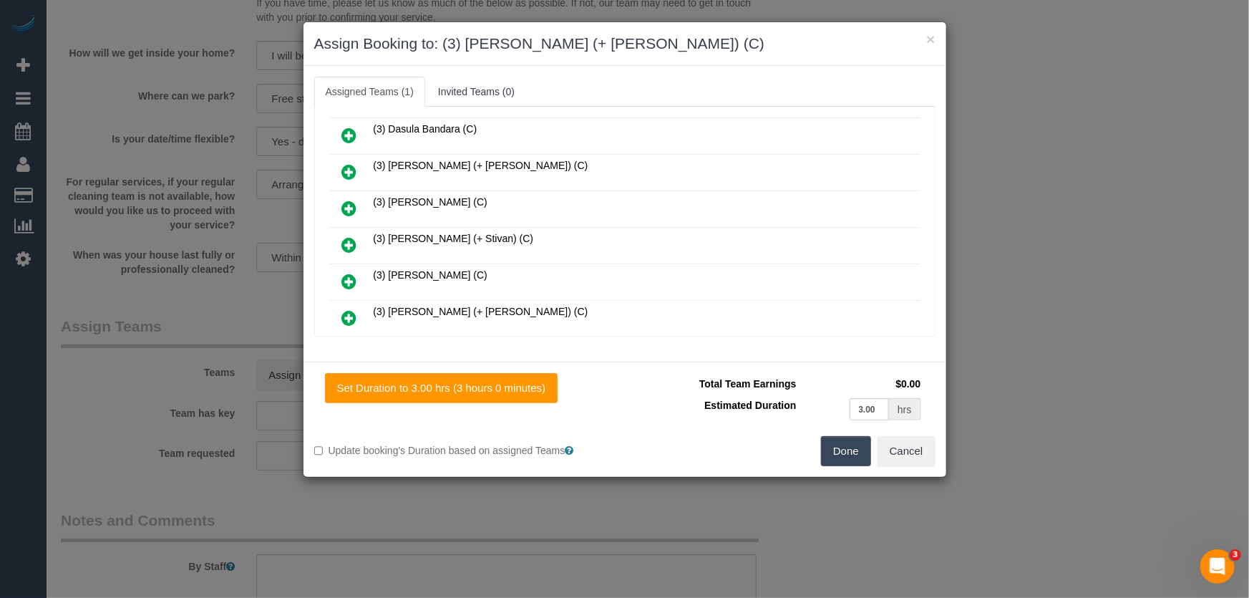
click at [350, 309] on icon at bounding box center [349, 317] width 15 height 17
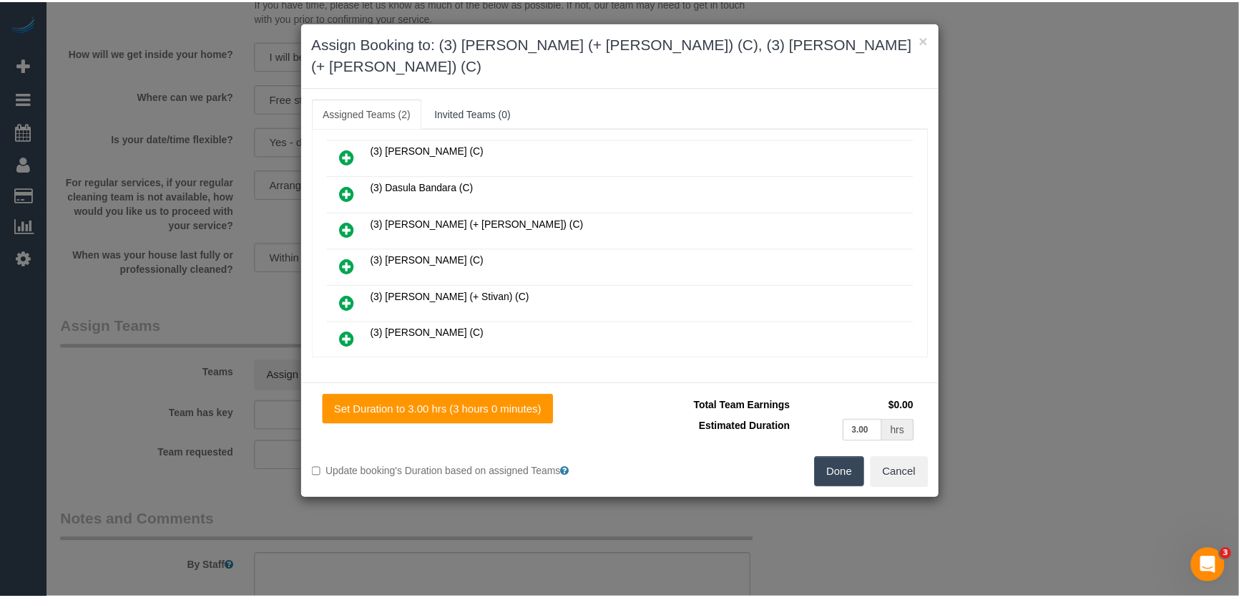
scroll to position [768, 0]
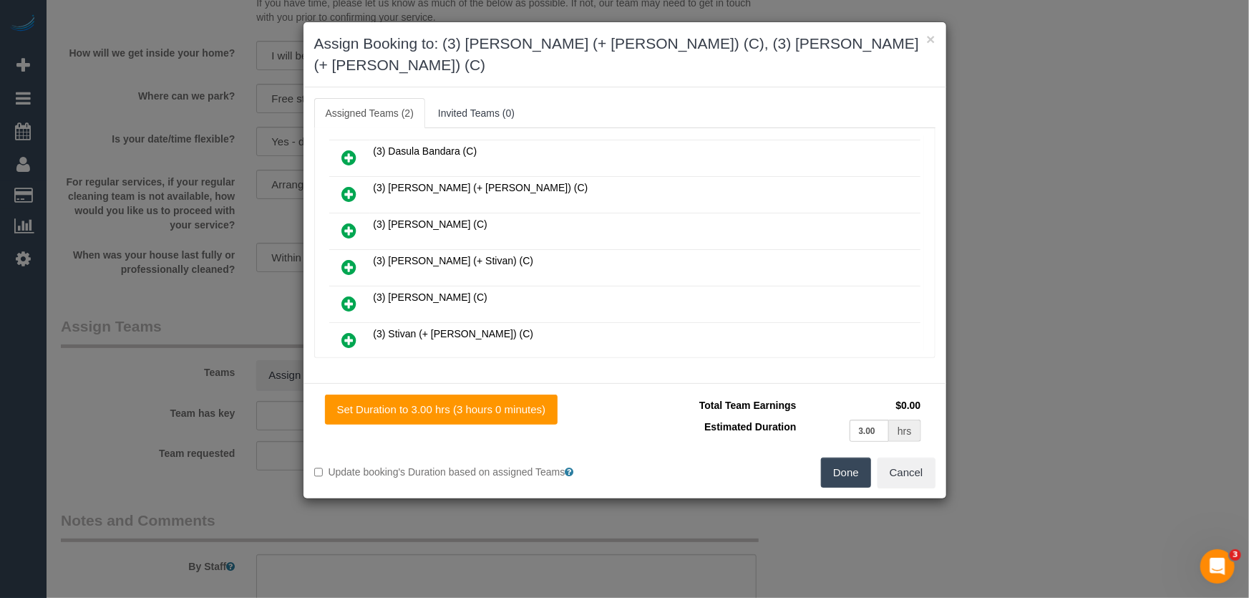
click at [841, 459] on button "Done" at bounding box center [846, 472] width 50 height 30
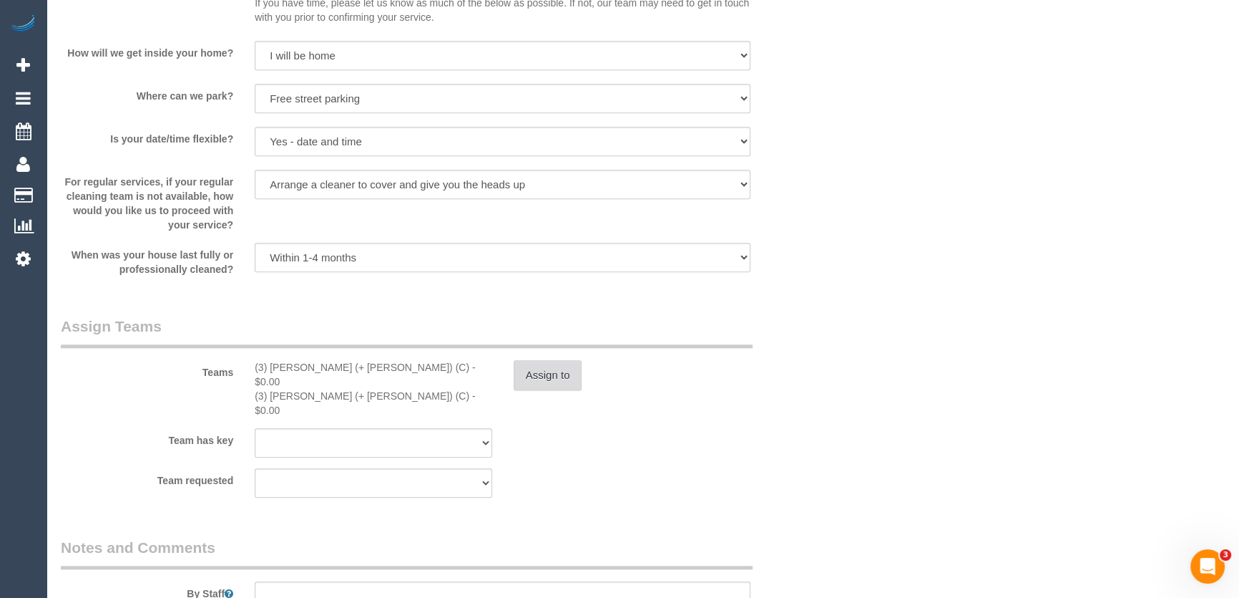
click at [565, 386] on button "Assign to" at bounding box center [548, 375] width 69 height 30
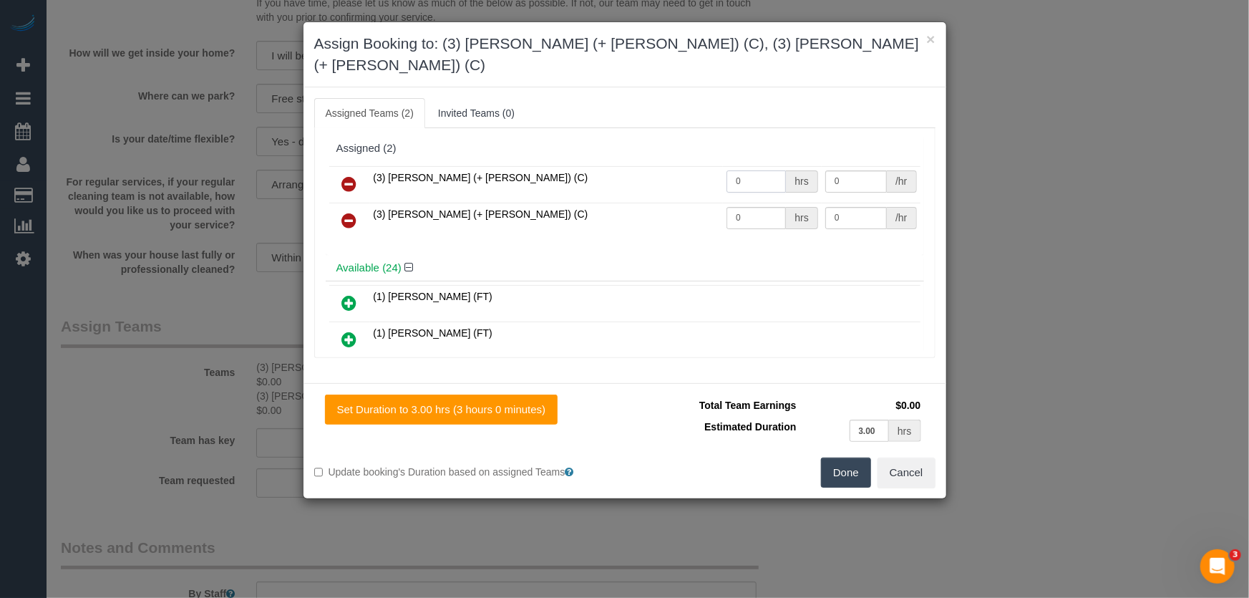
click at [742, 170] on input "0" at bounding box center [755, 181] width 59 height 22
type input "1"
type input "97.5"
click at [761, 207] on input "0" at bounding box center [755, 218] width 59 height 22
type input "1"
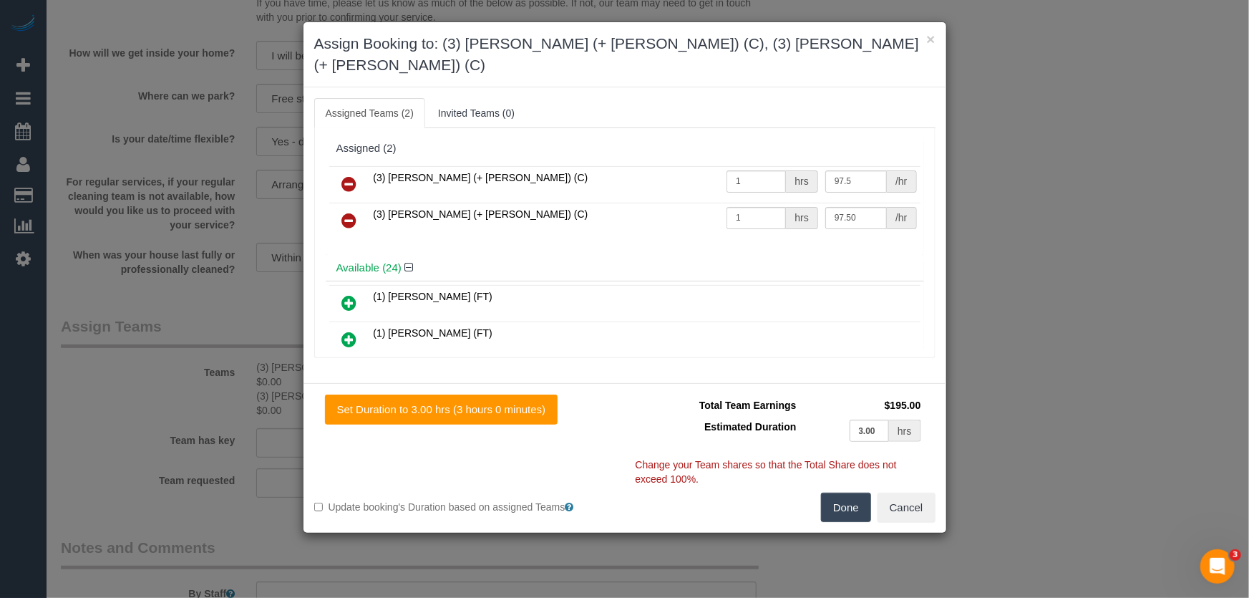
click at [849, 492] on button "Done" at bounding box center [846, 507] width 50 height 30
type input "97.5"
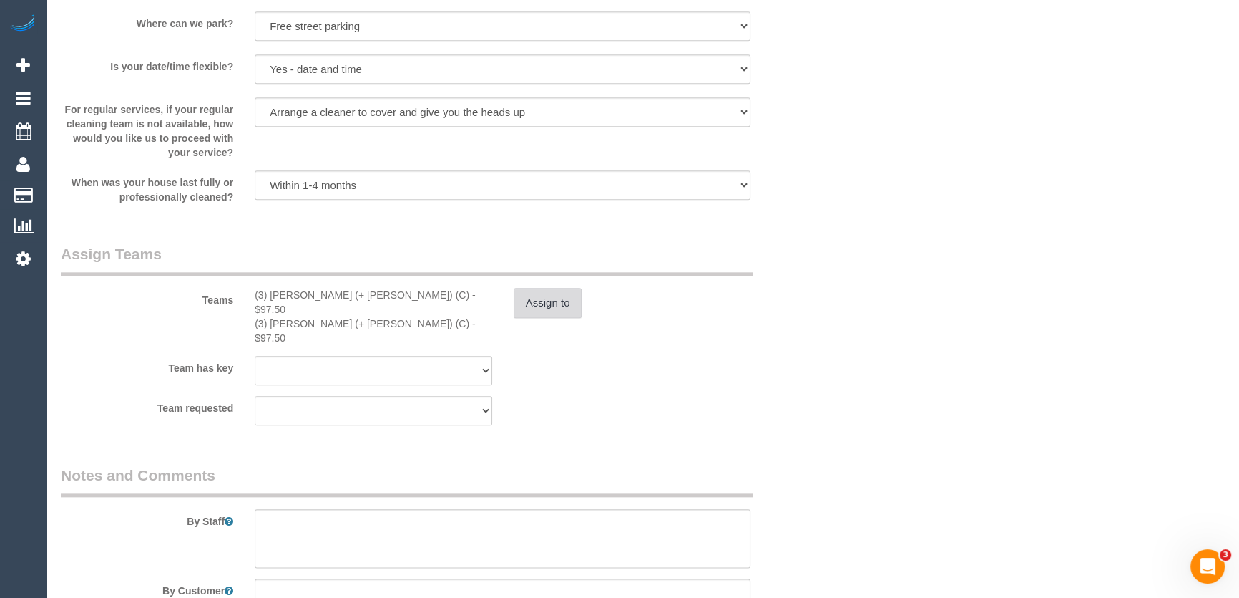
scroll to position [2147, 0]
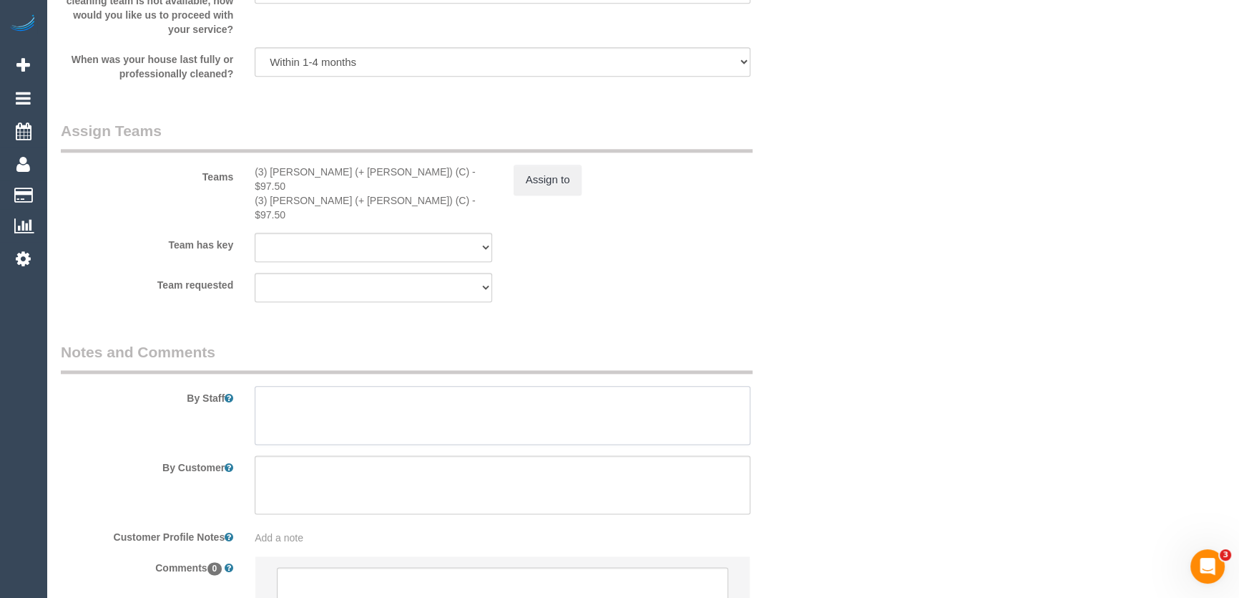
click at [297, 391] on textarea at bounding box center [503, 415] width 496 height 59
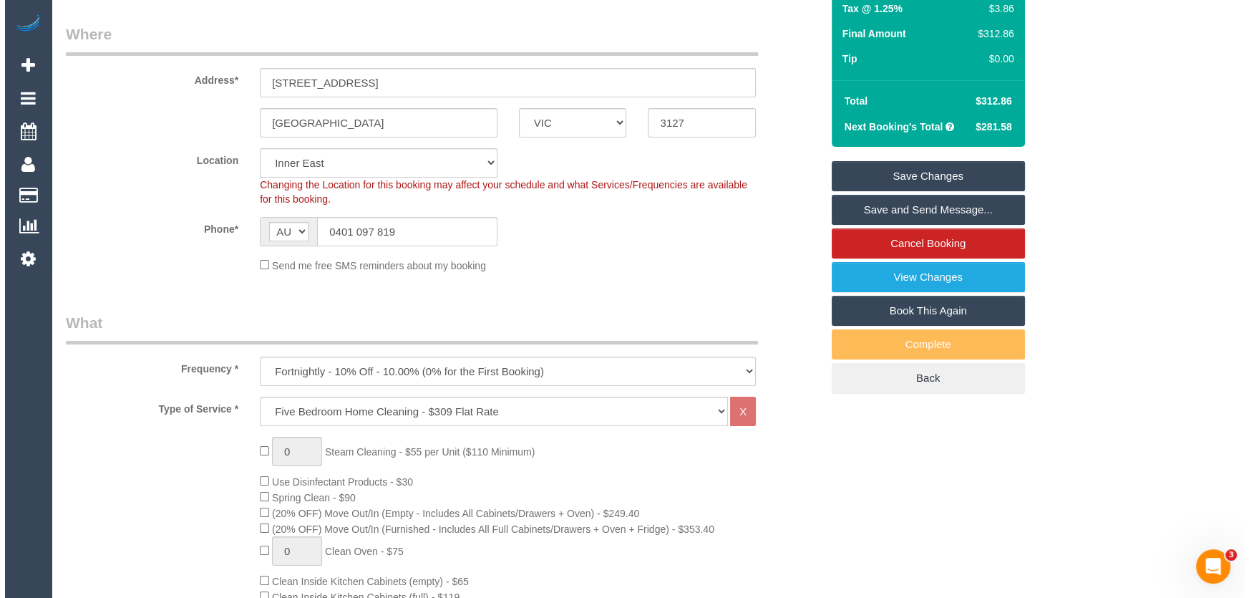
scroll to position [0, 0]
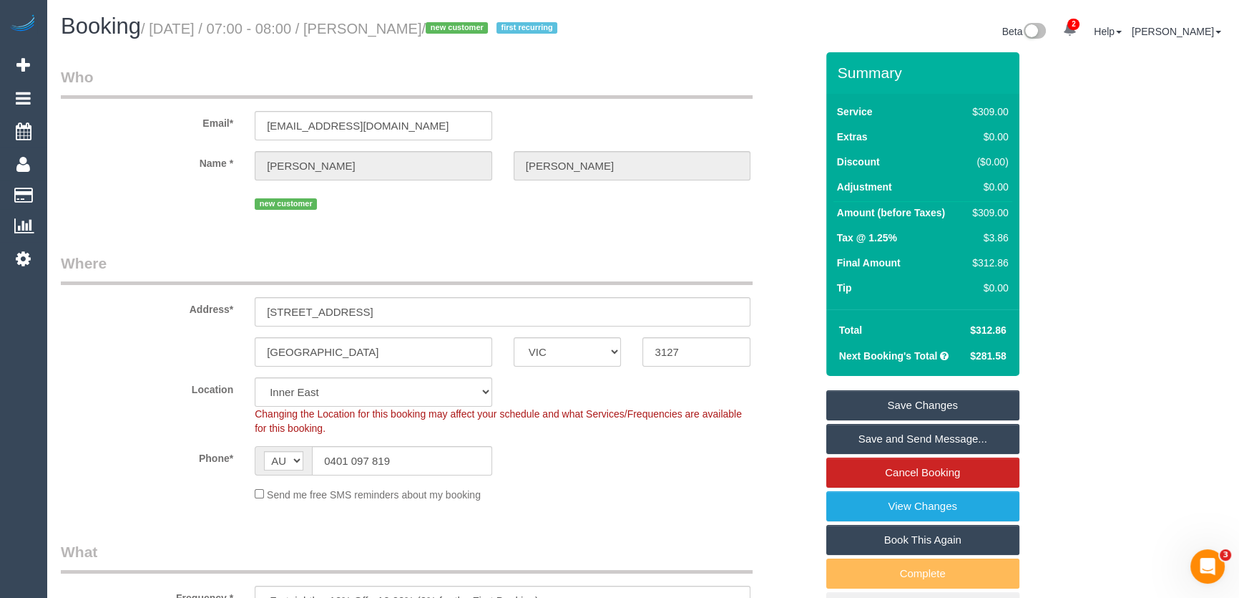
type textarea "Estimated time: 5-6 hours"
click at [401, 31] on small "/ [DATE] / 07:00 - 08:00 / [PERSON_NAME] / new customer first recurring" at bounding box center [351, 29] width 421 height 16
copy small "[PERSON_NAME]"
click at [878, 454] on link "Save and Send Message..." at bounding box center [923, 439] width 193 height 30
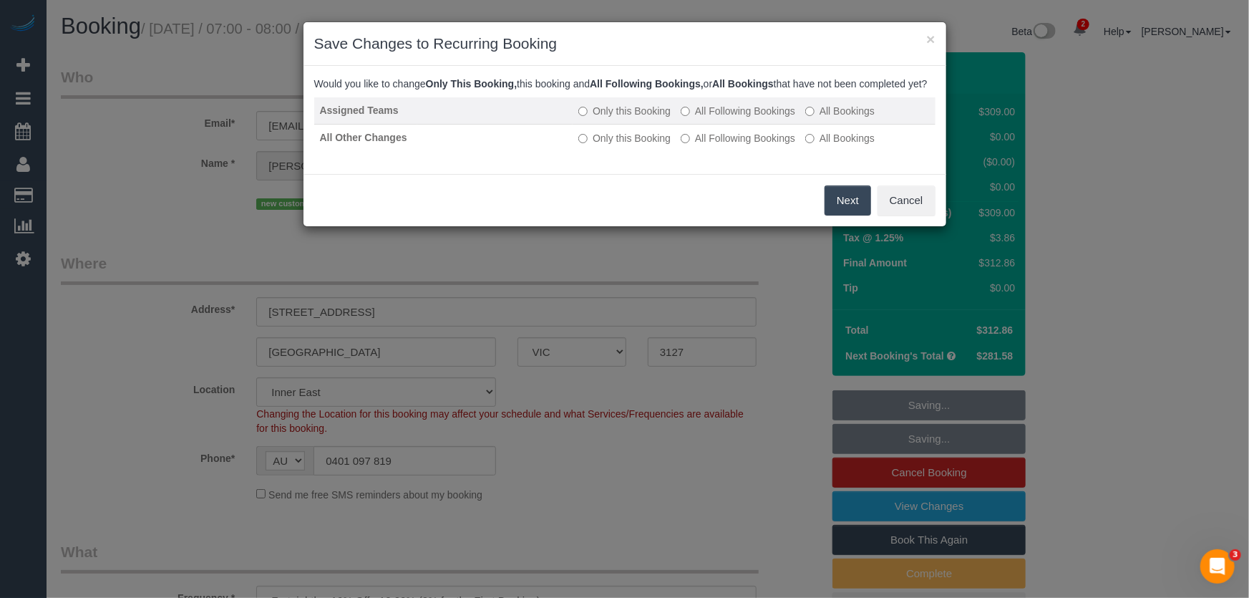
click at [723, 118] on label "All Following Bookings" at bounding box center [738, 111] width 114 height 14
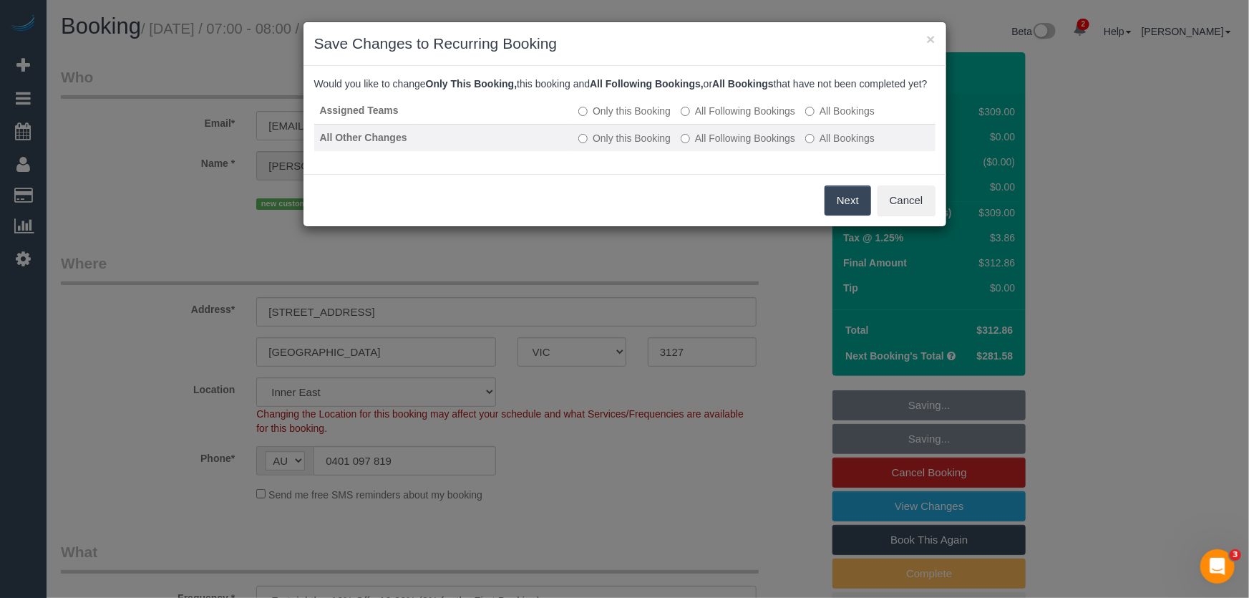
click at [726, 145] on label "All Following Bookings" at bounding box center [738, 138] width 114 height 14
click at [844, 215] on button "Save" at bounding box center [846, 200] width 49 height 30
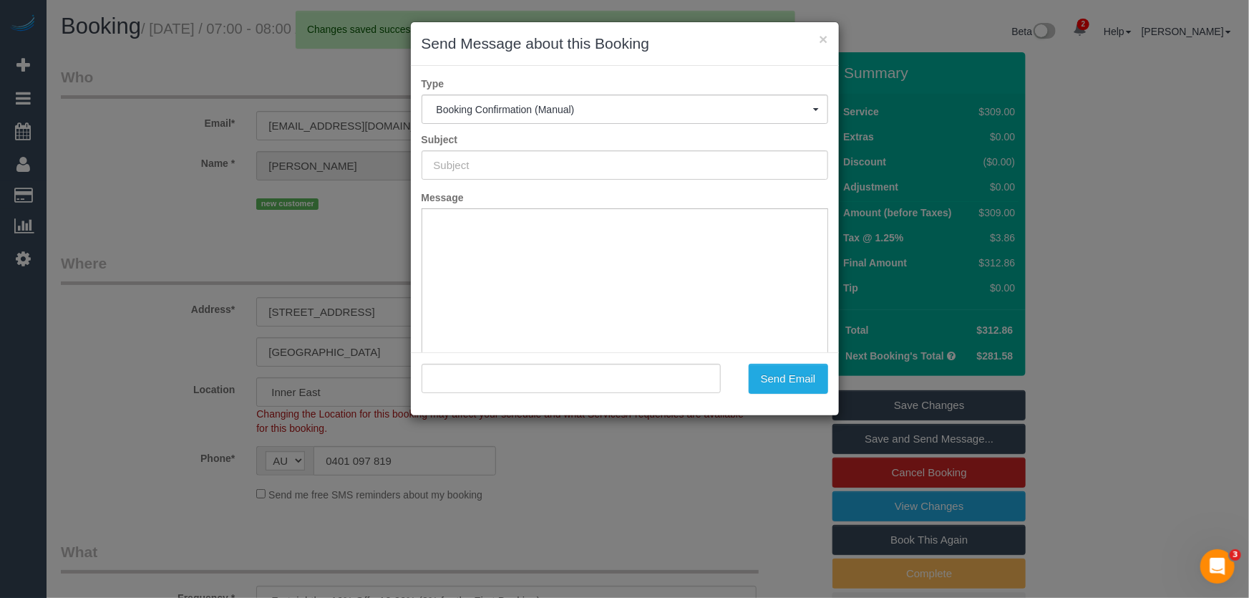
type input "Booking Confirmed"
type input ""[PERSON_NAME]" <[EMAIL_ADDRESS][DOMAIN_NAME]>"
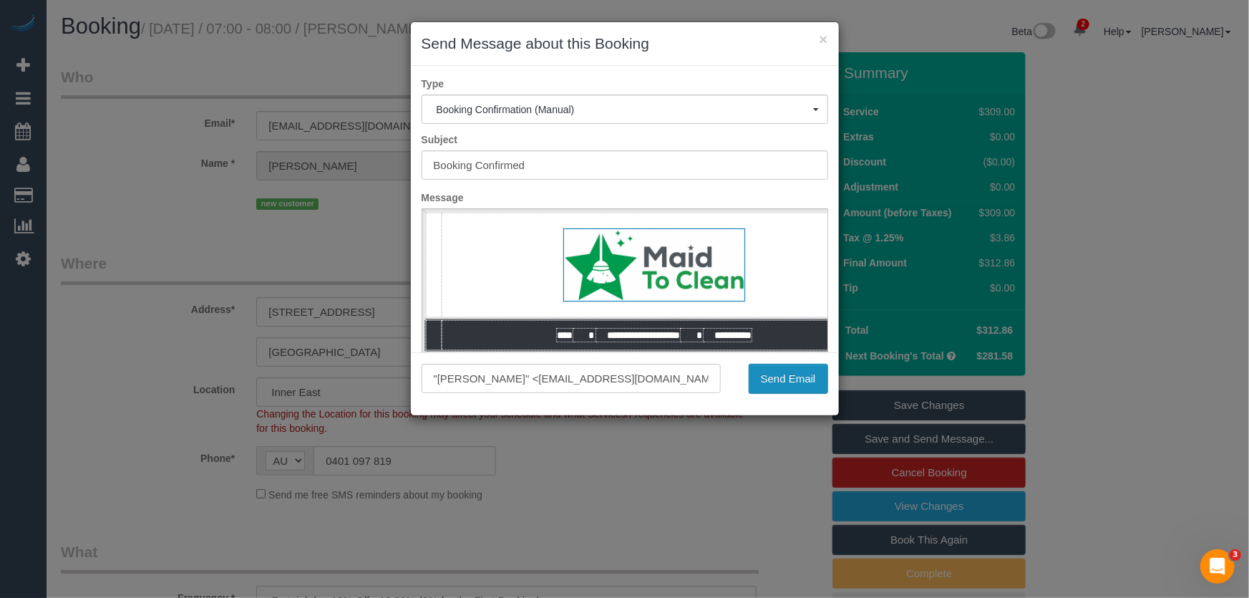
click at [784, 381] on button "Send Email" at bounding box center [788, 379] width 79 height 30
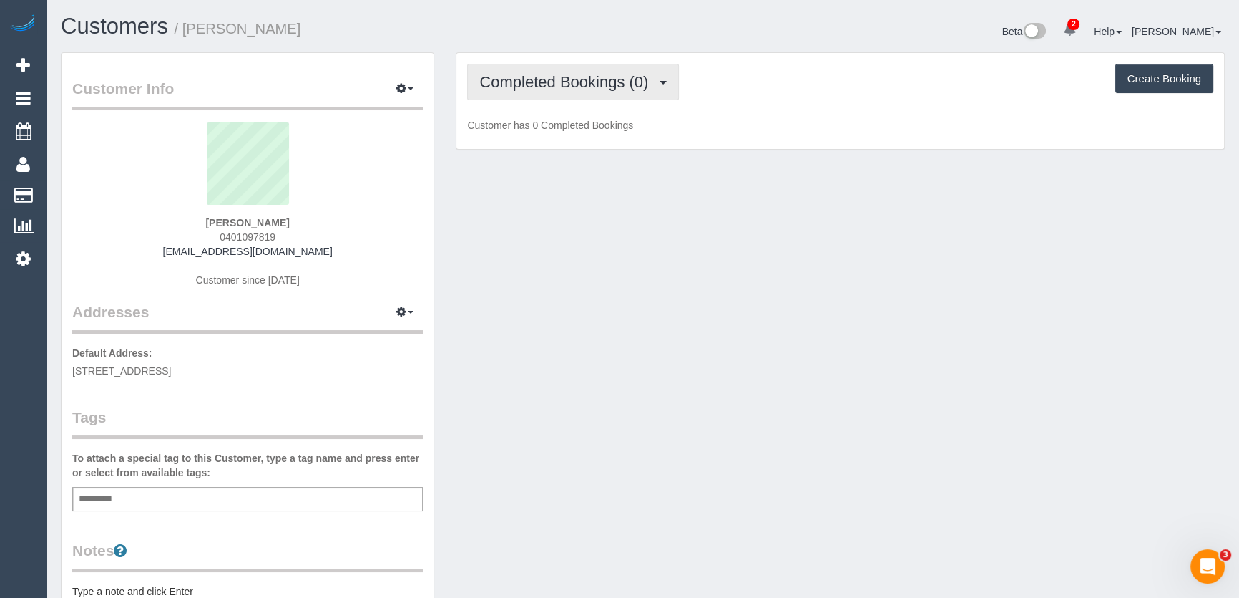
click at [633, 85] on span "Completed Bookings (0)" at bounding box center [567, 82] width 176 height 18
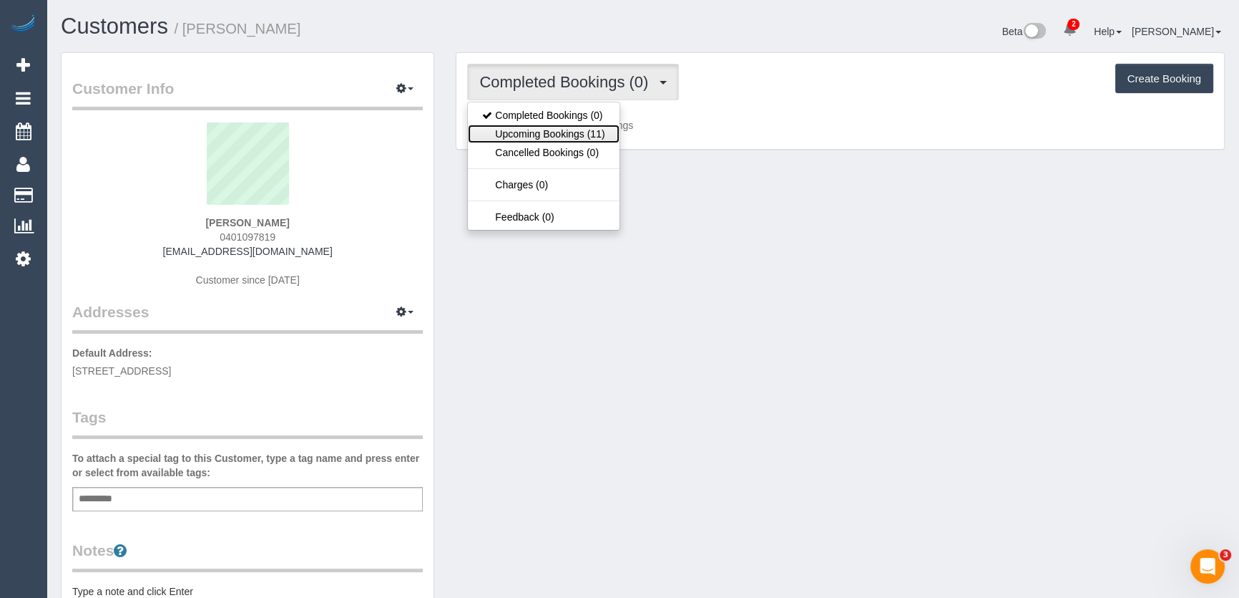
click at [600, 134] on link "Upcoming Bookings (11)" at bounding box center [543, 134] width 151 height 19
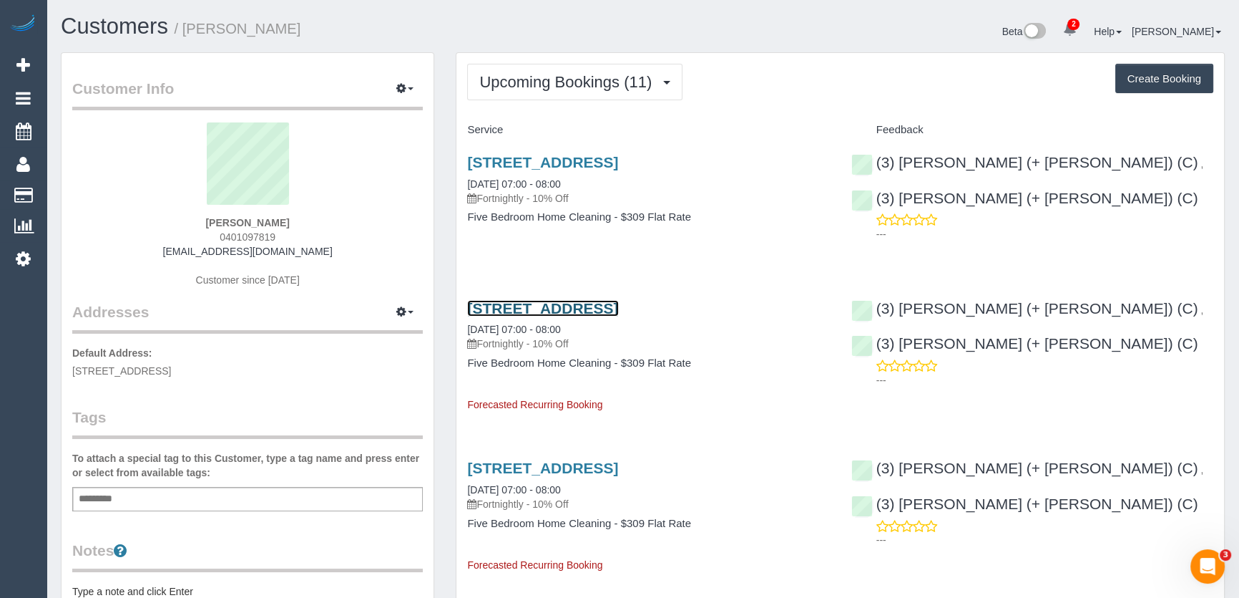
click at [536, 305] on link "[STREET_ADDRESS]" at bounding box center [542, 308] width 151 height 16
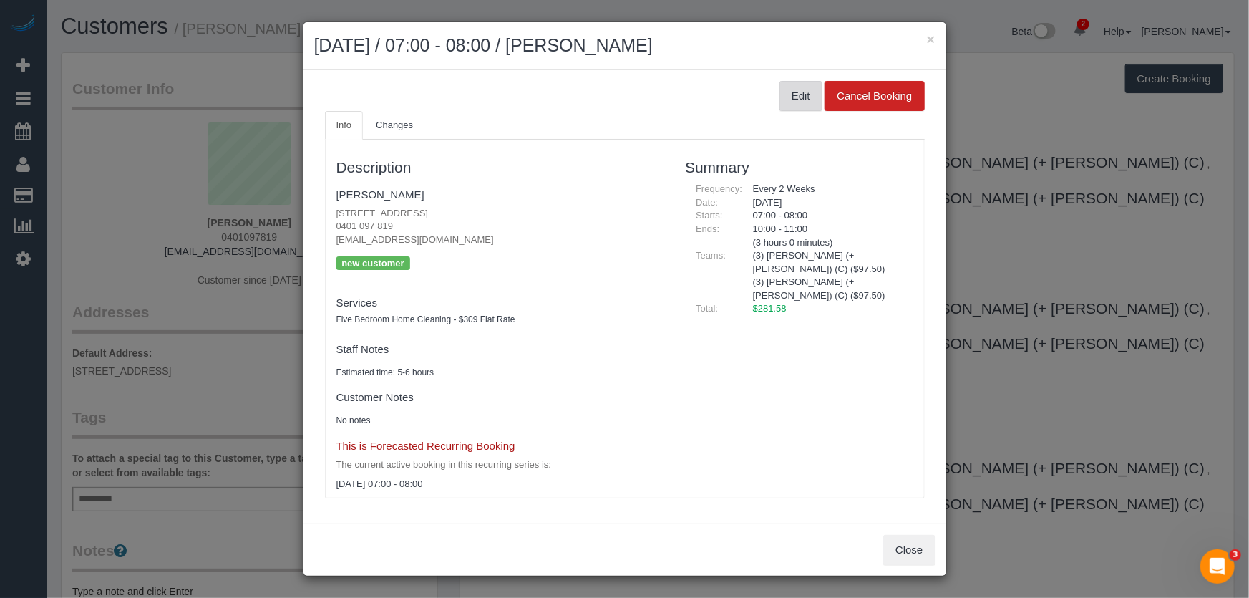
click at [793, 99] on button "Edit" at bounding box center [800, 96] width 43 height 30
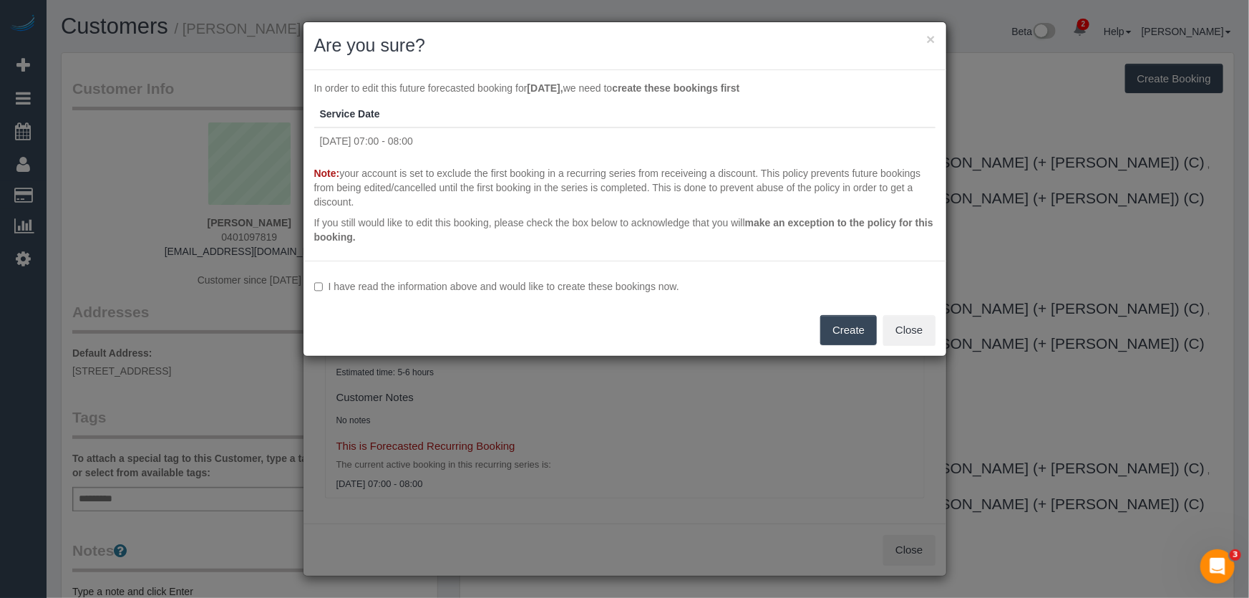
click at [323, 283] on label "I have read the information above and would like to create these bookings now." at bounding box center [624, 286] width 621 height 14
click at [831, 334] on button "Create" at bounding box center [848, 330] width 57 height 30
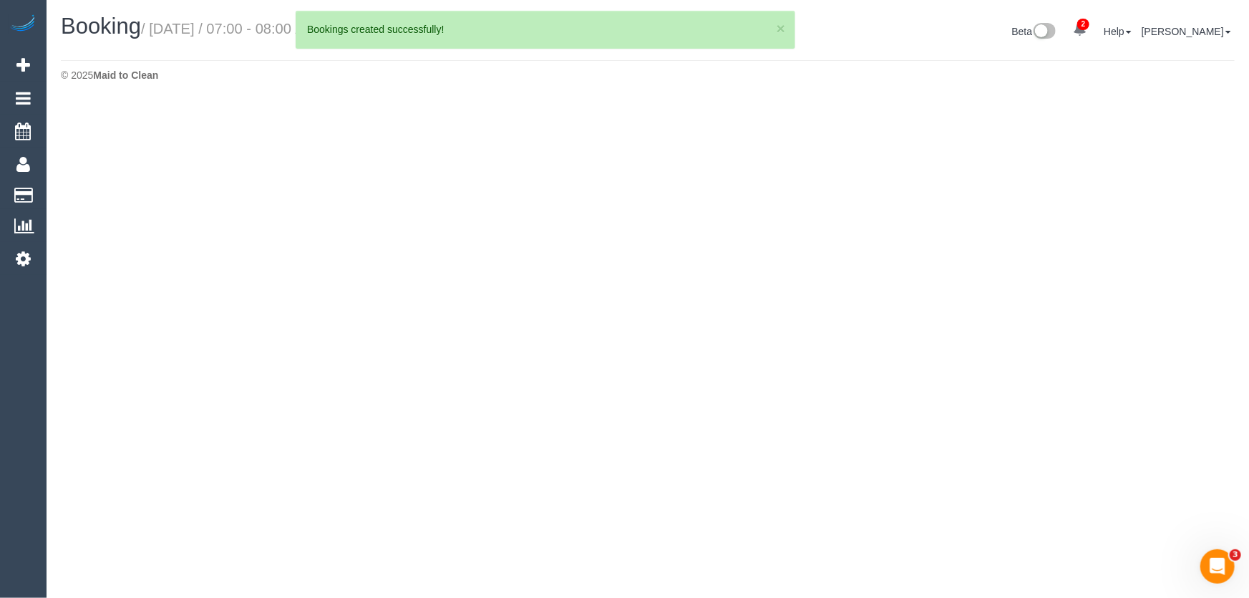
select select "VIC"
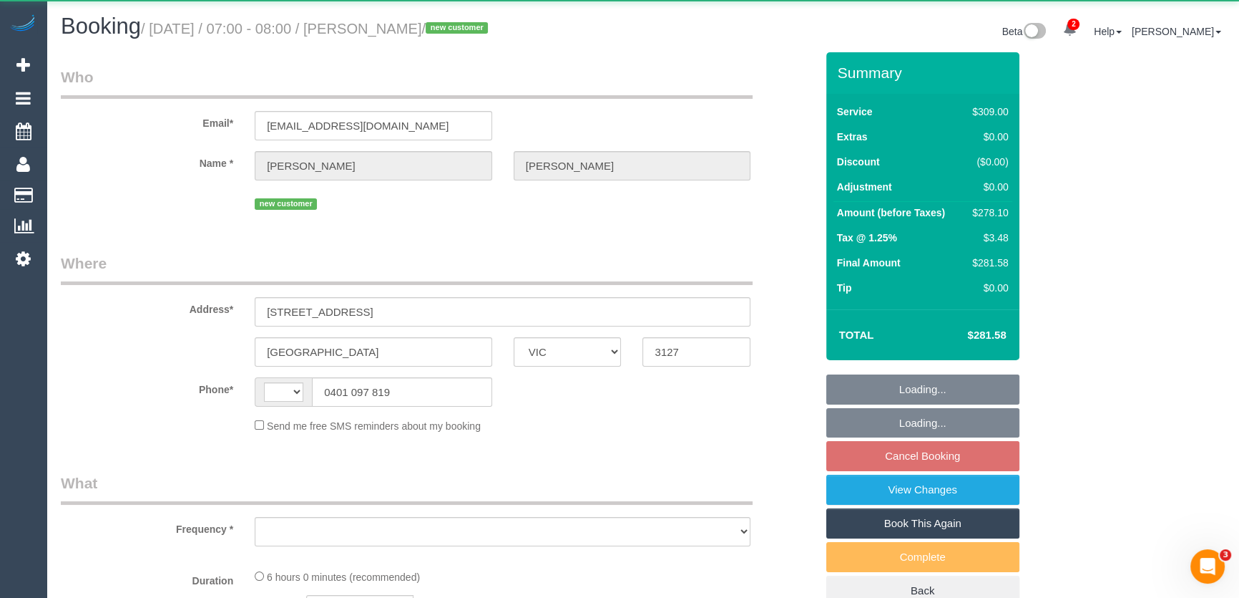
select select "string:AU"
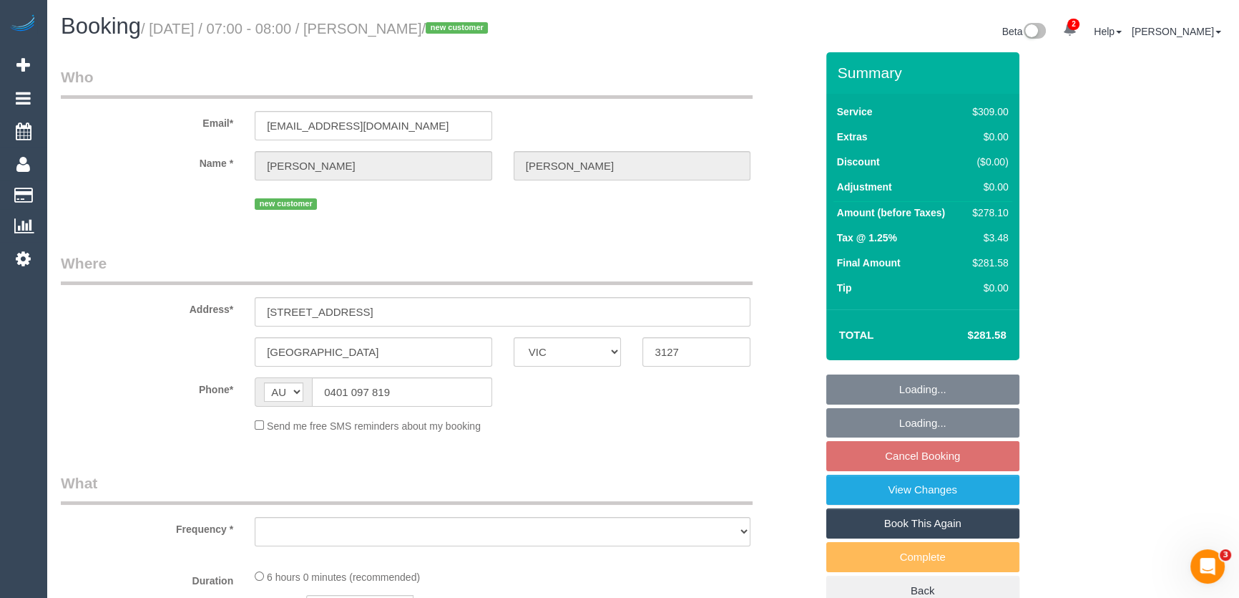
select select "string:stripe-pm_1Ru61K2GScqysDRVrs3SpRVV"
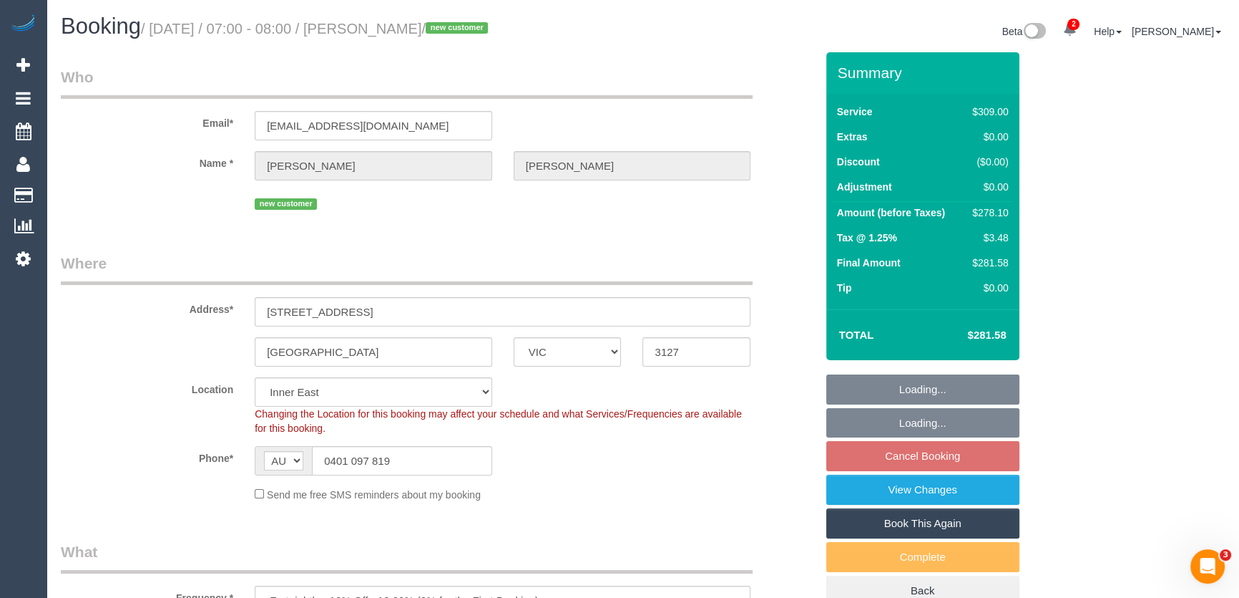
select select "object:1414"
select select "number:28"
select select "number:14"
select select "number:19"
select select "number:22"
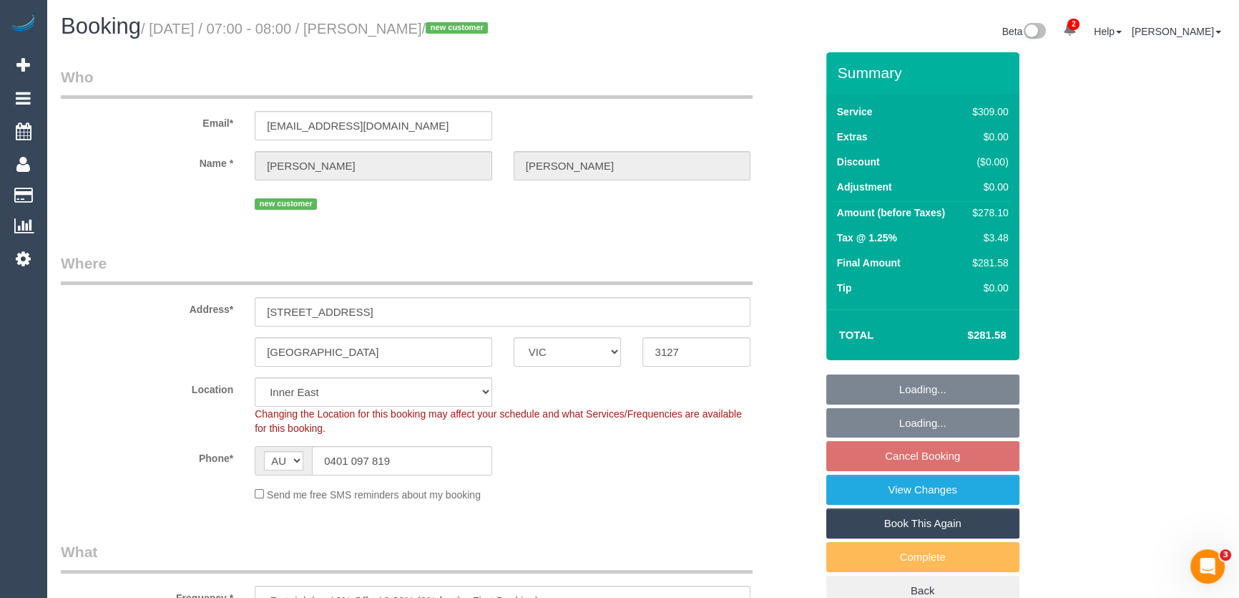
select select "number:34"
select select "number:13"
select select "spot1"
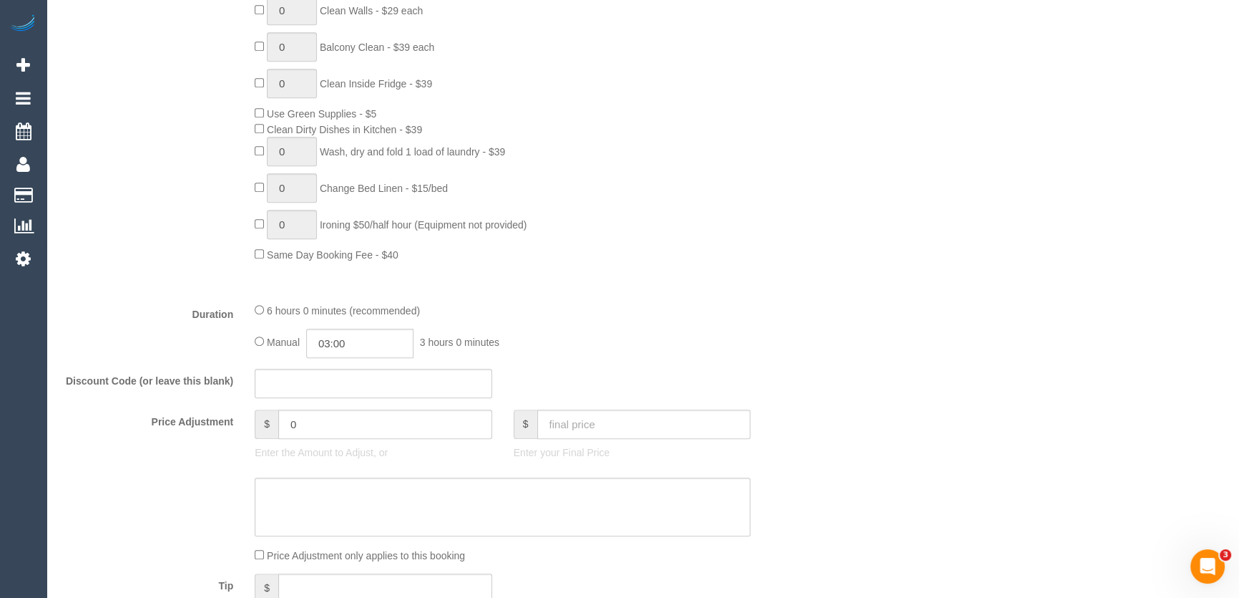
scroll to position [910, 0]
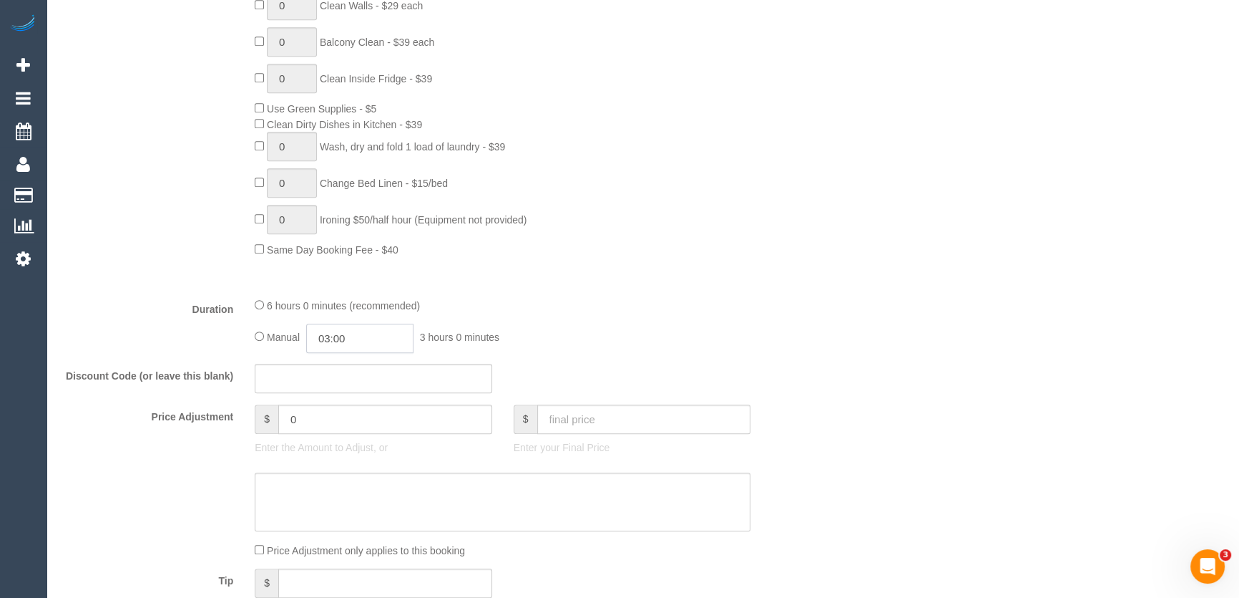
click at [377, 343] on input "03:00" at bounding box center [359, 337] width 107 height 29
click at [353, 362] on li "02:30" at bounding box center [345, 365] width 64 height 19
click at [360, 346] on input "02:30" at bounding box center [359, 337] width 107 height 29
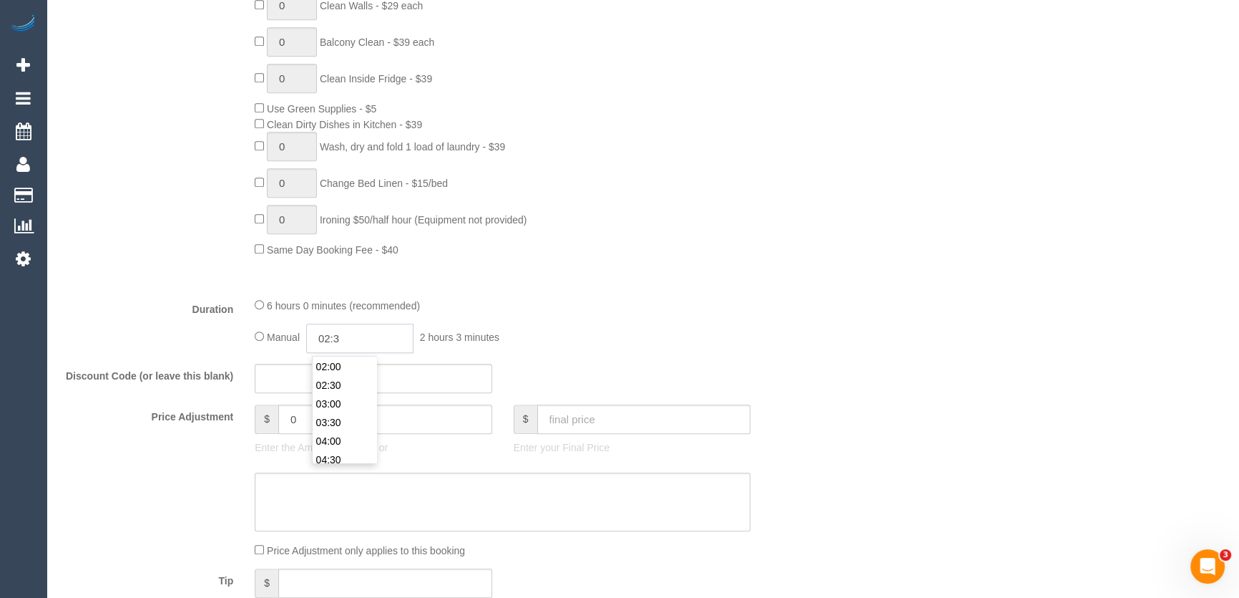
type input "02:"
select select "spot22"
type input "02:45"
click at [708, 271] on div "Type of Service * Hourly Service - $70/h Hourly Service - $65/h Hourly Service …" at bounding box center [438, 0] width 755 height 570
select select "spot43"
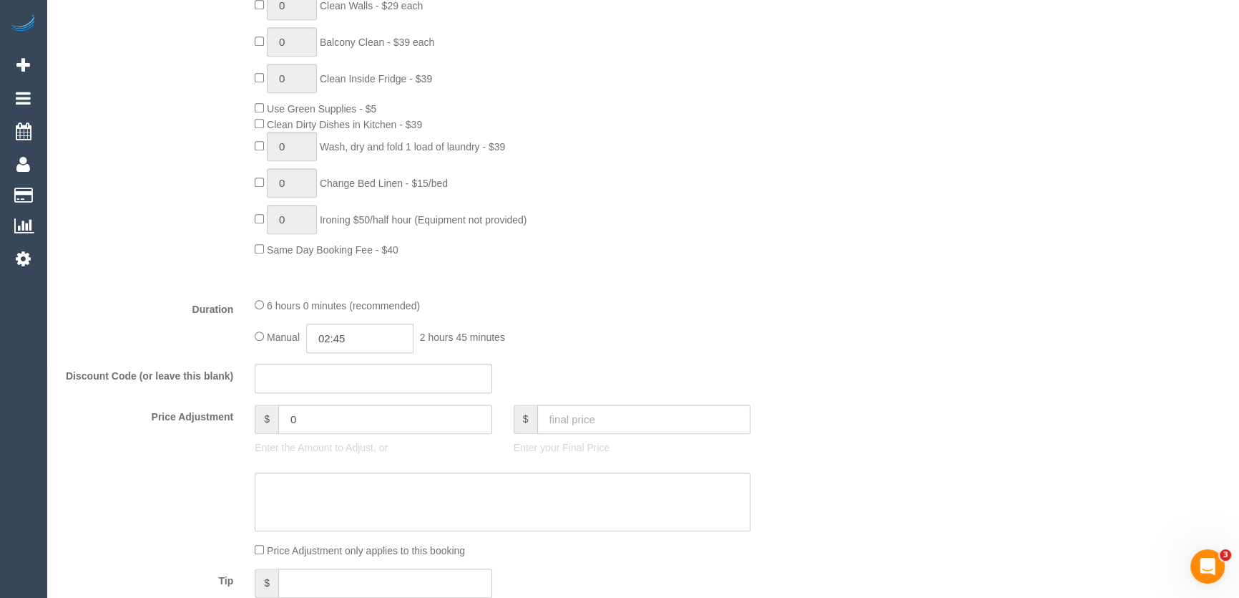
select select "spot64"
select select "spot106"
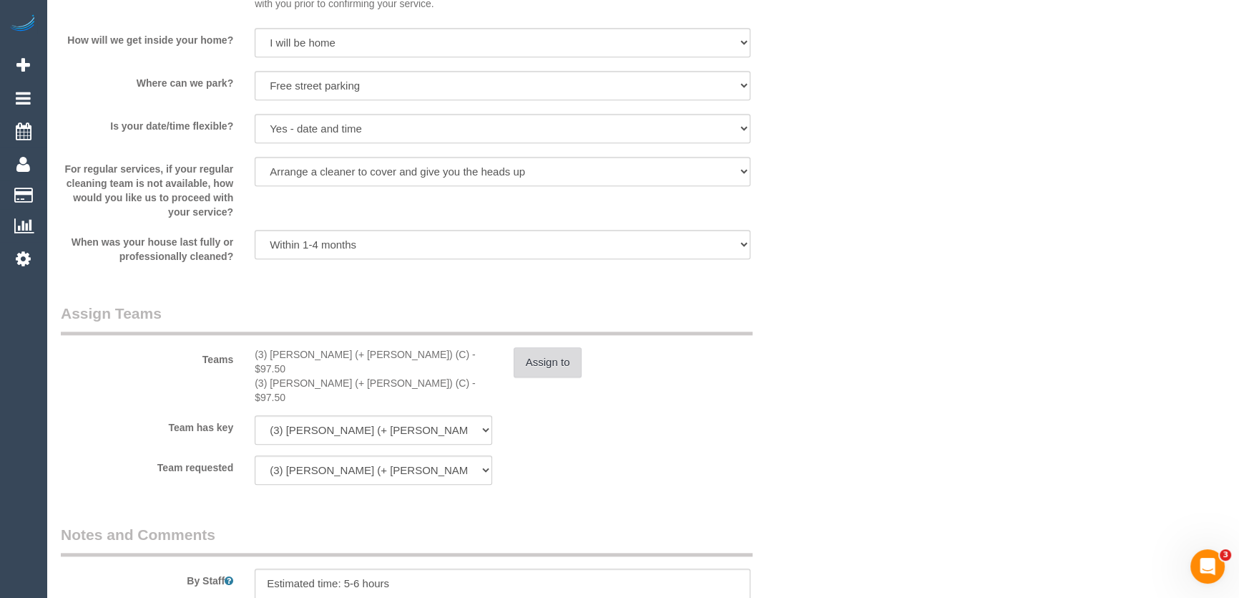
click at [547, 368] on button "Assign to" at bounding box center [548, 362] width 69 height 30
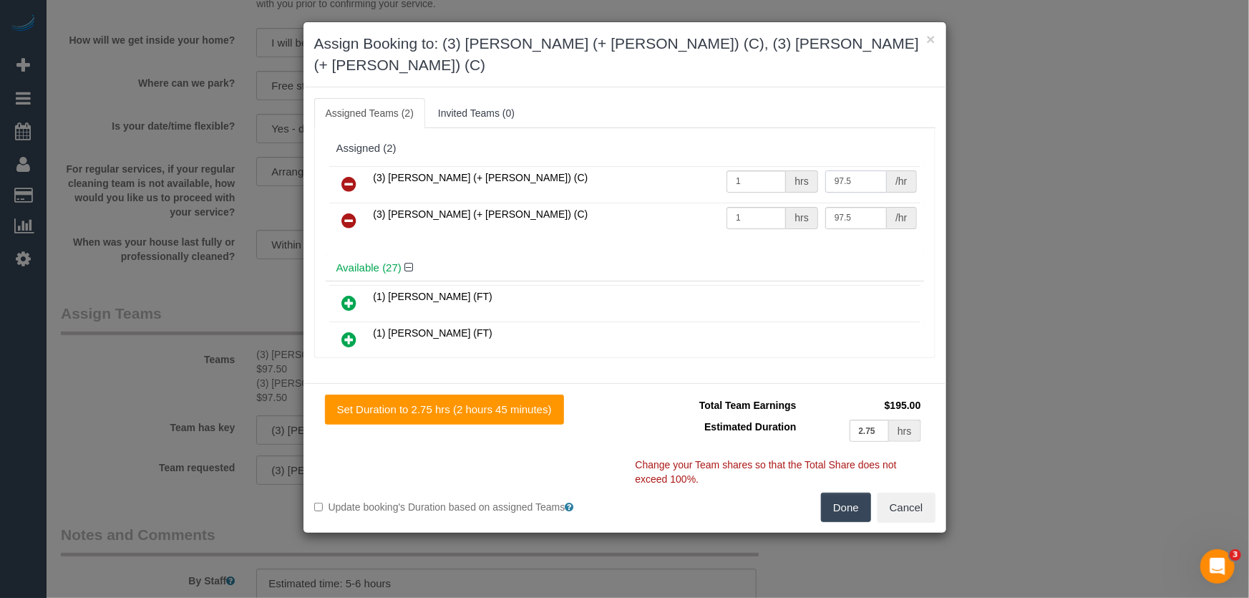
click at [864, 170] on input "97.5" at bounding box center [856, 181] width 62 height 22
type input "87.5"
click at [847, 207] on input "97.5" at bounding box center [856, 218] width 62 height 22
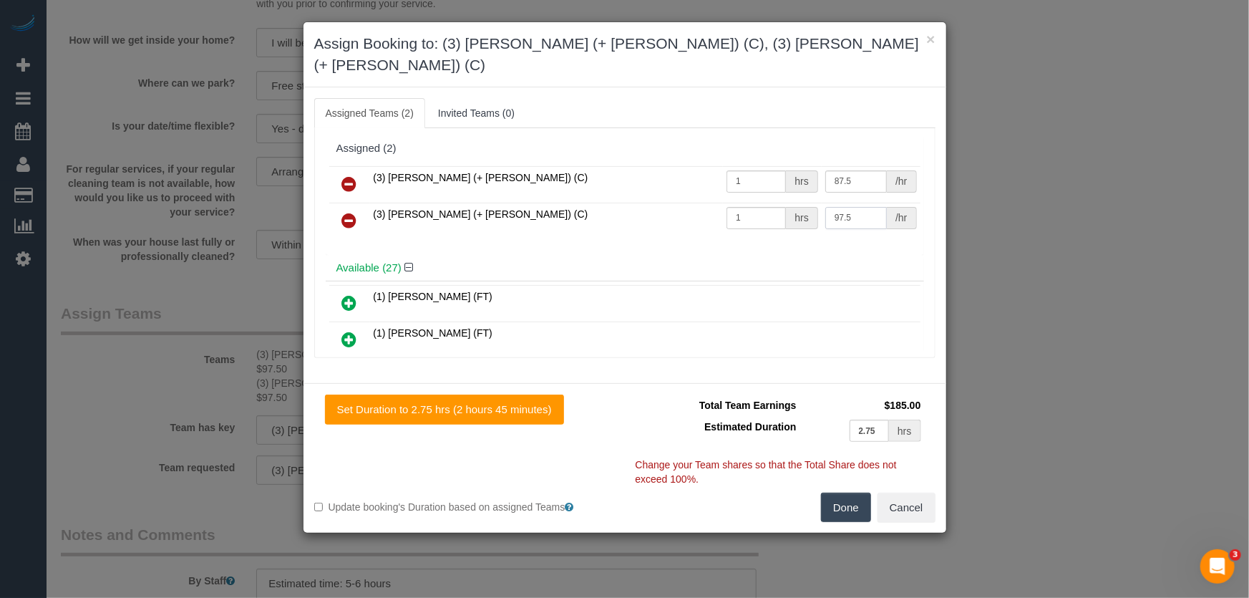
click at [846, 207] on input "97.5" at bounding box center [856, 218] width 62 height 22
type input "87.5"
click at [842, 497] on button "Done" at bounding box center [846, 507] width 50 height 30
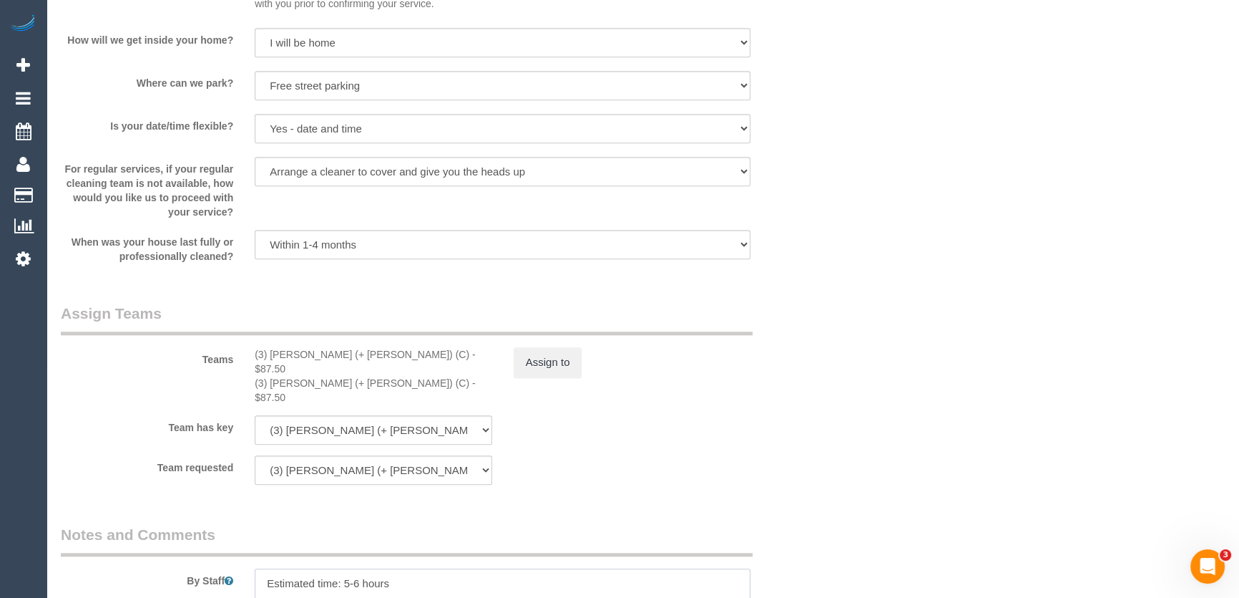
click at [356, 568] on textarea at bounding box center [503, 597] width 496 height 59
type textarea "Estimated time: 4.5-5.5 hours"
click at [513, 465] on fieldset "Assign Teams Teams (3) Jay (+ Smruti) (C) - $87.50 (3) Smruti (+ Jay) (C) - $87…" at bounding box center [438, 399] width 755 height 192
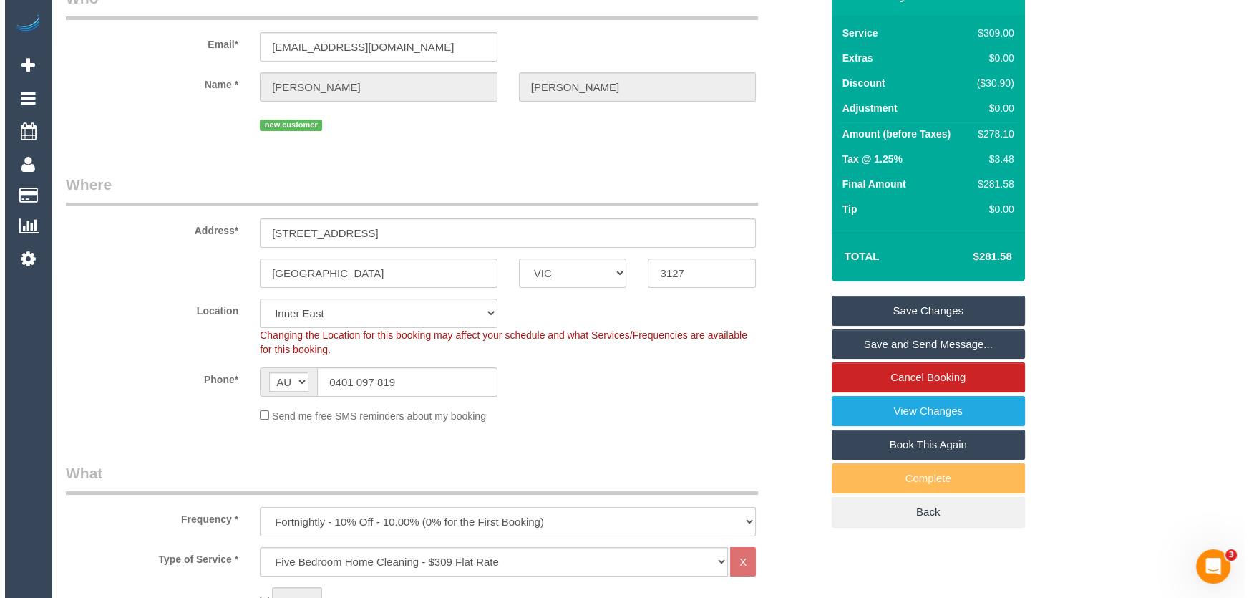
scroll to position [0, 0]
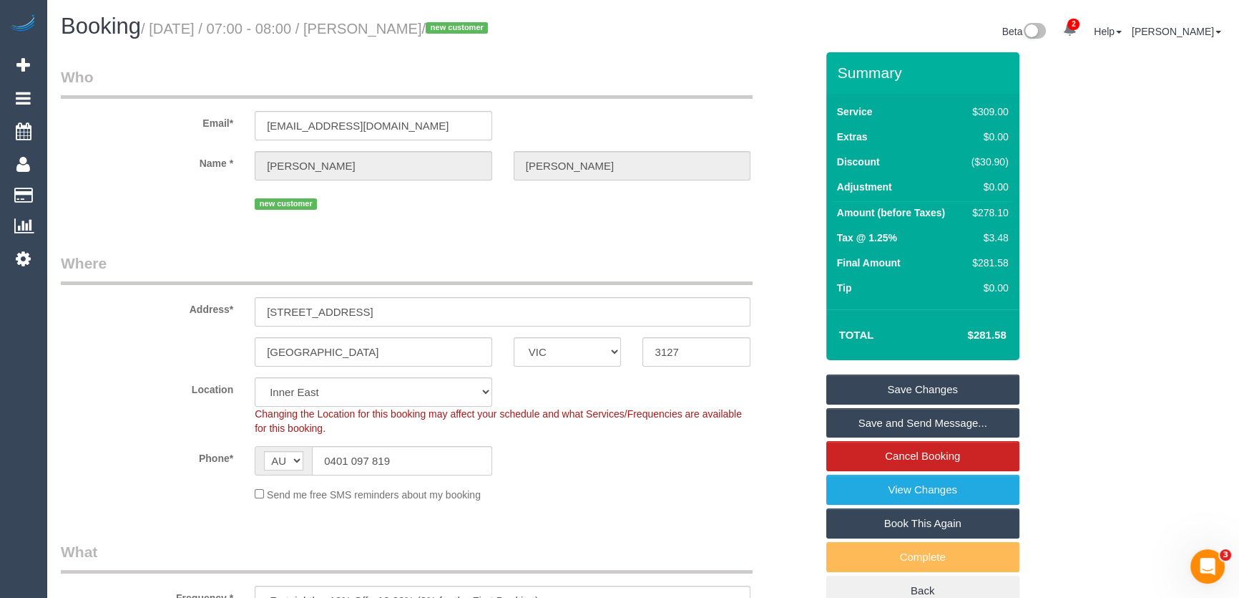
click at [892, 389] on link "Save Changes" at bounding box center [923, 389] width 193 height 30
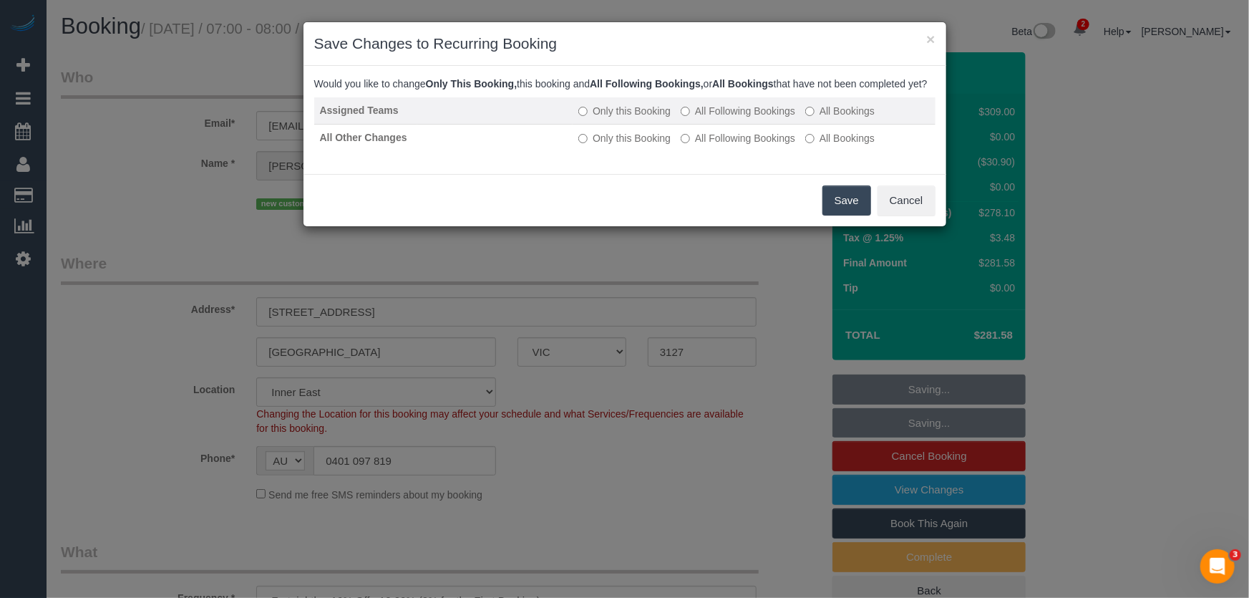
click at [715, 118] on label "All Following Bookings" at bounding box center [738, 111] width 114 height 14
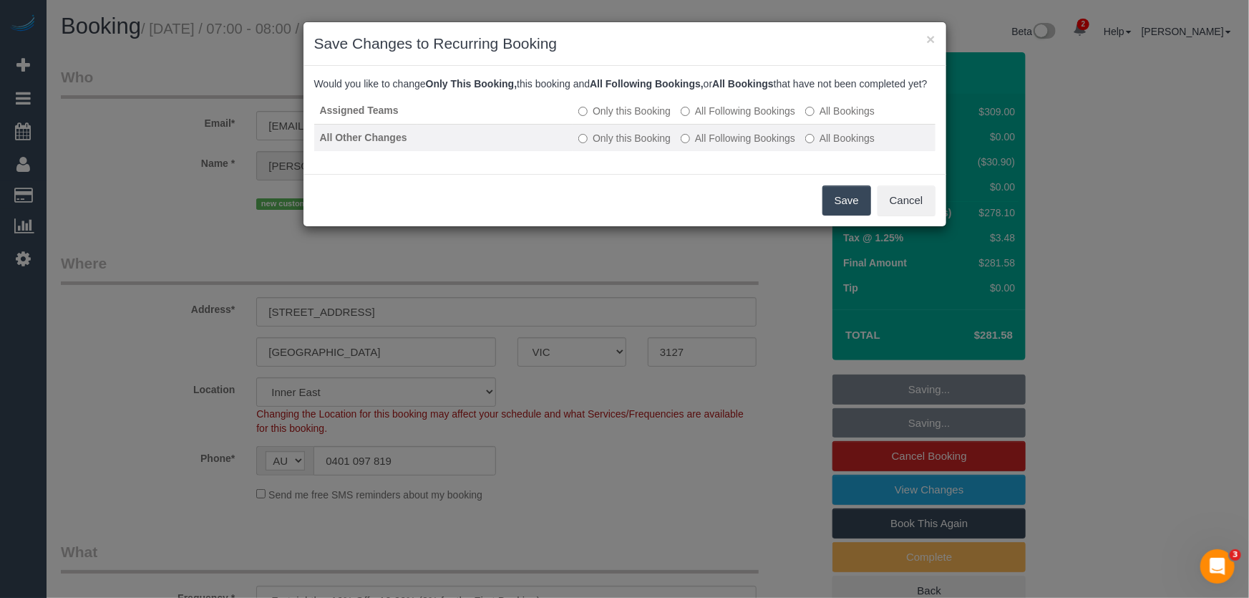
click at [710, 145] on label "All Following Bookings" at bounding box center [738, 138] width 114 height 14
click at [838, 215] on button "Save" at bounding box center [846, 200] width 49 height 30
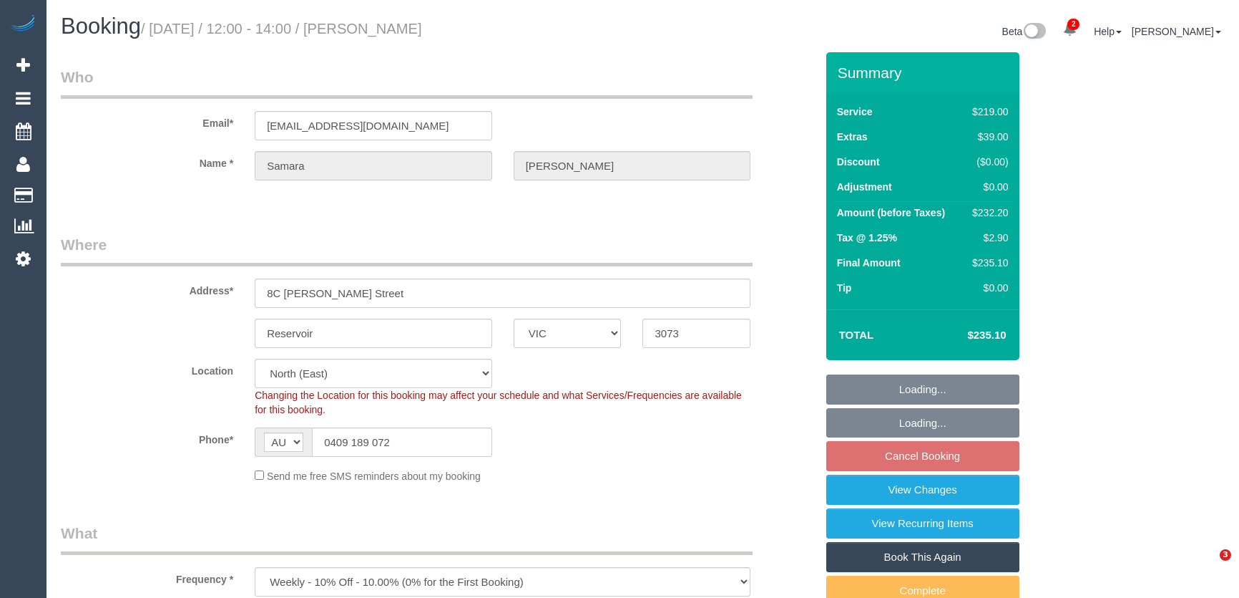
select select "VIC"
select select "number:30"
select select "number:14"
select select "number:19"
select select "number:22"
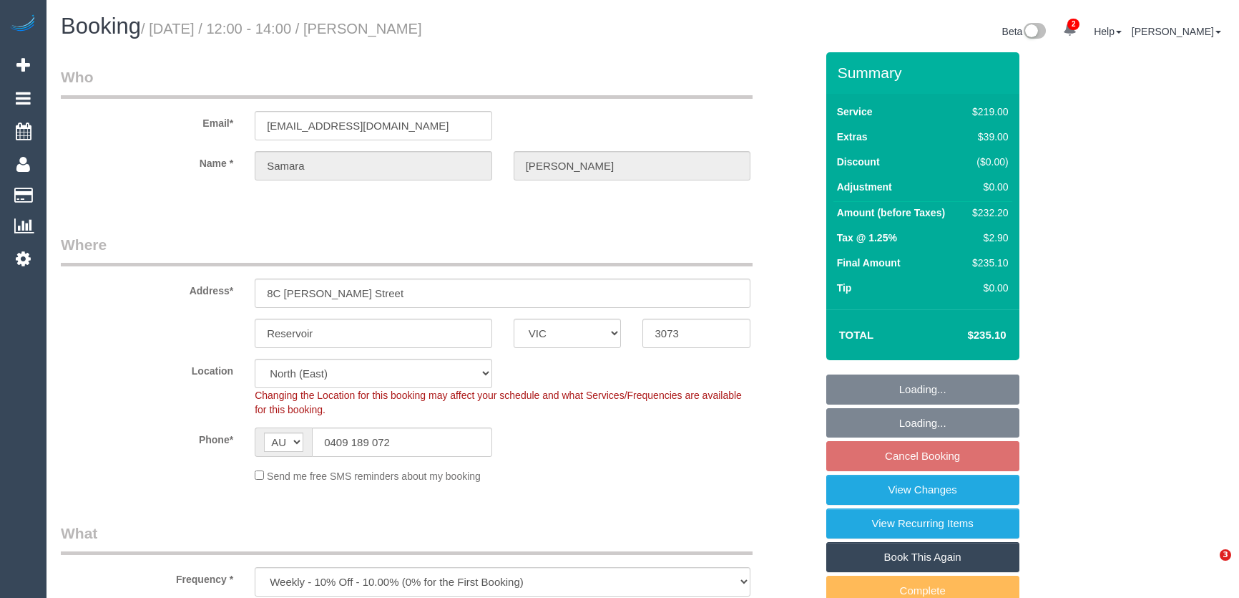
select select "number:34"
select select "number:26"
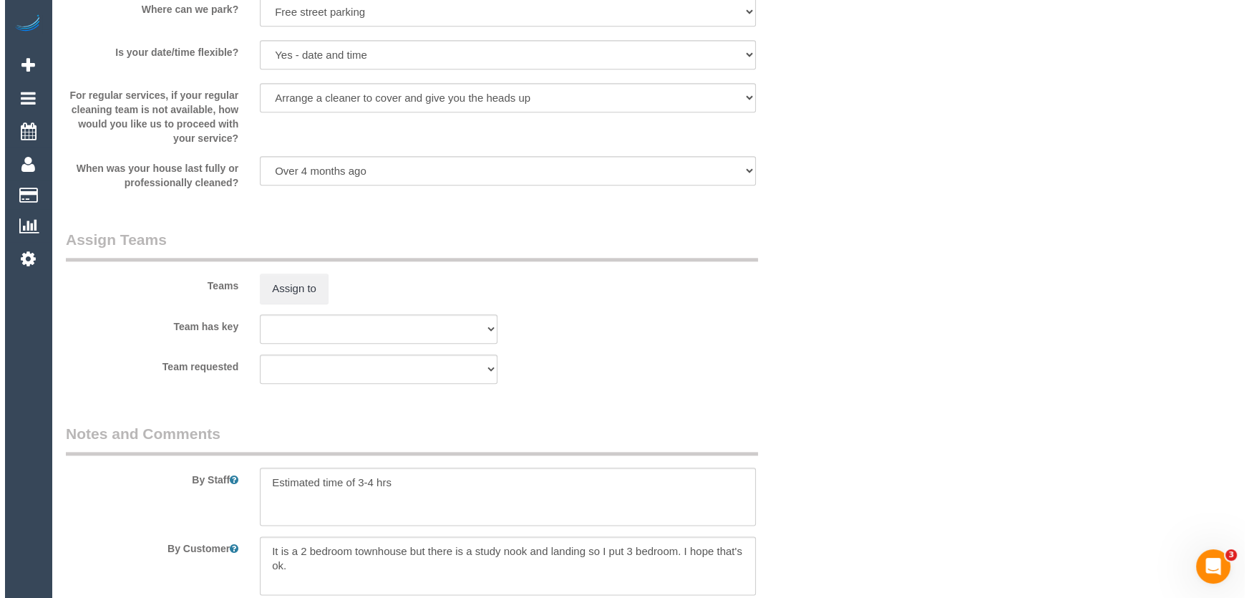
scroll to position [2017, 0]
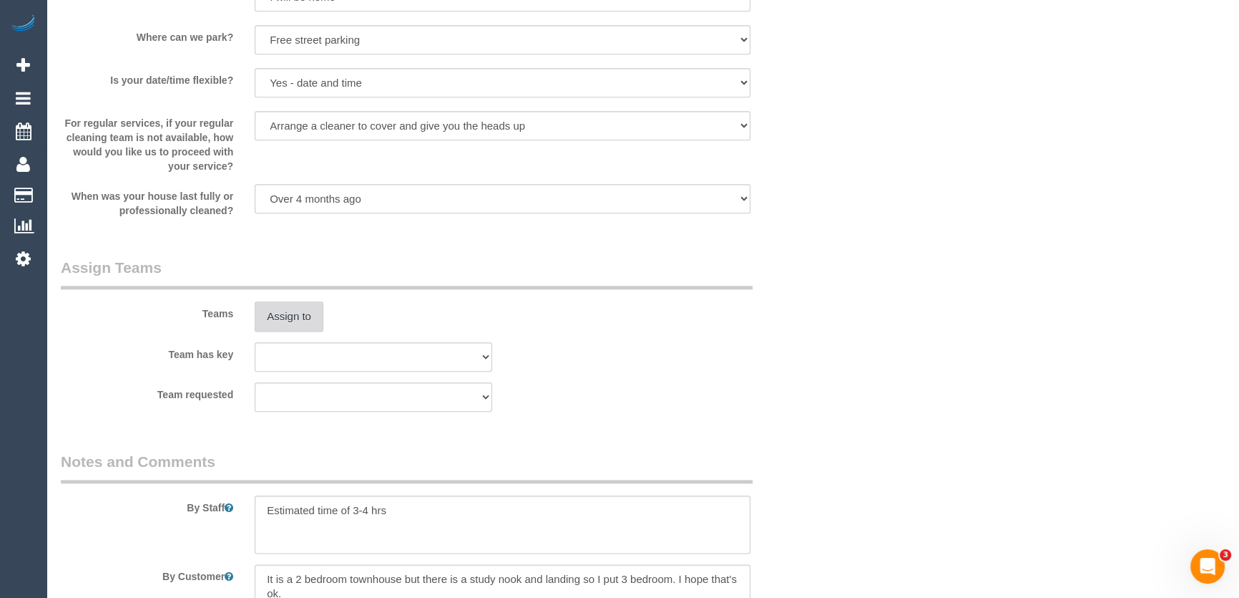
click at [279, 321] on button "Assign to" at bounding box center [289, 316] width 69 height 30
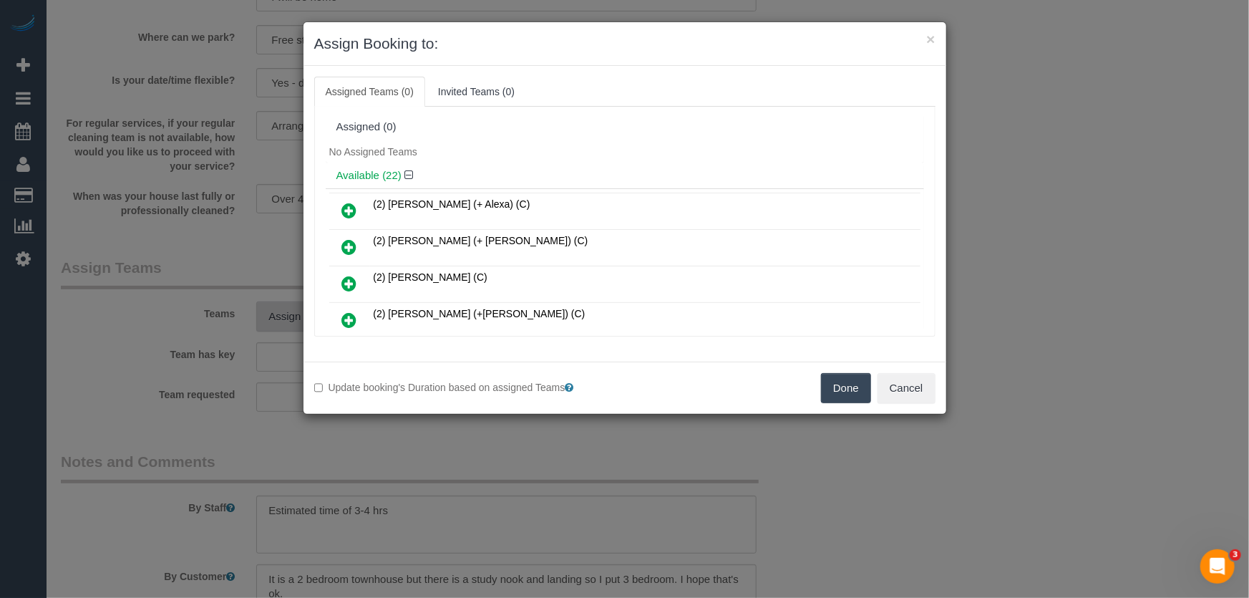
scroll to position [484, 0]
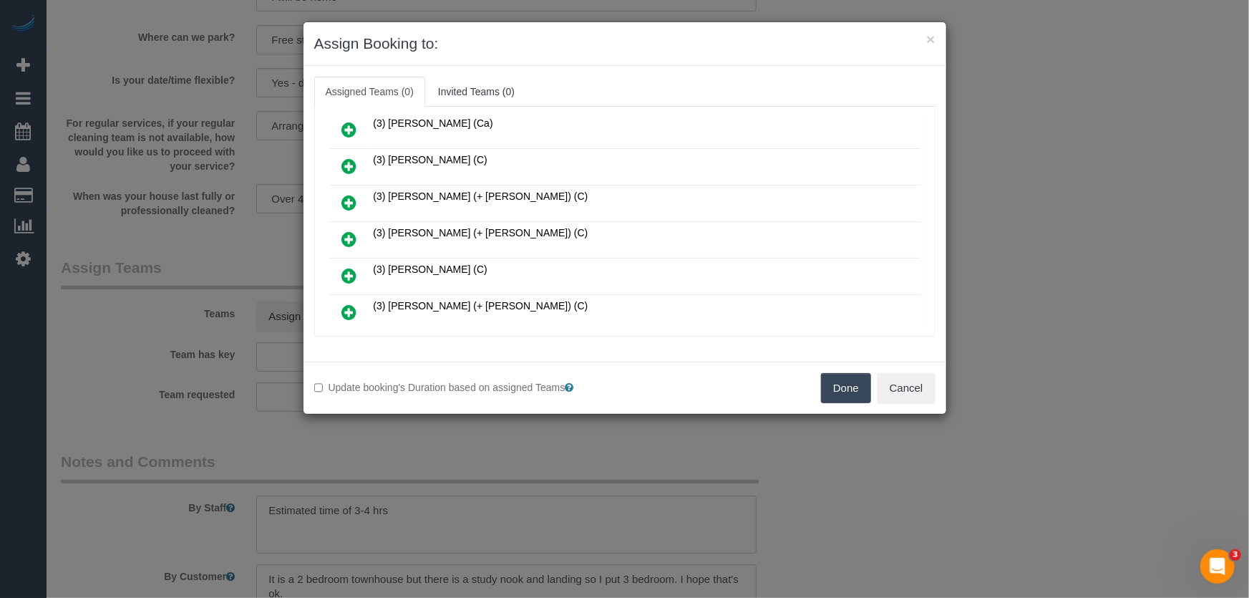
click at [351, 230] on icon at bounding box center [349, 238] width 15 height 17
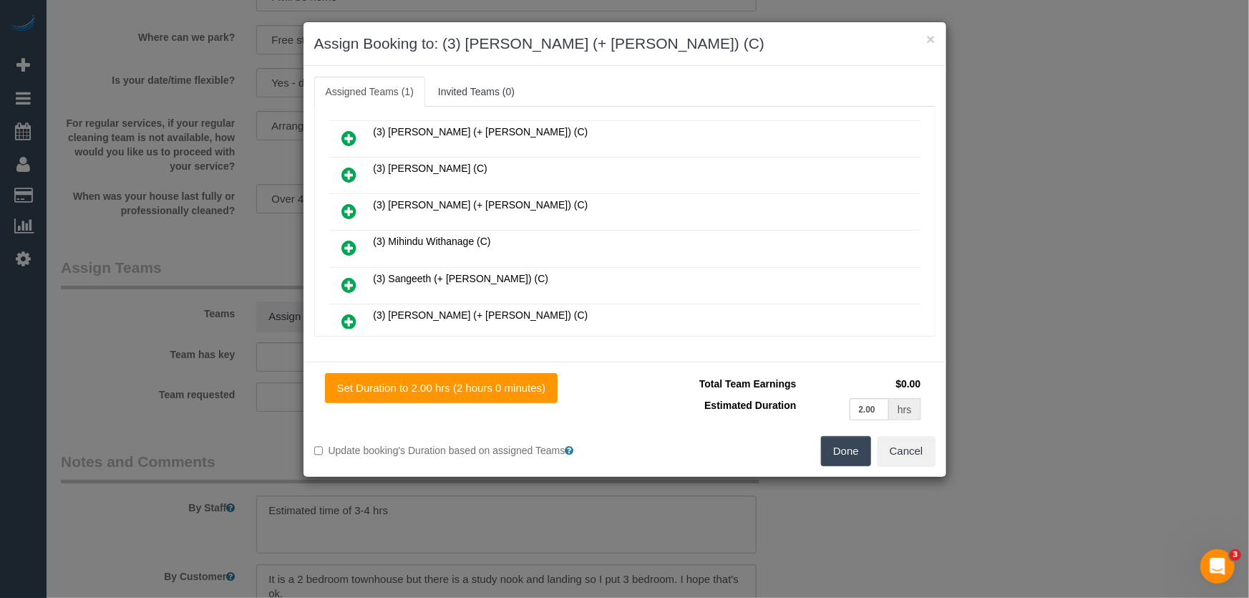
click at [351, 276] on icon at bounding box center [349, 284] width 15 height 17
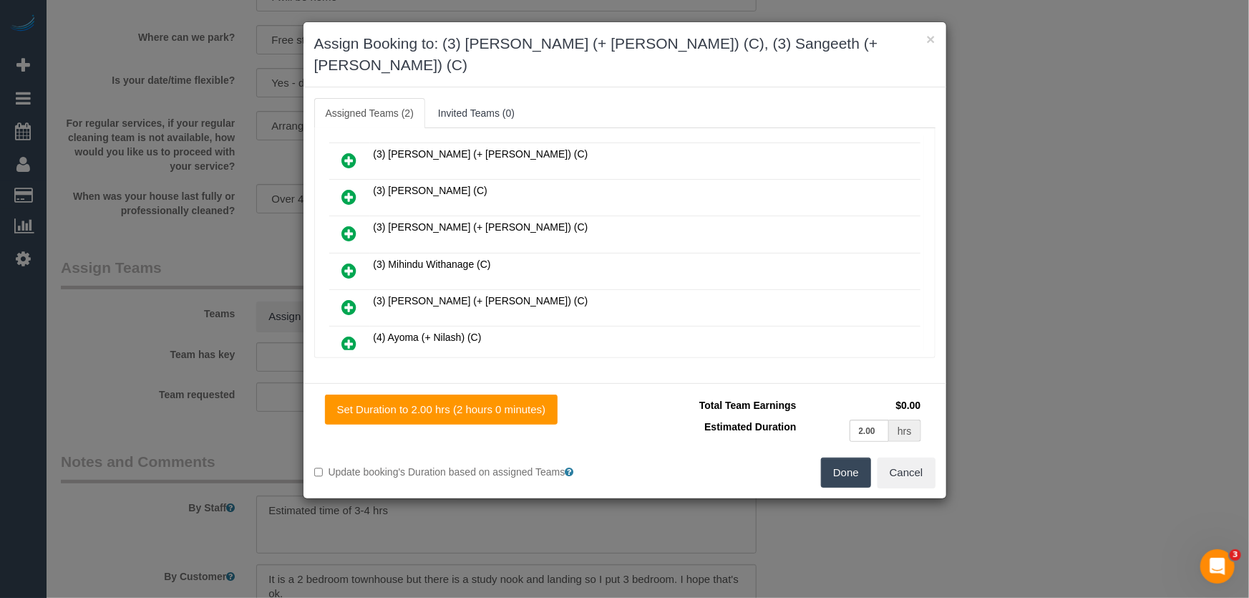
click at [835, 457] on button "Done" at bounding box center [846, 472] width 50 height 30
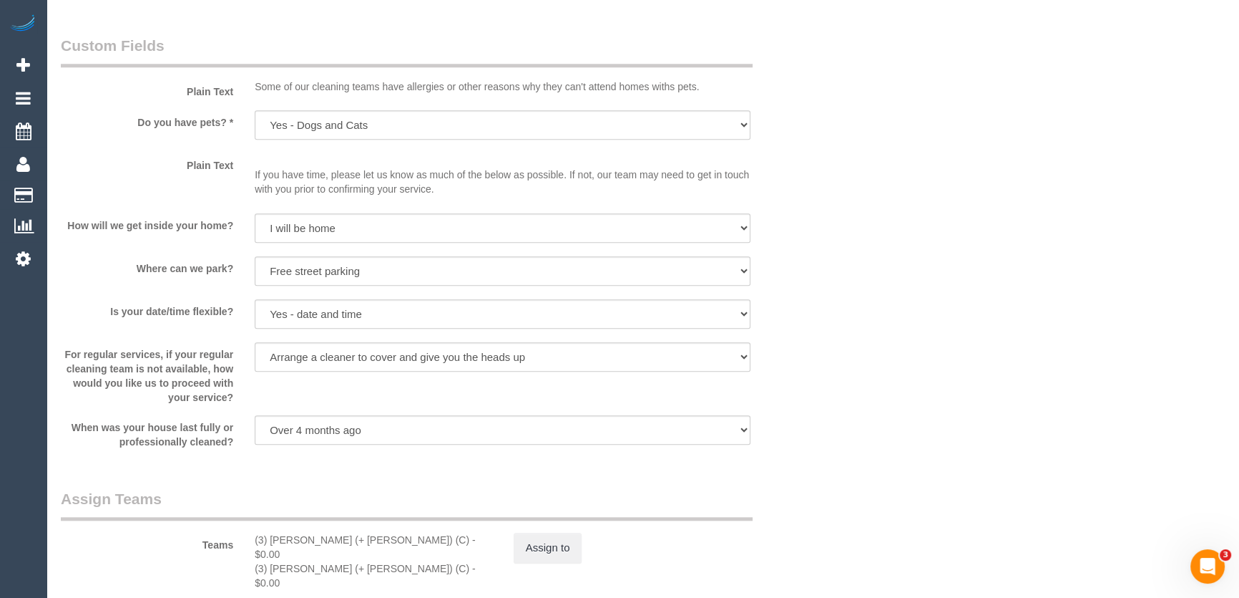
scroll to position [1886, 0]
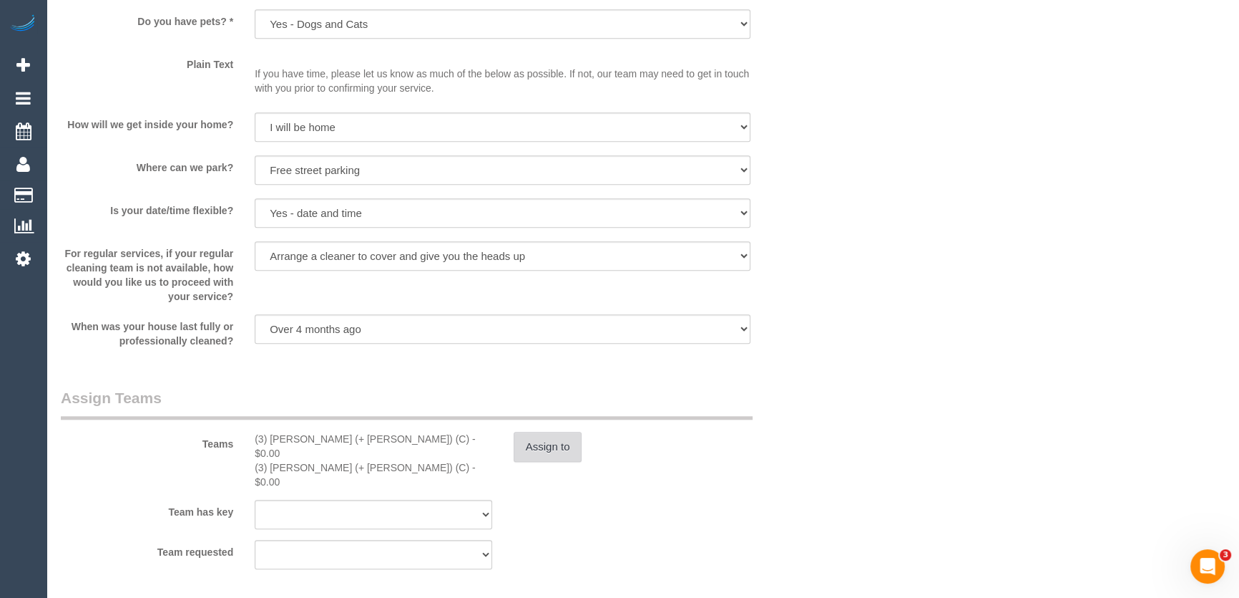
click at [550, 450] on button "Assign to" at bounding box center [548, 447] width 69 height 30
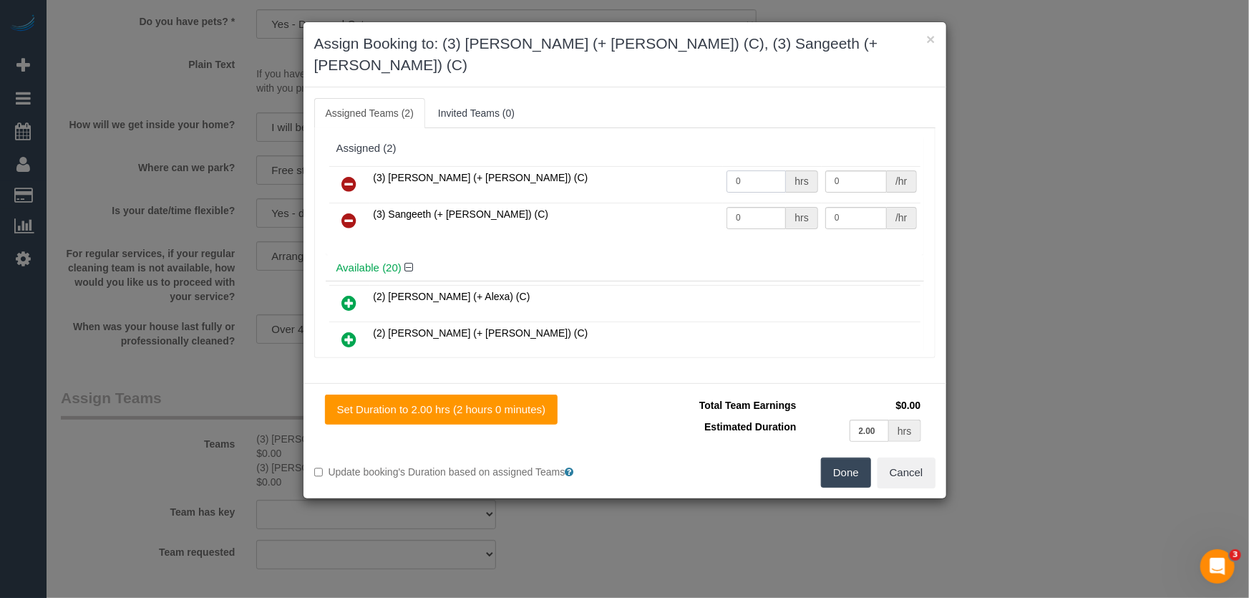
click at [759, 170] on input "0" at bounding box center [755, 181] width 59 height 22
type input "1"
type input "75"
click at [742, 207] on input "0" at bounding box center [755, 218] width 59 height 22
type input "1"
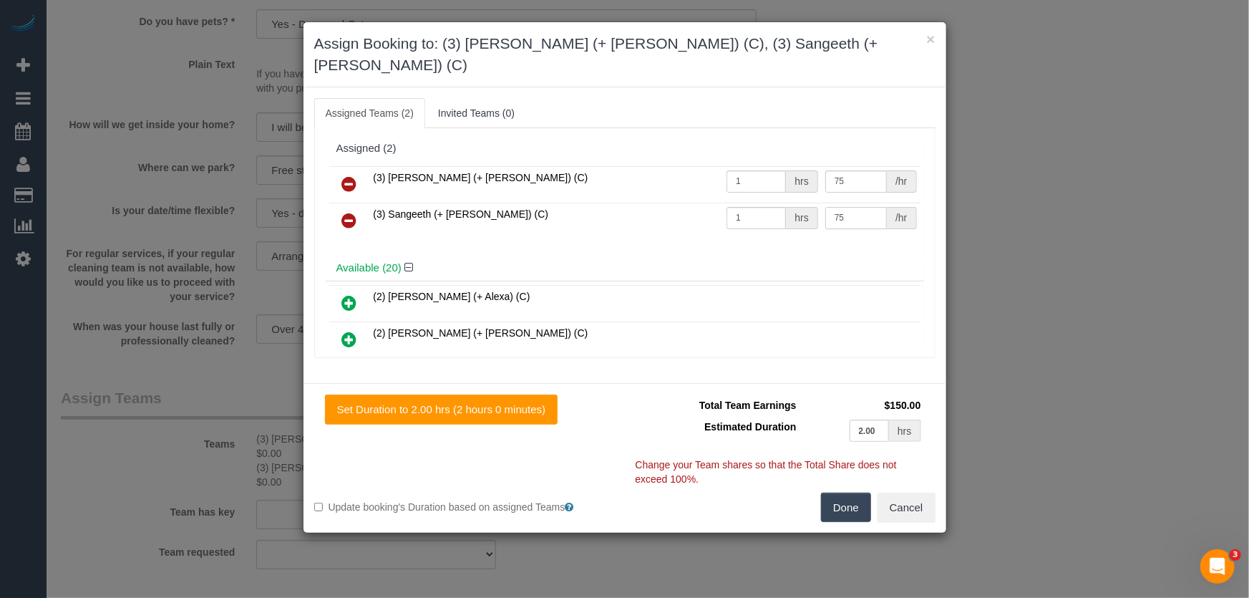
type input "75"
click at [832, 492] on button "Done" at bounding box center [846, 507] width 50 height 30
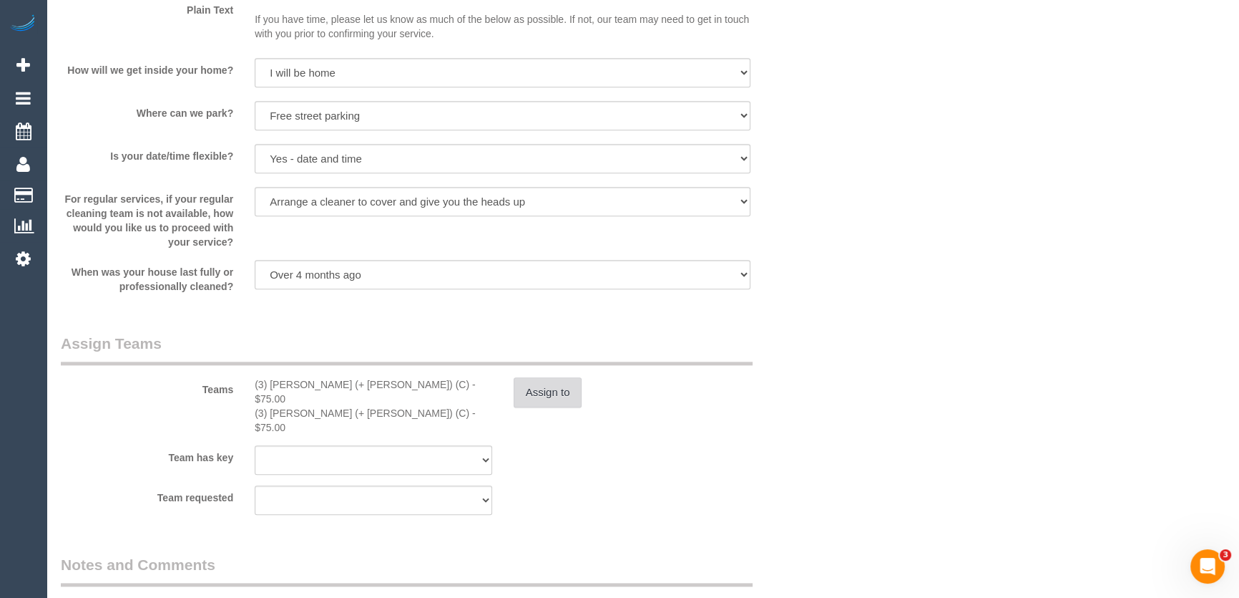
scroll to position [2082, 0]
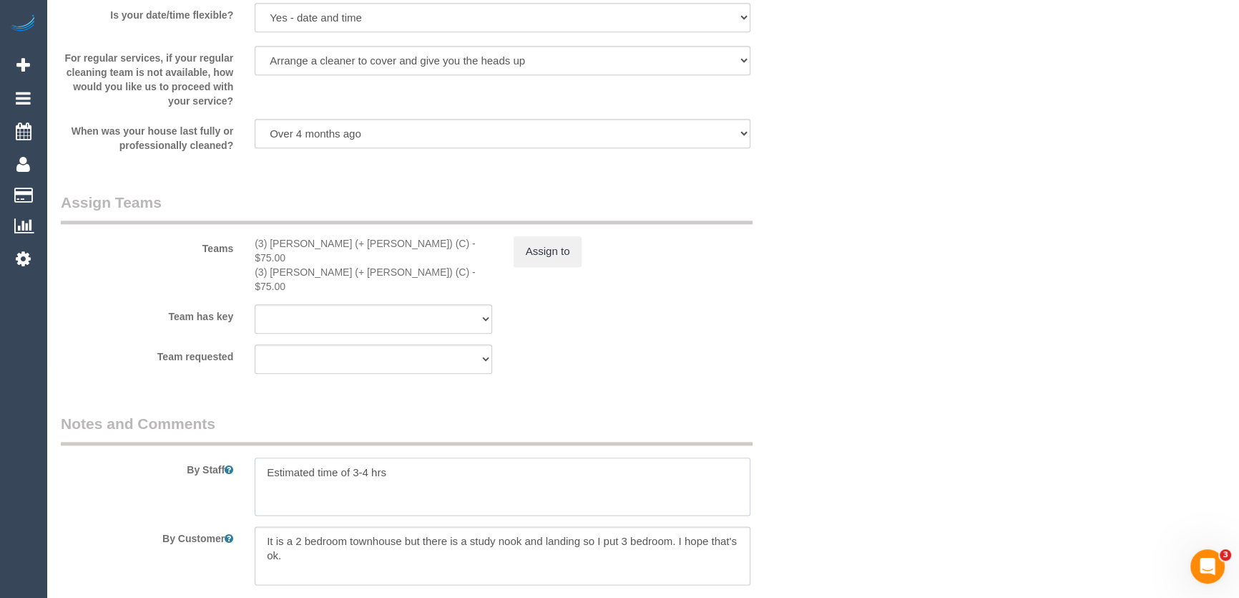
click at [259, 457] on textarea at bounding box center [503, 486] width 496 height 59
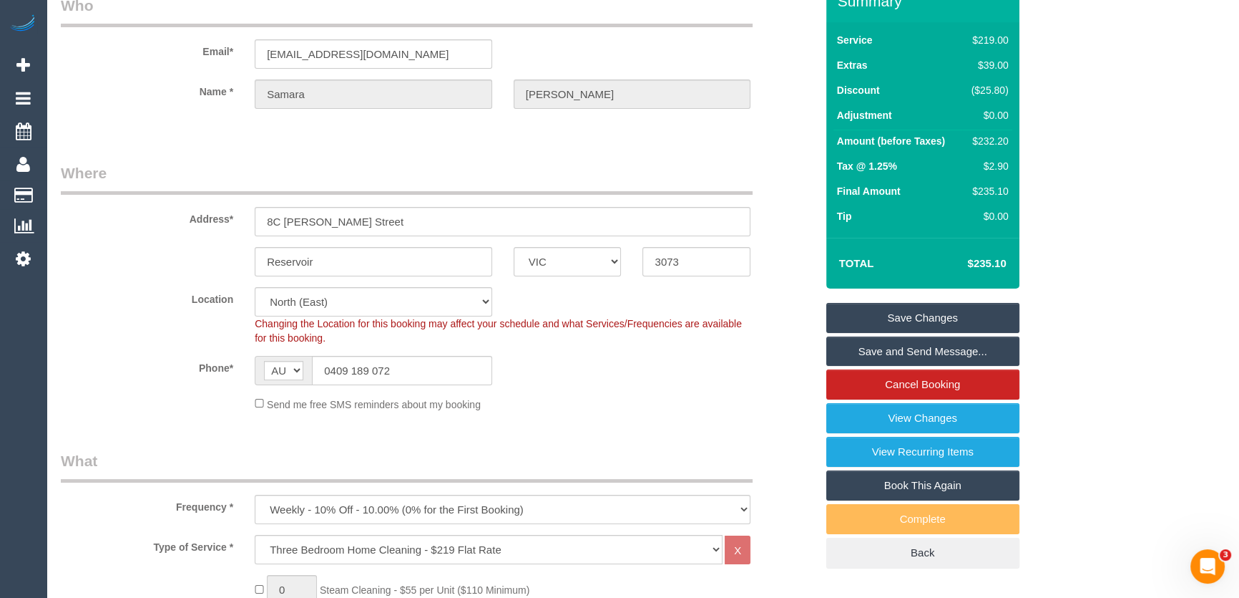
scroll to position [0, 0]
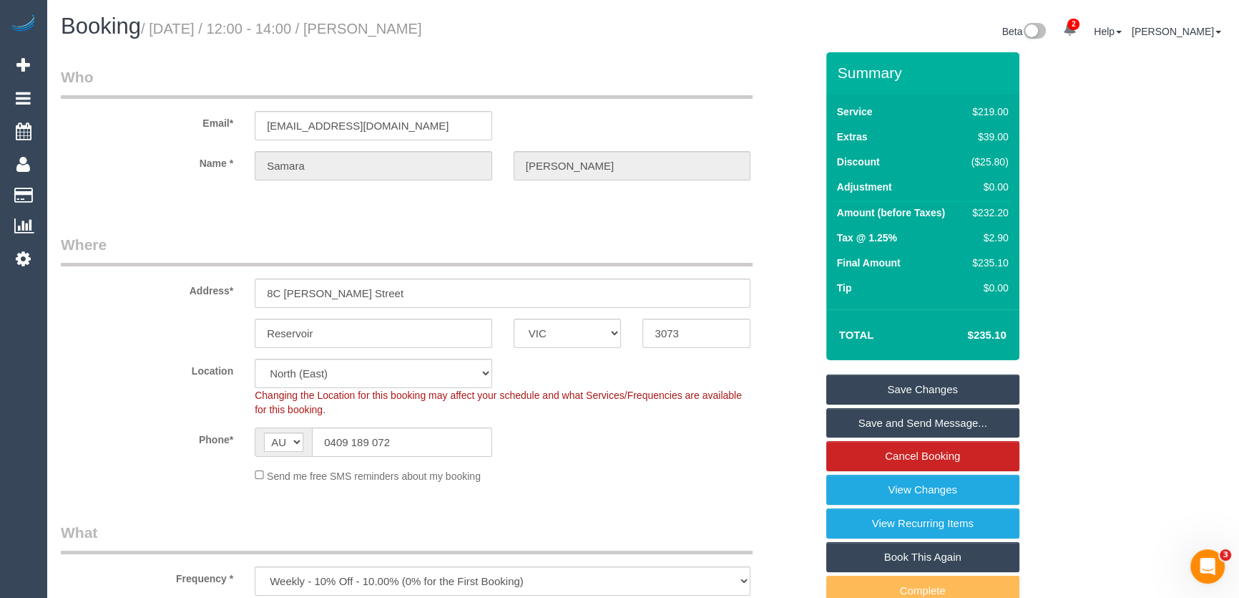
type textarea "*cover* Estimated time of 3-4 hrs"
click at [392, 24] on small "/ August 22, 2025 / 12:00 - 14:00 / Samara Smith" at bounding box center [281, 29] width 281 height 16
copy small "Samara Smith"
click at [895, 421] on link "Save and Send Message..." at bounding box center [923, 423] width 193 height 30
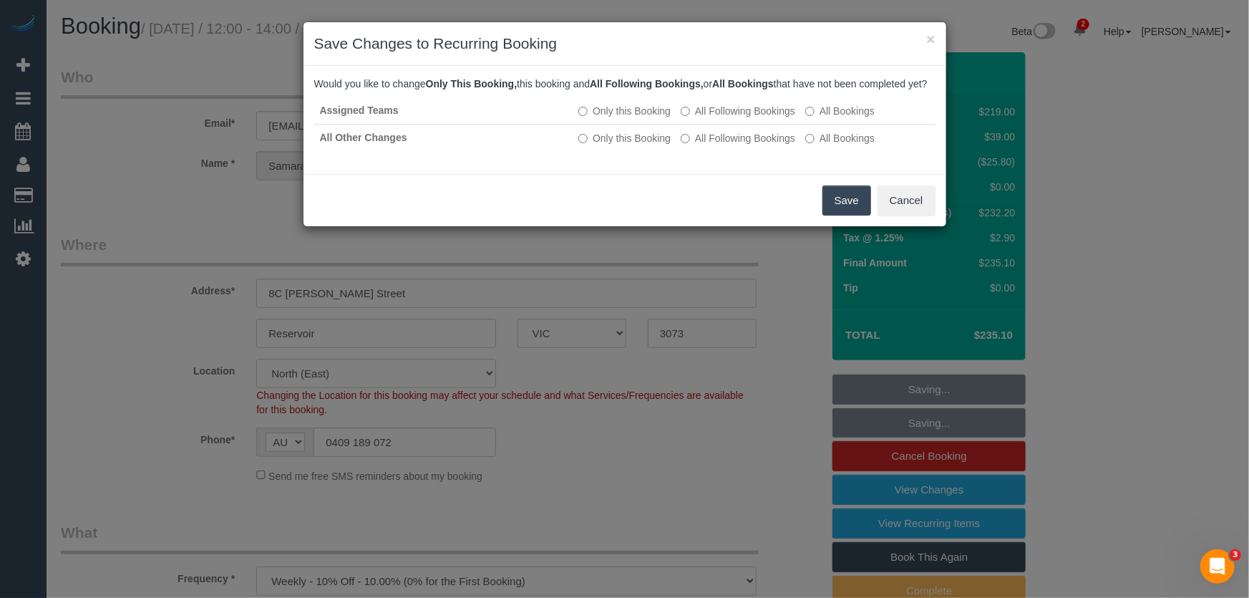
click at [844, 212] on button "Save" at bounding box center [846, 200] width 49 height 30
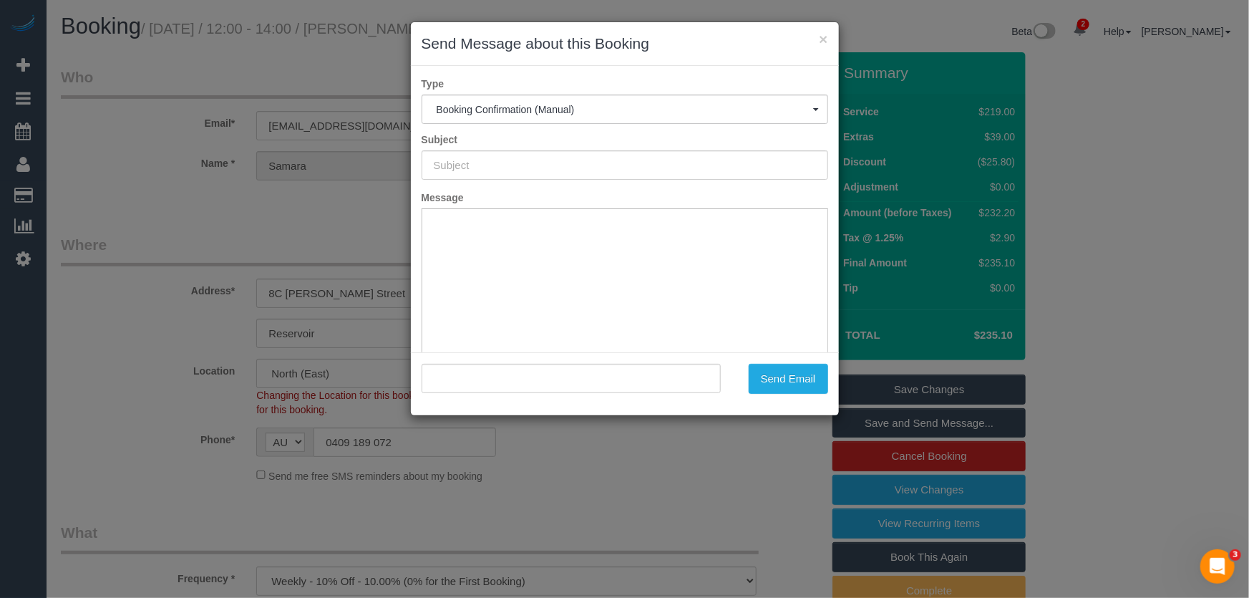
type input "Booking Confirmed"
type input ""Samara Smith" <samara2k@gmail.com>"
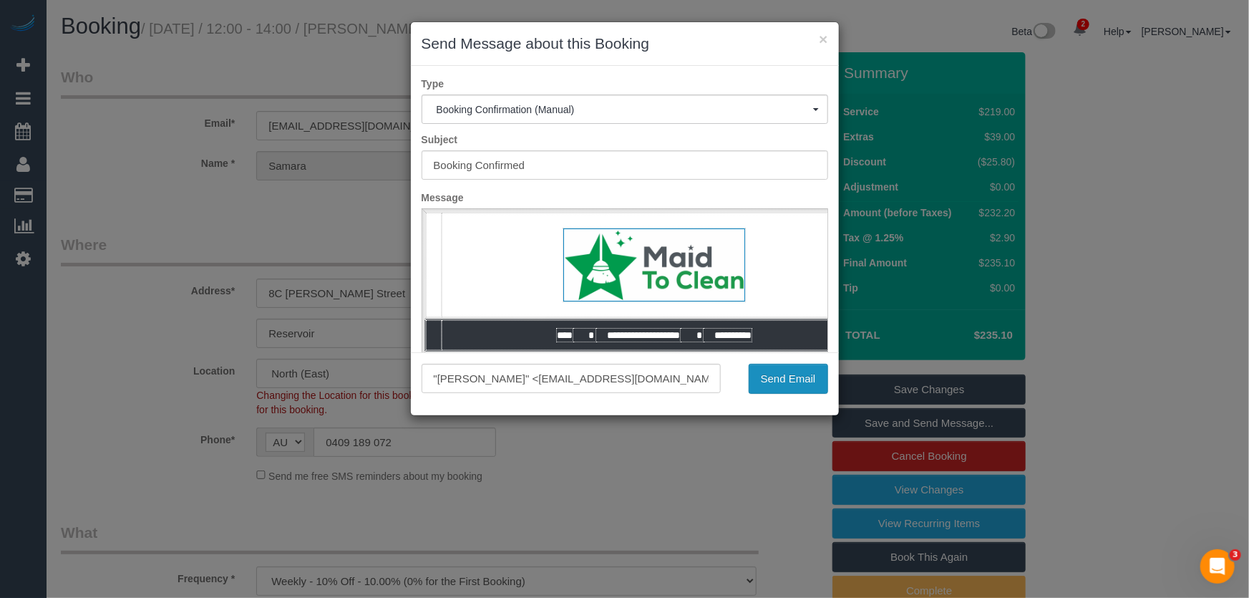
click at [794, 384] on button "Send Email" at bounding box center [788, 379] width 79 height 30
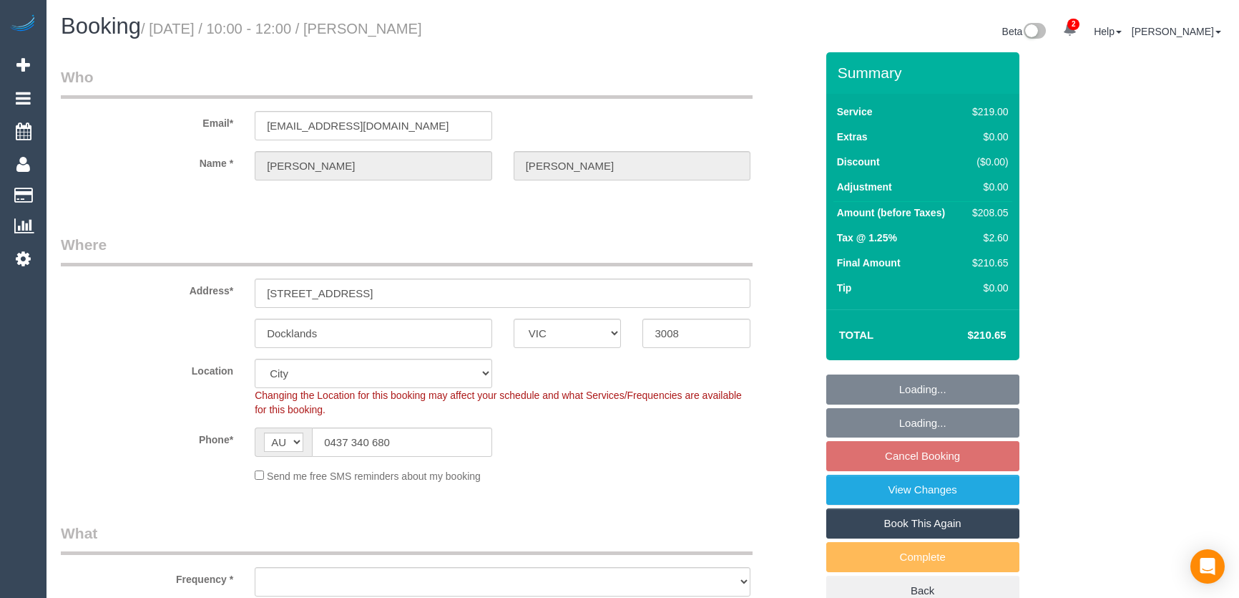
select select "VIC"
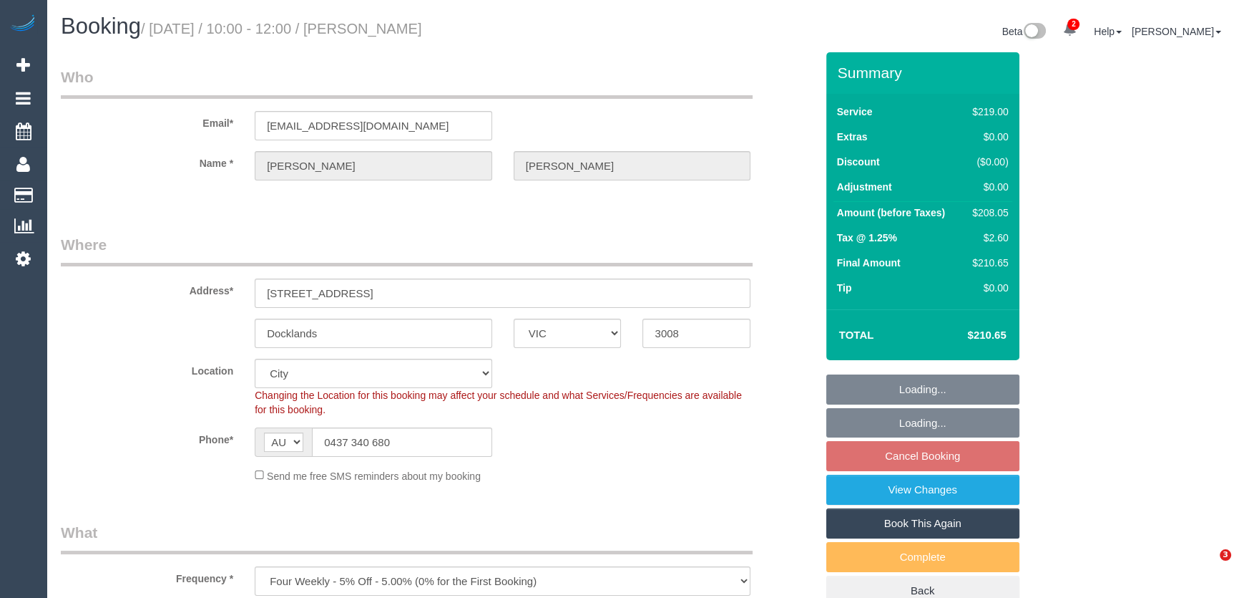
select select "object:568"
select select "number:29"
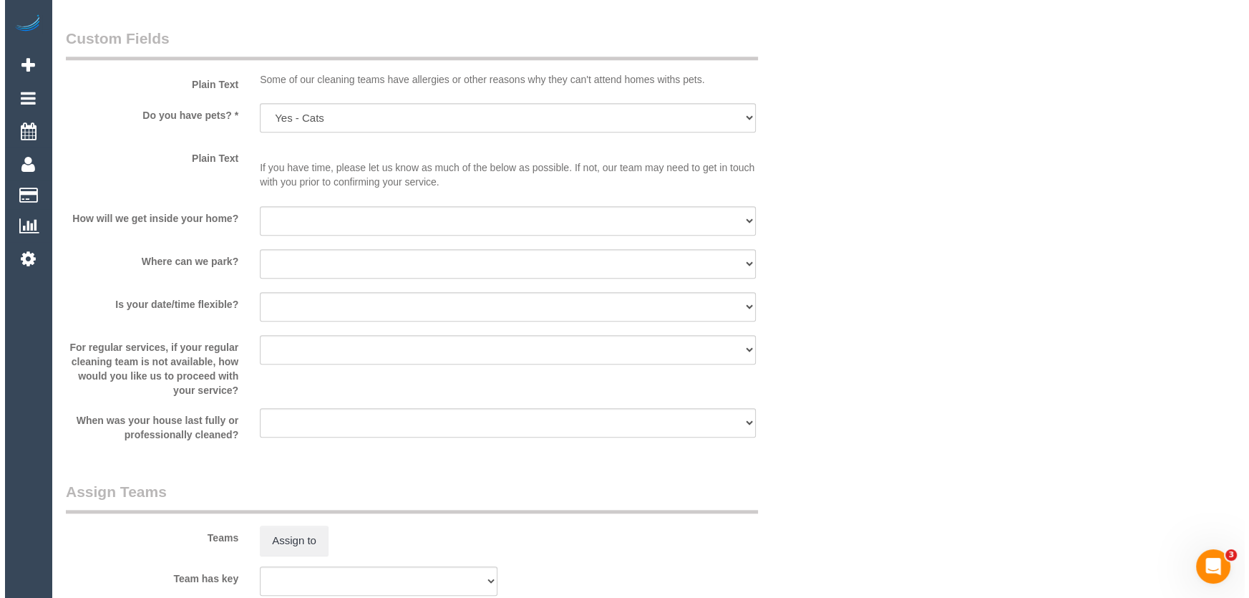
scroll to position [1886, 0]
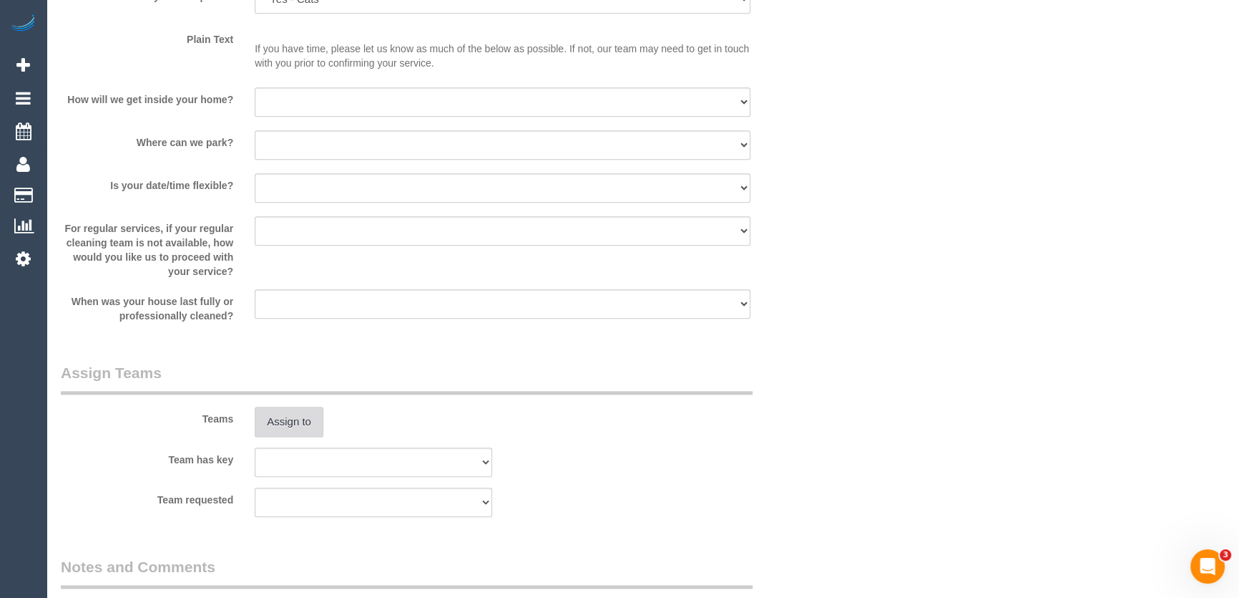
click at [286, 421] on button "Assign to" at bounding box center [289, 421] width 69 height 30
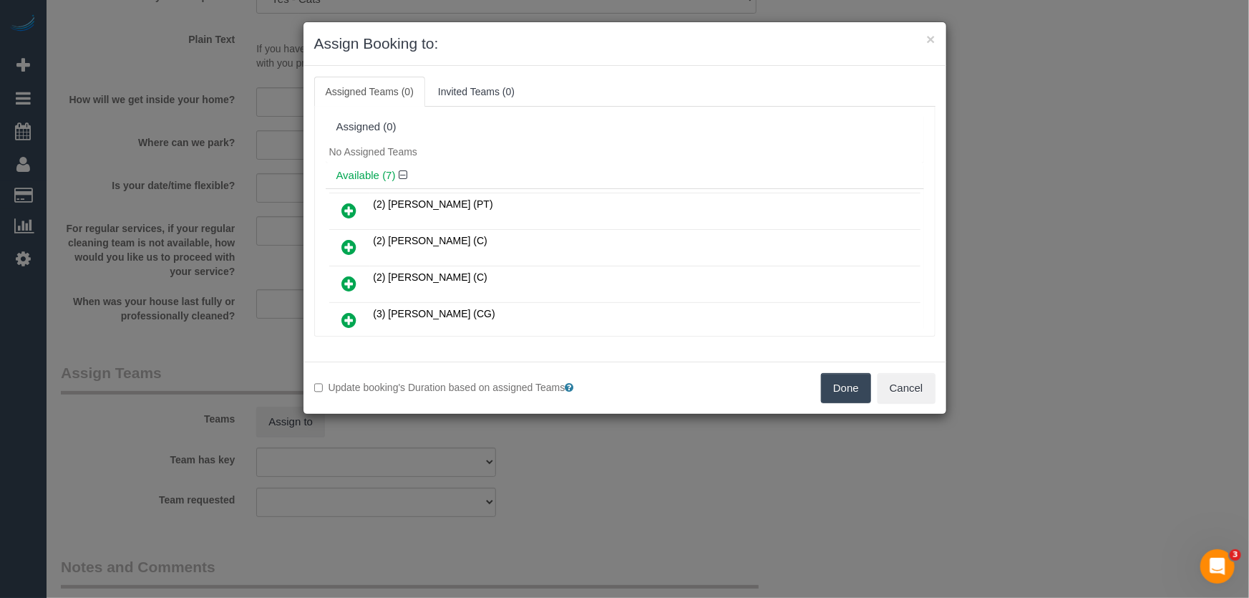
click at [352, 208] on icon at bounding box center [349, 210] width 15 height 17
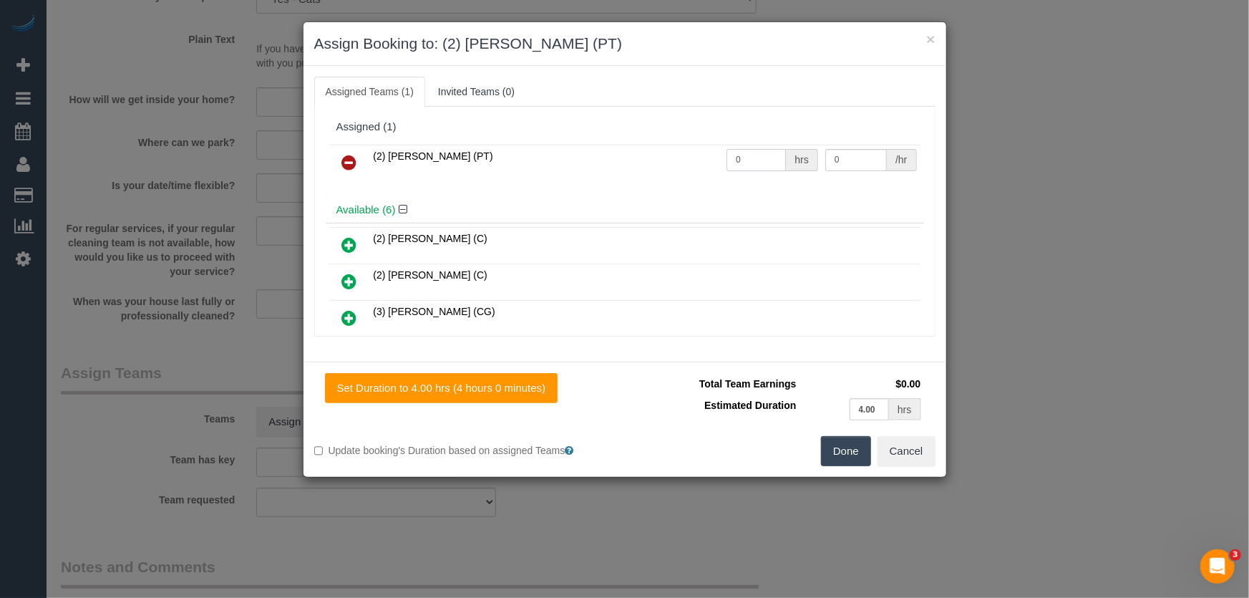
click at [757, 167] on input "0" at bounding box center [755, 160] width 59 height 22
type input "1"
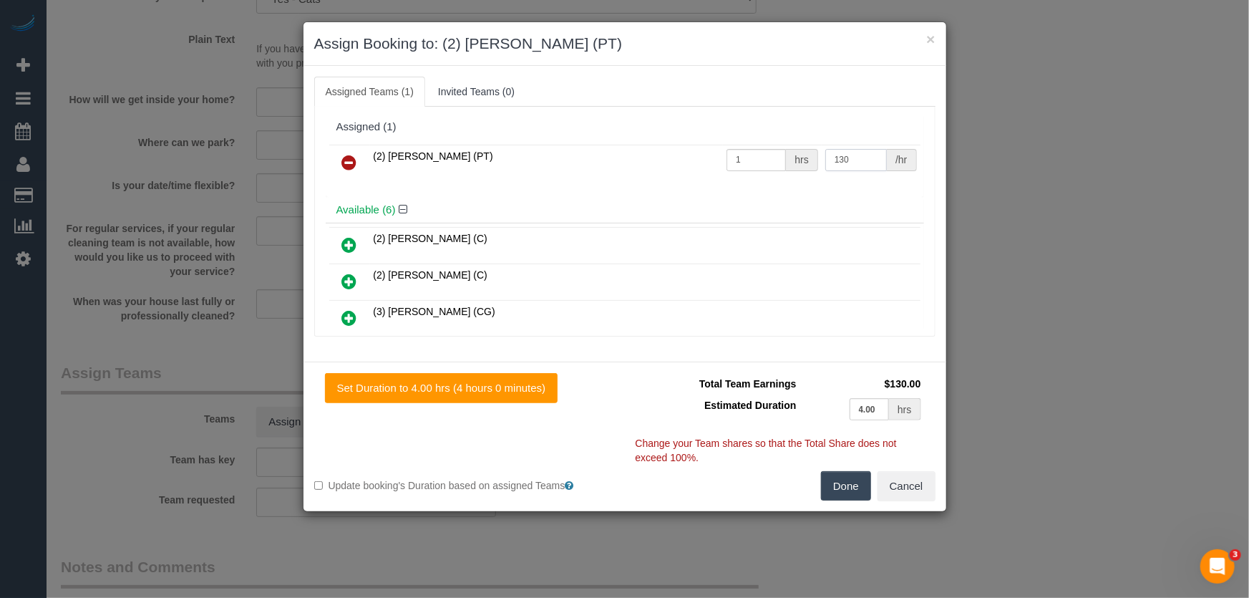
type input "130"
click at [840, 482] on button "Done" at bounding box center [846, 486] width 50 height 30
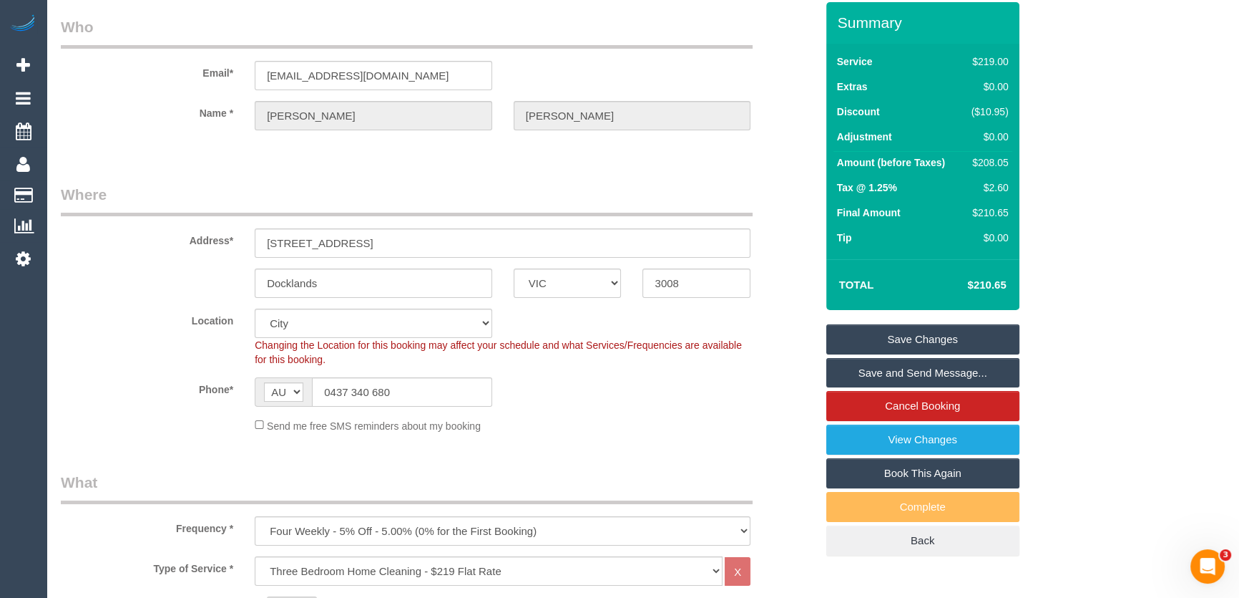
scroll to position [0, 0]
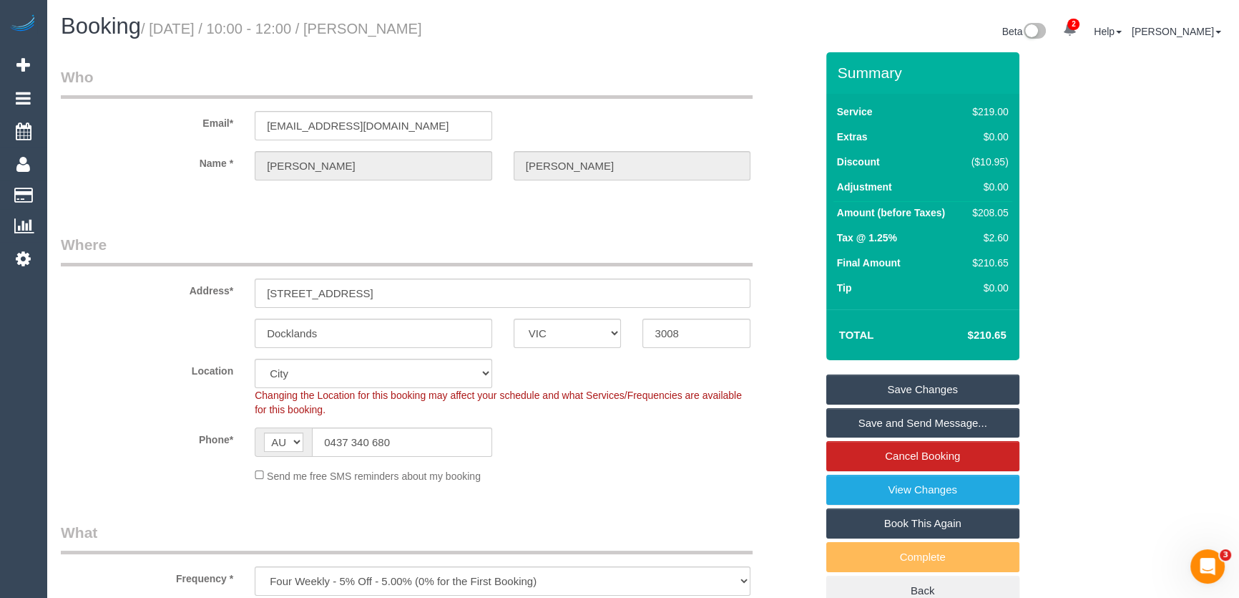
click at [389, 24] on small "/ [DATE] / 10:00 - 12:00 / [PERSON_NAME]" at bounding box center [281, 29] width 281 height 16
copy small "[PERSON_NAME]"
click at [883, 420] on link "Save and Send Message..." at bounding box center [923, 423] width 193 height 30
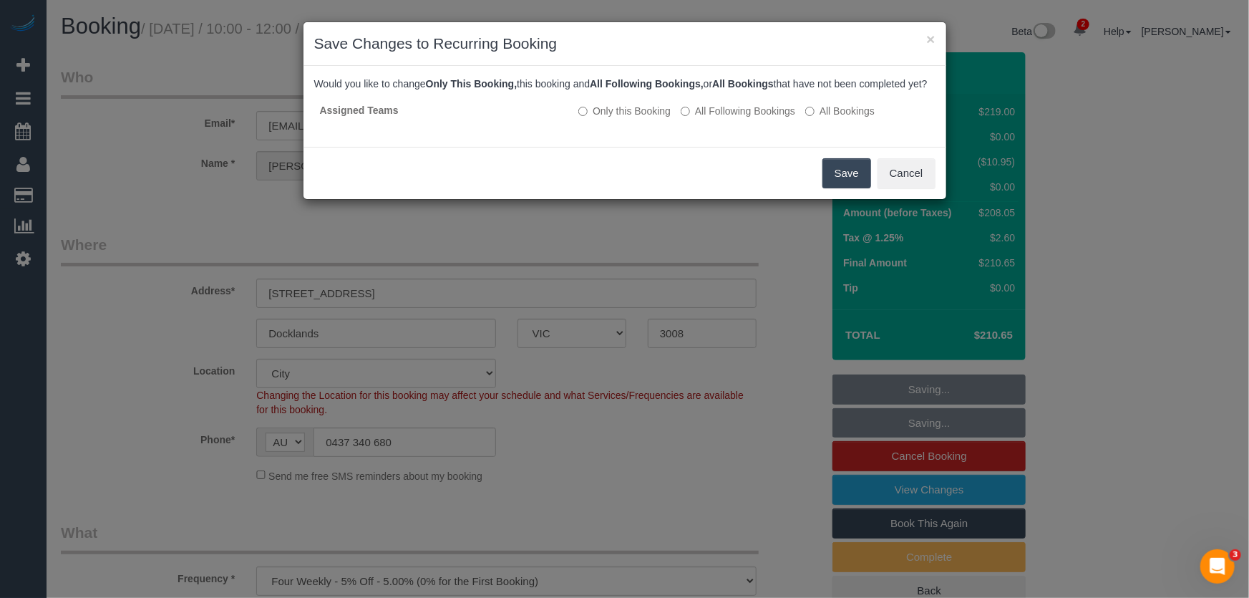
click at [834, 187] on button "Save" at bounding box center [846, 173] width 49 height 30
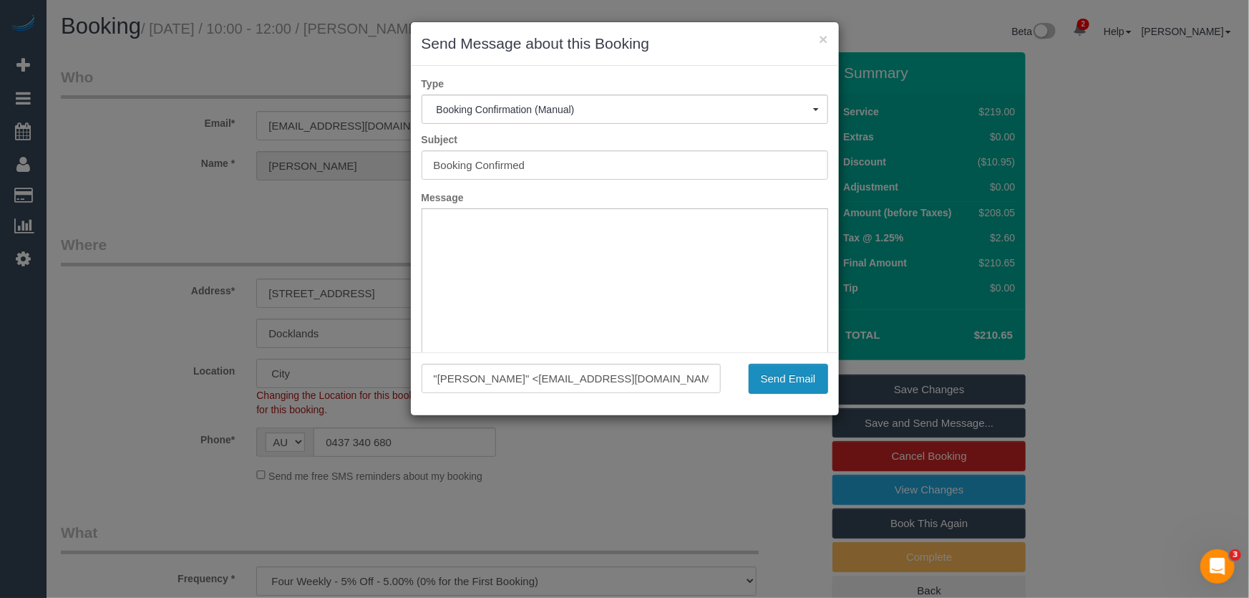
click at [781, 372] on button "Send Email" at bounding box center [788, 379] width 79 height 30
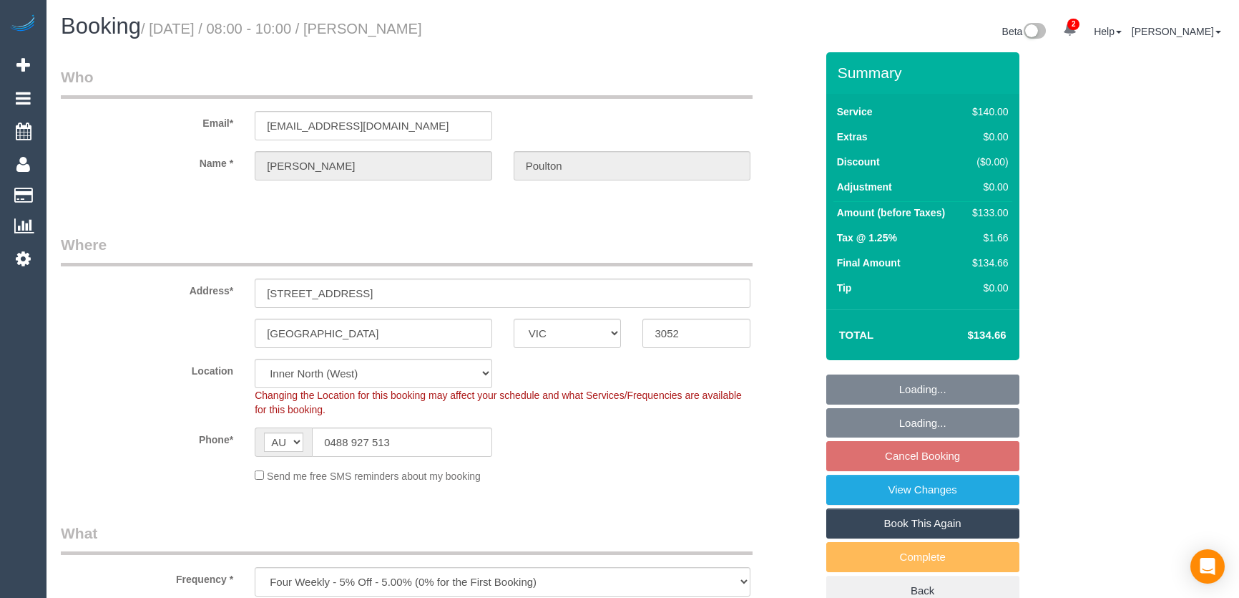
select select "VIC"
select select "object:693"
select select "number:28"
select select "number:14"
select select "number:19"
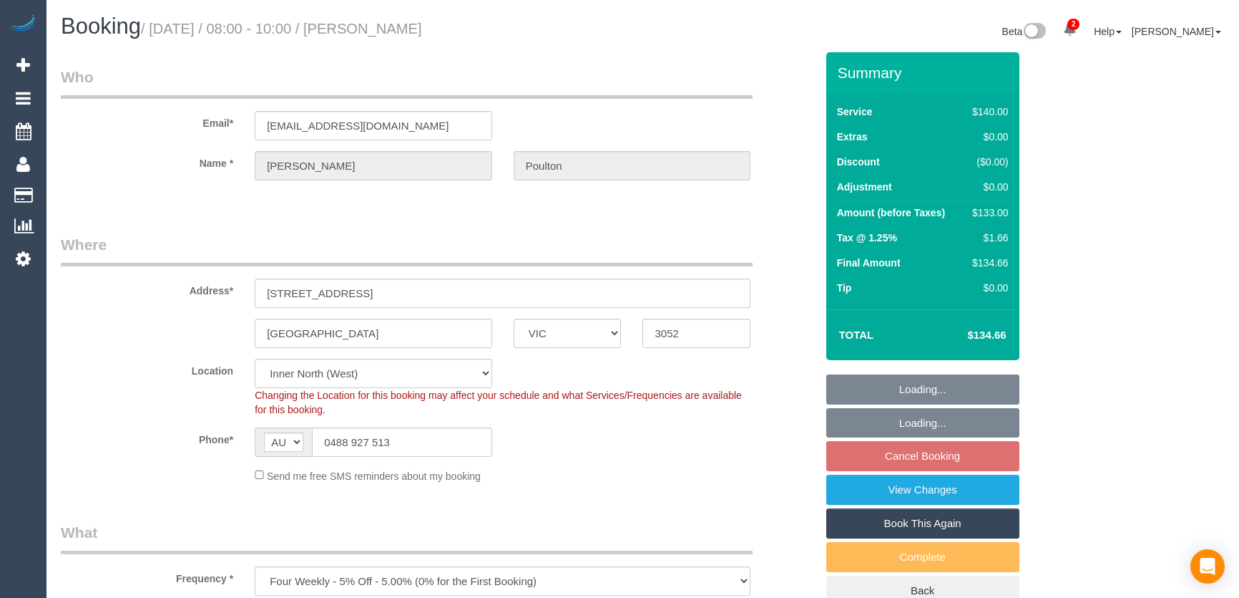
select select "number:22"
select select "number:35"
select select "number:13"
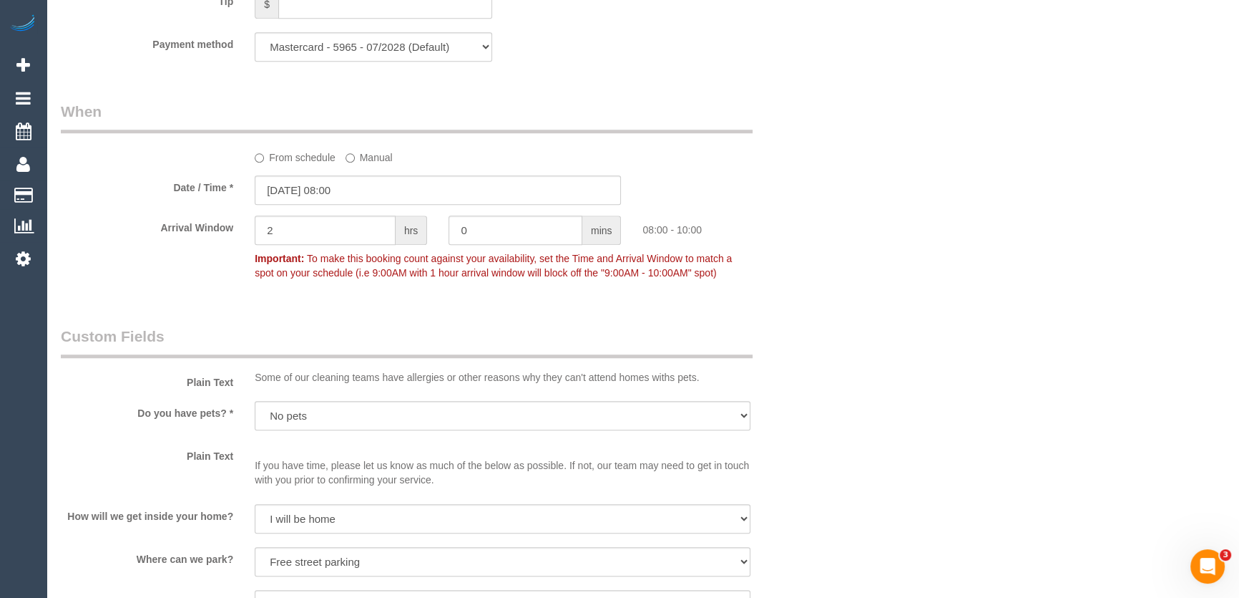
scroll to position [1491, 0]
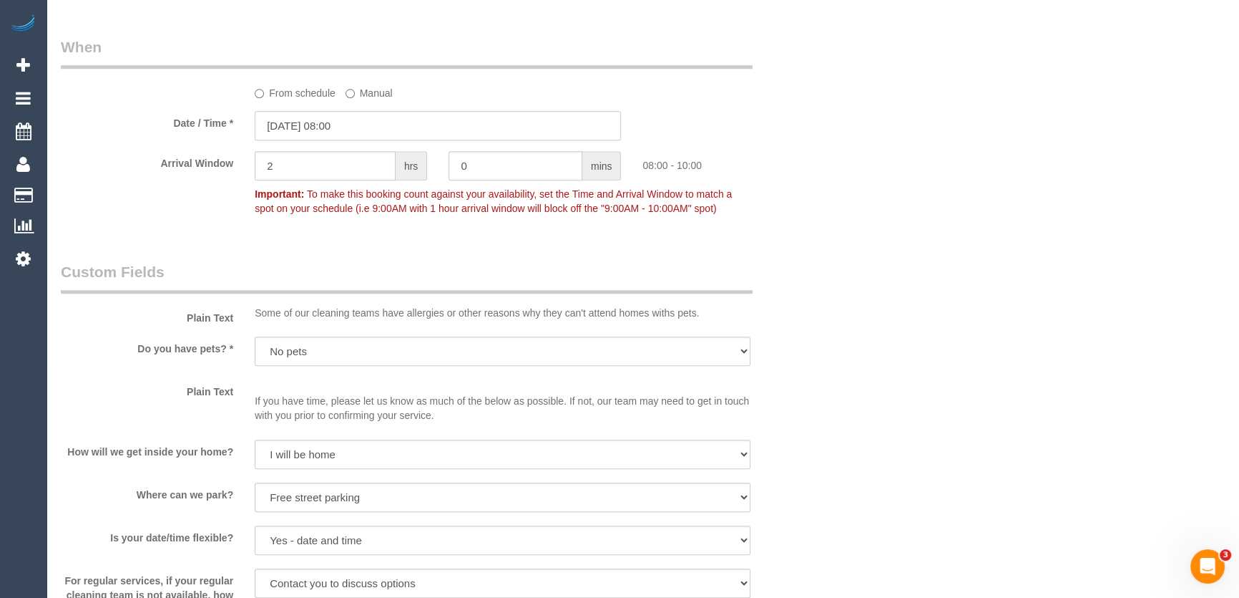
click at [366, 123] on input "[DATE] 08:00" at bounding box center [438, 125] width 366 height 29
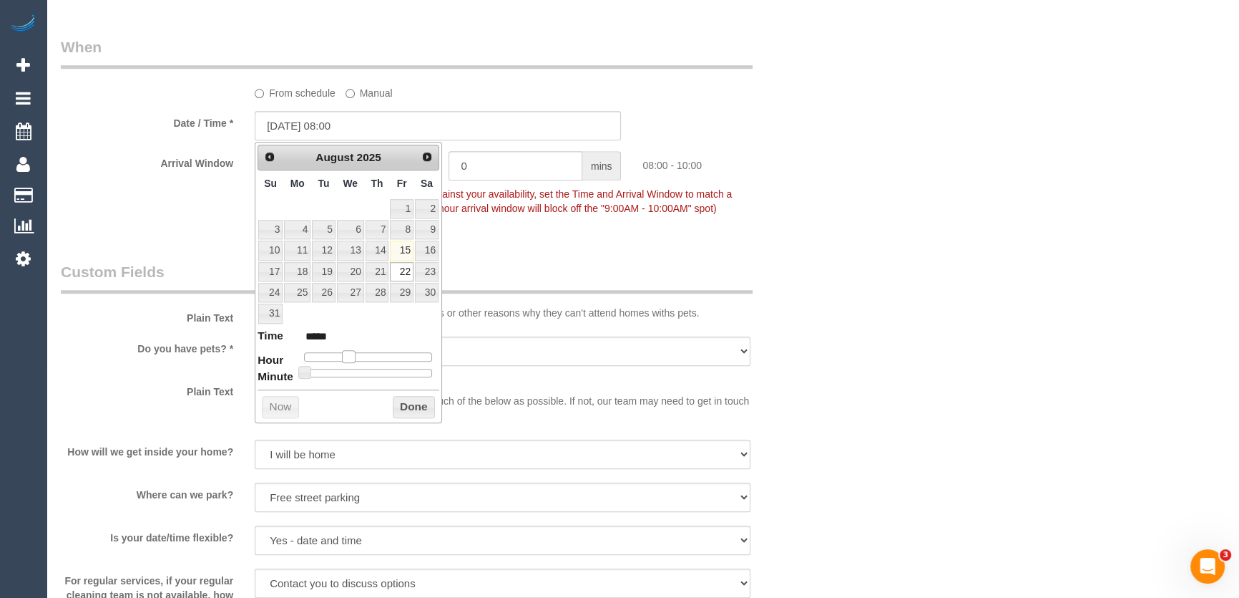
type input "[DATE] 09:00"
type input "*****"
type input "[DATE] 10:00"
type input "*****"
drag, startPoint x: 351, startPoint y: 351, endPoint x: 361, endPoint y: 352, distance: 10.1
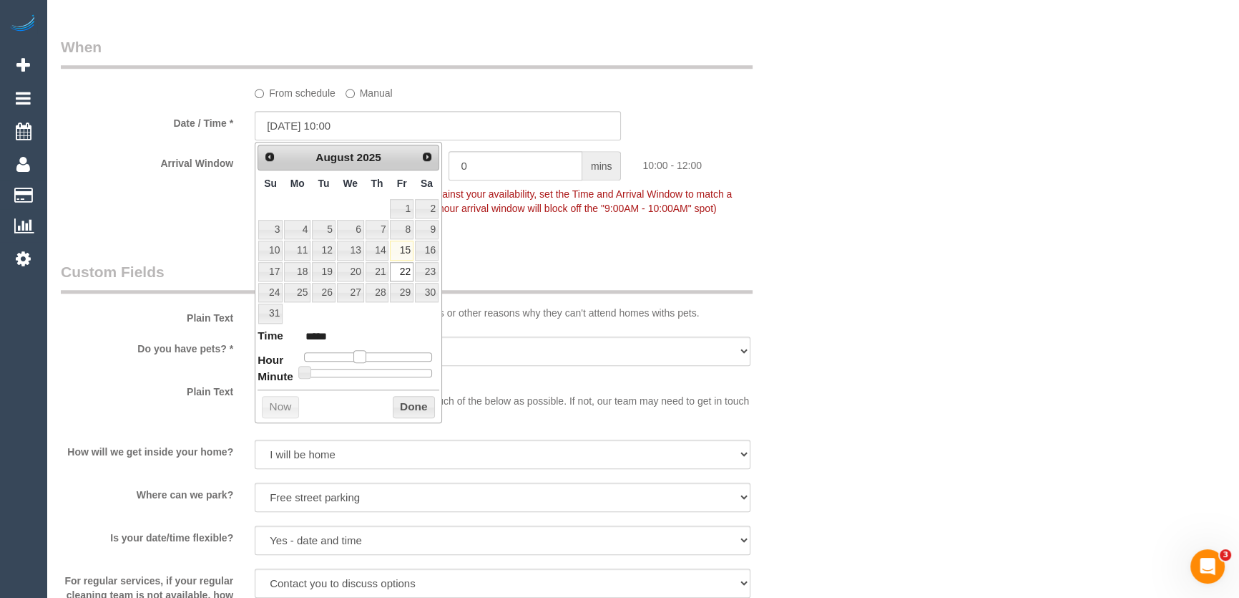
click at [361, 352] on span at bounding box center [360, 356] width 13 height 13
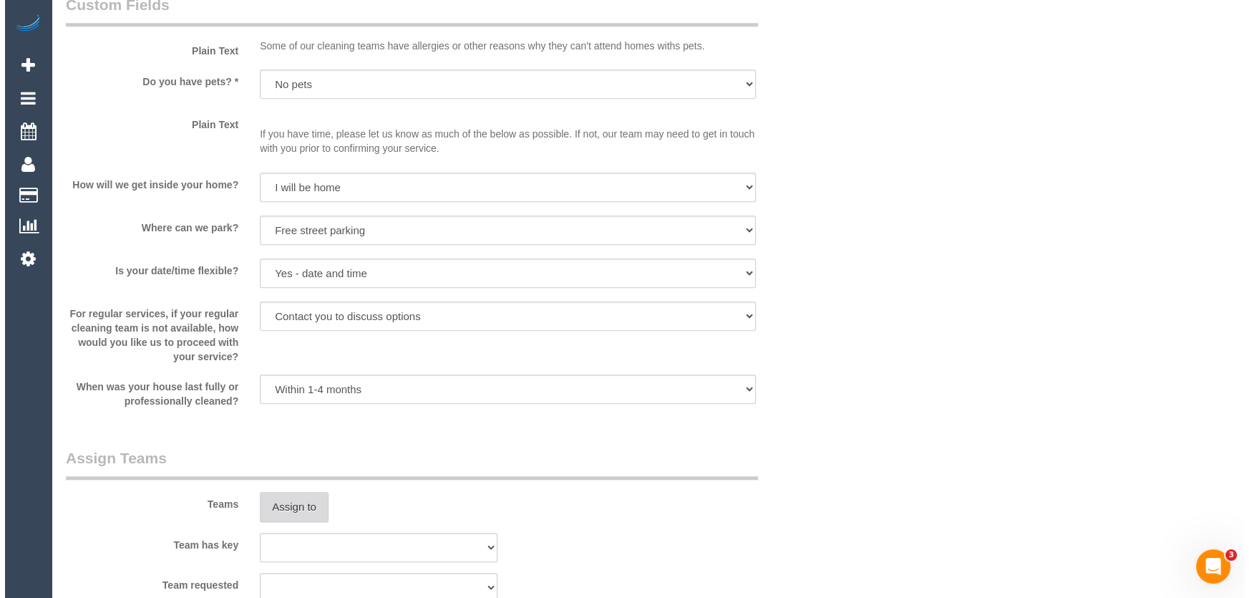
scroll to position [1886, 0]
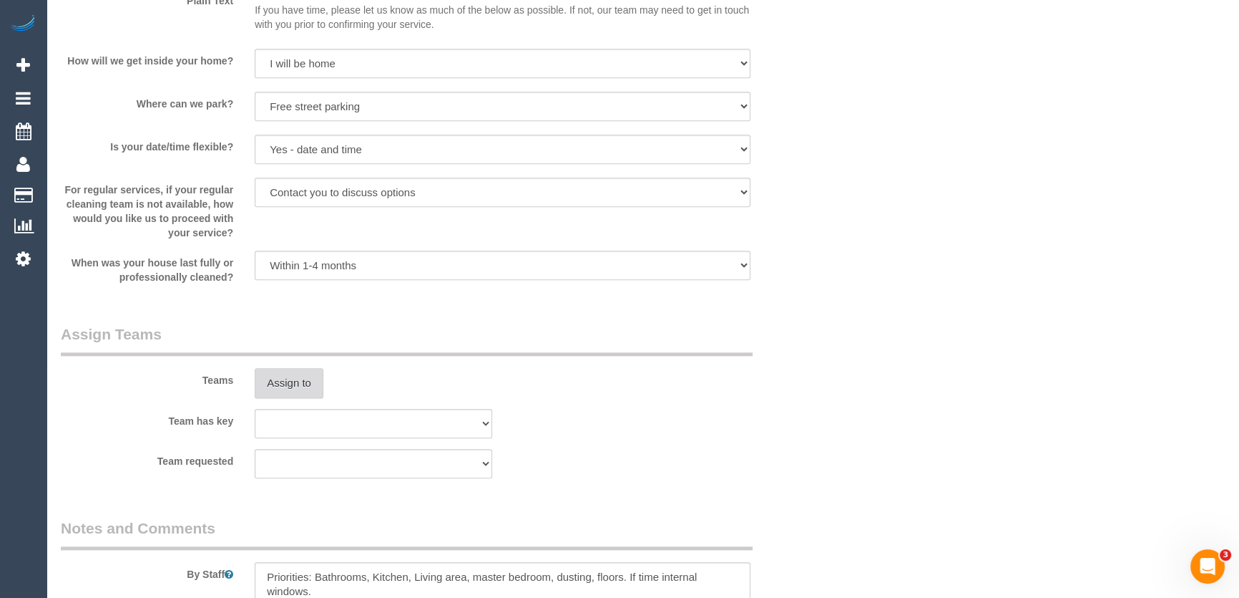
click at [279, 388] on button "Assign to" at bounding box center [289, 383] width 69 height 30
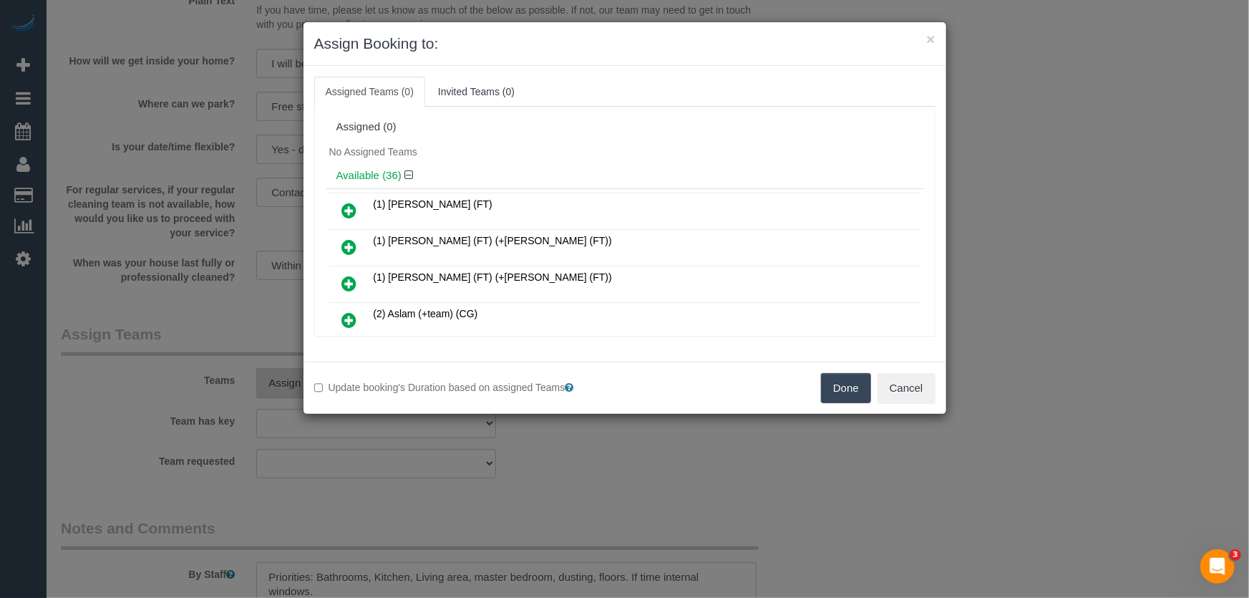
scroll to position [5697, 0]
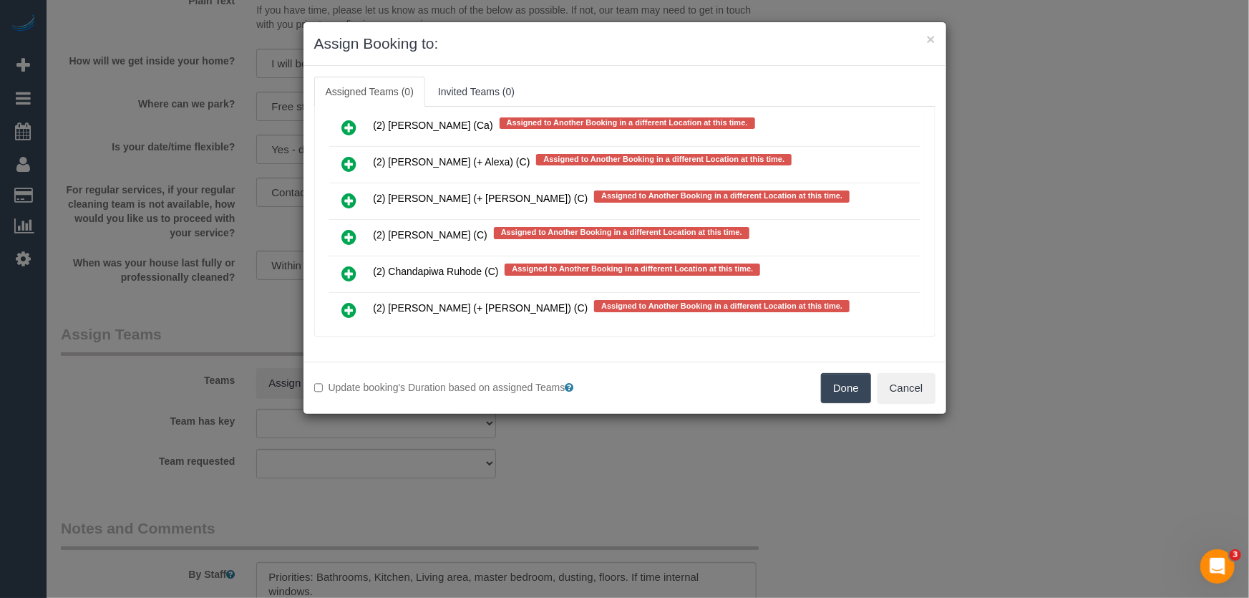
click at [346, 338] on icon at bounding box center [349, 346] width 15 height 17
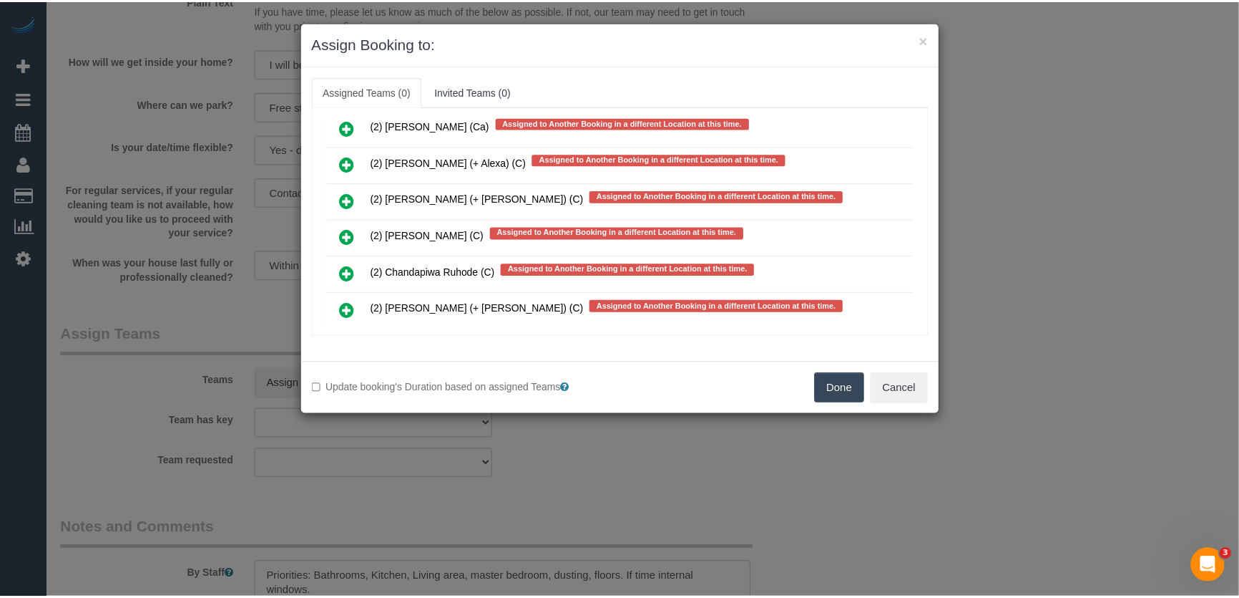
scroll to position [5737, 0]
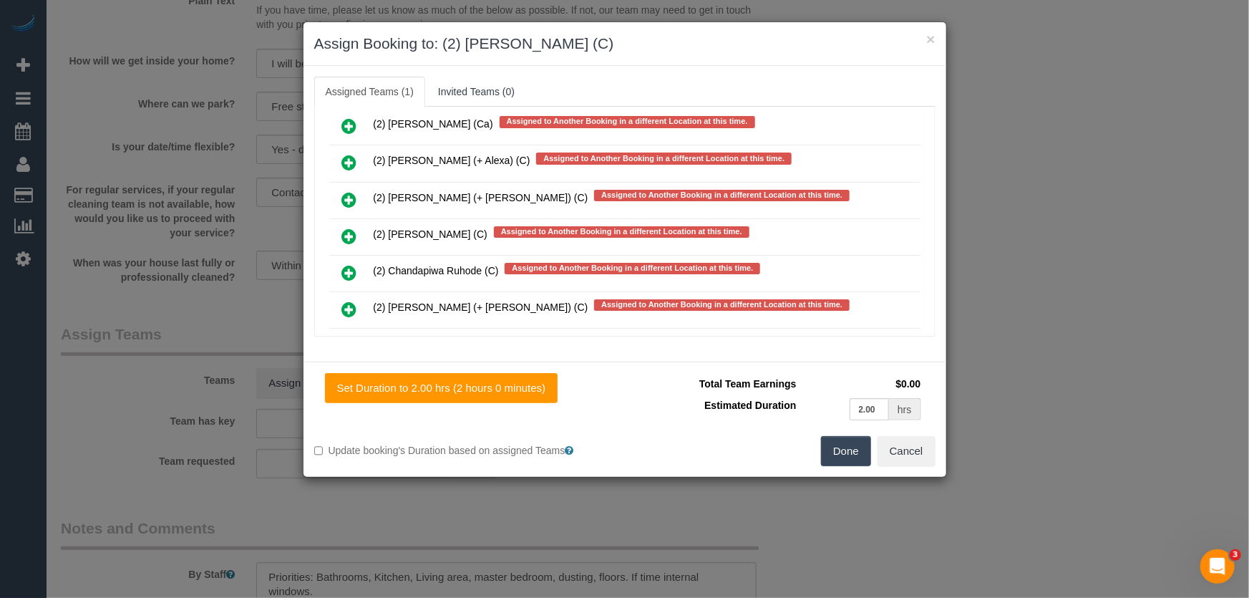
click at [847, 458] on button "Done" at bounding box center [846, 451] width 50 height 30
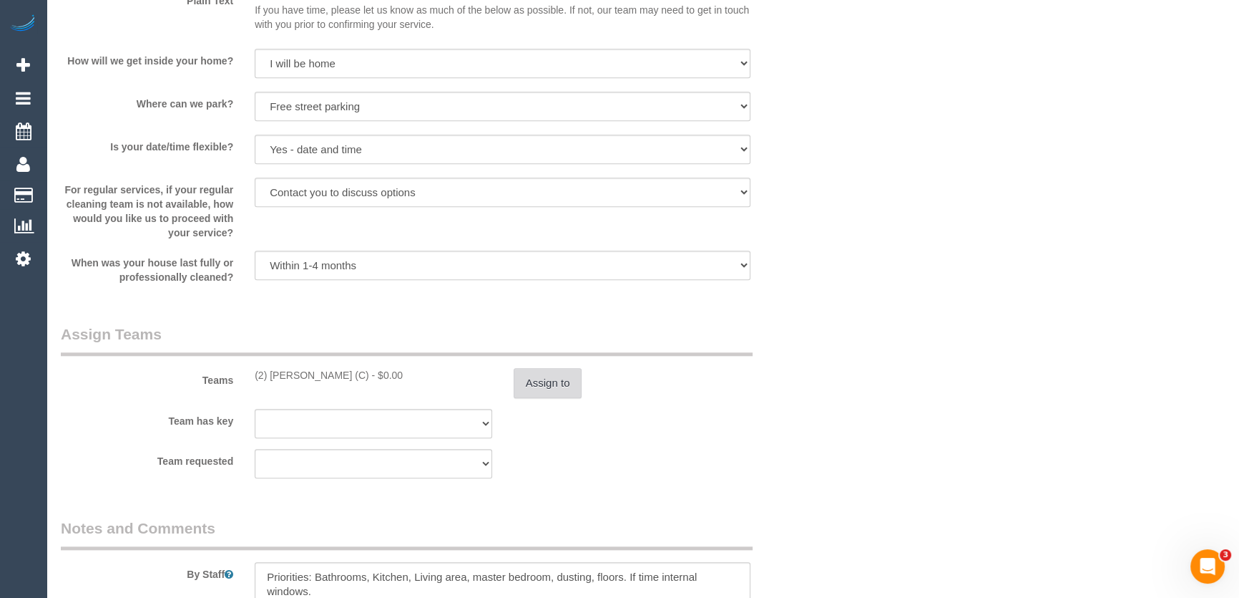
click at [550, 384] on button "Assign to" at bounding box center [548, 383] width 69 height 30
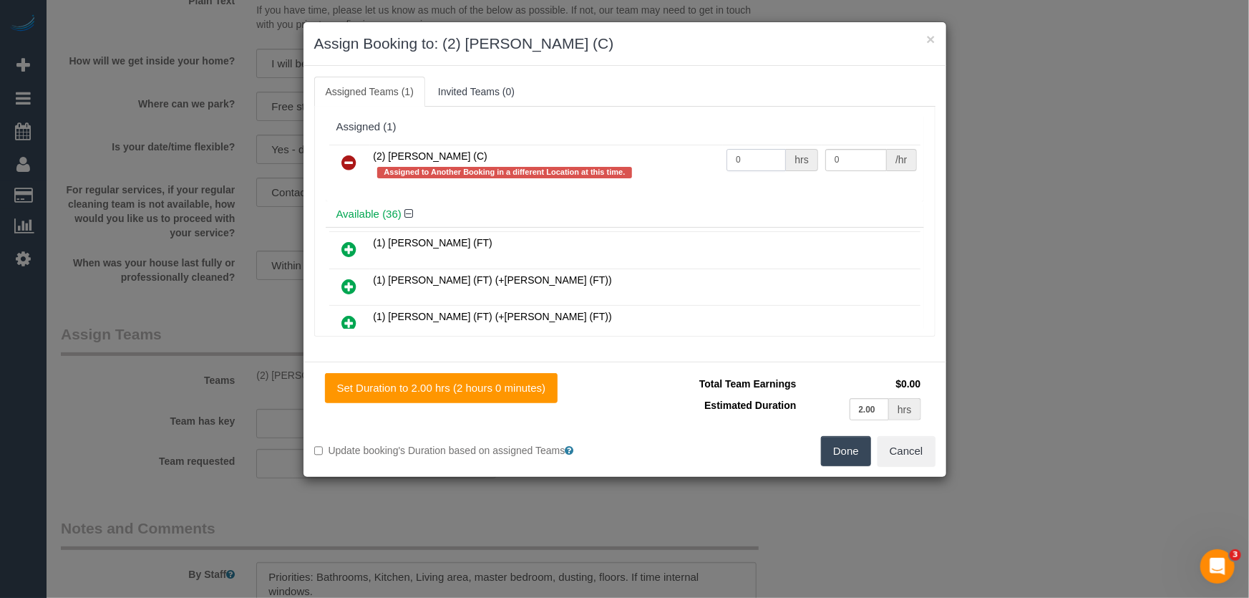
click at [750, 160] on input "0" at bounding box center [755, 160] width 59 height 22
type input "2"
type input "37.5"
click at [847, 436] on button "Done" at bounding box center [846, 451] width 50 height 30
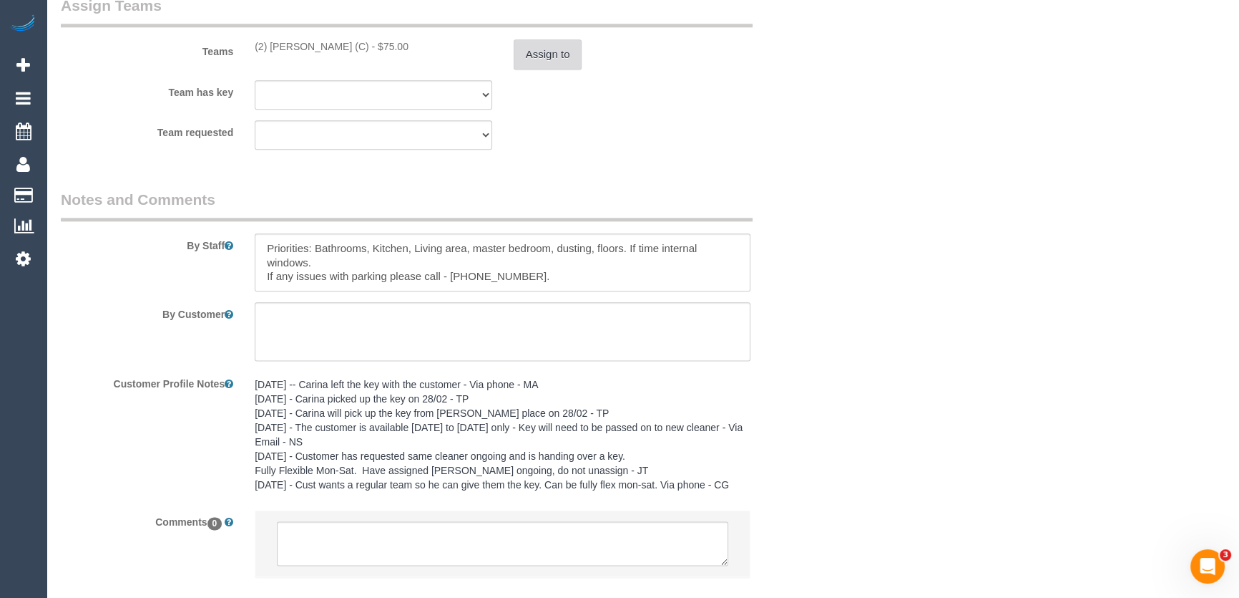
scroll to position [2297, 0]
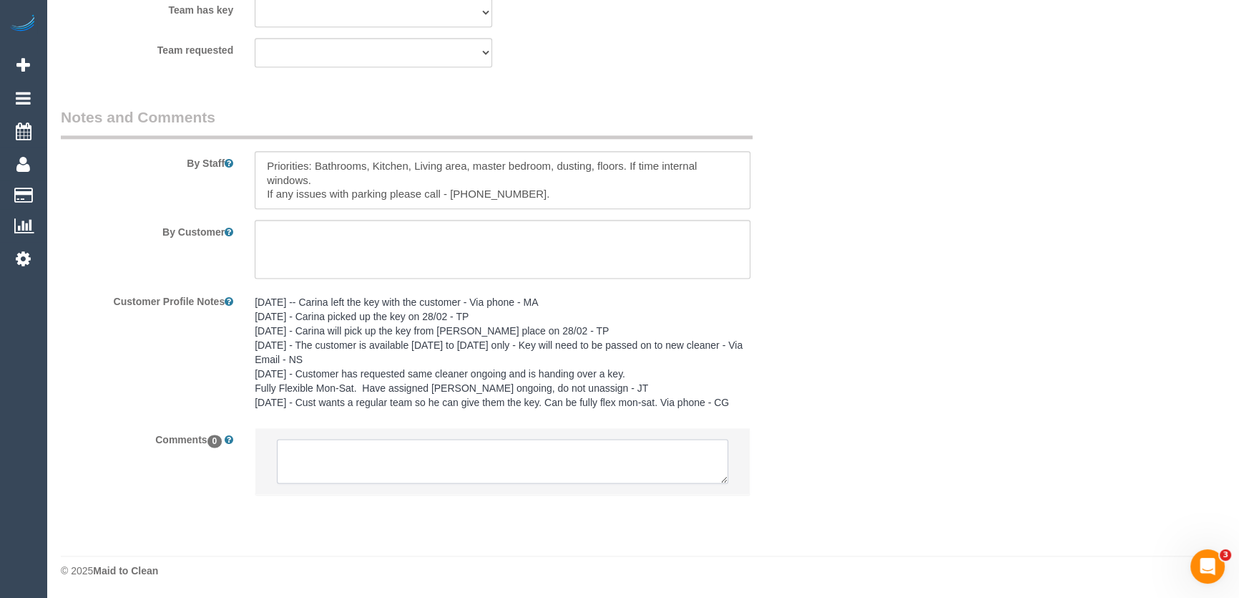
click at [381, 481] on textarea at bounding box center [503, 461] width 452 height 44
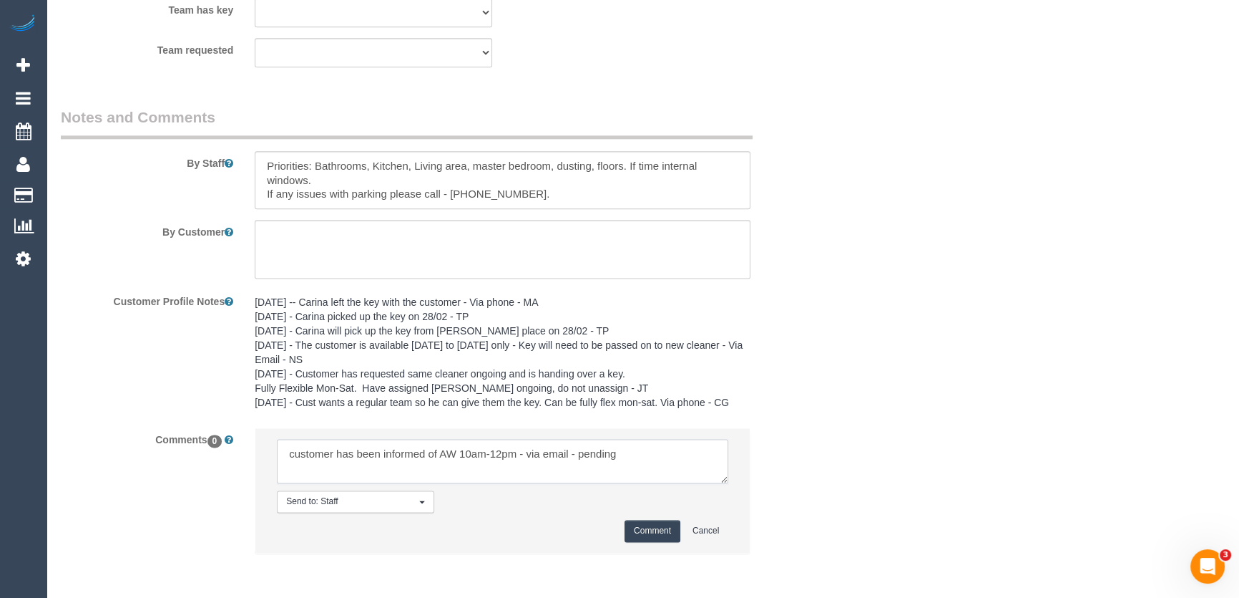
type textarea "customer has been informed of AW 10am-12pm - via email - pending"
drag, startPoint x: 656, startPoint y: 525, endPoint x: 611, endPoint y: 497, distance: 53.0
click at [657, 525] on button "Comment" at bounding box center [653, 531] width 56 height 22
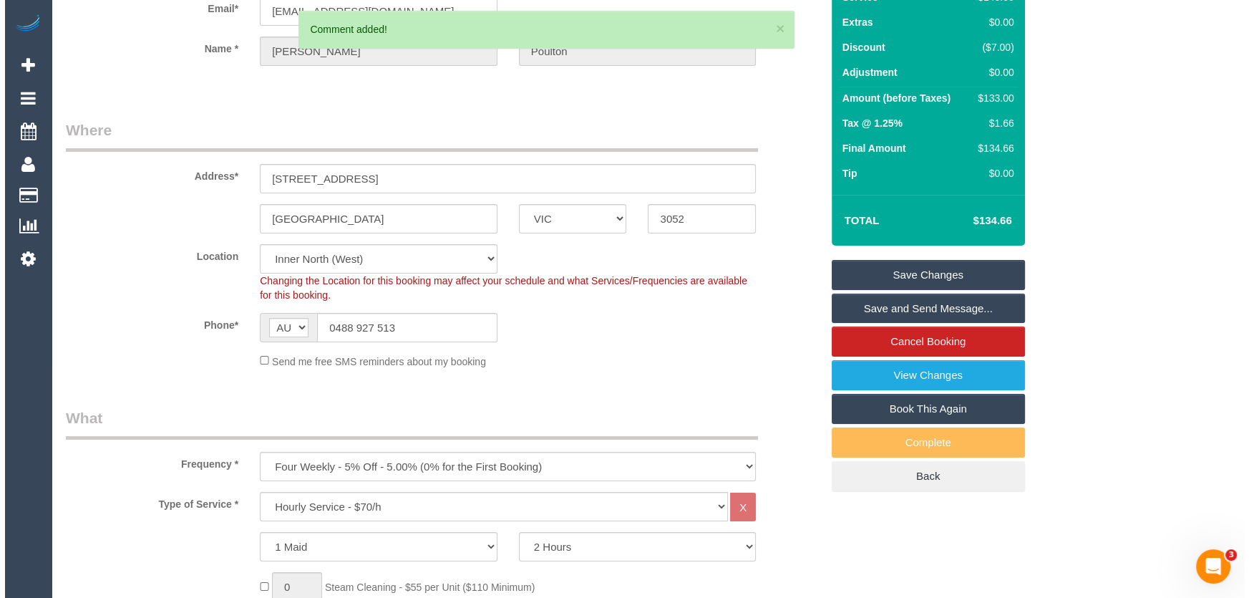
scroll to position [0, 0]
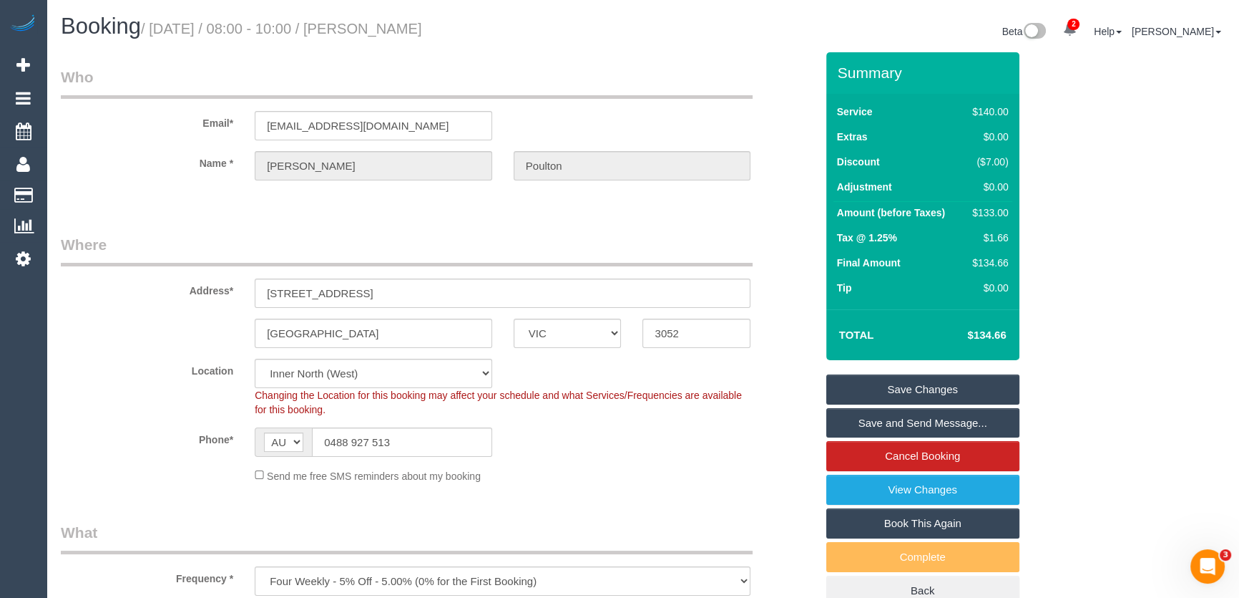
click at [385, 28] on small "/ August 22, 2025 / 08:00 - 10:00 / Tom Poulton" at bounding box center [281, 29] width 281 height 16
copy small "Tom Poulton"
click at [923, 388] on link "Save Changes" at bounding box center [923, 389] width 193 height 30
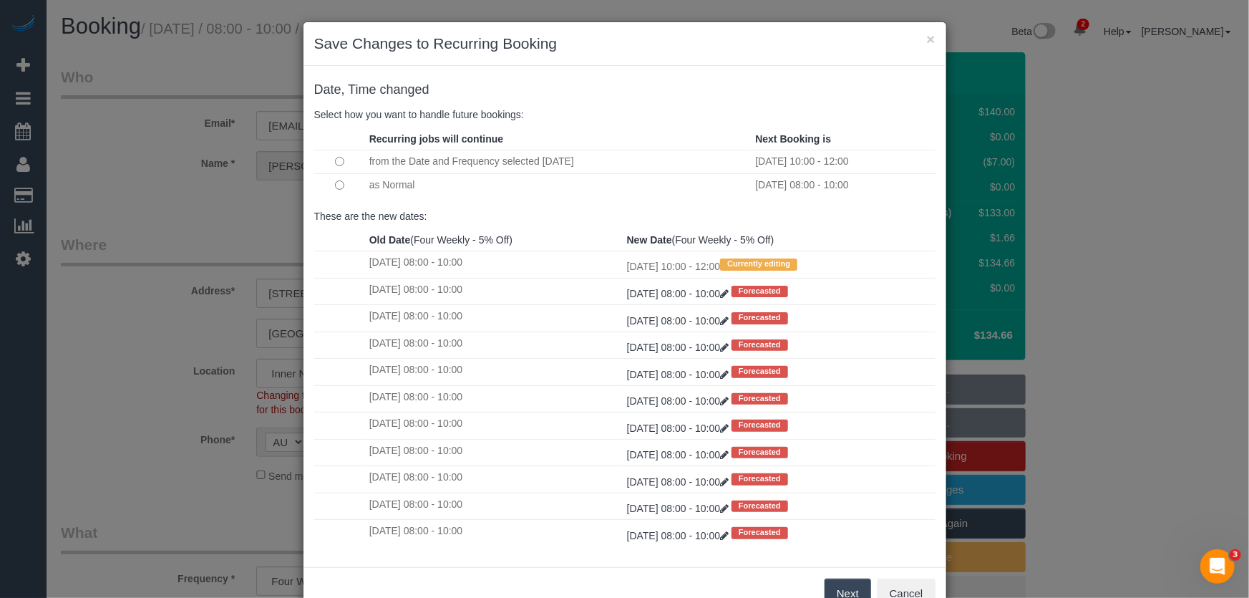
click at [831, 583] on button "Next" at bounding box center [847, 593] width 47 height 30
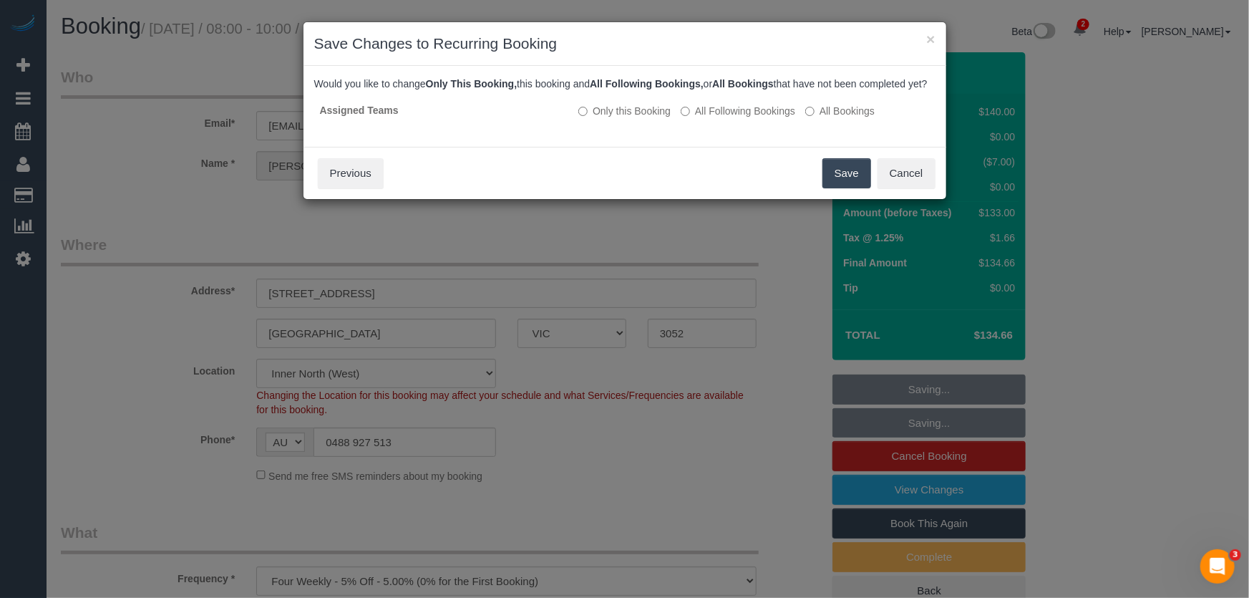
click at [853, 182] on button "Save" at bounding box center [846, 173] width 49 height 30
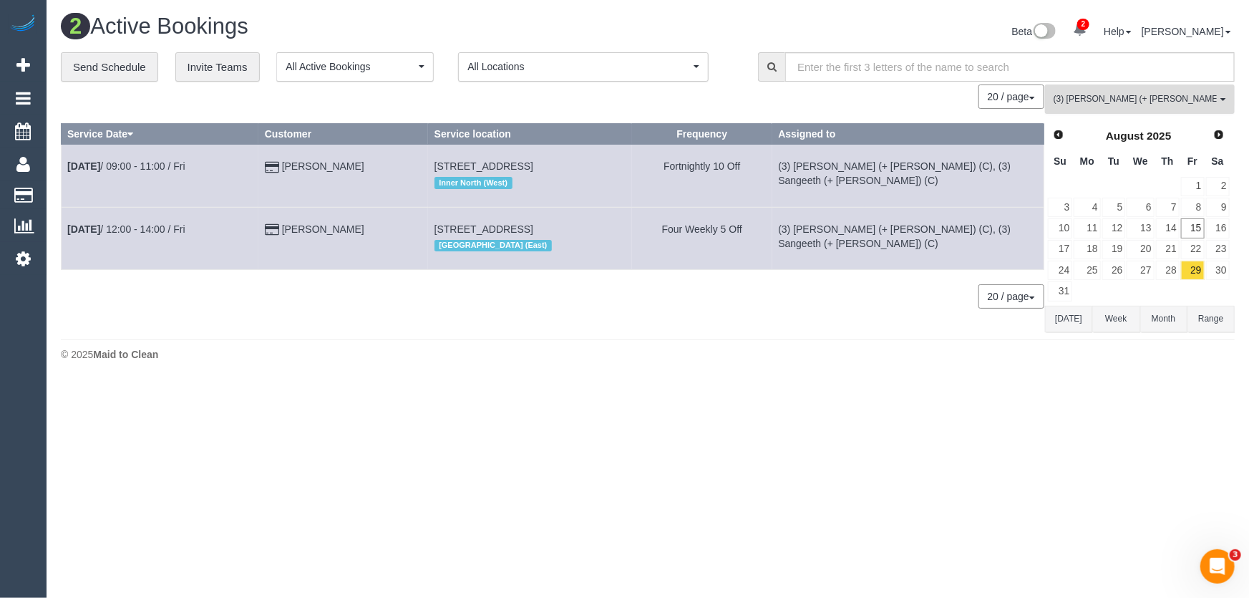
click at [1124, 101] on span "(3) [PERSON_NAME] (+ [PERSON_NAME]) (C)" at bounding box center [1134, 99] width 163 height 12
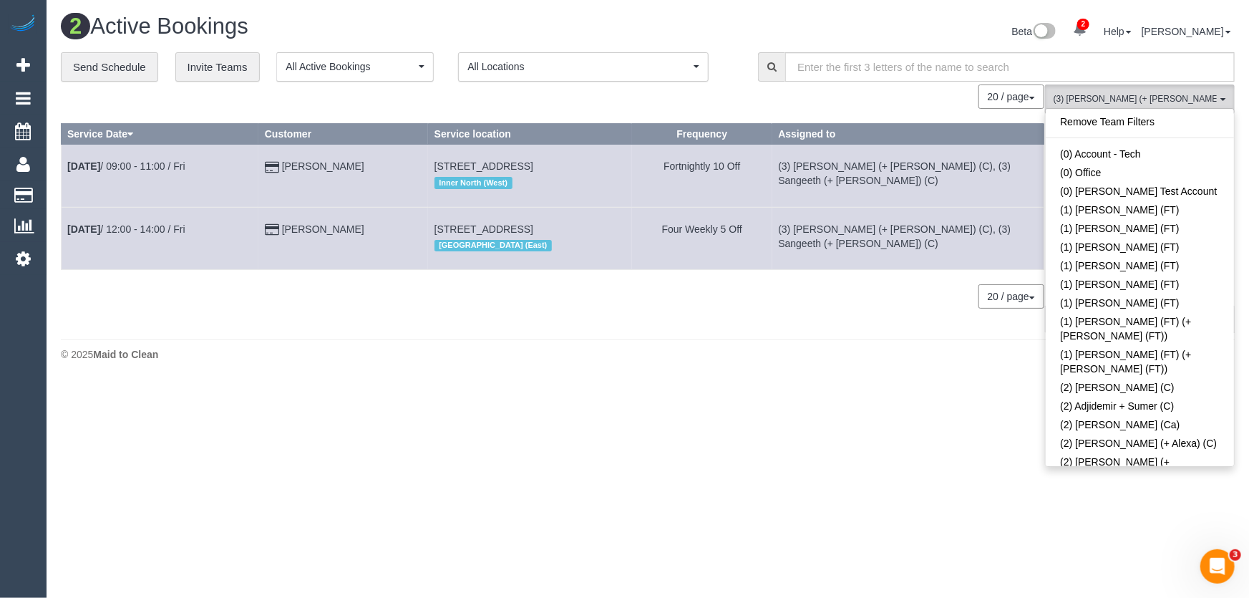
scroll to position [2452, 0]
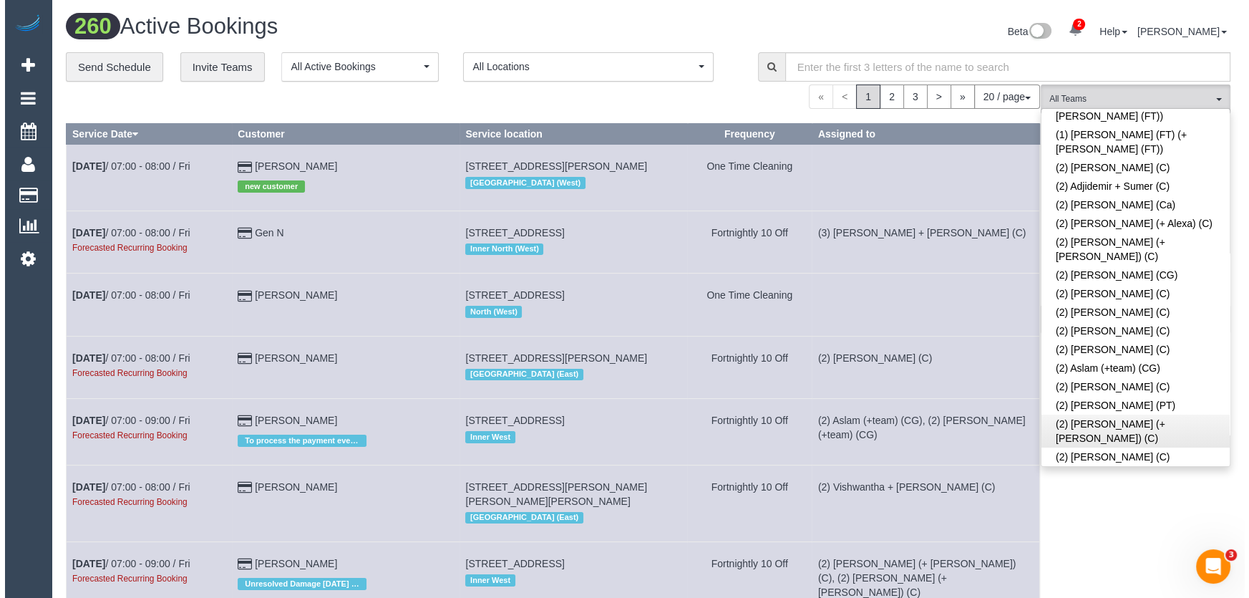
scroll to position [44, 0]
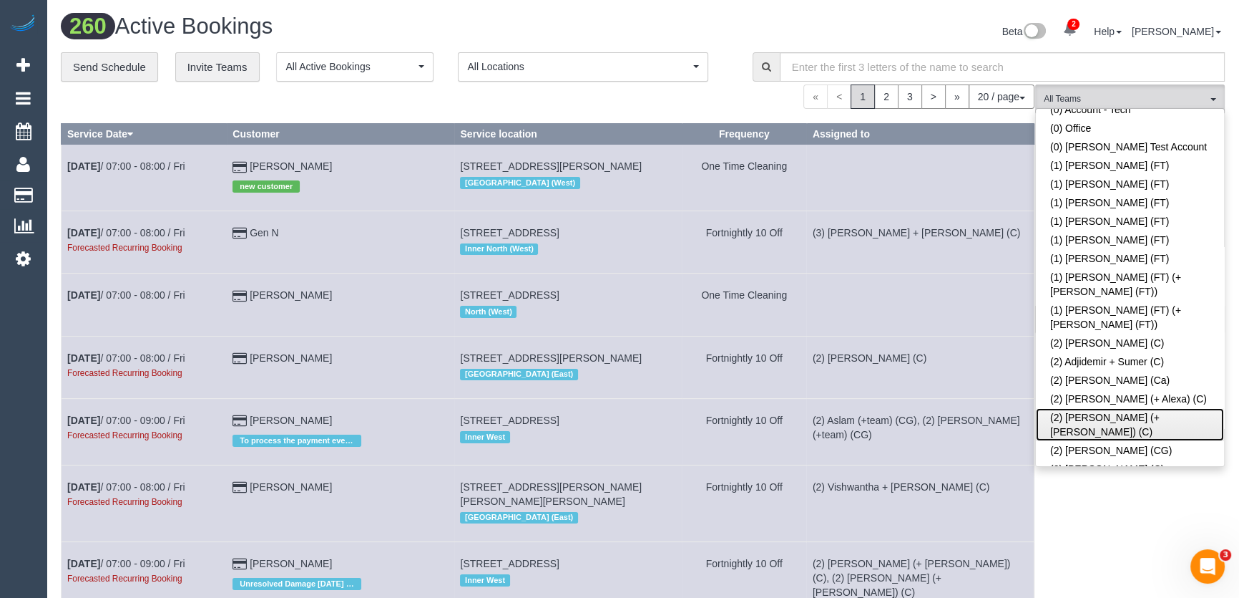
click at [1089, 408] on link "(2) Alexa (+ Alejandro) (C)" at bounding box center [1130, 424] width 188 height 33
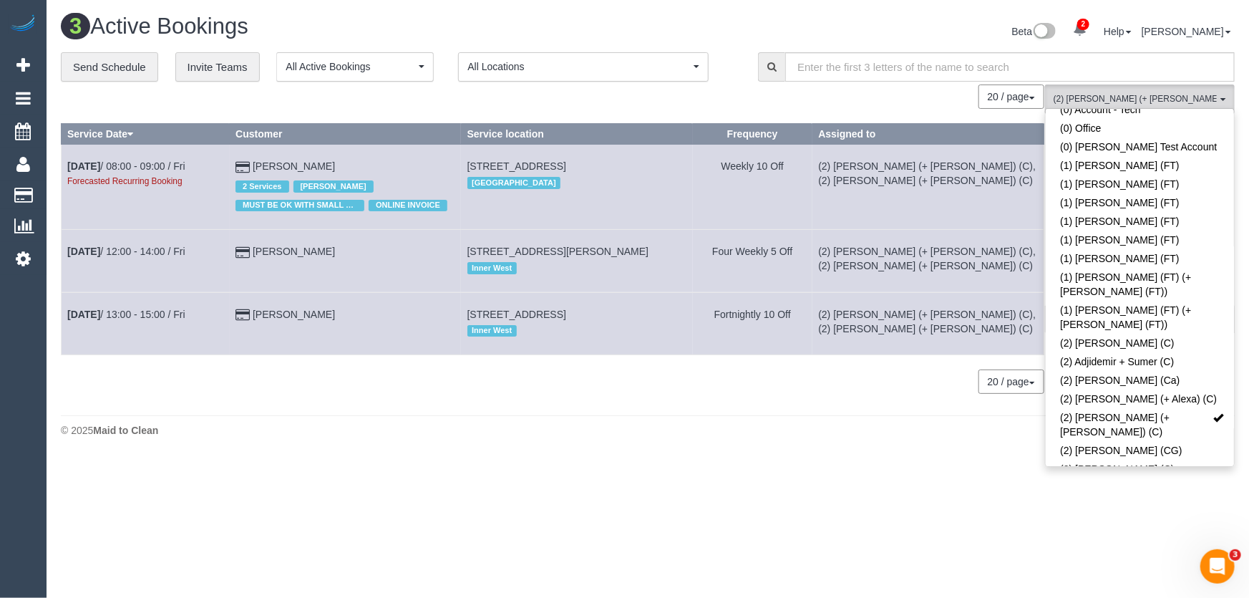
click at [747, 20] on div "Beta 2 Your Notifications You have 0 alerts × You have 2 to charge for 15/08/20…" at bounding box center [947, 33] width 598 height 38
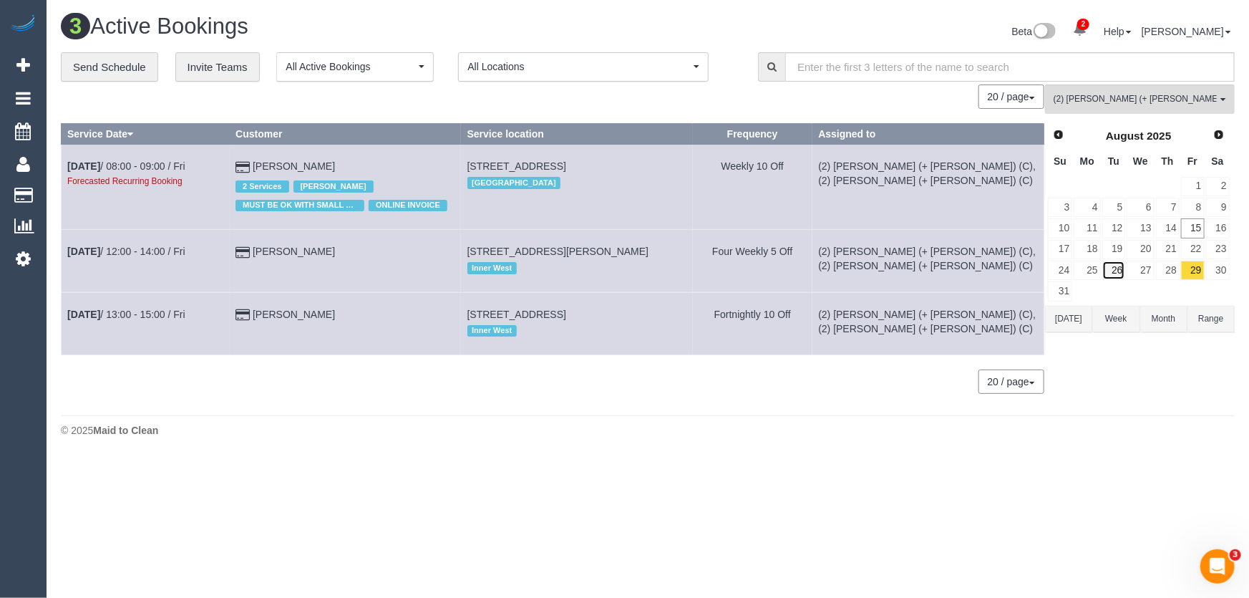
click at [1119, 265] on link "26" at bounding box center [1114, 269] width 24 height 19
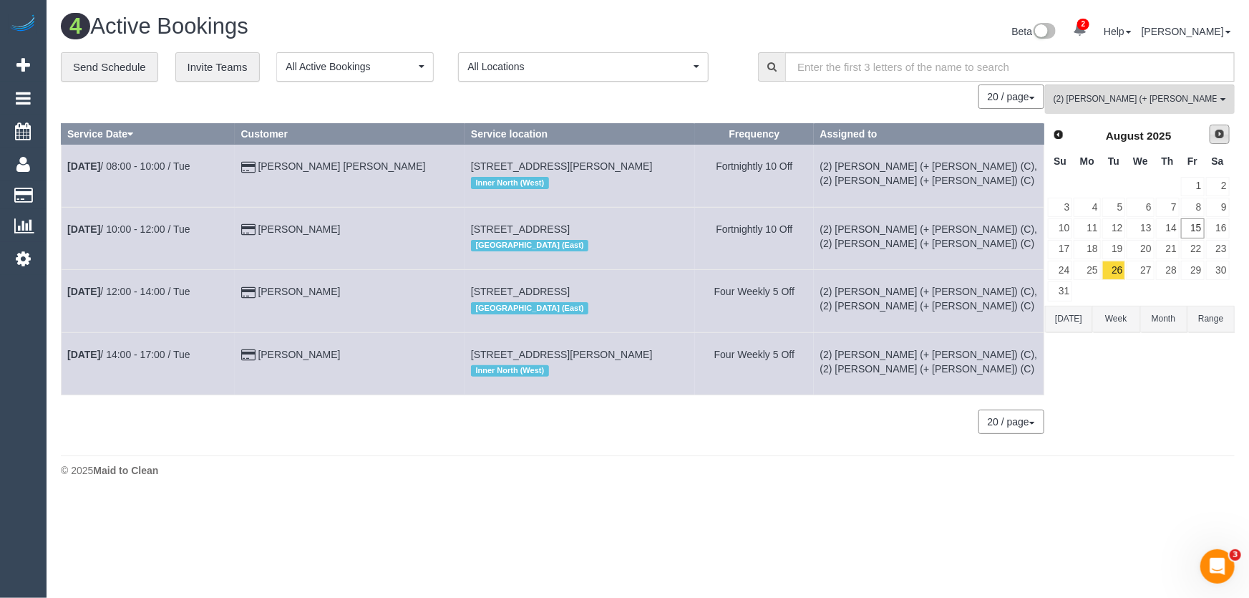
click at [1214, 135] on span "Next" at bounding box center [1219, 133] width 11 height 11
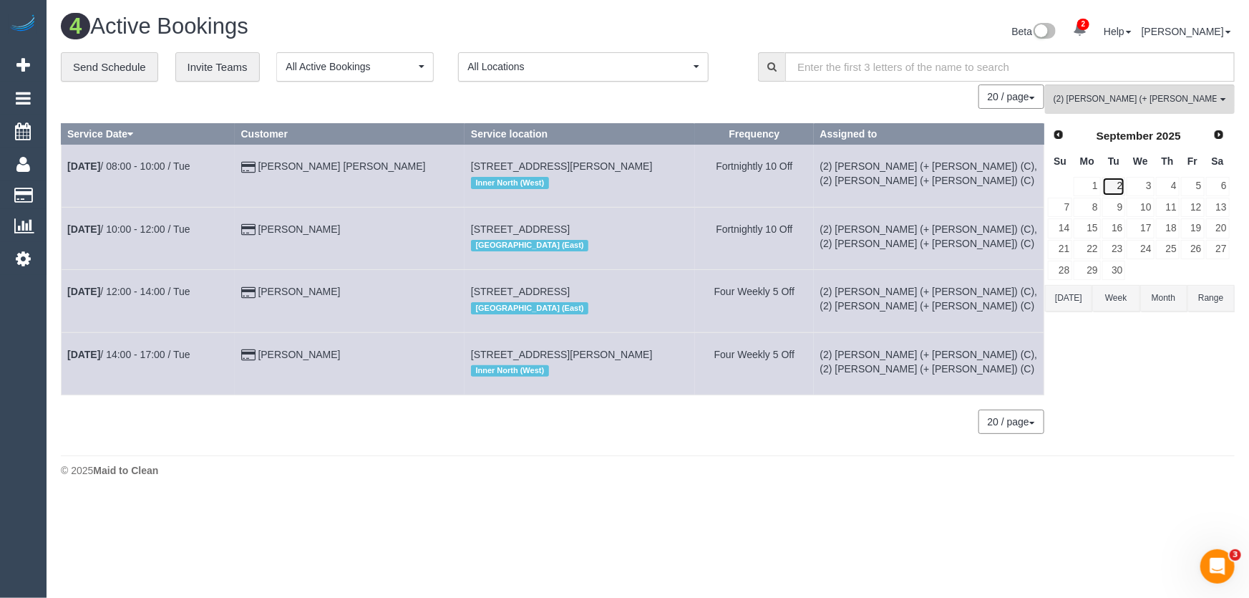
click at [1121, 181] on link "2" at bounding box center [1114, 186] width 24 height 19
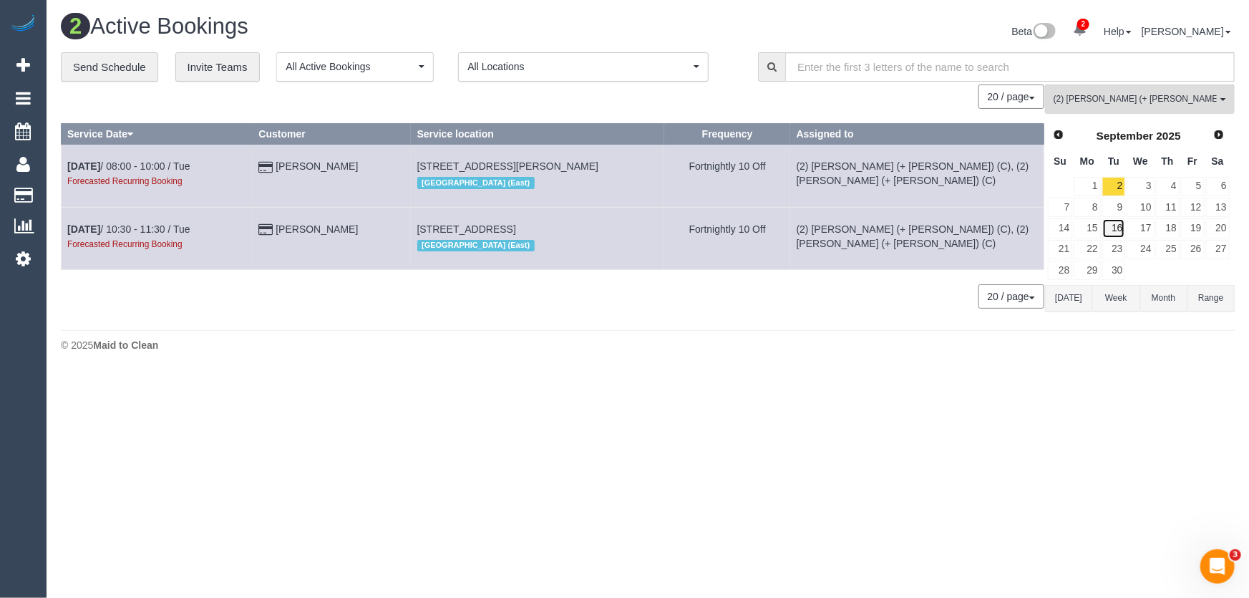
click at [1121, 223] on link "16" at bounding box center [1114, 227] width 24 height 19
click at [1117, 272] on link "30" at bounding box center [1114, 269] width 24 height 19
click at [1061, 133] on span "Prev" at bounding box center [1057, 133] width 11 height 11
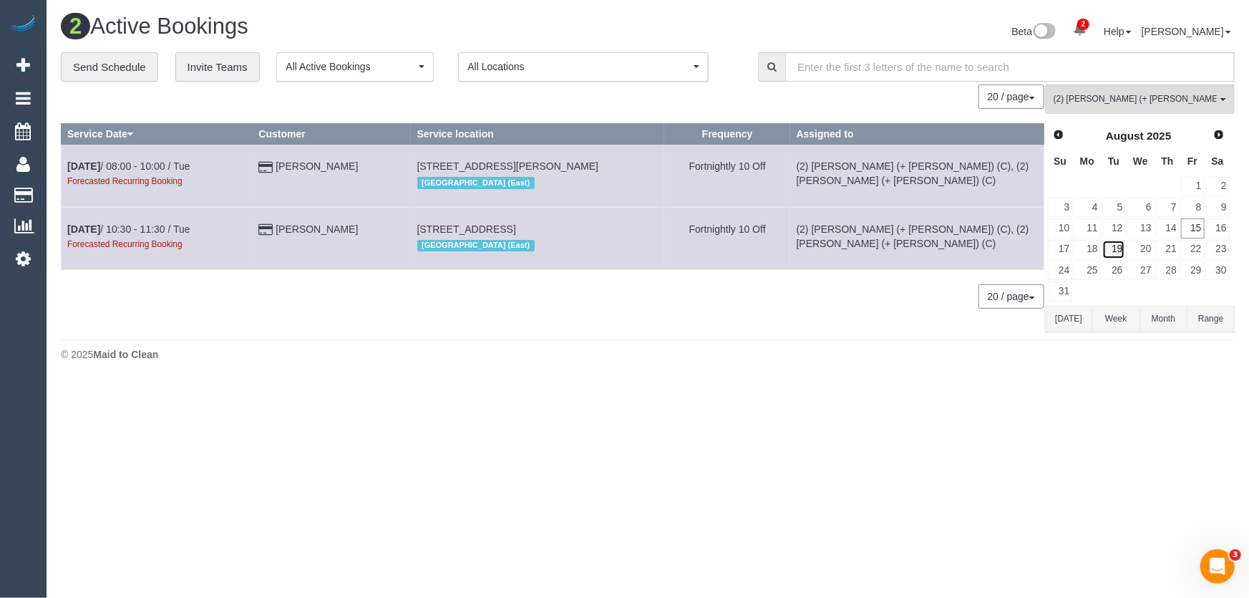
click at [1116, 250] on link "19" at bounding box center [1114, 249] width 24 height 19
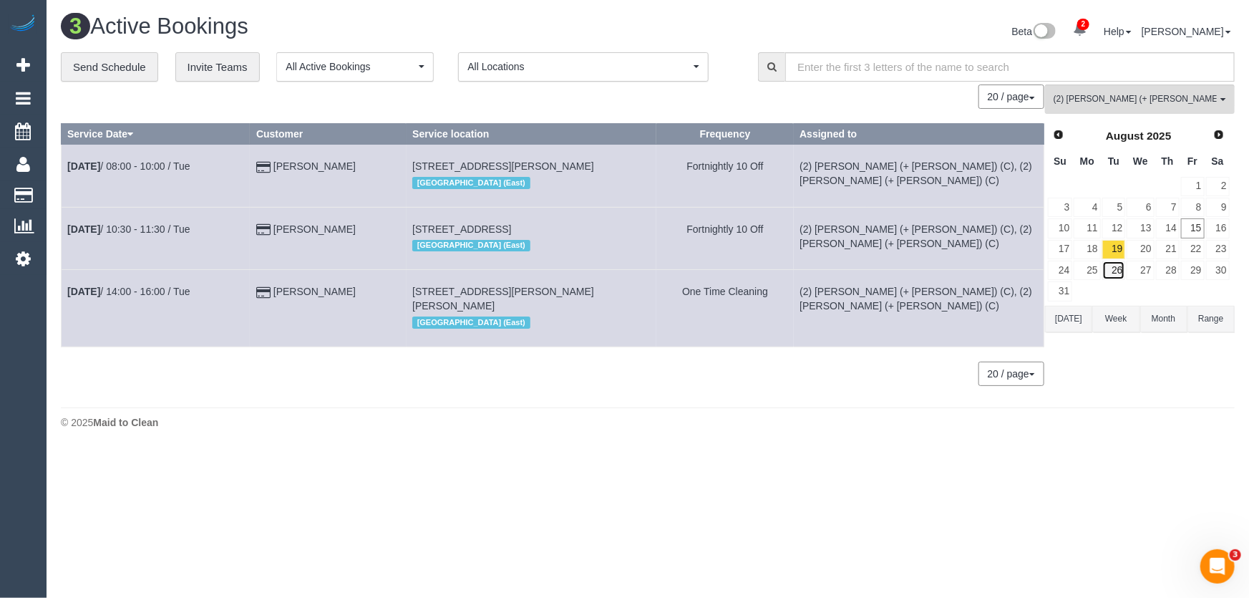
click at [1115, 265] on link "26" at bounding box center [1114, 269] width 24 height 19
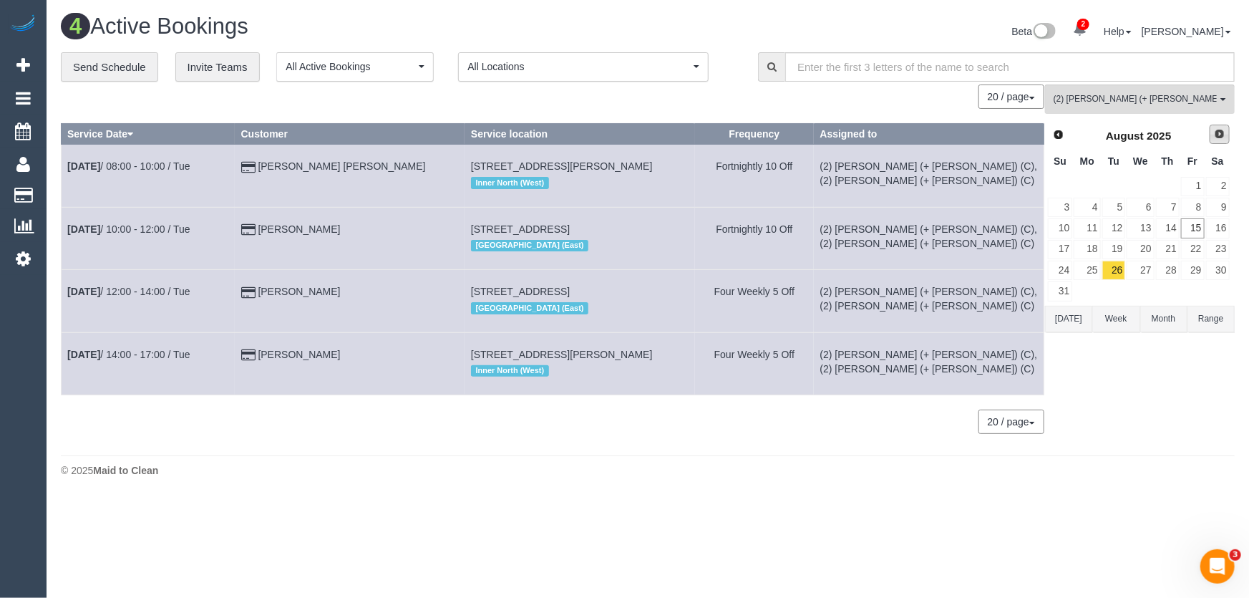
click at [1219, 132] on span "Next" at bounding box center [1219, 133] width 11 height 11
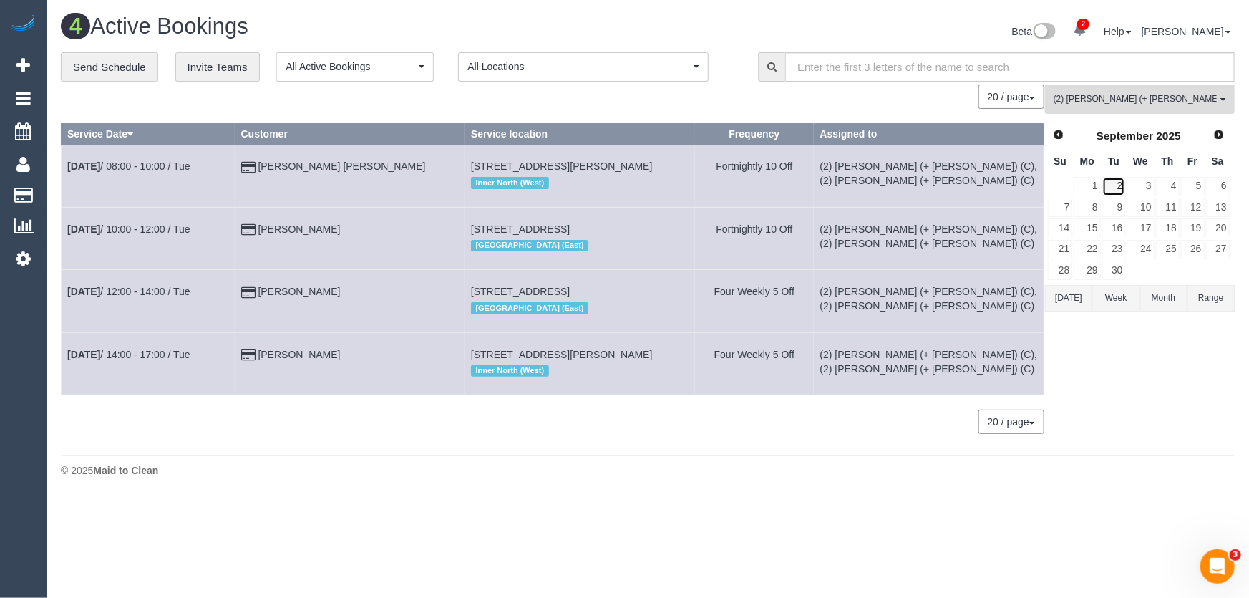
click at [1118, 183] on link "2" at bounding box center [1114, 186] width 24 height 19
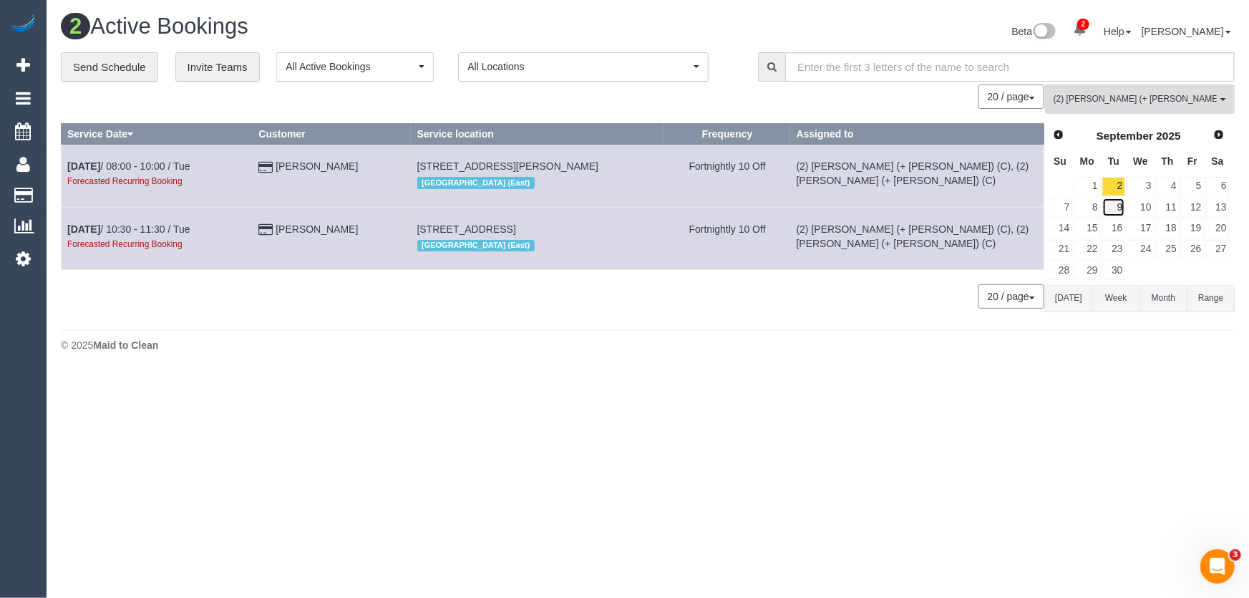
click at [1124, 204] on link "9" at bounding box center [1114, 207] width 24 height 19
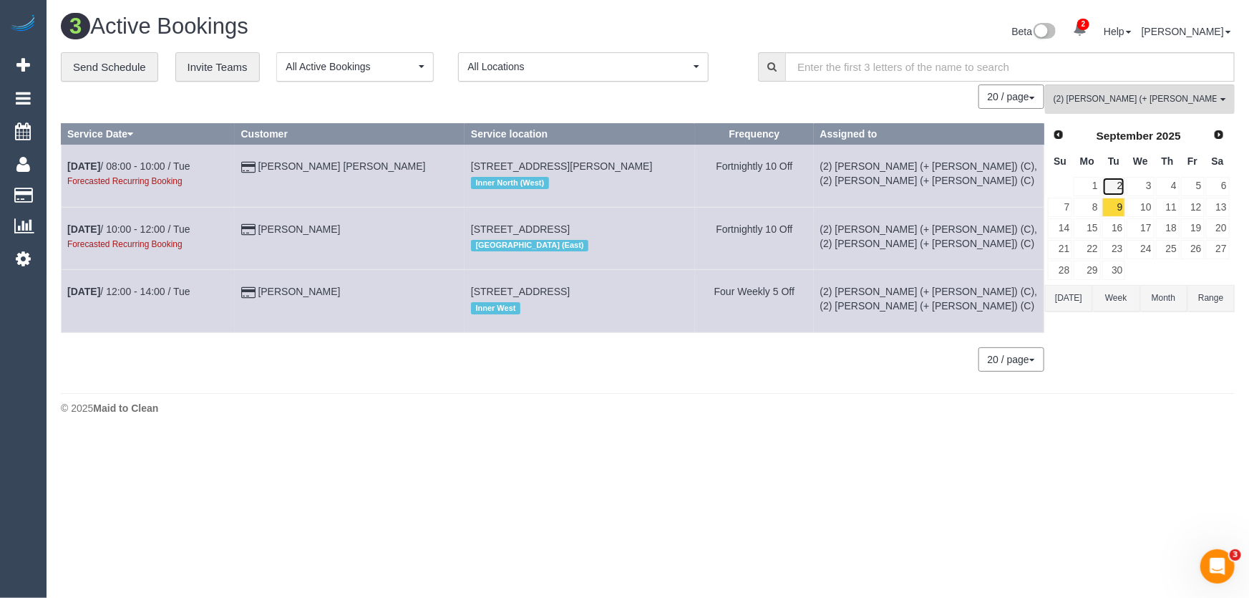
click at [1118, 190] on link "2" at bounding box center [1114, 186] width 24 height 19
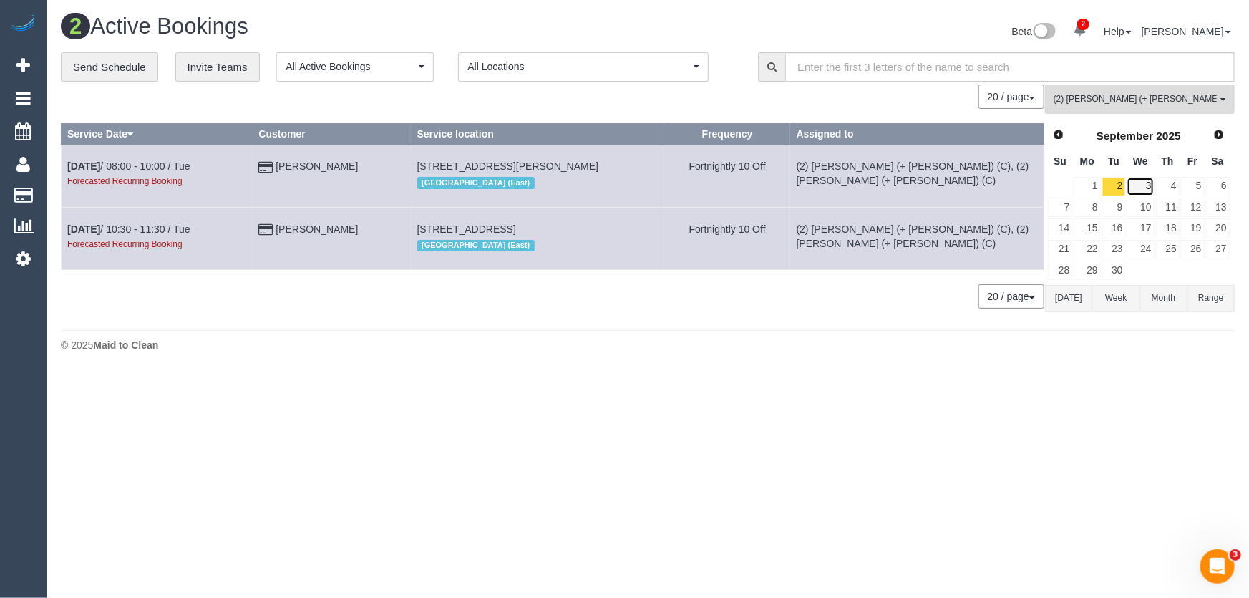
click at [1152, 186] on link "3" at bounding box center [1139, 186] width 27 height 19
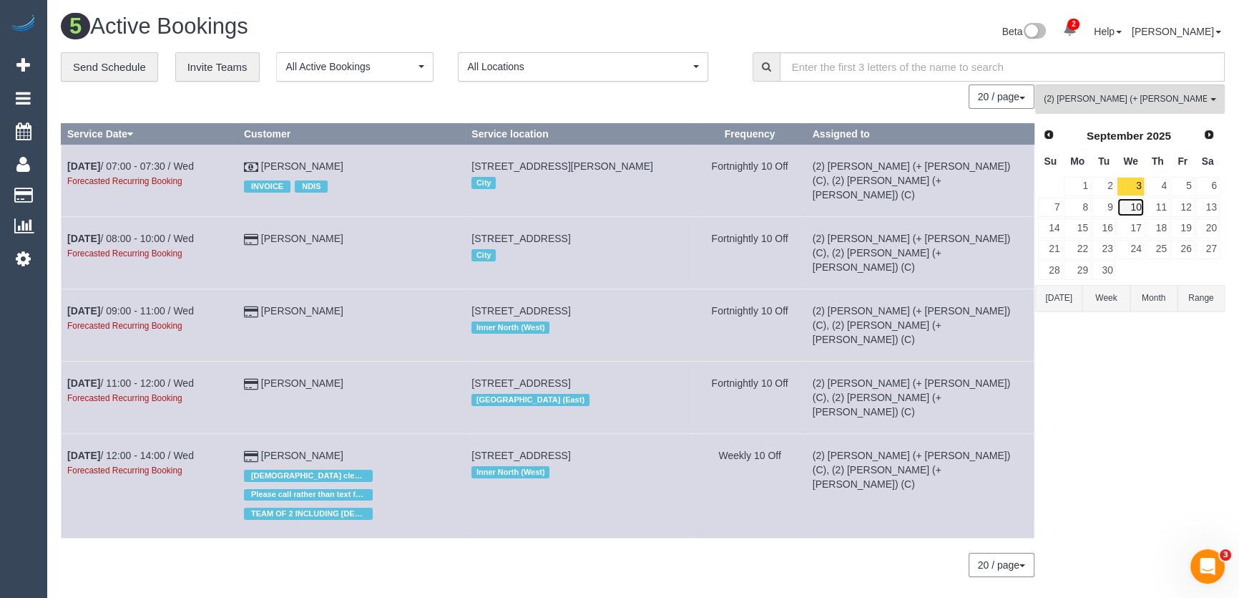
click at [1135, 205] on link "10" at bounding box center [1130, 207] width 27 height 19
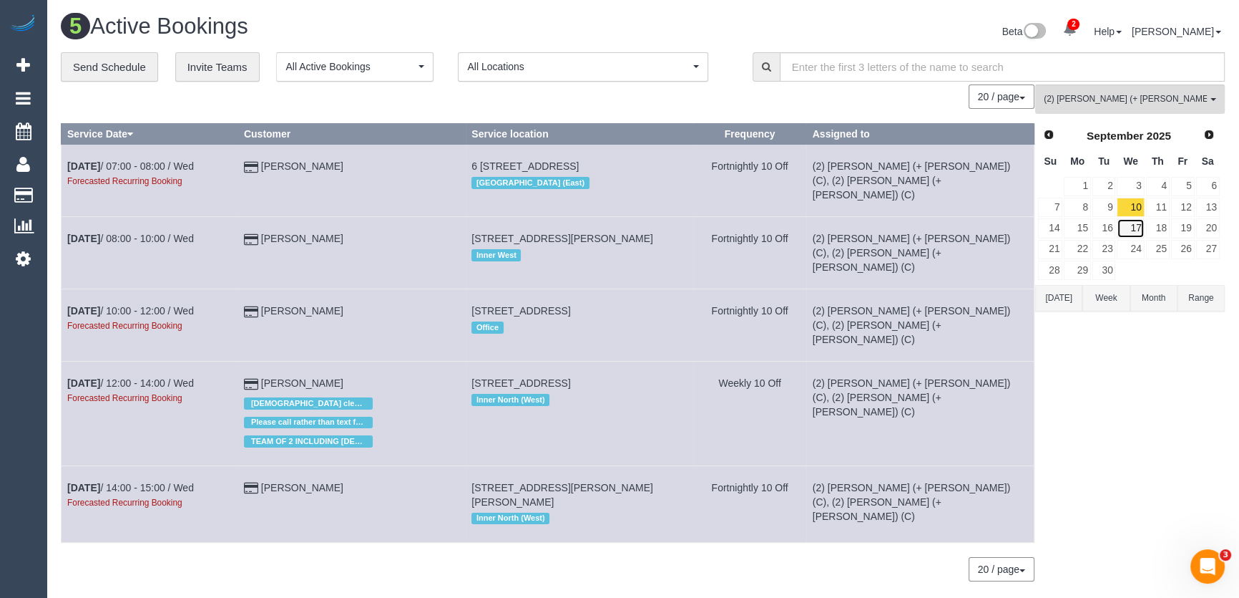
click at [1138, 228] on link "17" at bounding box center [1130, 227] width 27 height 19
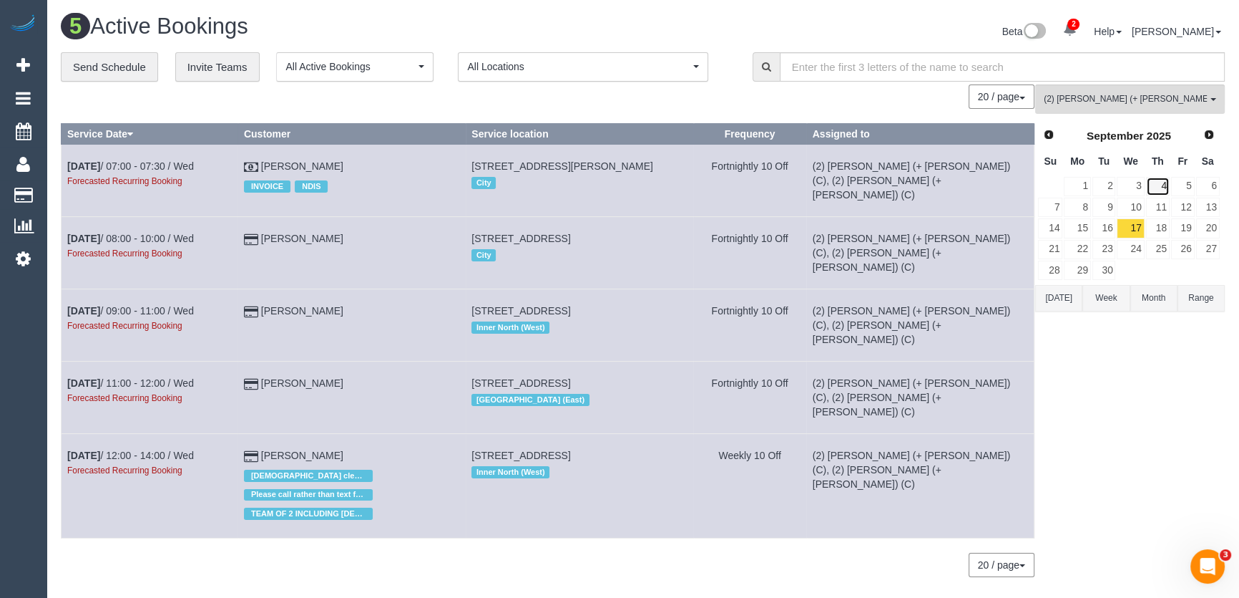
click at [1161, 186] on link "4" at bounding box center [1158, 186] width 24 height 19
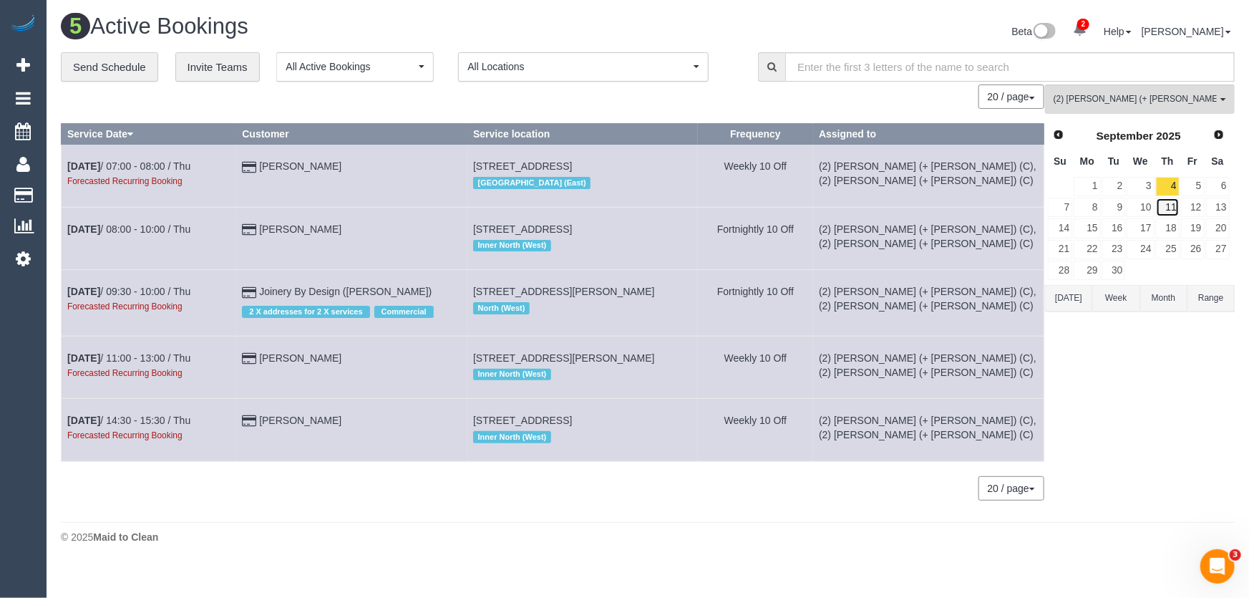
click at [1161, 202] on link "11" at bounding box center [1168, 207] width 24 height 19
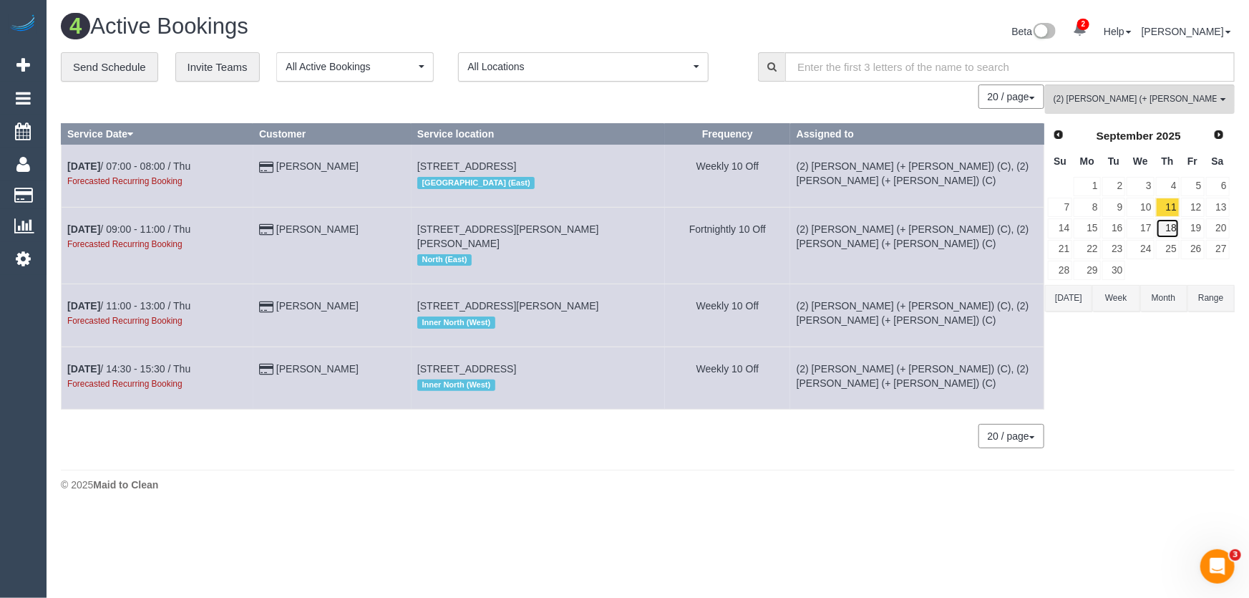
click at [1169, 225] on link "18" at bounding box center [1168, 227] width 24 height 19
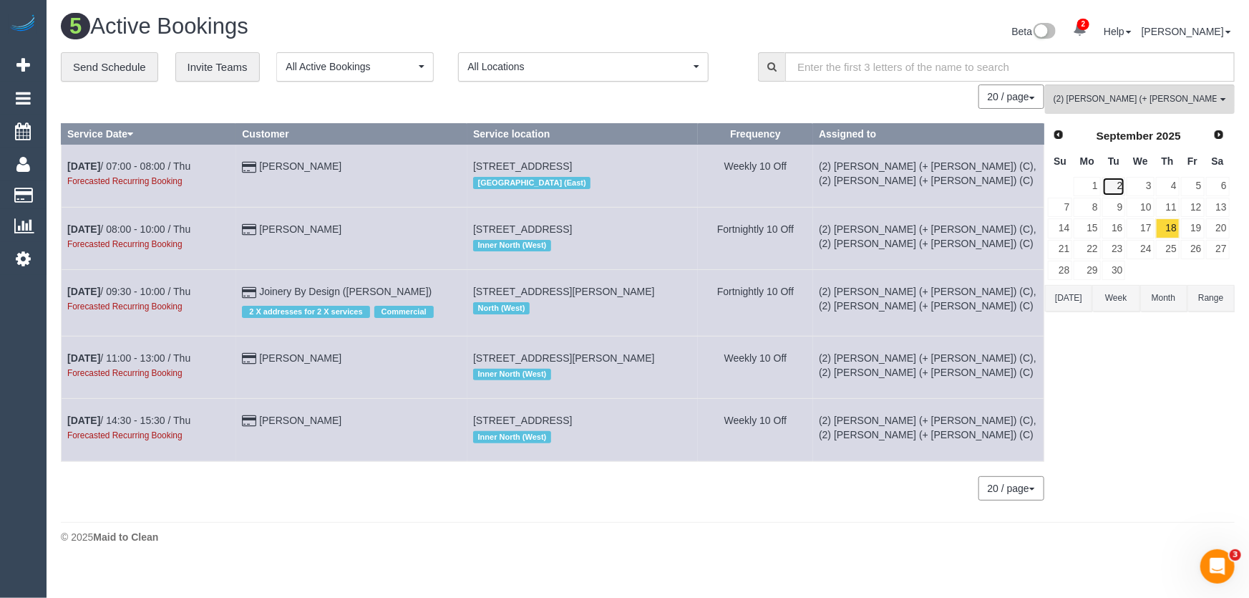
click at [1117, 190] on link "2" at bounding box center [1114, 186] width 24 height 19
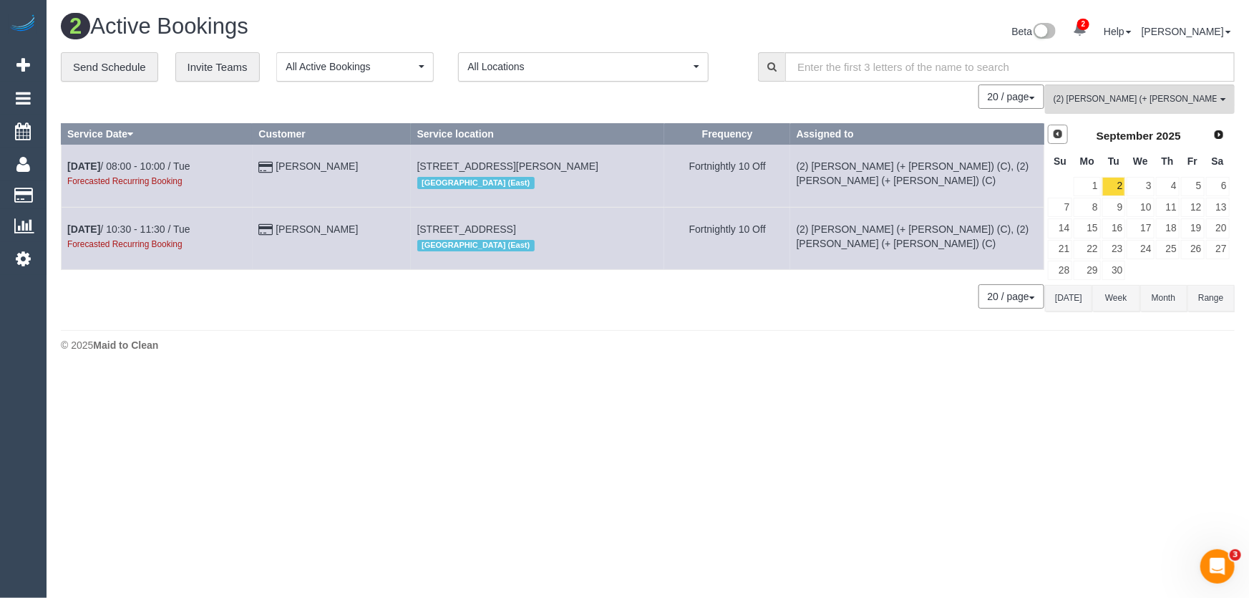
click at [1056, 140] on link "Prev" at bounding box center [1058, 135] width 20 height 20
click at [1224, 135] on span "Next" at bounding box center [1218, 134] width 11 height 11
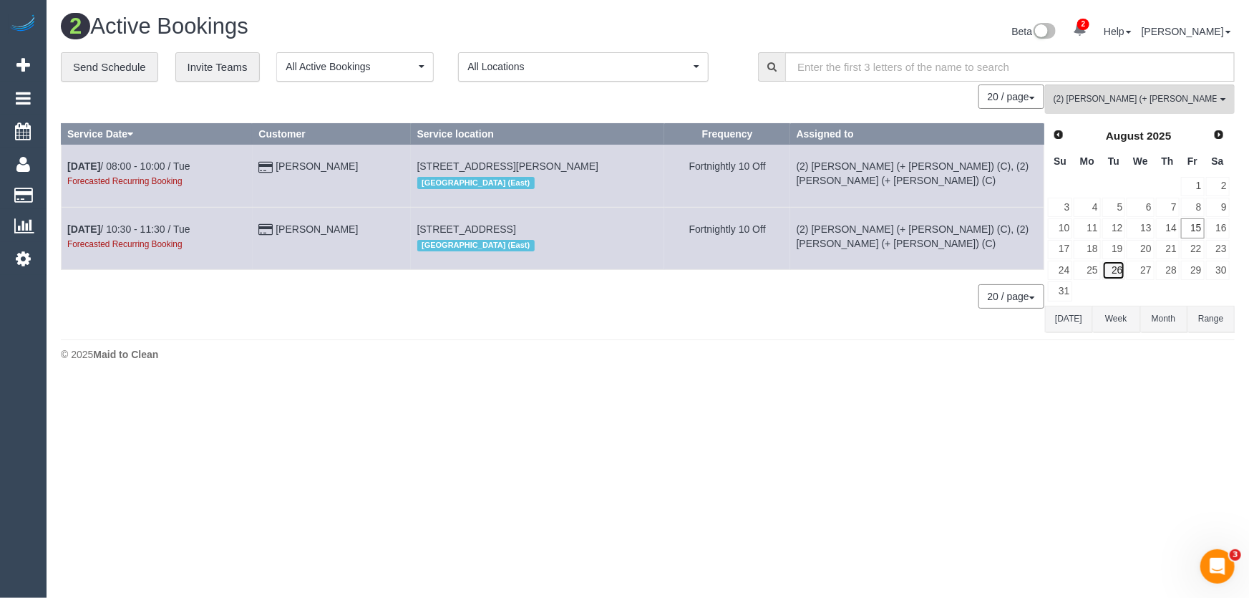
click at [1116, 263] on link "26" at bounding box center [1114, 269] width 24 height 19
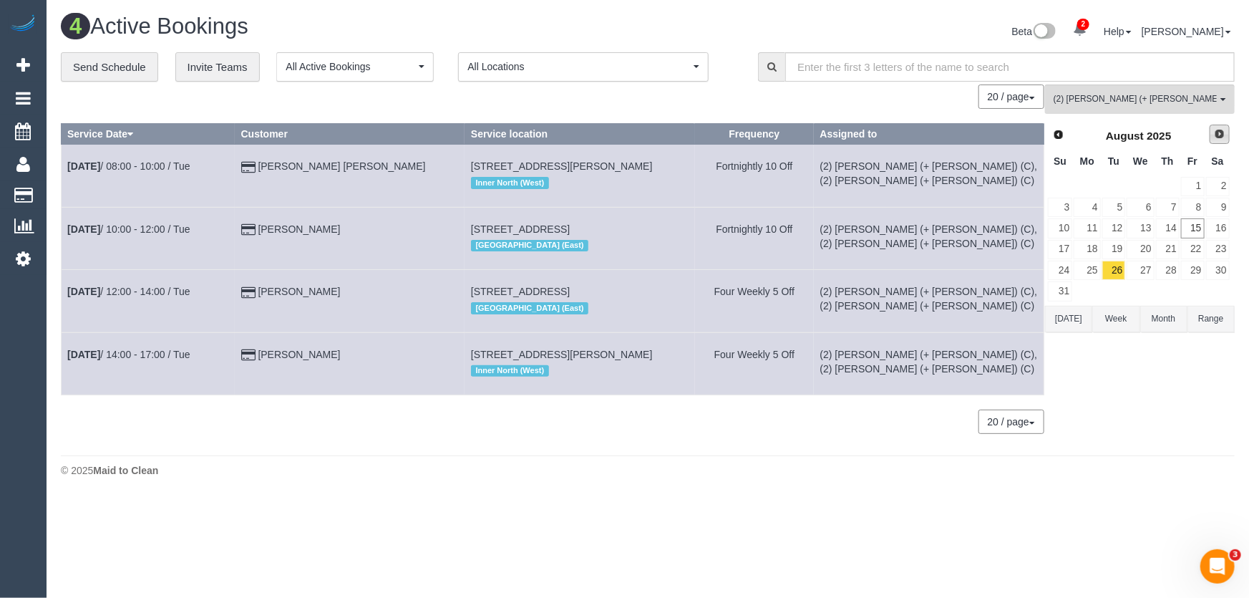
click at [1223, 138] on span "Next" at bounding box center [1219, 133] width 11 height 11
click at [1061, 135] on span "Prev" at bounding box center [1057, 133] width 11 height 11
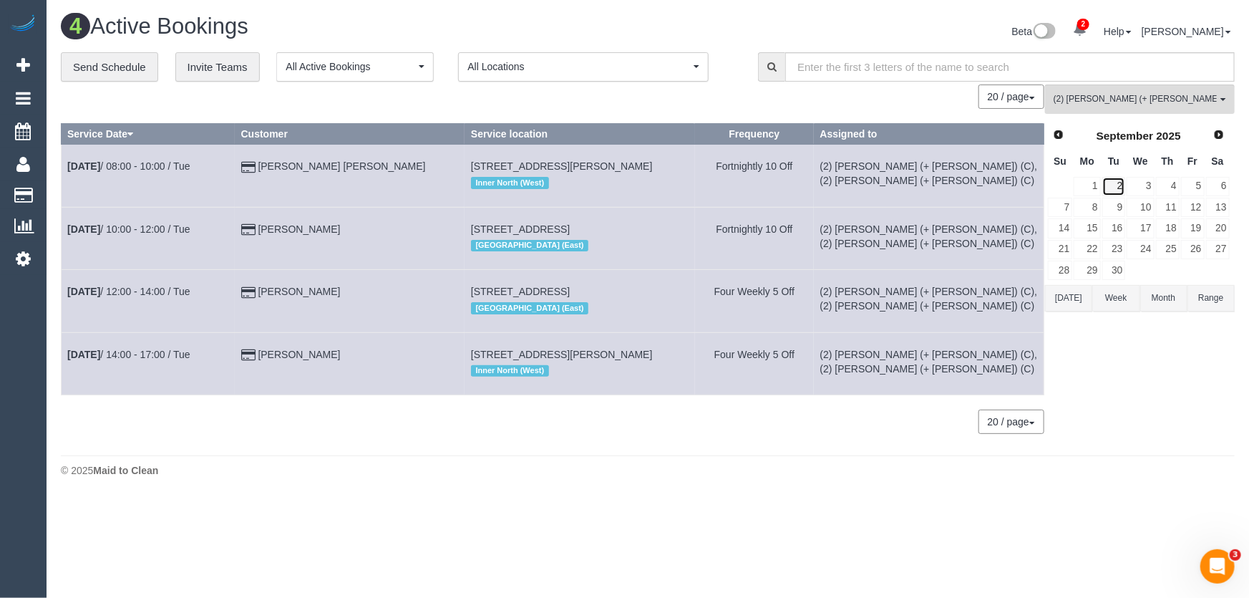
click at [1124, 185] on link "2" at bounding box center [1114, 186] width 24 height 19
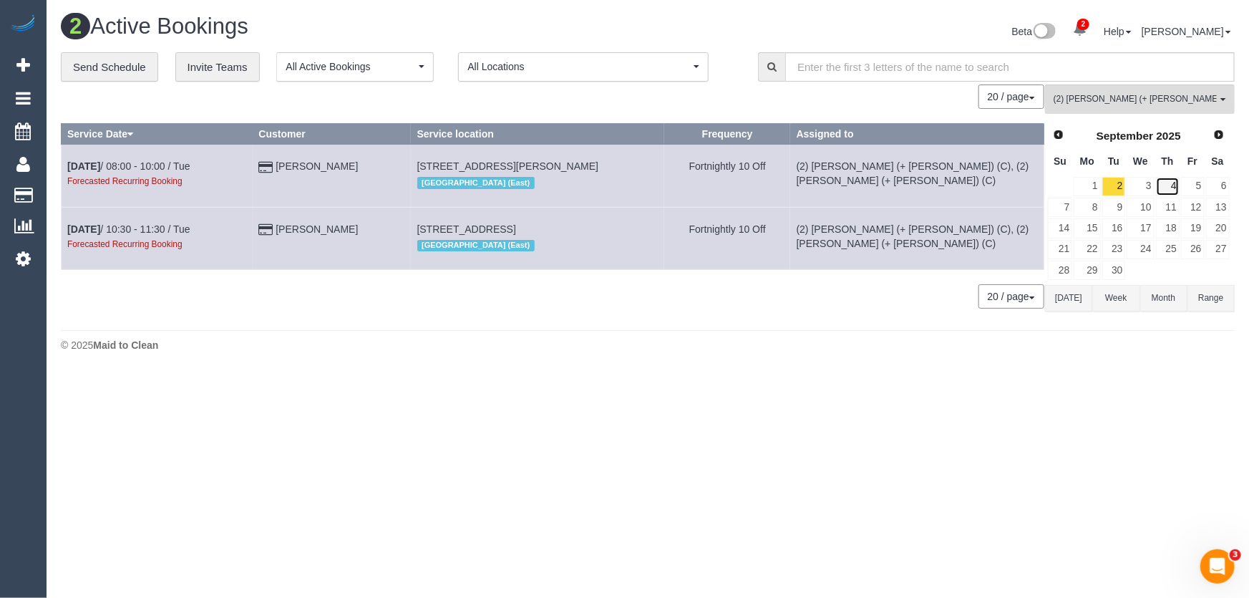
click at [1174, 187] on link "4" at bounding box center [1168, 186] width 24 height 19
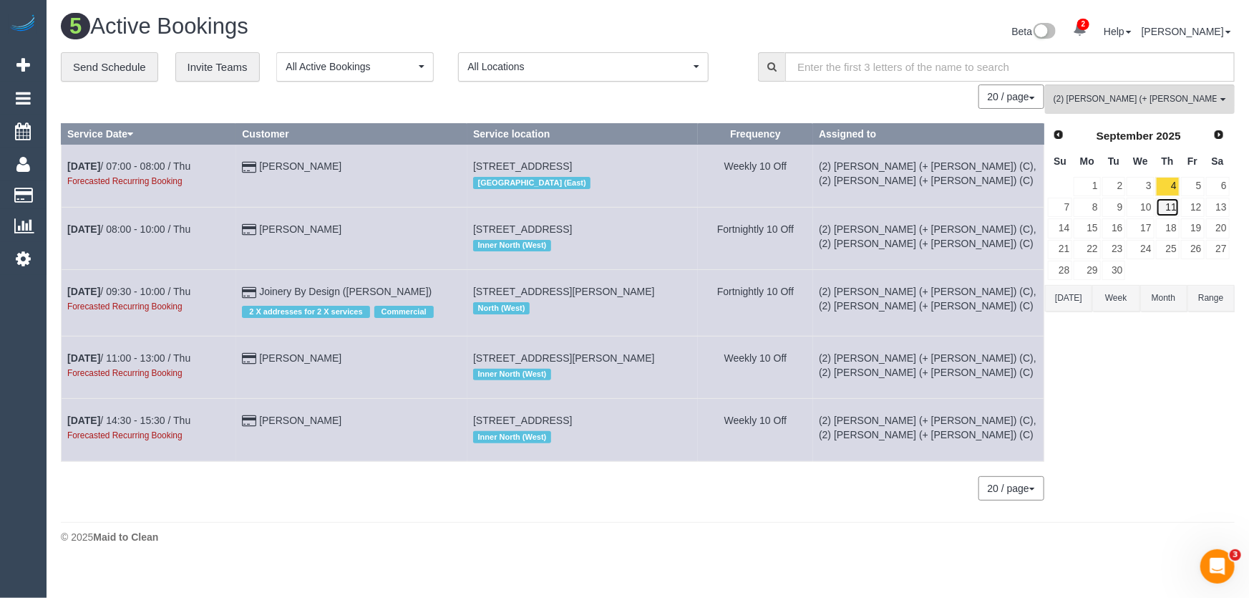
click at [1170, 210] on link "11" at bounding box center [1168, 207] width 24 height 19
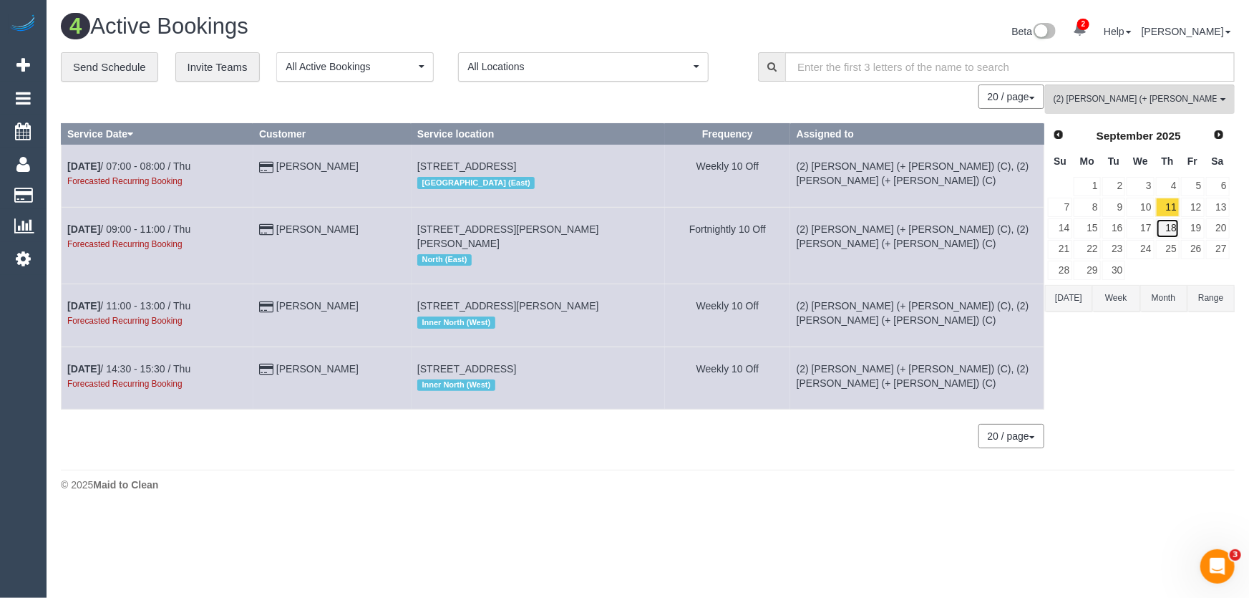
click at [1170, 222] on link "18" at bounding box center [1168, 227] width 24 height 19
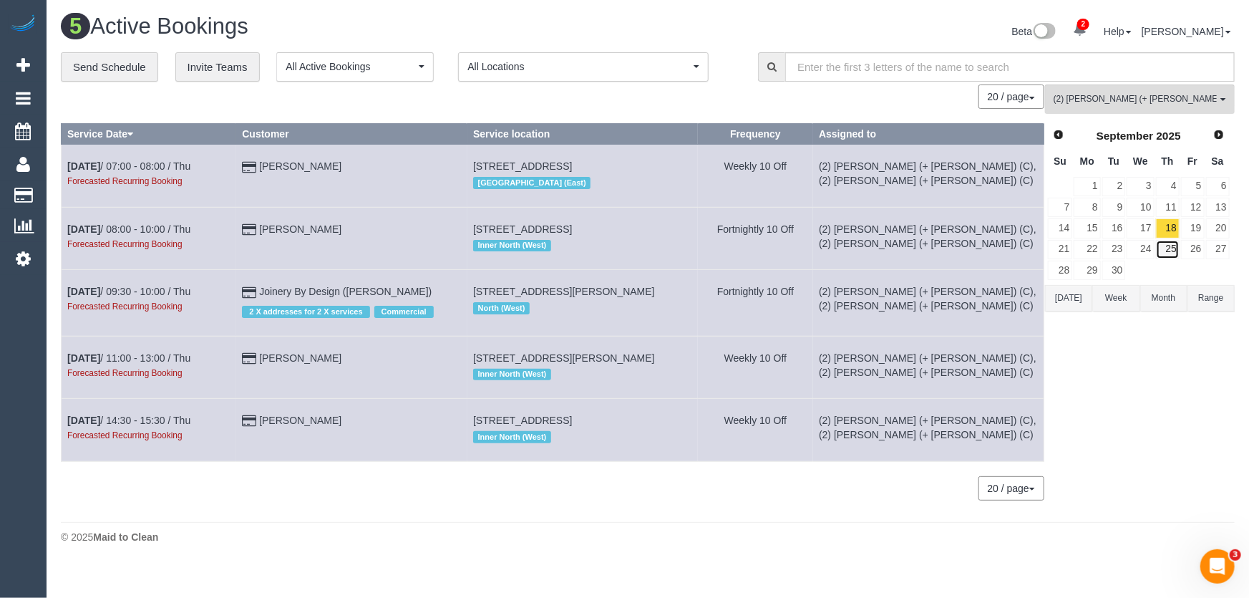
click at [1169, 246] on link "25" at bounding box center [1168, 249] width 24 height 19
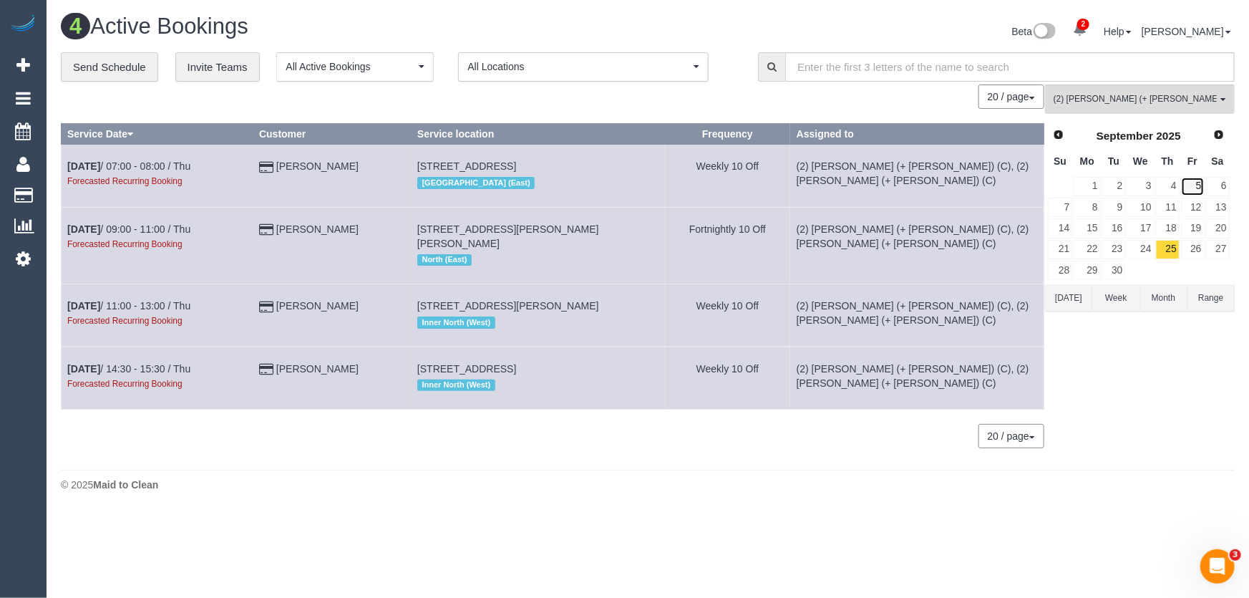
click at [1195, 179] on link "5" at bounding box center [1193, 186] width 24 height 19
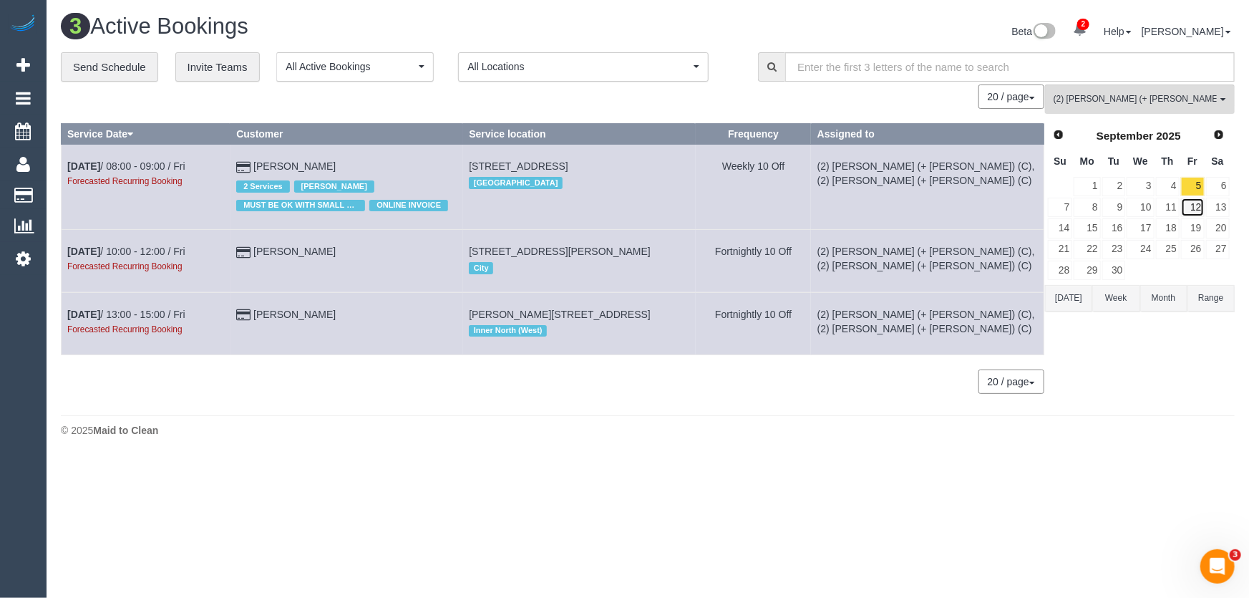
click at [1190, 205] on link "12" at bounding box center [1193, 207] width 24 height 19
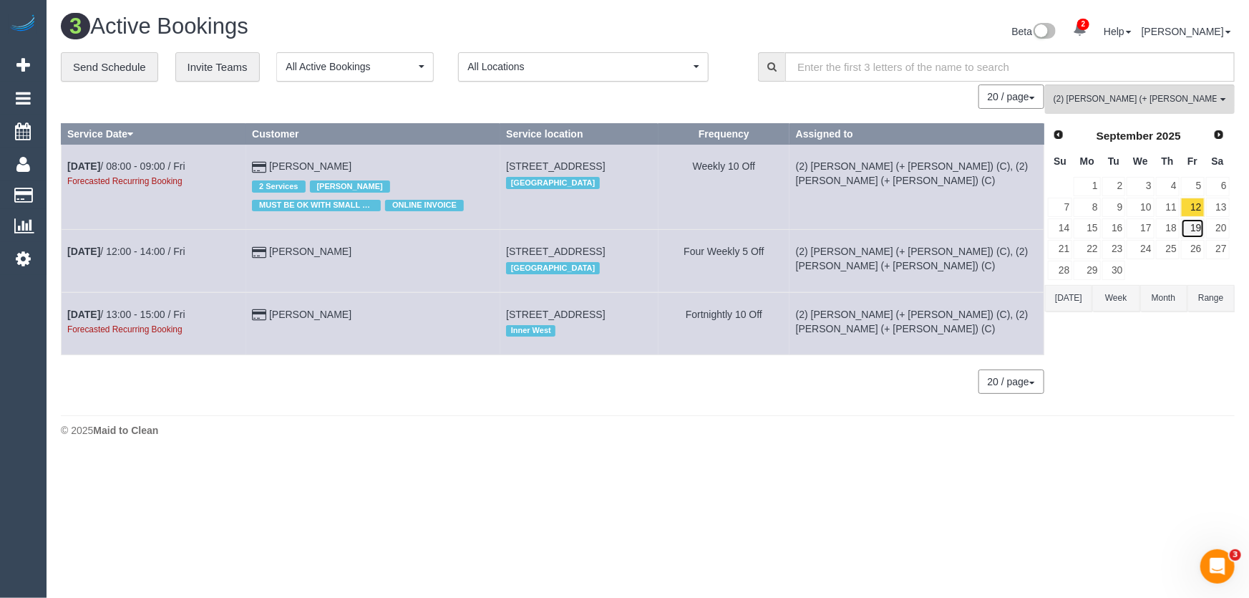
click at [1193, 222] on link "19" at bounding box center [1193, 227] width 24 height 19
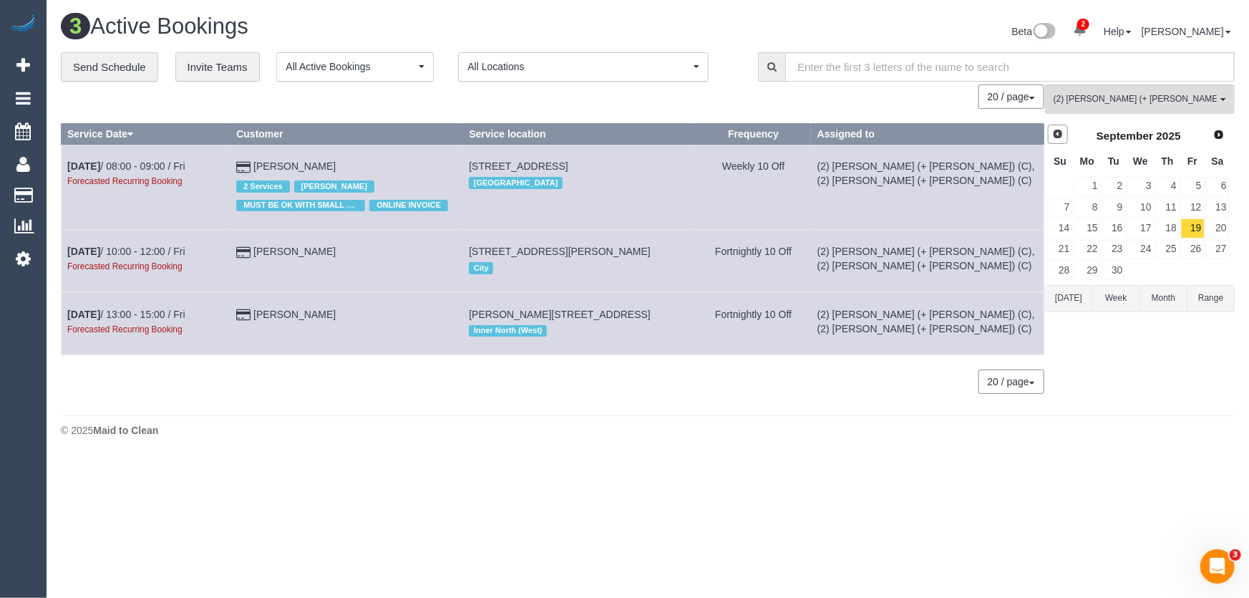
click at [1063, 137] on span "Prev" at bounding box center [1057, 133] width 11 height 11
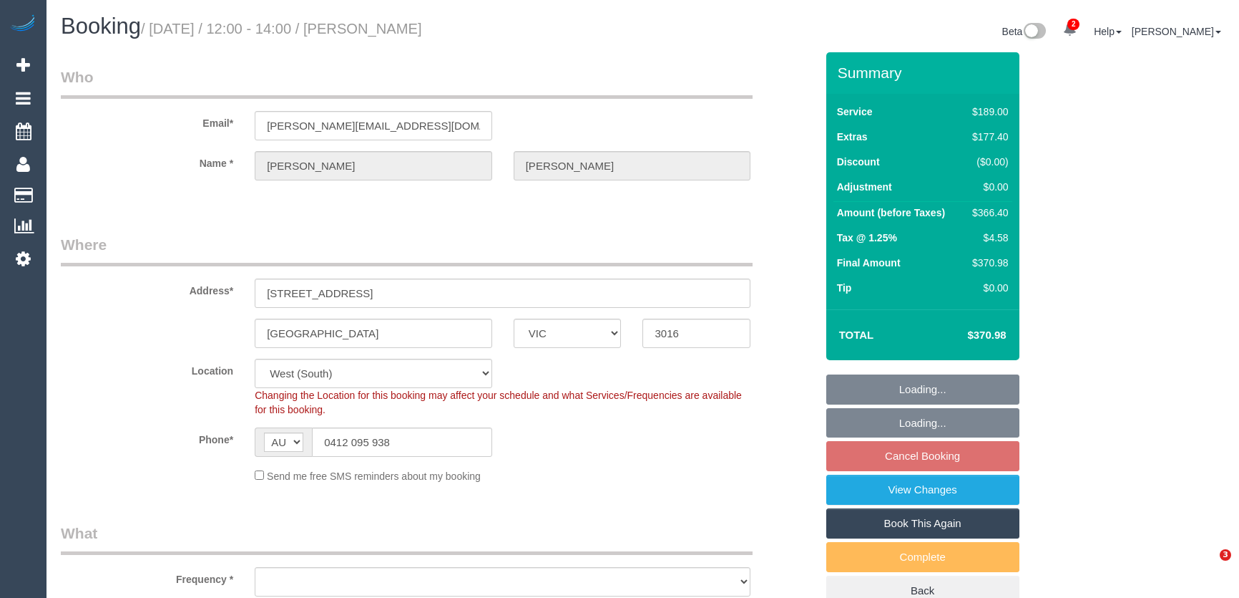
select select "VIC"
select select "string:stripe-pm_1Rlfv42GScqysDRVc8XM8WbO"
select select "number:29"
select select "number:14"
select select "number:19"
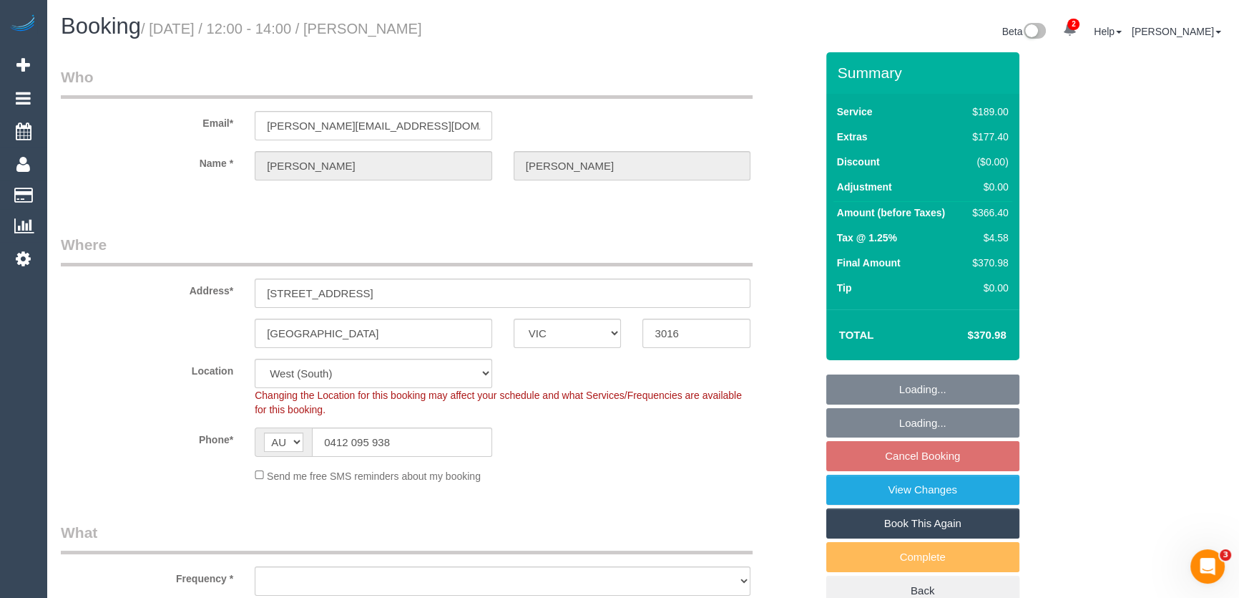
select select "number:24"
select select "number:26"
select select "object:1333"
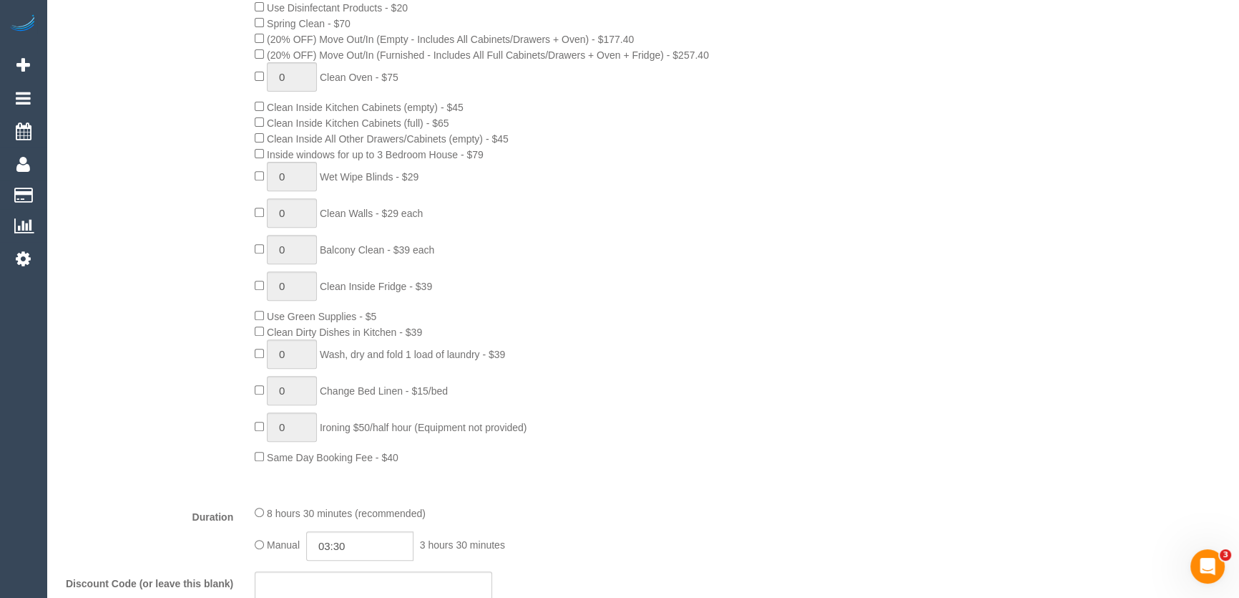
select select "spot3"
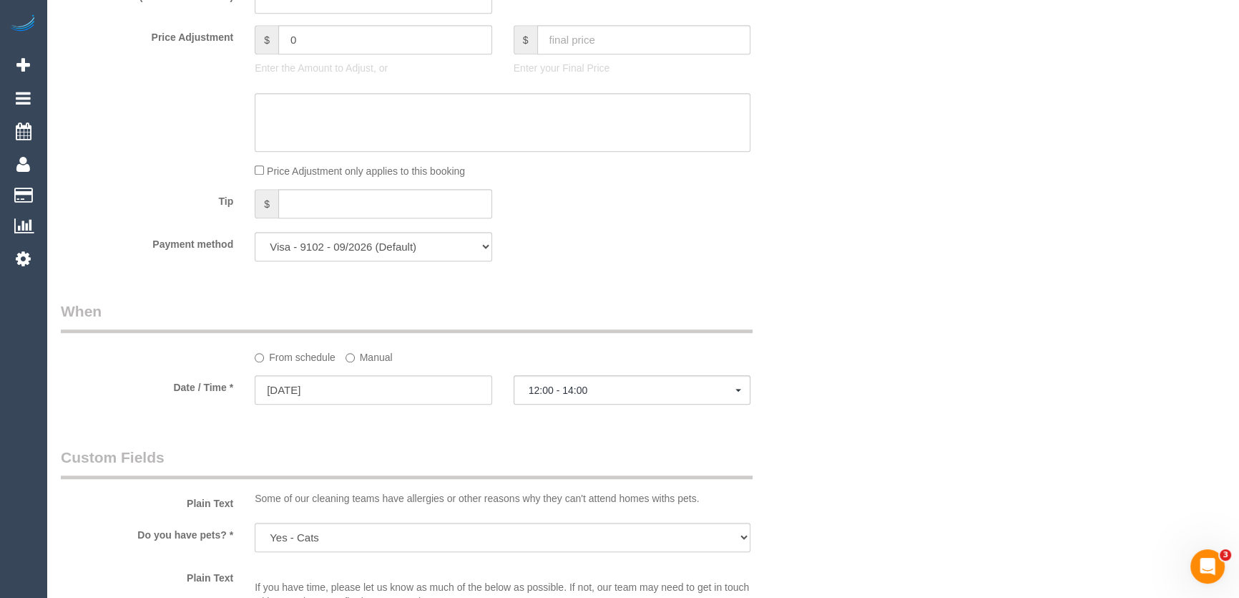
scroll to position [1366, 0]
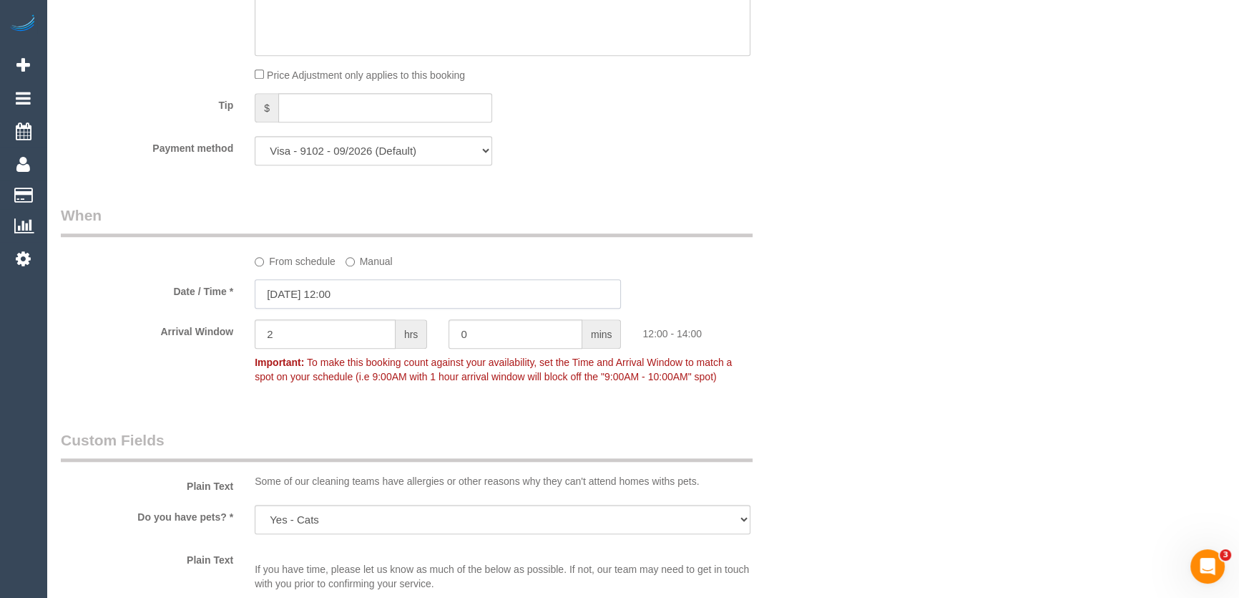
click at [362, 296] on input "[DATE] 12:00" at bounding box center [438, 293] width 366 height 29
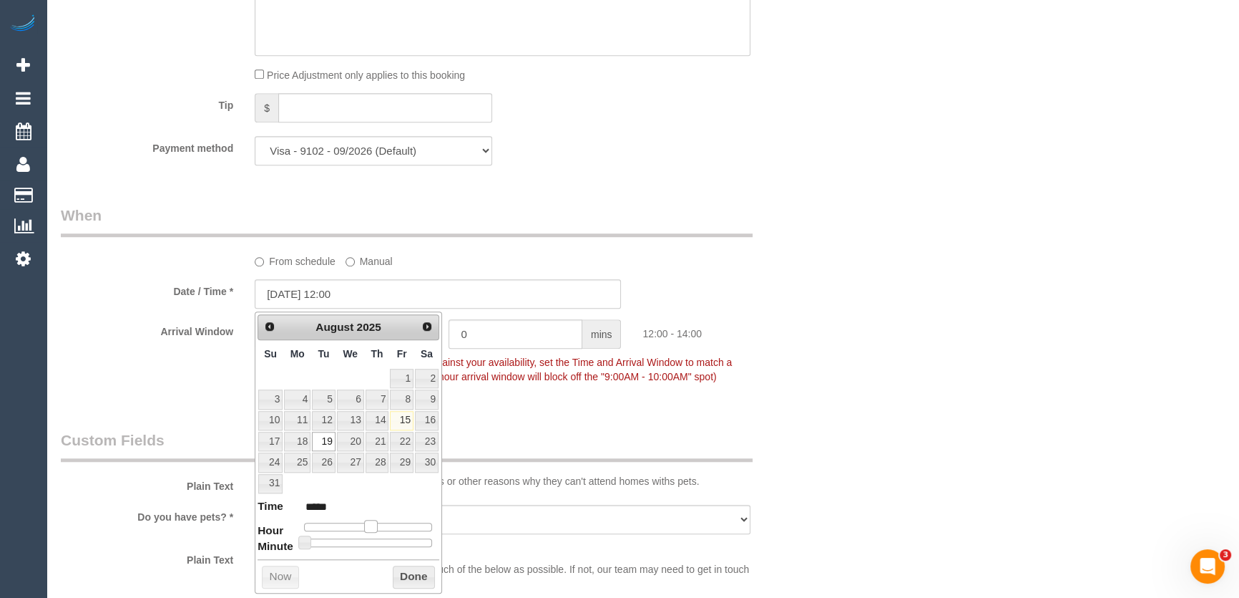
type input "[DATE] 13:00"
type input "*****"
click at [373, 527] on span at bounding box center [376, 526] width 13 height 13
click at [540, 414] on div "Who Email* [PERSON_NAME][EMAIL_ADDRESS][DOMAIN_NAME] Name * [PERSON_NAME] Where…" at bounding box center [438, 184] width 776 height 2996
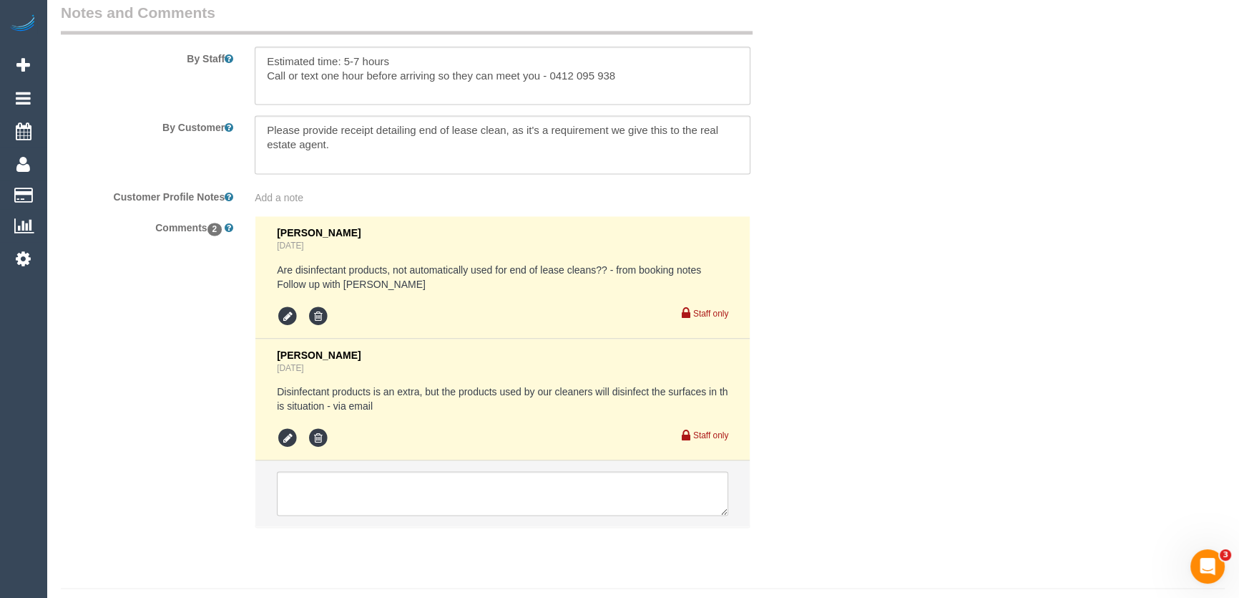
scroll to position [2473, 0]
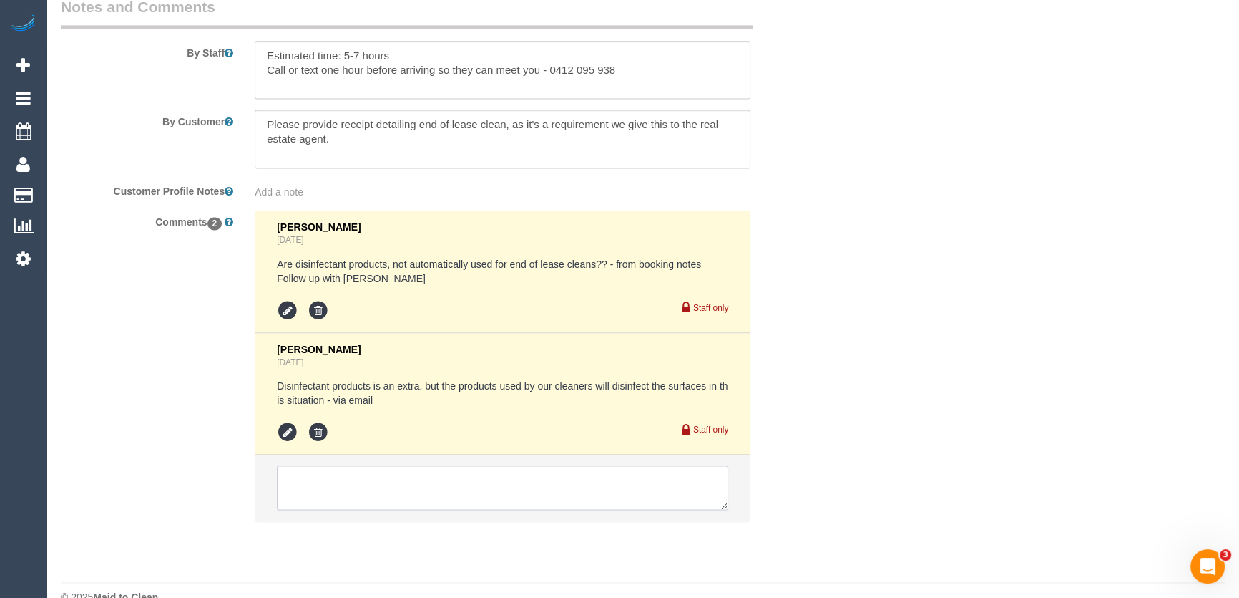
click at [338, 465] on textarea at bounding box center [503, 487] width 452 height 44
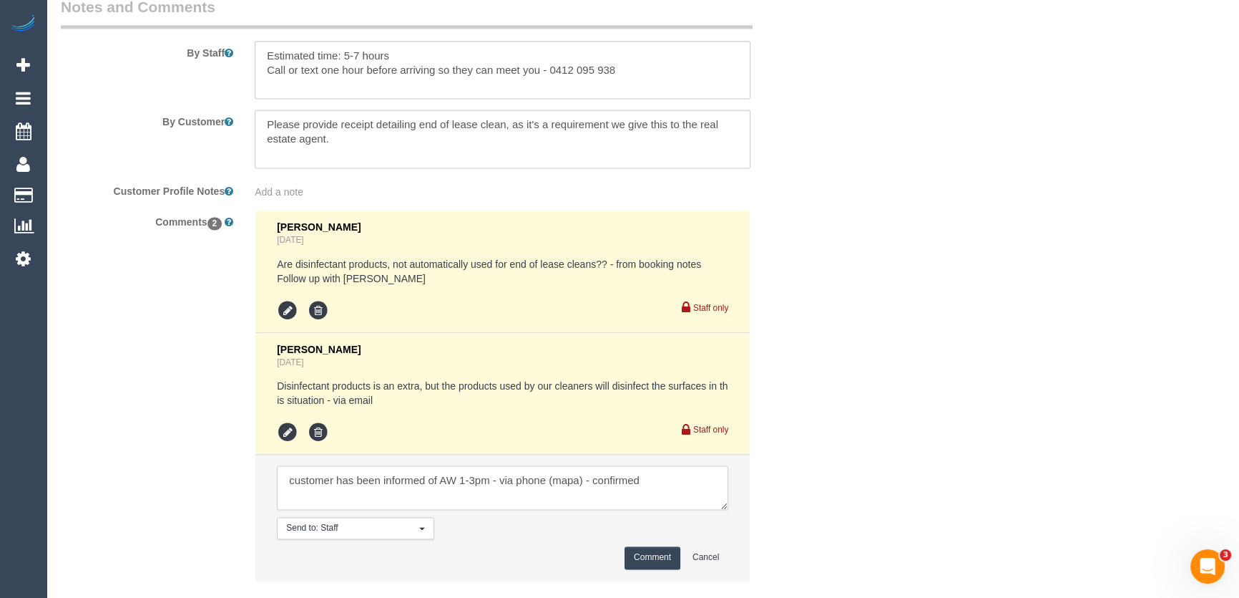
type textarea "customer has been informed of AW 1-3pm - via phone (mapa) - confirmed"
click at [645, 546] on button "Comment" at bounding box center [653, 557] width 56 height 22
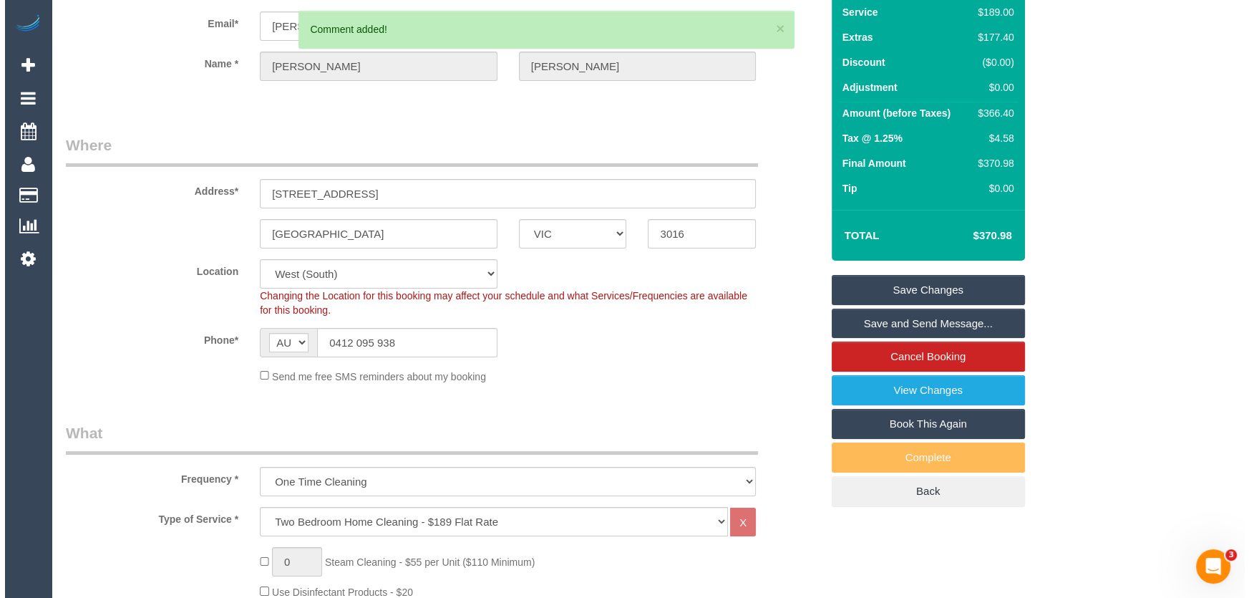
scroll to position [0, 0]
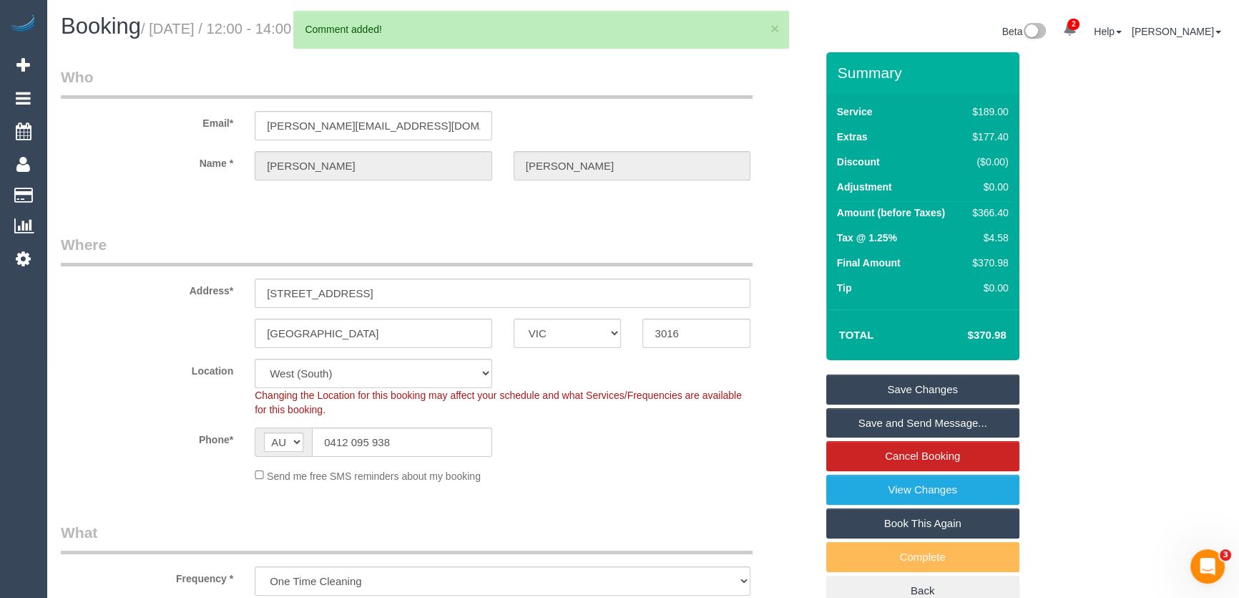
click at [919, 421] on link "Save and Send Message..." at bounding box center [923, 423] width 193 height 30
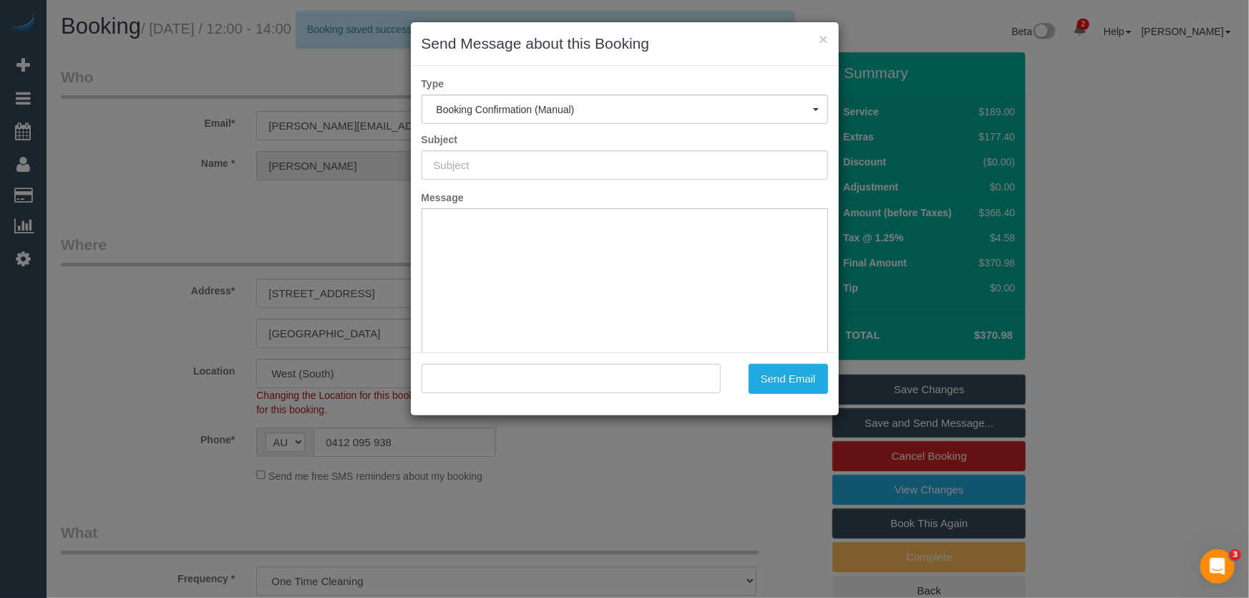
type input "Booking Confirmed"
type input ""[PERSON_NAME]" <[PERSON_NAME][EMAIL_ADDRESS][DOMAIN_NAME]>"
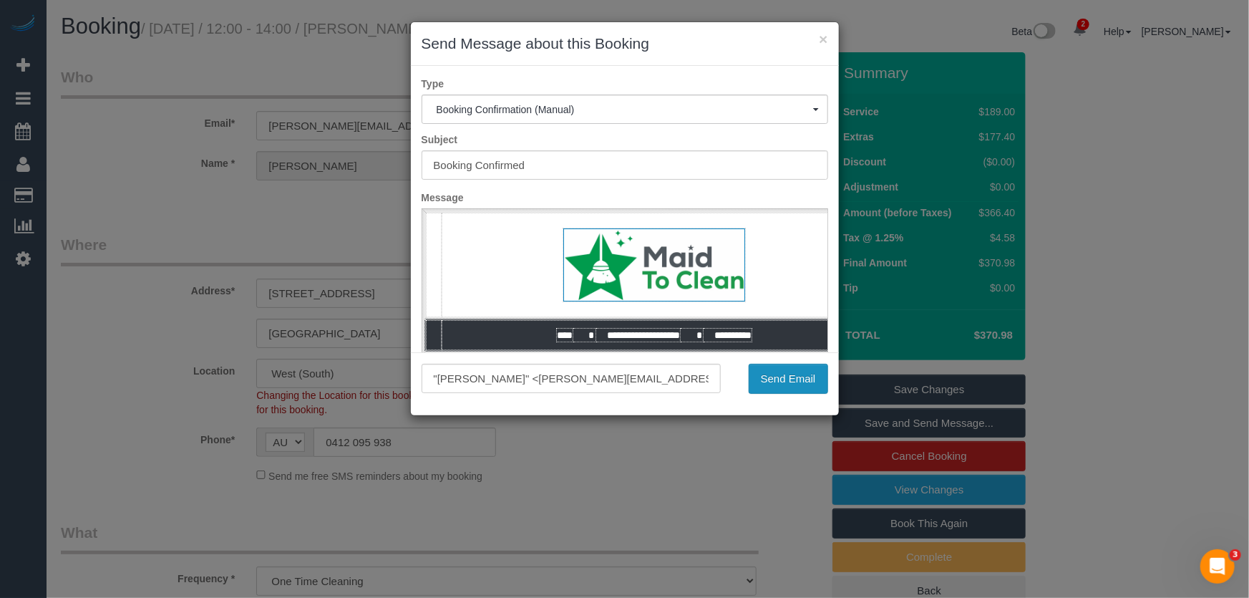
click at [784, 378] on button "Send Email" at bounding box center [788, 379] width 79 height 30
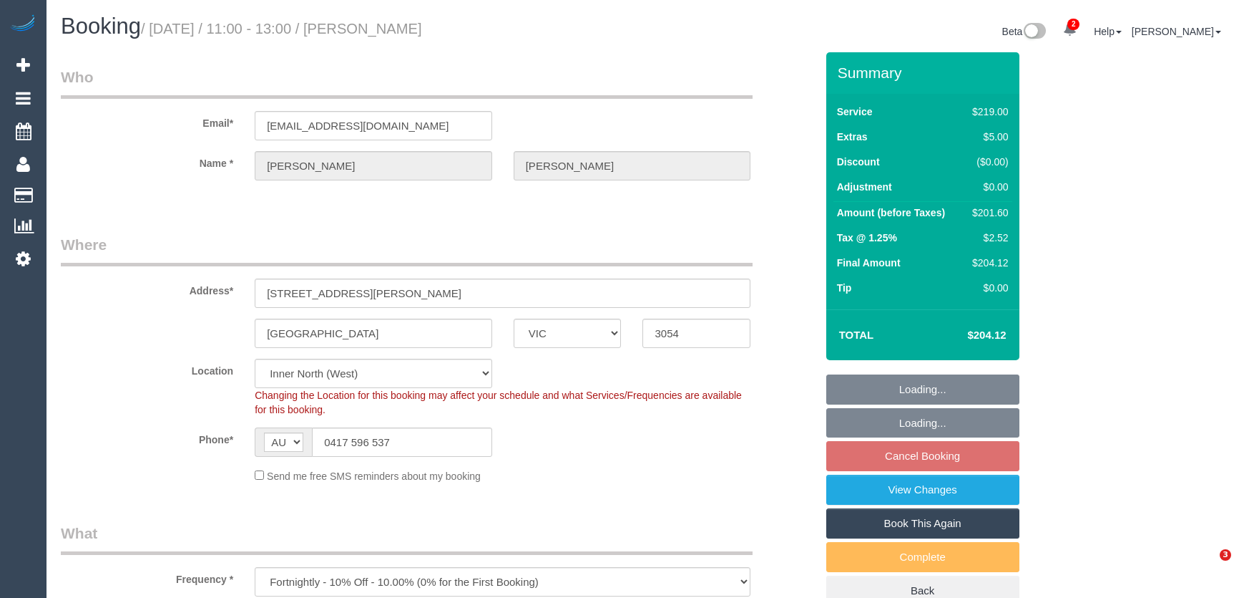
select select "VIC"
select select "number:28"
select select "number:14"
select select "number:19"
select select "number:24"
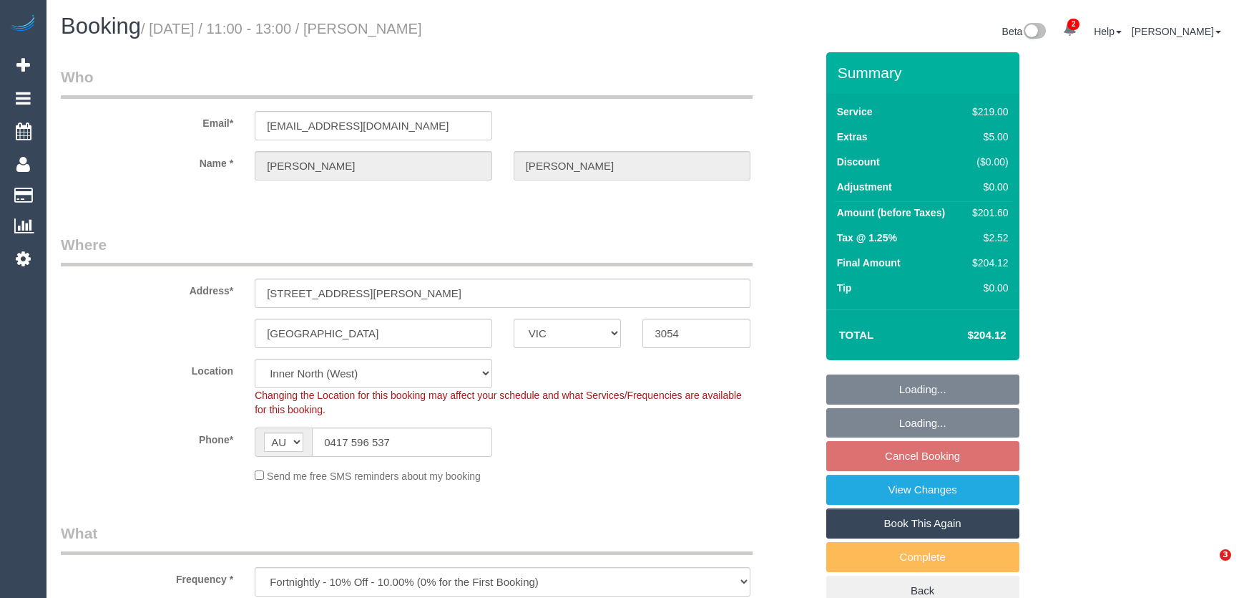
select select "number:26"
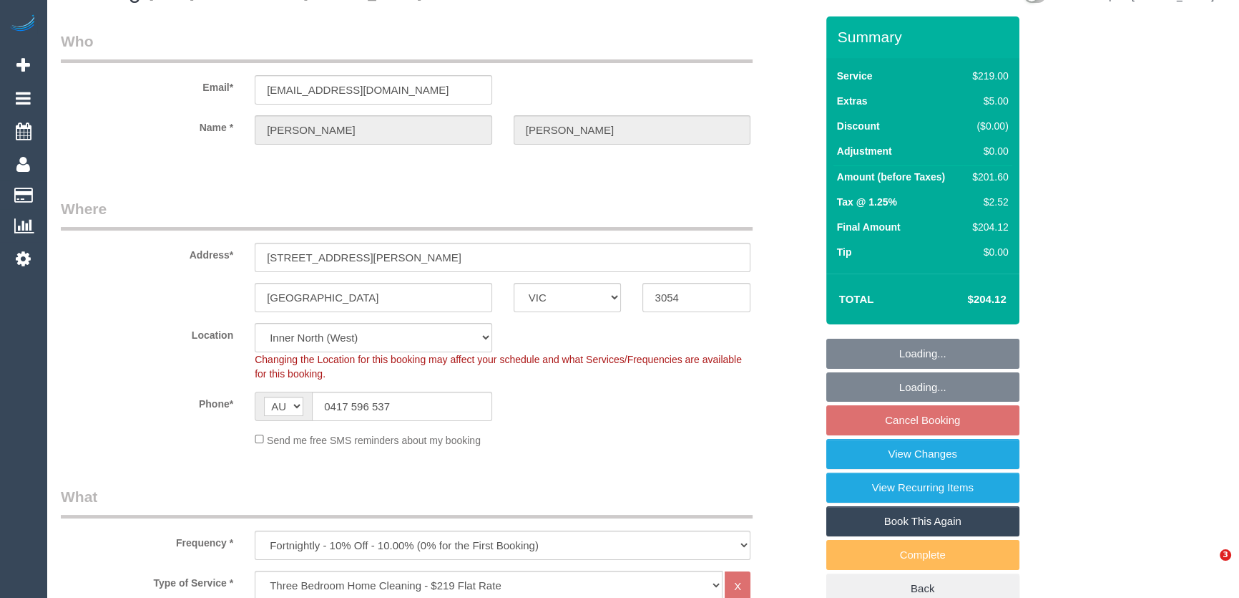
select select "object:1711"
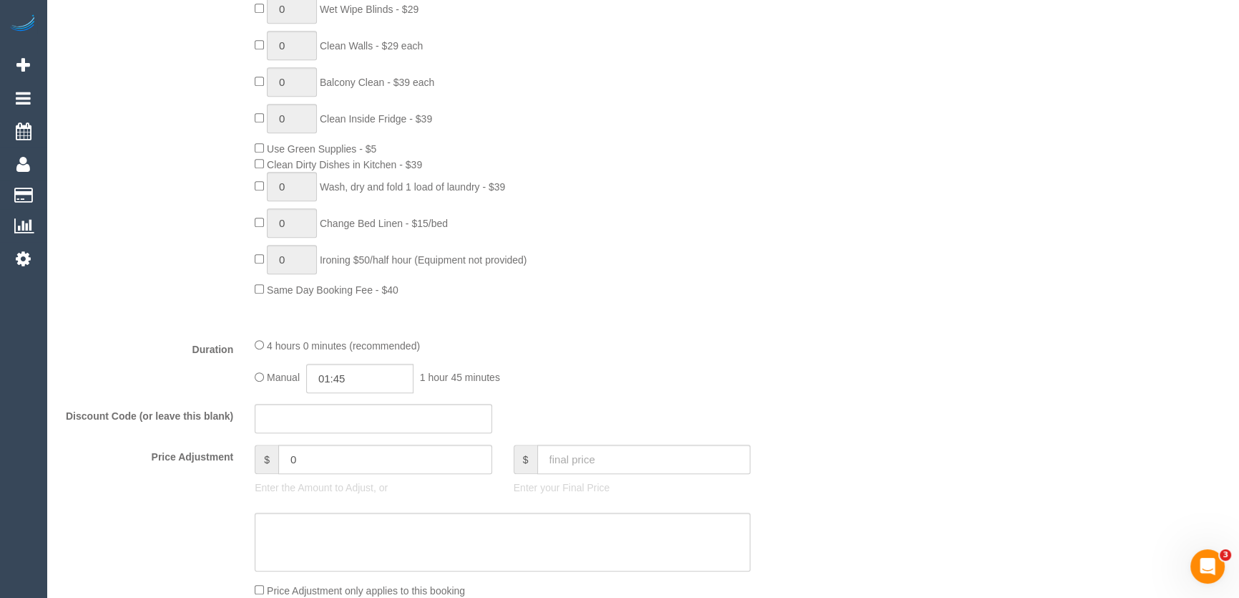
scroll to position [975, 0]
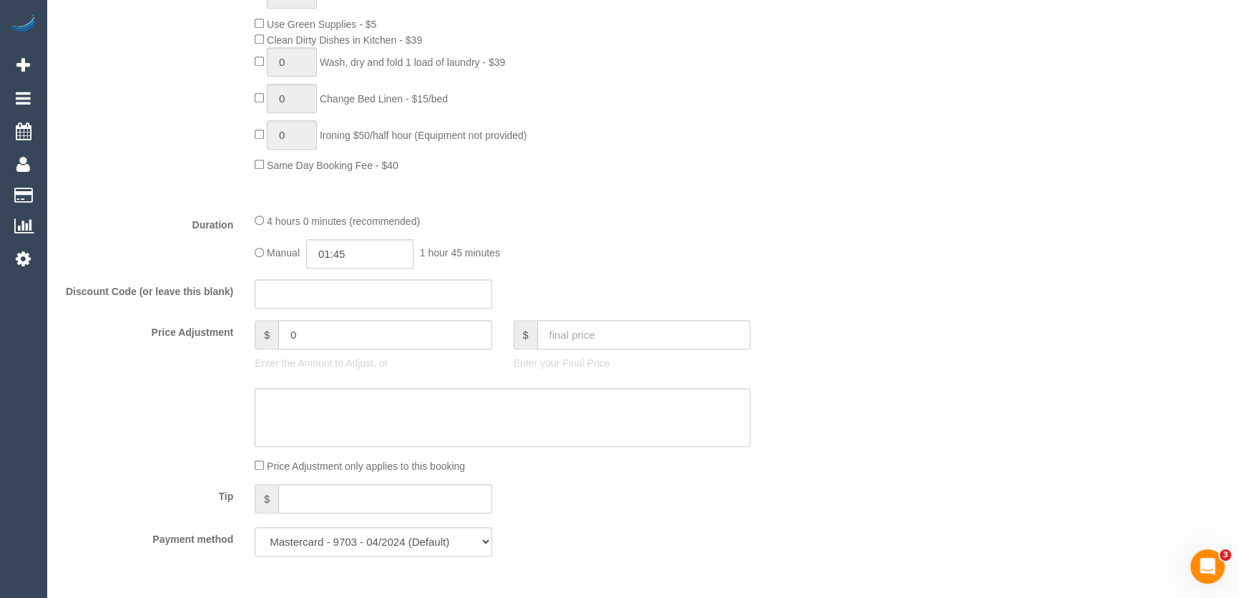
click at [377, 228] on div "4 hours 0 minutes (recommended)" at bounding box center [503, 221] width 496 height 16
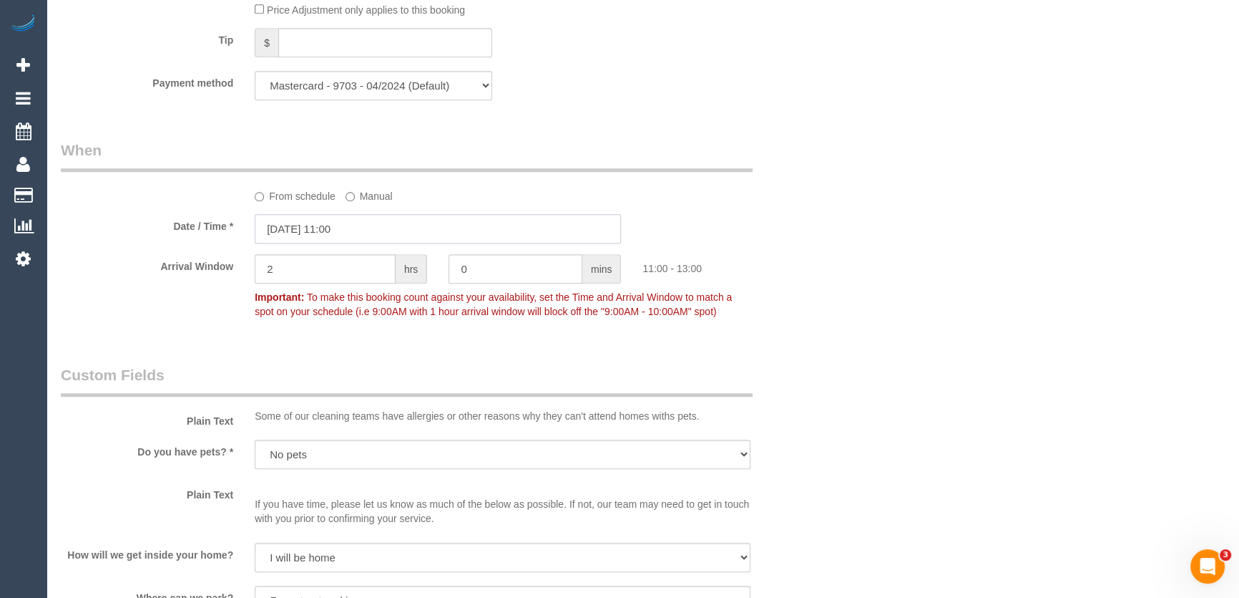
click at [369, 232] on input "19/08/2025 11:00" at bounding box center [438, 228] width 366 height 29
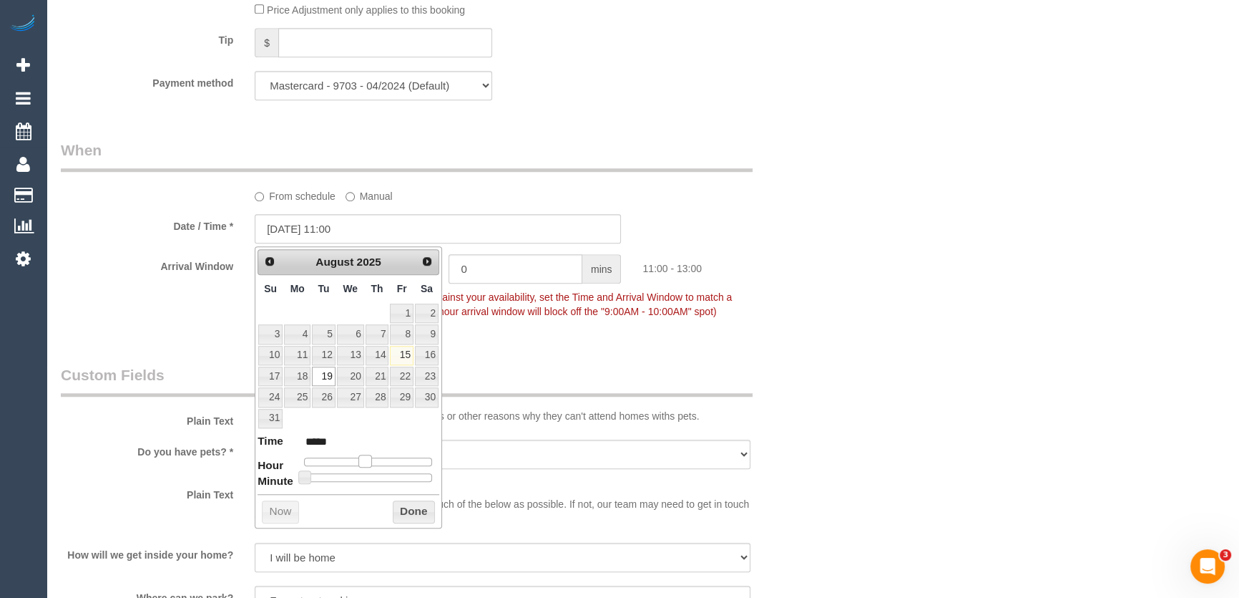
click at [363, 457] on span at bounding box center [365, 460] width 13 height 13
click at [361, 458] on span at bounding box center [365, 460] width 13 height 13
type input "19/08/2025 10:00"
type input "*****"
click at [360, 458] on span at bounding box center [360, 460] width 13 height 13
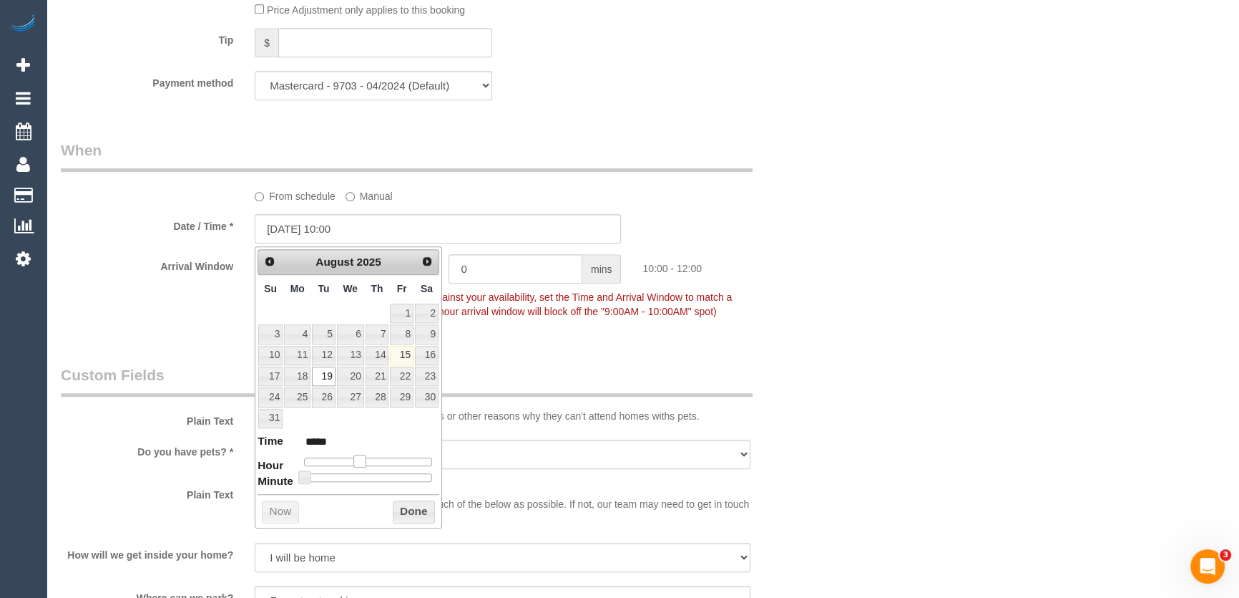
type input "19/08/2025 09:00"
type input "*****"
click at [358, 458] on span at bounding box center [360, 460] width 13 height 13
click at [358, 458] on span at bounding box center [354, 460] width 13 height 13
type input "19/08/2025 10:00"
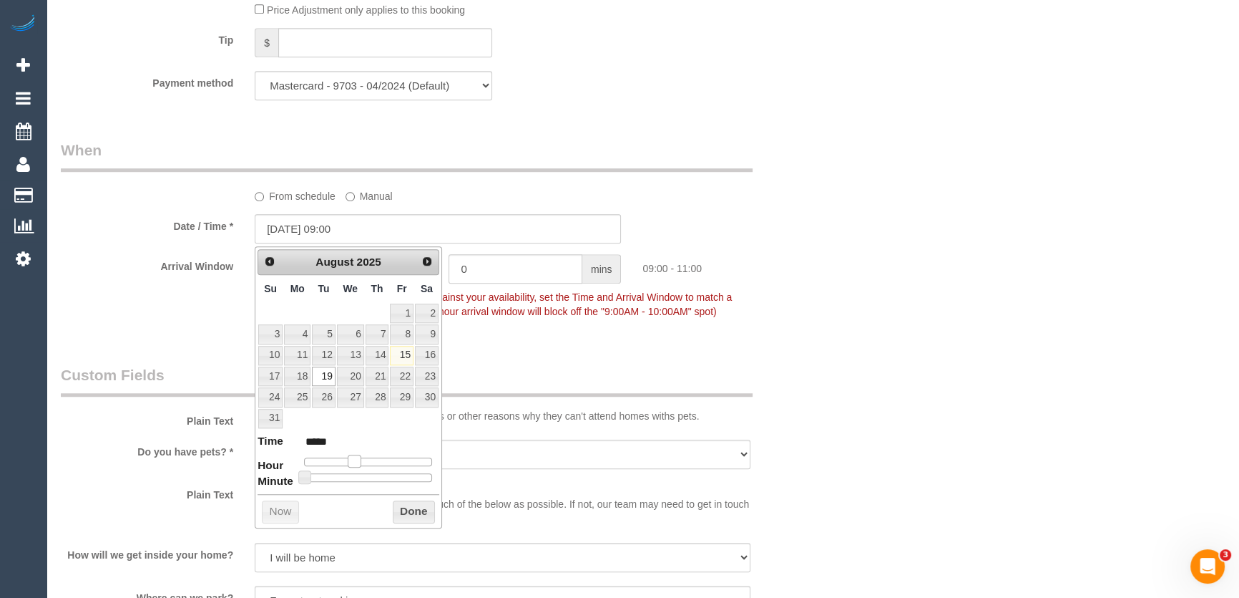
type input "*****"
click at [354, 459] on span at bounding box center [360, 460] width 13 height 13
click at [515, 351] on div "Who Email* danielmcfarlane@hotmail.com Name * Daniel McFarlane Where Address* 2…" at bounding box center [438, 90] width 776 height 2938
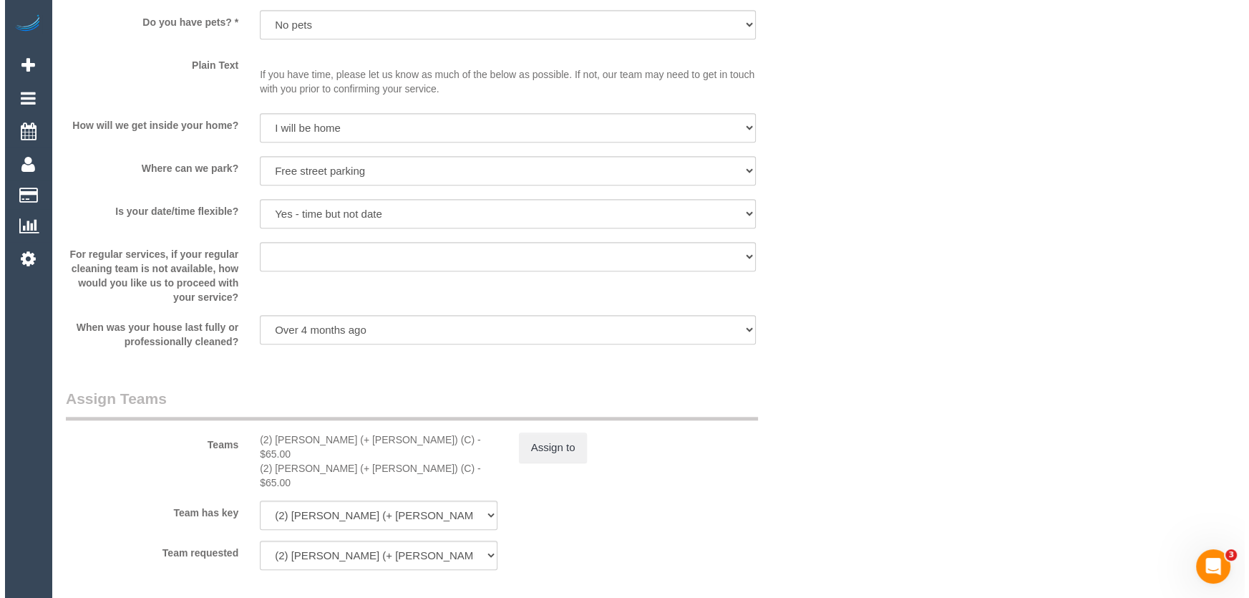
scroll to position [1886, 0]
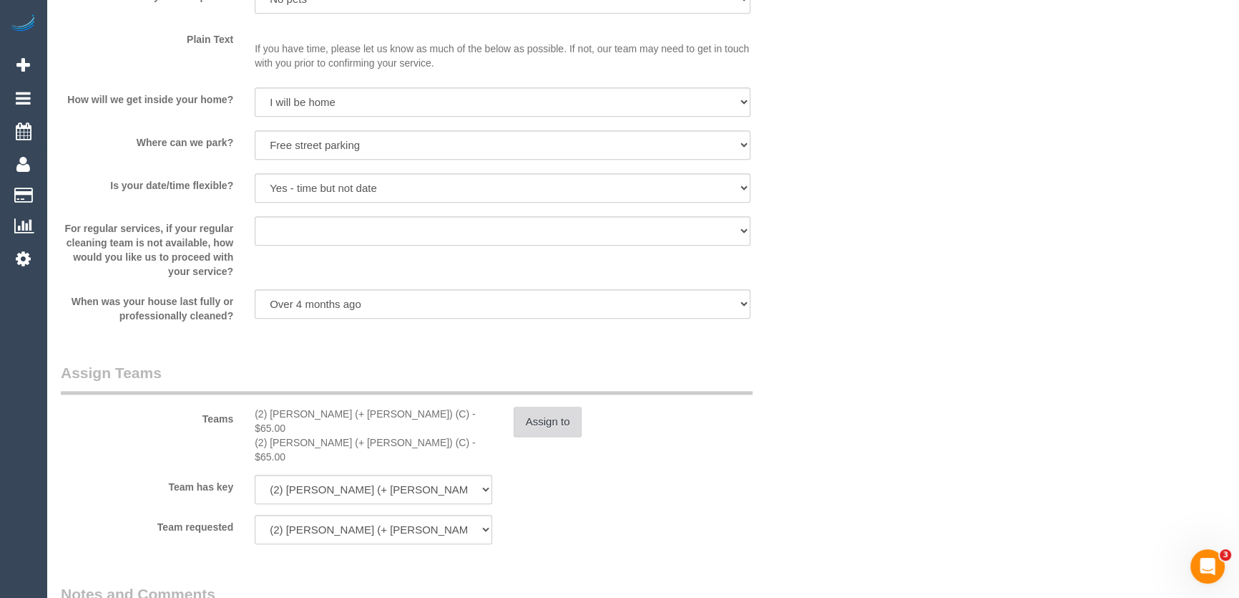
click at [552, 427] on button "Assign to" at bounding box center [548, 421] width 69 height 30
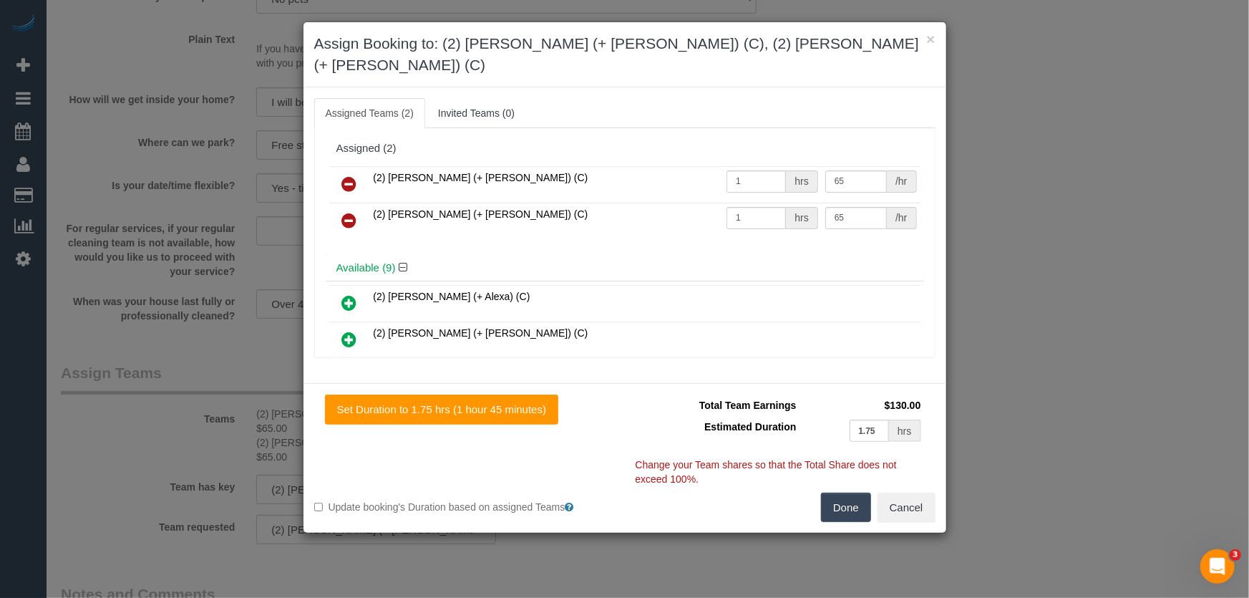
click at [343, 175] on icon at bounding box center [349, 183] width 15 height 17
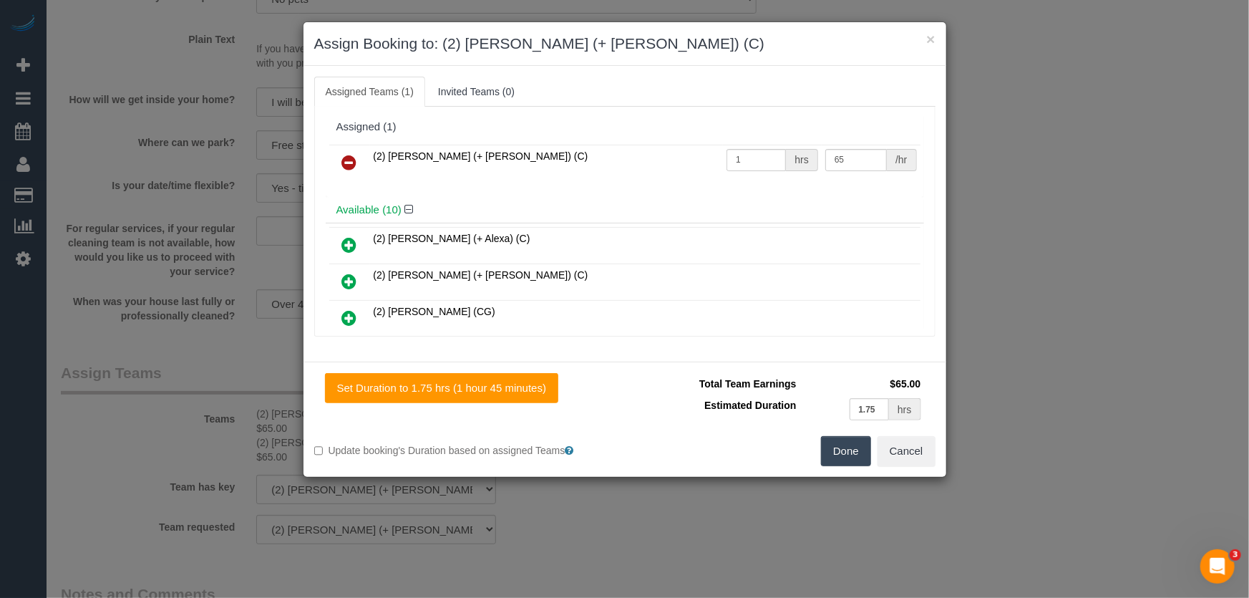
click at [343, 160] on icon at bounding box center [349, 162] width 15 height 17
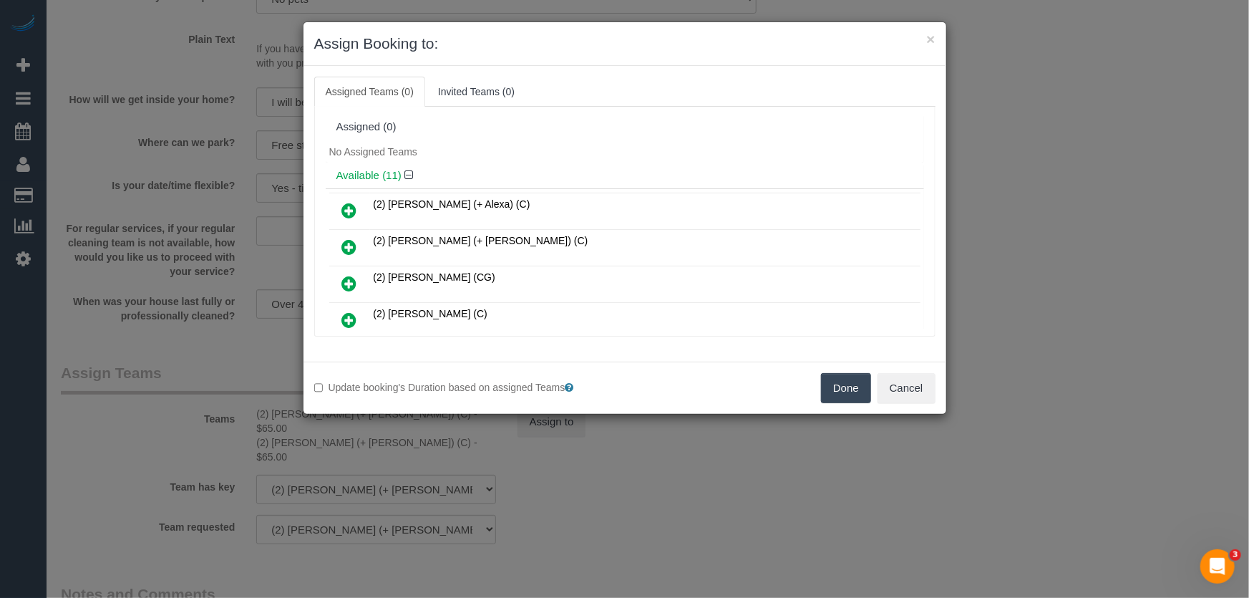
scroll to position [233, 0]
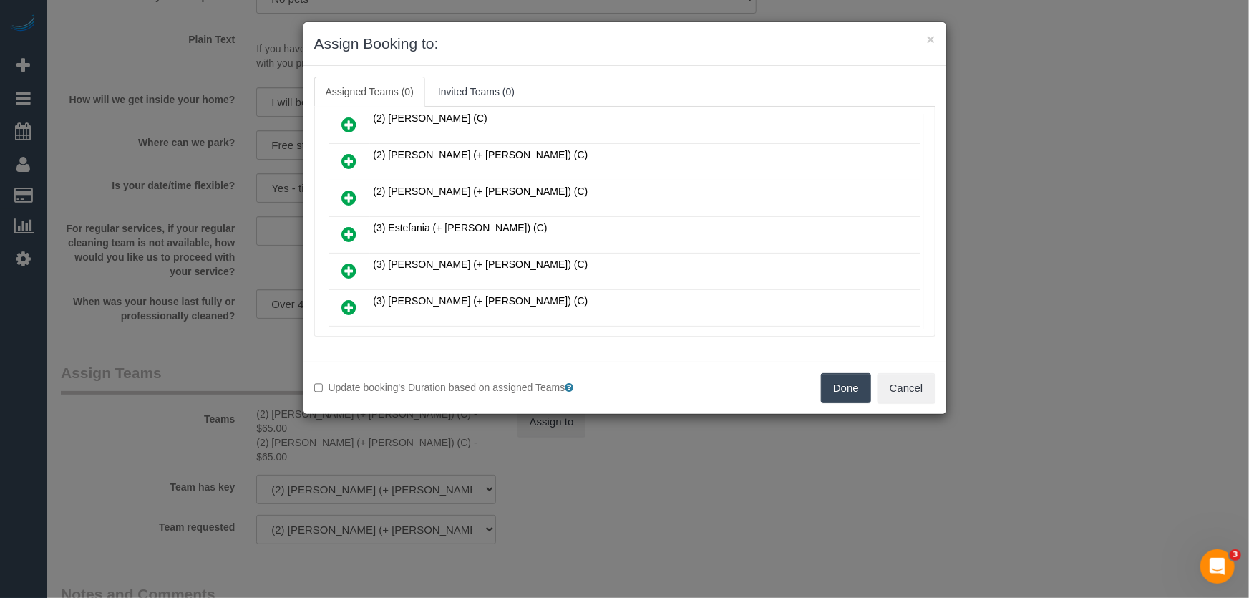
click at [345, 225] on icon at bounding box center [349, 233] width 15 height 17
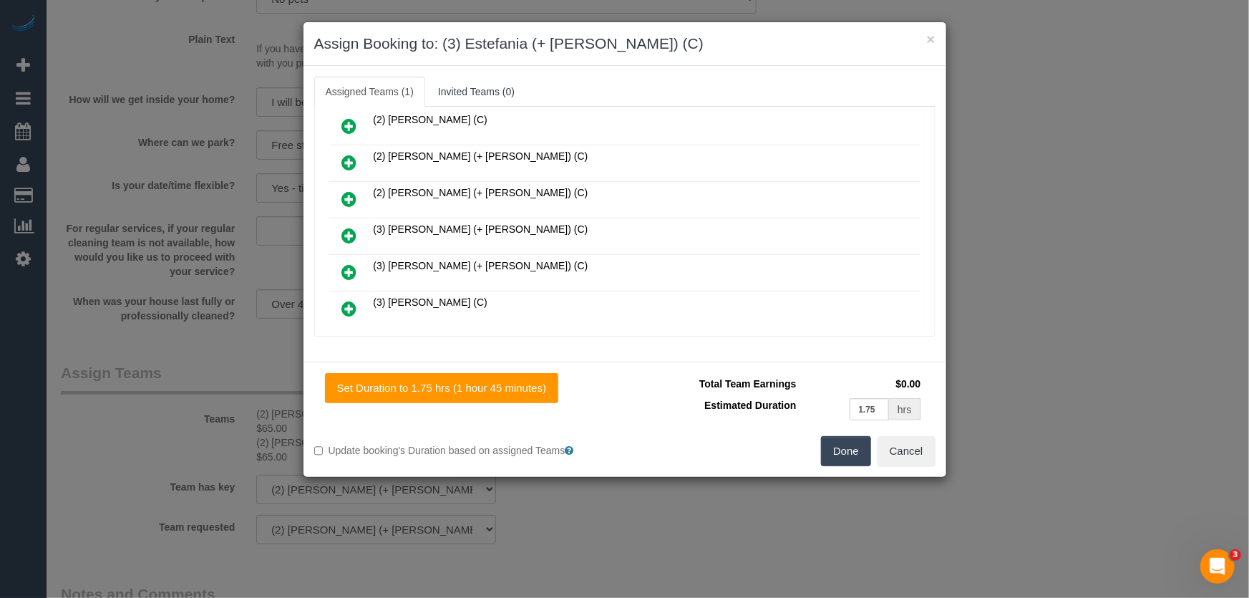
click at [346, 227] on icon at bounding box center [349, 235] width 15 height 17
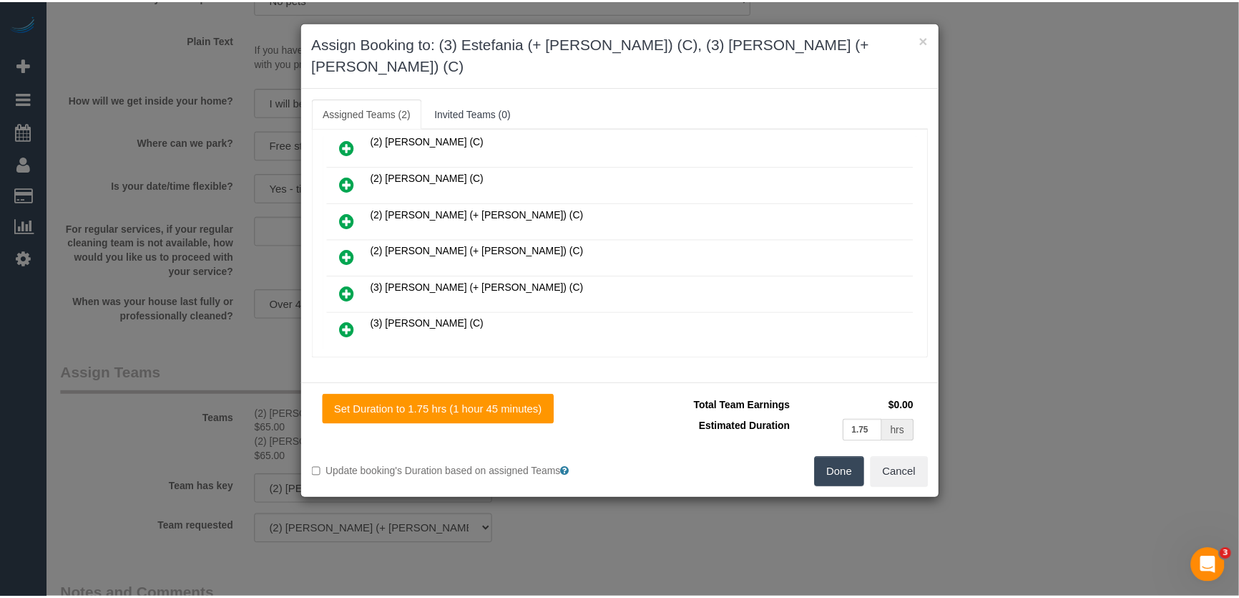
scroll to position [301, 0]
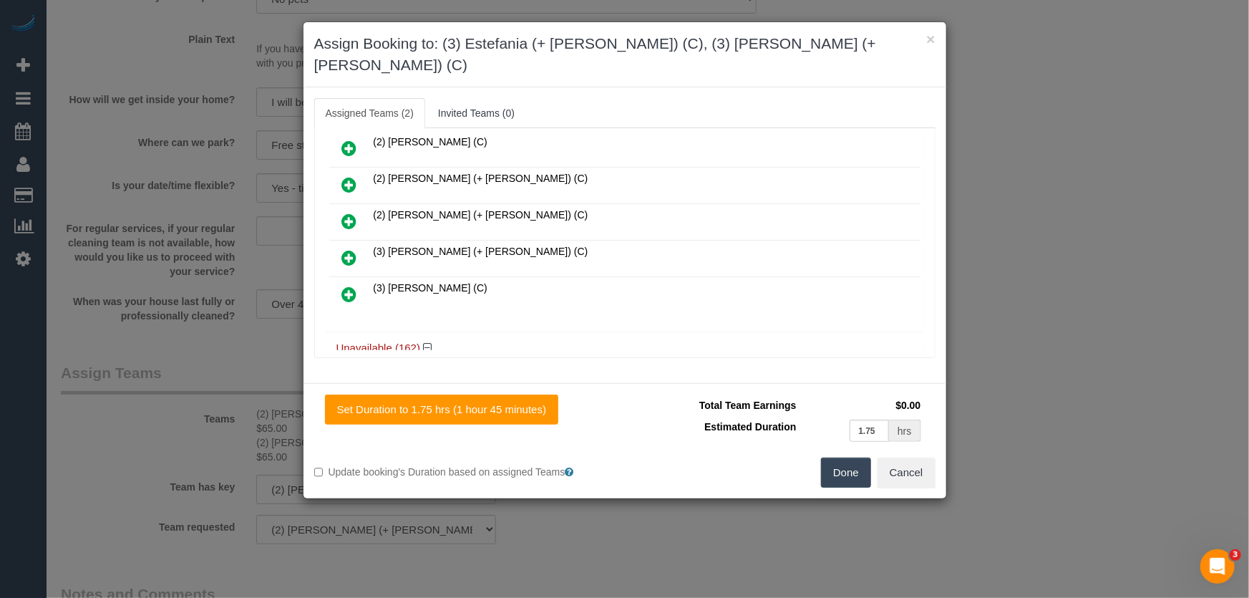
click at [853, 457] on button "Done" at bounding box center [846, 472] width 50 height 30
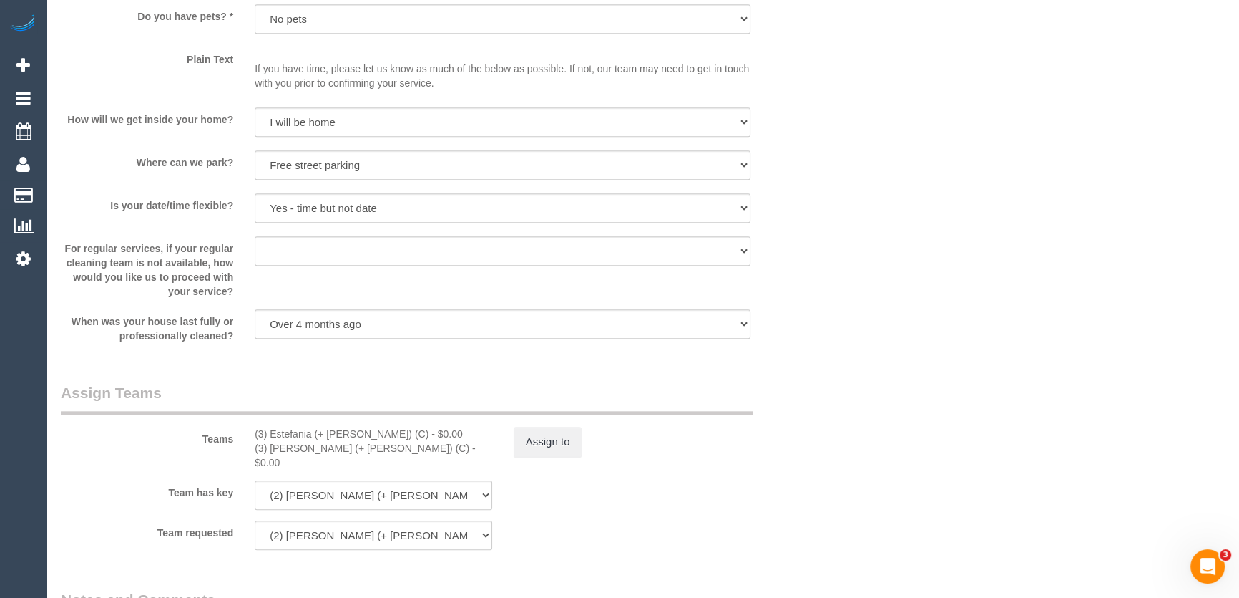
scroll to position [1951, 0]
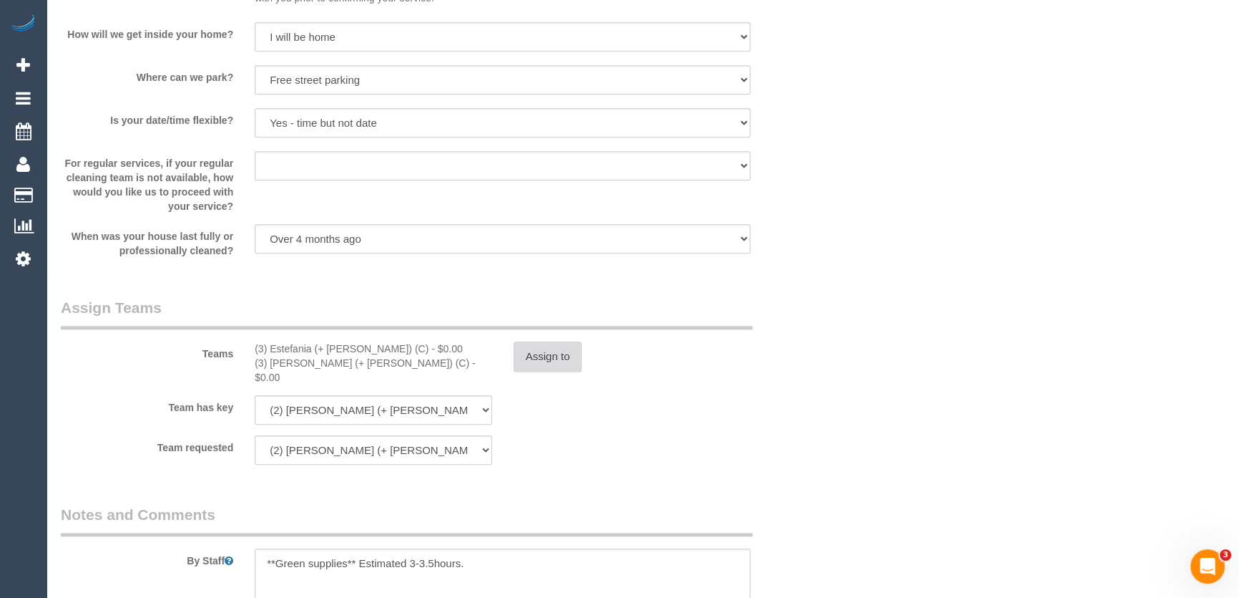
click at [557, 361] on button "Assign to" at bounding box center [548, 356] width 69 height 30
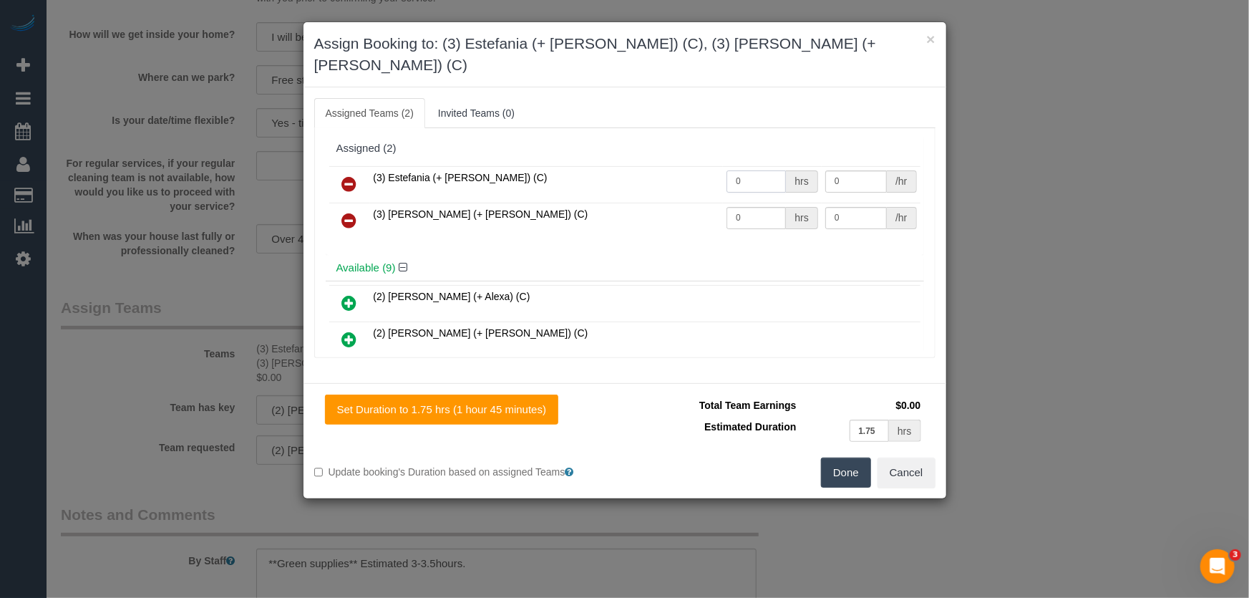
click at [744, 170] on input "0" at bounding box center [755, 181] width 59 height 22
type input "1"
type input "65"
click at [741, 207] on input "0" at bounding box center [755, 218] width 59 height 22
type input "1"
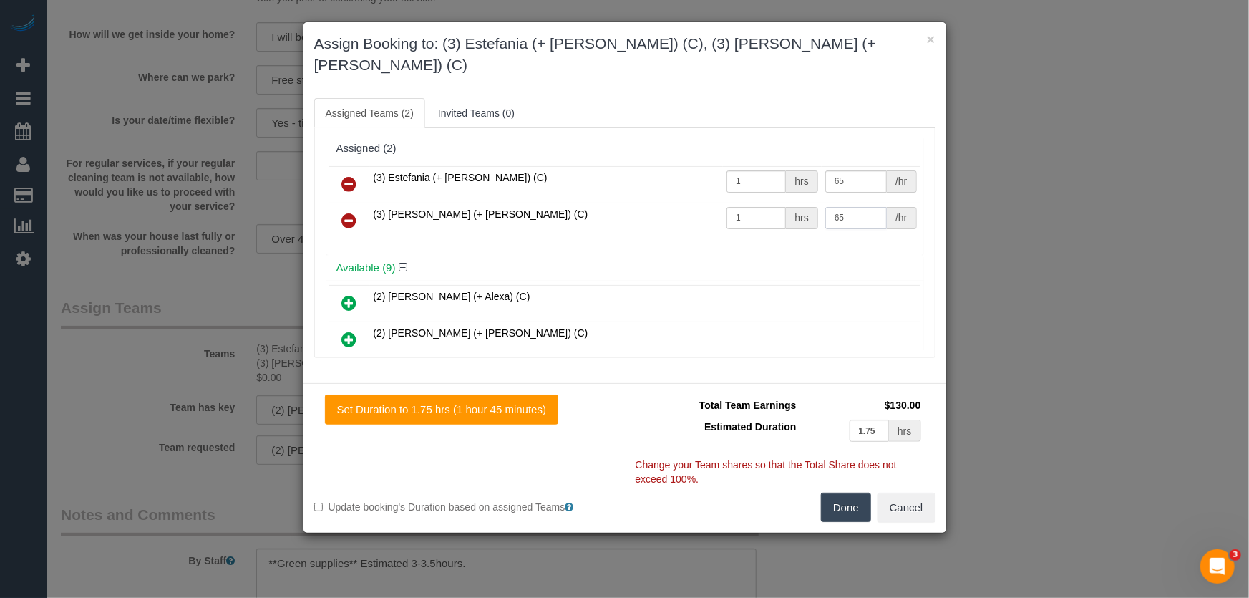
type input "65"
click at [850, 492] on button "Done" at bounding box center [846, 507] width 50 height 30
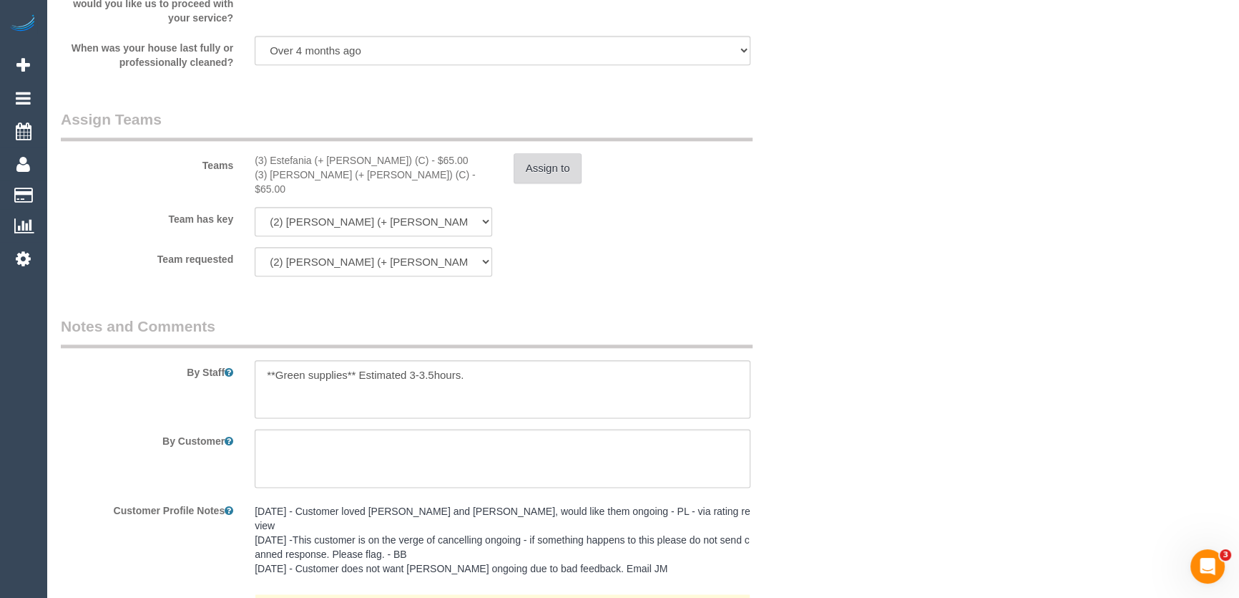
scroll to position [2147, 0]
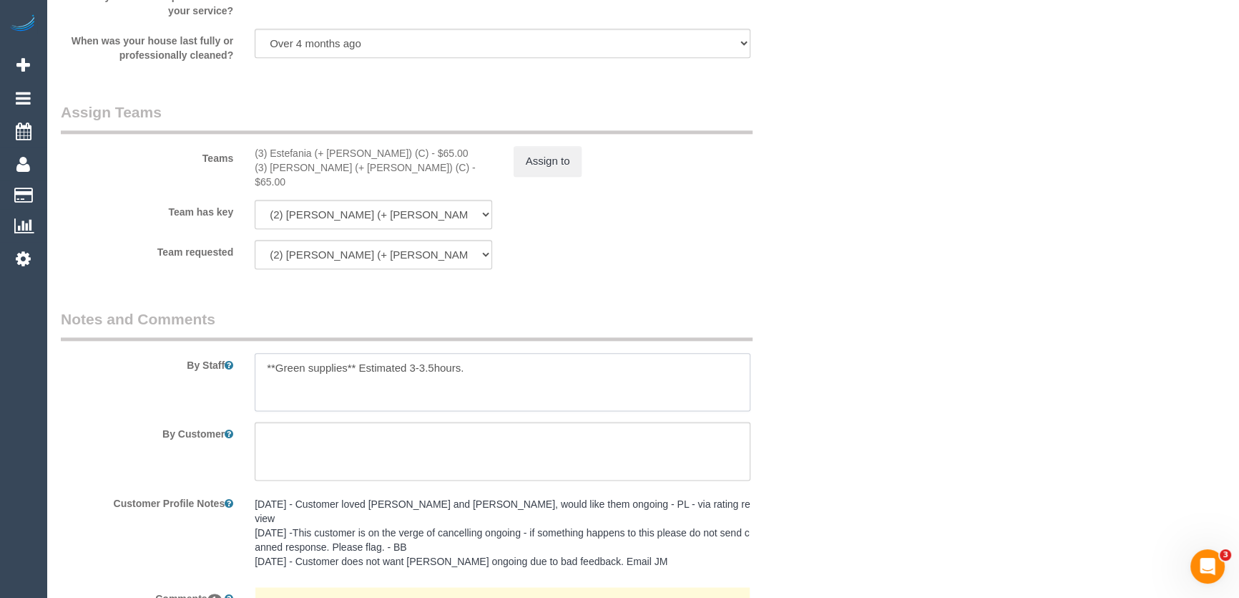
click at [261, 353] on textarea at bounding box center [503, 382] width 496 height 59
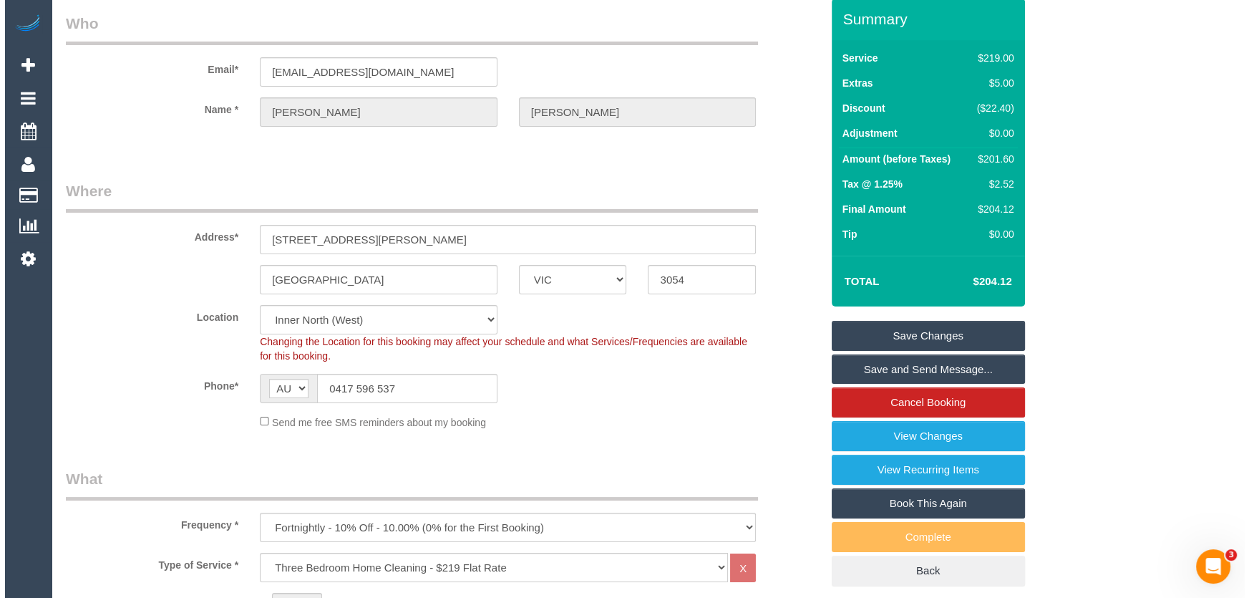
scroll to position [0, 0]
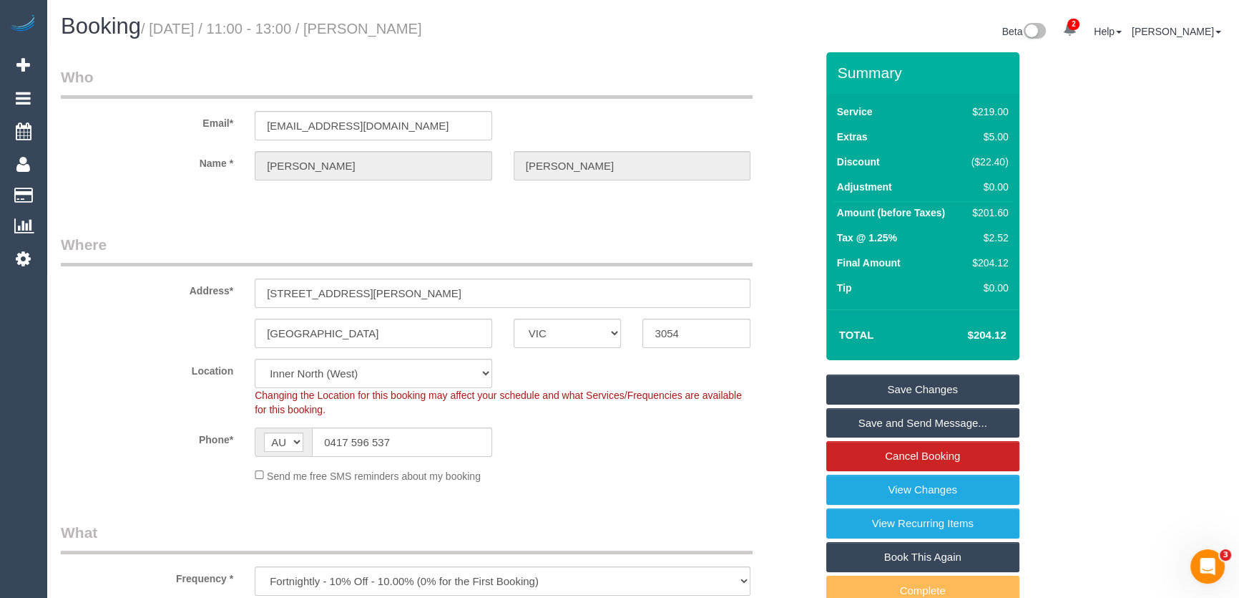
type textarea "*cover* **Green supplies** Estimated 3-3.5hours."
click at [391, 26] on small "/ August 19, 2025 / 11:00 - 13:00 / Daniel McFarlane" at bounding box center [281, 29] width 281 height 16
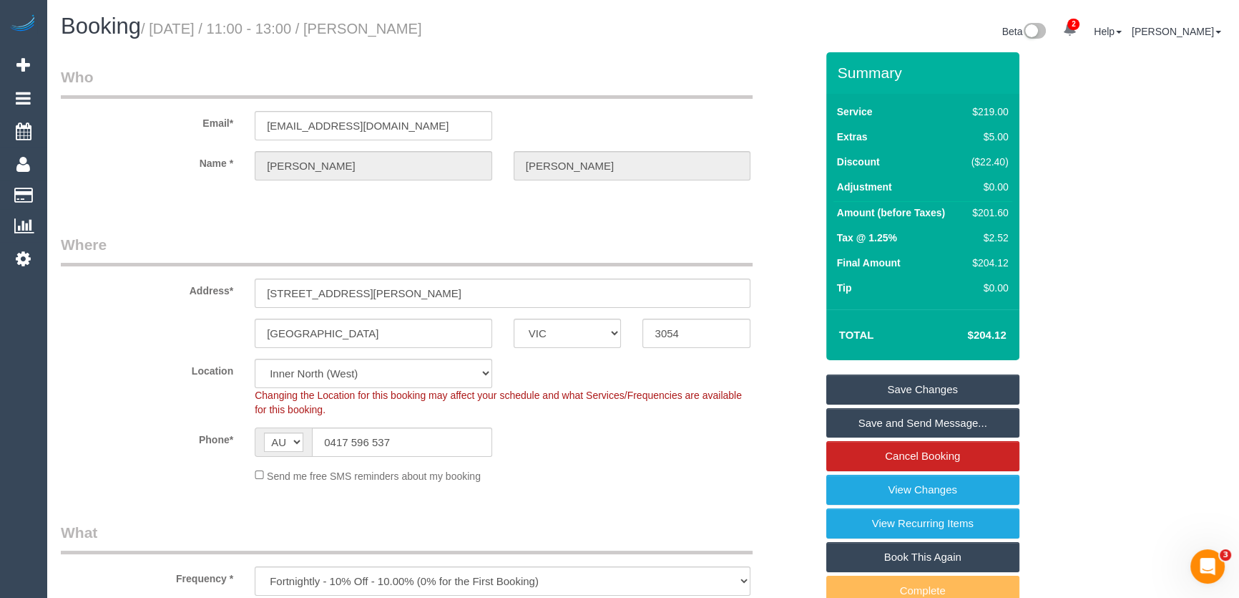
click at [376, 22] on small "/ August 19, 2025 / 11:00 - 13:00 / Daniel McFarlane" at bounding box center [281, 29] width 281 height 16
copy small "Daniel McFarlane"
click at [425, 125] on input "danielmcfarlane@hotmail.com" at bounding box center [374, 125] width 238 height 29
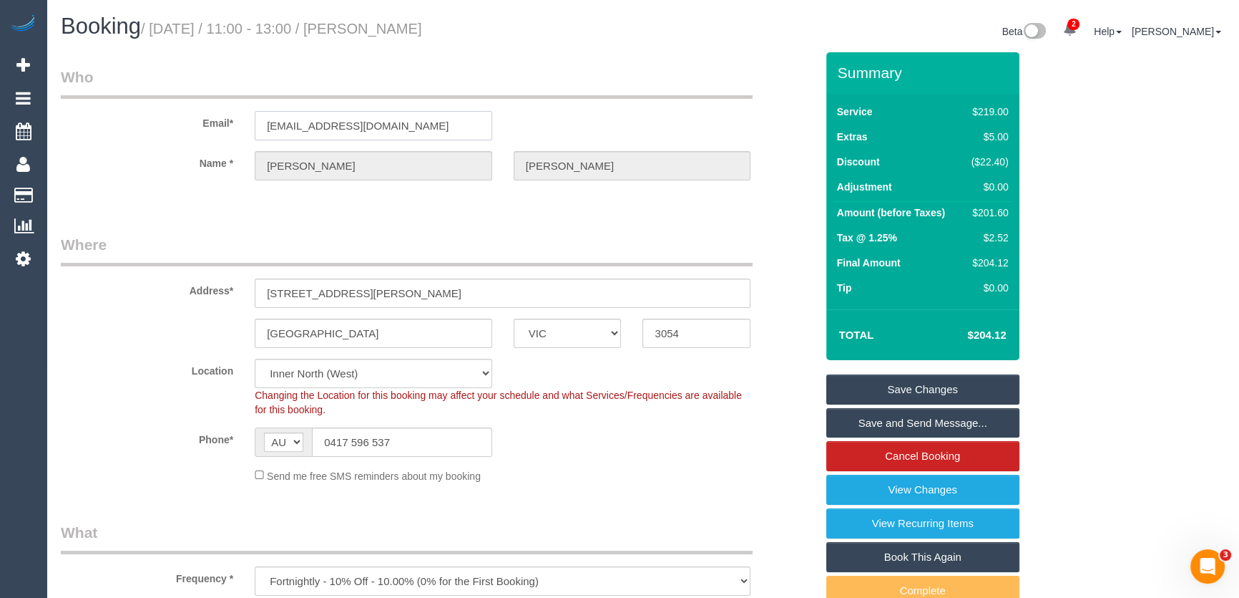
click at [425, 125] on input "danielmcfarlane@hotmail.com" at bounding box center [374, 125] width 238 height 29
click at [900, 416] on link "Save and Send Message..." at bounding box center [923, 423] width 193 height 30
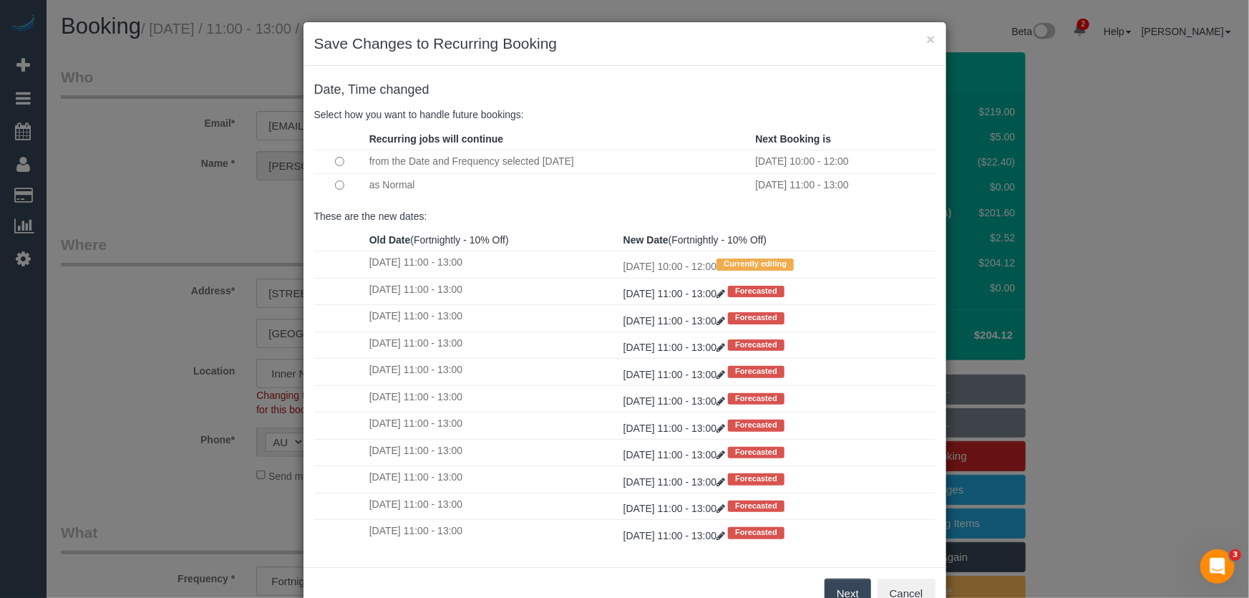
click at [843, 585] on button "Next" at bounding box center [847, 593] width 47 height 30
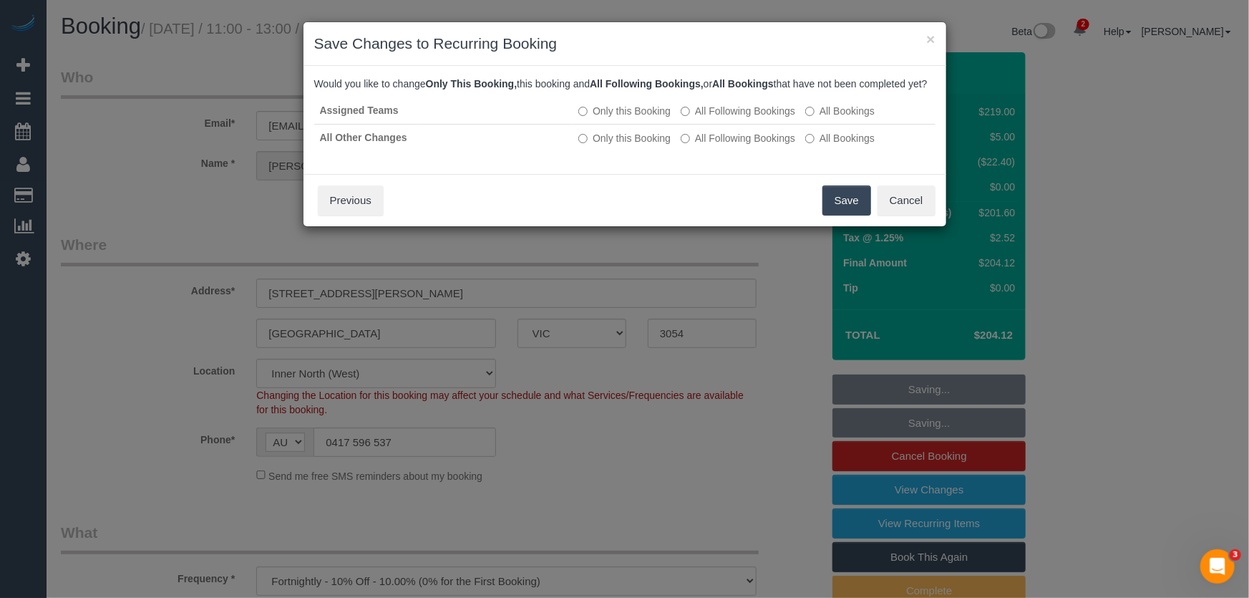
click at [852, 215] on button "Save" at bounding box center [846, 200] width 49 height 30
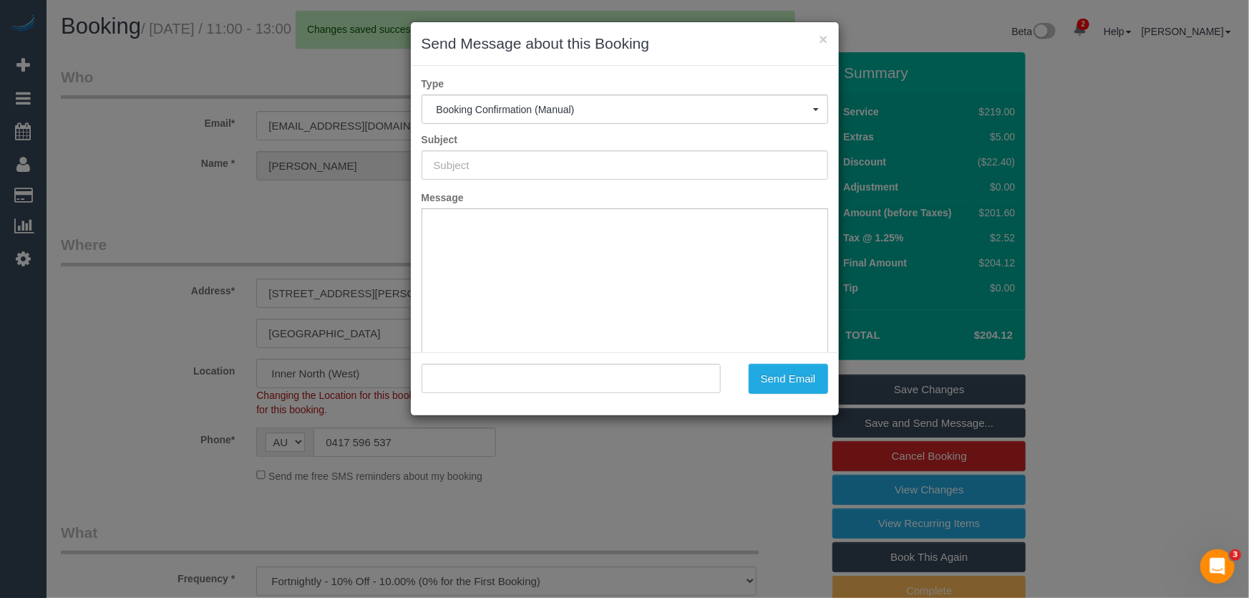
type input "Booking Confirmed"
type input ""Daniel McFarlane" <danielmcfarlane@hotmail.com>"
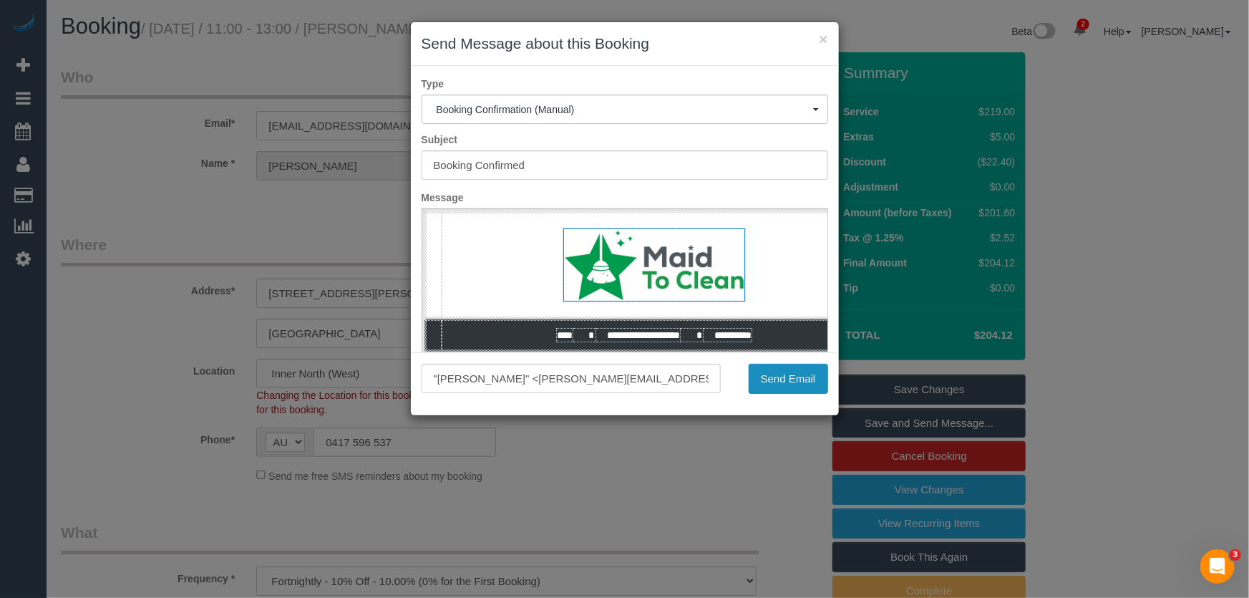
drag, startPoint x: 787, startPoint y: 379, endPoint x: 801, endPoint y: 406, distance: 30.1
click at [787, 379] on button "Send Email" at bounding box center [788, 379] width 79 height 30
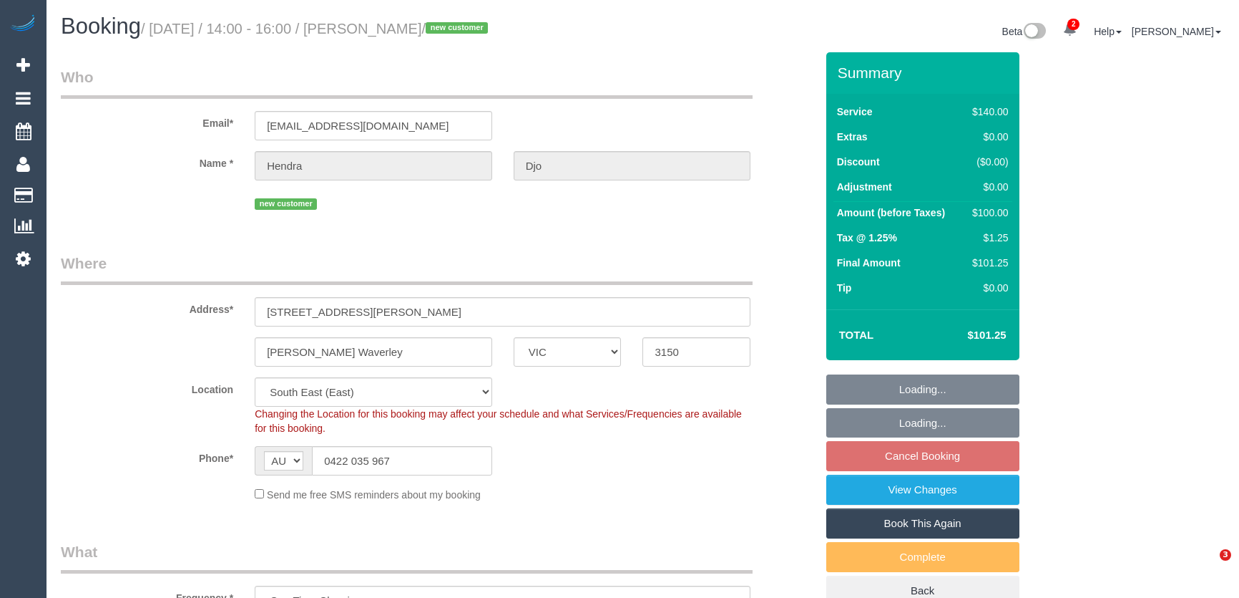
select select "VIC"
select select "spot4"
select select "number:28"
select select "number:14"
select select "number:19"
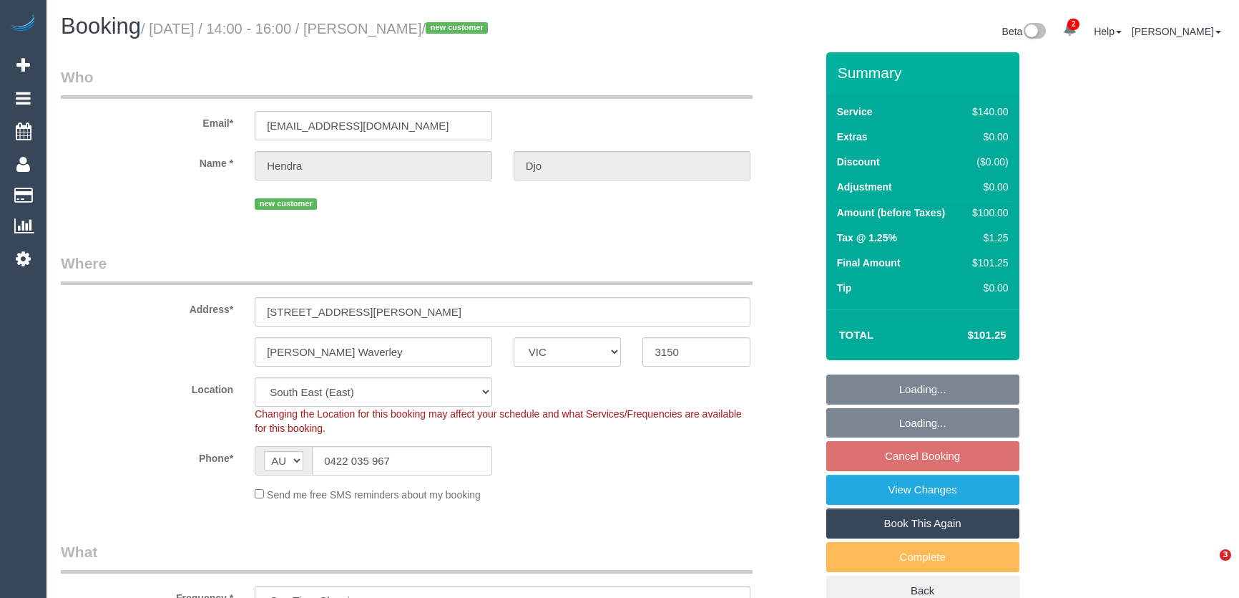
select select "number:24"
select select "number:26"
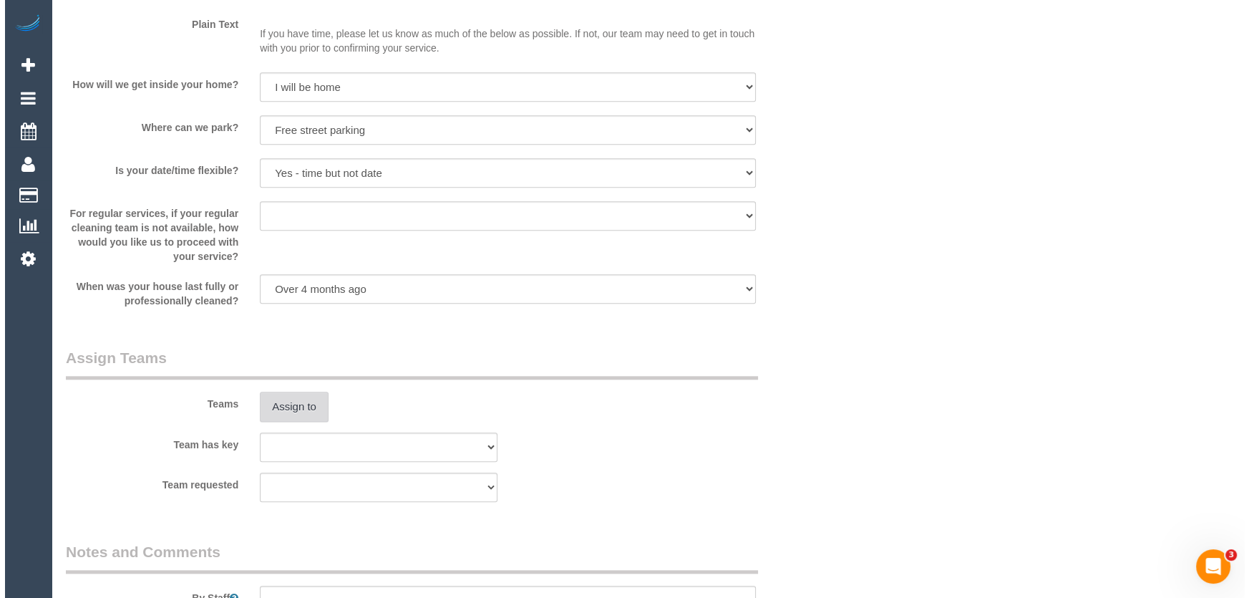
scroll to position [1821, 0]
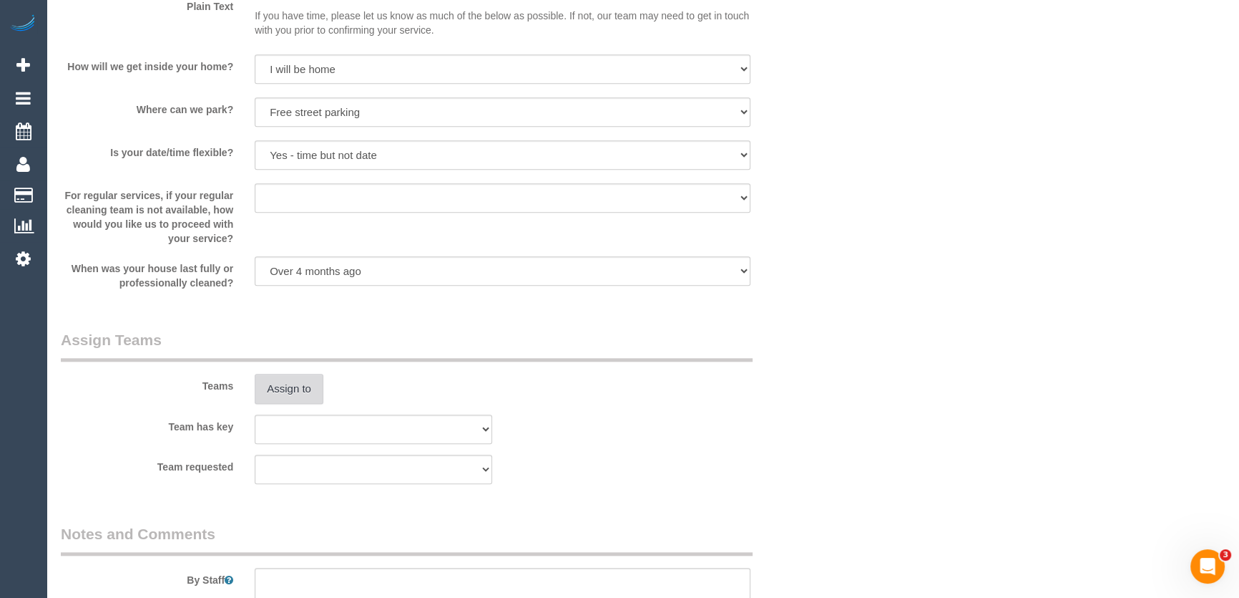
click at [291, 394] on button "Assign to" at bounding box center [289, 389] width 69 height 30
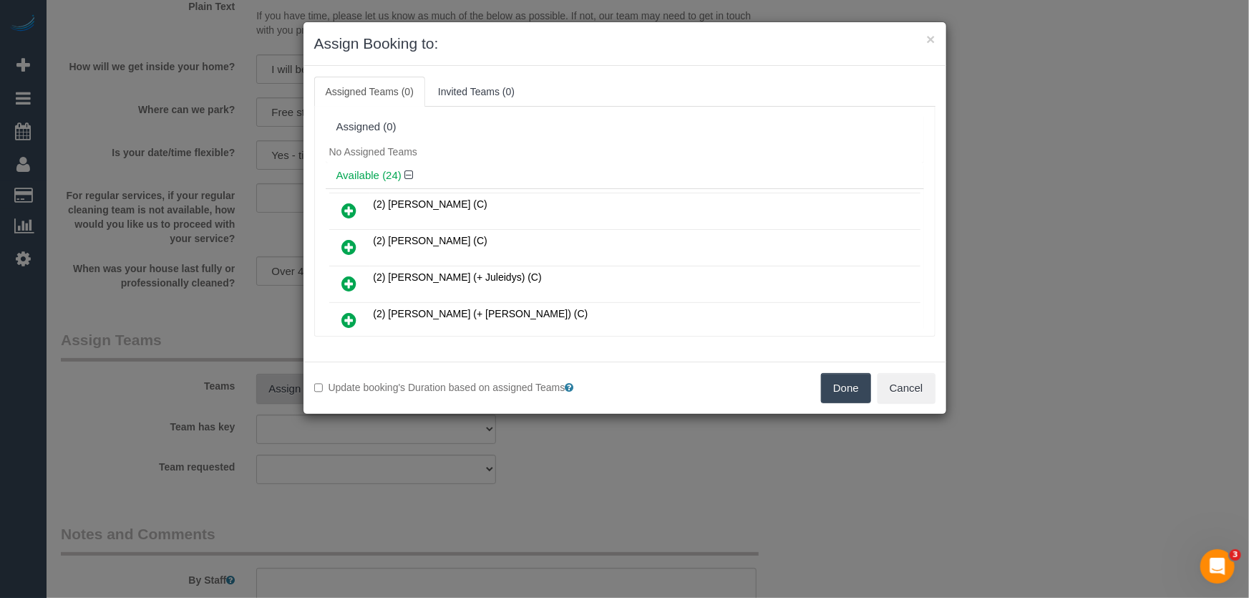
scroll to position [698, 0]
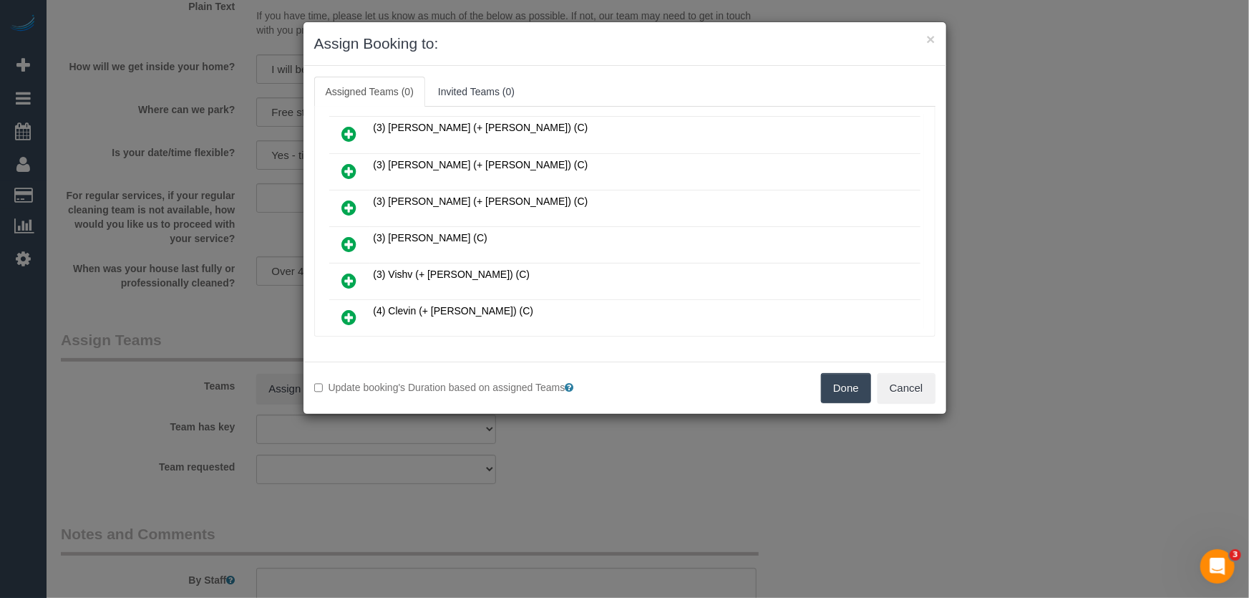
click at [352, 235] on icon at bounding box center [349, 243] width 15 height 17
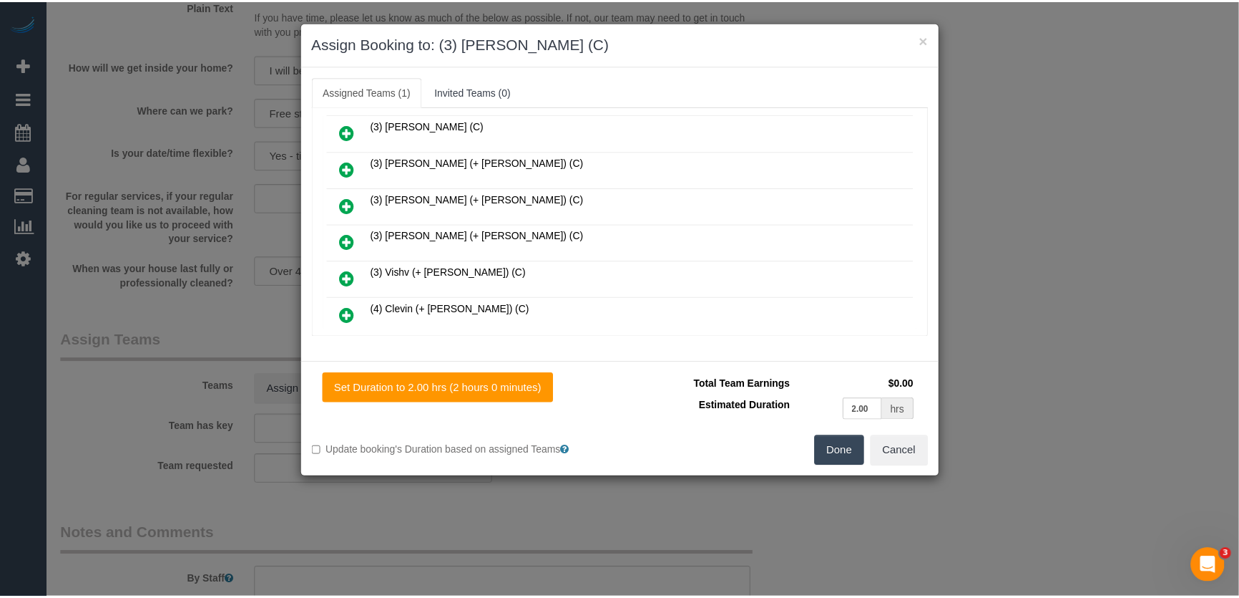
scroll to position [732, 0]
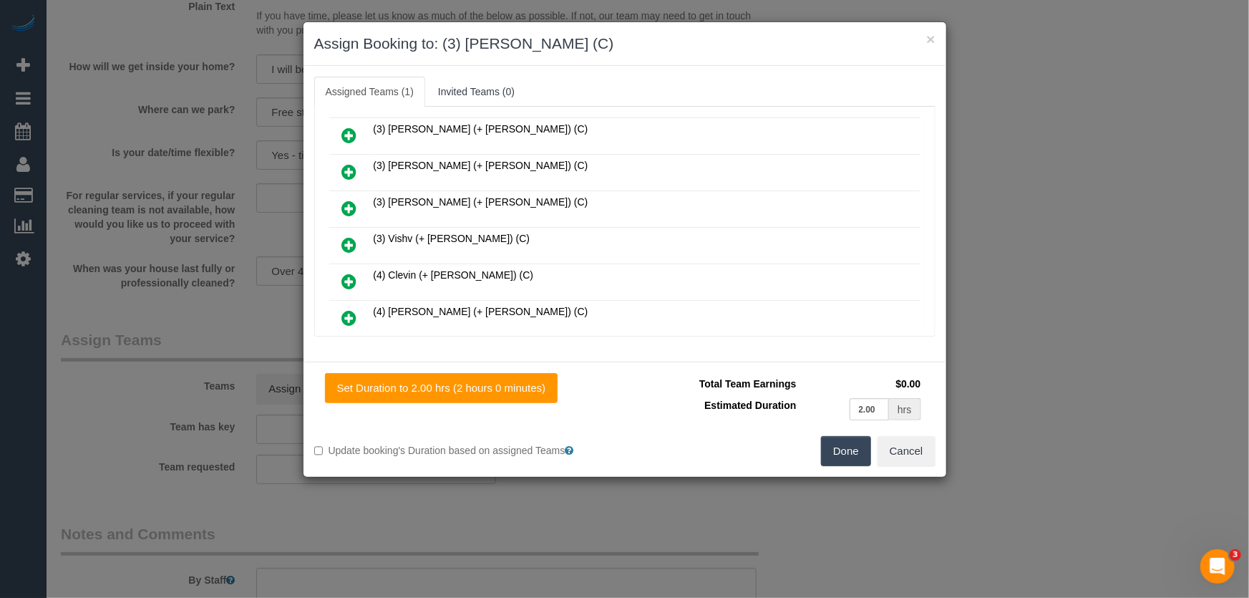
click at [848, 454] on button "Done" at bounding box center [846, 451] width 50 height 30
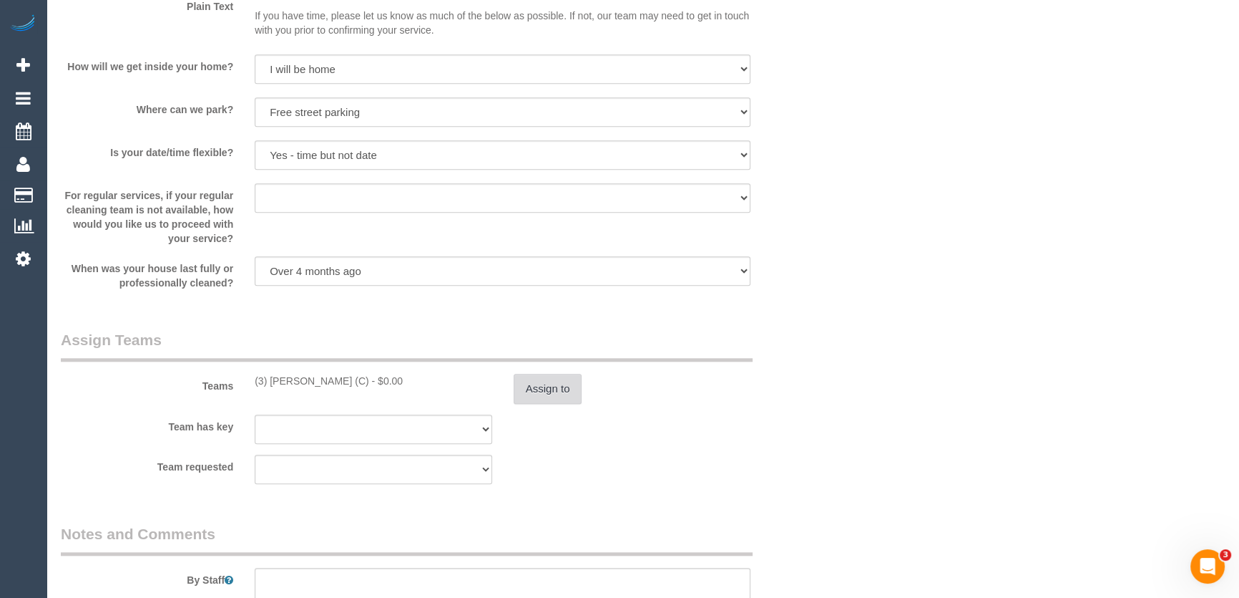
click at [544, 388] on button "Assign to" at bounding box center [548, 389] width 69 height 30
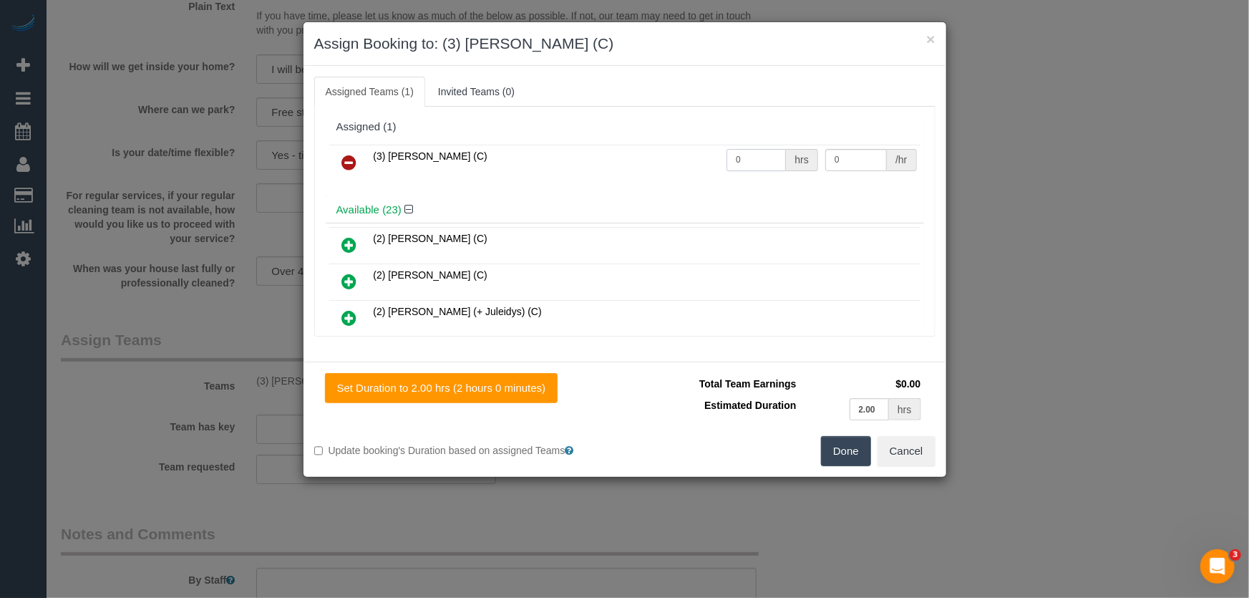
click at [761, 152] on input "0" at bounding box center [755, 160] width 59 height 22
type input "2"
type input "35"
click at [842, 447] on button "Done" at bounding box center [846, 451] width 50 height 30
click at [844, 447] on div "Done Cancel" at bounding box center [785, 451] width 321 height 30
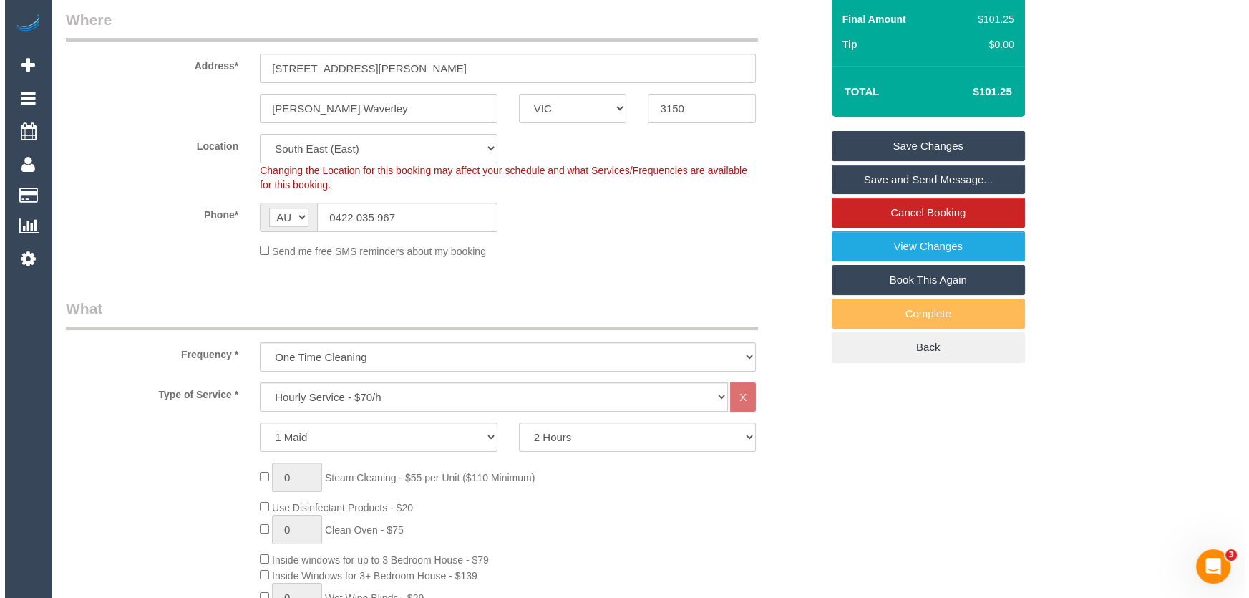
scroll to position [0, 0]
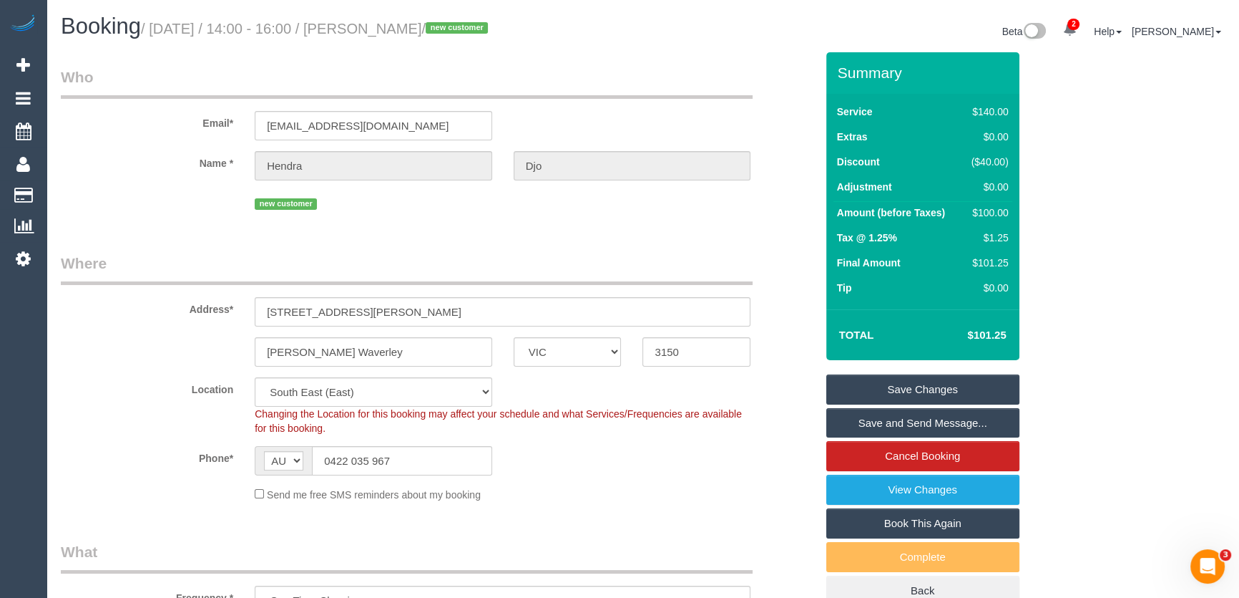
click at [382, 27] on small "/ [DATE] / 14:00 - 16:00 / [PERSON_NAME] / new customer" at bounding box center [316, 29] width 351 height 16
copy small "[PERSON_NAME]"
click at [887, 427] on link "Save and Send Message..." at bounding box center [923, 423] width 193 height 30
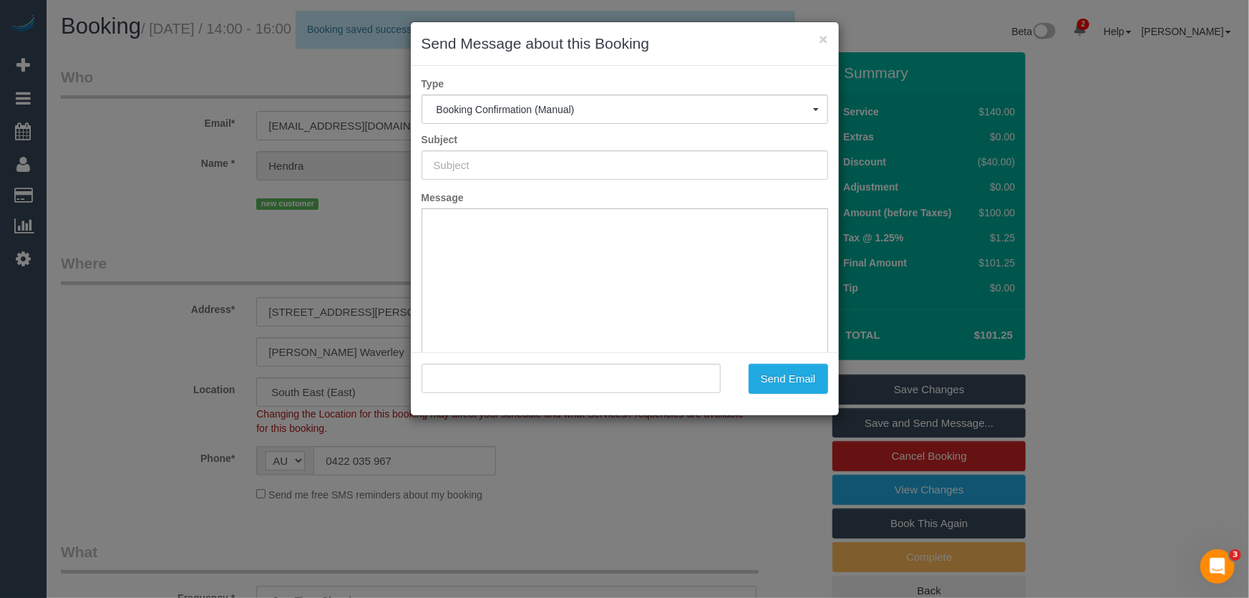
type input "Booking Confirmed"
type input ""Hendra Djo" <[EMAIL_ADDRESS][DOMAIN_NAME]>"
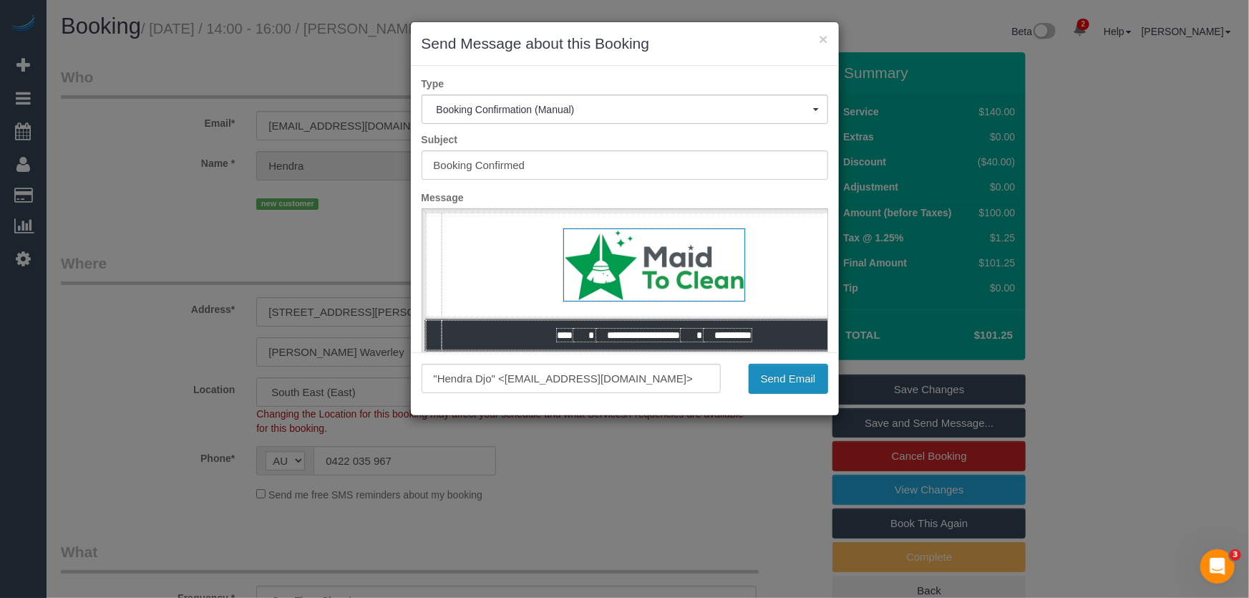
click at [776, 383] on button "Send Email" at bounding box center [788, 379] width 79 height 30
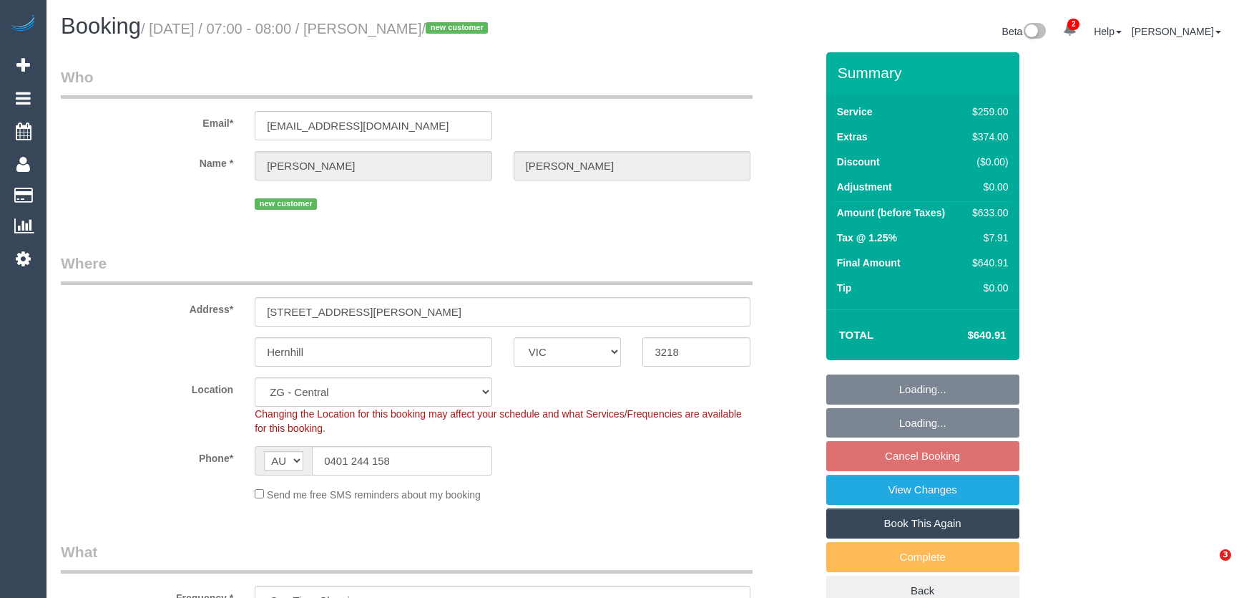
select select "VIC"
select select "spot1"
select select "number:28"
select select "number:14"
select select "number:19"
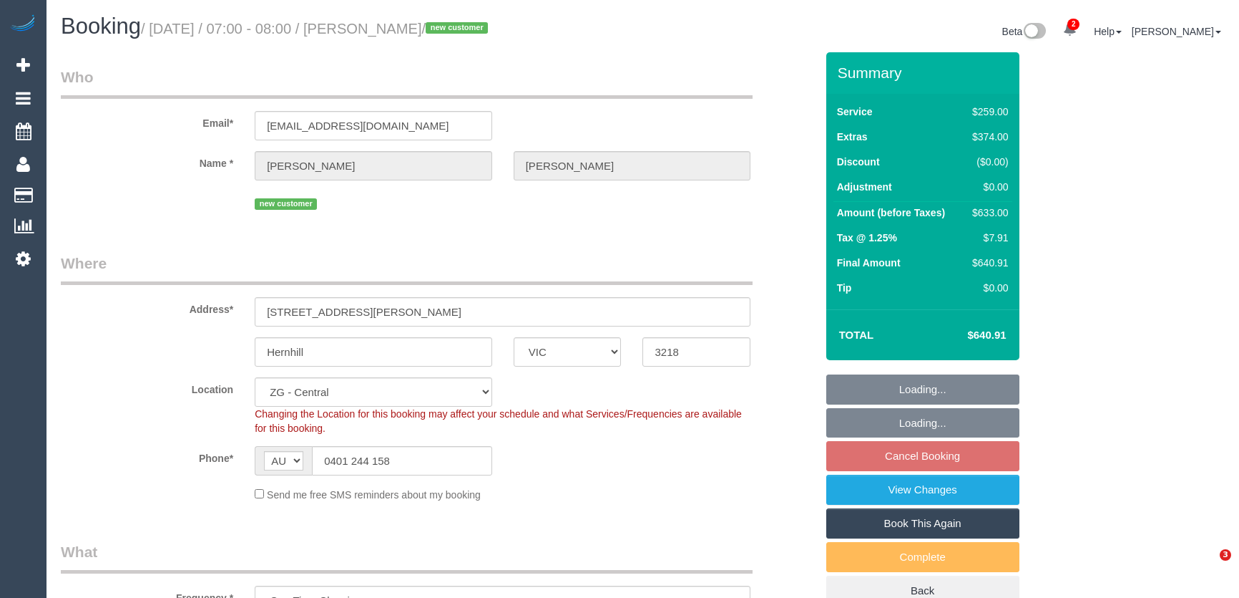
select select "number:24"
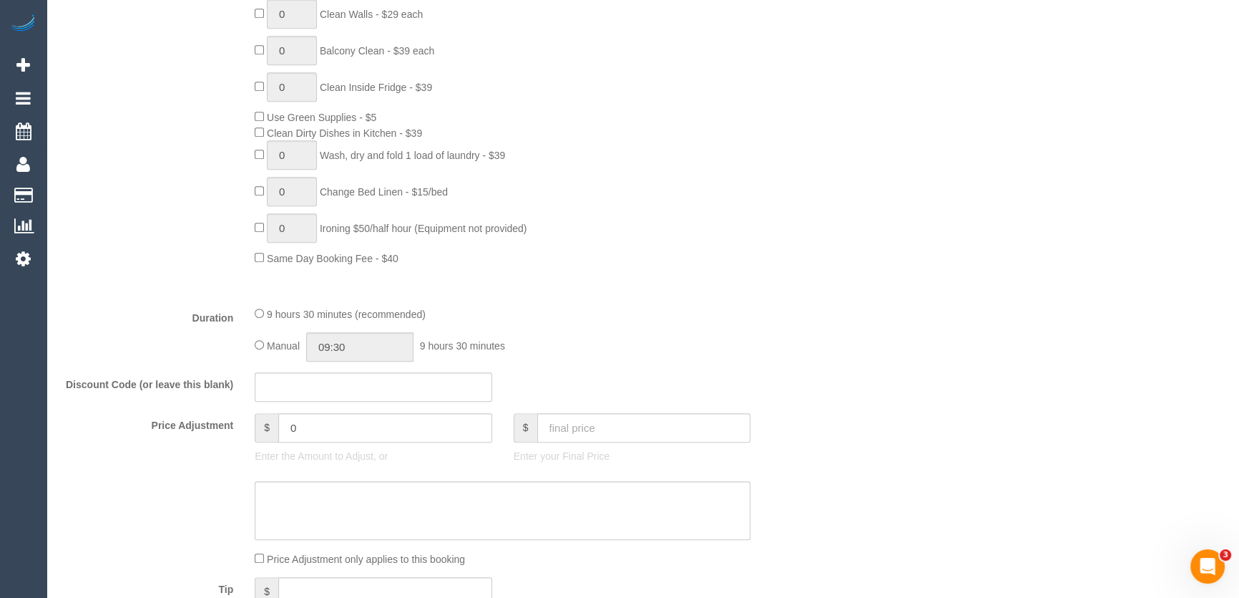
scroll to position [1040, 0]
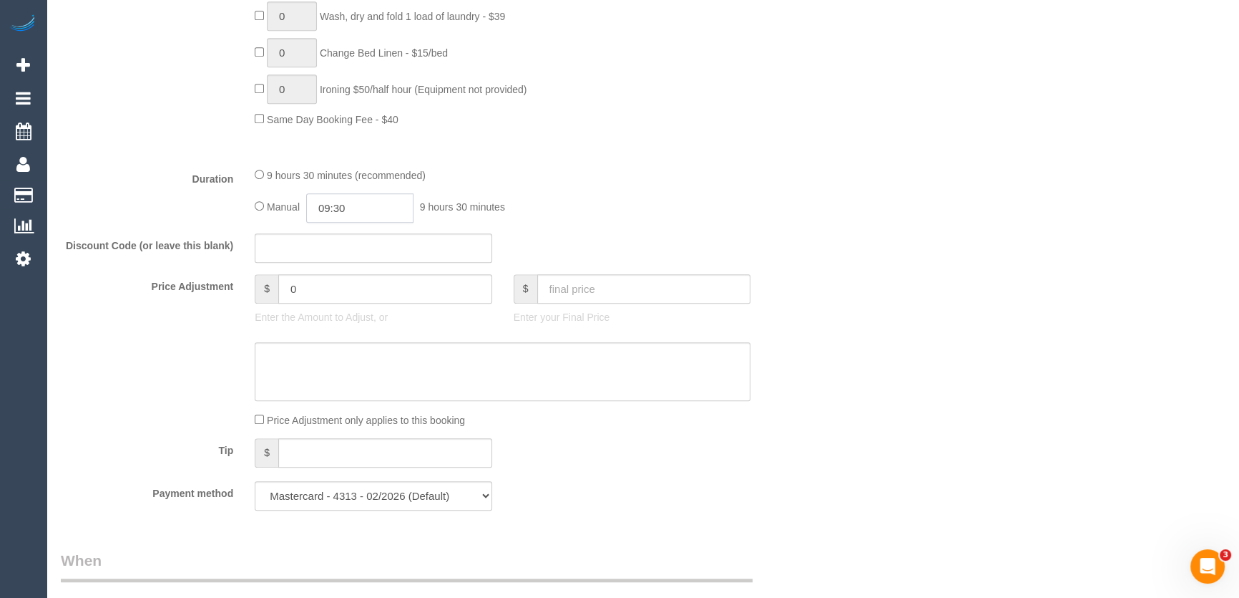
click at [387, 211] on input "09:30" at bounding box center [359, 207] width 107 height 29
type input "06:00"
click at [341, 253] on li "06:00" at bounding box center [345, 254] width 64 height 19
click at [663, 240] on div "Discount Code (or leave this blank)" at bounding box center [438, 248] width 776 height 30
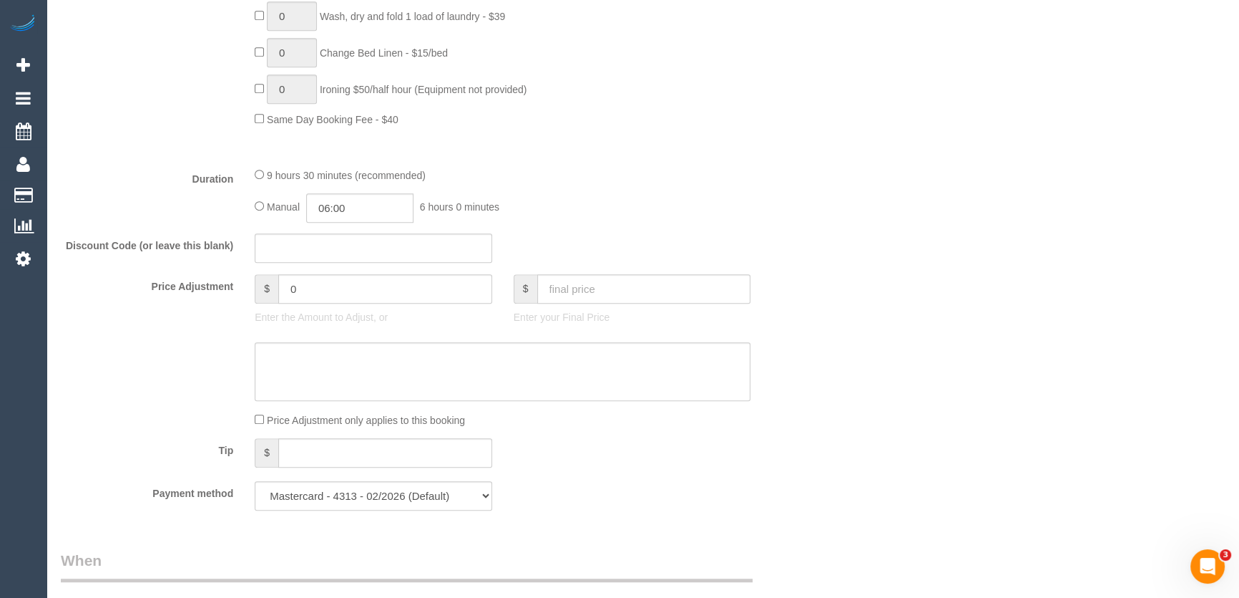
select select "spot43"
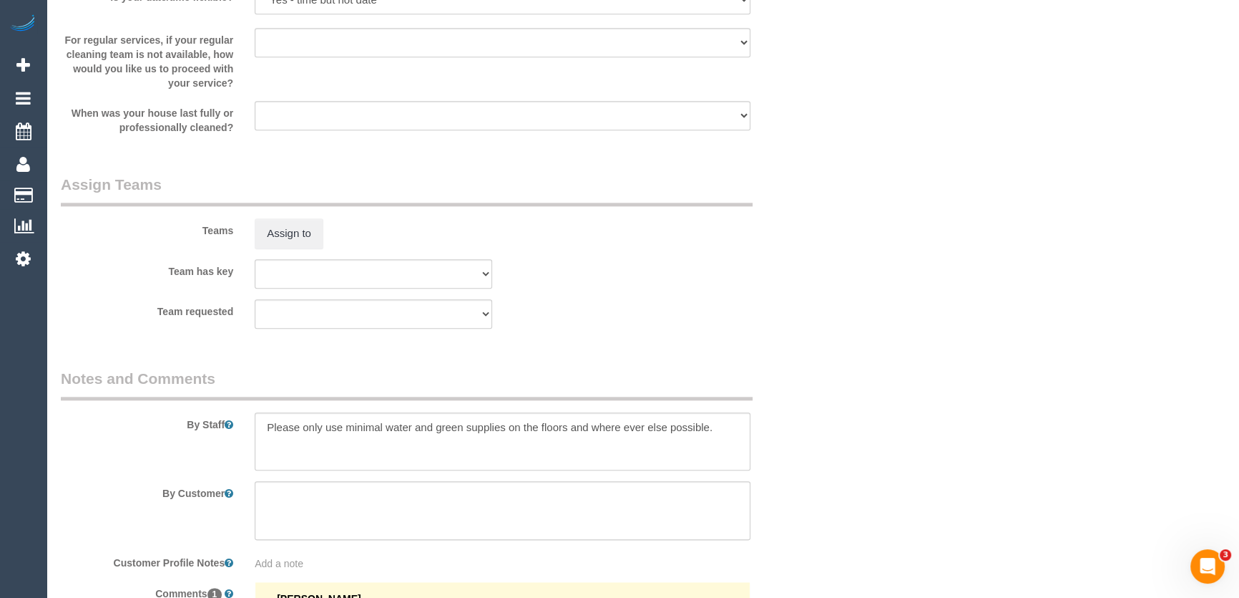
scroll to position [2017, 0]
click at [281, 232] on button "Assign to" at bounding box center [289, 232] width 69 height 30
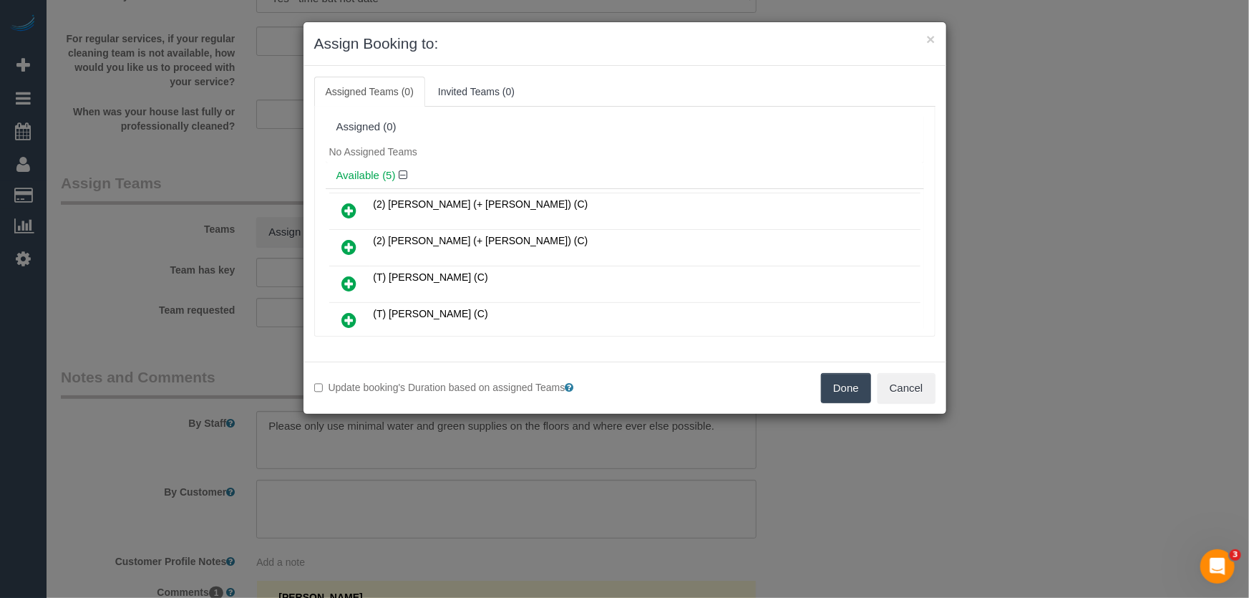
click at [350, 209] on icon at bounding box center [349, 210] width 15 height 17
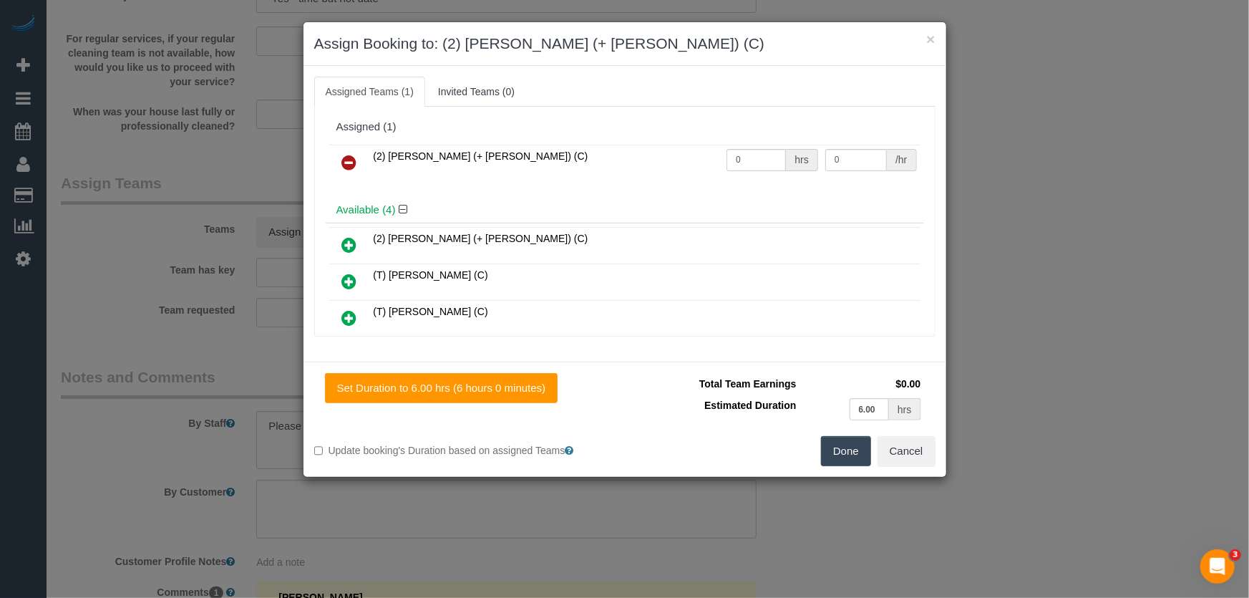
click at [350, 242] on icon at bounding box center [349, 244] width 15 height 17
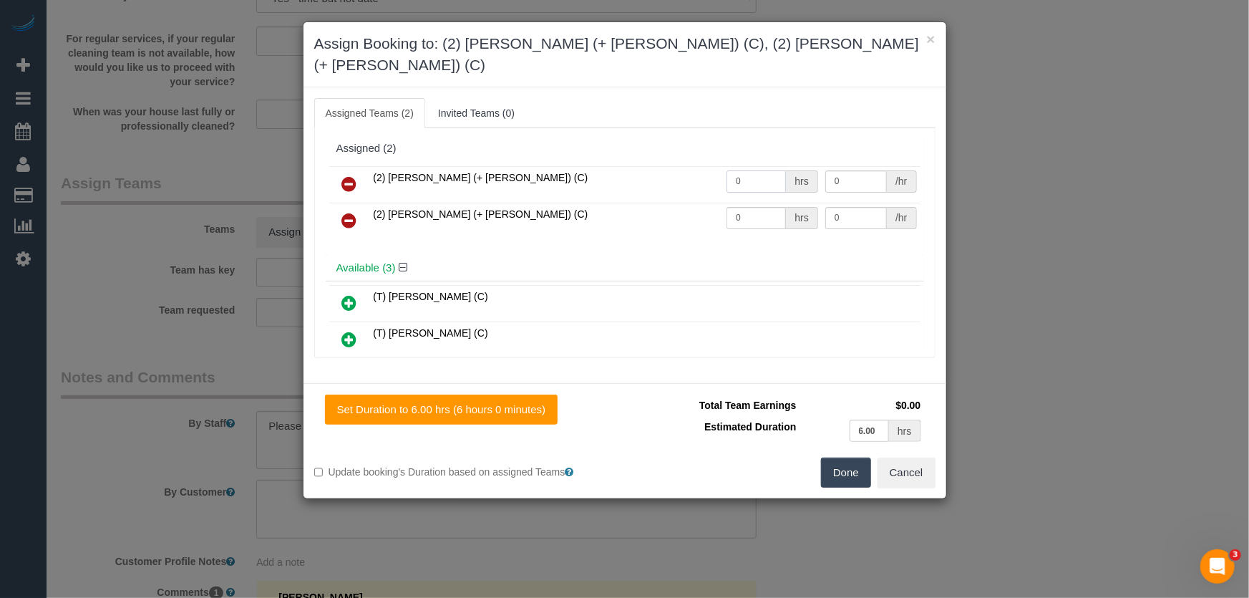
click at [758, 170] on input "0" at bounding box center [755, 181] width 59 height 22
type input "1"
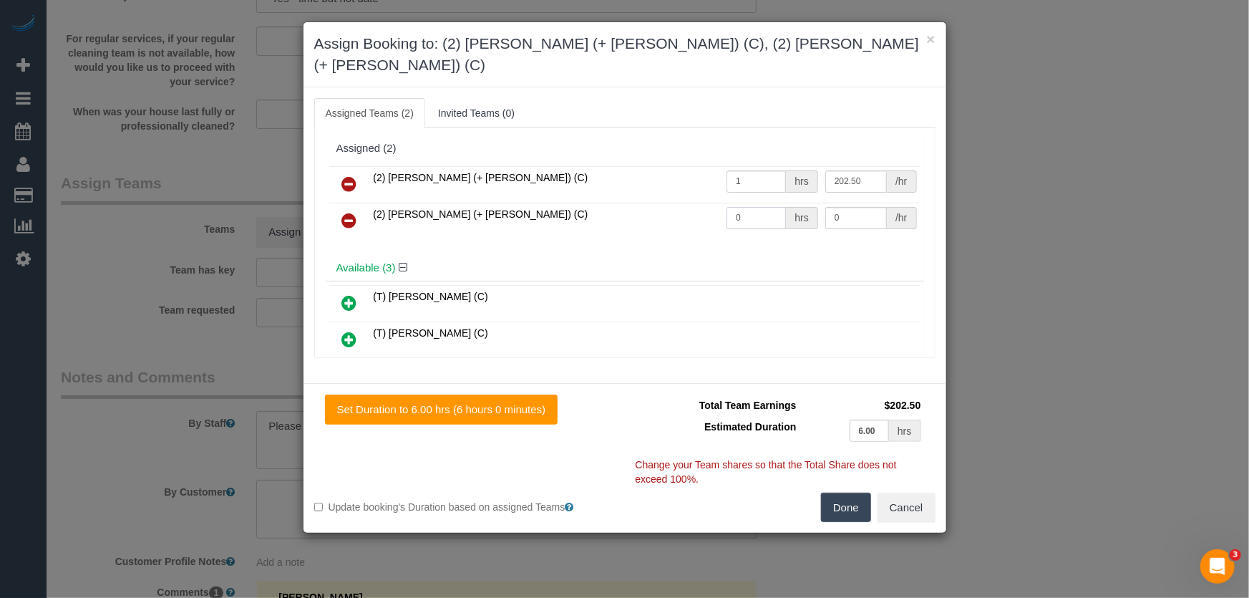
type input "202.5"
click at [745, 207] on input "0" at bounding box center [755, 218] width 59 height 22
type input "1"
type input "202.5"
click at [849, 492] on button "Done" at bounding box center [846, 507] width 50 height 30
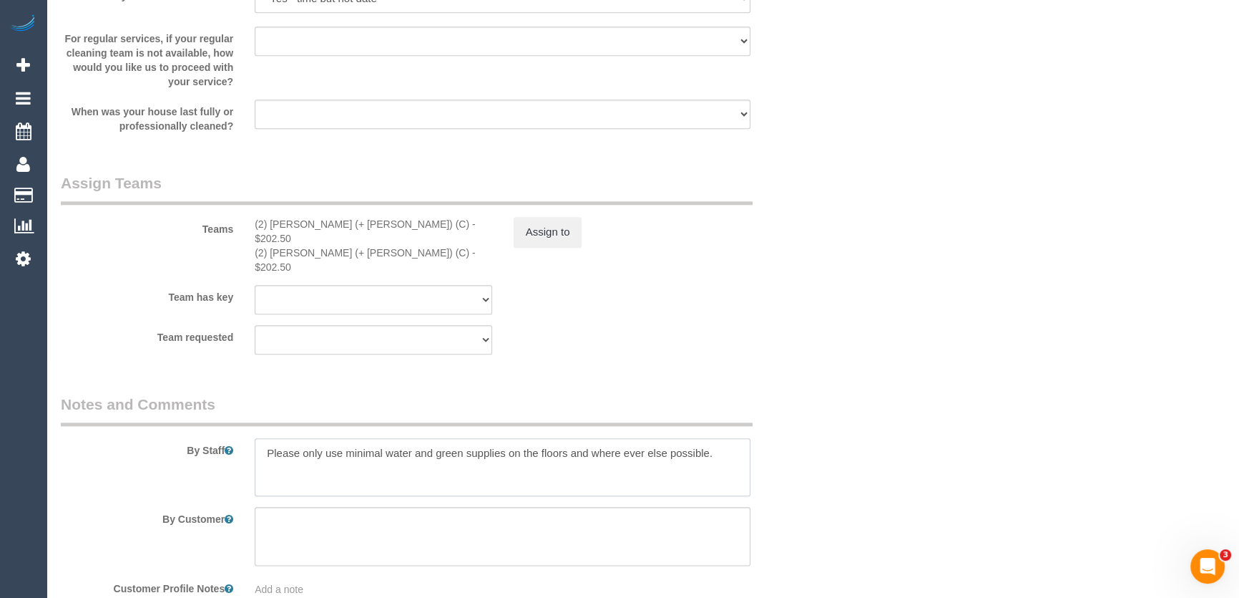
click at [255, 438] on textarea at bounding box center [503, 467] width 496 height 59
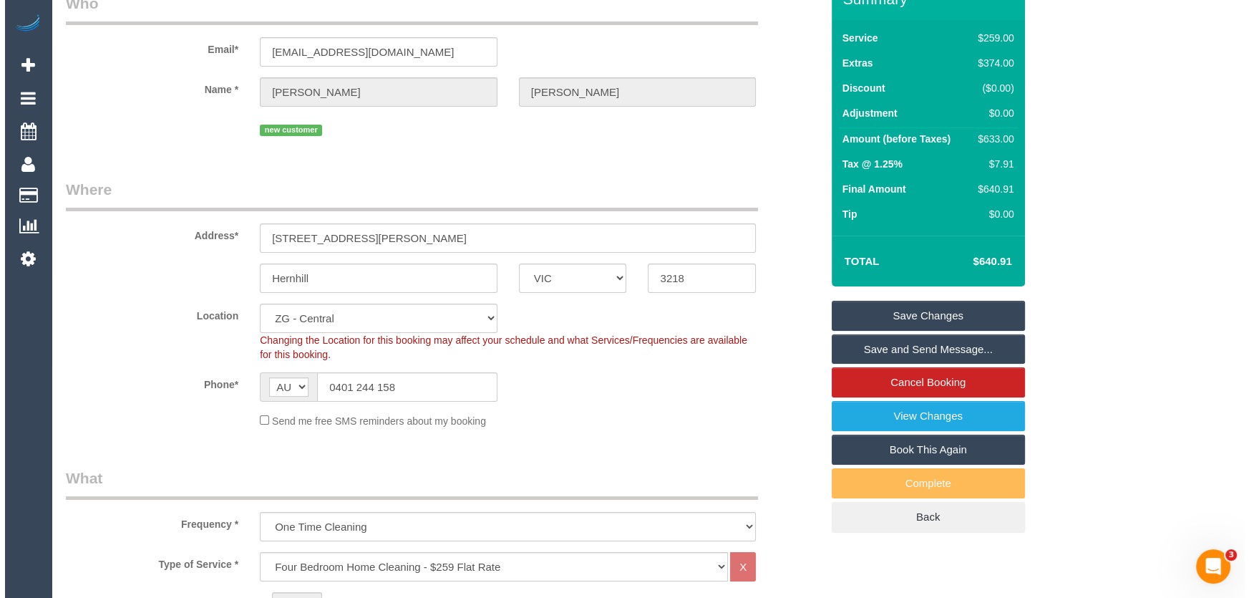
scroll to position [0, 0]
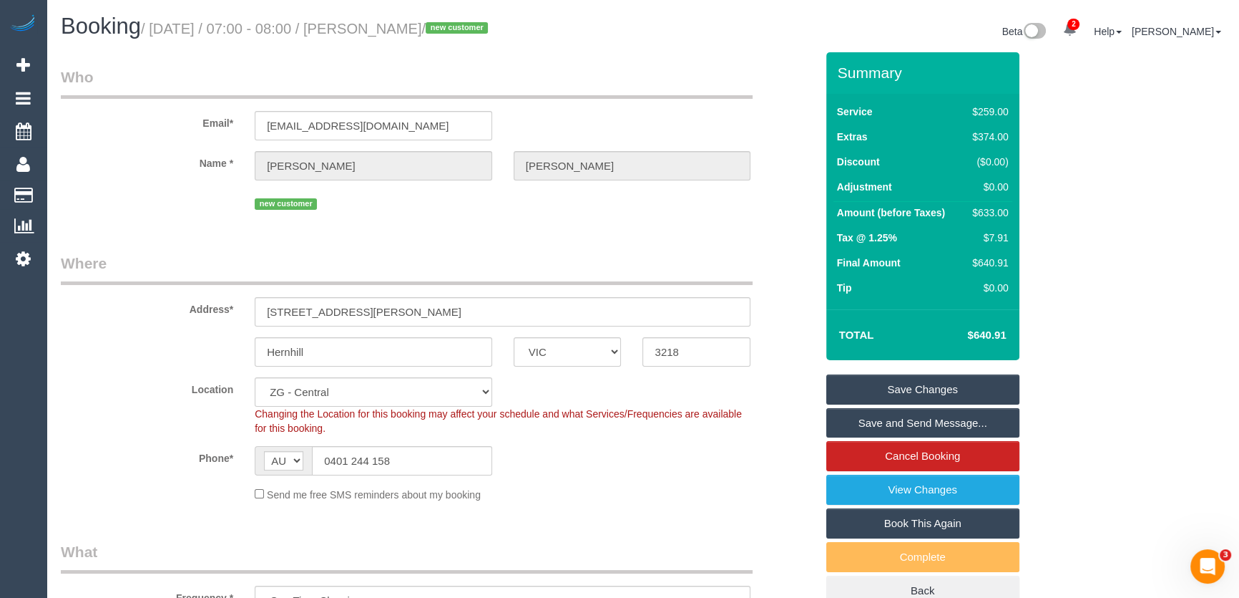
type textarea "Estimated time: 10-12 hours Please only use minimal water and green supplies on…"
click at [389, 25] on small "/ August 19, 2025 / 07:00 - 08:00 / Adriana Dimovski / new customer" at bounding box center [316, 29] width 351 height 16
copy small "Adriana Dimovski"
click at [920, 421] on link "Save and Send Message..." at bounding box center [923, 423] width 193 height 30
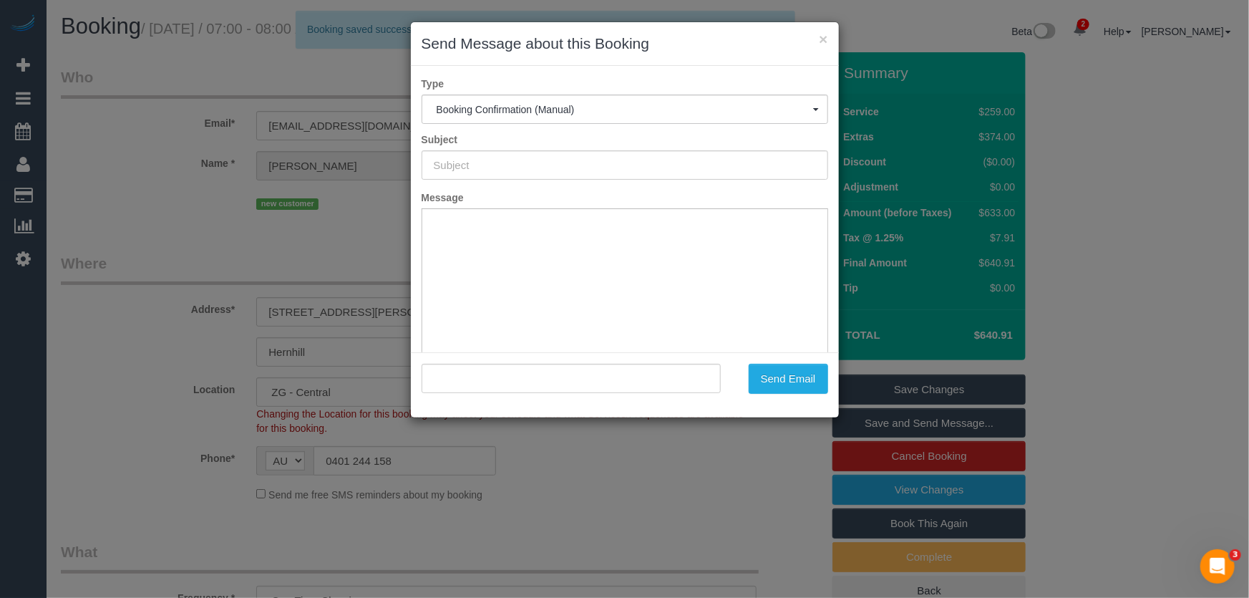
type input "Booking Confirmed"
type input ""Adriana Dimovski" <adrianadan01@gmail.com>"
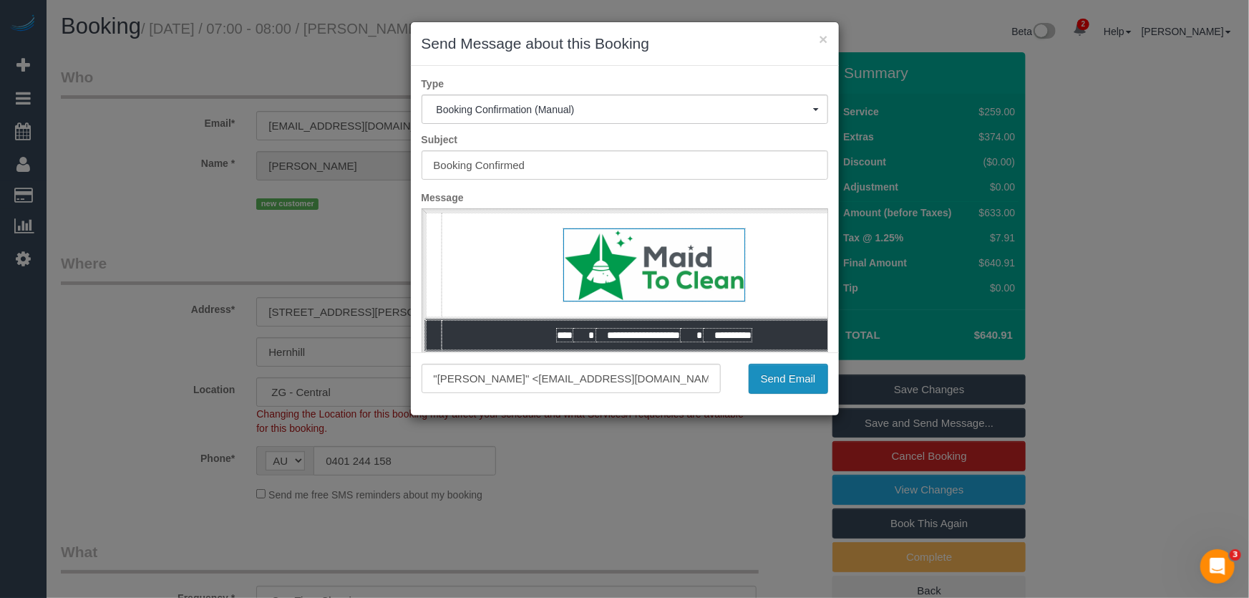
click at [777, 381] on button "Send Email" at bounding box center [788, 379] width 79 height 30
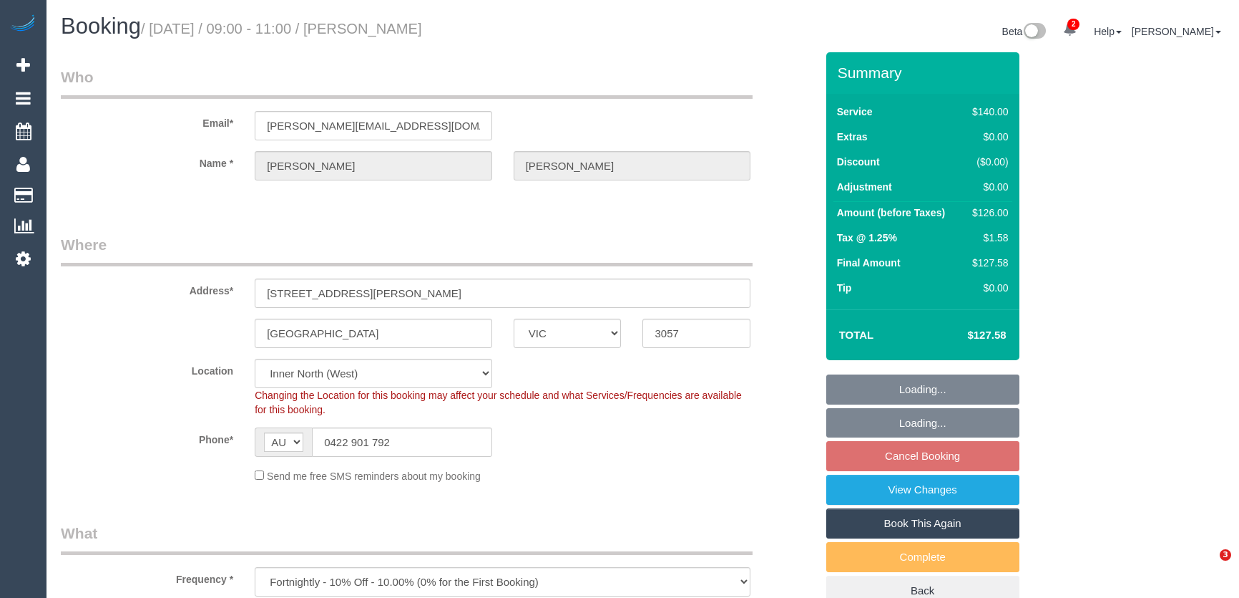
select select "VIC"
select select "number:27"
select select "number:14"
select select "number:19"
select select "number:22"
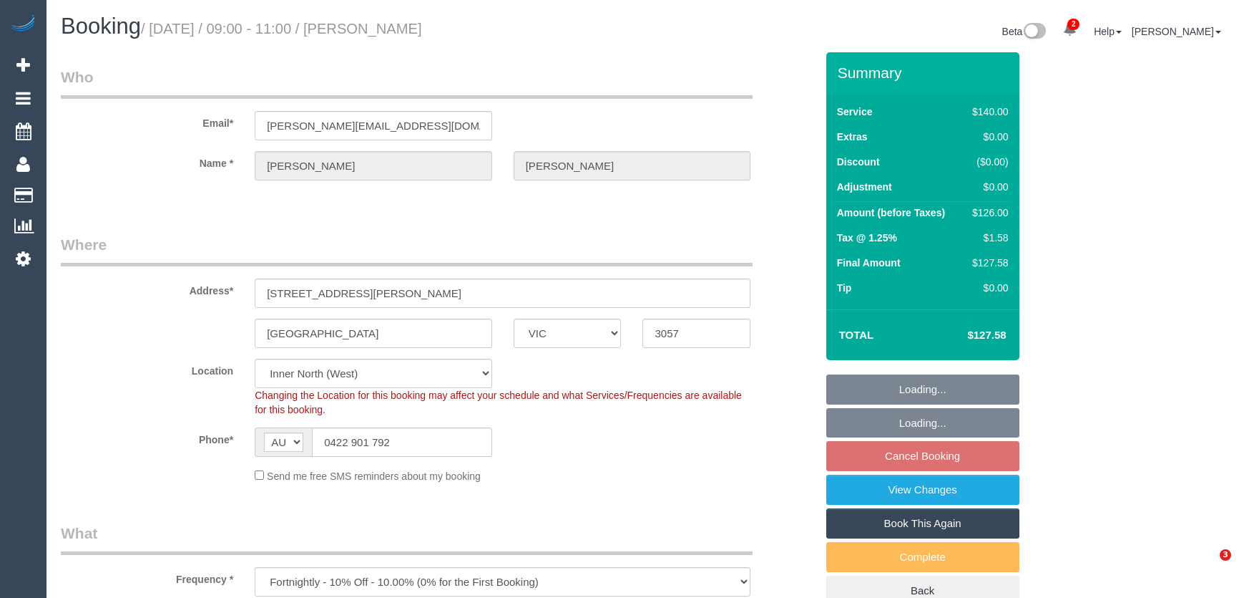
select select "number:34"
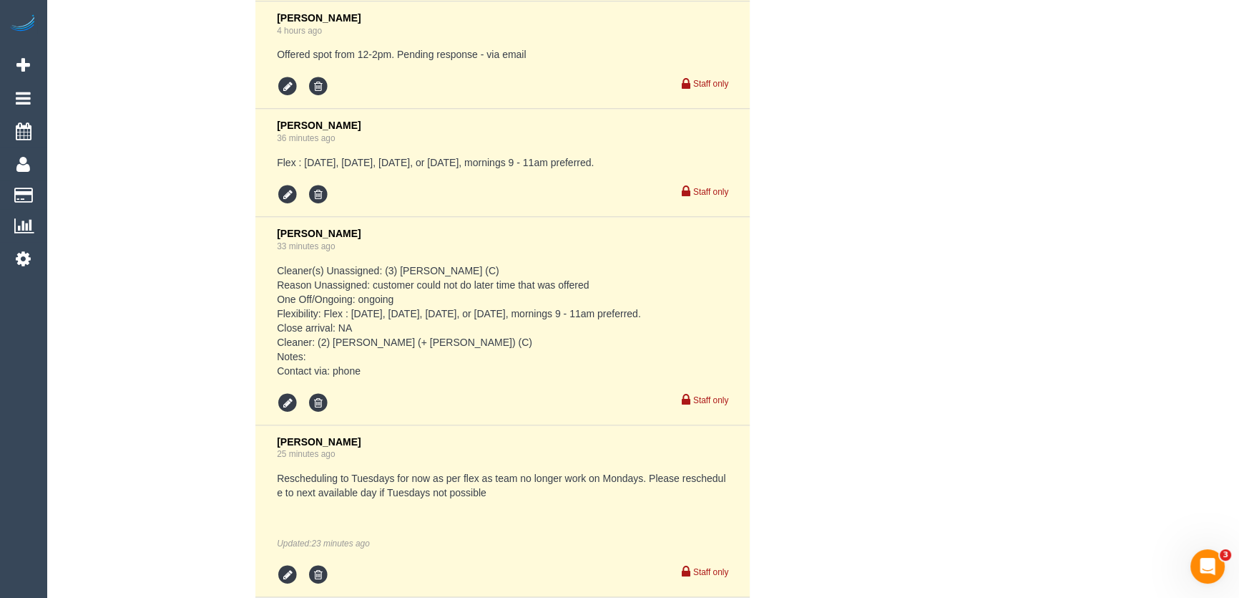
scroll to position [2797, 0]
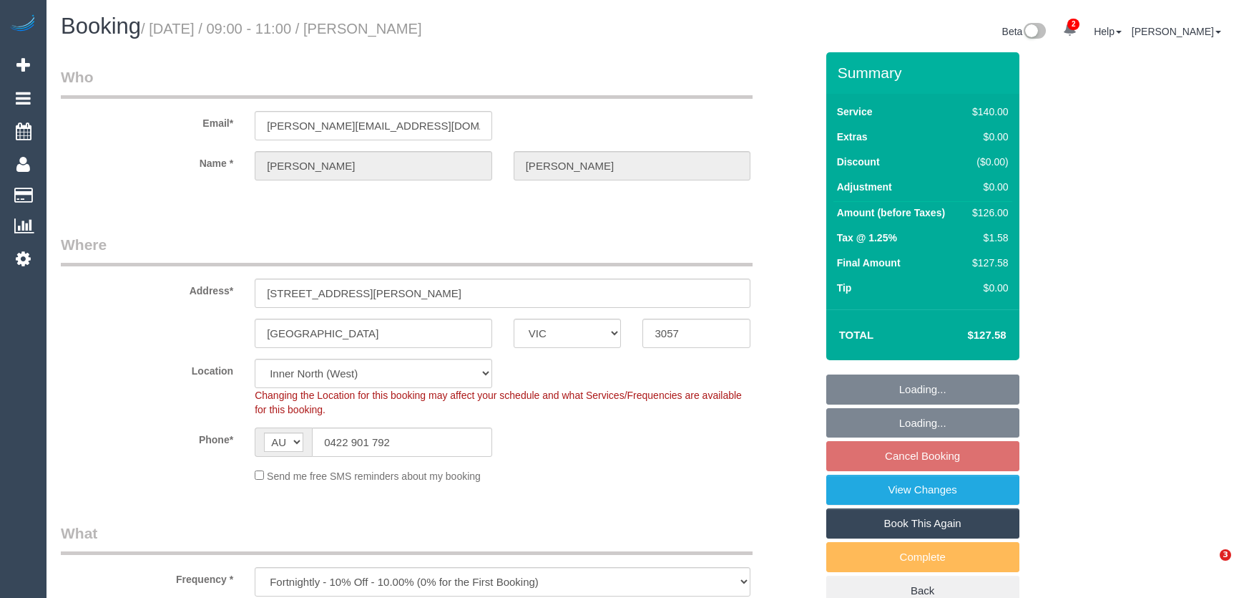
select select "VIC"
select select "number:27"
select select "number:14"
select select "number:19"
select select "number:22"
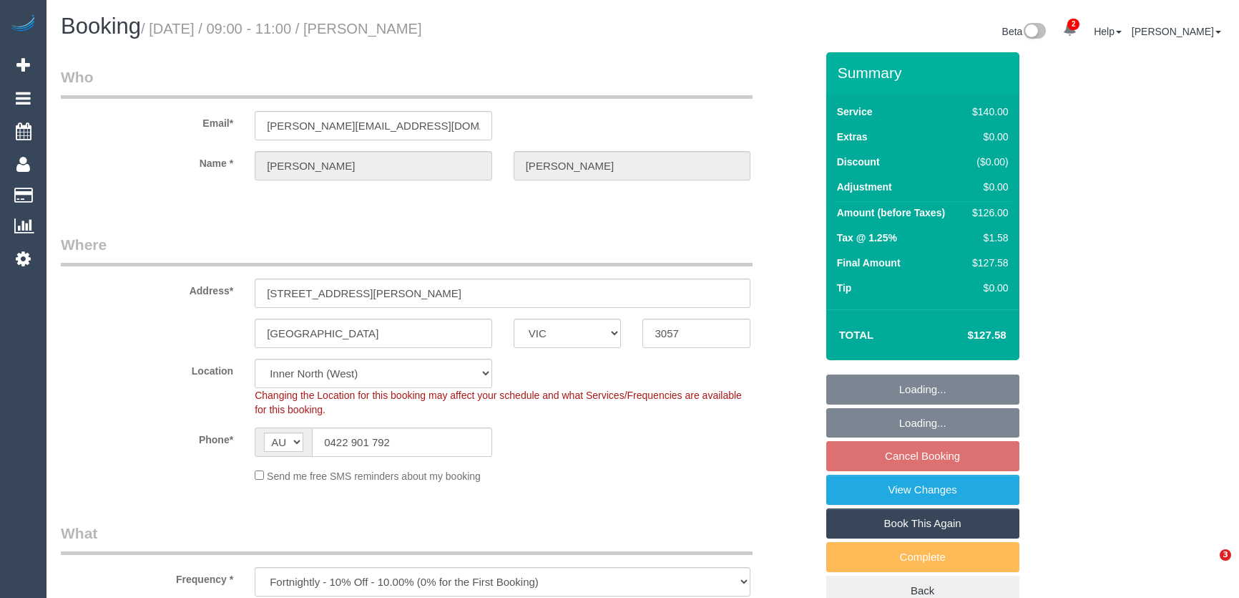
select select "number:34"
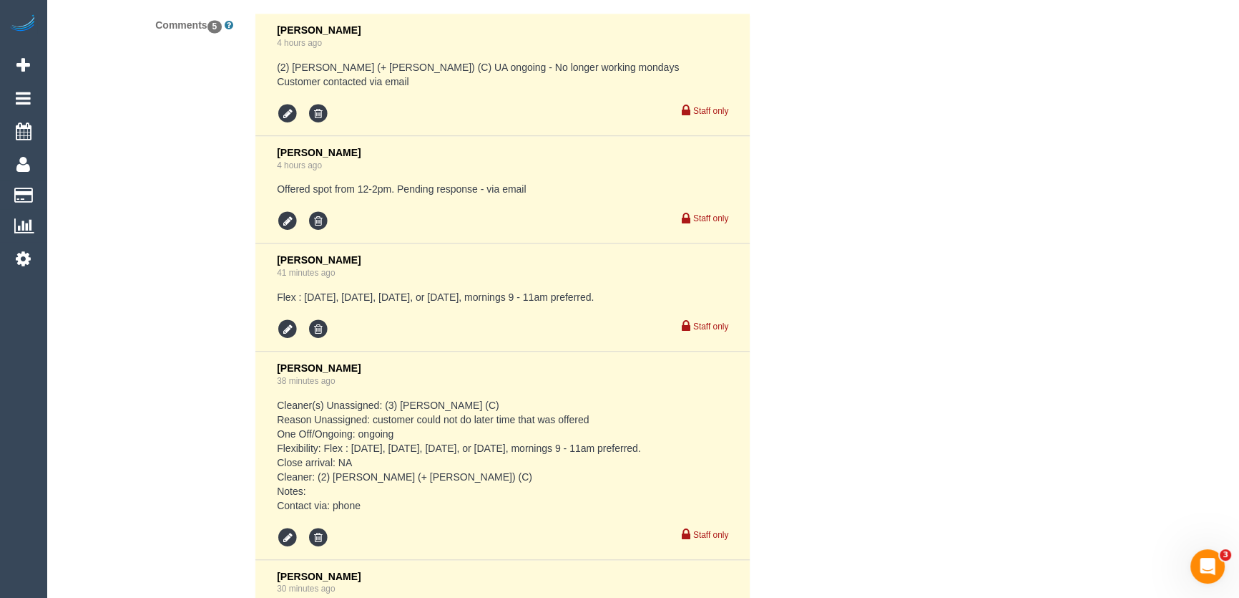
scroll to position [2732, 0]
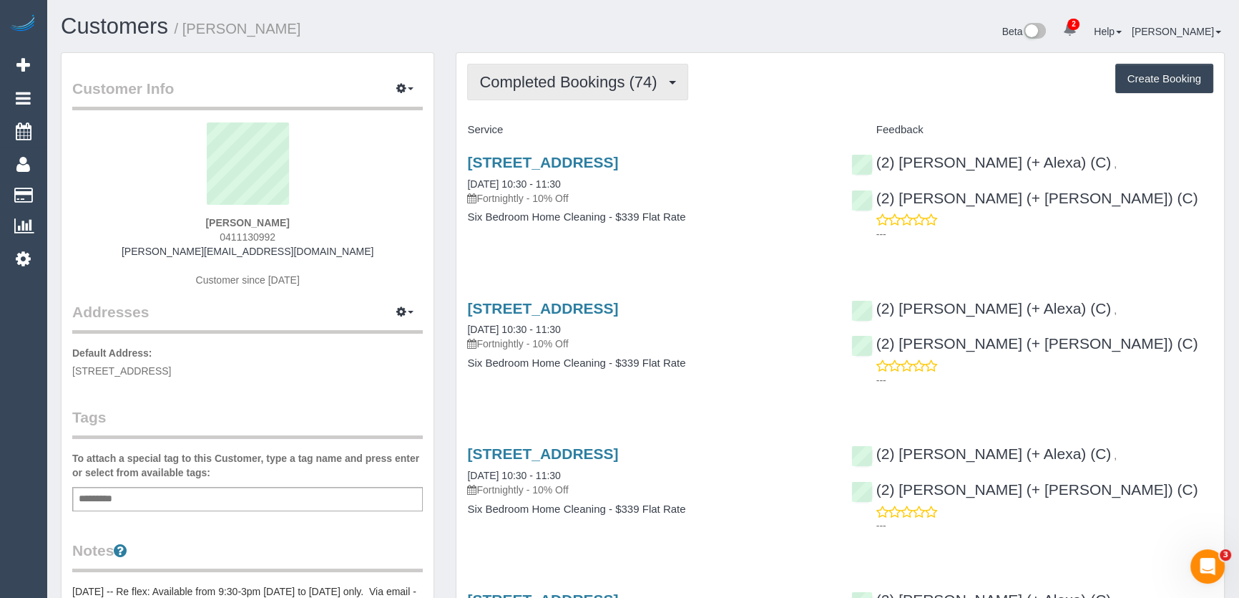
click at [601, 92] on button "Completed Bookings (74)" at bounding box center [577, 82] width 220 height 36
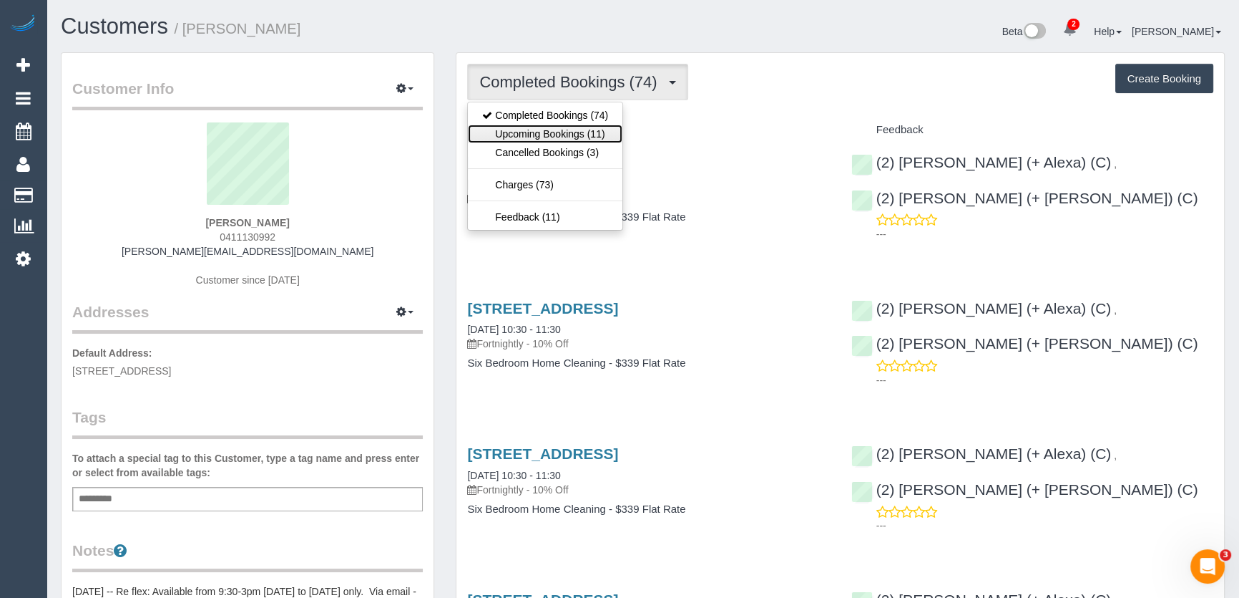
click at [587, 132] on link "Upcoming Bookings (11)" at bounding box center [545, 134] width 155 height 19
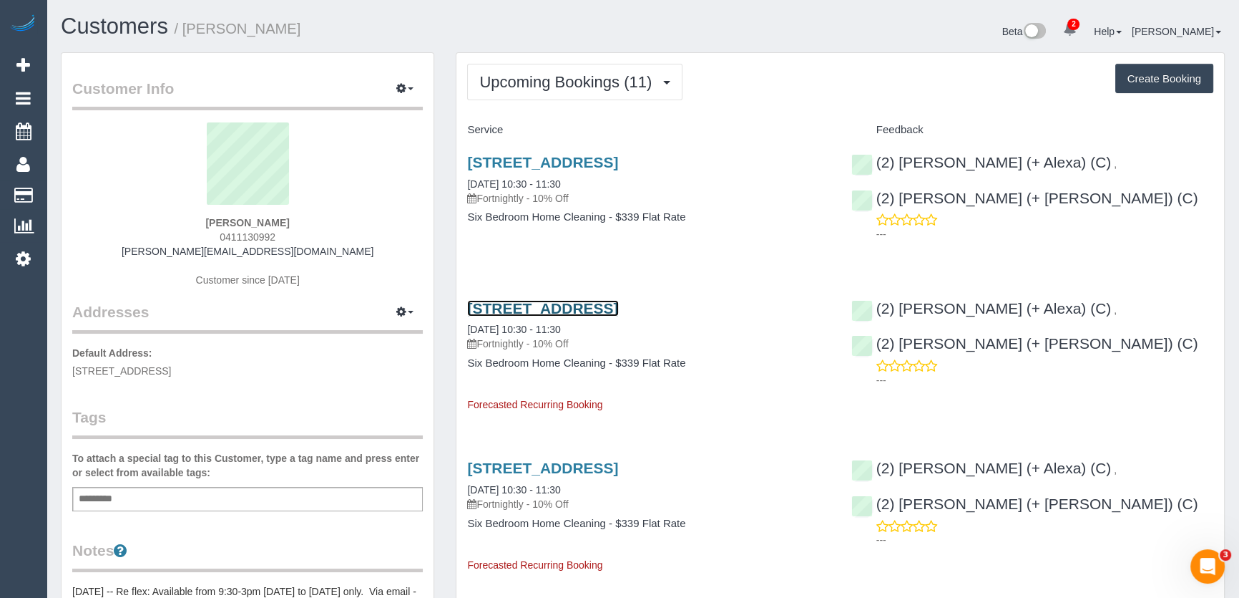
click at [551, 301] on link "[STREET_ADDRESS]" at bounding box center [542, 308] width 151 height 16
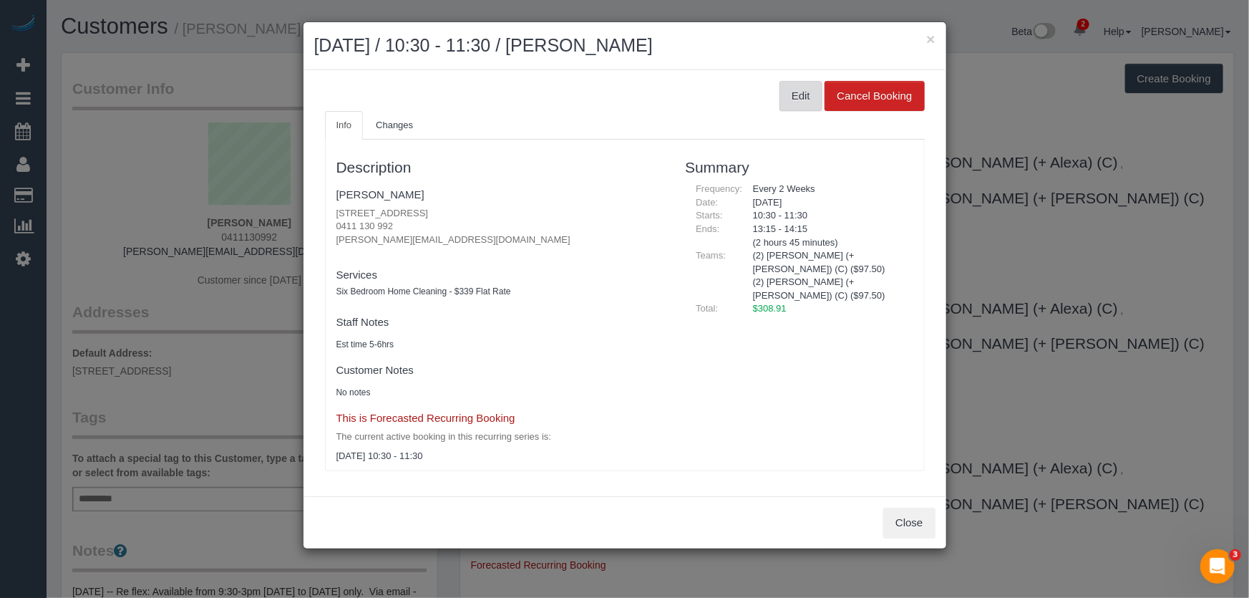
click at [795, 100] on button "Edit" at bounding box center [800, 96] width 43 height 30
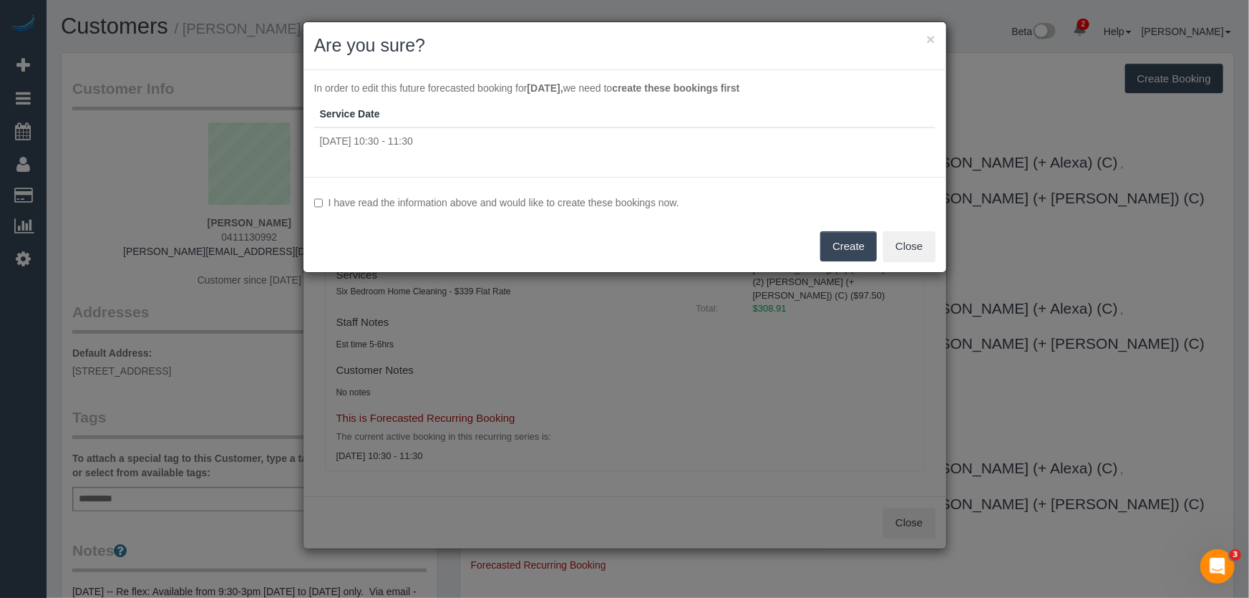
click at [847, 247] on button "Create" at bounding box center [848, 246] width 57 height 30
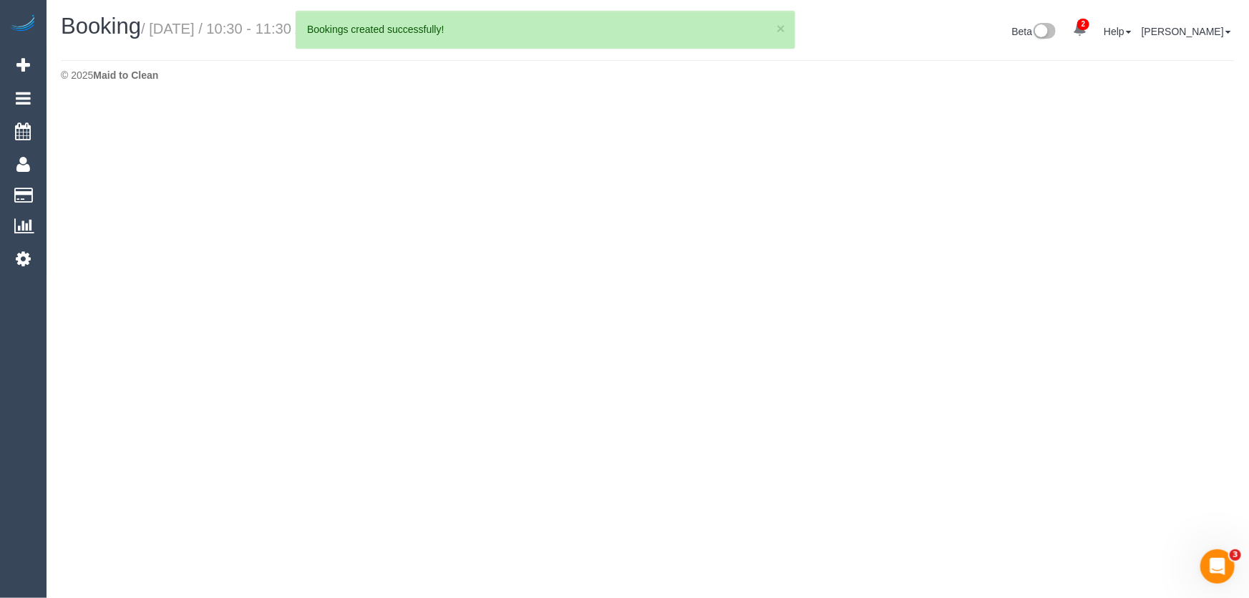
select select "VIC"
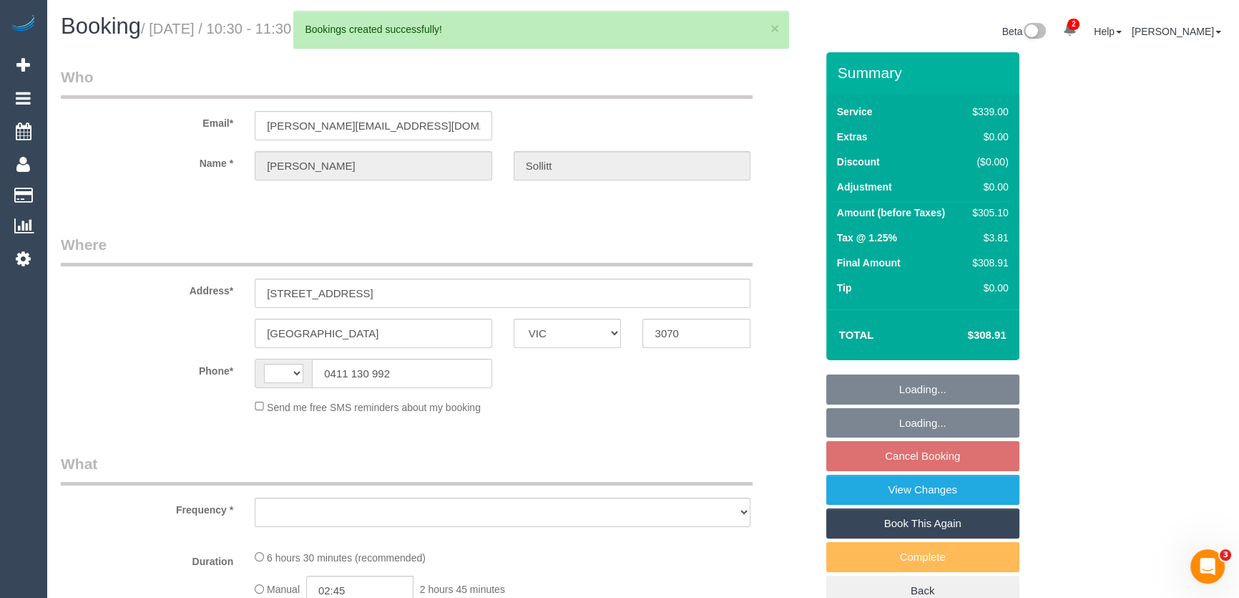
select select "string:AU"
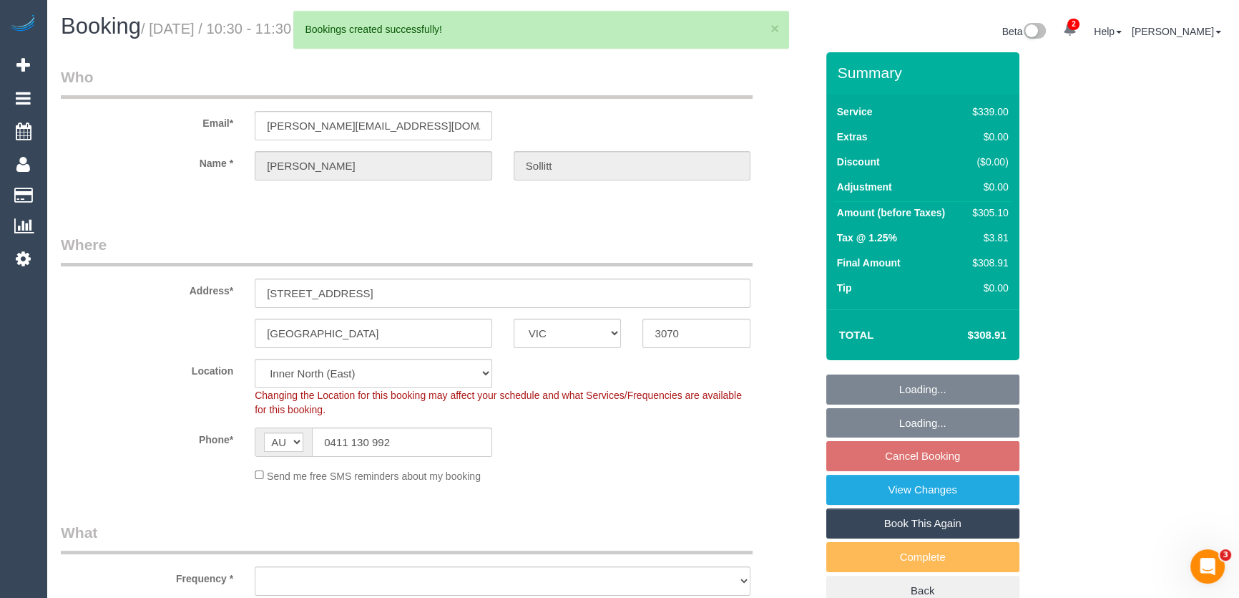
select select "number:27"
select select "number:16"
select select "number:19"
select select "number:22"
select select "number:34"
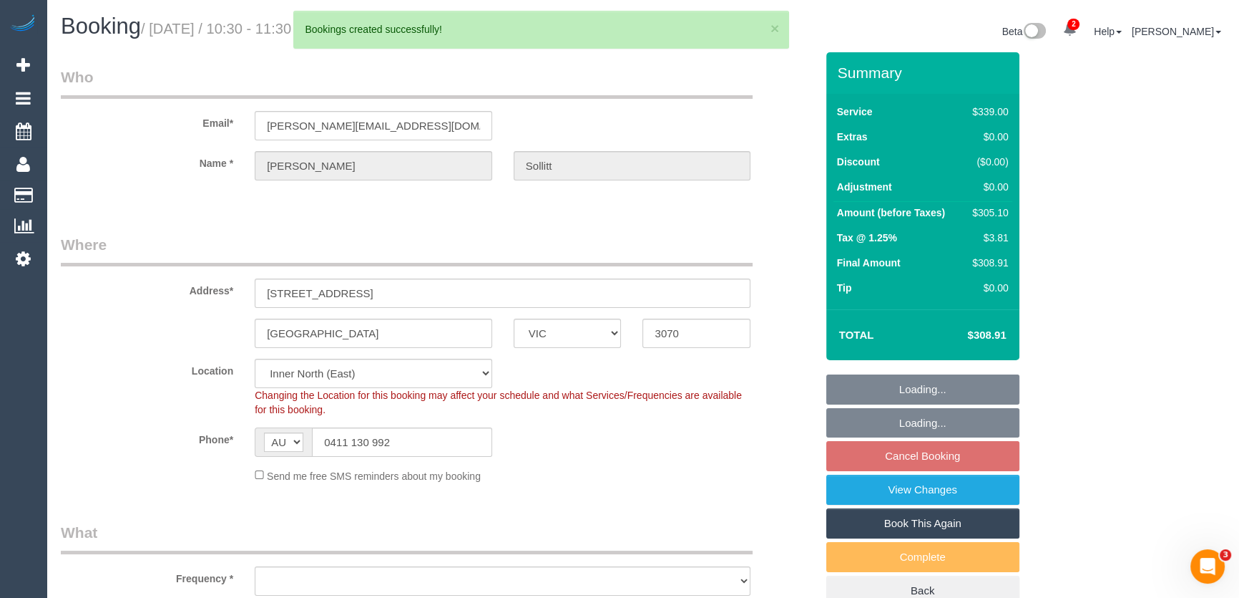
select select "number:12"
select select "object:3508"
select select "string:stripe-pm_1PRQZE2GScqysDRV53HgaGKl"
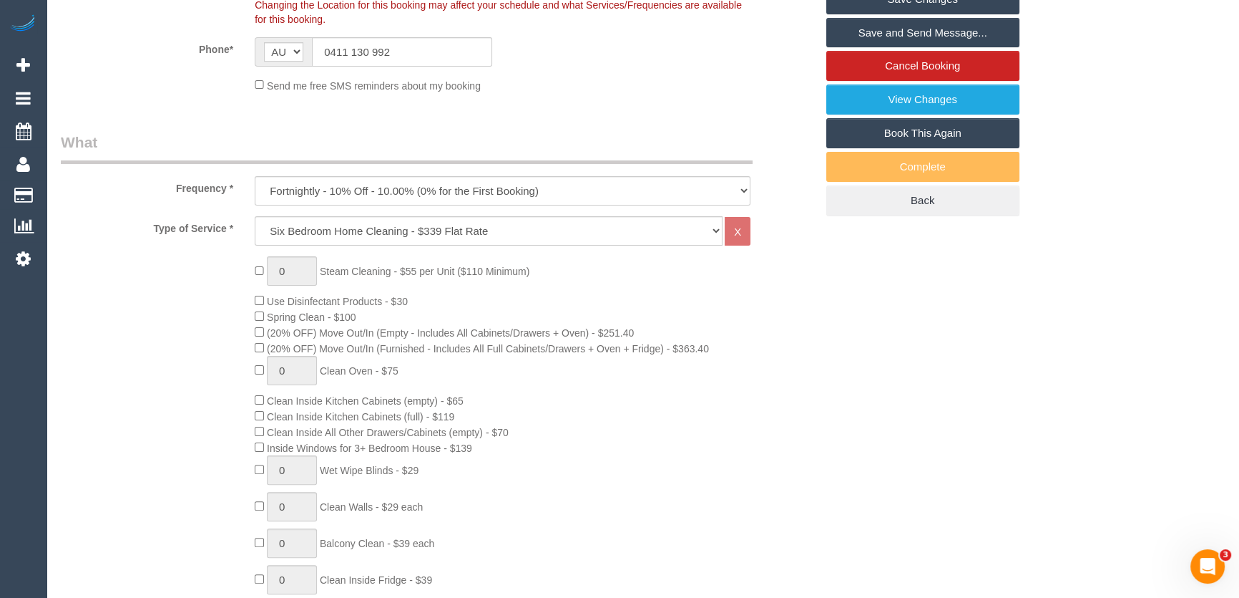
scroll to position [490, 0]
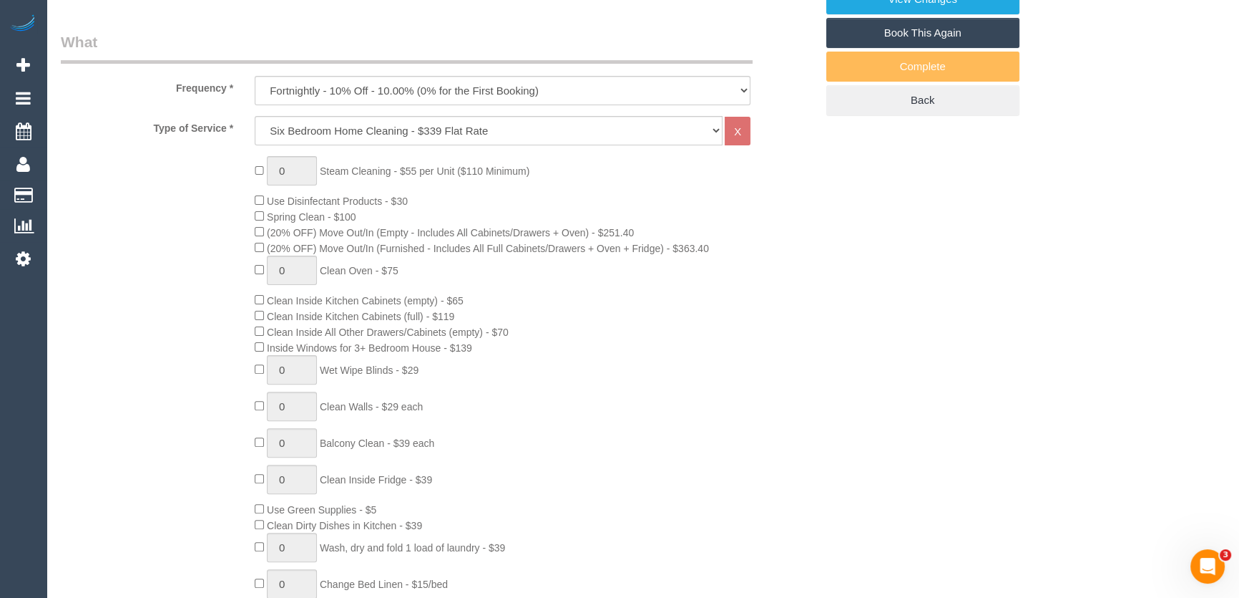
click at [384, 286] on div "0 Steam Cleaning - $55 per Unit ($110 Minimum) Use Disinfectant Products - $30 …" at bounding box center [535, 407] width 582 height 502
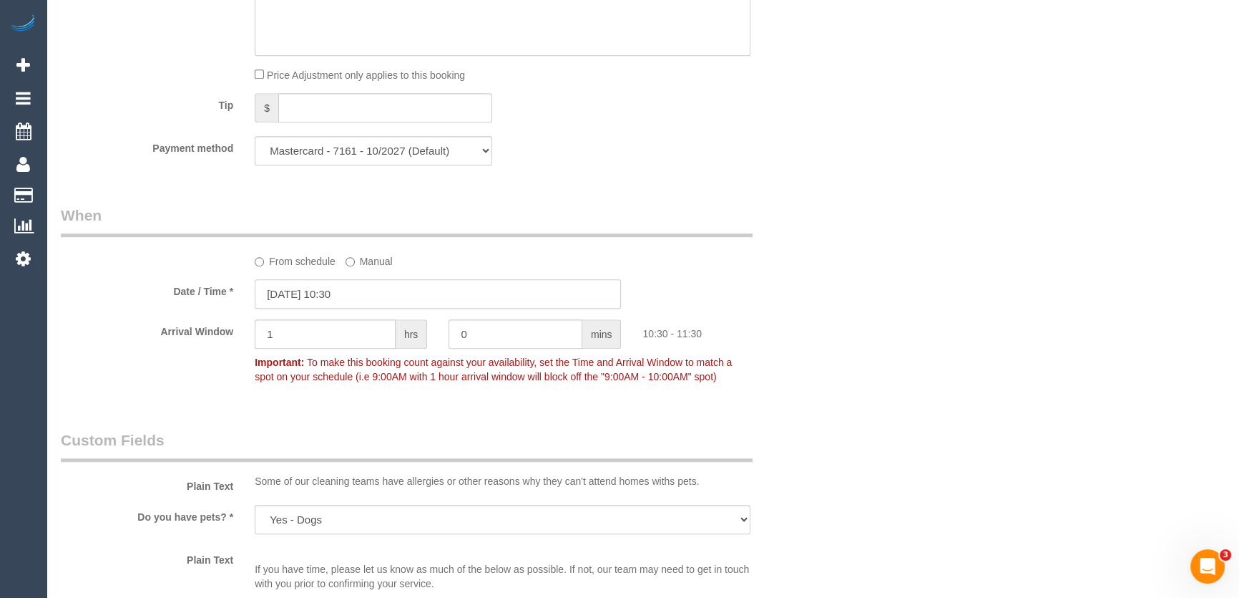
click at [375, 296] on input "02/09/2025 10:30" at bounding box center [438, 293] width 366 height 29
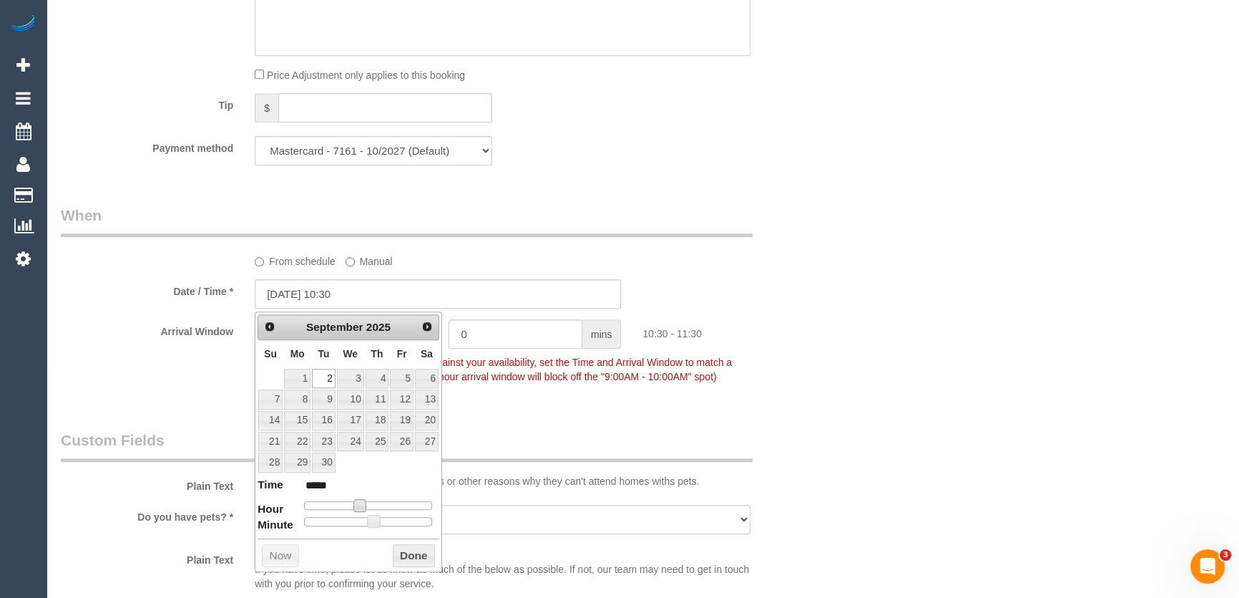
type input "02/09/2025 11:30"
type input "*****"
type input "02/09/2025 12:30"
type input "*****"
drag, startPoint x: 360, startPoint y: 504, endPoint x: 372, endPoint y: 505, distance: 12.2
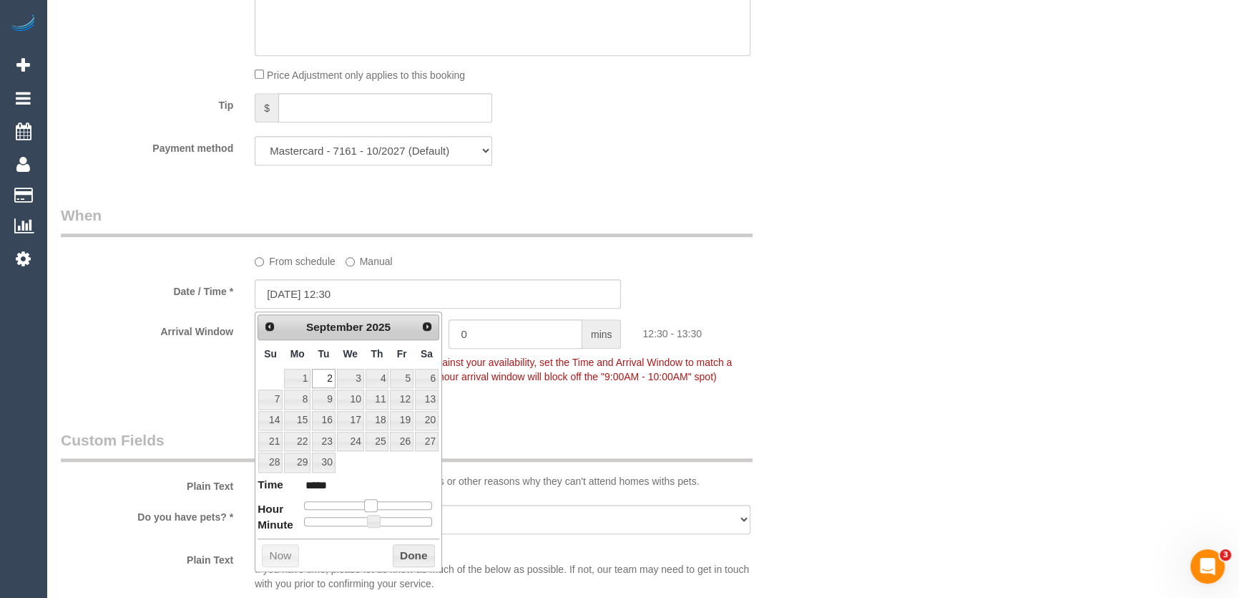
click at [372, 505] on span at bounding box center [370, 505] width 13 height 13
type input "02/09/2025 12:25"
type input "*****"
type input "02/09/2025 12:20"
type input "*****"
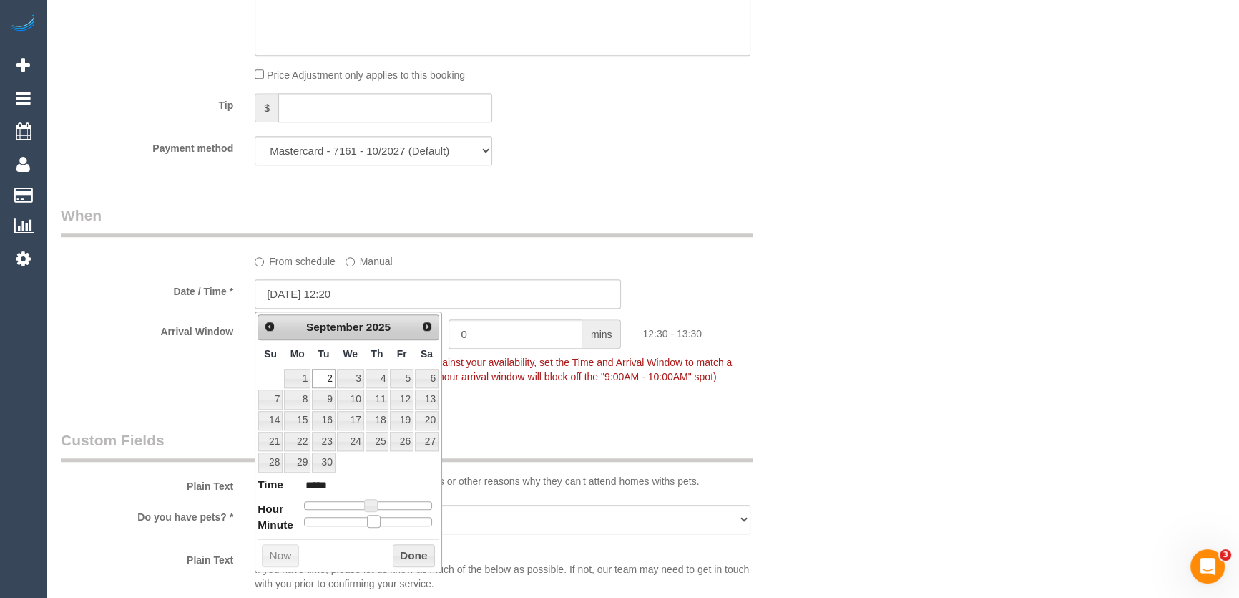
type input "02/09/2025 12:15"
type input "*****"
type input "02/09/2025 12:10"
type input "*****"
type input "02/09/2025 12:05"
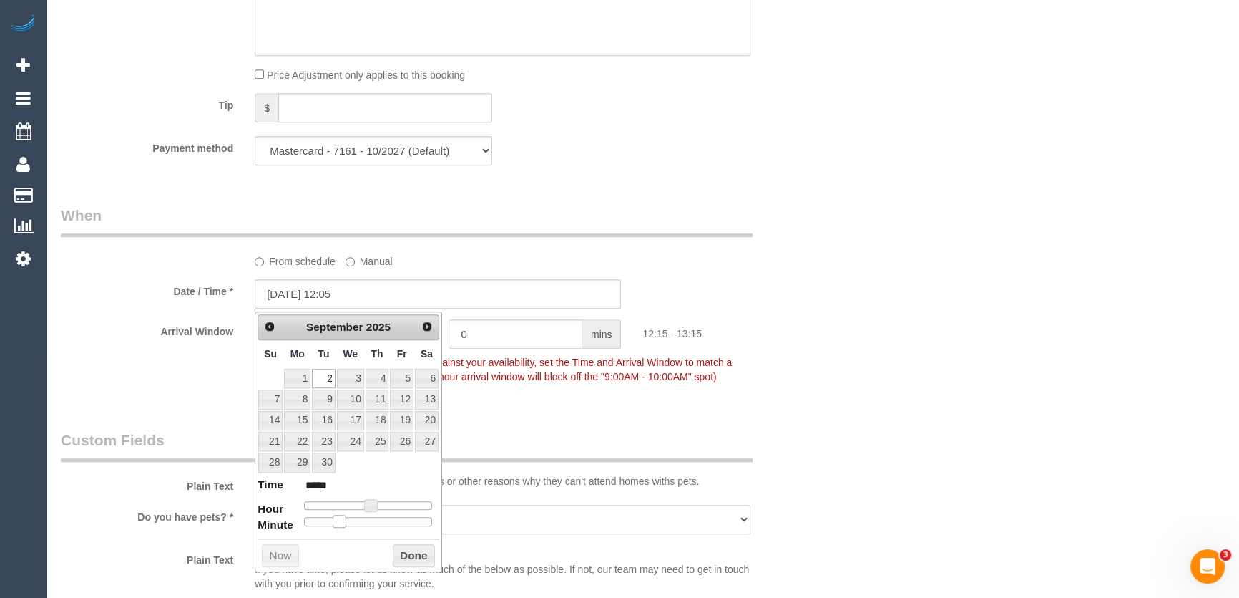
type input "*****"
type input "02/09/2025 12:00"
type input "*****"
drag, startPoint x: 372, startPoint y: 518, endPoint x: 298, endPoint y: 515, distance: 73.8
click at [298, 515] on span at bounding box center [304, 521] width 13 height 13
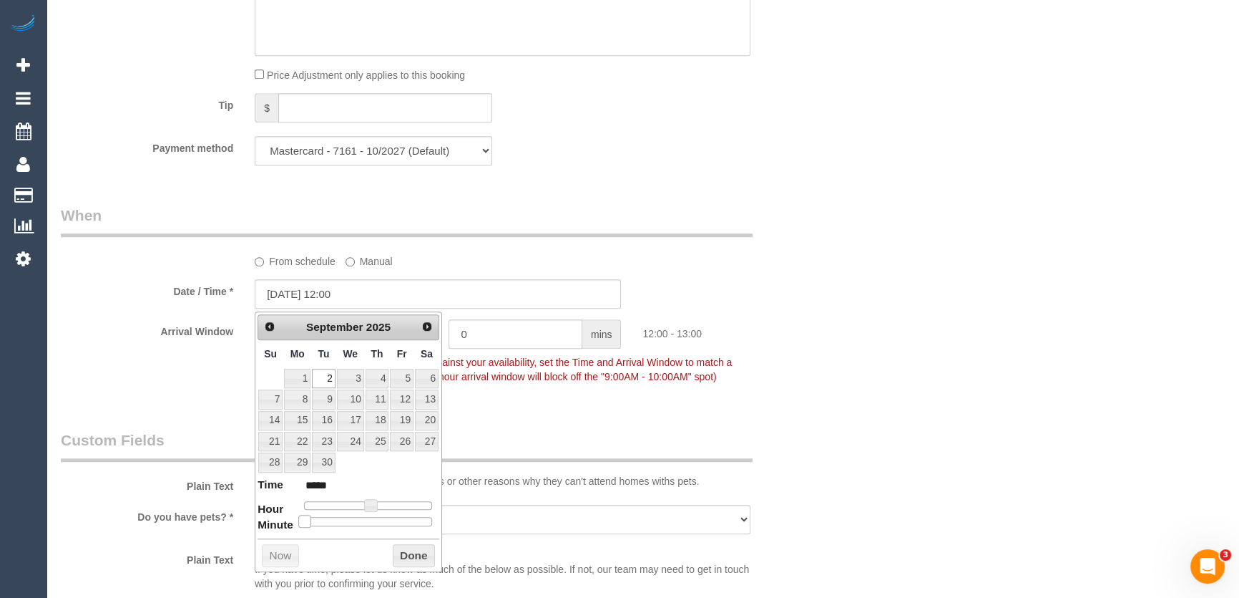
click at [595, 390] on div "Arrival Window 1 hrs 0 mins 12:00 - 13:00 Important: To make this booking count…" at bounding box center [438, 354] width 776 height 71
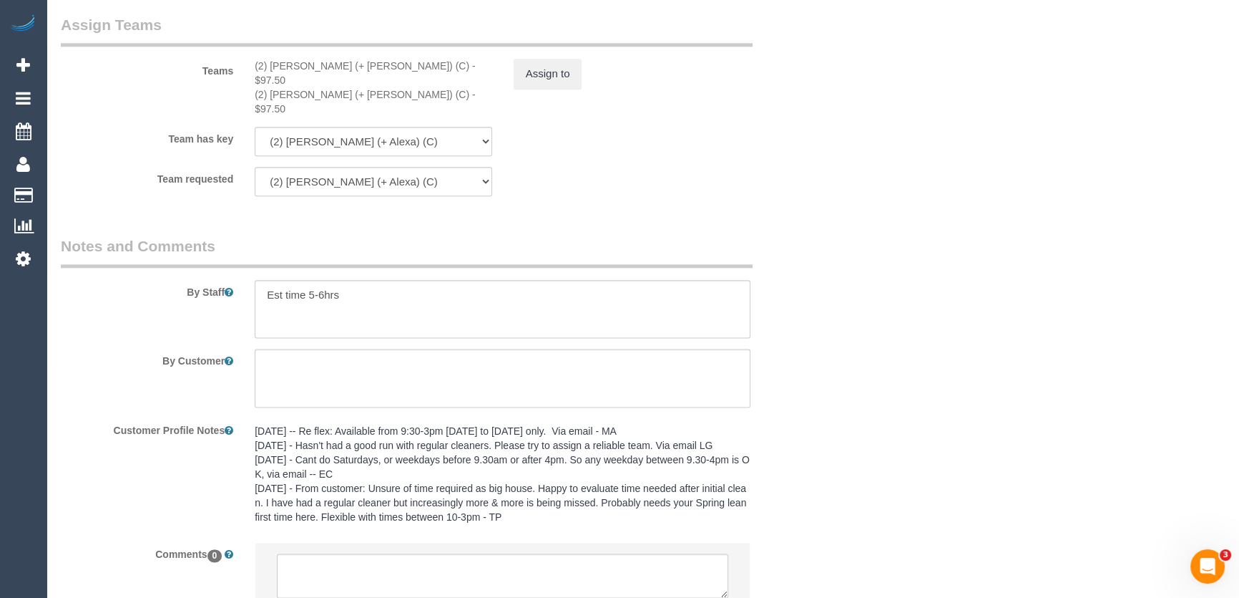
scroll to position [2323, 0]
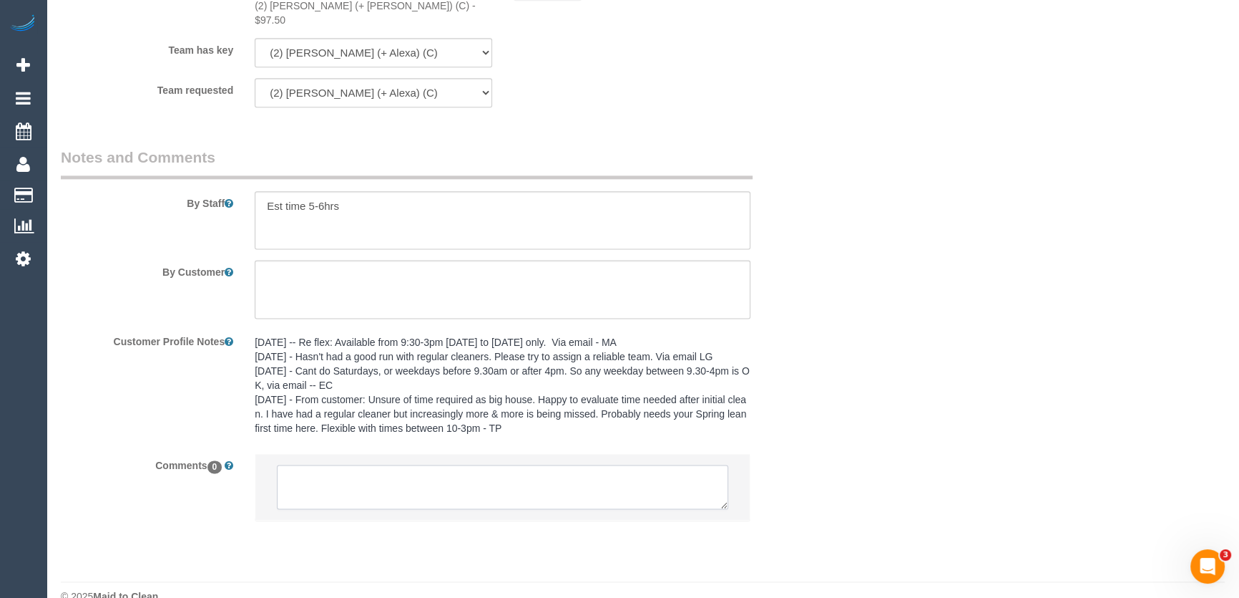
click at [359, 464] on textarea at bounding box center [503, 486] width 452 height 44
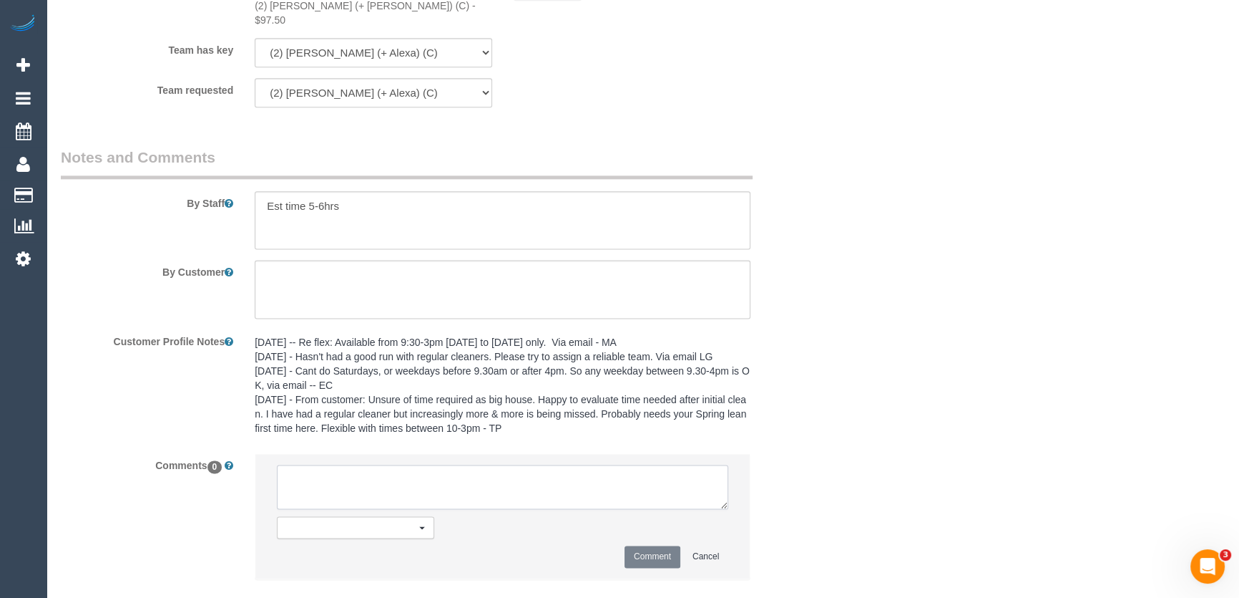
click at [371, 464] on textarea at bounding box center [503, 486] width 452 height 44
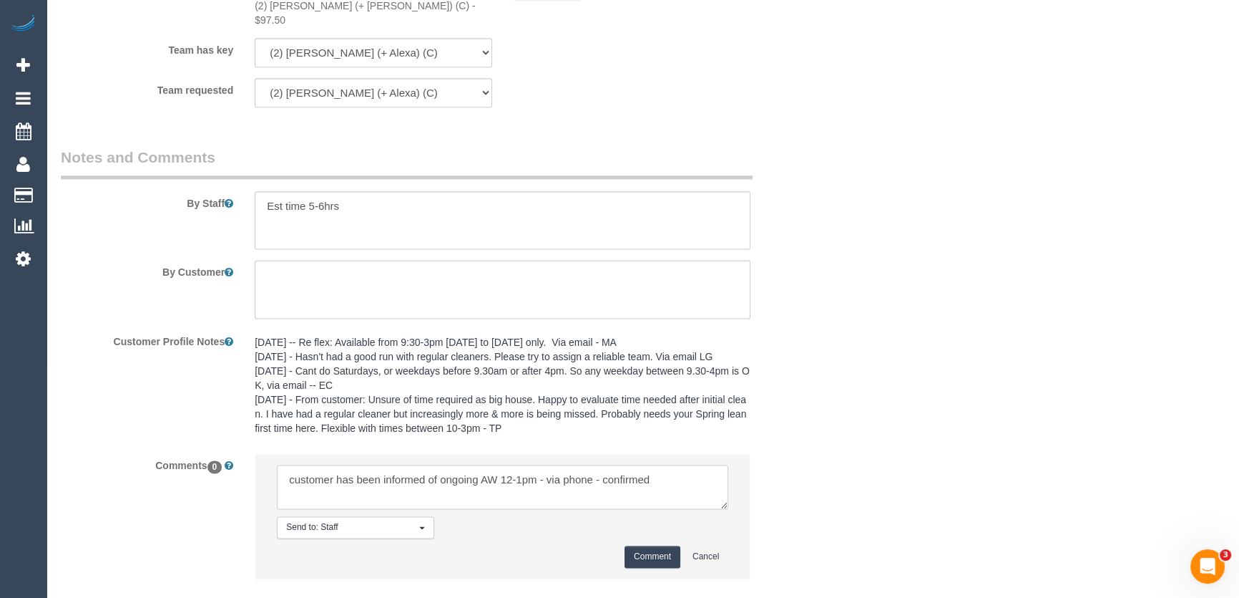
type textarea "customer has been informed of ongoing AW 12-1pm - via phone - confirmed"
click at [644, 545] on button "Comment" at bounding box center [653, 556] width 56 height 22
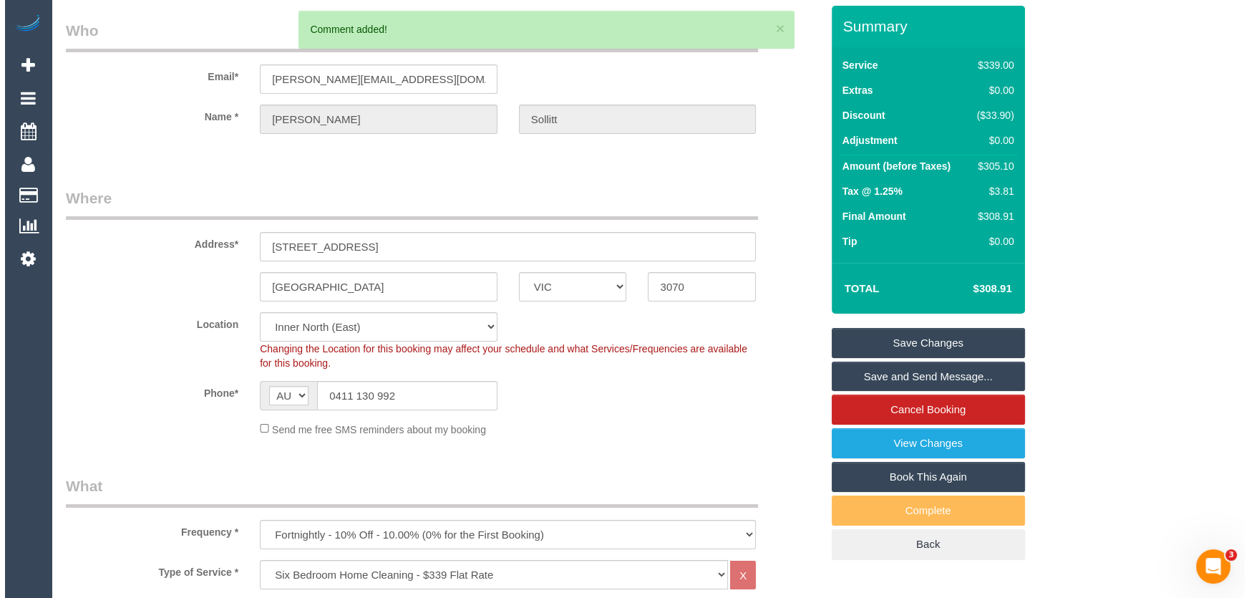
scroll to position [0, 0]
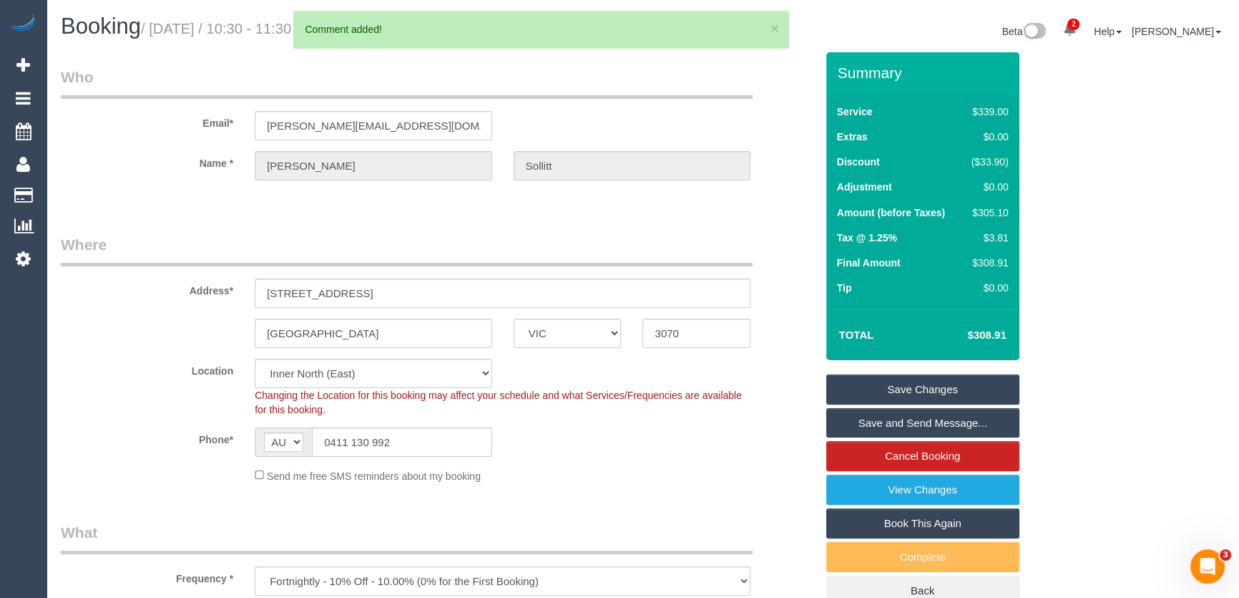
click at [892, 425] on link "Save and Send Message..." at bounding box center [923, 423] width 193 height 30
click at [893, 425] on fieldset "Save Changes Save and Send Message... Cancel Booking View Changes Book This Aga…" at bounding box center [923, 490] width 193 height 232
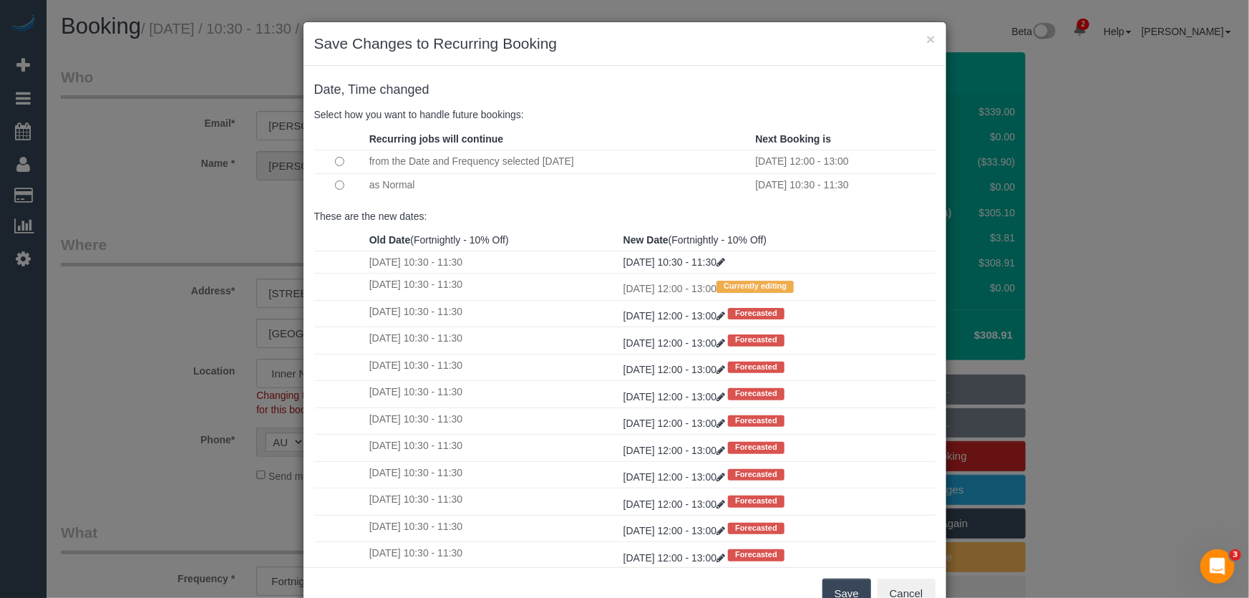
click at [844, 588] on button "Save" at bounding box center [846, 593] width 49 height 30
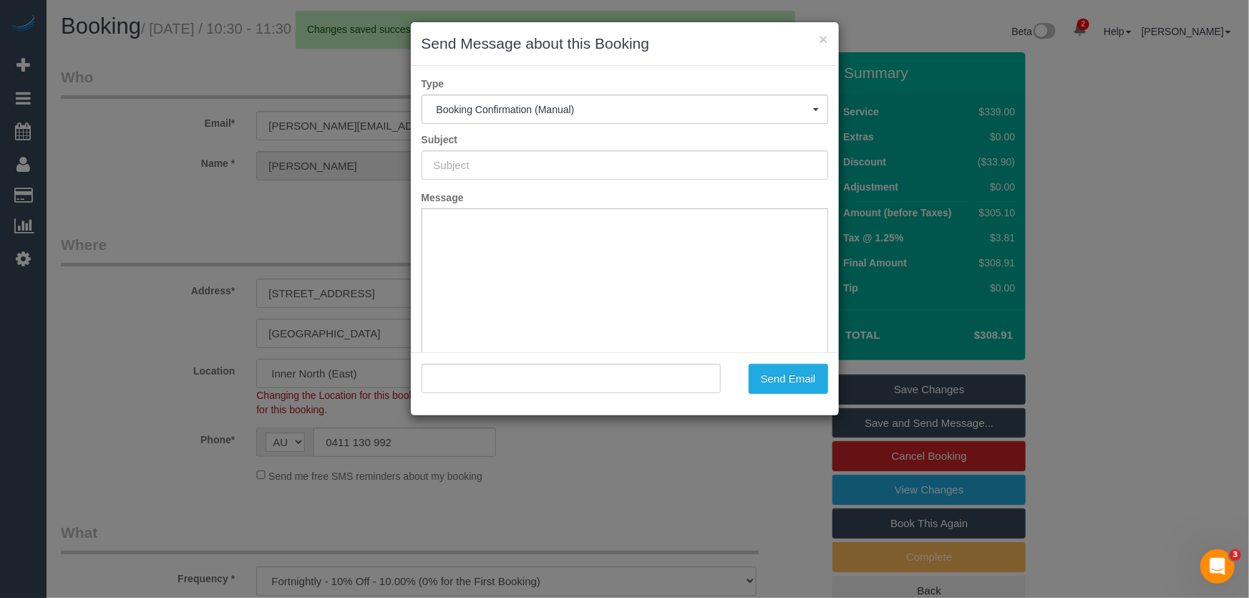
type input "Booking Confirmed"
type input ""Rebecca Sollitt" <rebecca_sollitt@optusnet.com.au>"
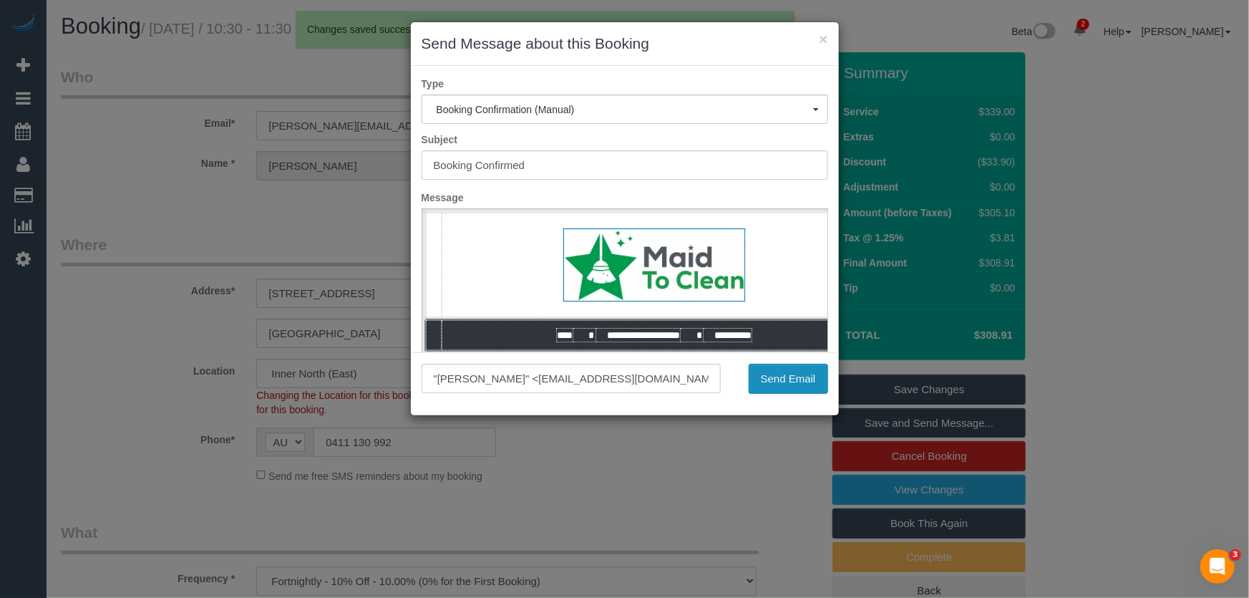
click at [796, 381] on button "Send Email" at bounding box center [788, 379] width 79 height 30
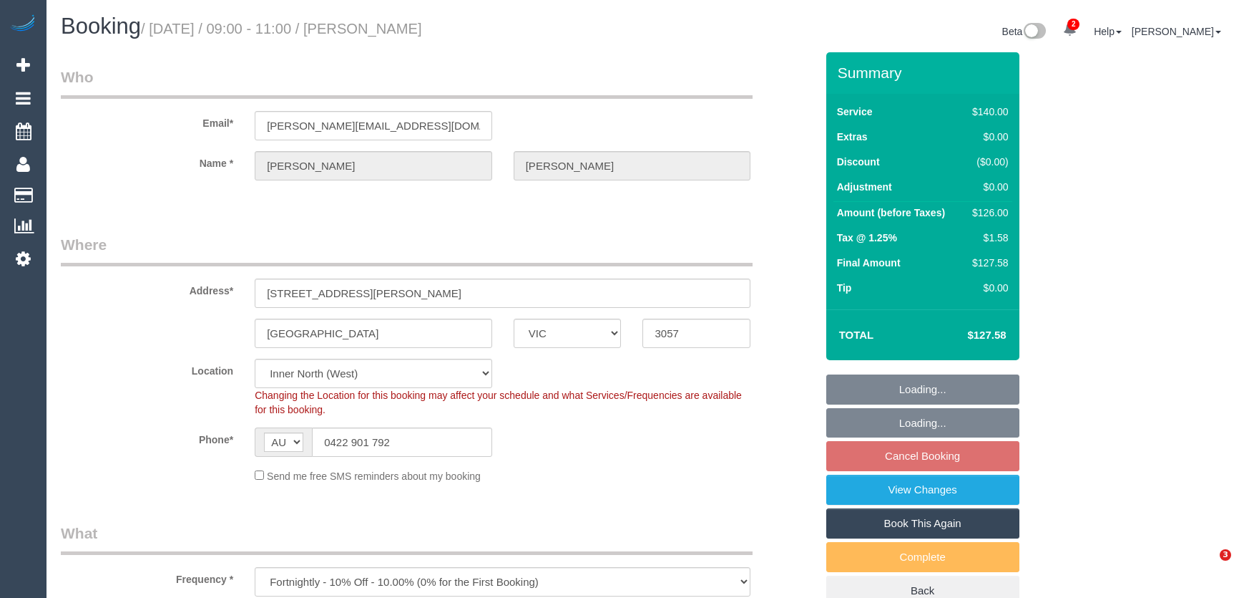
select select "VIC"
select select "number:27"
select select "number:14"
select select "number:19"
select select "number:22"
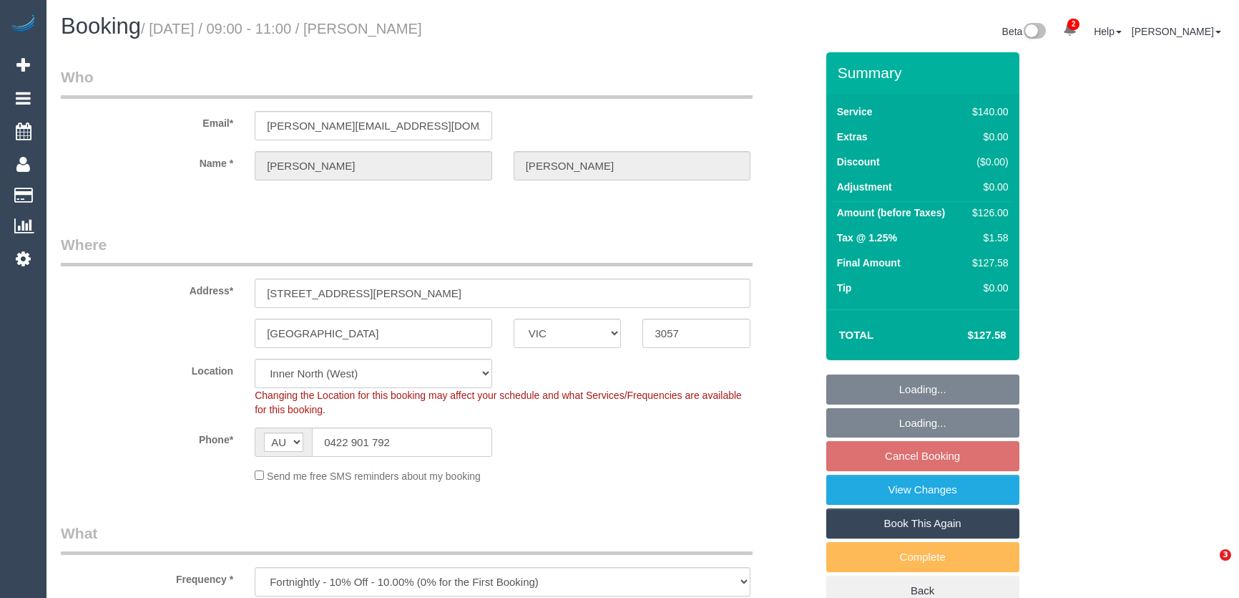
select select "number:34"
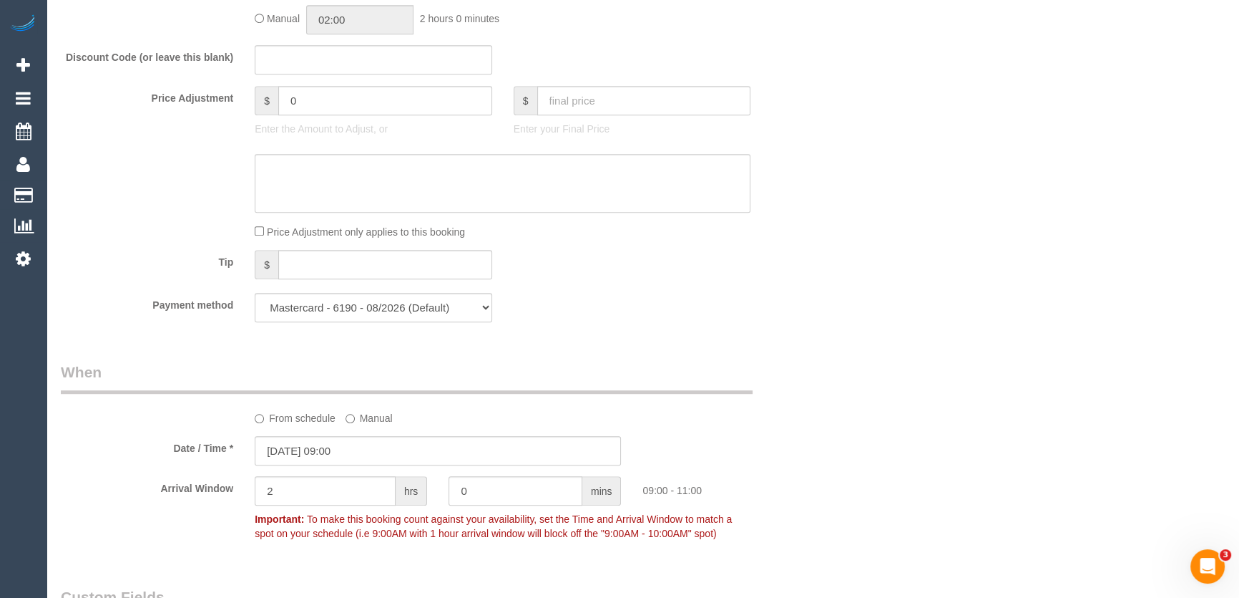
scroll to position [1366, 0]
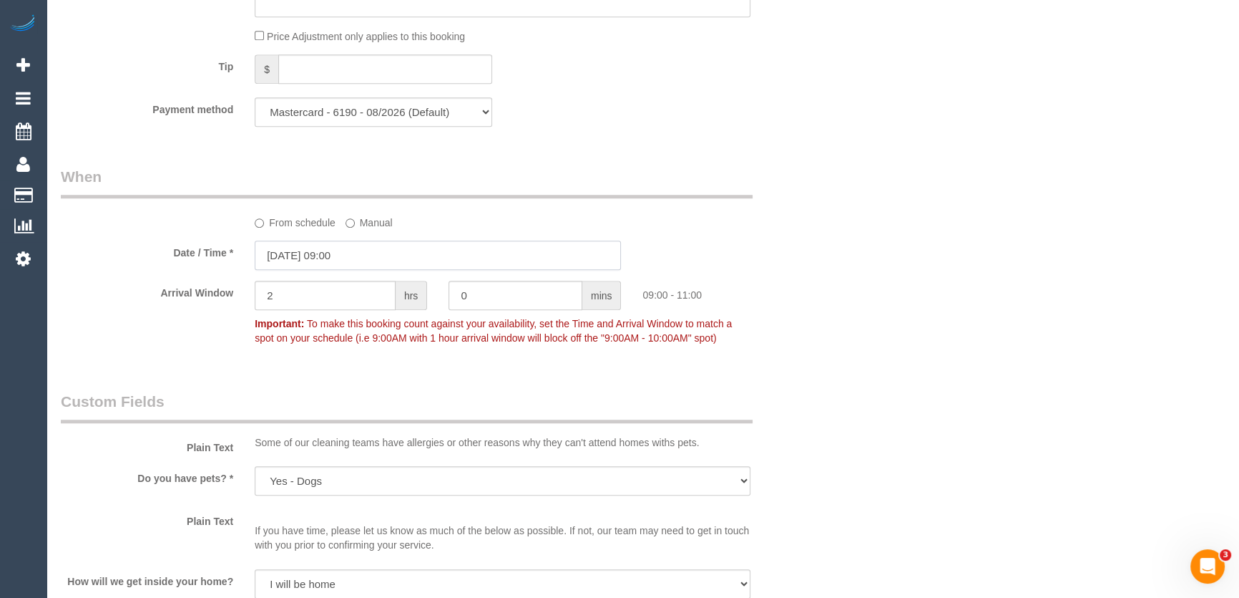
click at [388, 264] on input "19/08/2025 09:00" at bounding box center [438, 254] width 366 height 29
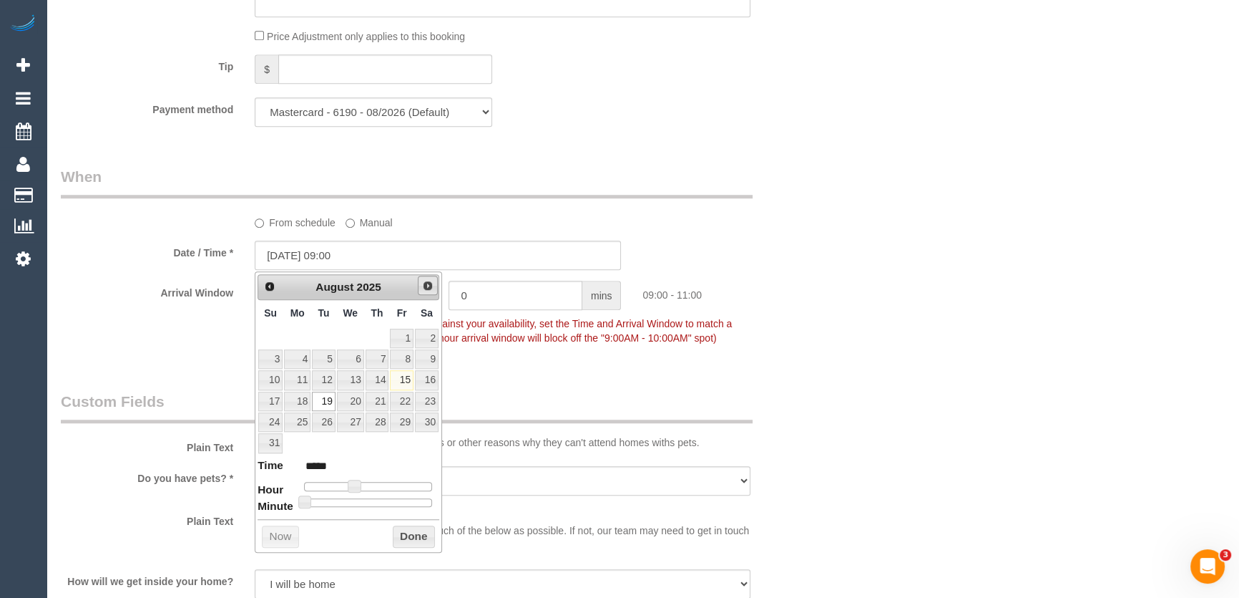
click at [427, 283] on span "Next" at bounding box center [427, 285] width 11 height 11
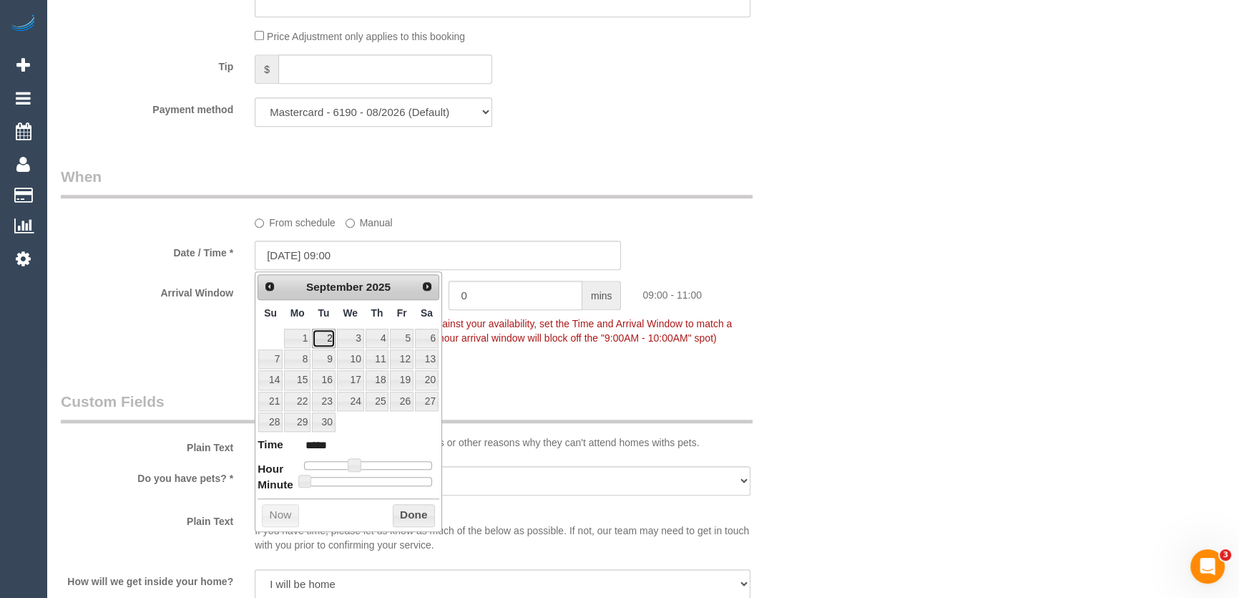
click at [326, 336] on link "2" at bounding box center [323, 337] width 23 height 19
type input "02/09/2025 09:00"
click at [508, 364] on div "Who Email* kate@thescotts.info Name * Kate Scott Where Address* 87 Clarence Str…" at bounding box center [438, 406] width 776 height 3440
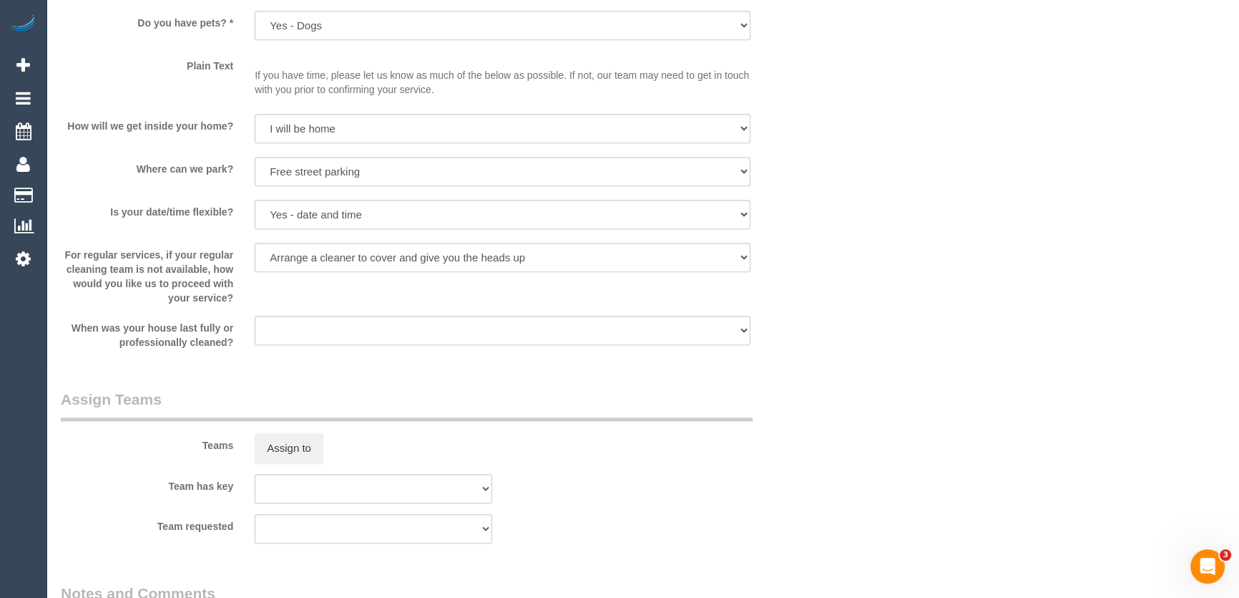
scroll to position [2017, 0]
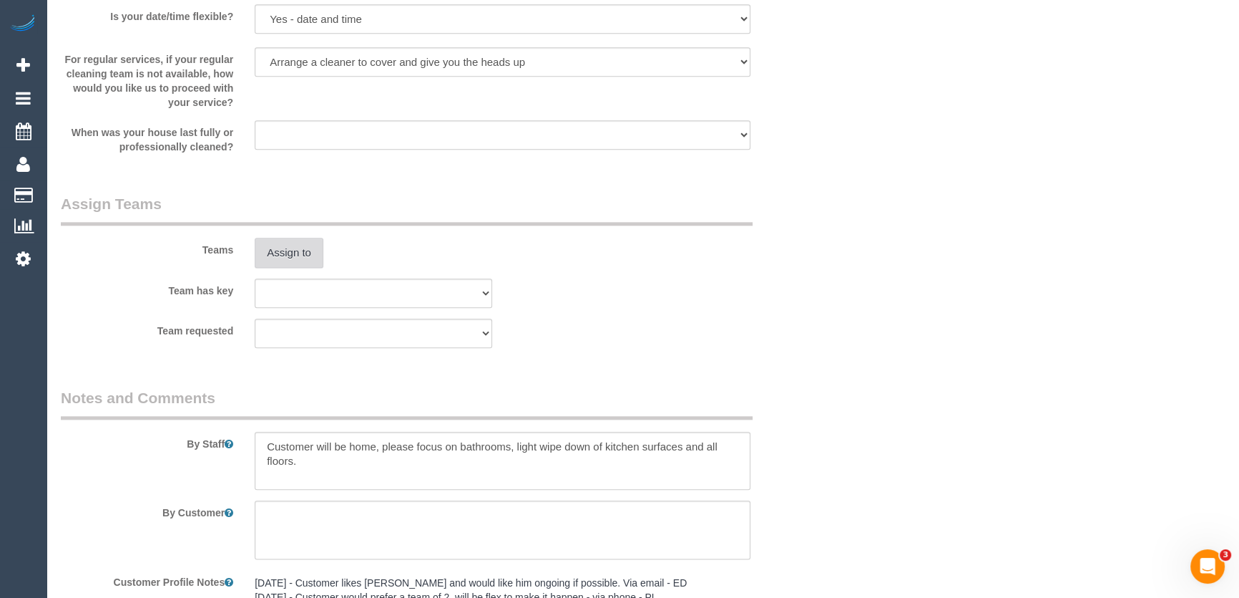
click at [284, 250] on button "Assign to" at bounding box center [289, 253] width 69 height 30
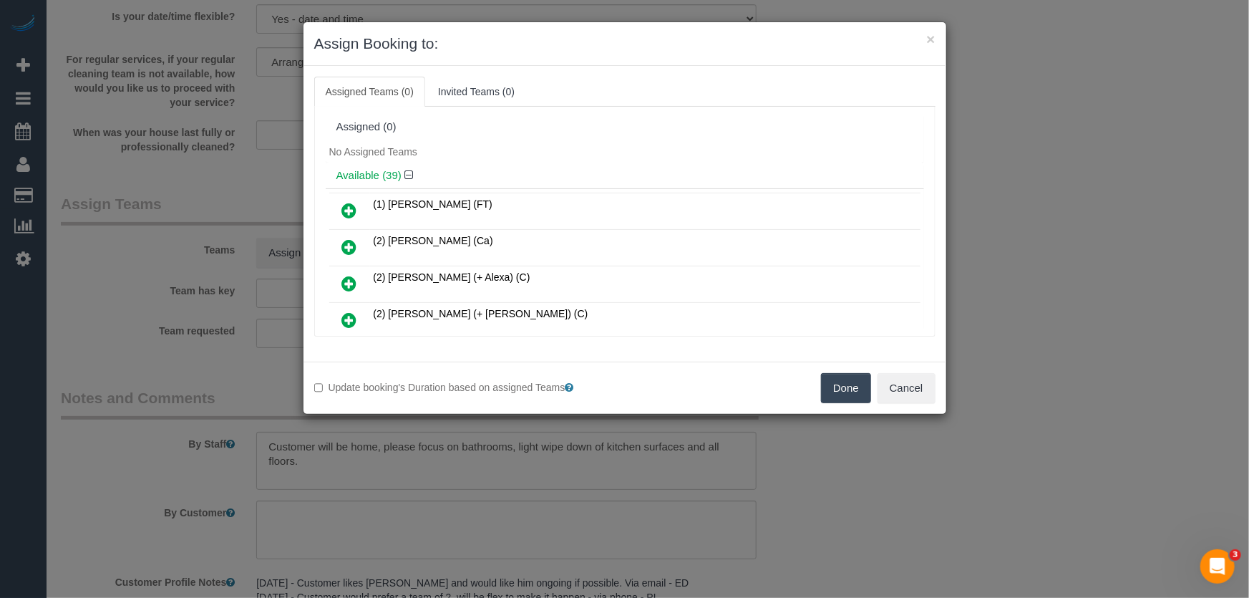
click at [346, 280] on icon at bounding box center [349, 283] width 15 height 17
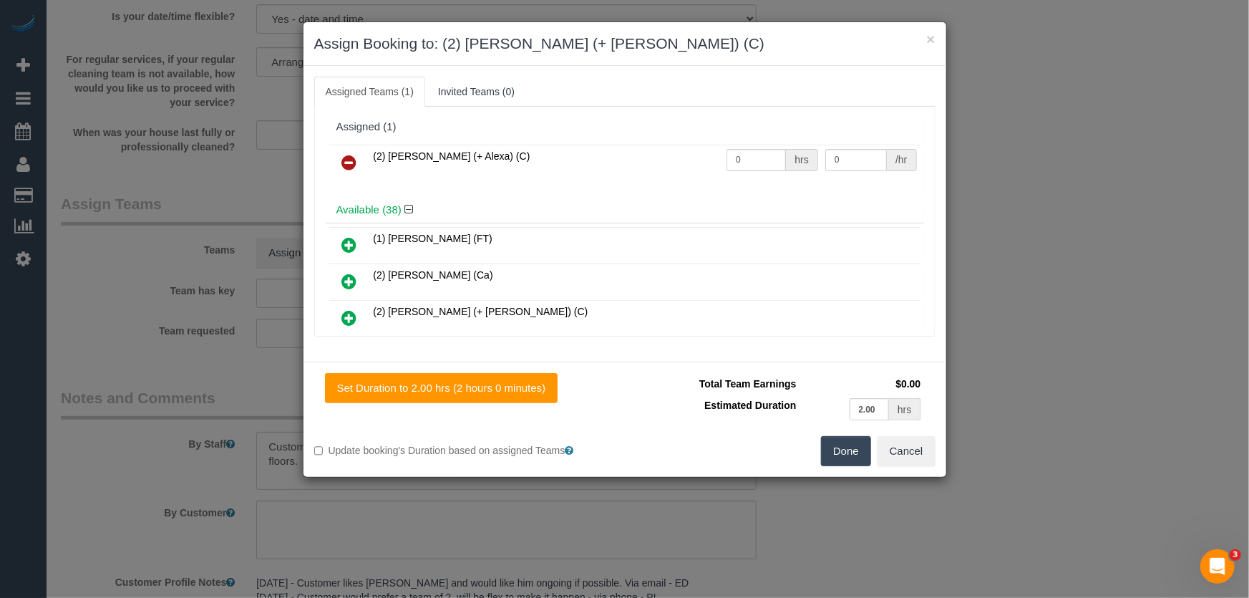
click at [351, 309] on icon at bounding box center [349, 317] width 15 height 17
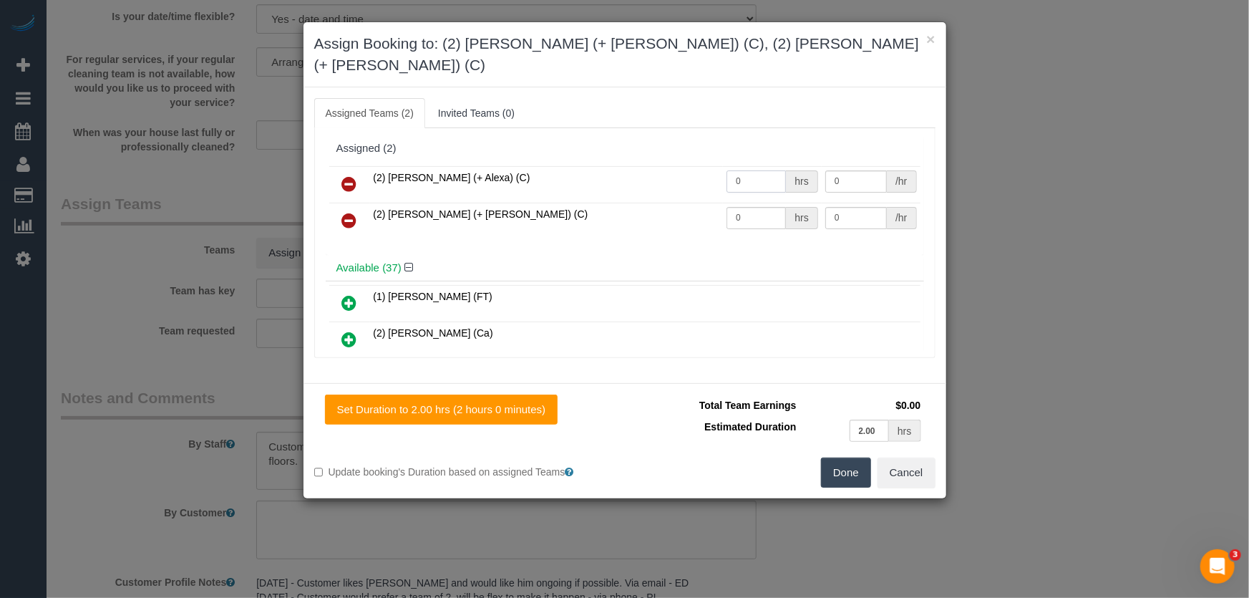
click at [746, 170] on input "0" at bounding box center [755, 181] width 59 height 22
type input "1"
type input "37.5"
click at [761, 207] on input "0" at bounding box center [755, 218] width 59 height 22
type input "1"
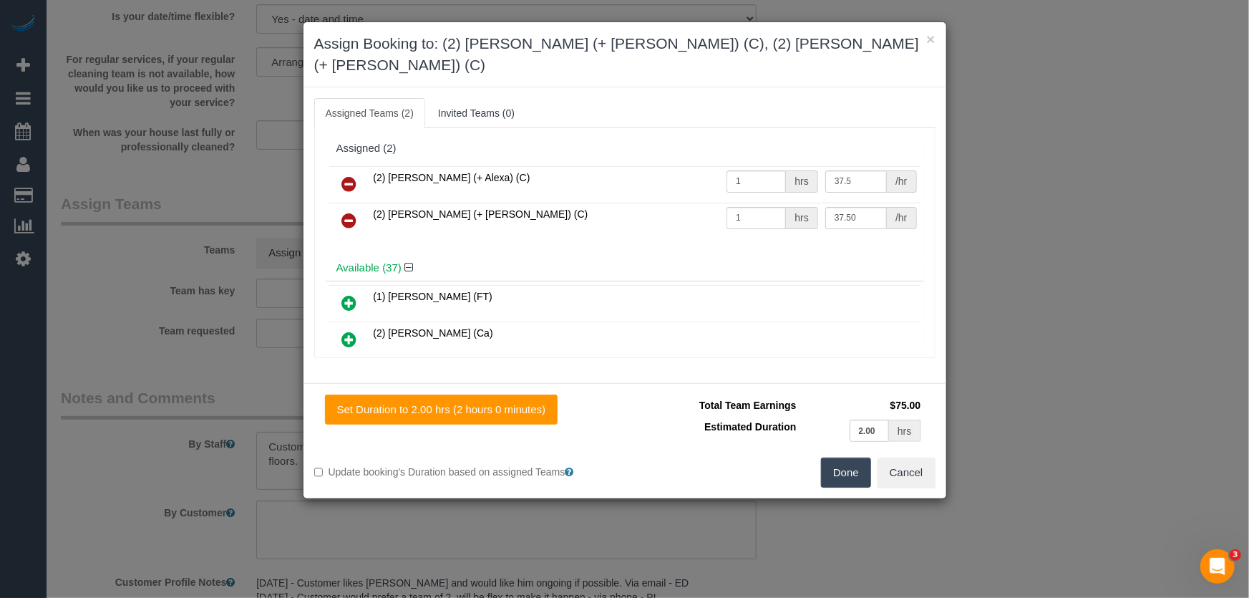
click at [842, 457] on button "Done" at bounding box center [846, 472] width 50 height 30
type input "37.5"
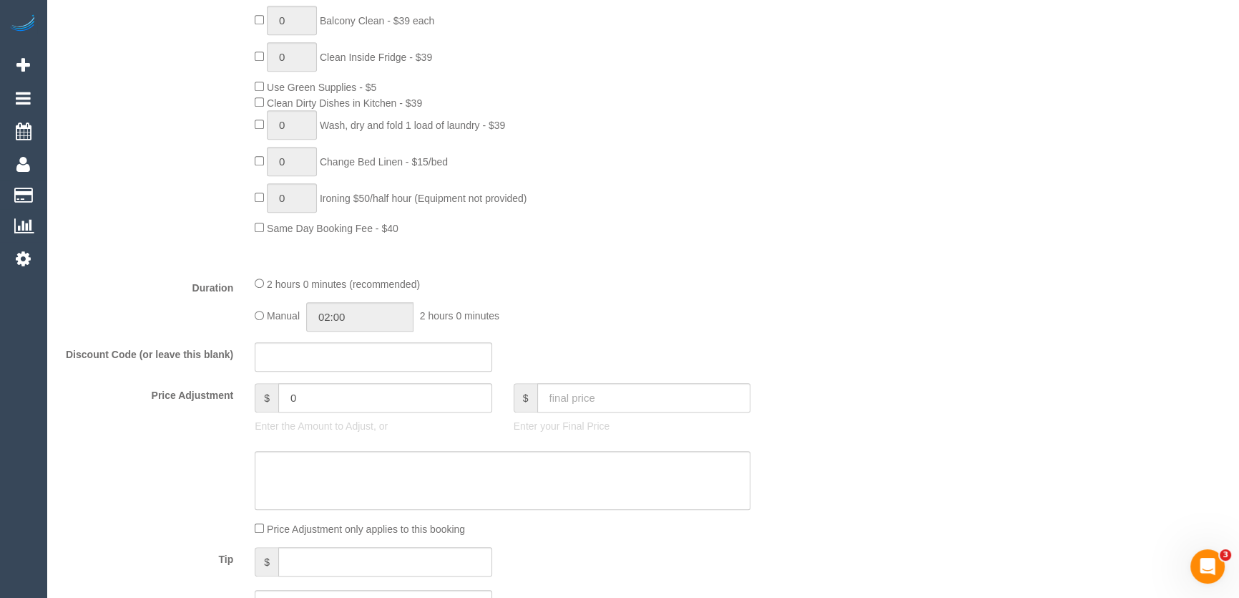
scroll to position [910, 0]
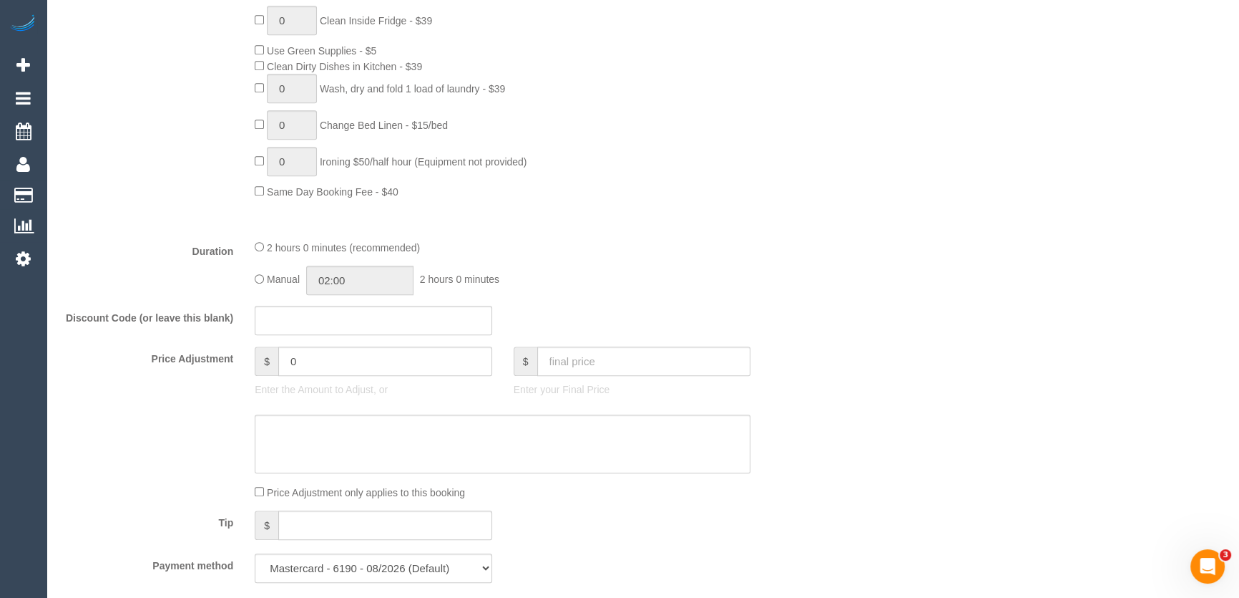
click at [260, 271] on div "Manual 02:00 2 hours 0 minutes" at bounding box center [503, 279] width 496 height 29
click at [376, 281] on input "02:00" at bounding box center [359, 279] width 107 height 29
type input "01:00"
click at [358, 308] on li "01:00" at bounding box center [345, 314] width 64 height 19
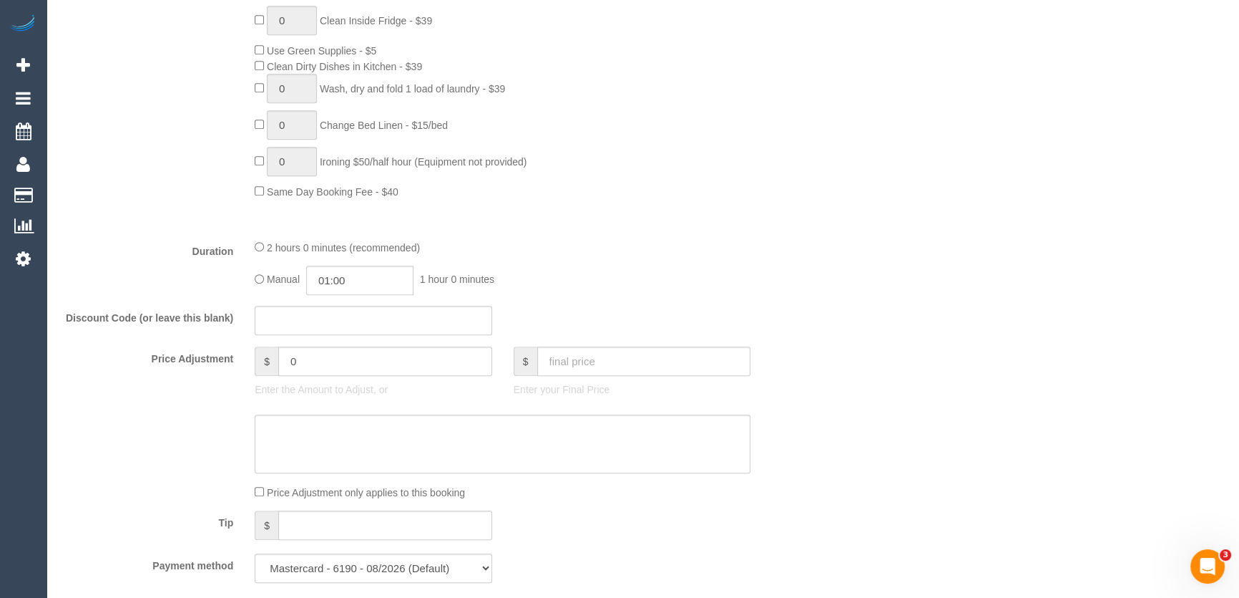
click at [625, 280] on div "Manual 01:00 1 hour 0 minutes" at bounding box center [503, 279] width 496 height 29
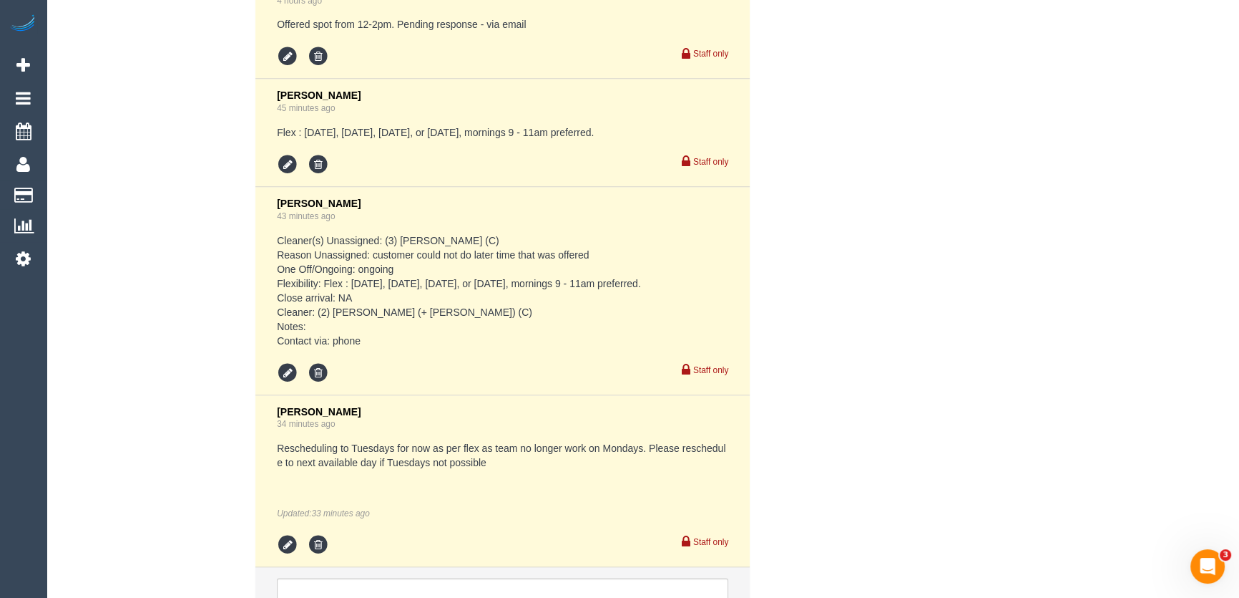
scroll to position [2942, 0]
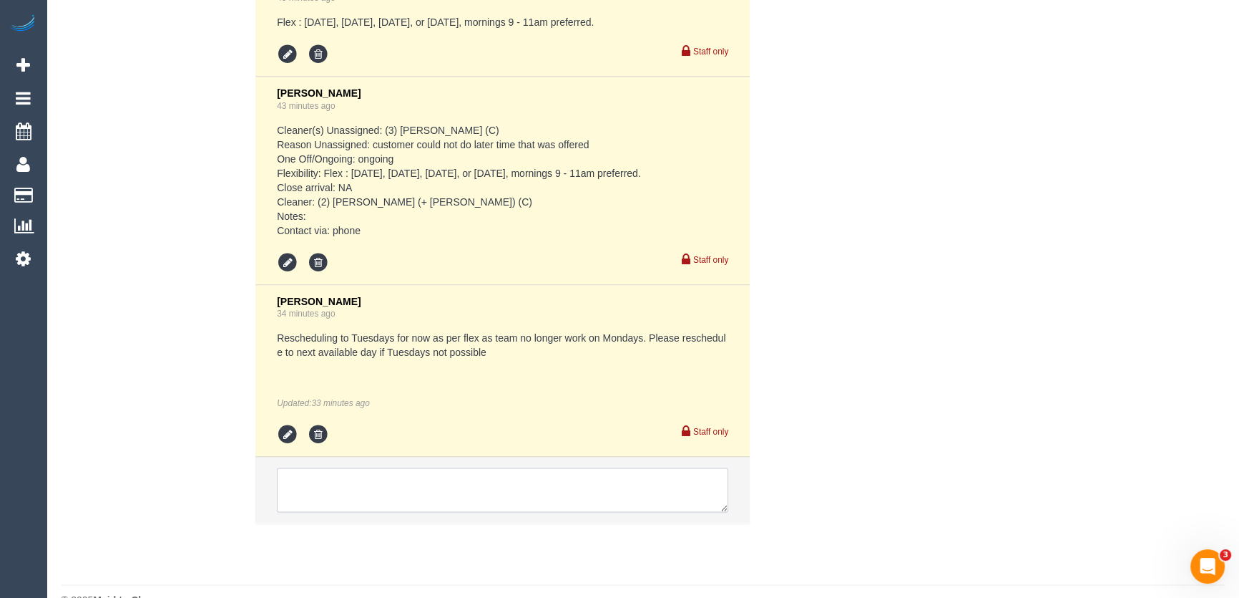
click at [331, 467] on textarea at bounding box center [503, 489] width 452 height 44
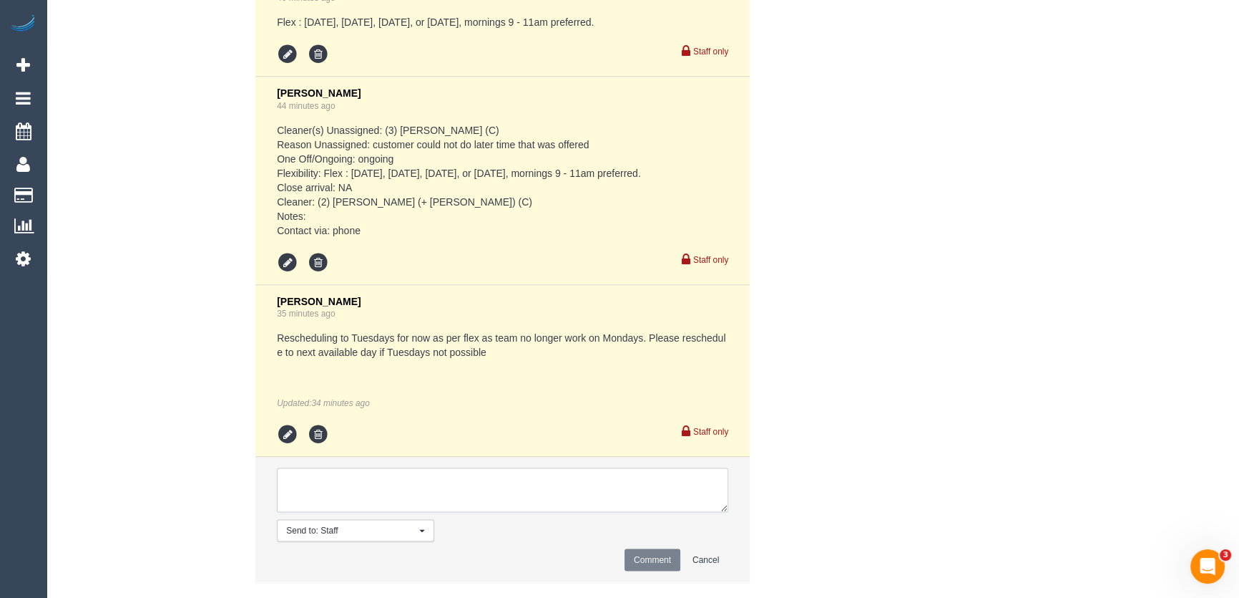
click at [368, 467] on textarea at bounding box center [503, 489] width 452 height 44
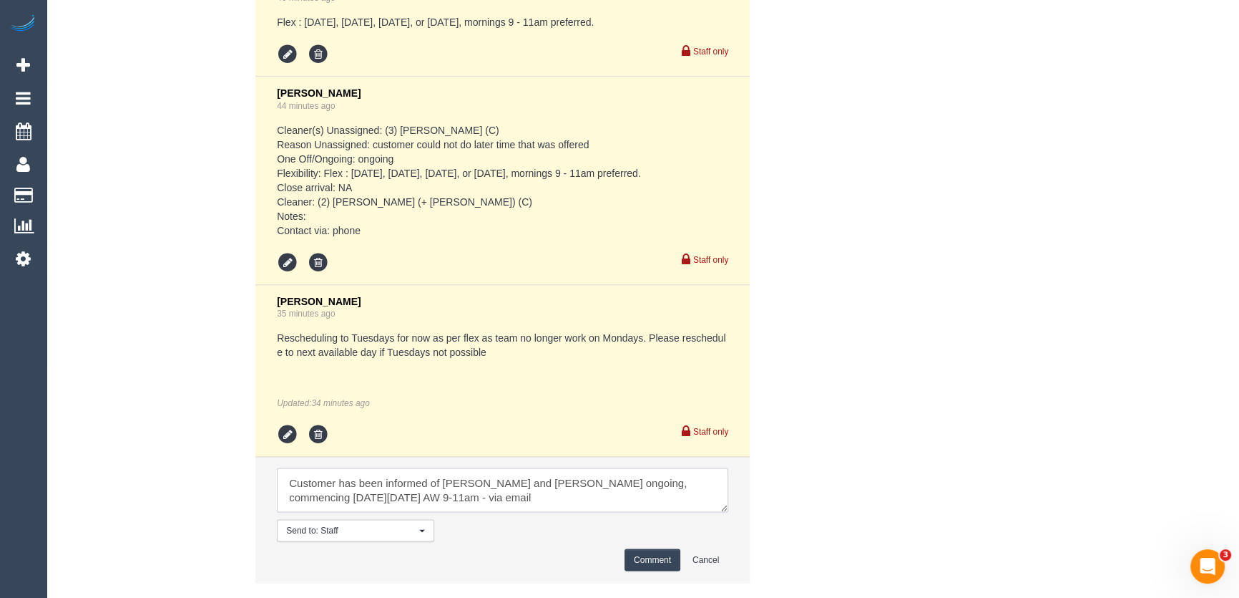
type textarea "Customer has been informed of Alejandro and Alexa ongoing, commencing on Tuesda…"
click at [653, 548] on button "Comment" at bounding box center [653, 559] width 56 height 22
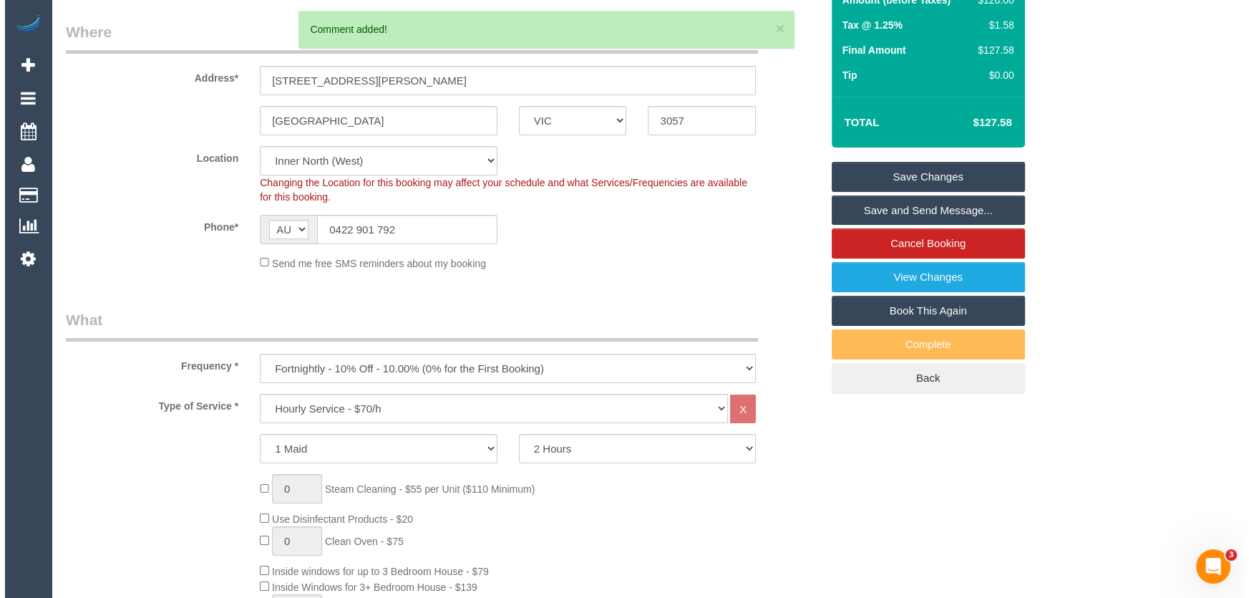
scroll to position [0, 0]
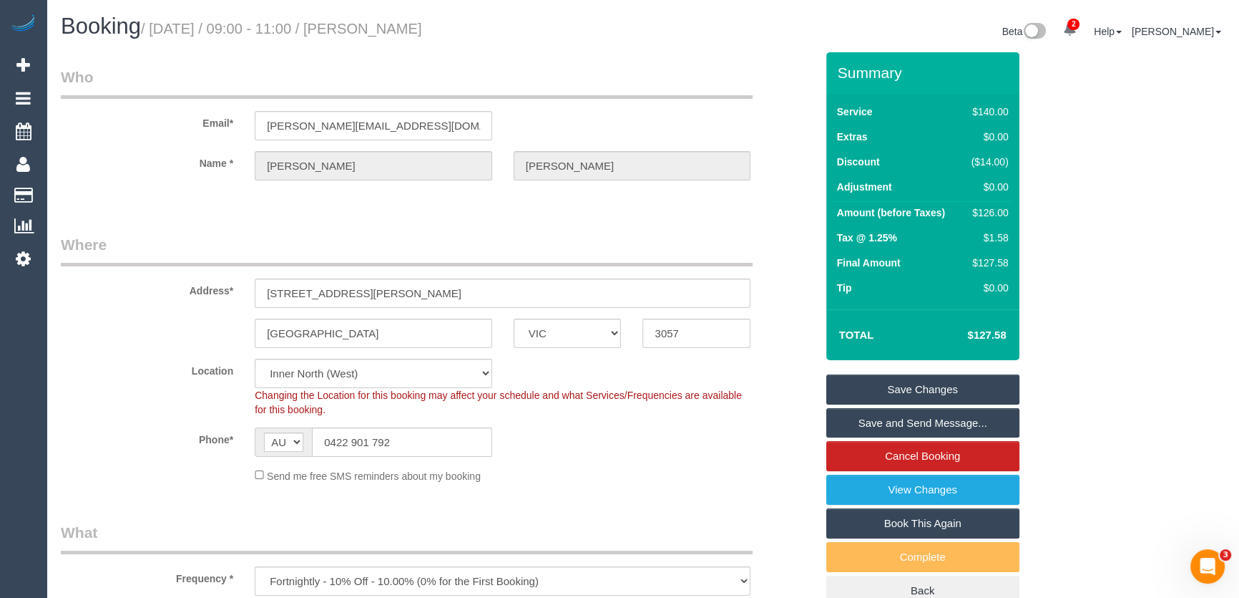
click at [376, 34] on small "/ August 19, 2025 / 09:00 - 11:00 / Kate Scott" at bounding box center [281, 29] width 281 height 16
copy small "Kate Scott"
click at [371, 121] on input "kate@thescotts.info" at bounding box center [374, 125] width 238 height 29
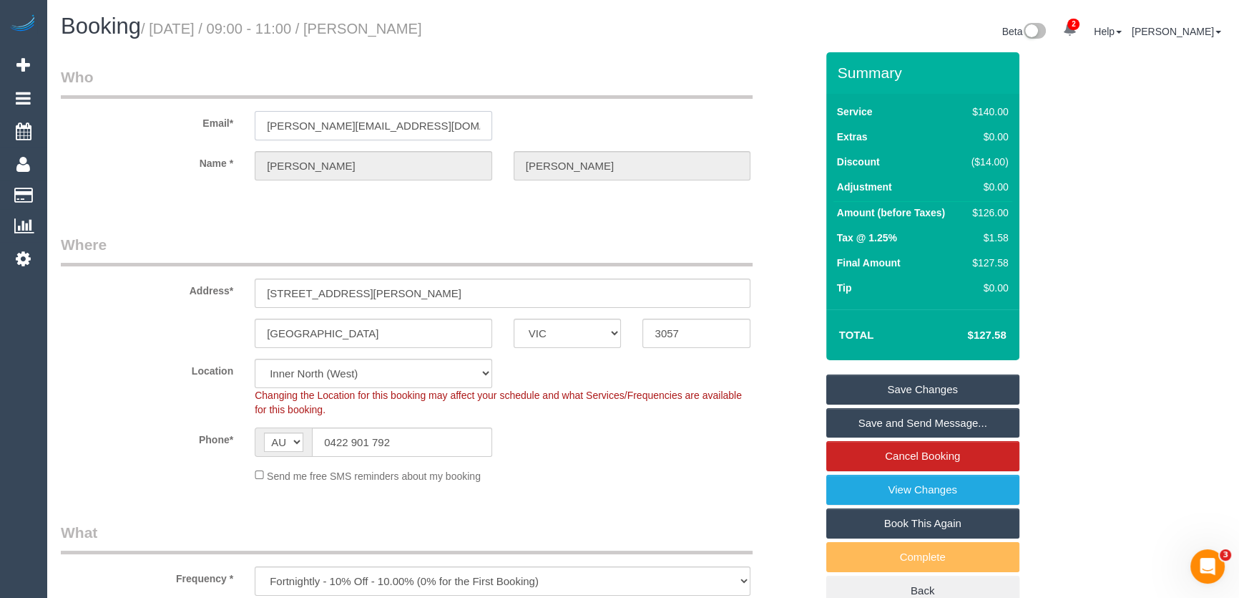
click at [371, 121] on input "kate@thescotts.info" at bounding box center [374, 125] width 238 height 29
click at [887, 421] on link "Save and Send Message..." at bounding box center [923, 423] width 193 height 30
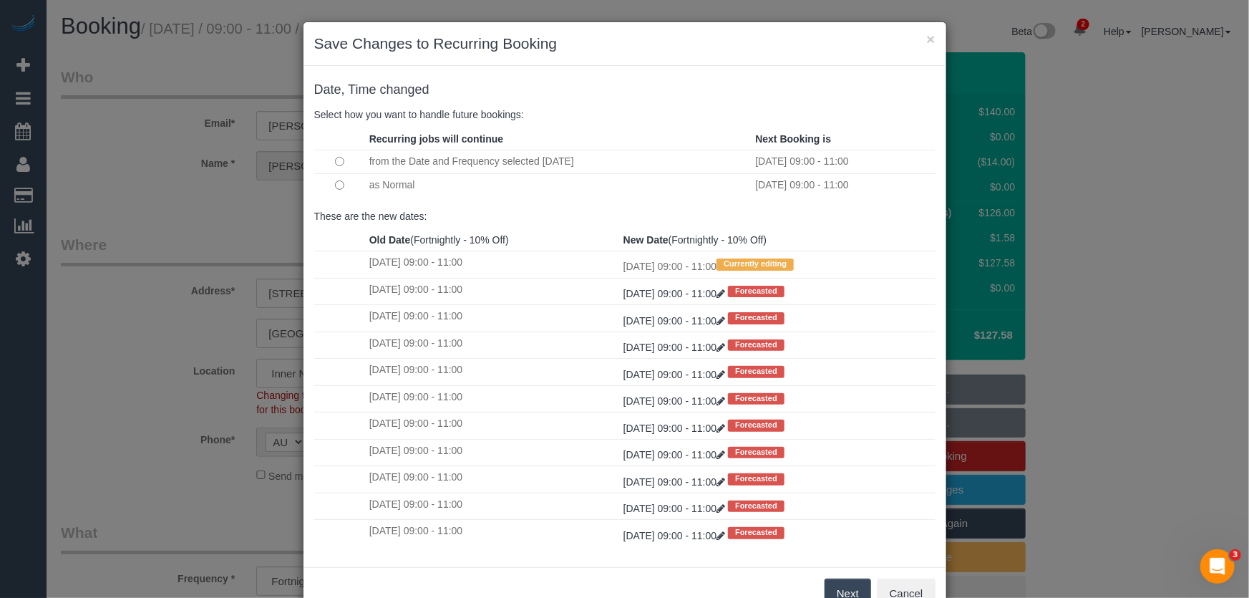
click at [848, 593] on button "Next" at bounding box center [847, 593] width 47 height 30
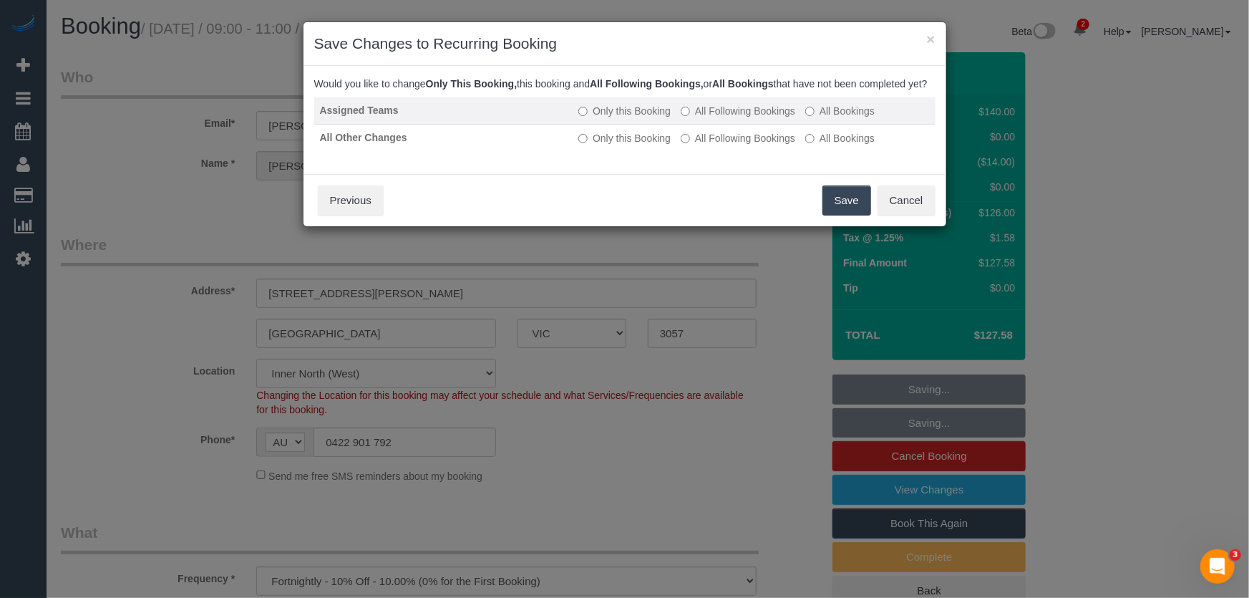
click at [737, 118] on label "All Following Bookings" at bounding box center [738, 111] width 114 height 14
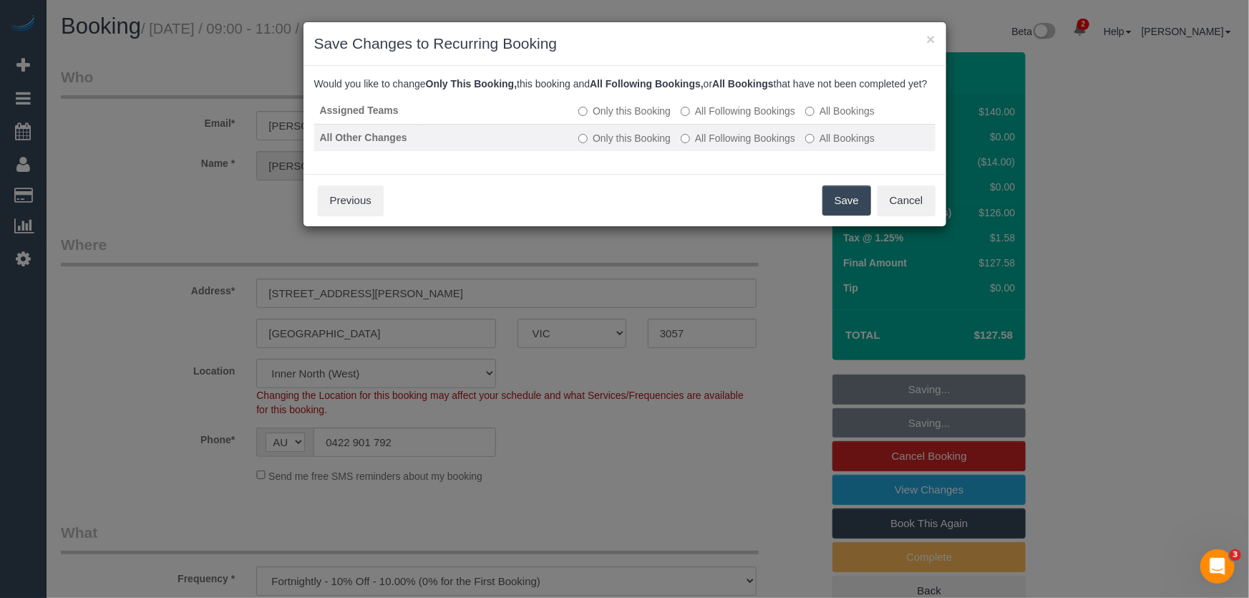
click at [739, 145] on label "All Following Bookings" at bounding box center [738, 138] width 114 height 14
click at [849, 215] on button "Save" at bounding box center [846, 200] width 49 height 30
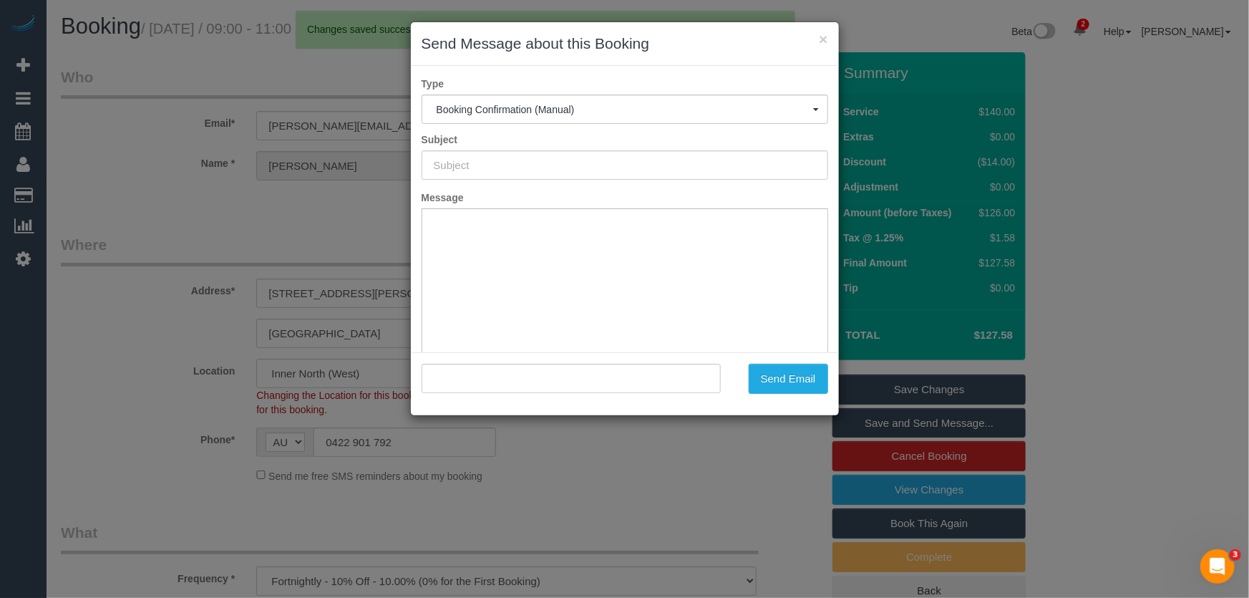
type input "Booking Confirmed"
type input ""Kate Scott" <kate@thescotts.info>"
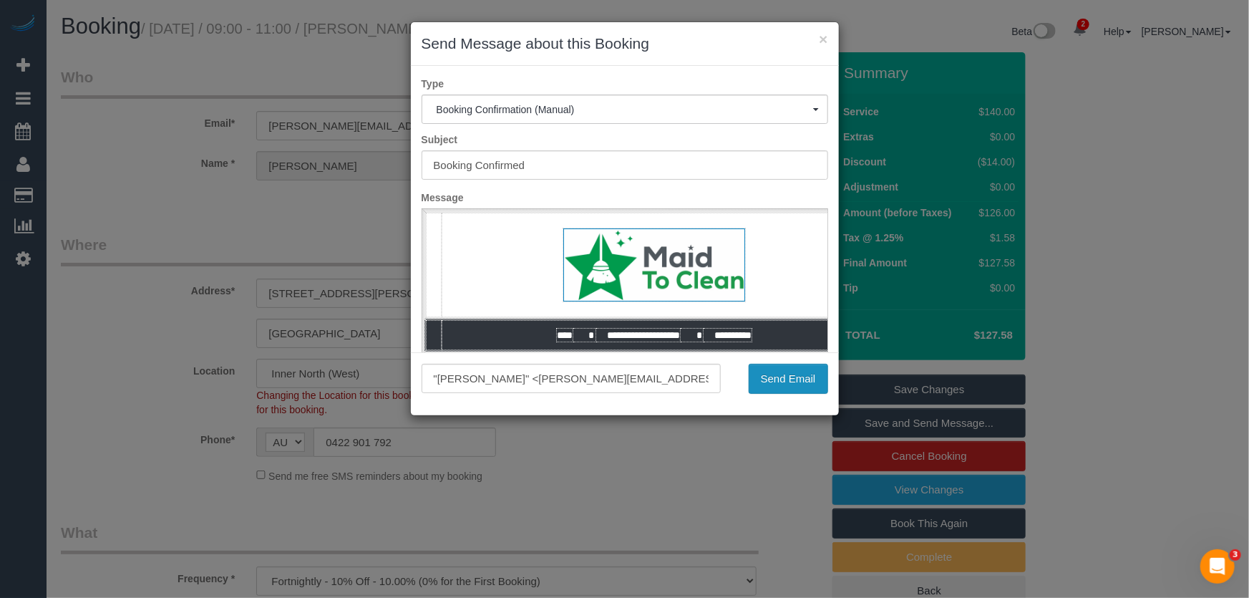
click at [780, 380] on button "Send Email" at bounding box center [788, 379] width 79 height 30
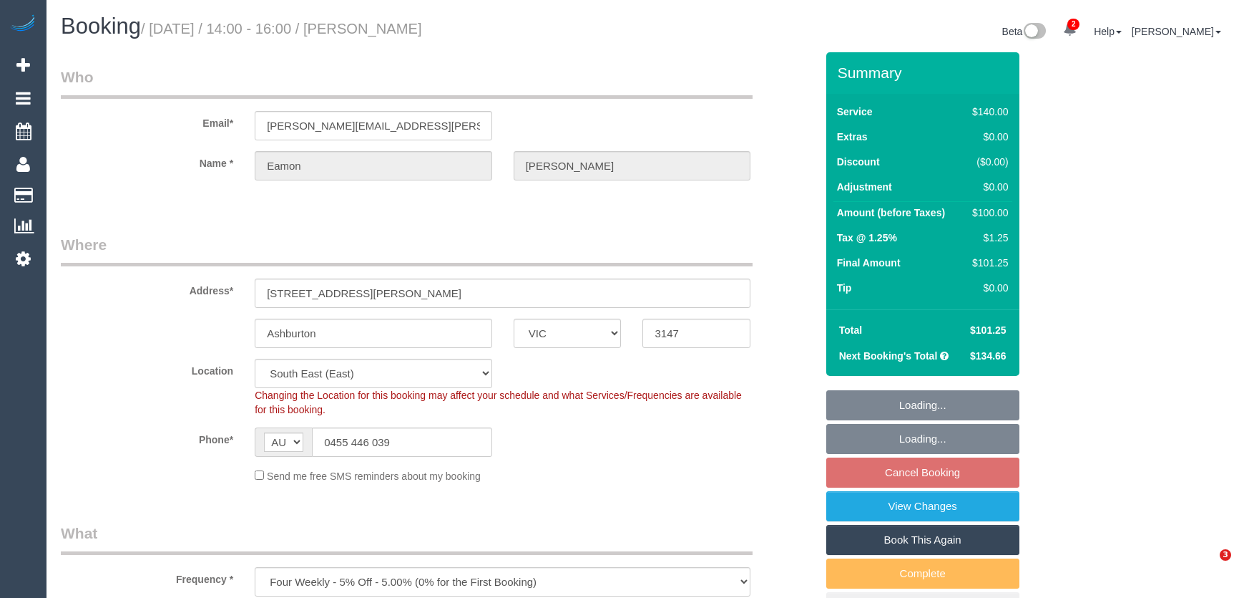
select select "VIC"
select select "number:28"
select select "number:14"
select select "number:19"
select select "number:24"
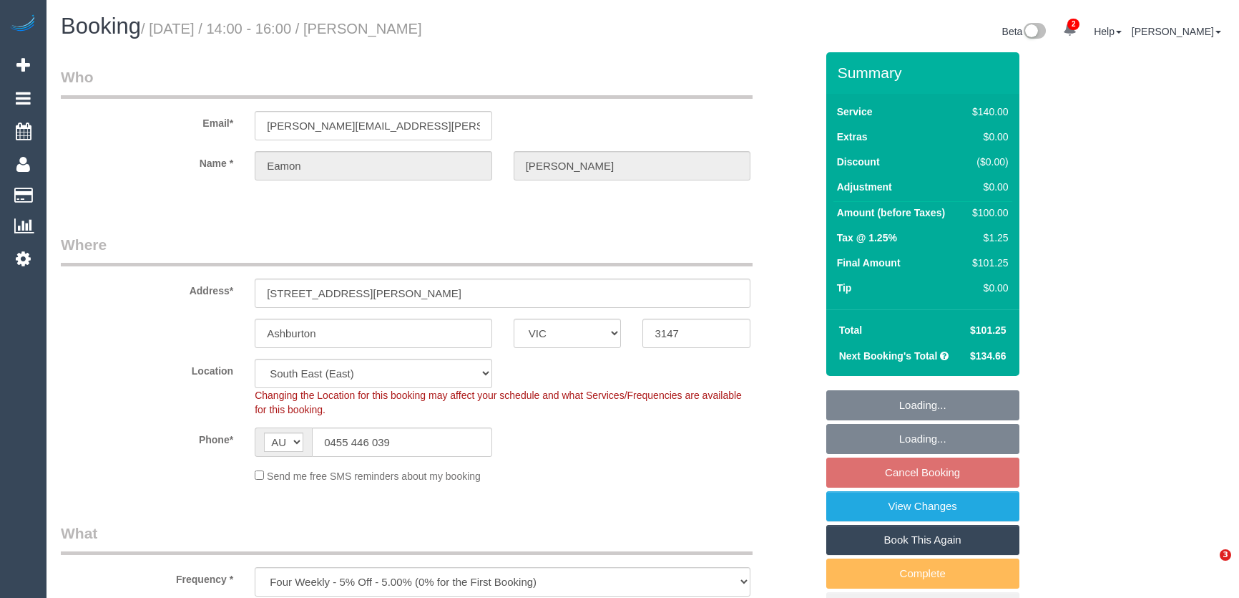
select select "number:33"
select select "number:12"
select select "object:1385"
select select "spot4"
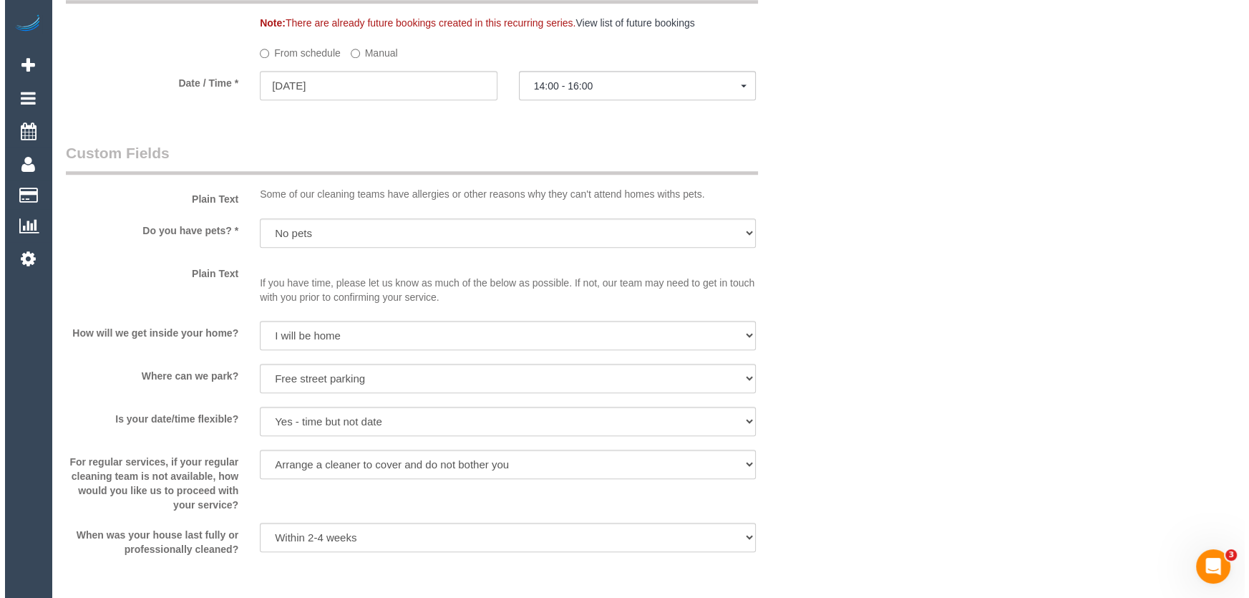
scroll to position [1756, 0]
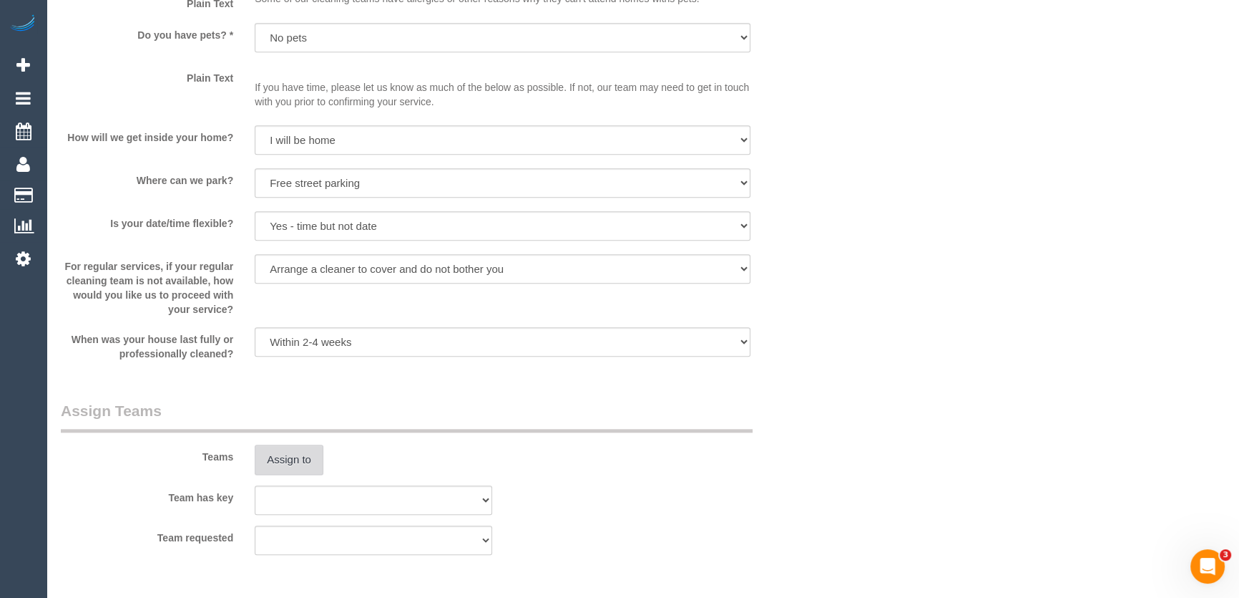
click at [276, 456] on button "Assign to" at bounding box center [289, 459] width 69 height 30
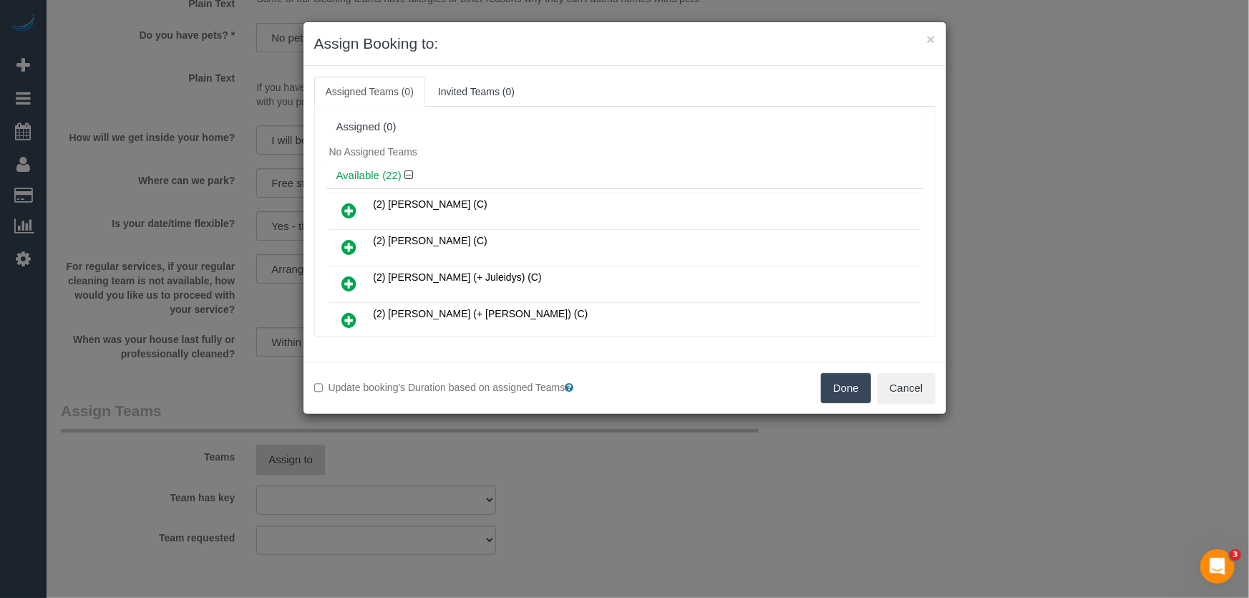
scroll to position [269, 0]
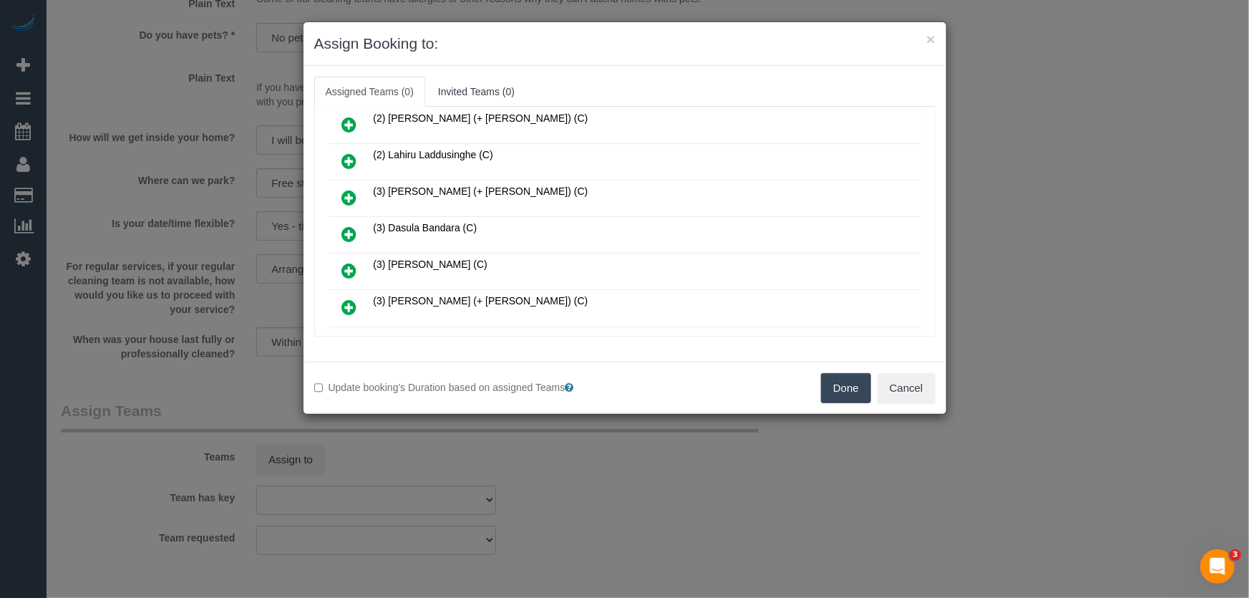
click at [346, 225] on icon at bounding box center [349, 233] width 15 height 17
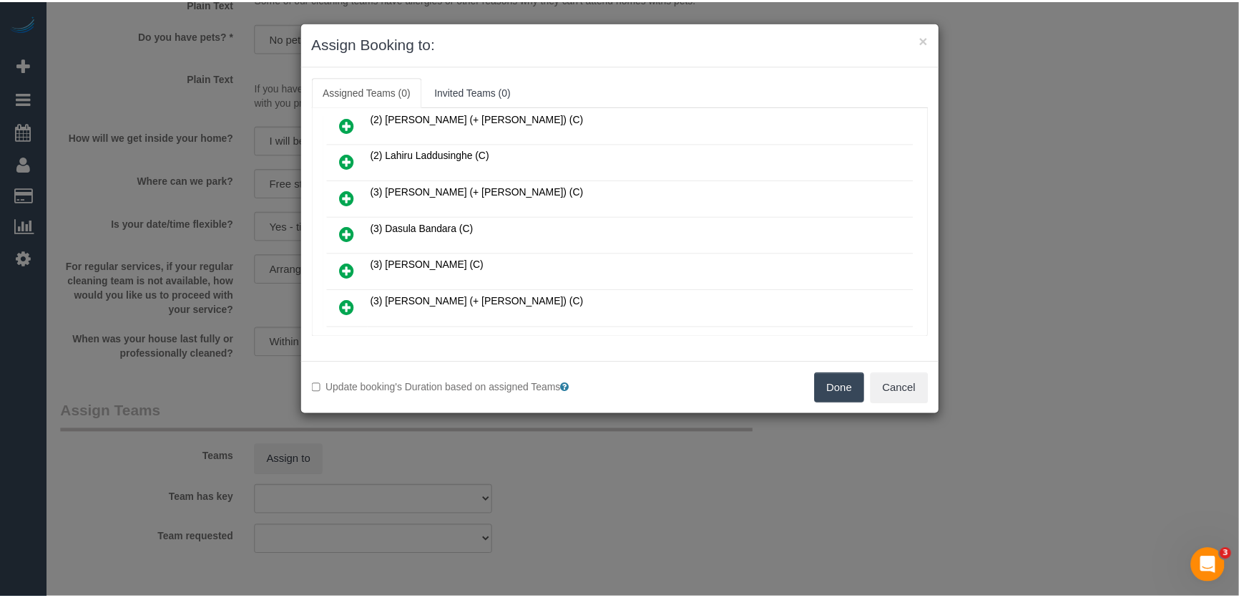
scroll to position [302, 0]
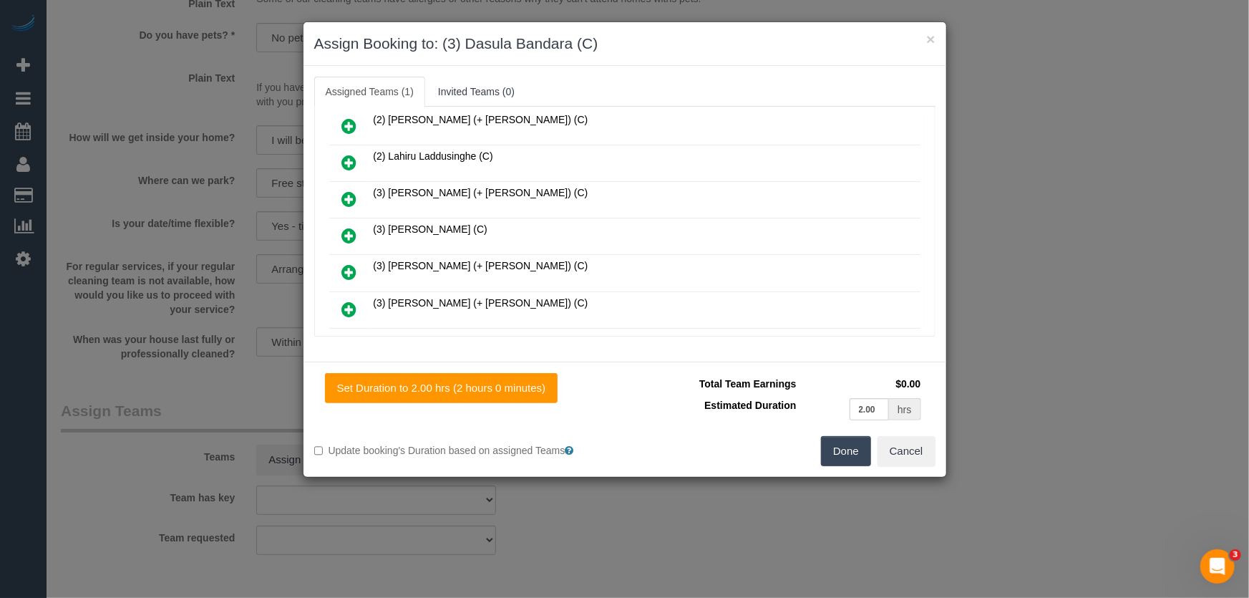
click at [844, 447] on button "Done" at bounding box center [846, 451] width 50 height 30
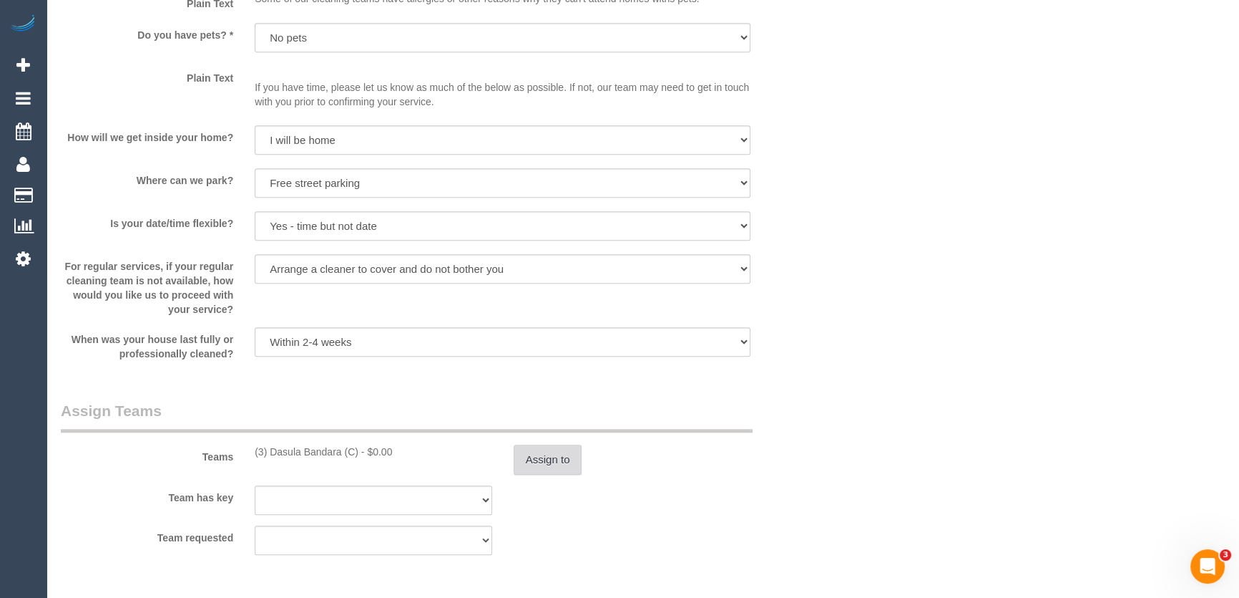
click at [550, 464] on button "Assign to" at bounding box center [548, 459] width 69 height 30
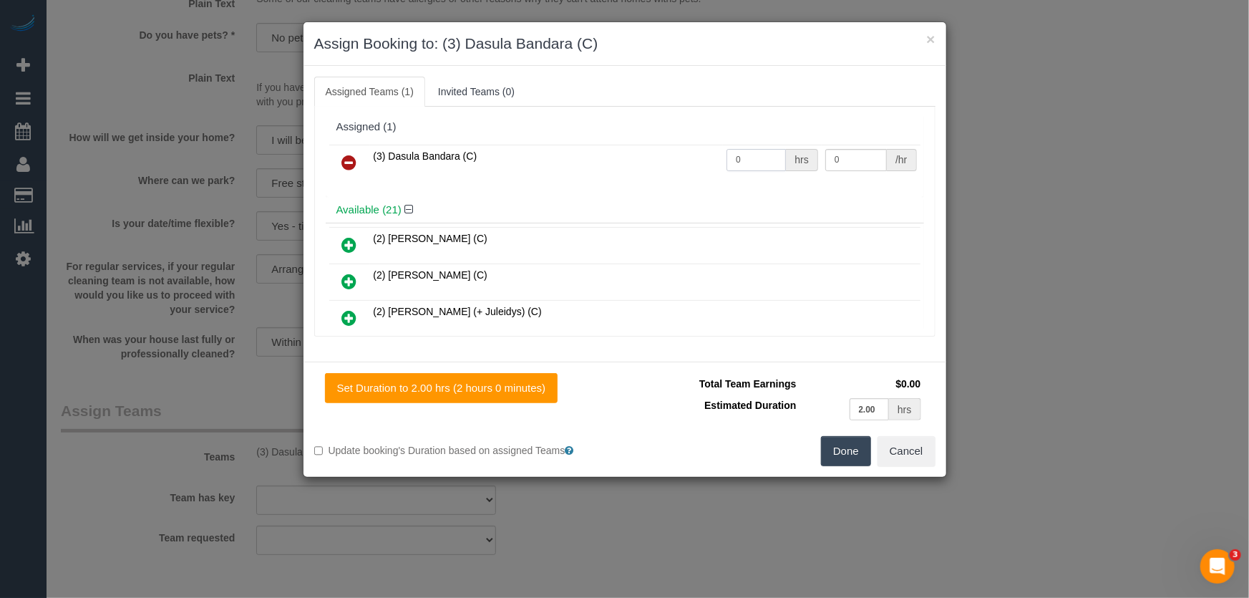
click at [753, 157] on input "0" at bounding box center [755, 160] width 59 height 22
type input "2"
type input "35"
click at [833, 450] on button "Done" at bounding box center [846, 451] width 50 height 30
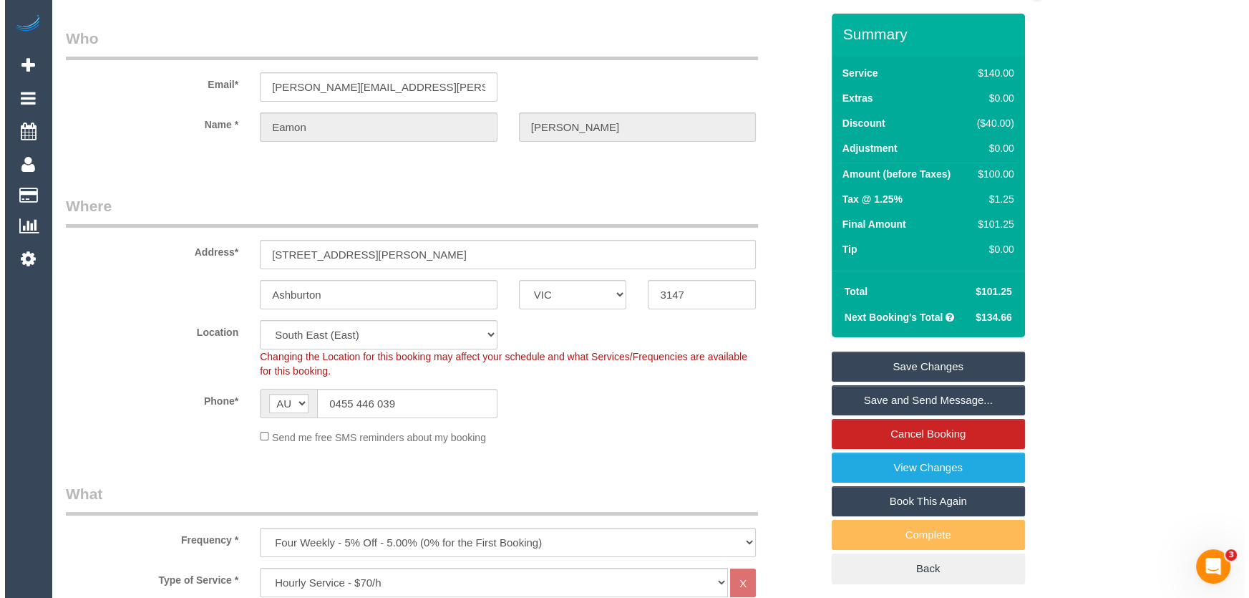
scroll to position [0, 0]
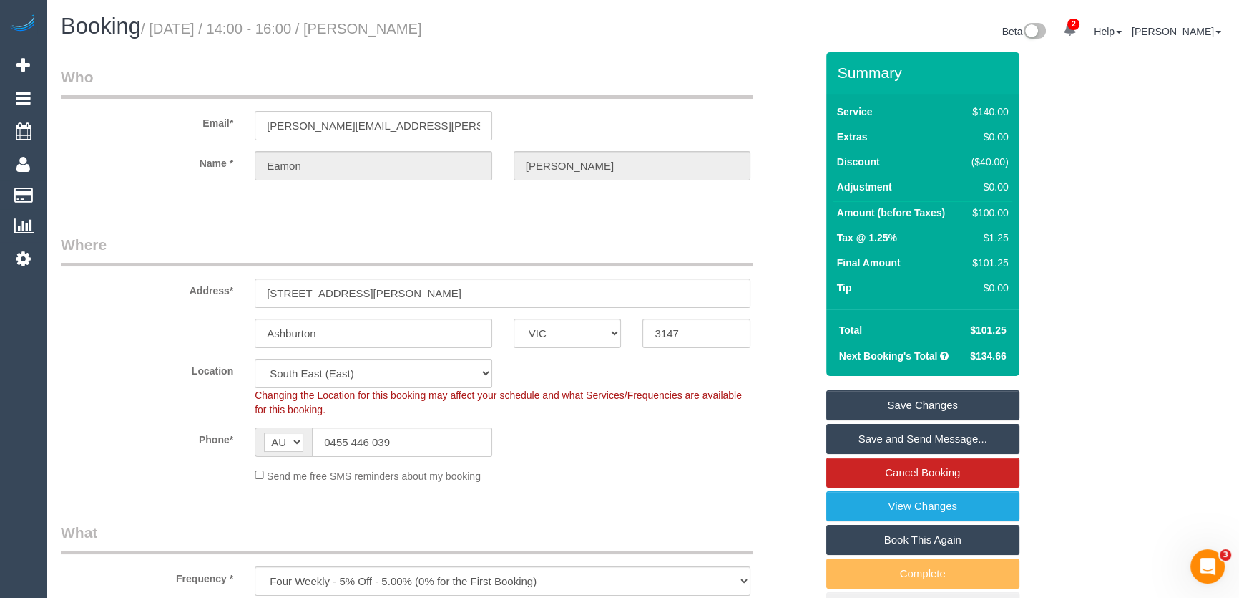
click at [388, 29] on small "/ [DATE] / 14:00 - 16:00 / [PERSON_NAME]" at bounding box center [281, 29] width 281 height 16
copy small "[PERSON_NAME]"
click at [871, 399] on link "Save Changes" at bounding box center [923, 405] width 193 height 30
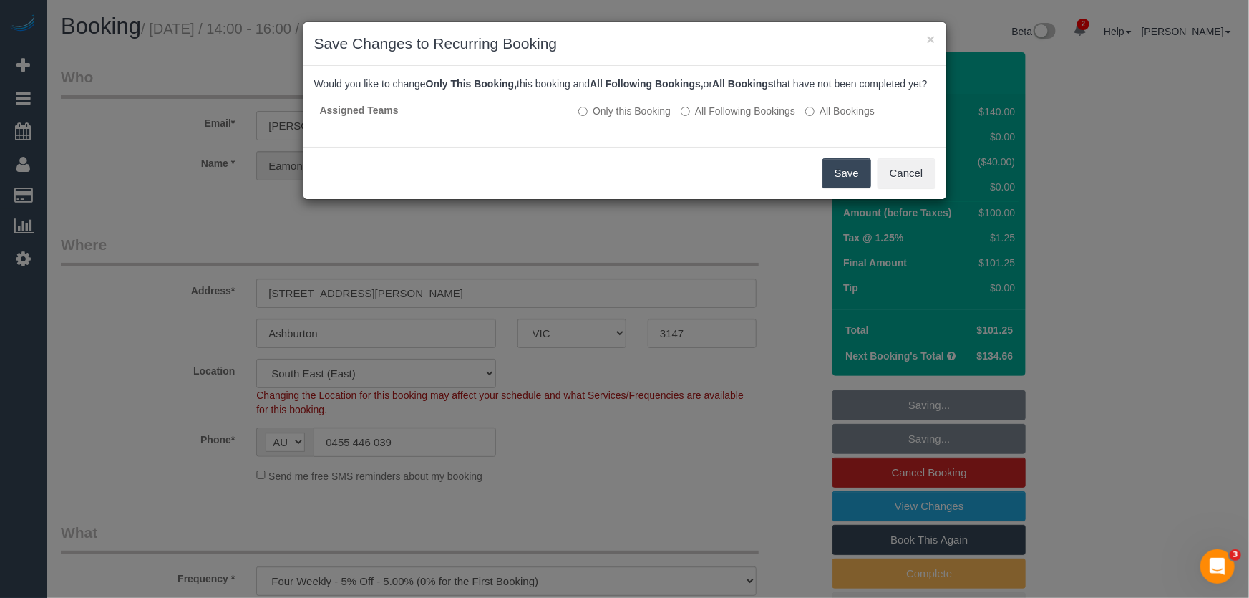
click at [837, 188] on button "Save" at bounding box center [846, 173] width 49 height 30
